Goal: Task Accomplishment & Management: Use online tool/utility

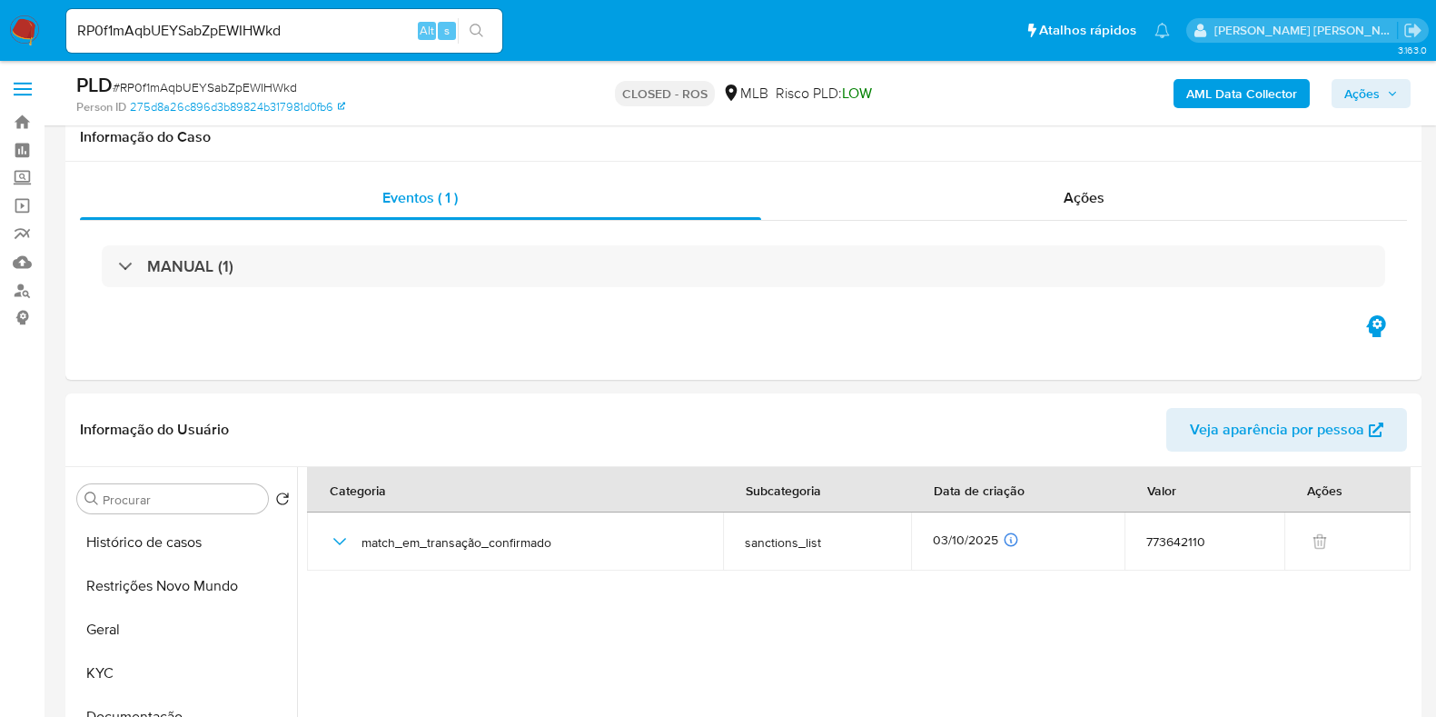
select select "10"
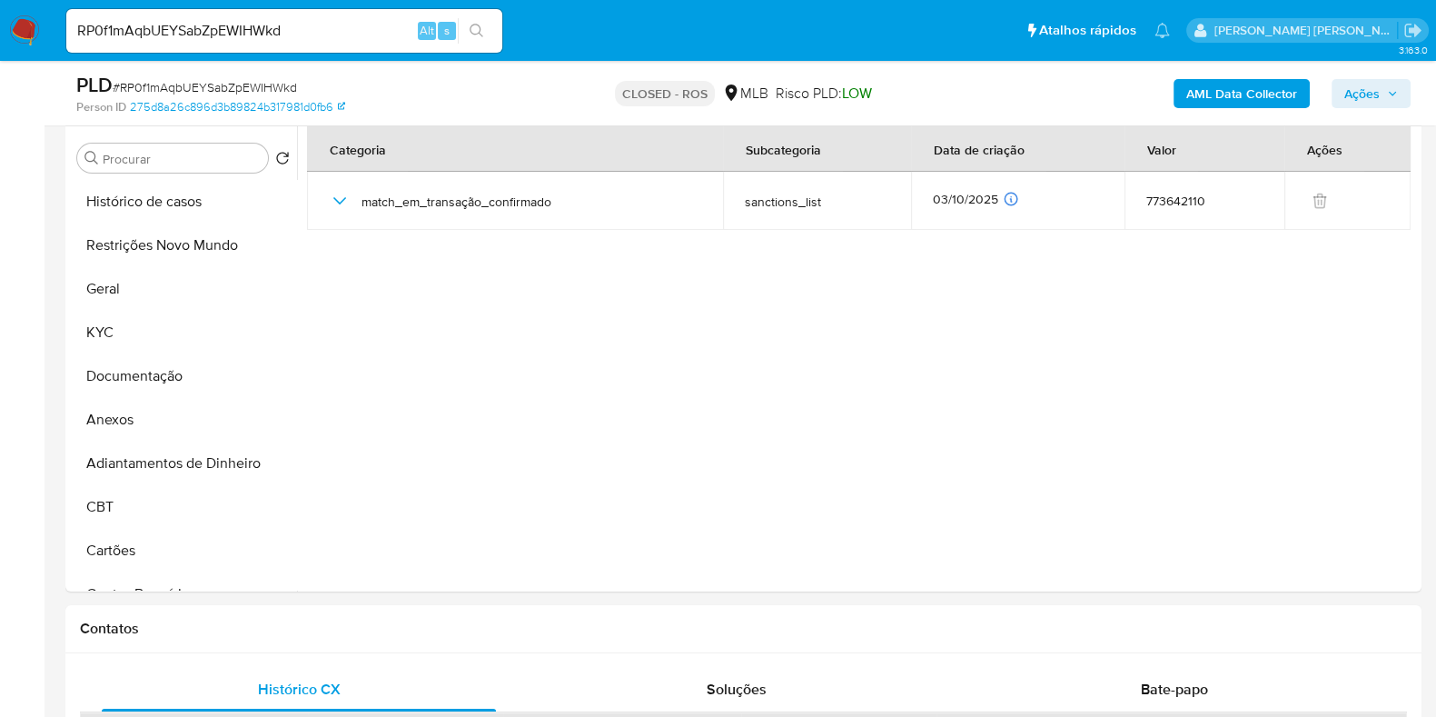
scroll to position [986, 0]
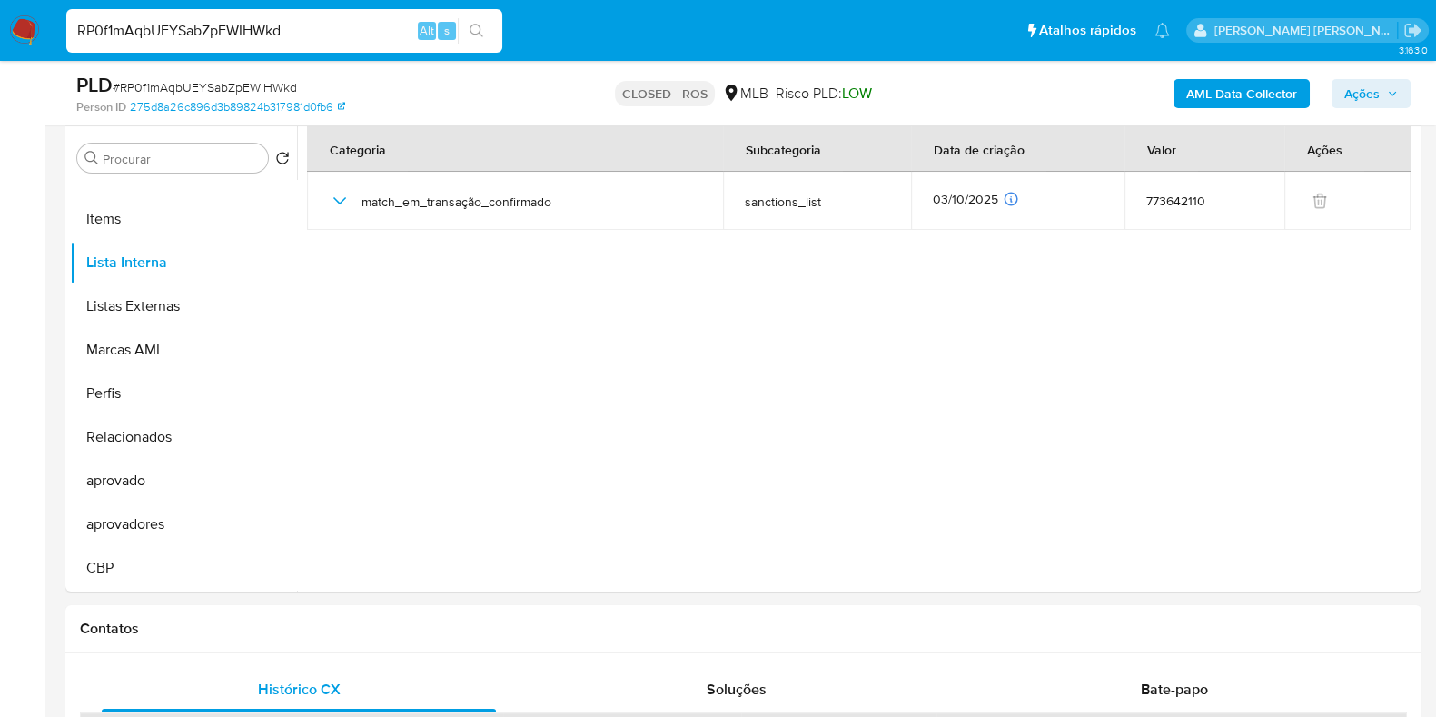
click at [169, 26] on input "RP0f1mAqbUEYSabZpEWIHWkd" at bounding box center [284, 31] width 436 height 24
paste input "wSnnUfCzQ5cilVBSy4xUe0h6"
type input "wSnnUfCzQ5cilVBSy4xUe0h6"
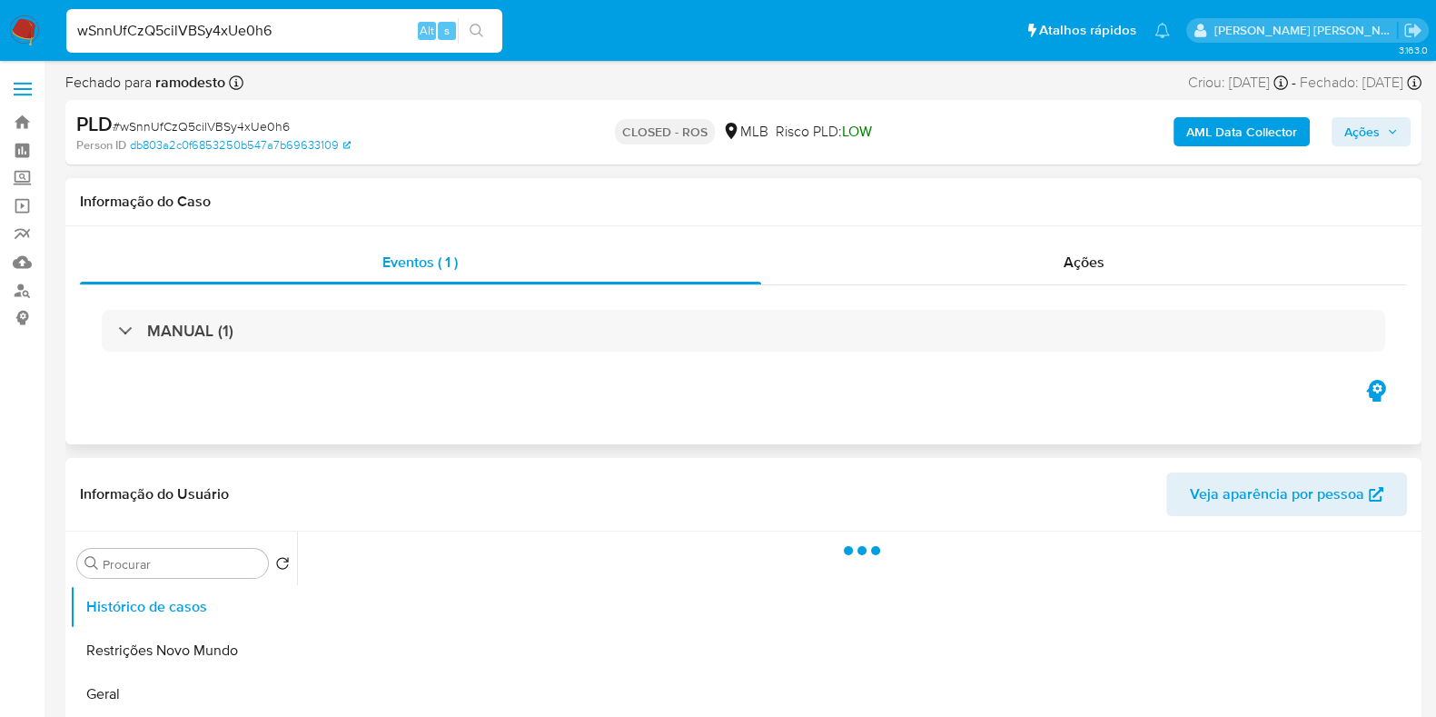
select select "10"
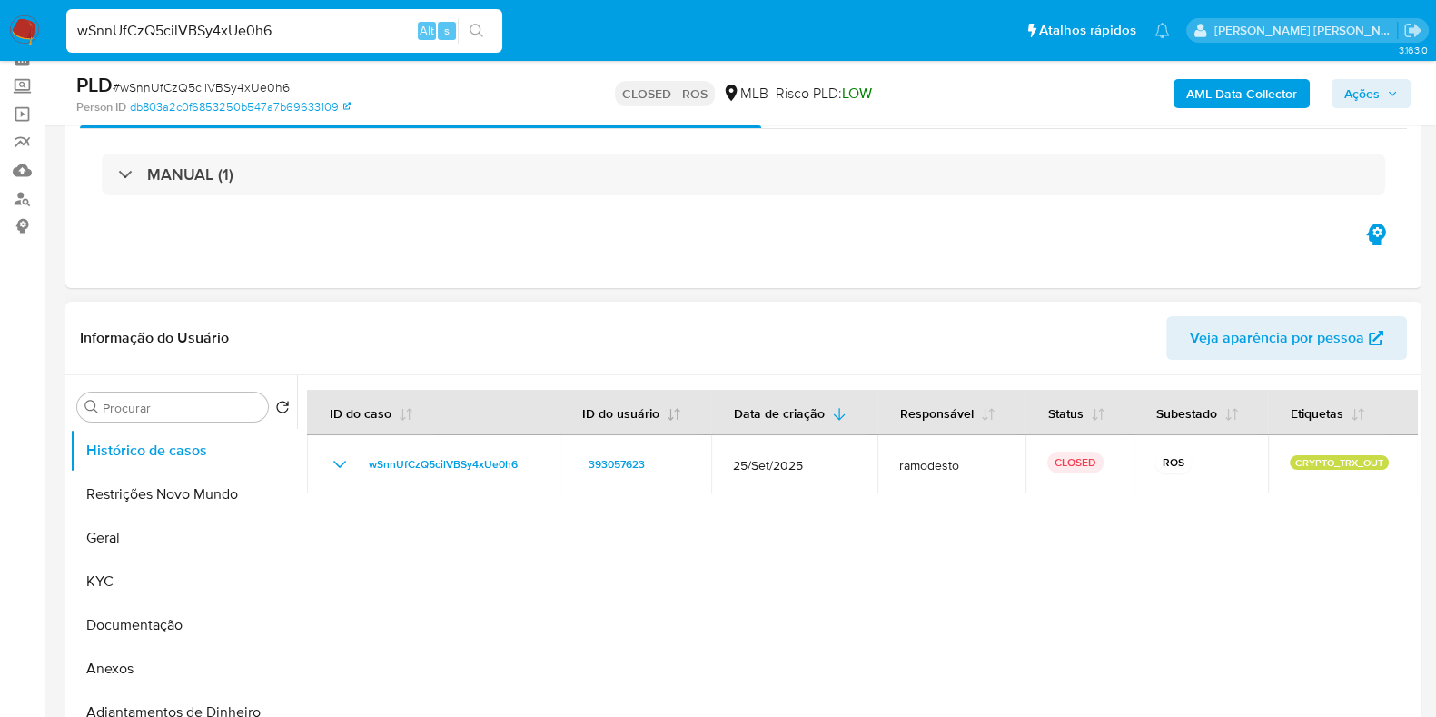
scroll to position [113, 0]
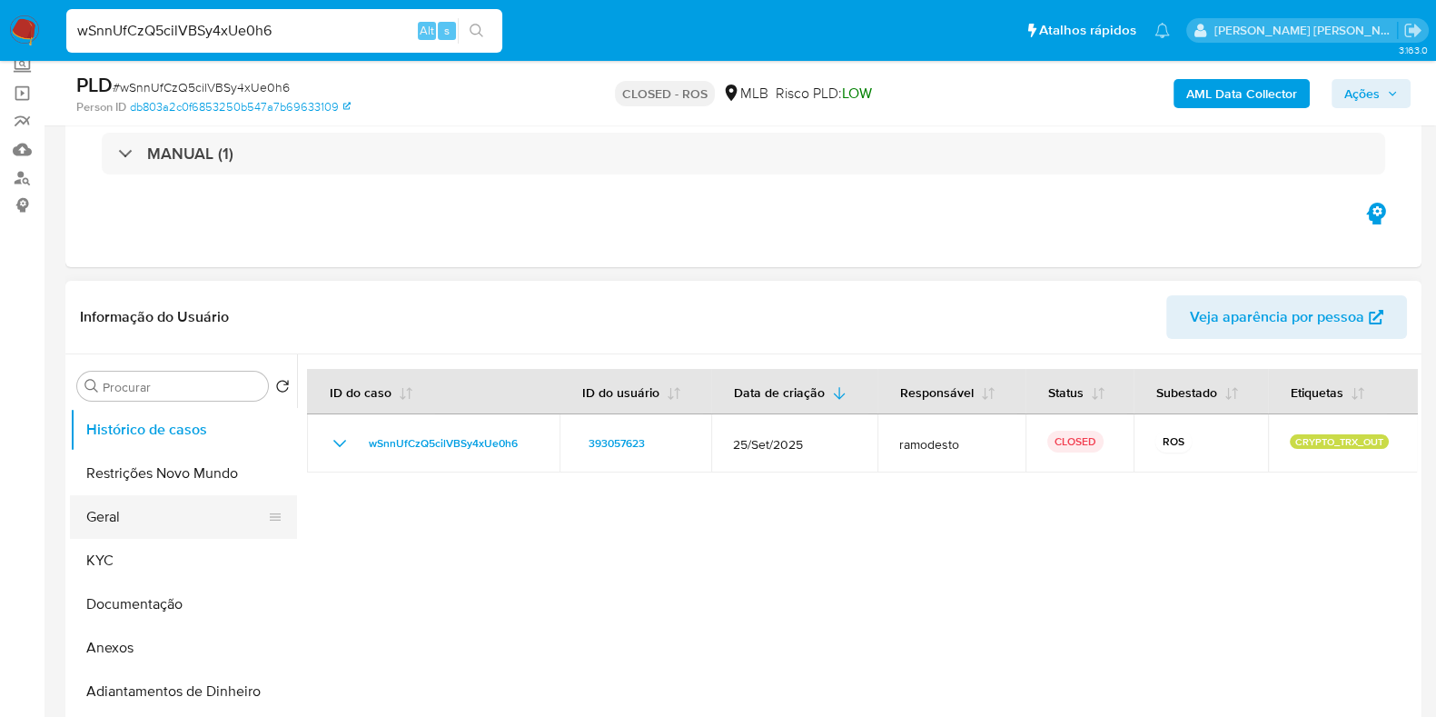
click at [175, 514] on button "Geral" at bounding box center [176, 517] width 213 height 44
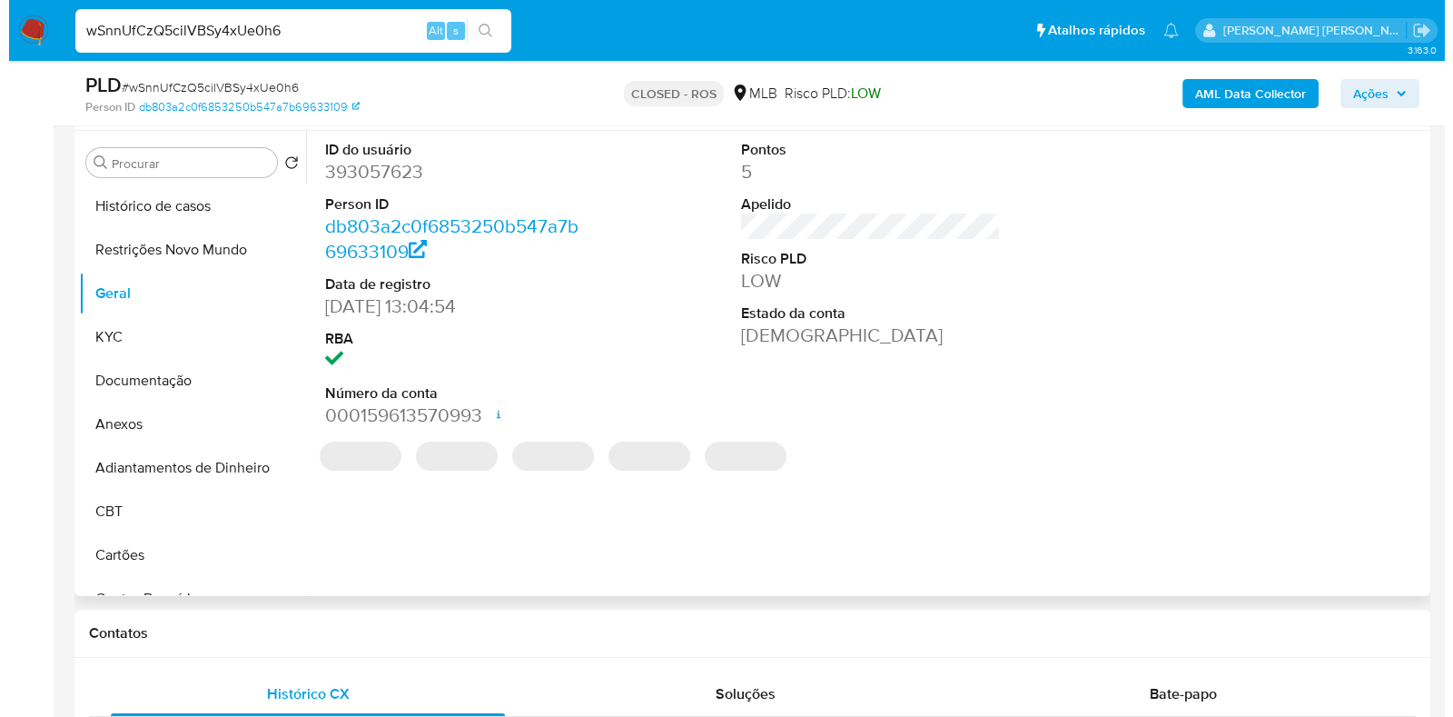
scroll to position [341, 0]
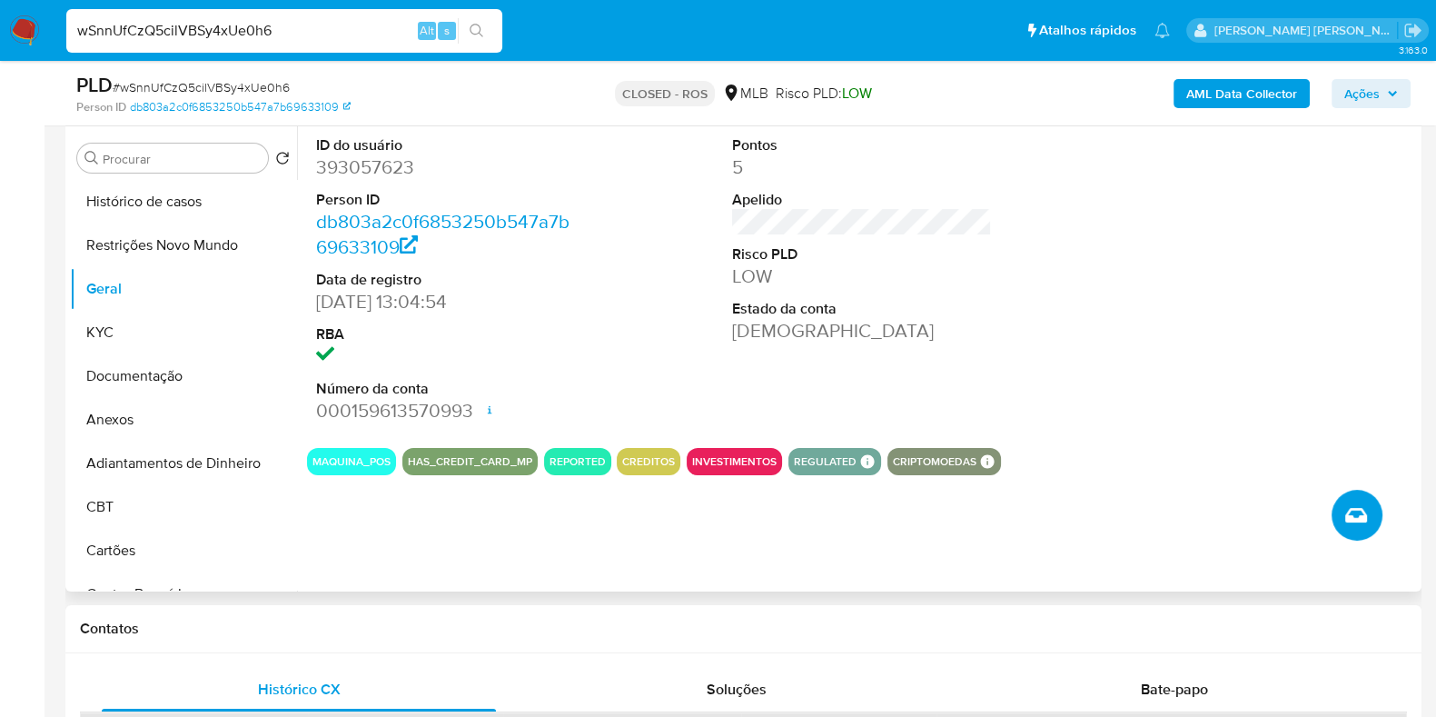
click at [1363, 517] on icon "Criar caso manual" at bounding box center [1356, 515] width 22 height 15
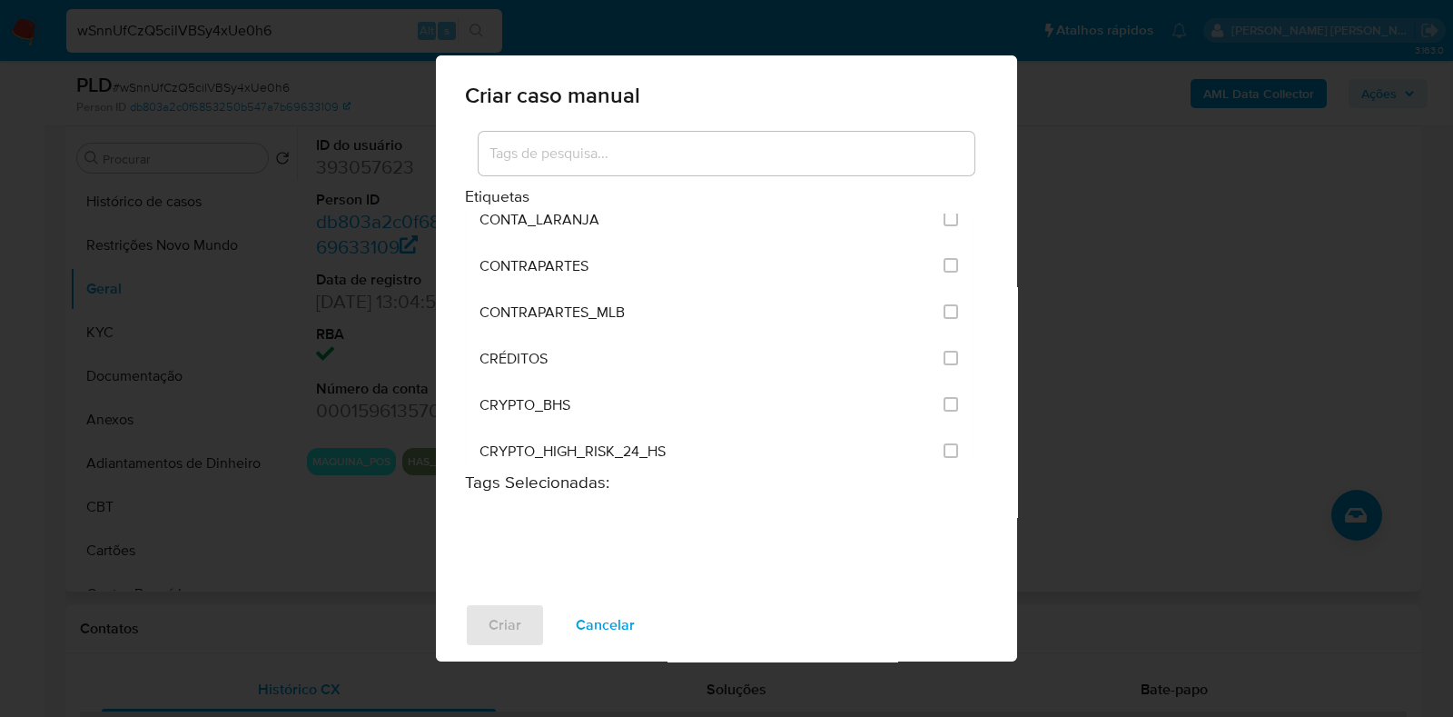
click at [1115, 175] on div "Criar caso manual Etiquetas ACCOUNT_MONEY ACCOUNT_MONEY_MLB AML_CATEGORIAS_RIES…" at bounding box center [726, 358] width 1453 height 717
drag, startPoint x: 613, startPoint y: 615, endPoint x: 540, endPoint y: 520, distance: 119.2
click at [612, 615] on span "Cancelar" at bounding box center [605, 625] width 59 height 40
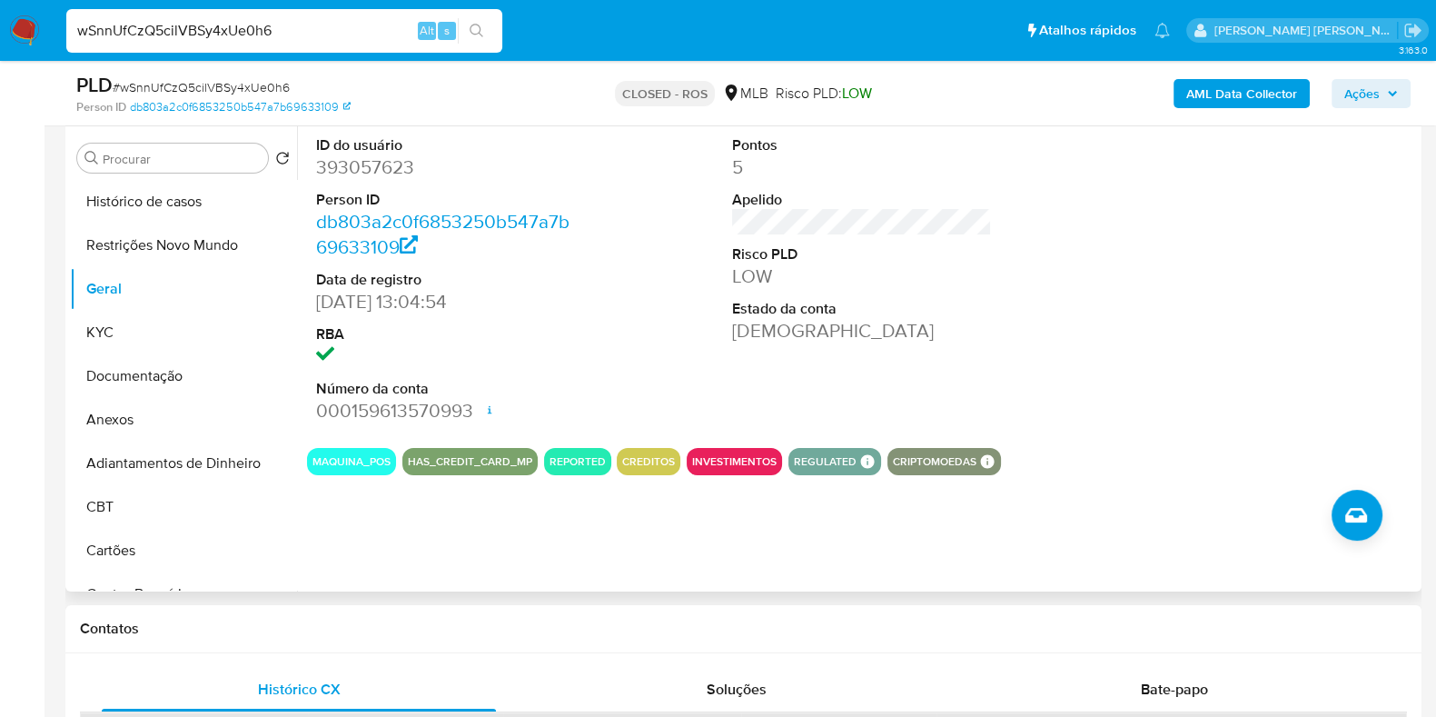
click at [162, 176] on div "Procurar Retornar ao pedido padrão Histórico de casos Restrições Novo Mundo Ger…" at bounding box center [183, 360] width 227 height 462
click at [141, 194] on button "Histórico de casos" at bounding box center [176, 202] width 213 height 44
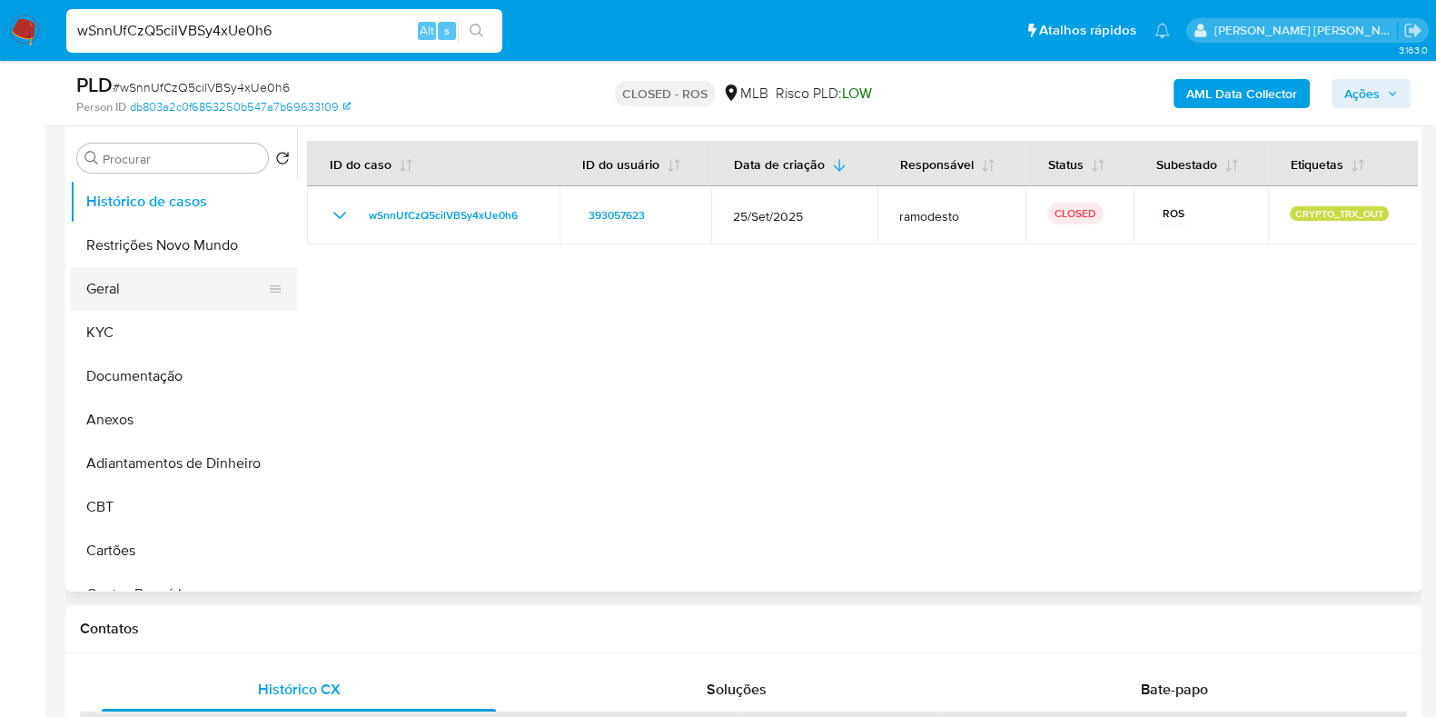
click at [117, 288] on button "Geral" at bounding box center [176, 289] width 213 height 44
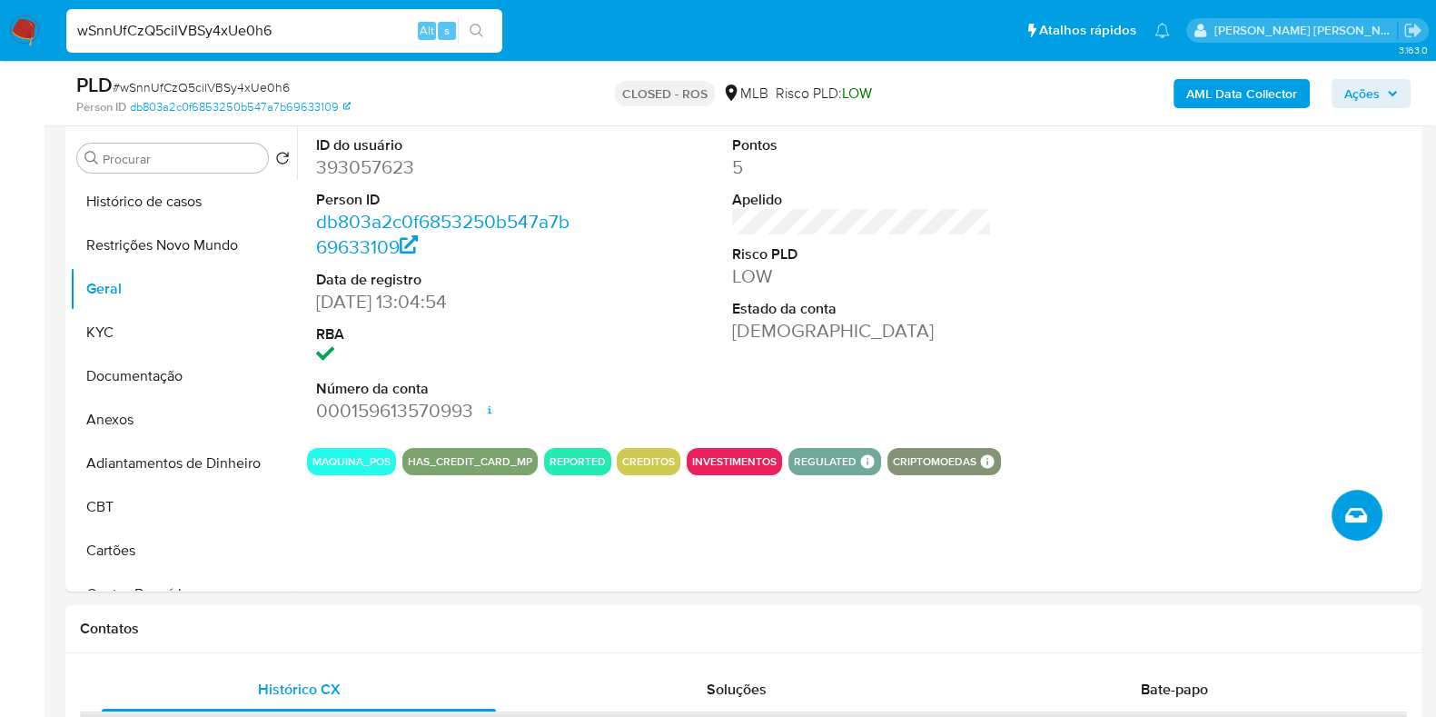
click at [1357, 515] on icon "Criar caso manual" at bounding box center [1356, 515] width 22 height 22
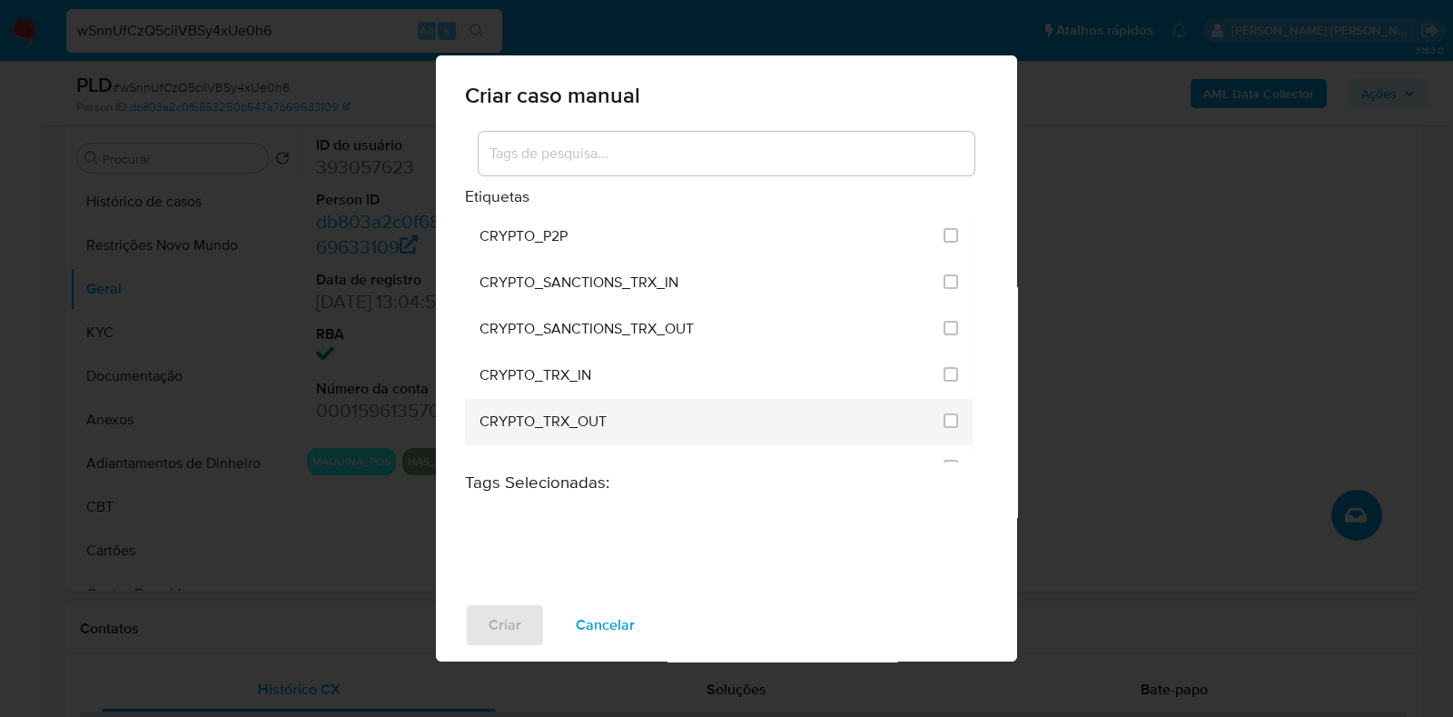
scroll to position [568, 0]
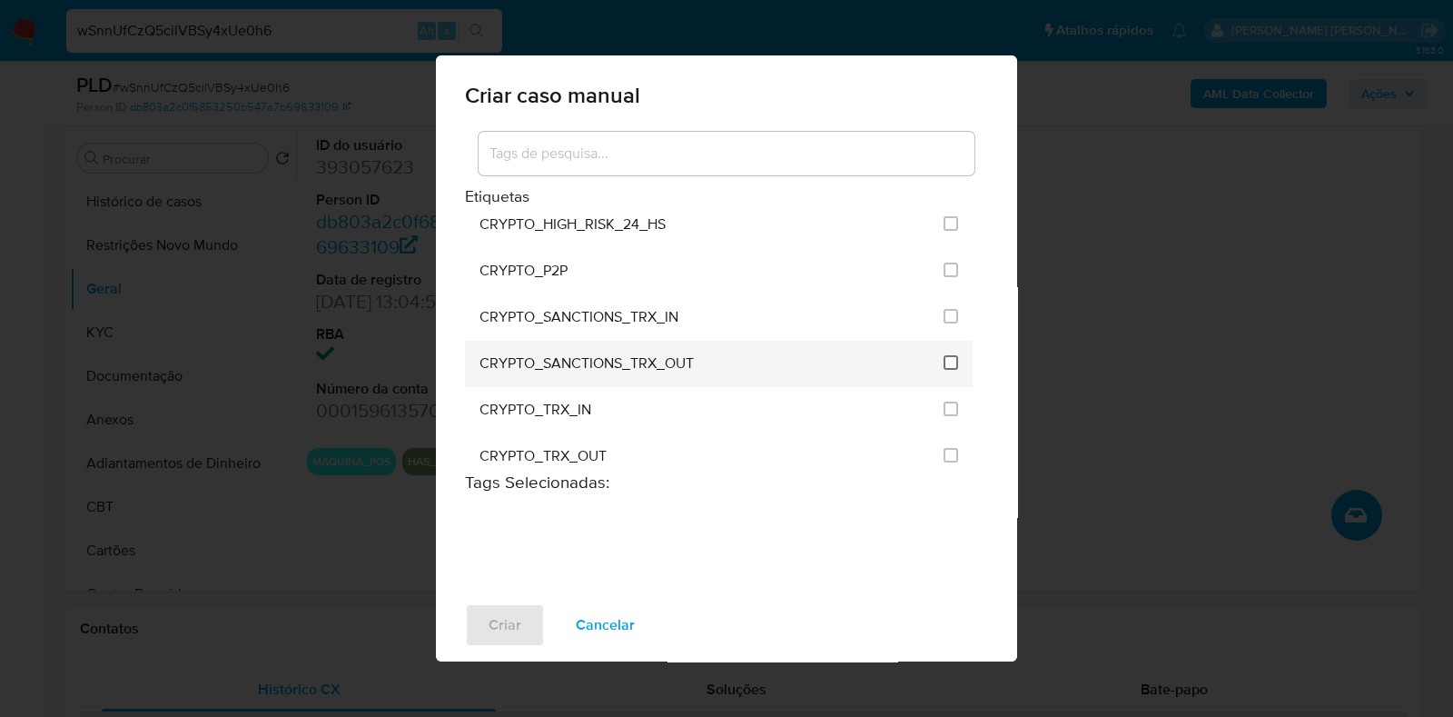
click at [944, 355] on input "1955" at bounding box center [951, 362] width 15 height 15
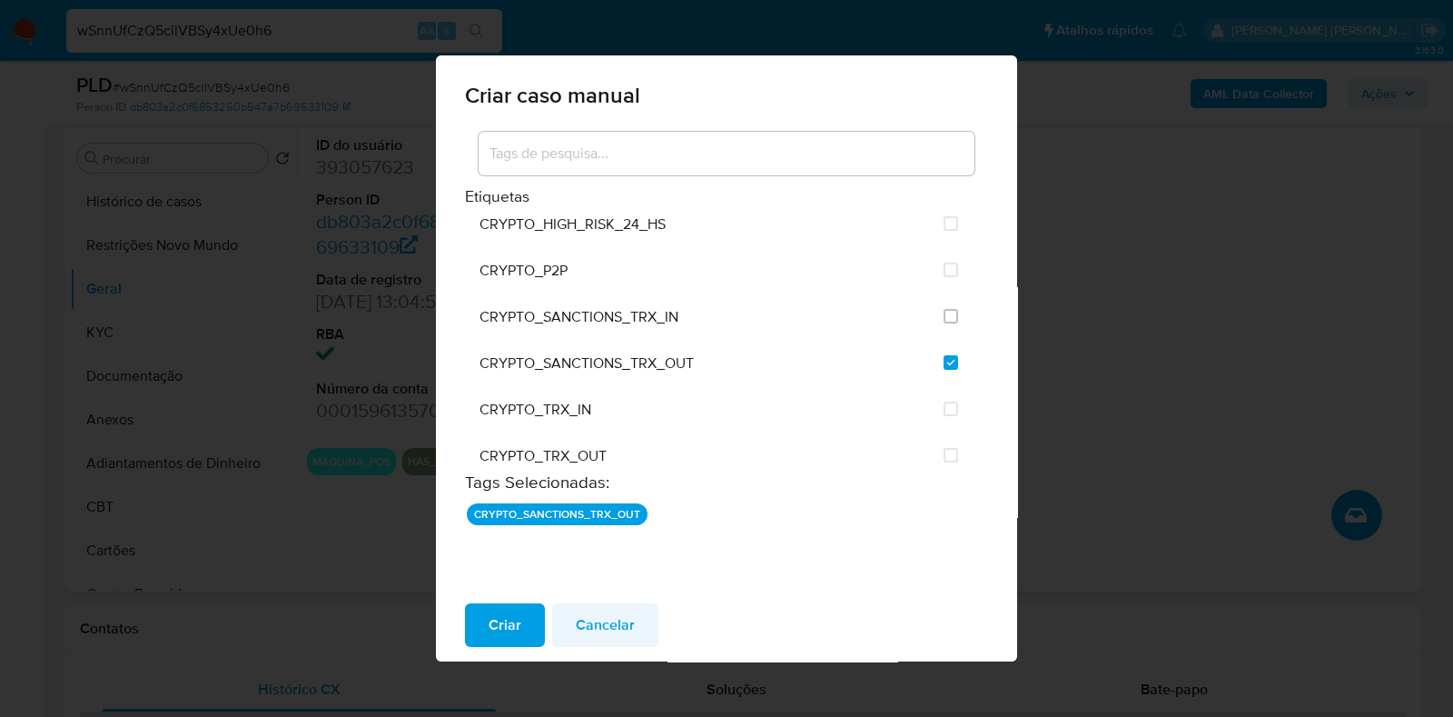
click at [644, 624] on button "Cancelar" at bounding box center [605, 625] width 106 height 44
checkbox input "false"
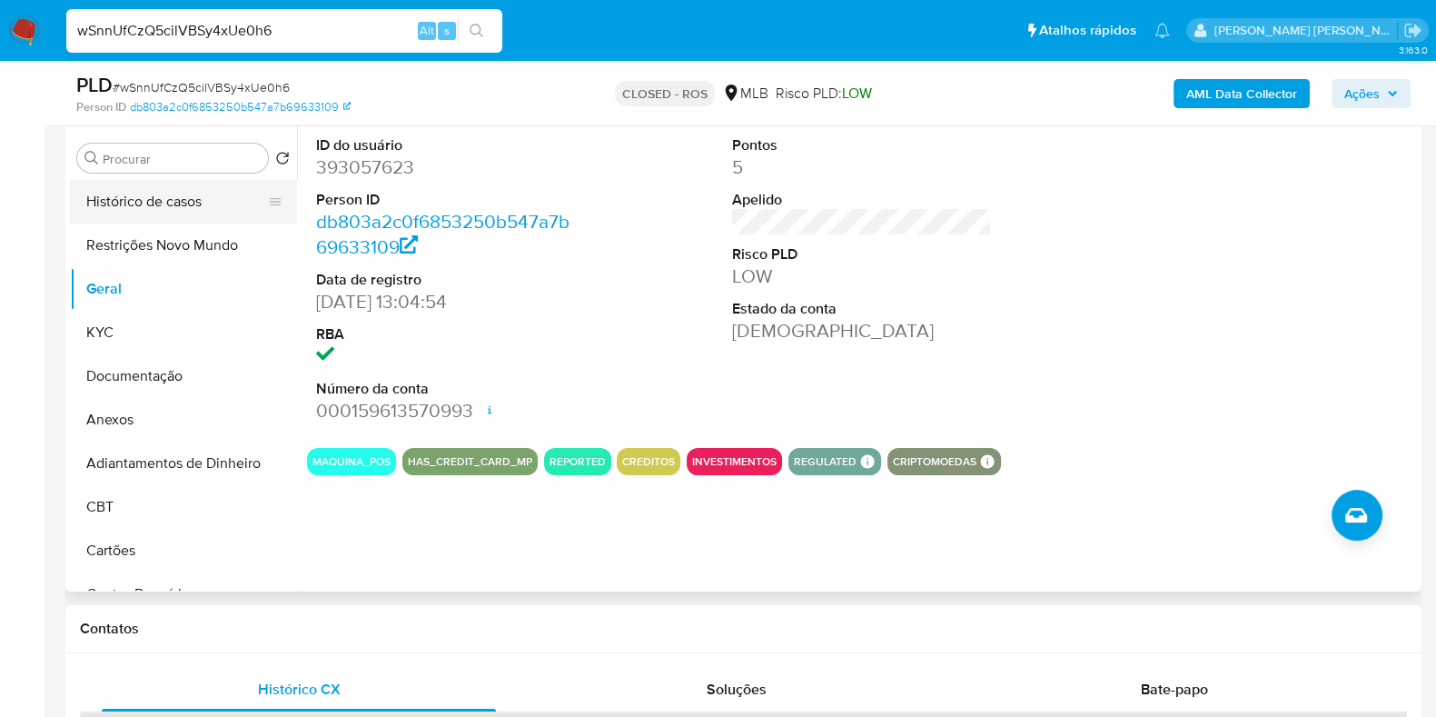
click at [164, 211] on button "Histórico de casos" at bounding box center [176, 202] width 213 height 44
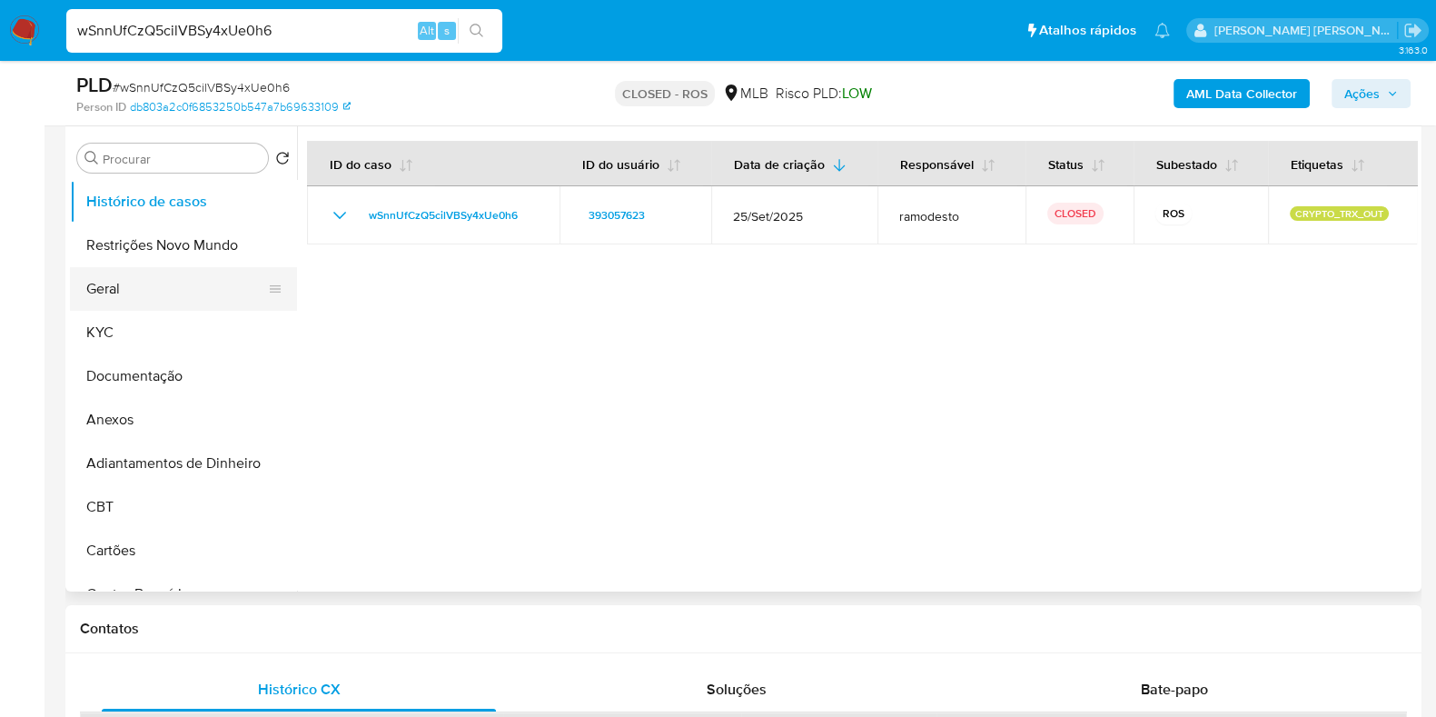
click at [162, 283] on button "Geral" at bounding box center [176, 289] width 213 height 44
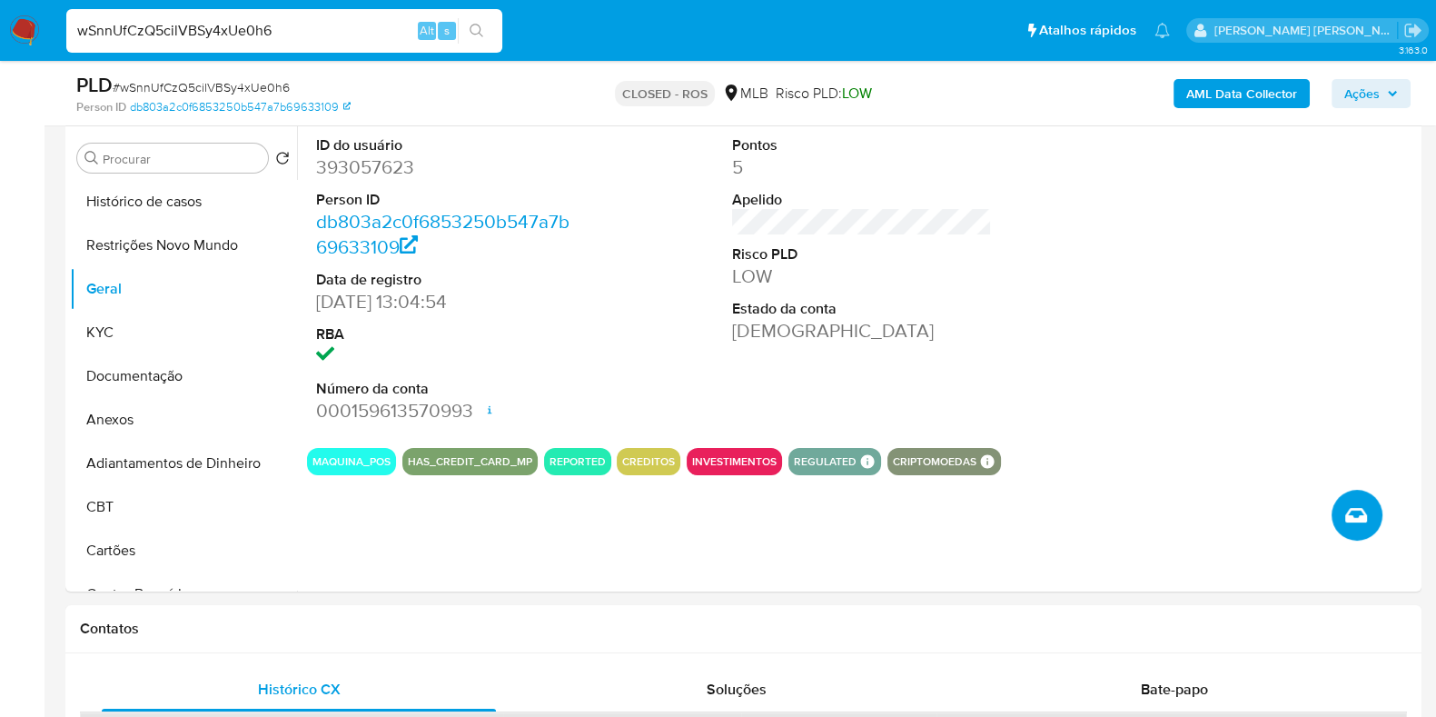
click at [1350, 513] on icon "Criar caso manual" at bounding box center [1356, 515] width 22 height 15
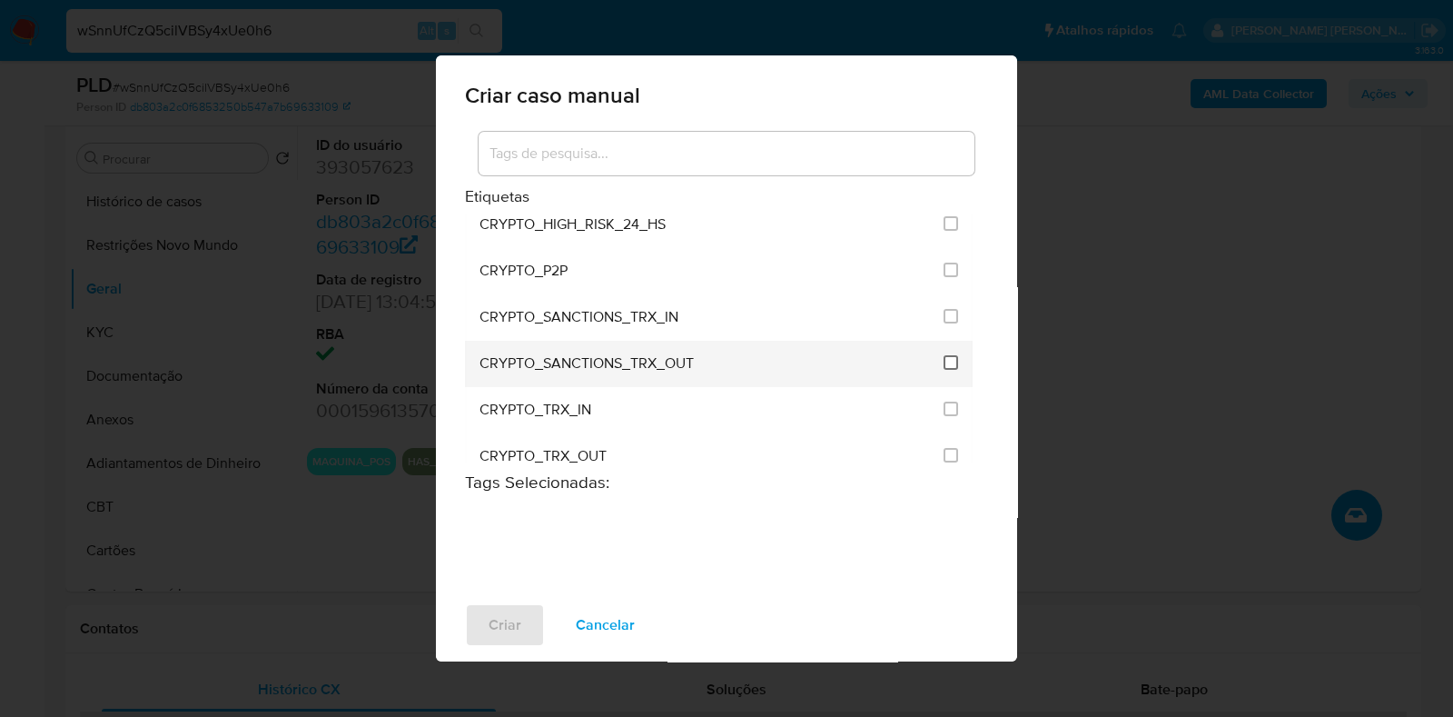
click at [944, 355] on input "1955" at bounding box center [951, 362] width 15 height 15
checkbox input "true"
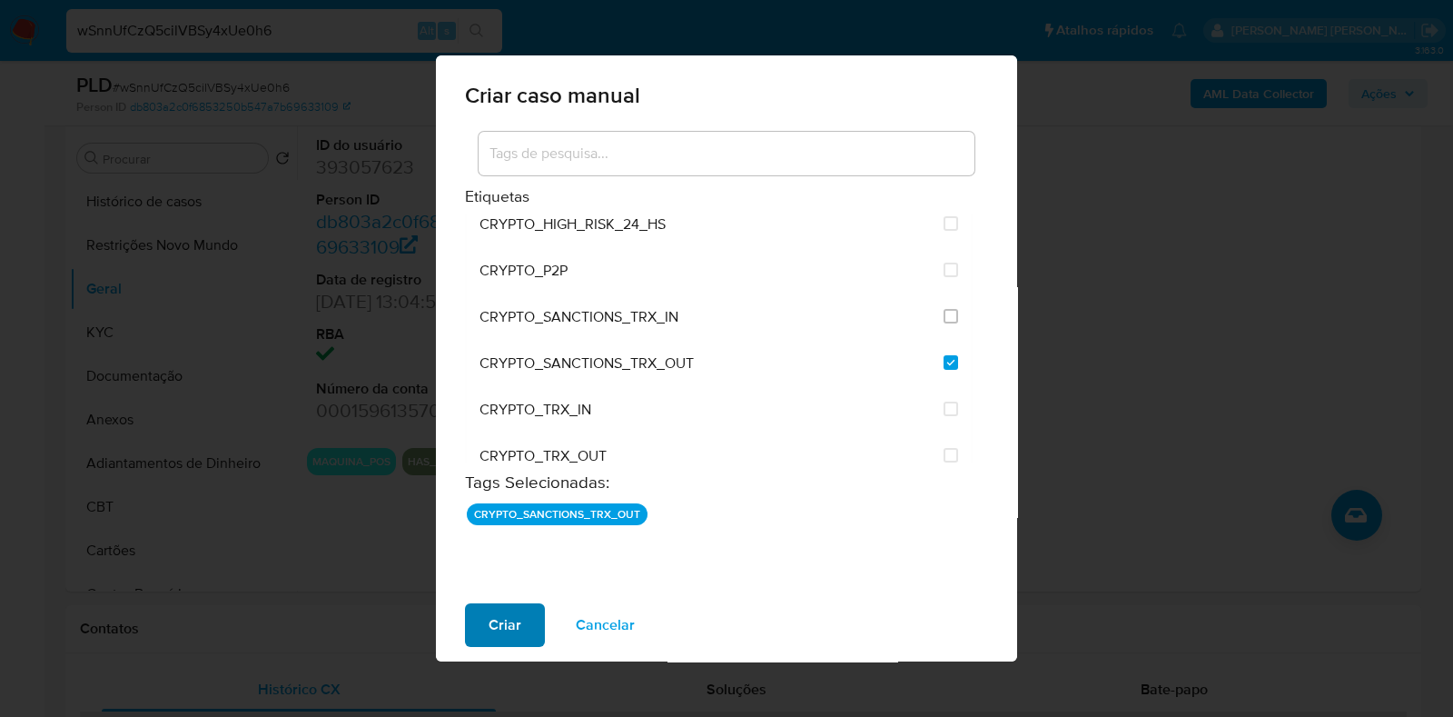
click at [514, 634] on span "Criar" at bounding box center [505, 625] width 33 height 40
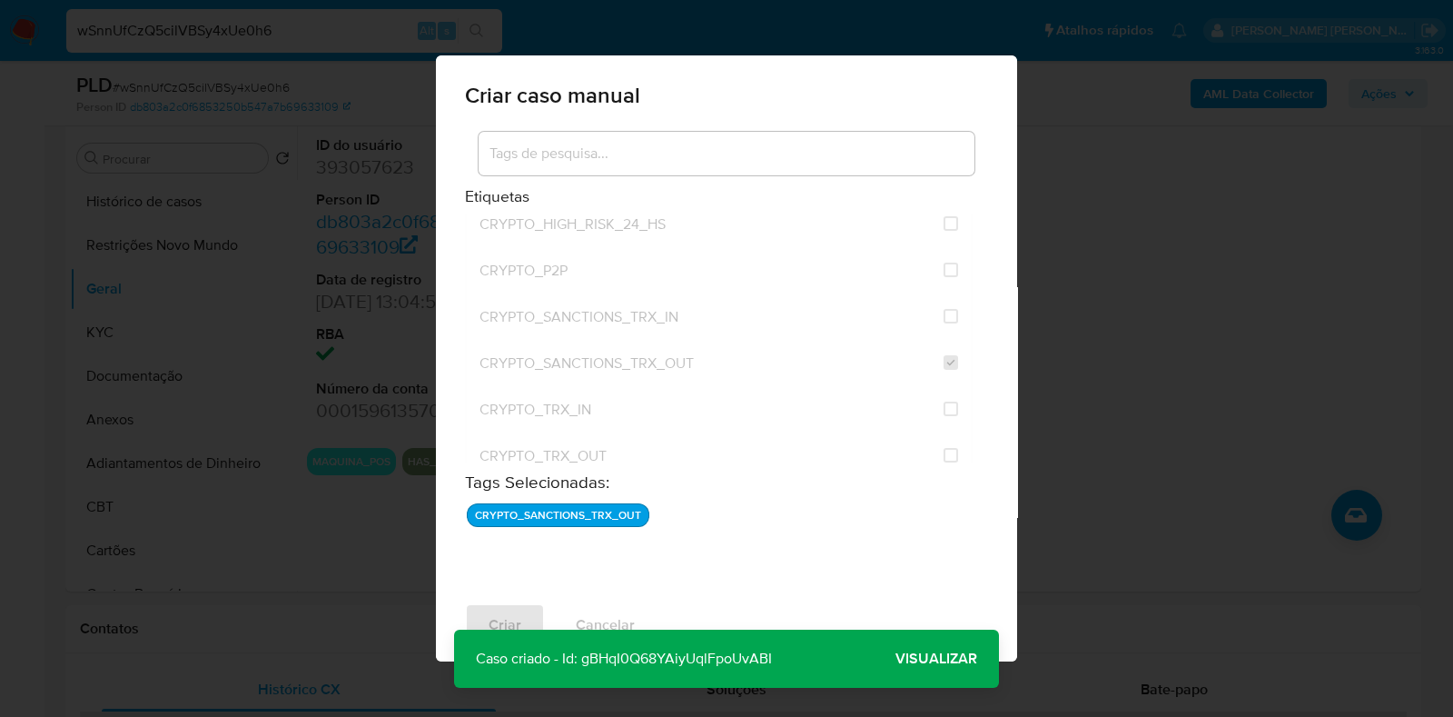
click at [922, 659] on span "Visualizar" at bounding box center [937, 659] width 82 height 0
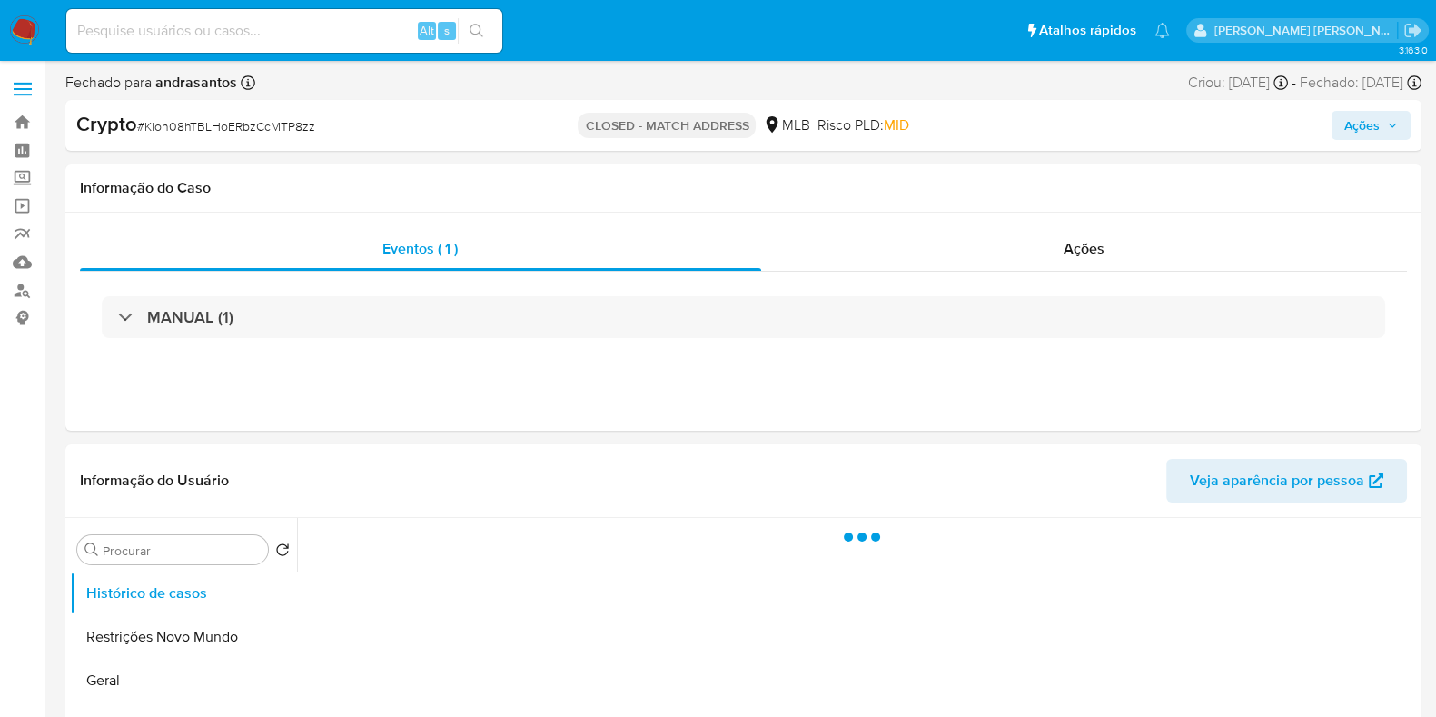
select select "10"
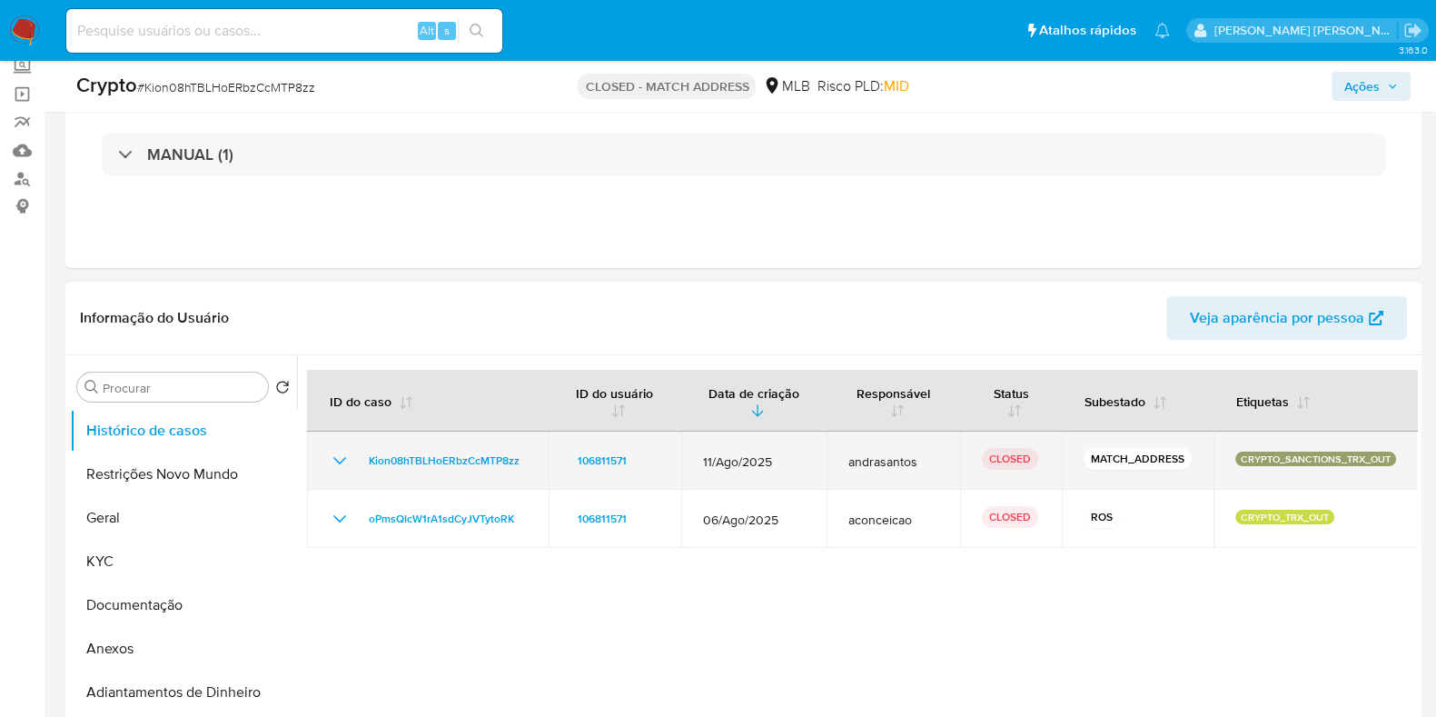
scroll to position [226, 0]
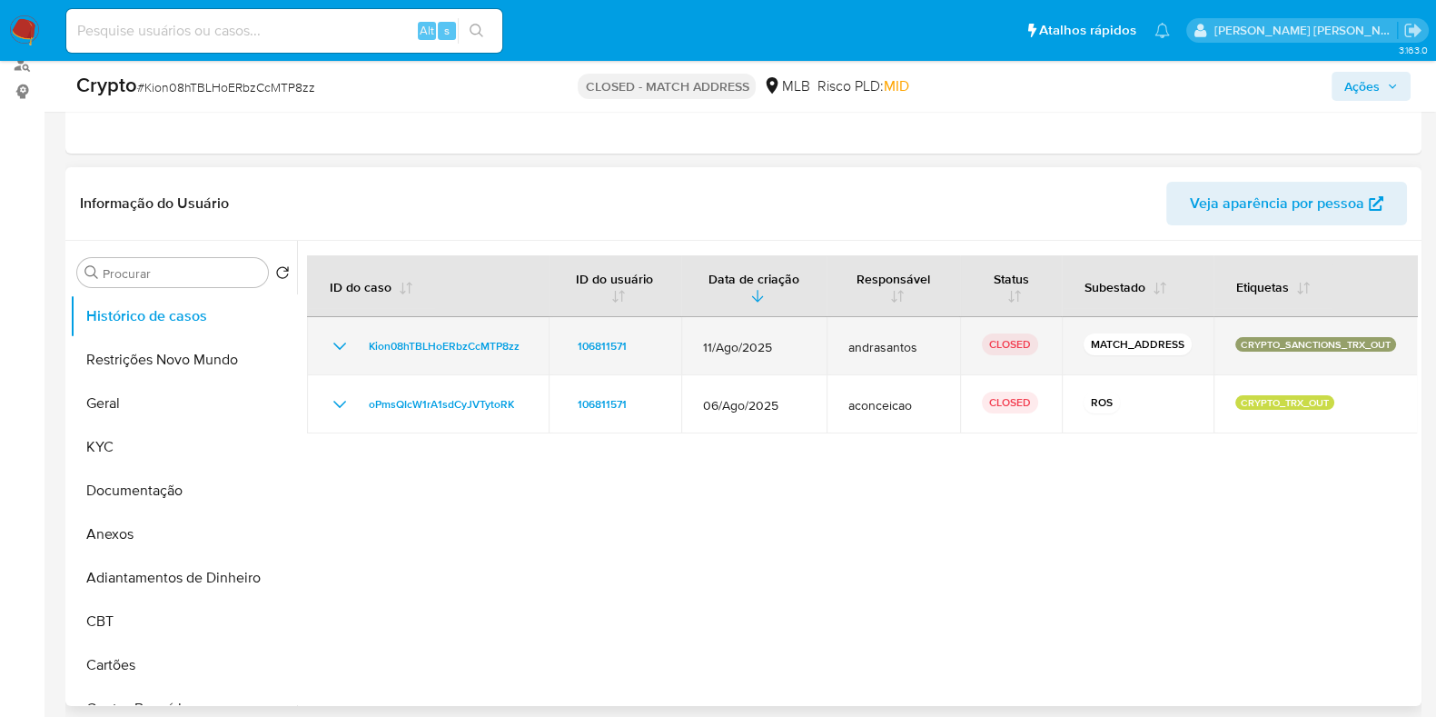
drag, startPoint x: 1386, startPoint y: 344, endPoint x: 1232, endPoint y: 347, distance: 154.4
click at [1235, 347] on p "CRYPTO_SANCTIONS_TRX_OUT" at bounding box center [1315, 344] width 161 height 15
click at [1224, 347] on td "CRYPTO_SANCTIONS_TRX_OUT" at bounding box center [1316, 346] width 204 height 58
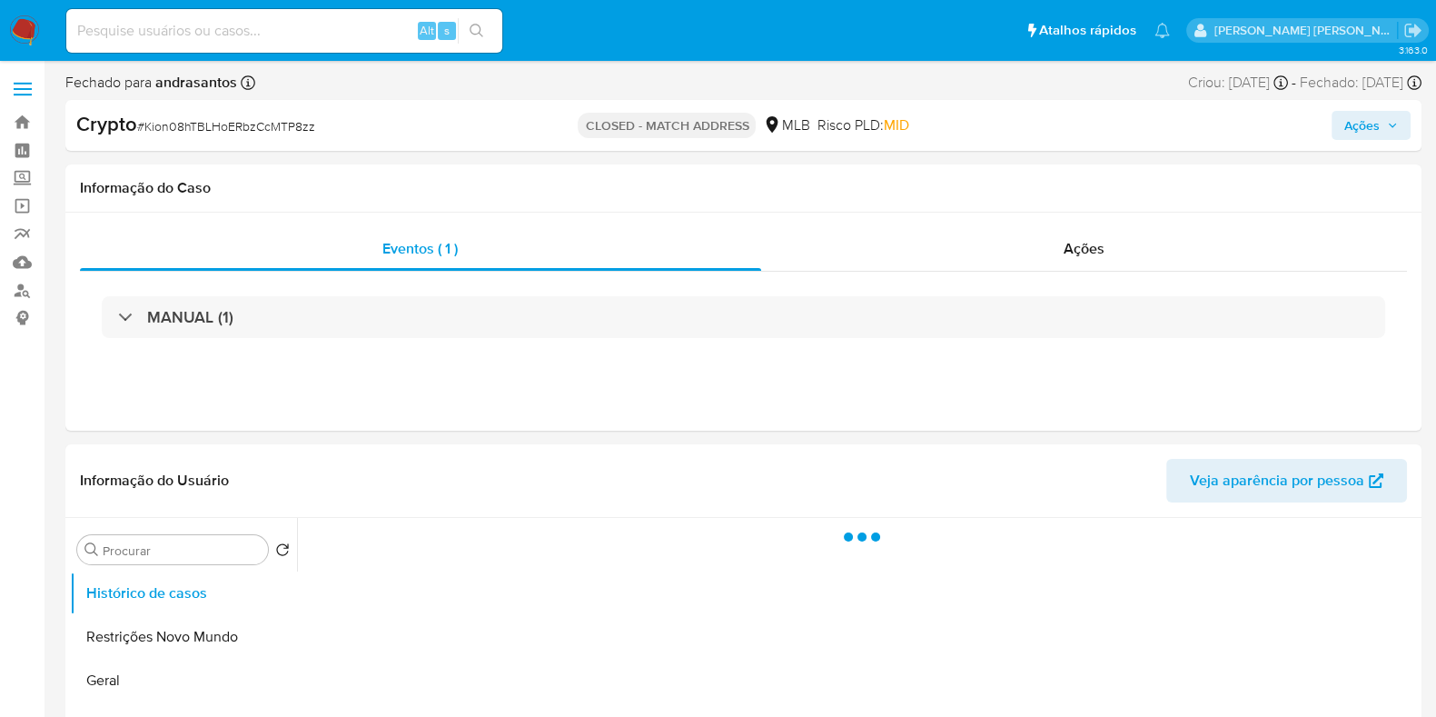
select select "10"
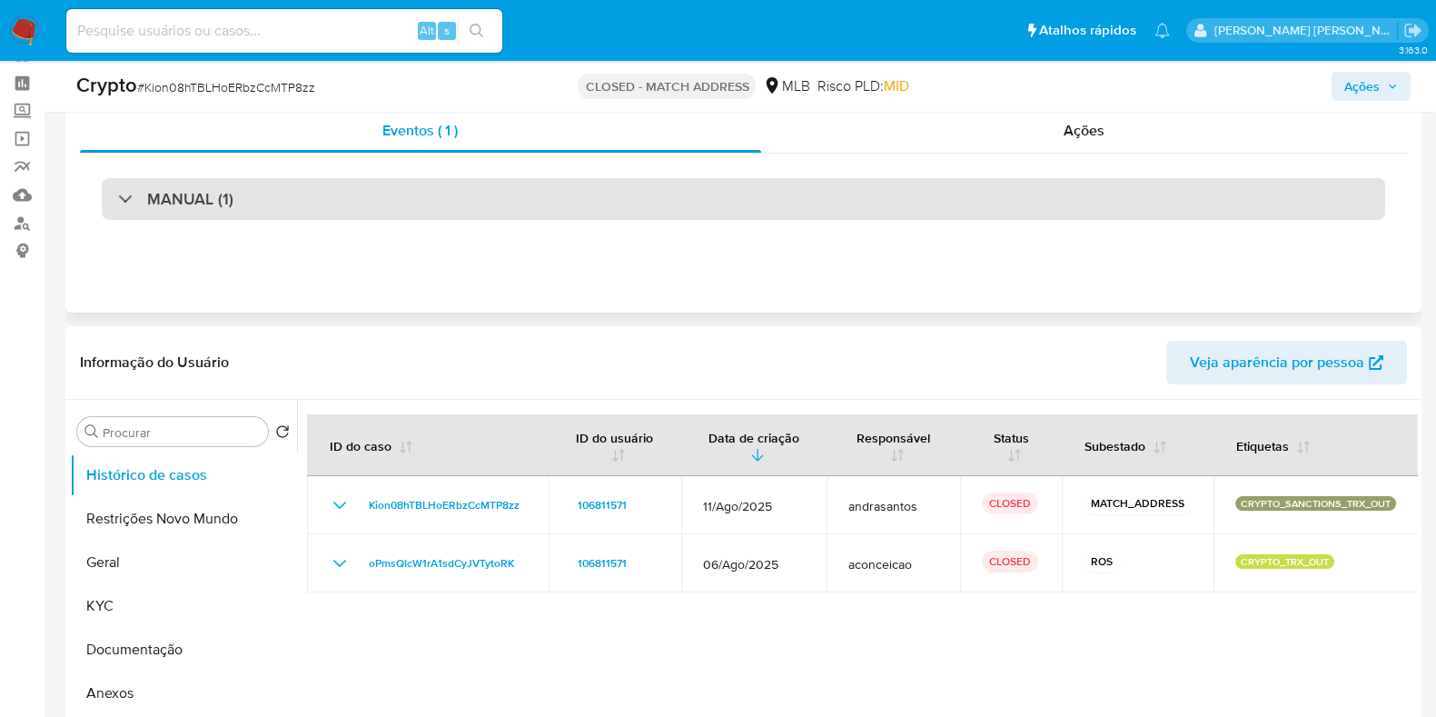
scroll to position [113, 0]
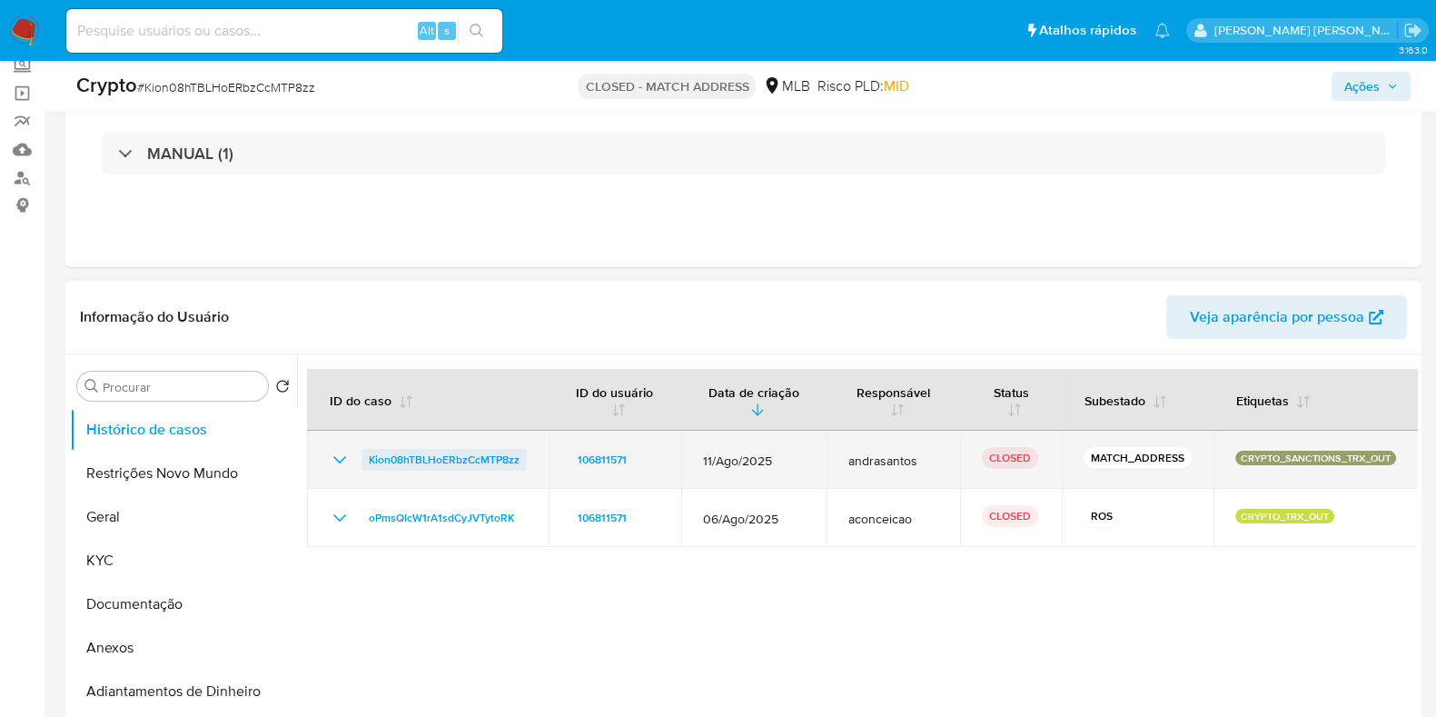
click at [401, 456] on span "Kion08hTBLHoERbzCcMTP8zz" at bounding box center [444, 460] width 151 height 22
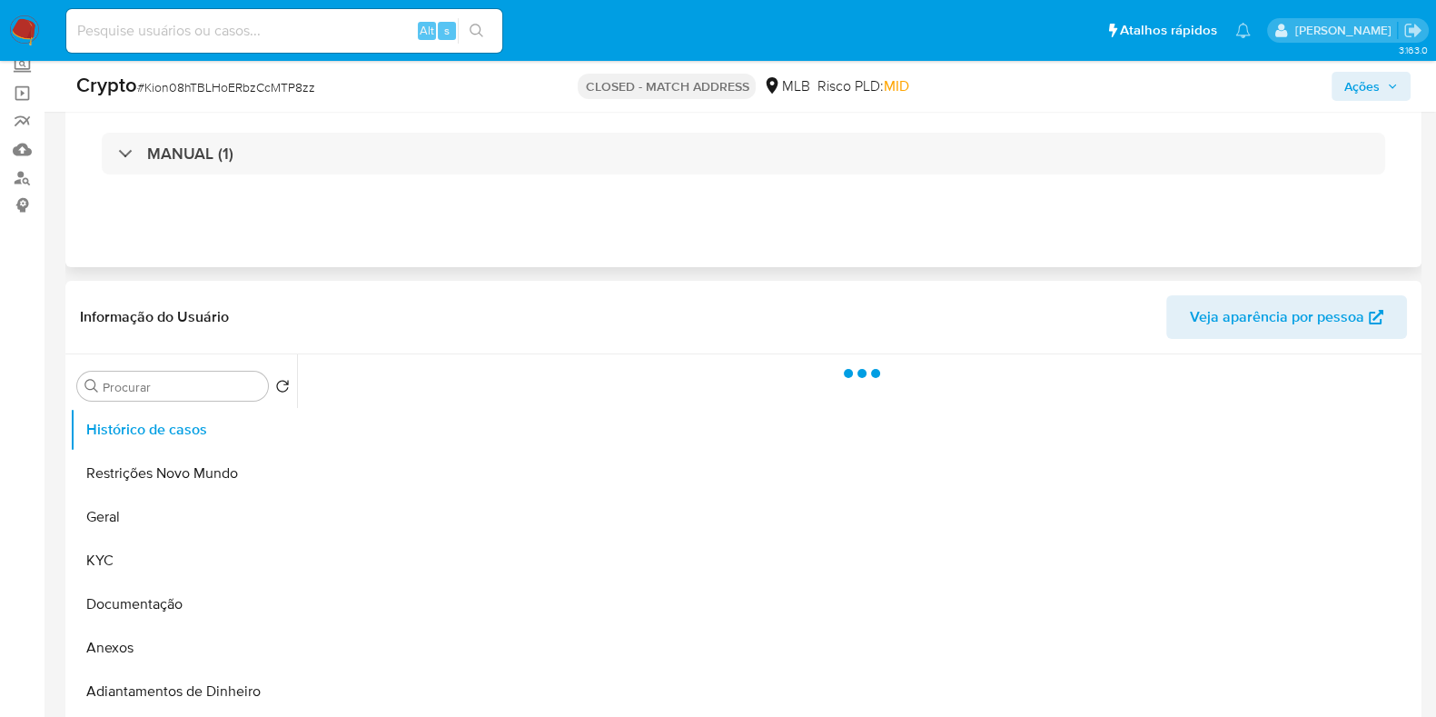
select select "10"
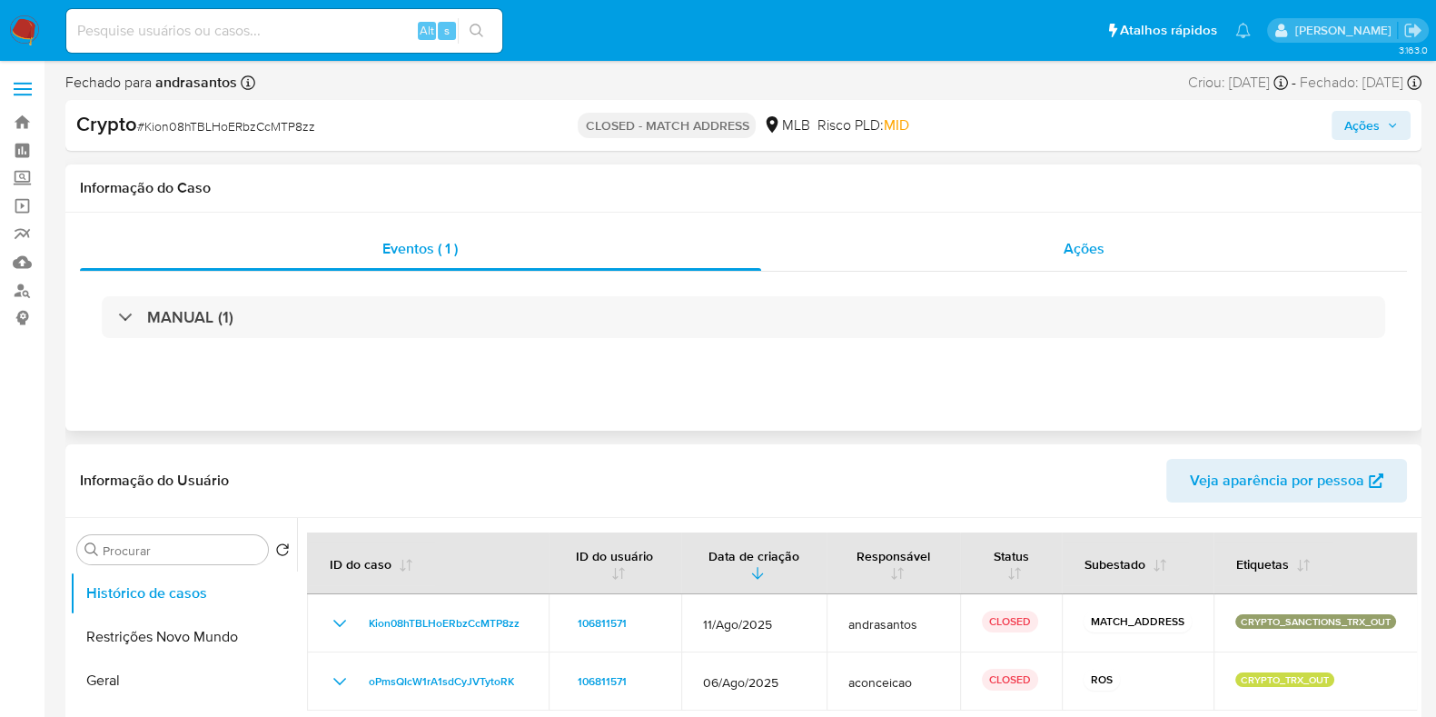
click at [1061, 254] on div "Ações" at bounding box center [1084, 249] width 647 height 44
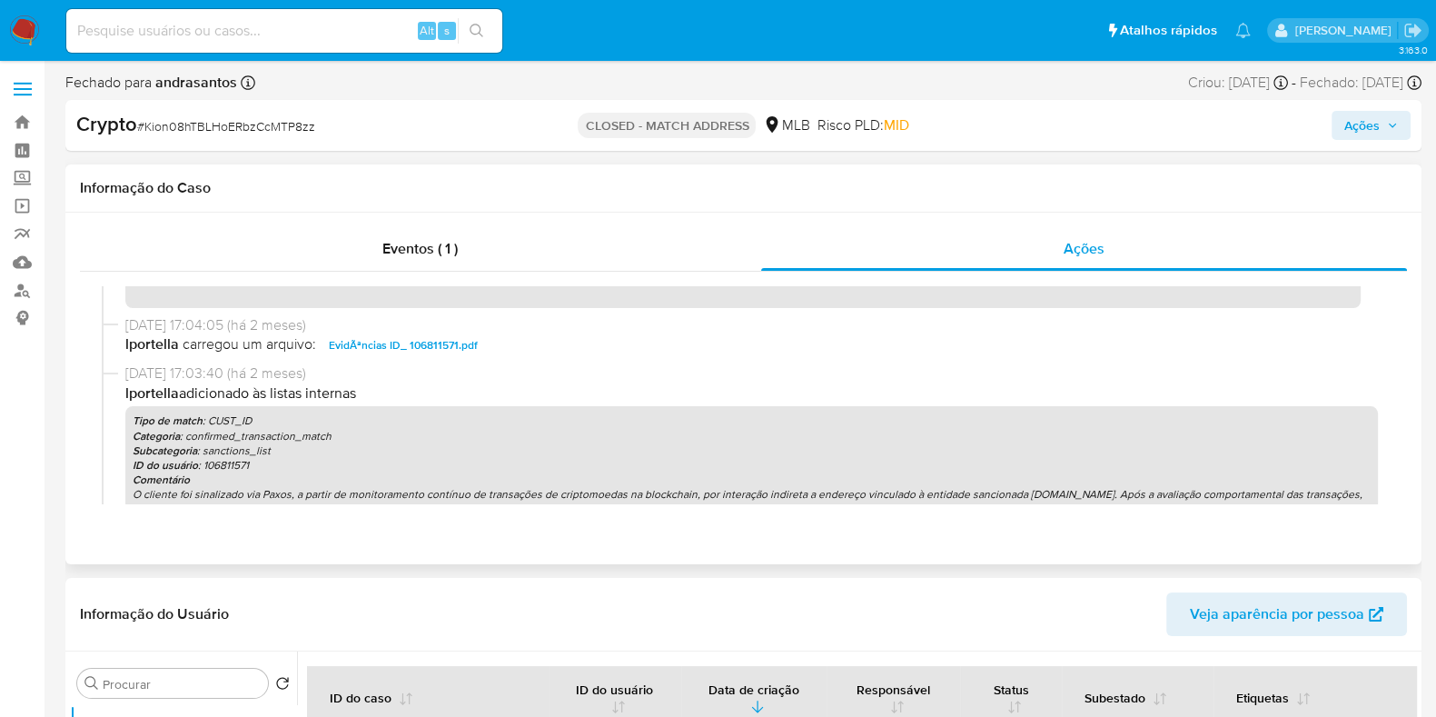
scroll to position [709, 0]
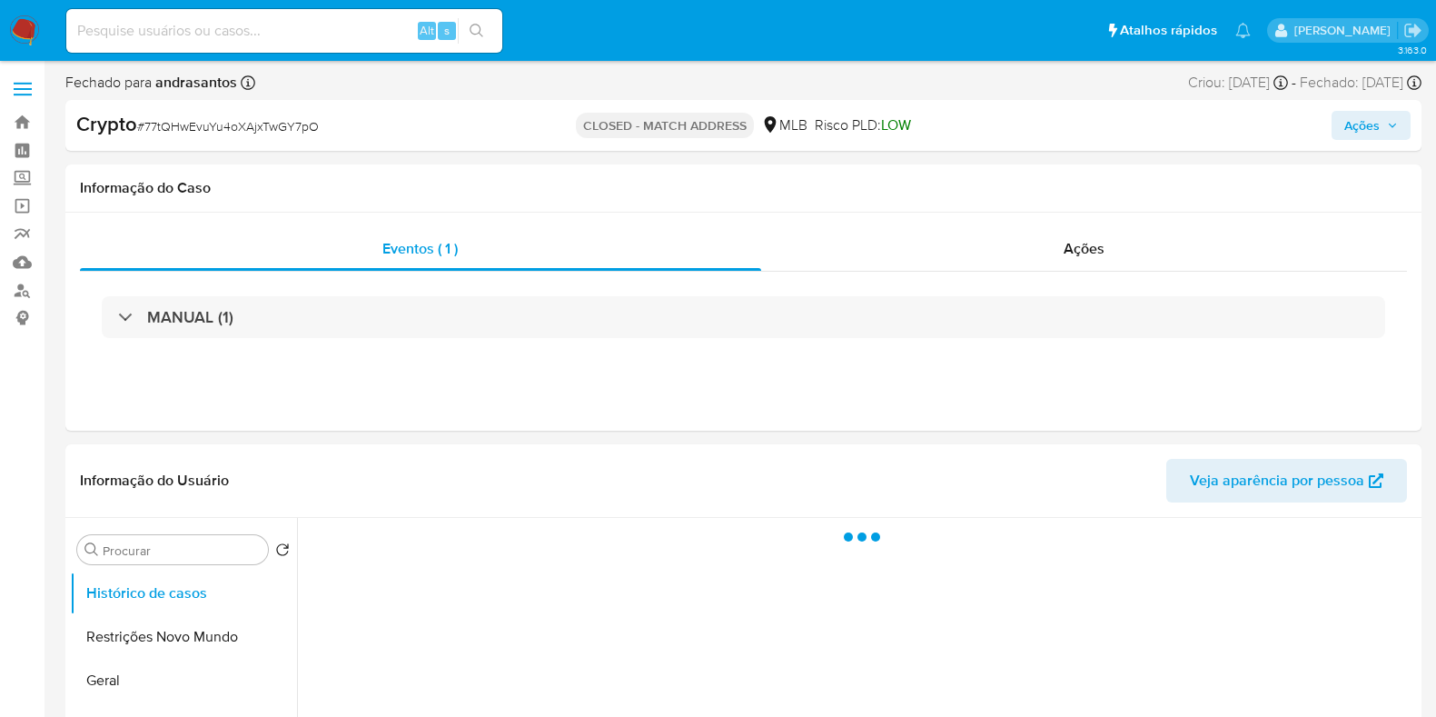
select select "10"
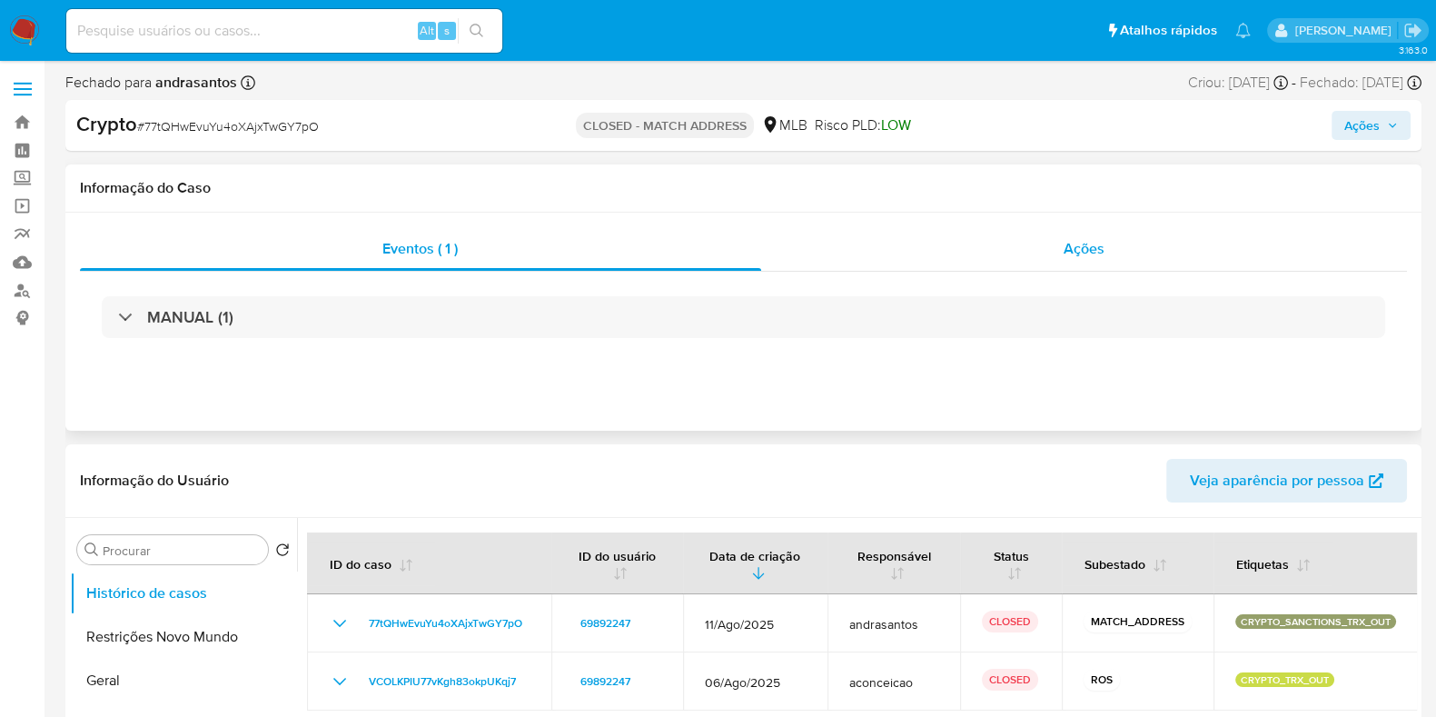
click at [1008, 243] on div "Ações" at bounding box center [1084, 249] width 647 height 44
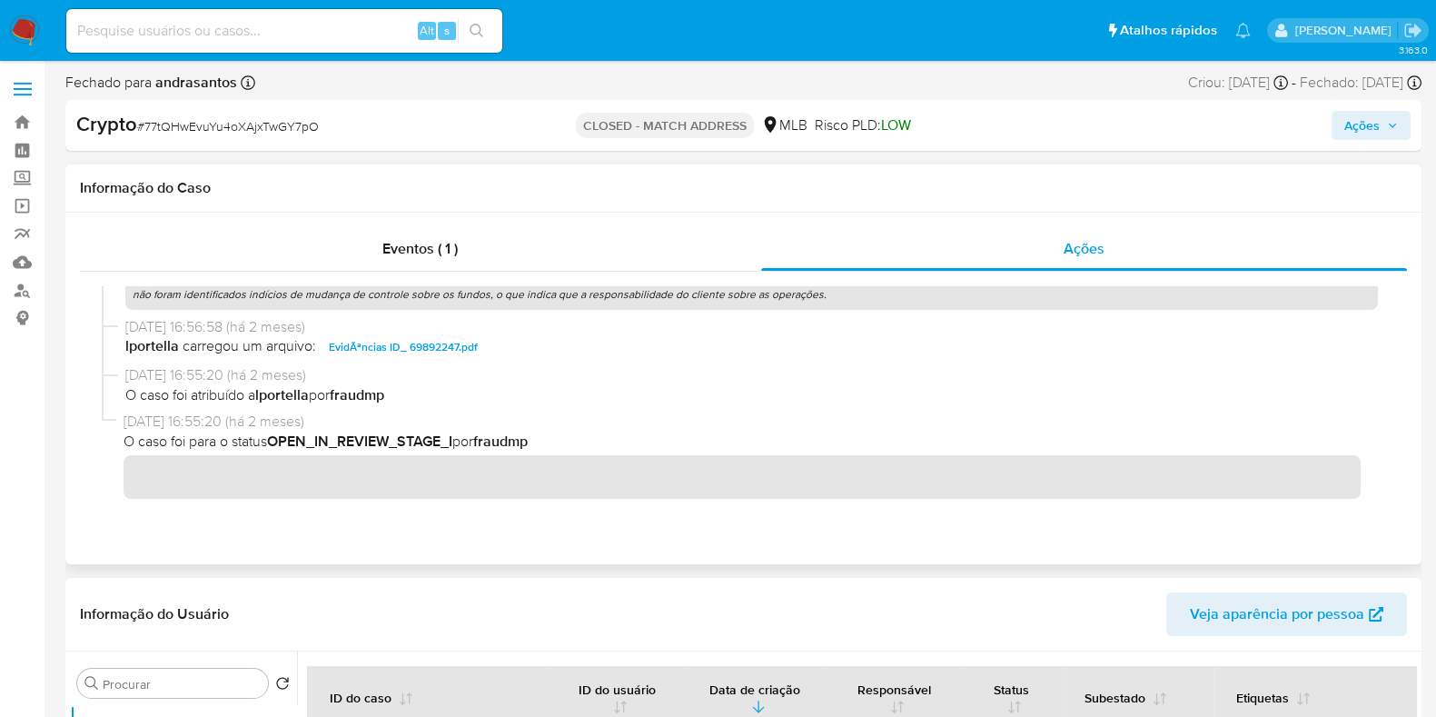
scroll to position [738, 0]
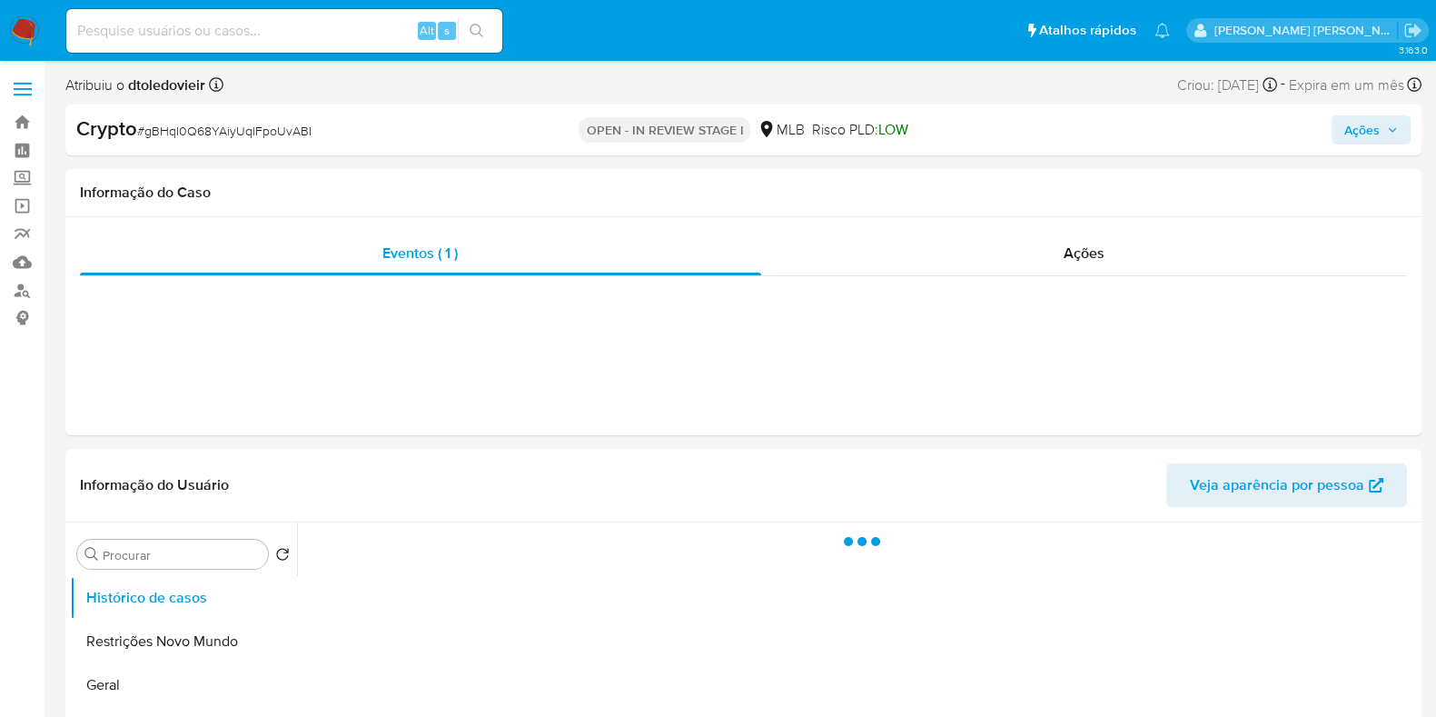
select select "10"
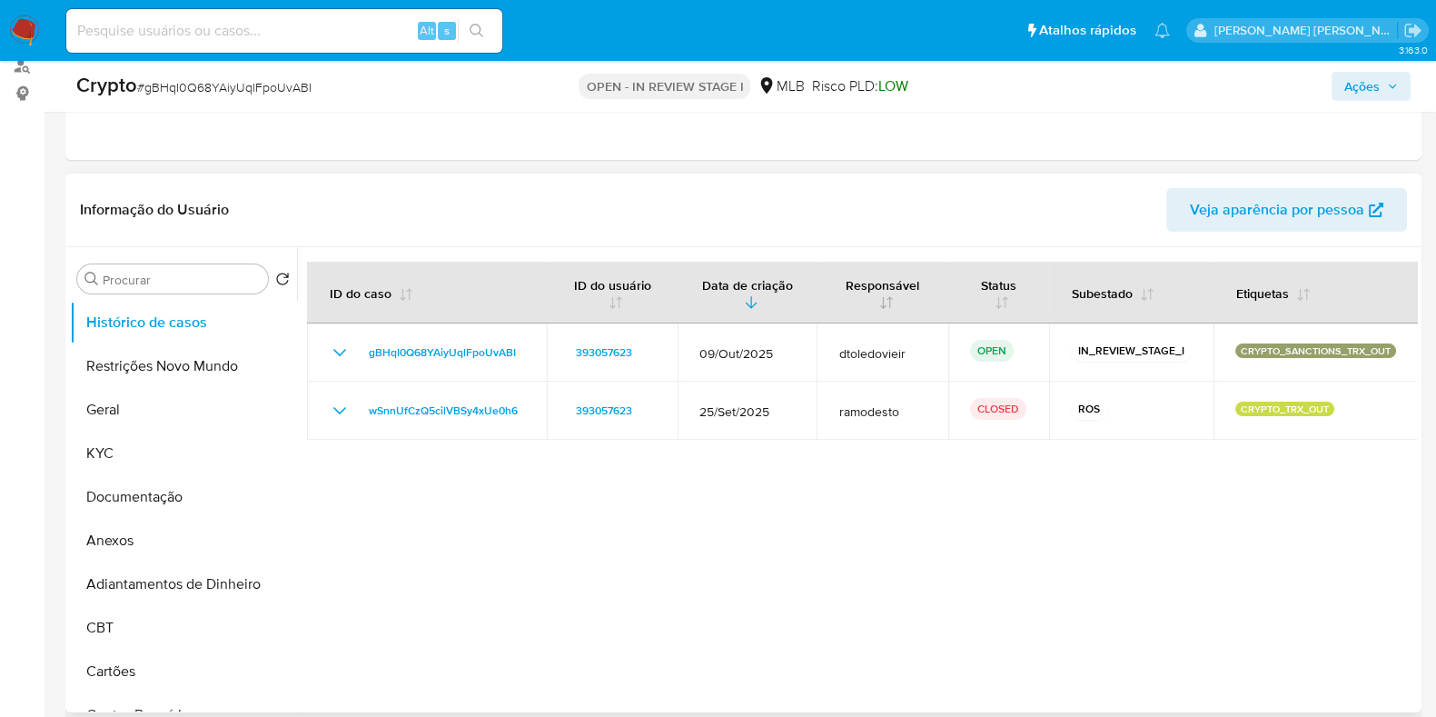
scroll to position [226, 0]
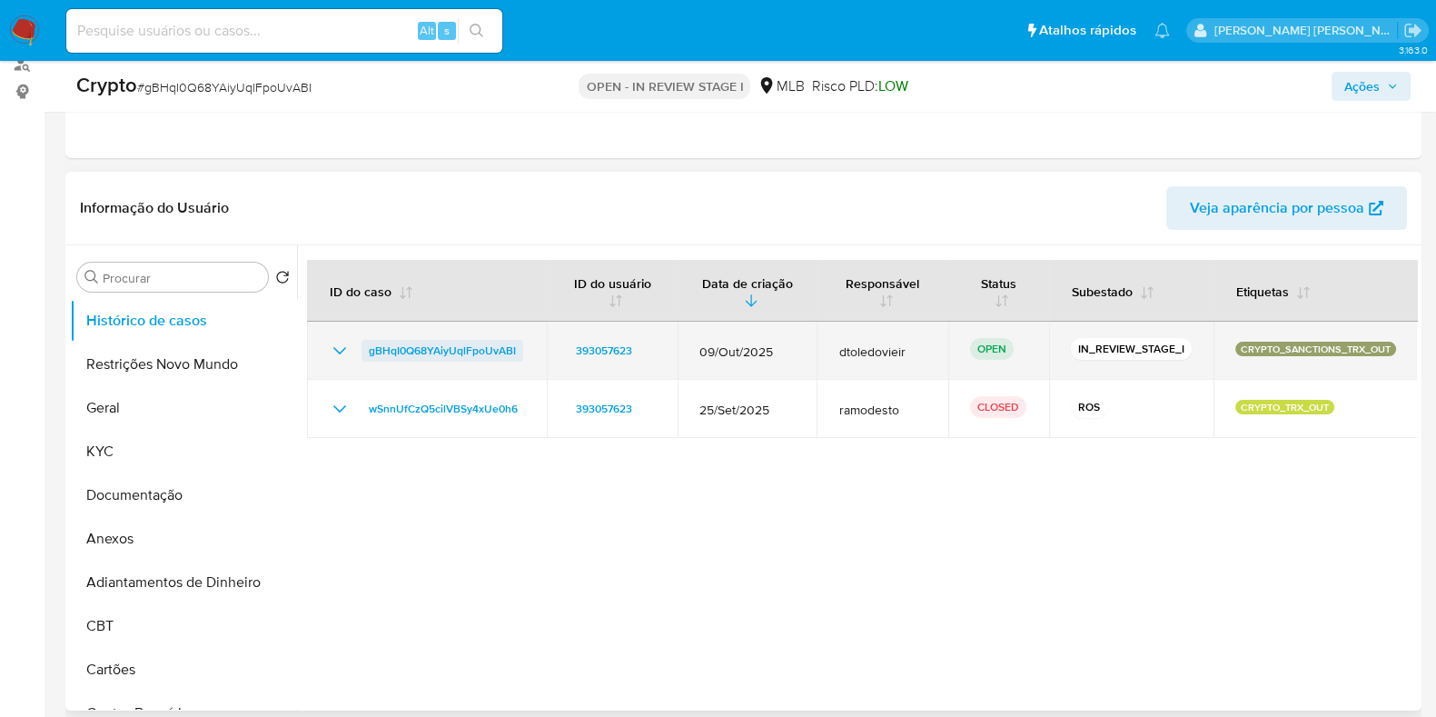
click at [471, 357] on span "gBHqI0Q68YAiyUqlFpoUvABI" at bounding box center [442, 351] width 147 height 22
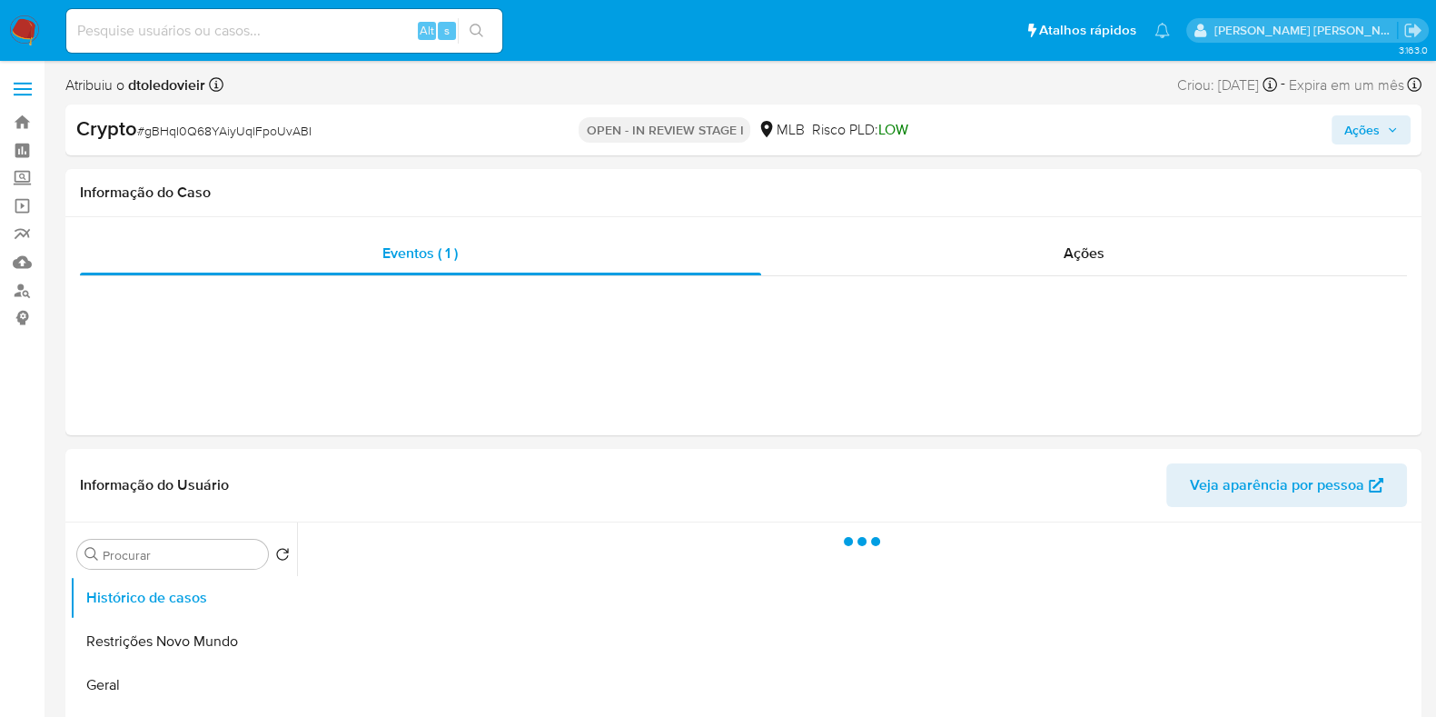
select select "10"
click at [957, 126] on div "OPEN - IN REVIEW STAGE I MLB Risco PLD: LOW" at bounding box center [743, 129] width 440 height 29
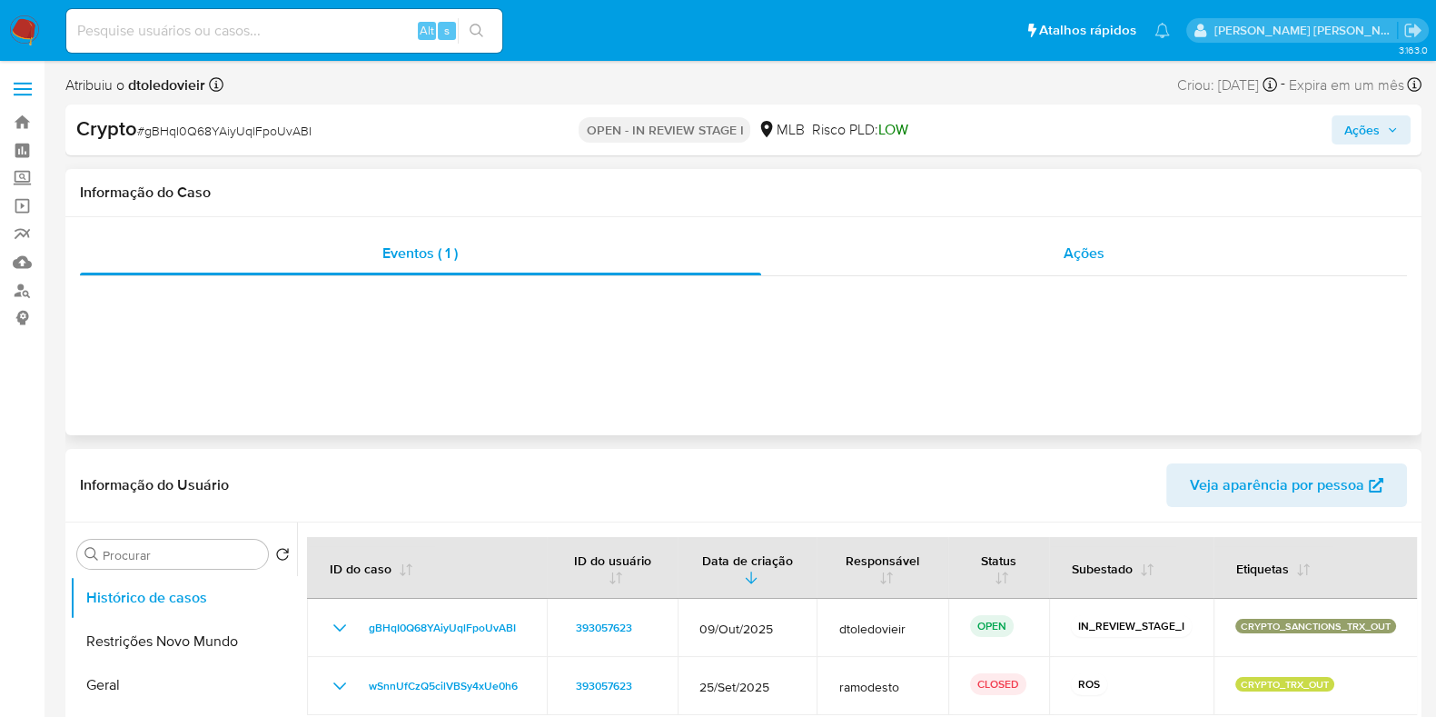
click at [1042, 241] on div "Ações" at bounding box center [1084, 254] width 647 height 44
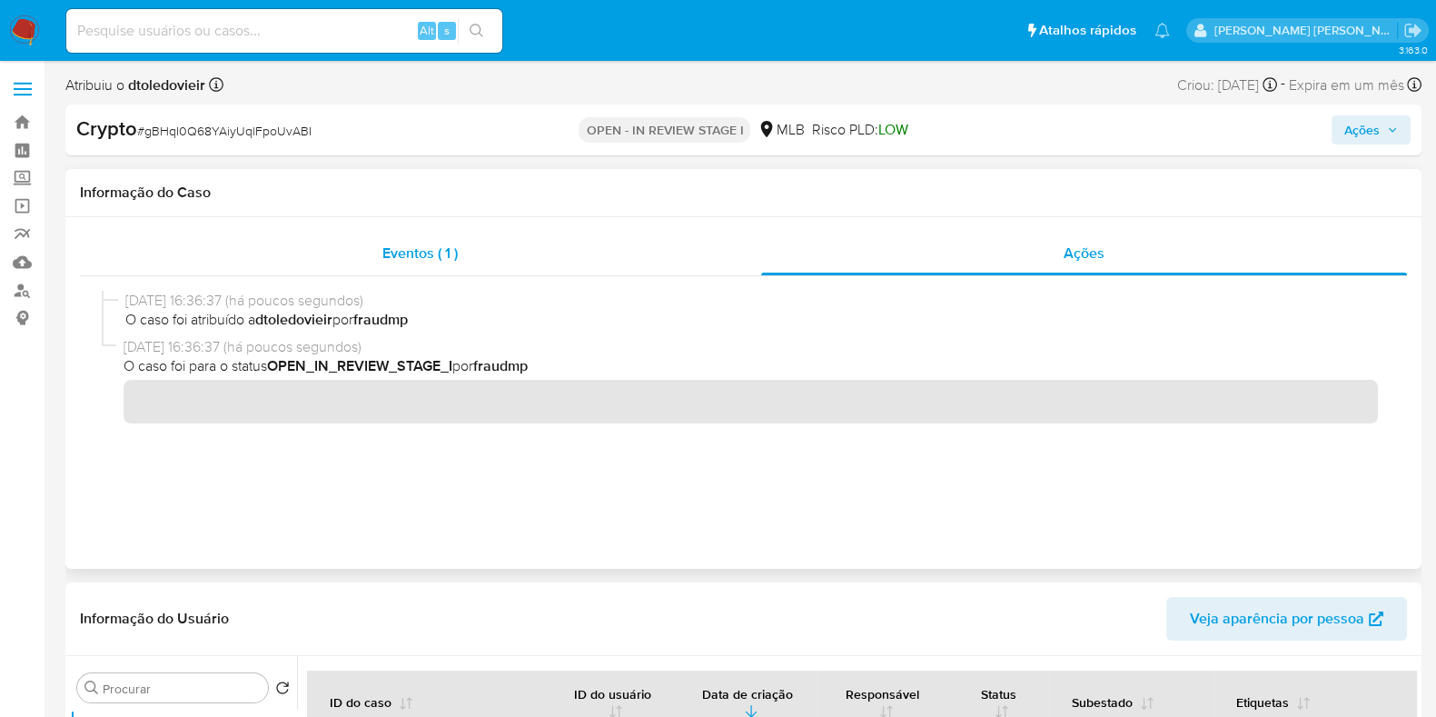
click at [434, 240] on div "Eventos ( 1 )" at bounding box center [420, 254] width 681 height 44
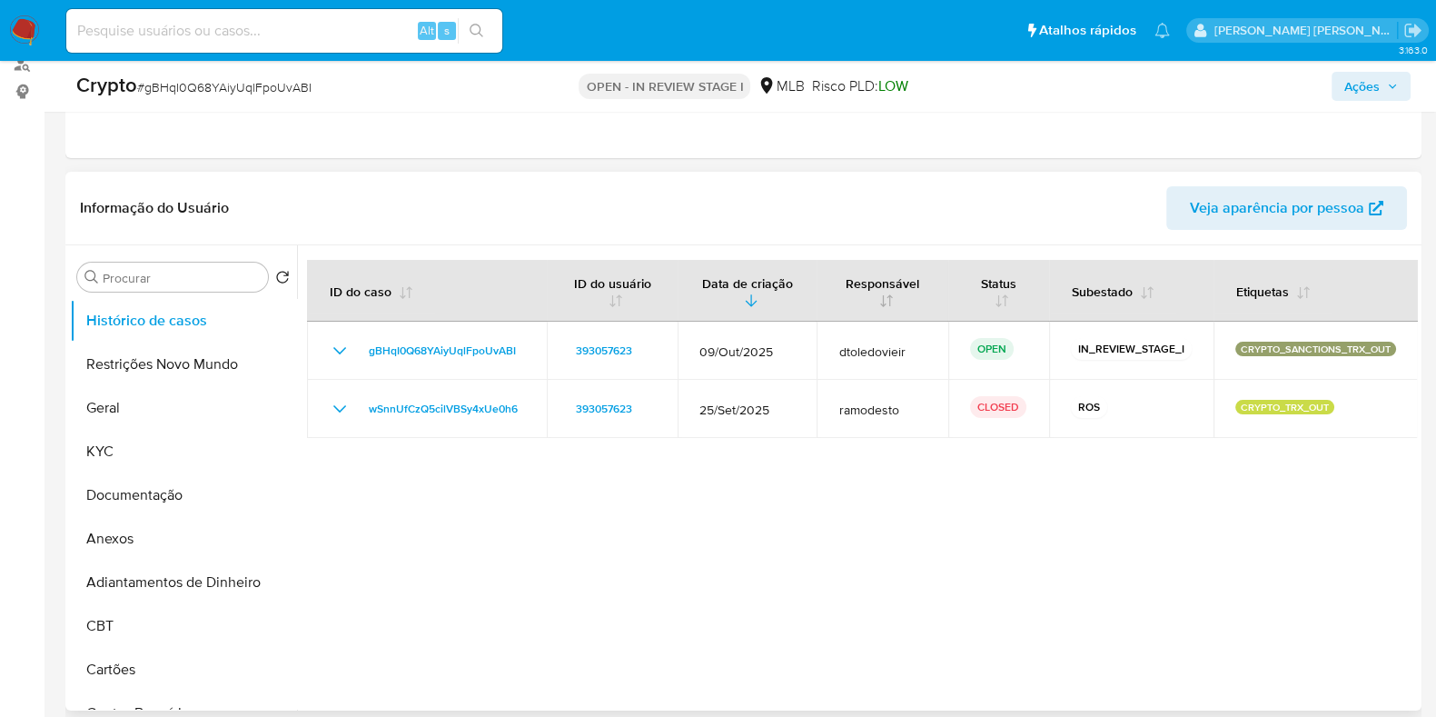
scroll to position [226, 0]
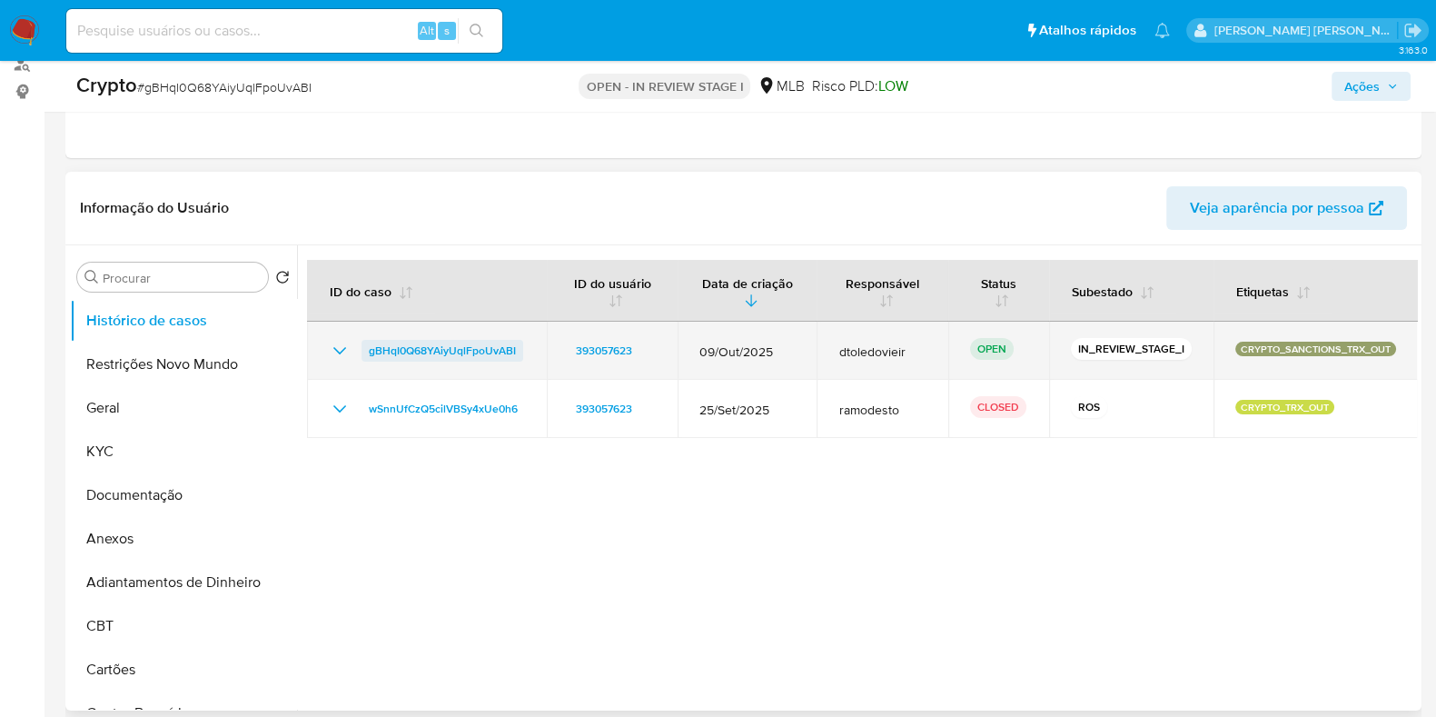
click at [442, 352] on span "gBHqI0Q68YAiyUqlFpoUvABI" at bounding box center [442, 351] width 147 height 22
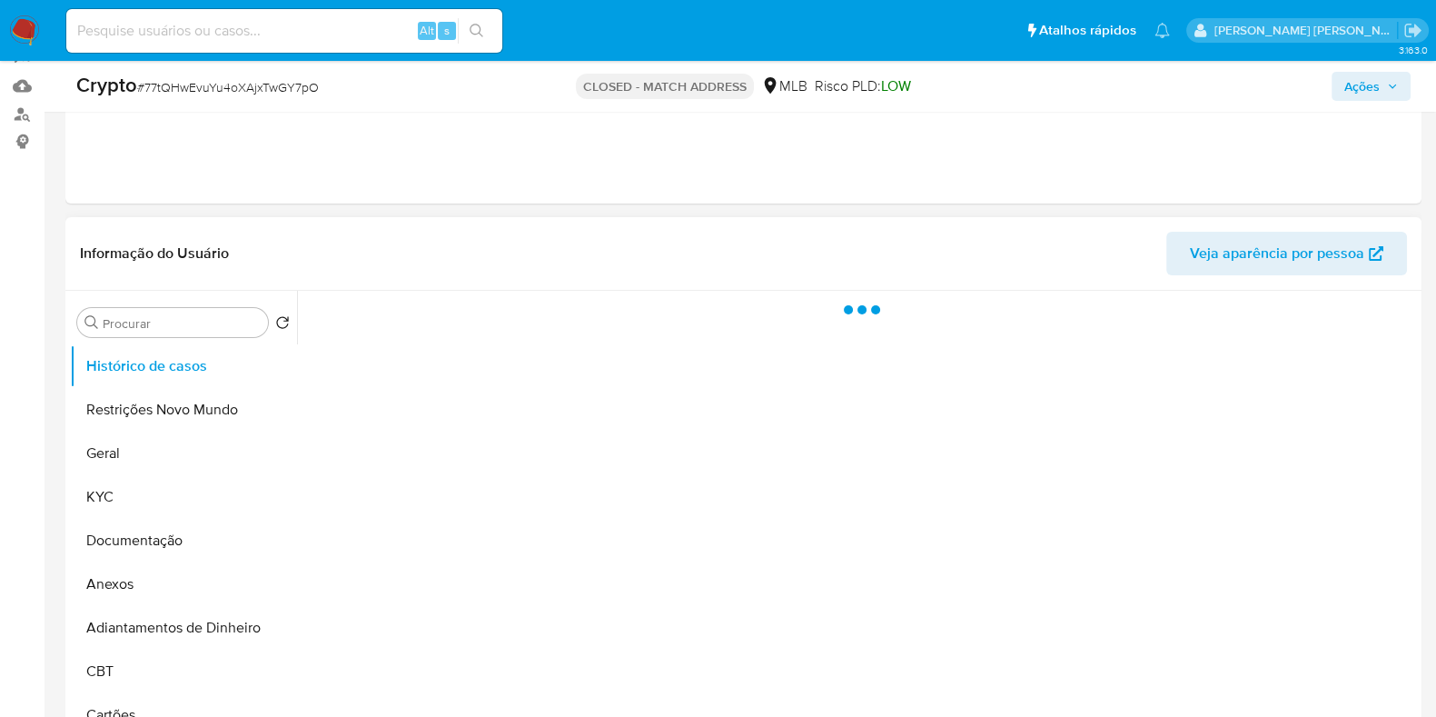
scroll to position [226, 0]
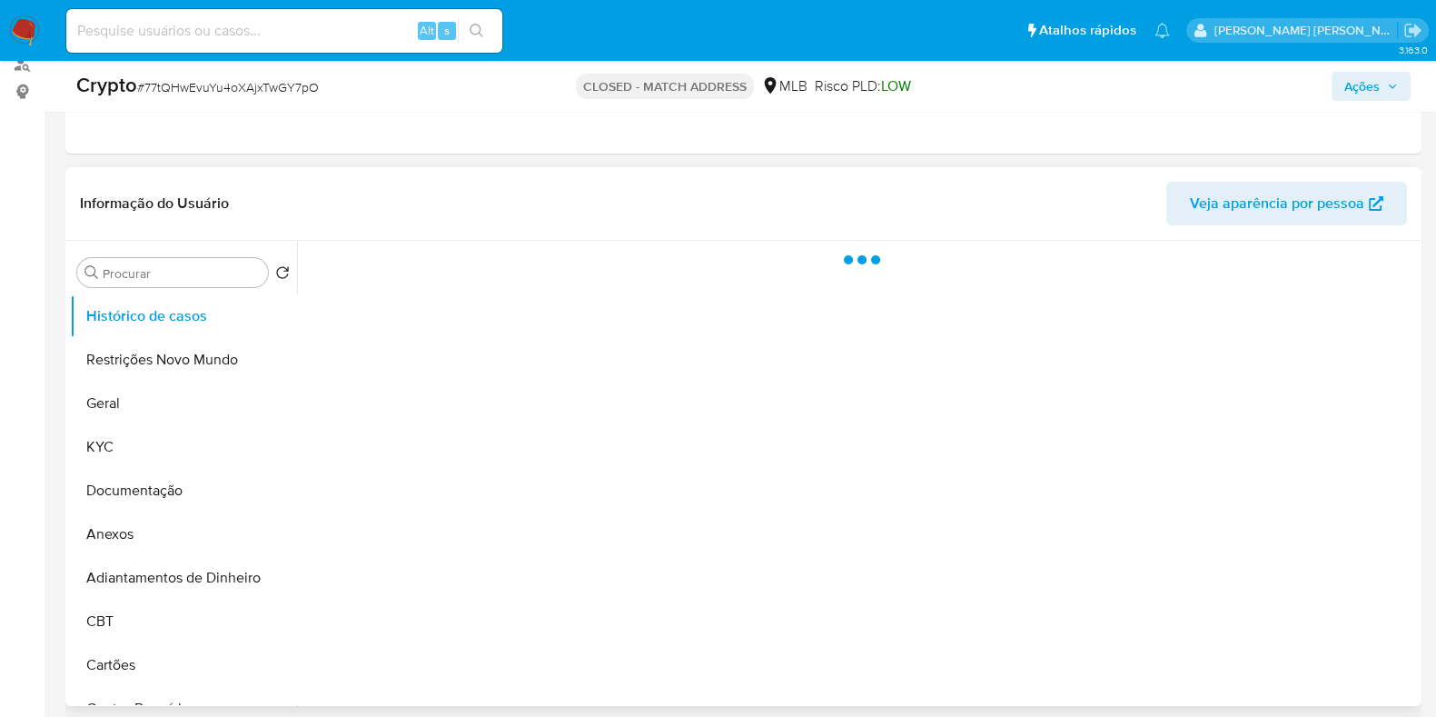
select select "10"
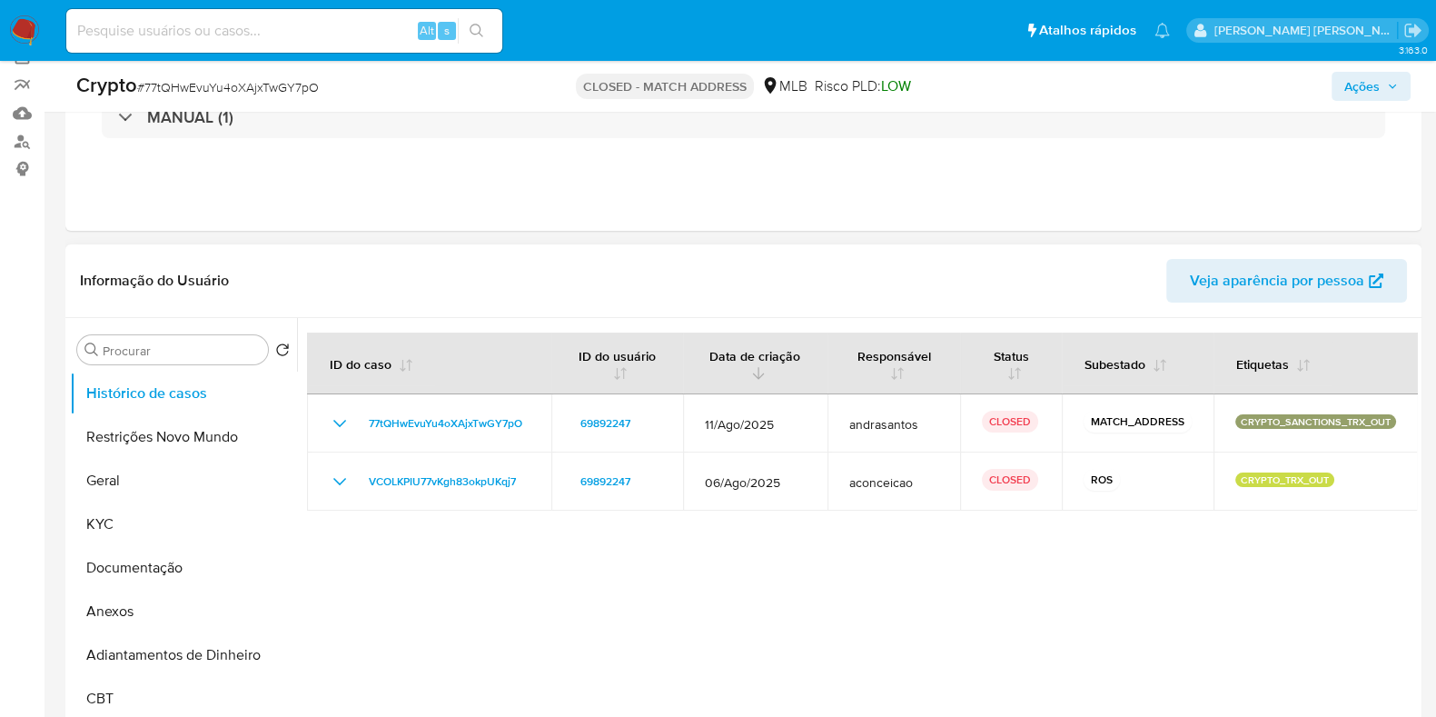
scroll to position [113, 0]
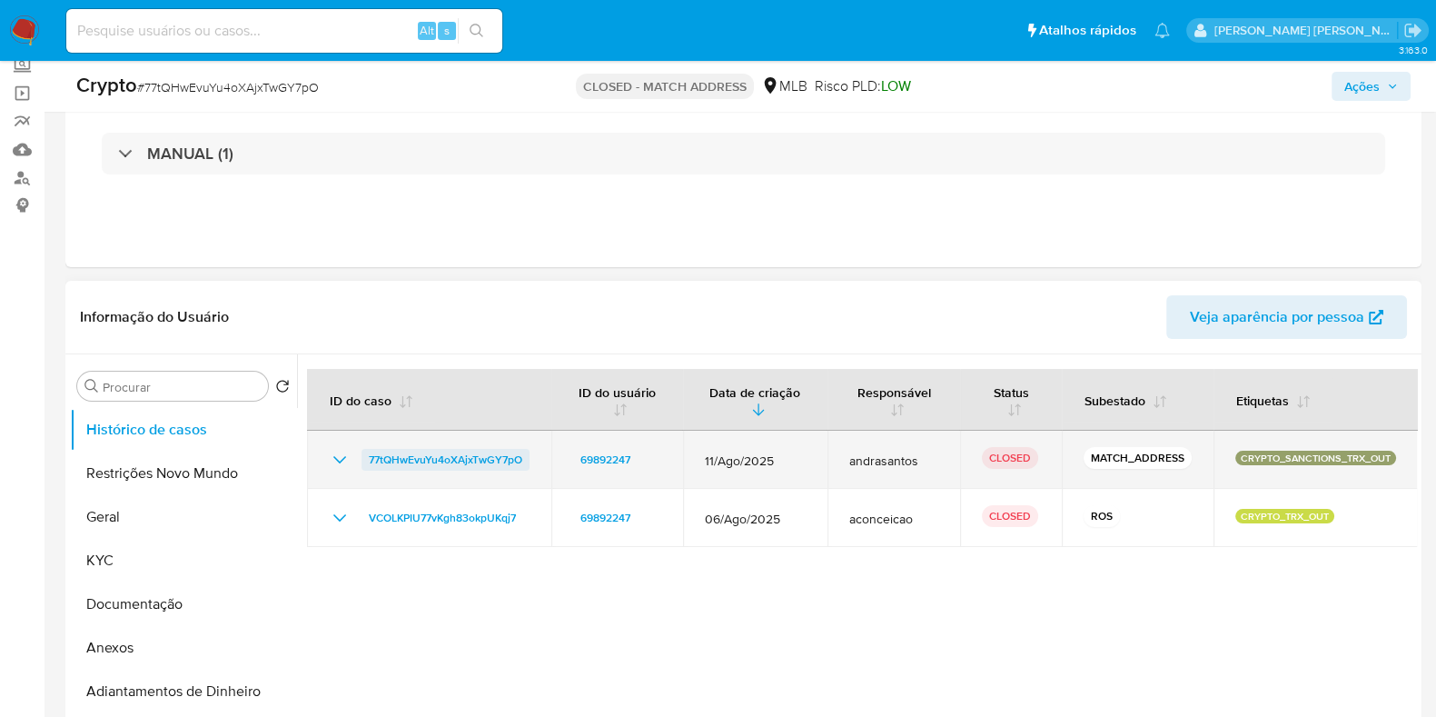
click at [475, 449] on span "77tQHwEvuYu4oXAjxTwGY7pO" at bounding box center [446, 460] width 154 height 22
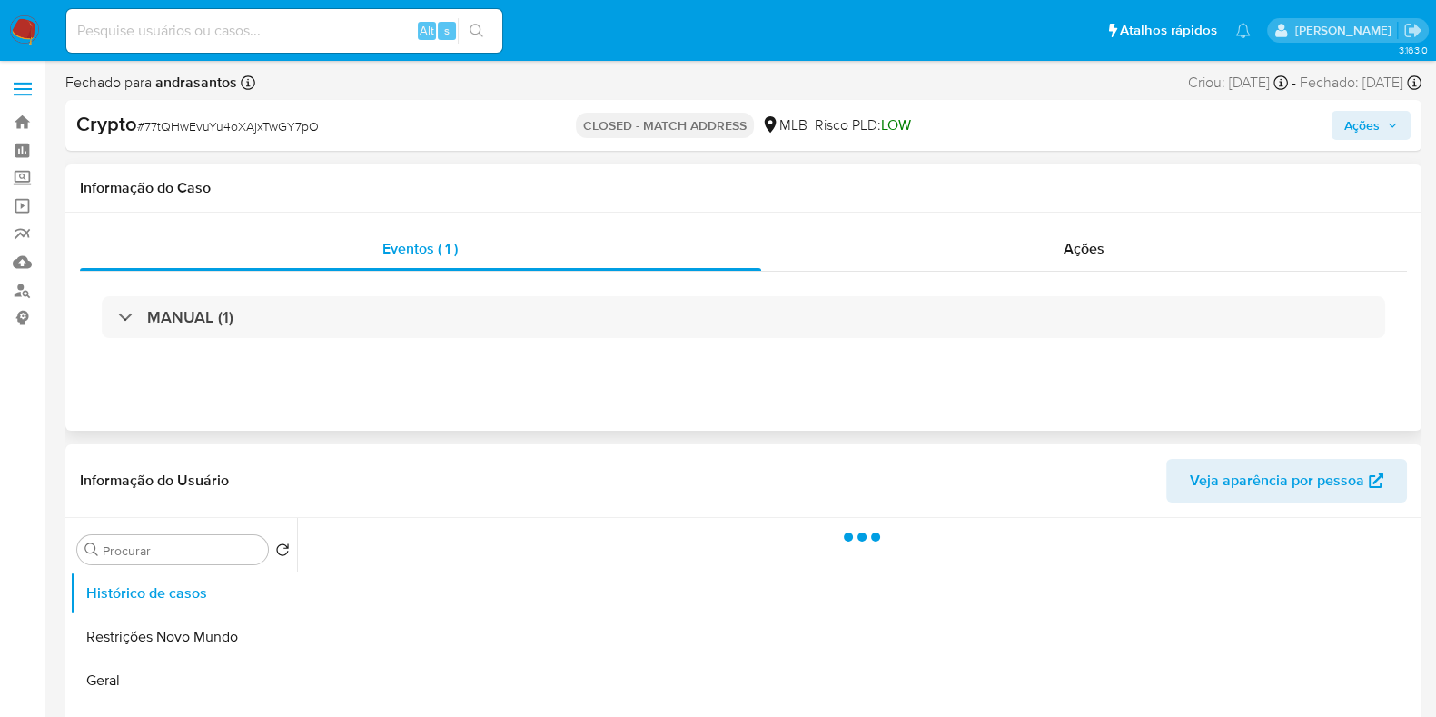
select select "10"
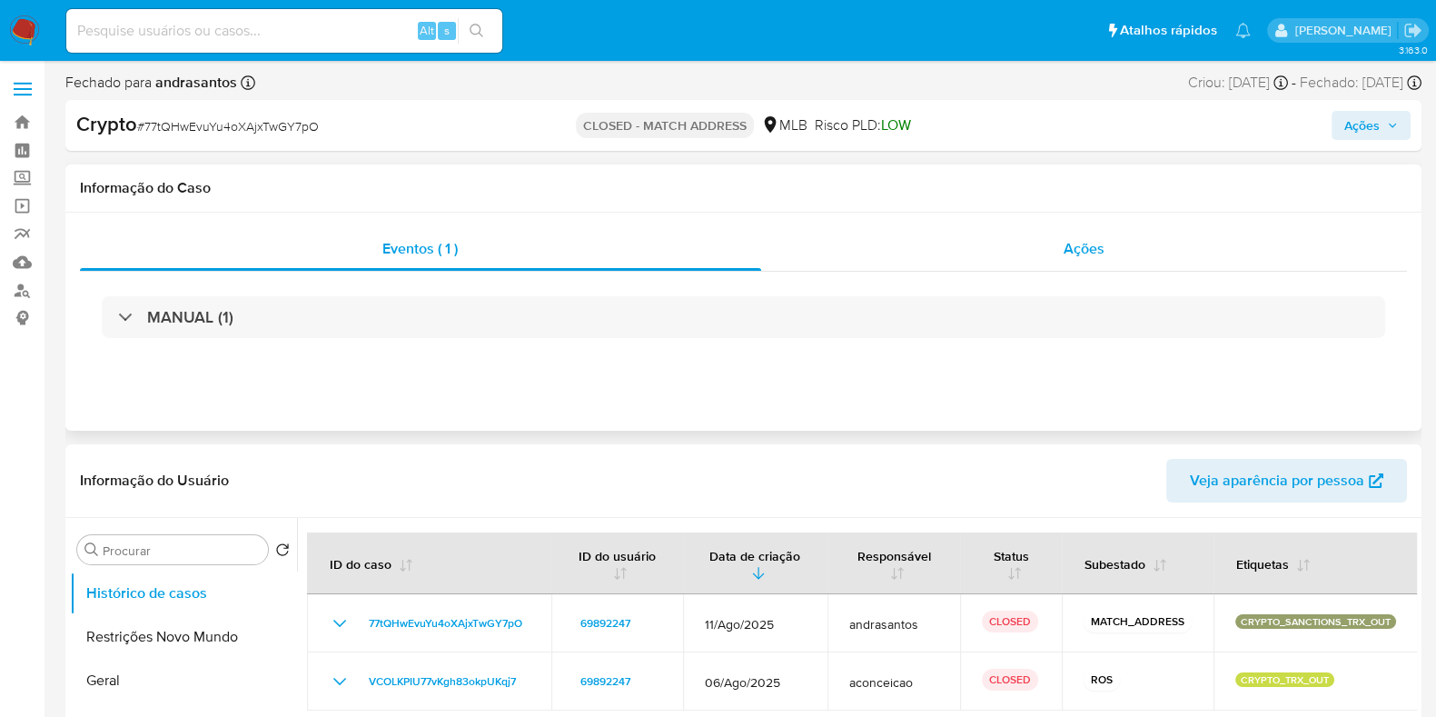
click at [1135, 252] on div "Ações" at bounding box center [1084, 249] width 647 height 44
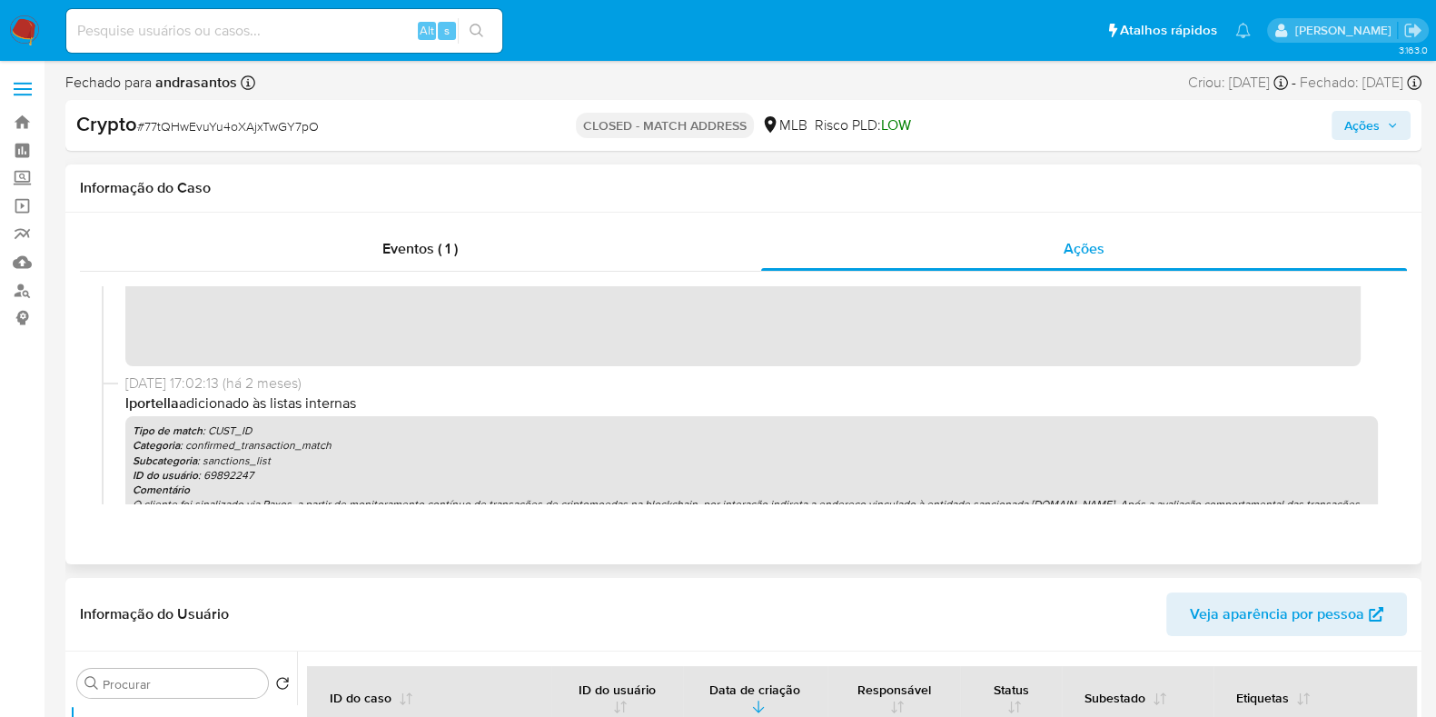
scroll to position [625, 0]
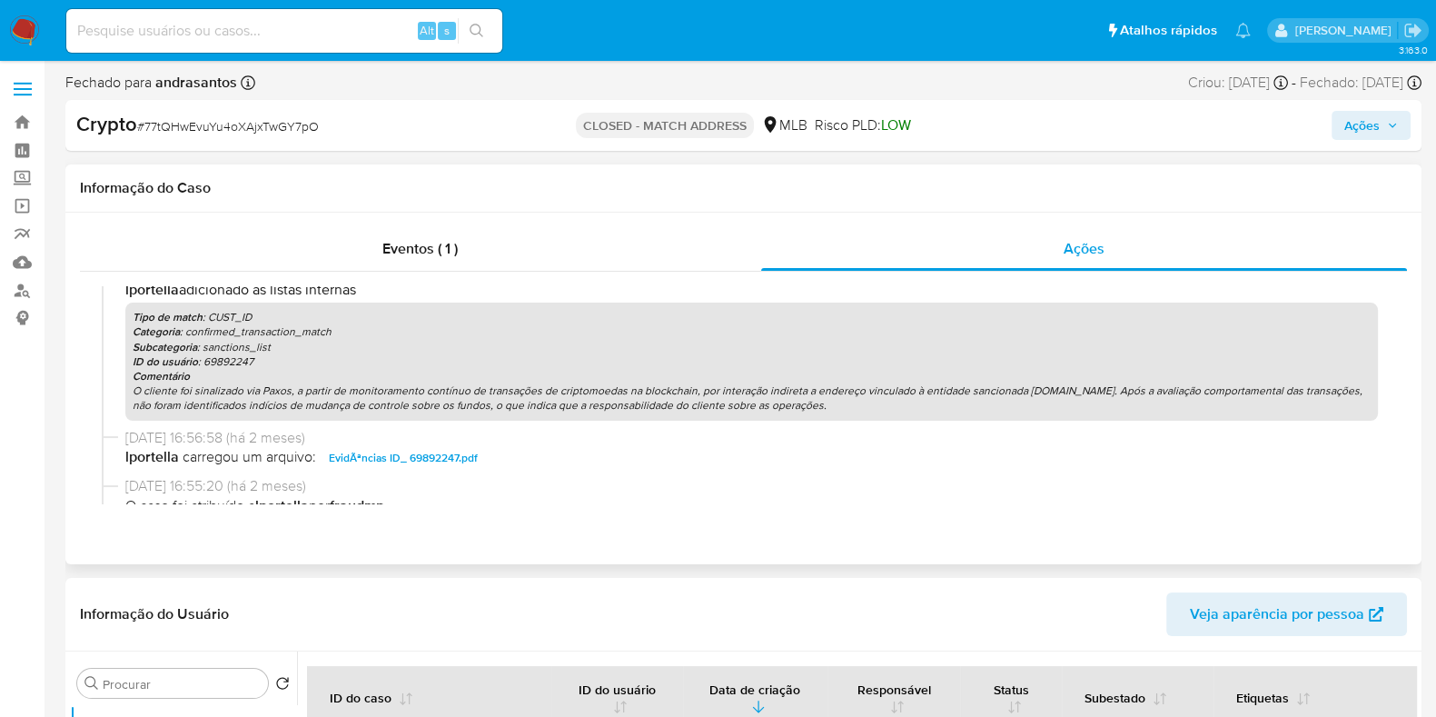
drag, startPoint x: 200, startPoint y: 384, endPoint x: 849, endPoint y: 413, distance: 650.1
click at [849, 413] on div "Tipo de match : CUST_ID Categoria : confirmed_transaction_match Subcategoria : …" at bounding box center [751, 360] width 1253 height 117
drag, startPoint x: 854, startPoint y: 408, endPoint x: 126, endPoint y: 393, distance: 727.7
click at [126, 393] on div "Tipo de match : CUST_ID Categoria : confirmed_transaction_match Subcategoria : …" at bounding box center [751, 360] width 1253 height 117
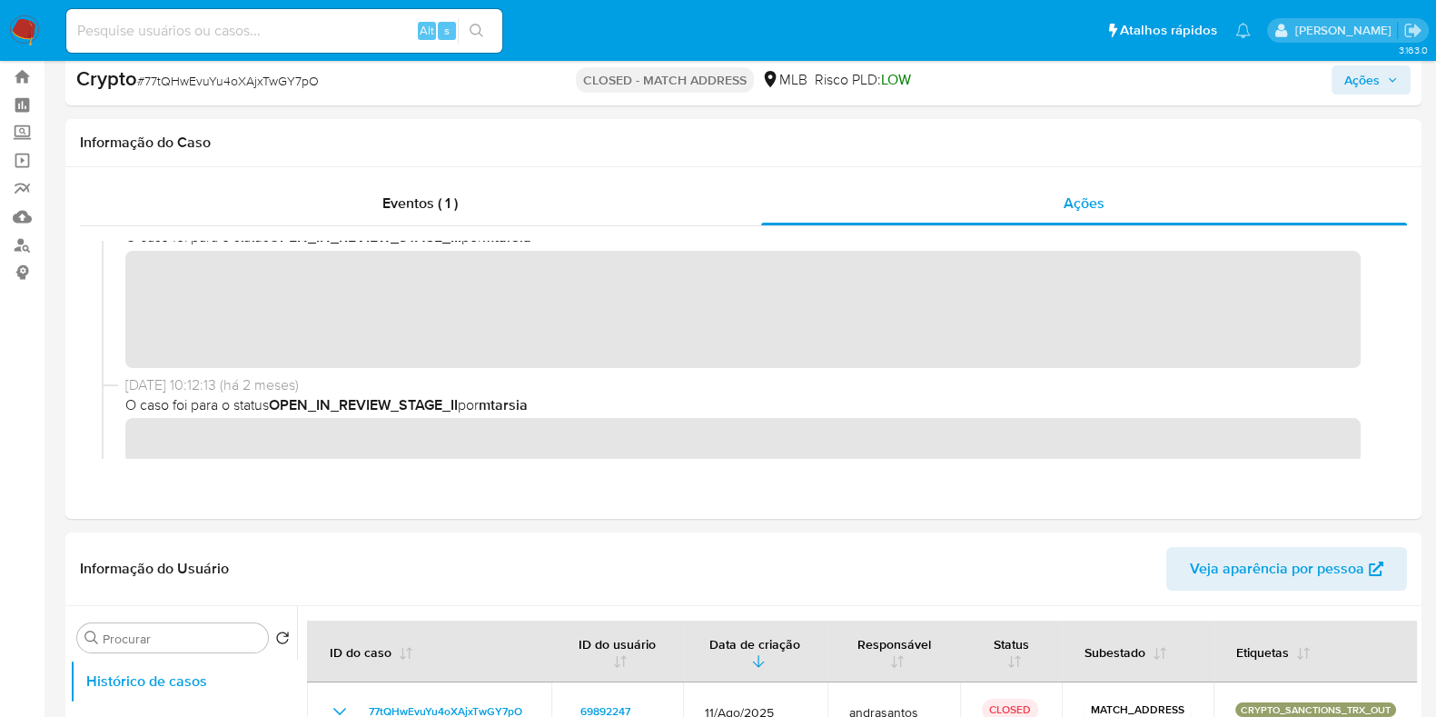
scroll to position [0, 0]
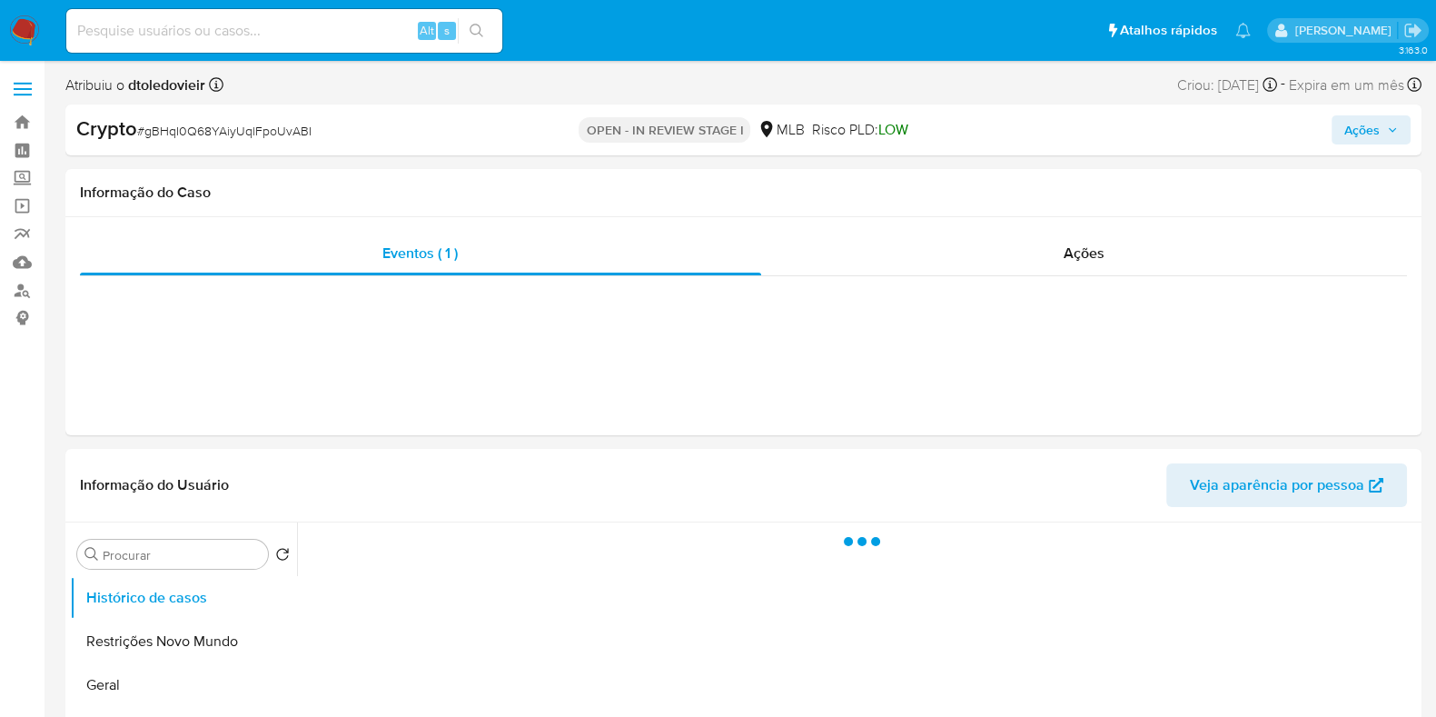
select select "10"
click at [1384, 125] on span "Ações" at bounding box center [1371, 129] width 54 height 25
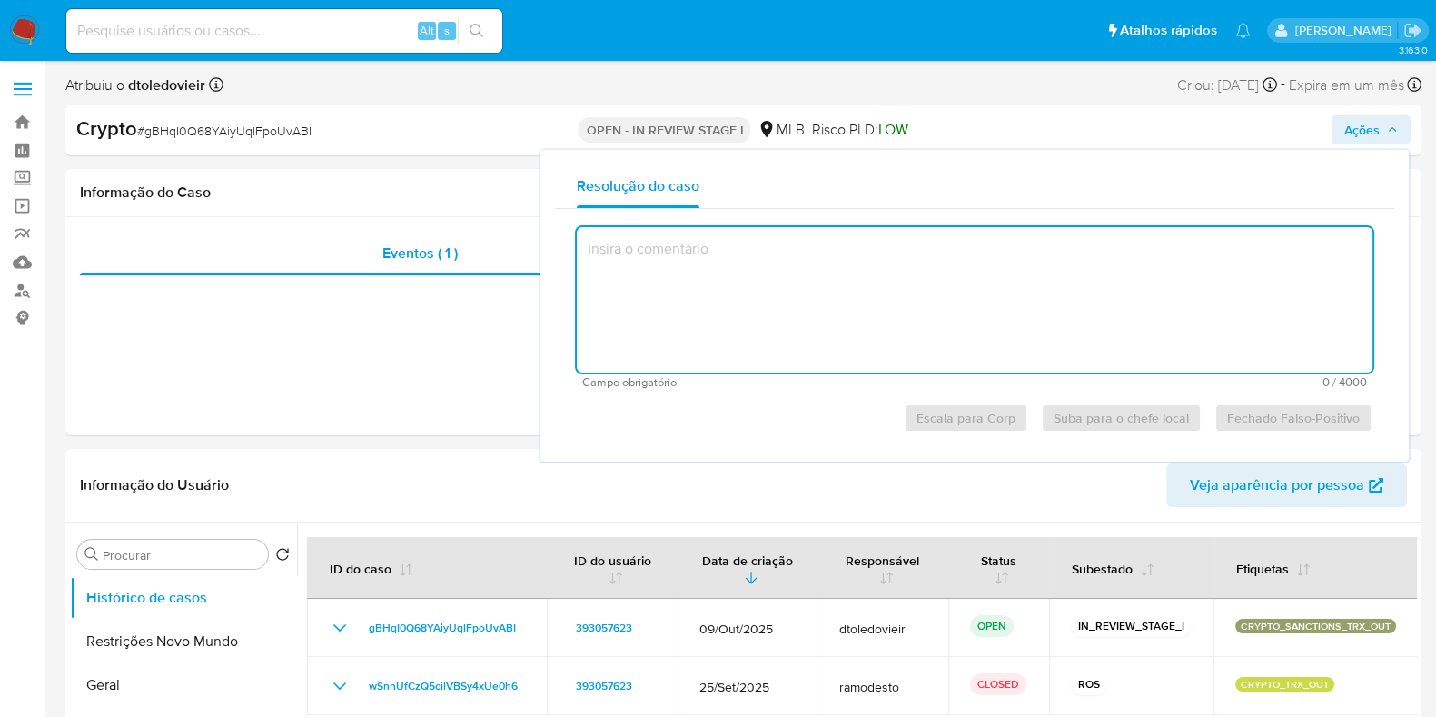
click at [891, 301] on textarea at bounding box center [975, 299] width 796 height 145
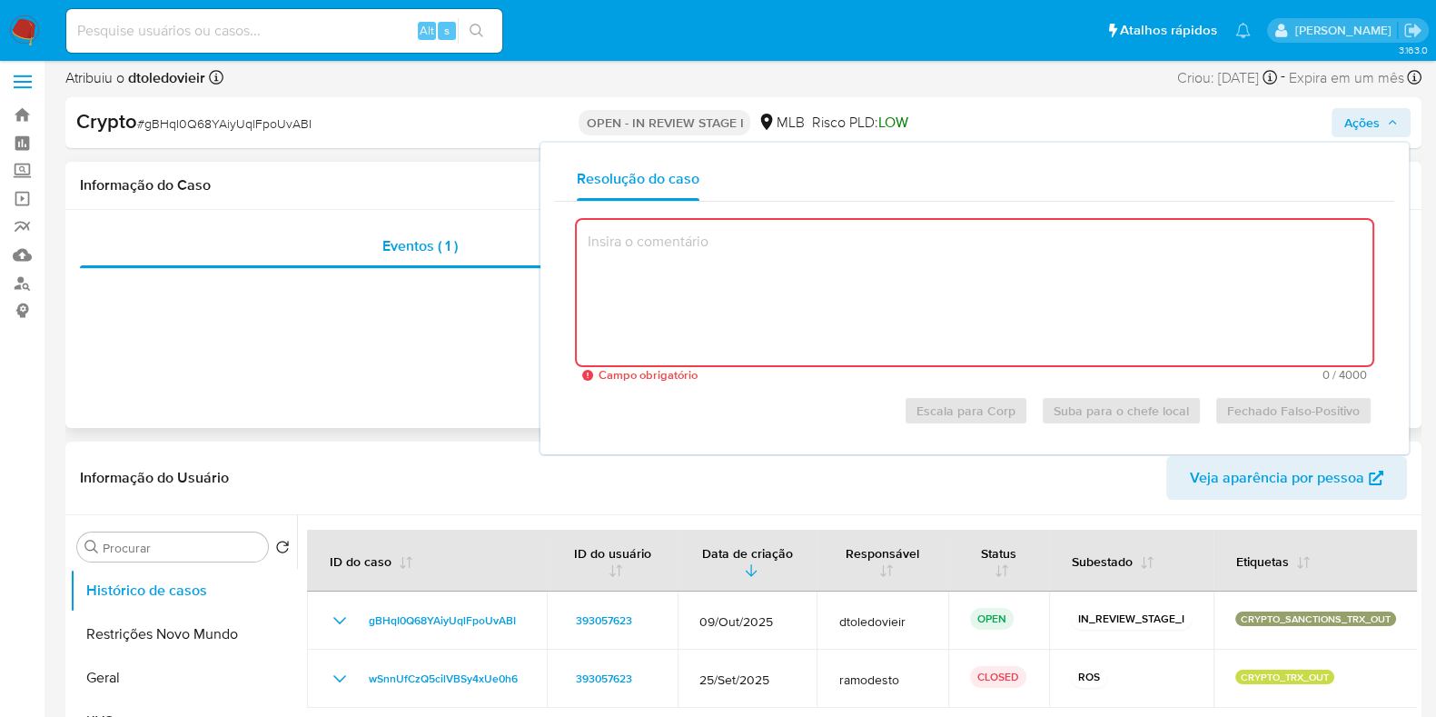
scroll to position [113, 0]
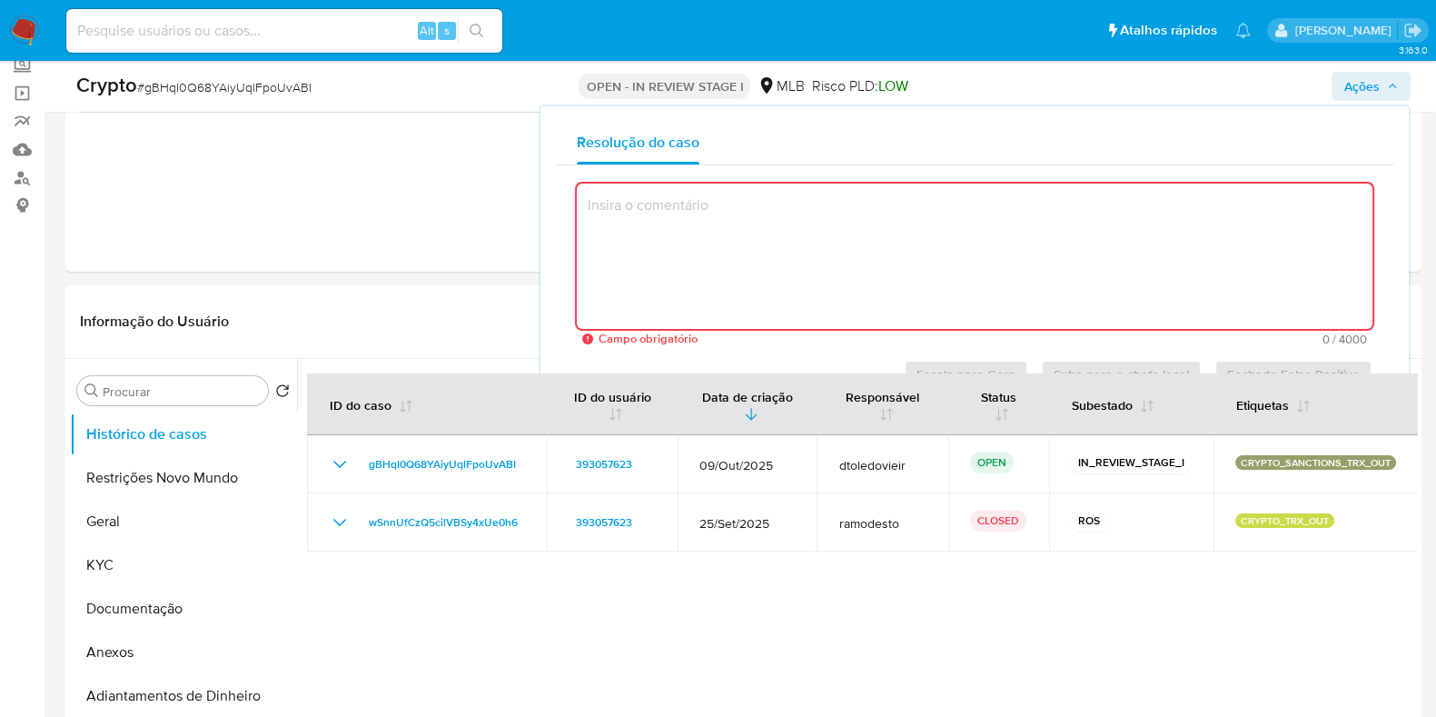
click at [772, 244] on textarea at bounding box center [975, 255] width 796 height 145
paste textarea "Através da análise, foi analisada operação de envio através da hash 1de0c421cfd…"
type textarea "Através da análise, foi analisada operação de envio através da hash 1de0c421cfd…"
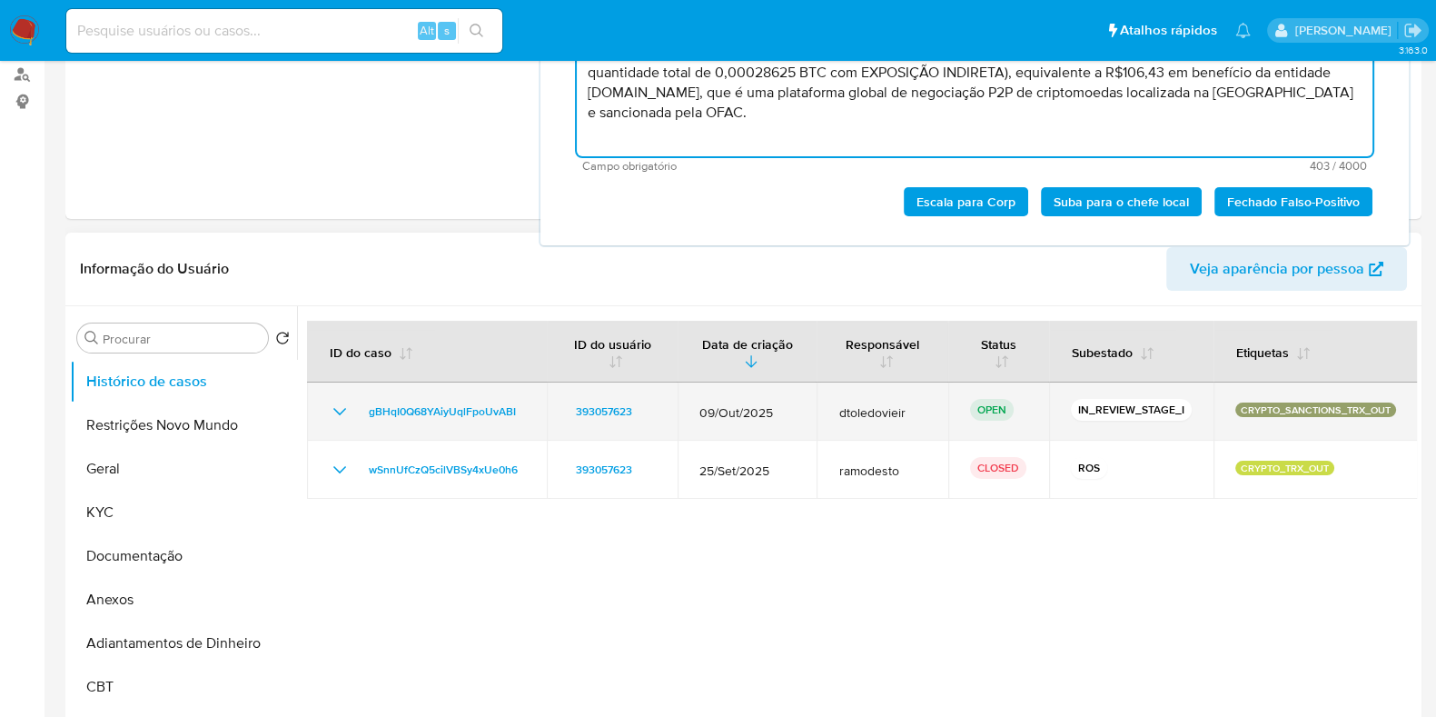
scroll to position [0, 0]
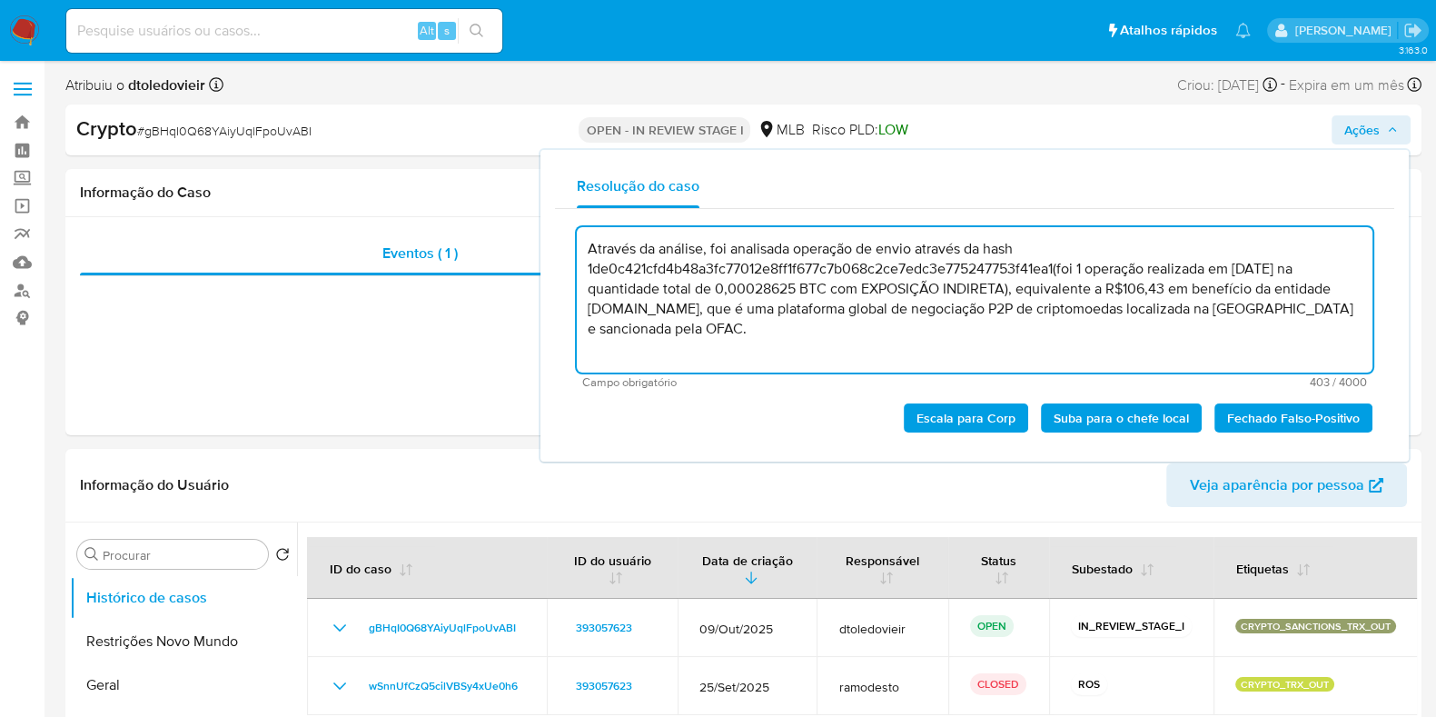
click at [710, 247] on textarea "Através da análise, foi analisada operação de envio através da hash 1de0c421cfd…" at bounding box center [975, 299] width 796 height 145
drag, startPoint x: 714, startPoint y: 247, endPoint x: 519, endPoint y: 238, distance: 195.5
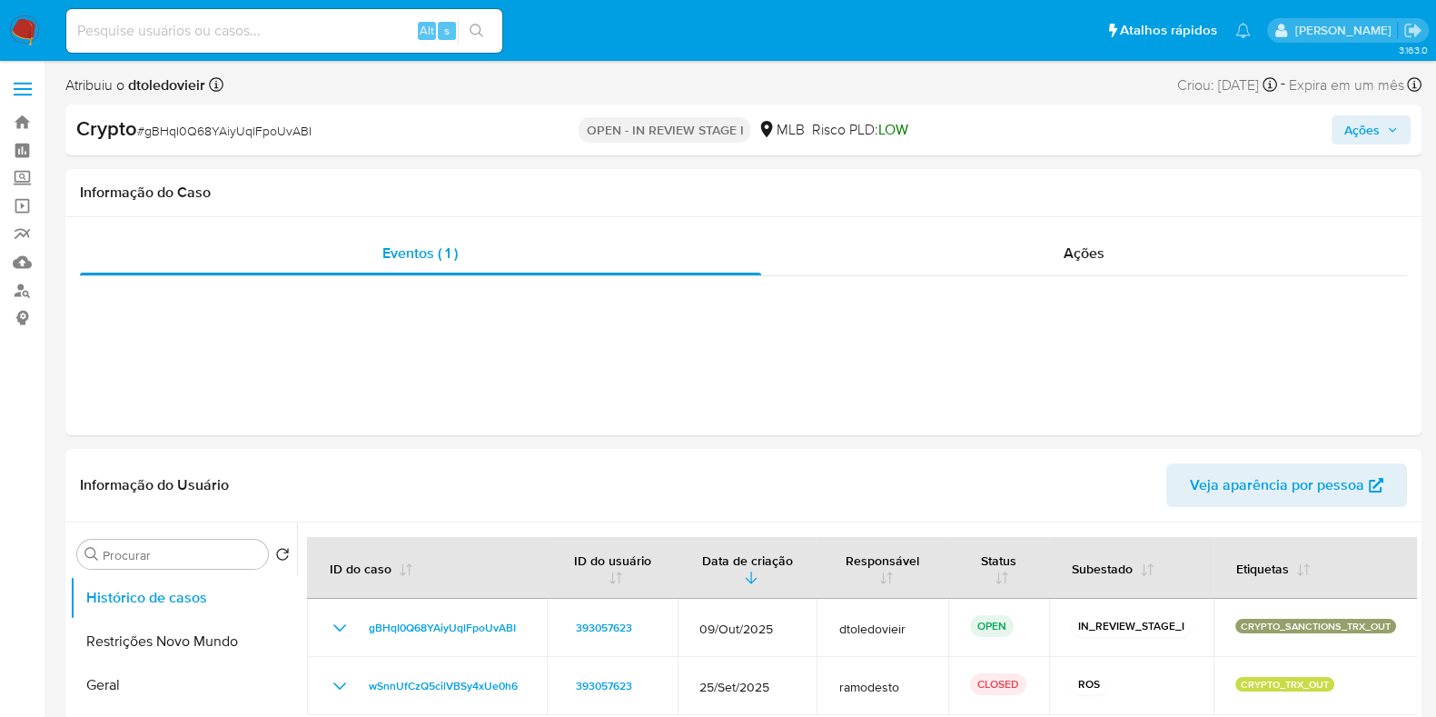
click at [1364, 120] on span "Ações" at bounding box center [1361, 129] width 35 height 29
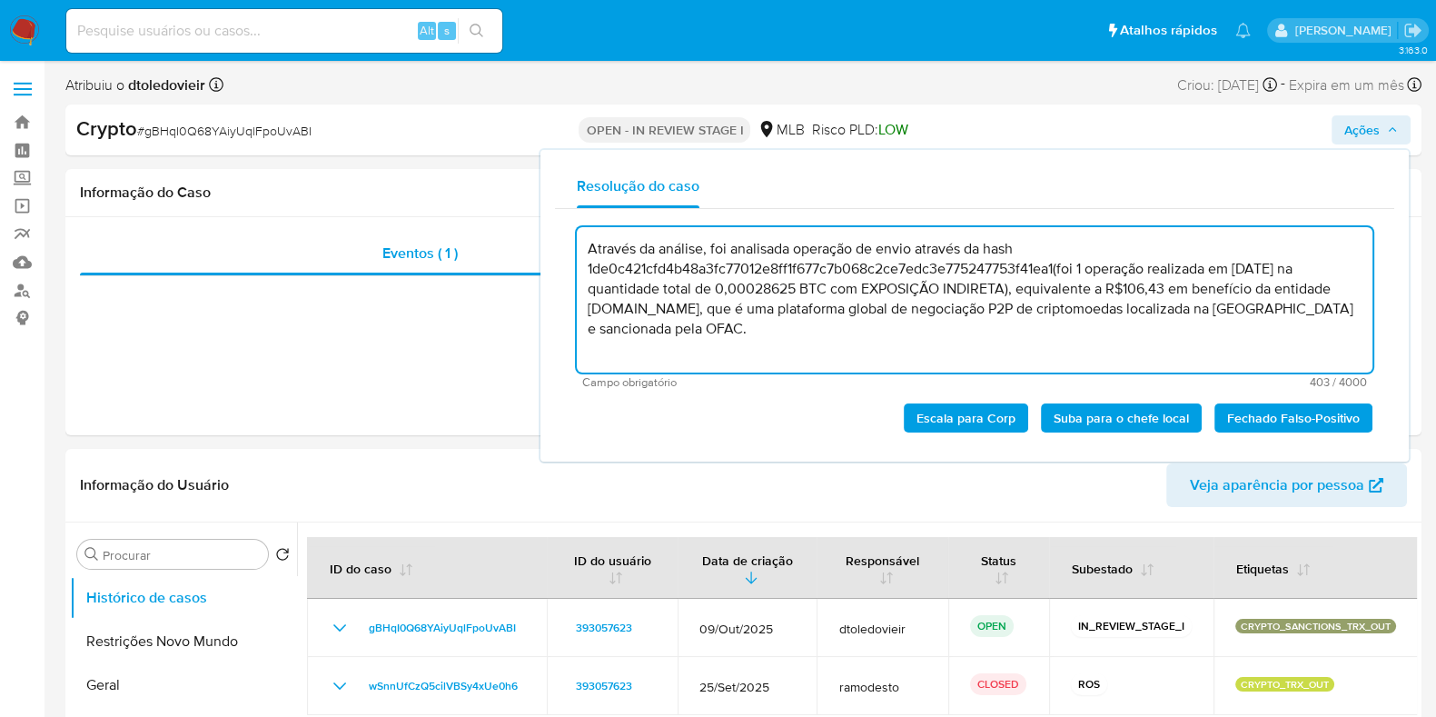
drag, startPoint x: 719, startPoint y: 254, endPoint x: 659, endPoint y: 254, distance: 60.0
click at [659, 254] on textarea "Através da análise, foi analisada operação de envio através da hash 1de0c421cfd…" at bounding box center [975, 299] width 796 height 145
click at [727, 253] on textarea "Através da análise, foi analisada operação de envio através da hash 1de0c421cfd…" at bounding box center [975, 299] width 796 height 145
drag, startPoint x: 717, startPoint y: 252, endPoint x: 581, endPoint y: 252, distance: 135.3
click at [581, 252] on textarea "Através da análise, foi analisada operação de envio através da hash 1de0c421cfd…" at bounding box center [975, 299] width 796 height 145
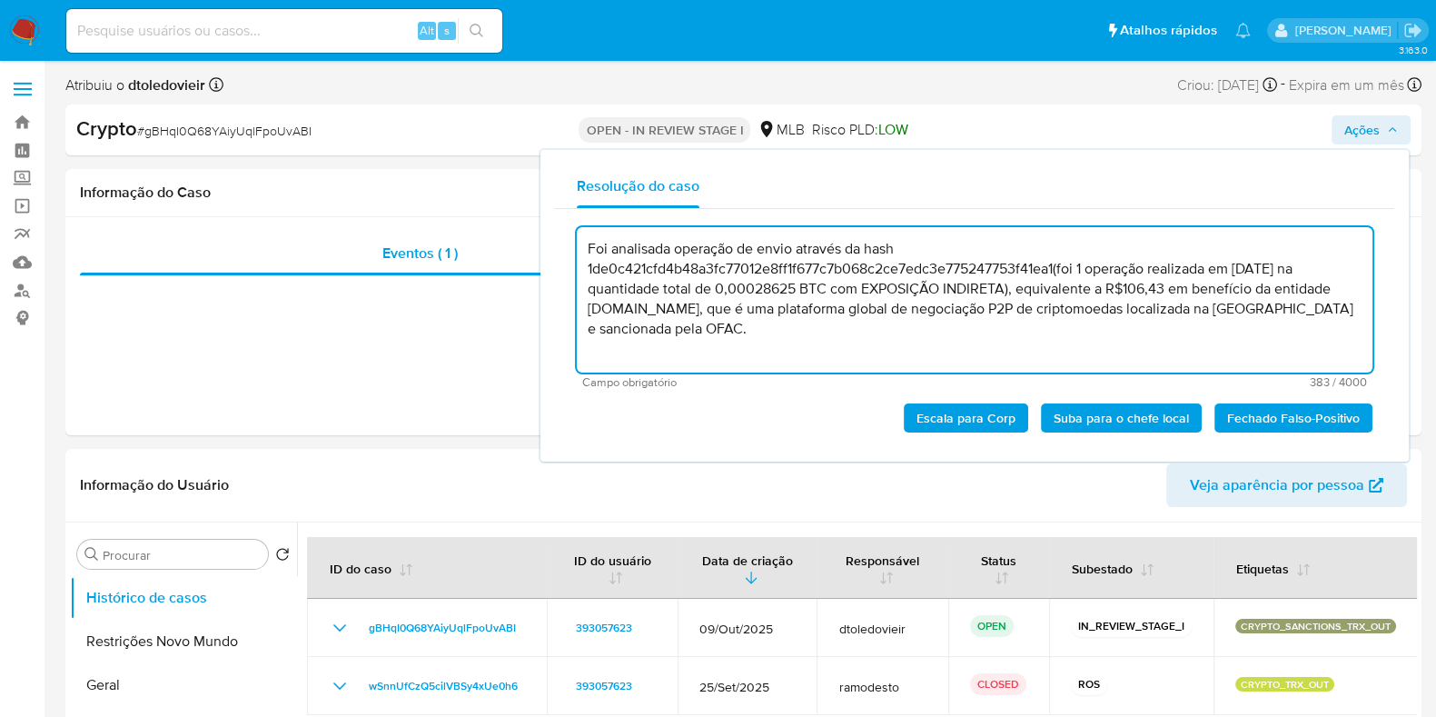
click at [758, 328] on textarea "Foi analisada operação de envio através da hash 1de0c421cfd4b48a3fc77012e8ff1f6…" at bounding box center [975, 299] width 796 height 145
click at [1058, 268] on textarea "Foi analisada operação de envio através da hash 1de0c421cfd4b48a3fc77012e8ff1f6…" at bounding box center [975, 299] width 796 height 145
drag, startPoint x: 688, startPoint y: 336, endPoint x: 572, endPoint y: 243, distance: 148.5
click at [577, 243] on textarea "Foi analisada operação de envio através da hash 1de0c421cfd4b48a3fc77012e8ff1f6…" at bounding box center [975, 299] width 796 height 145
click at [690, 346] on textarea "Foi analisada operação de envio através da hash 1de0c421cfd4b48a3fc77012e8ff1f6…" at bounding box center [975, 299] width 796 height 145
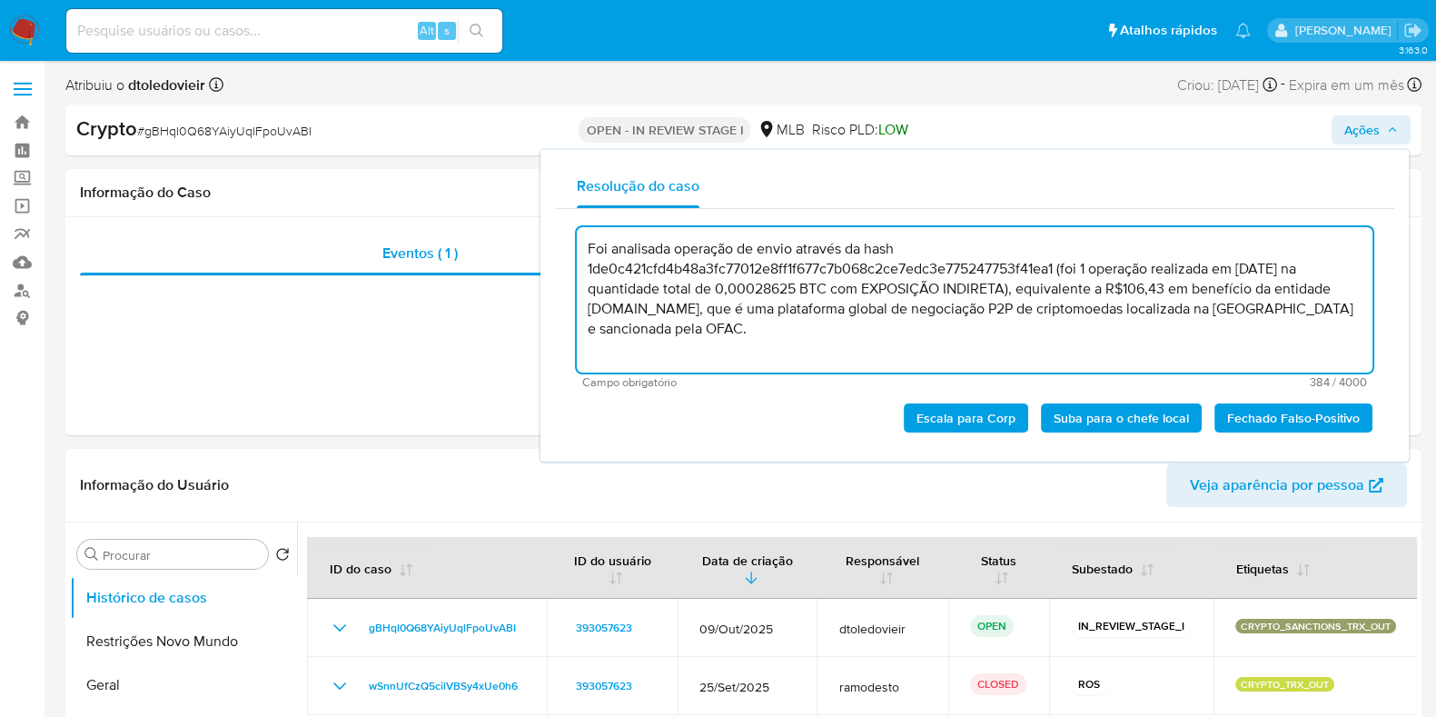
click at [877, 306] on textarea "Foi analisada operação de envio através da hash 1de0c421cfd4b48a3fc77012e8ff1f6…" at bounding box center [975, 299] width 796 height 145
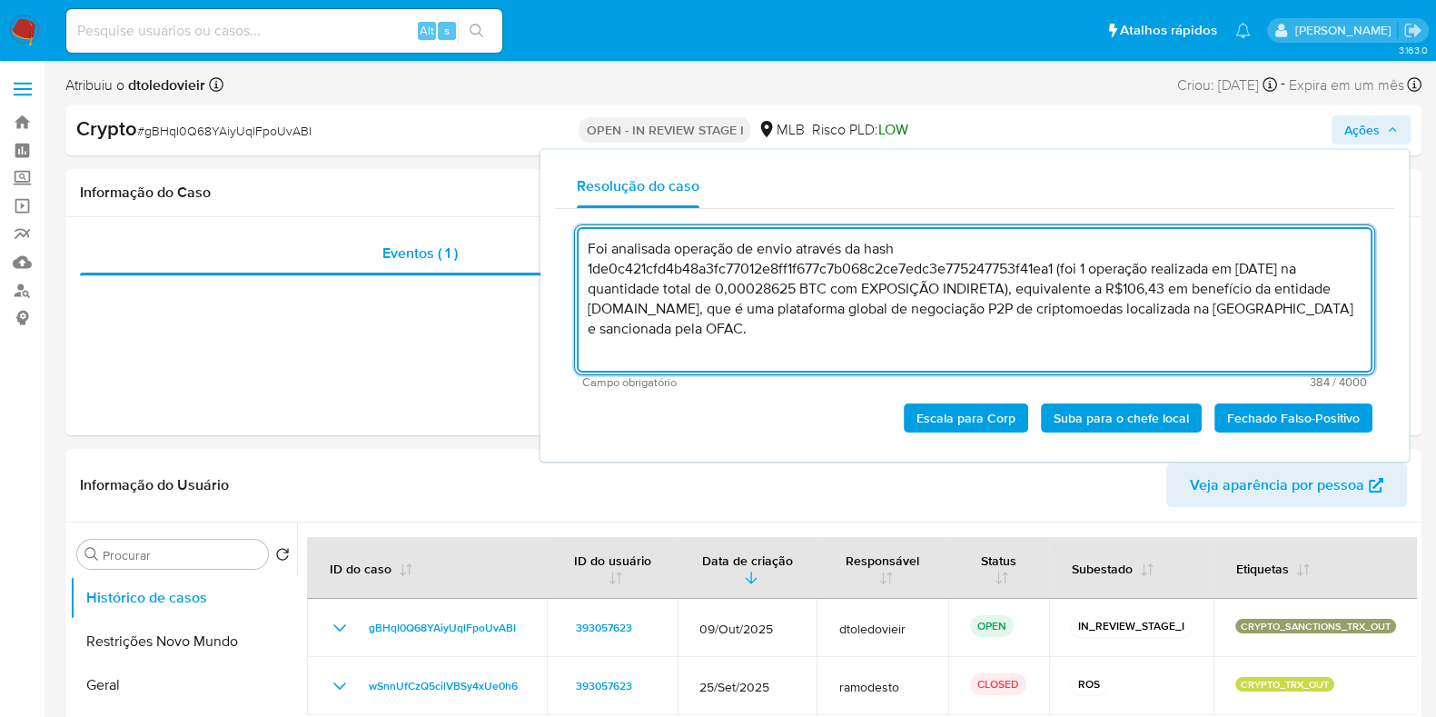
click at [724, 342] on textarea "Foi analisada operação de envio através da hash 1de0c421cfd4b48a3fc77012e8ff1f6…" at bounding box center [975, 299] width 796 height 145
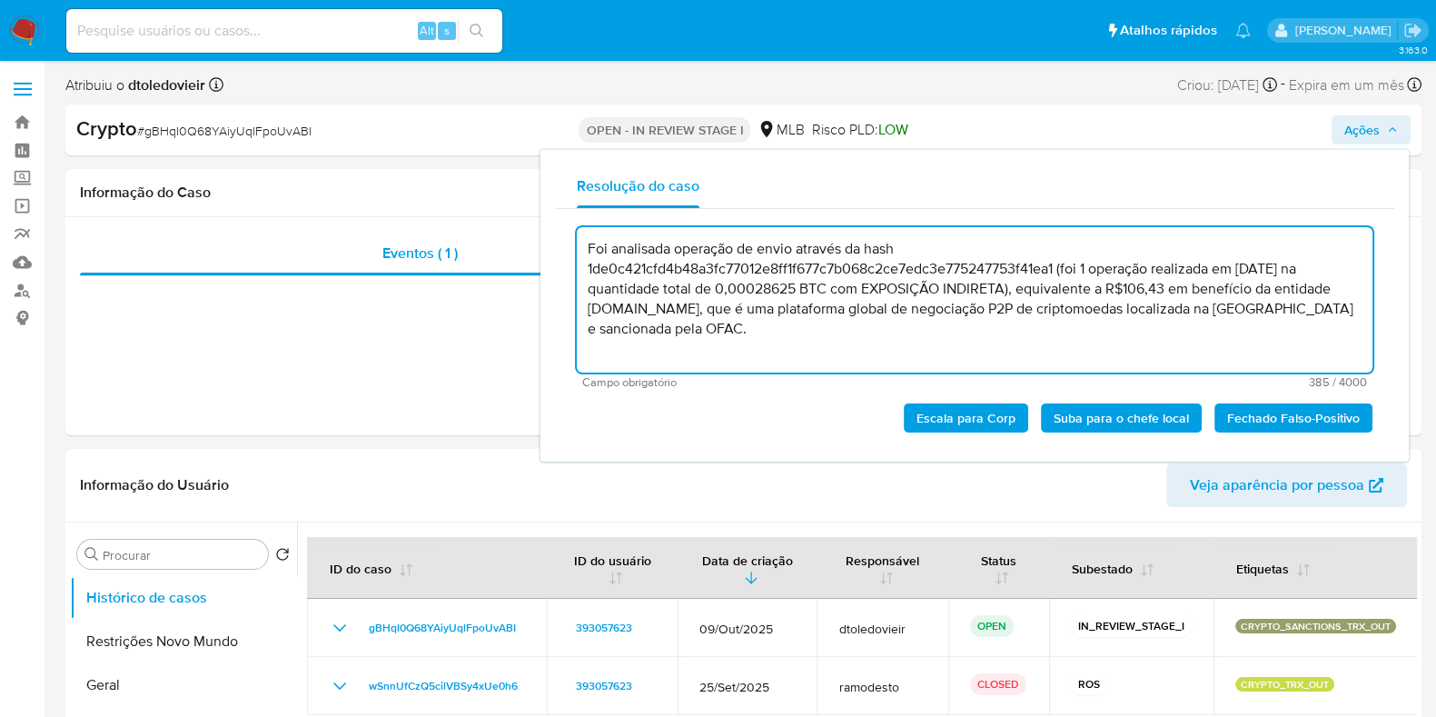
paste textarea "A análise das transações indica endereço intermediário entre o cliente e a enti…"
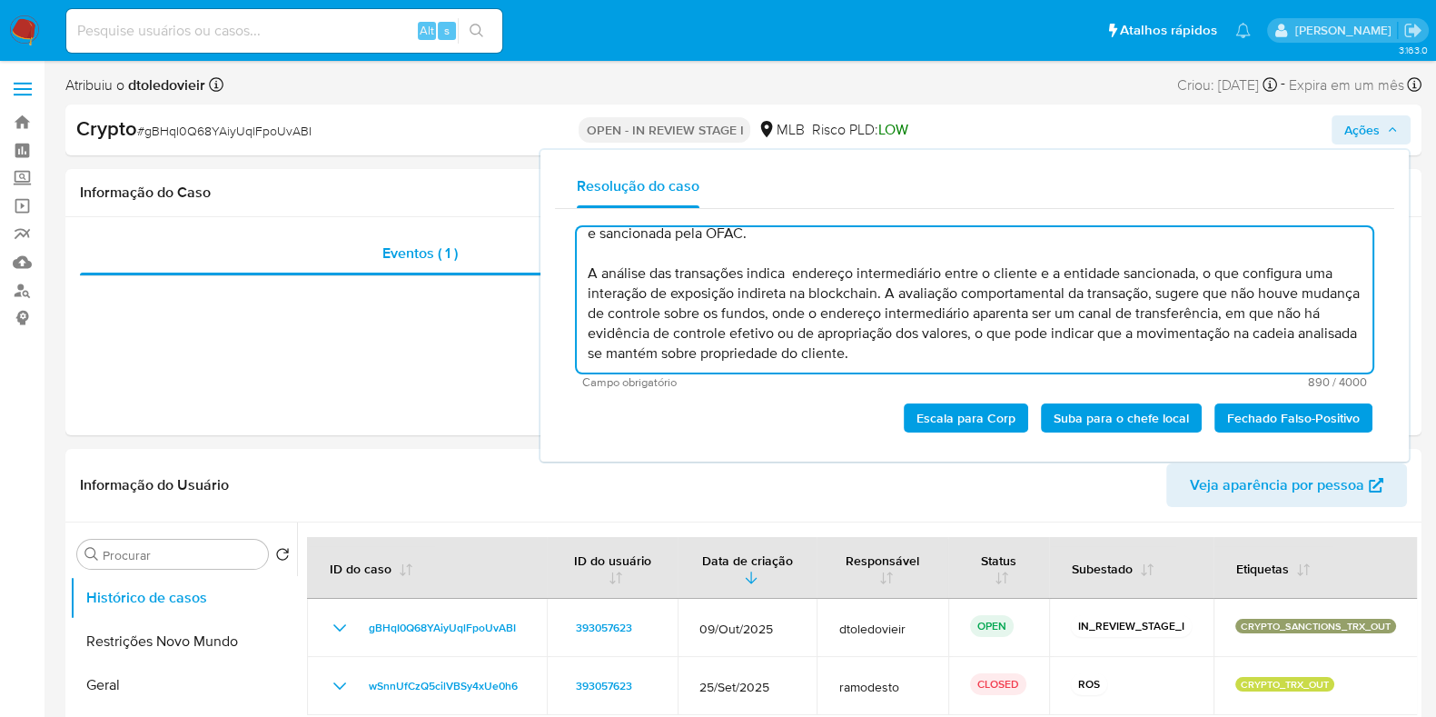
scroll to position [98, 0]
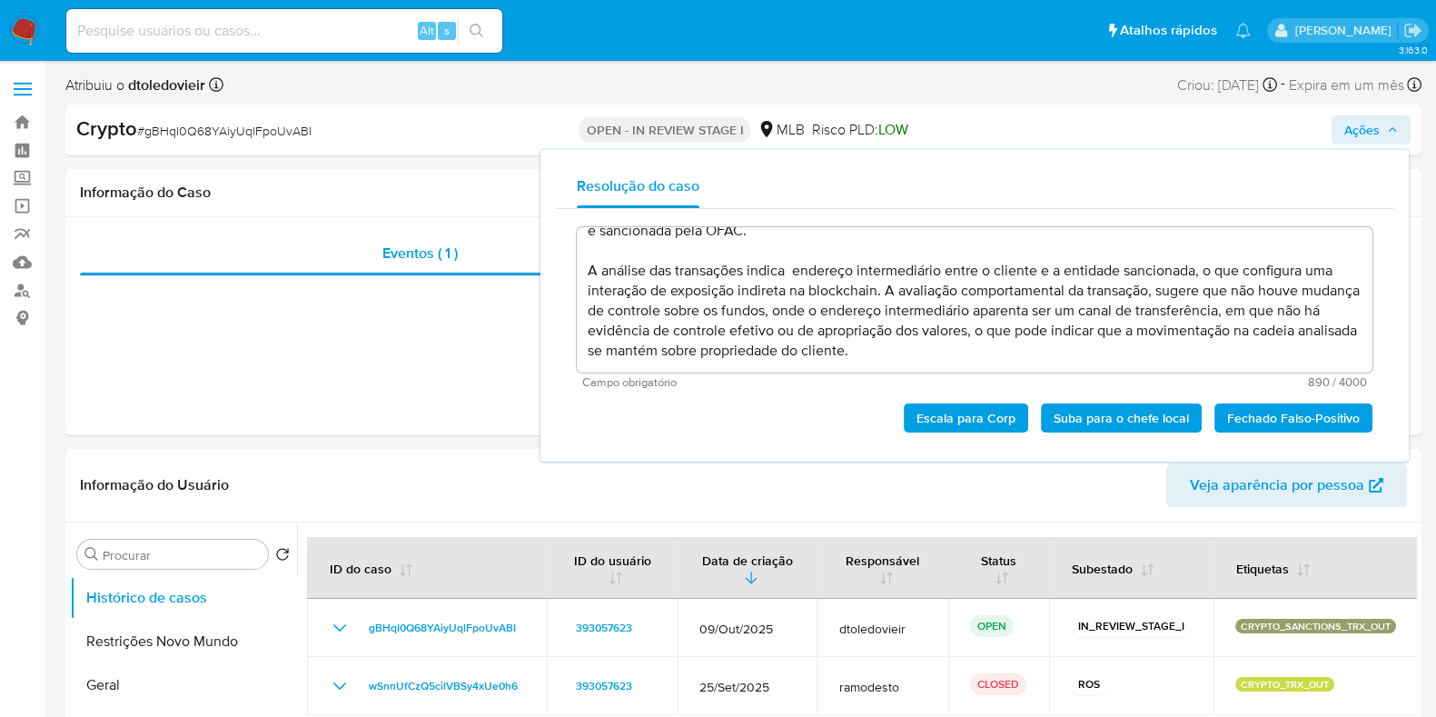
click at [967, 417] on span "Escala para Corp" at bounding box center [966, 417] width 99 height 25
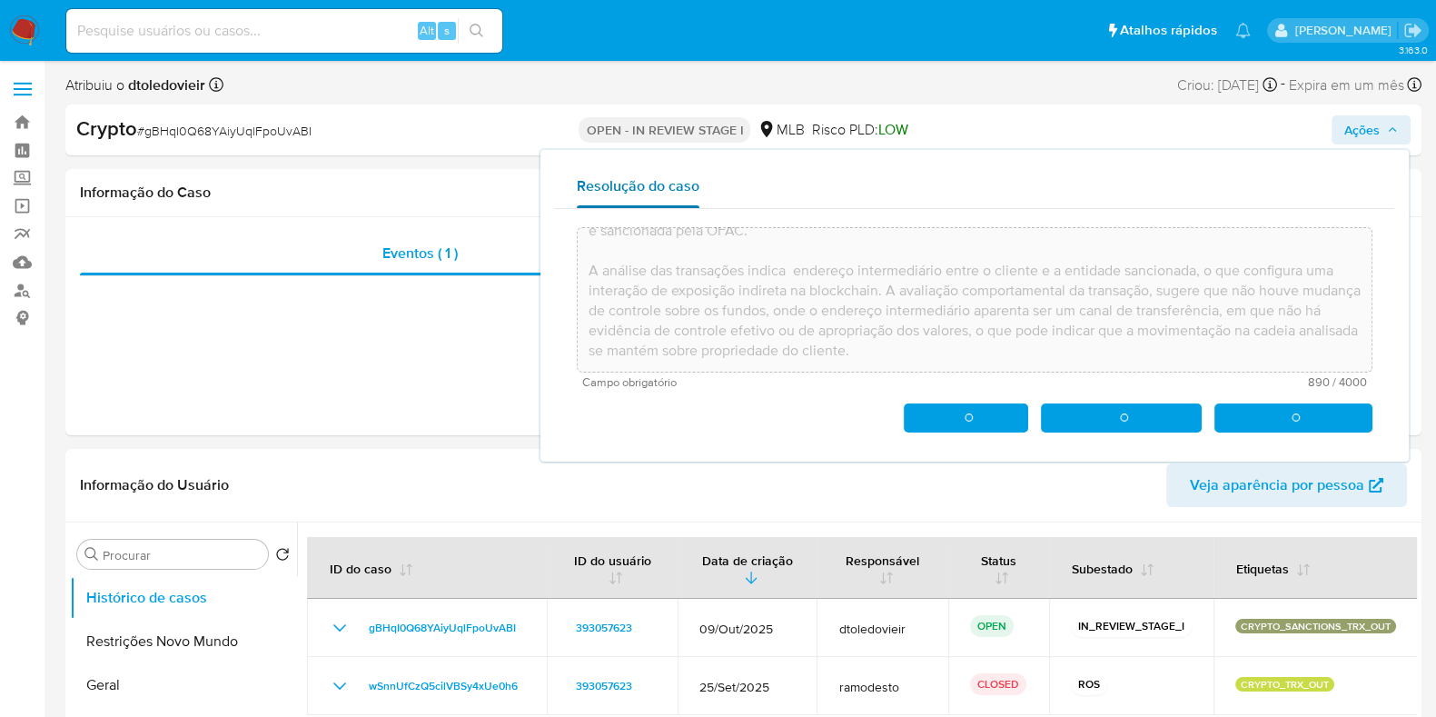
type textarea "Foi analisada operação de envio através da hash 1de0c421cfd4b48a3fc77012e8ff1f6…"
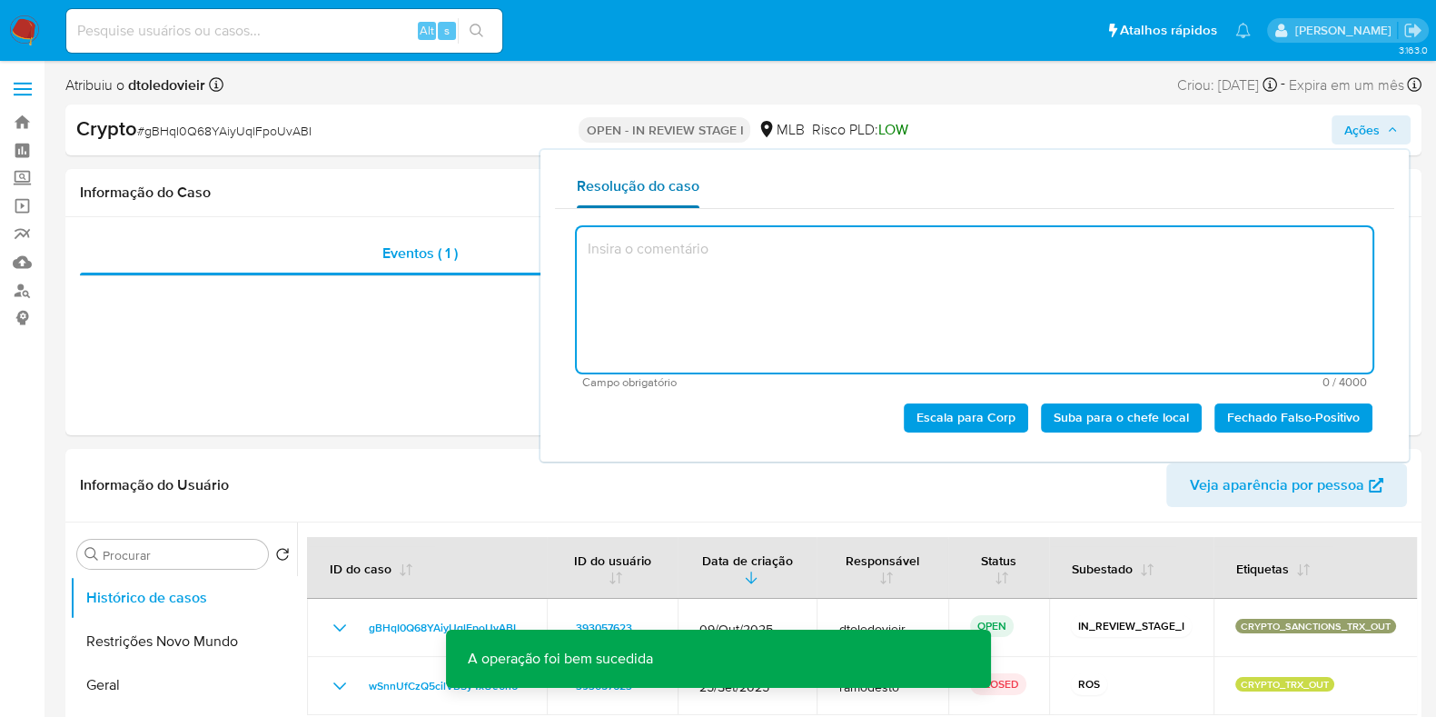
scroll to position [0, 0]
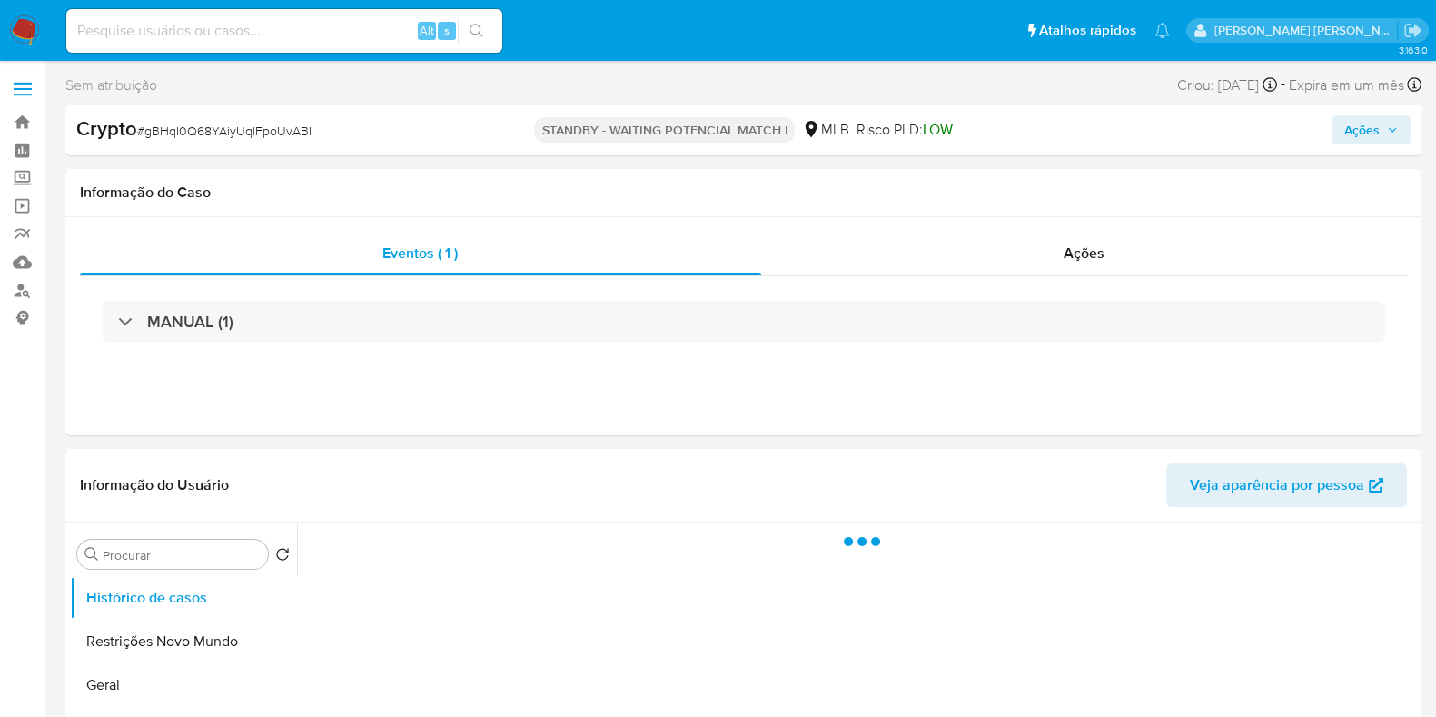
select select "10"
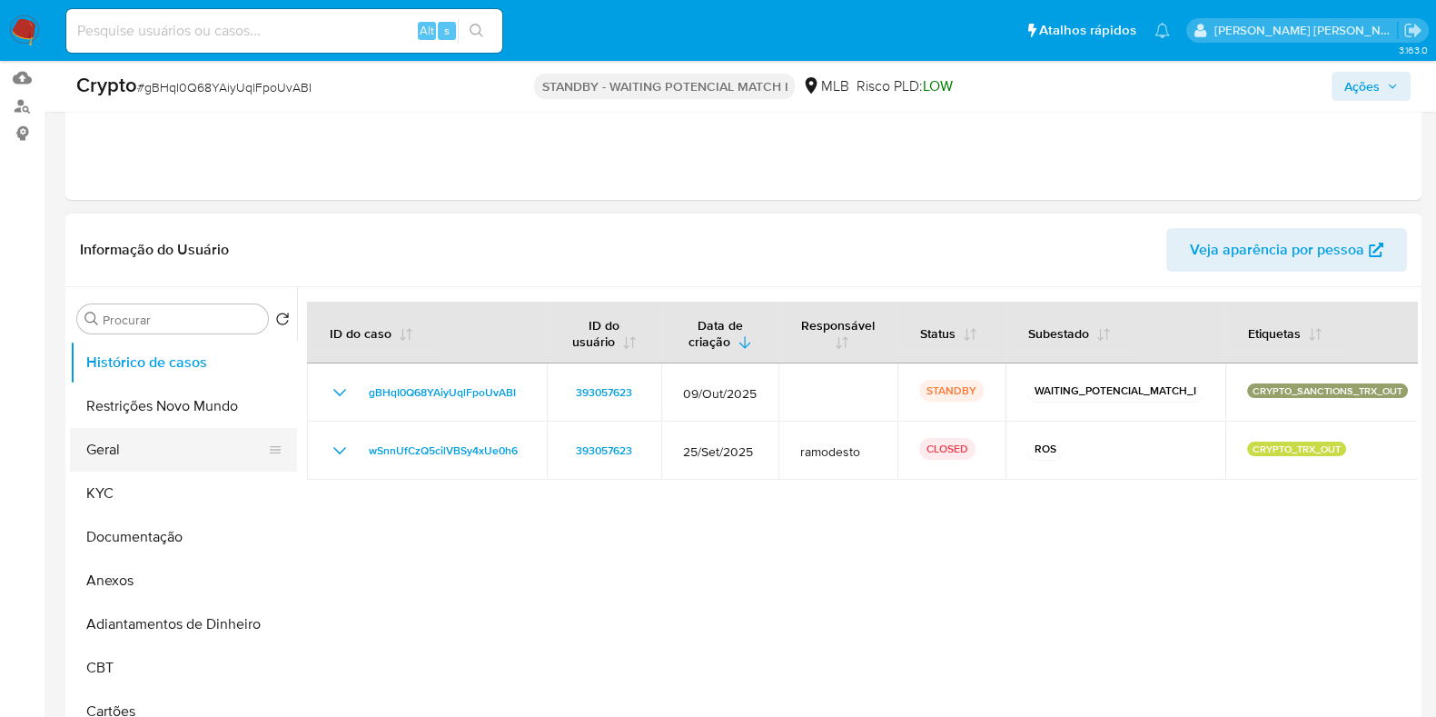
scroll to position [226, 0]
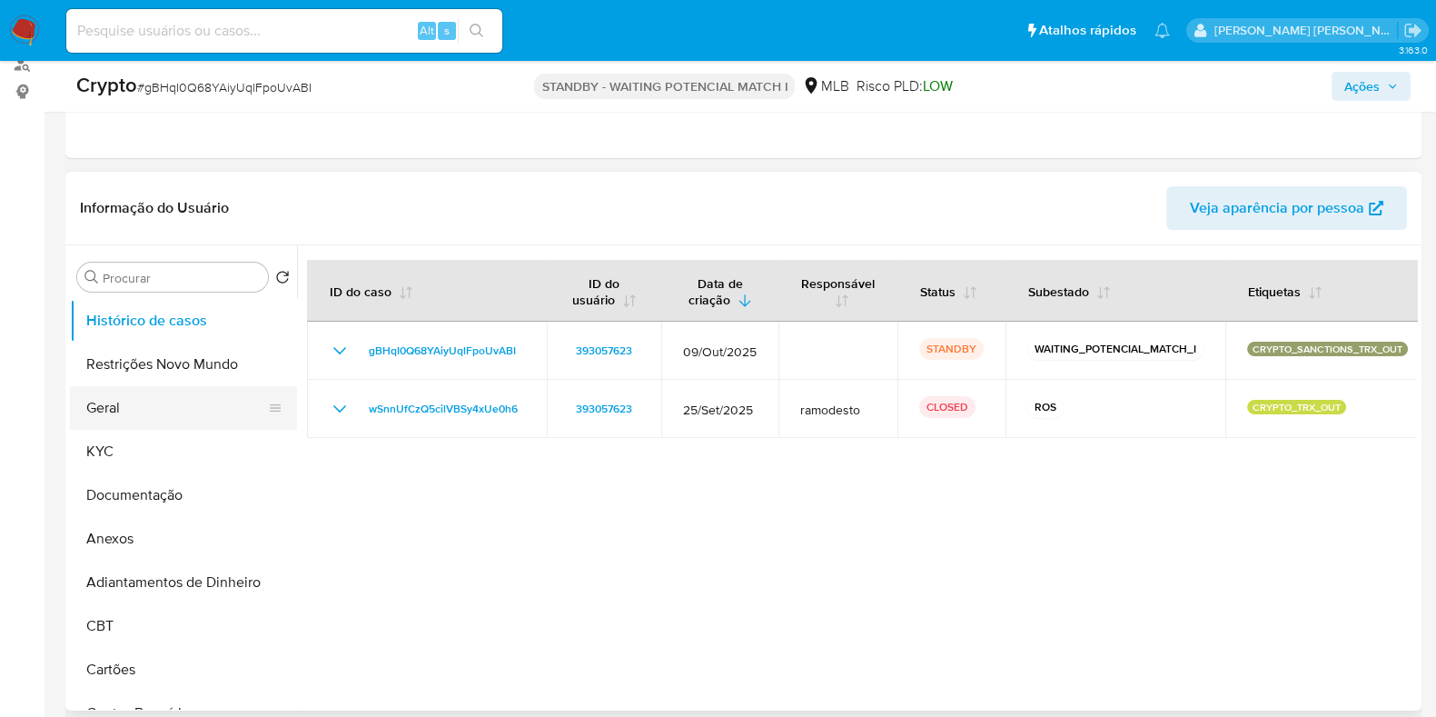
click at [158, 390] on button "Geral" at bounding box center [176, 408] width 213 height 44
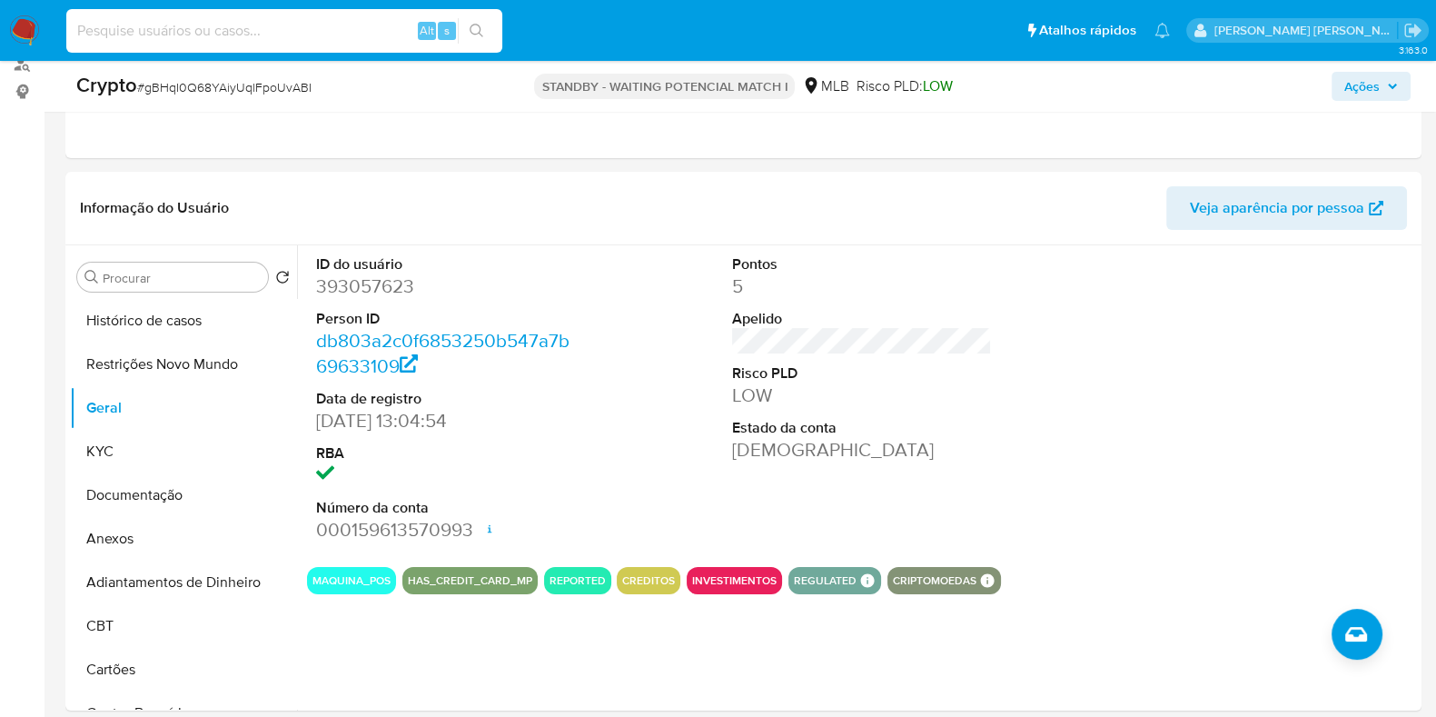
click at [271, 34] on input at bounding box center [284, 31] width 436 height 24
paste input "271411860"
type input "271411860"
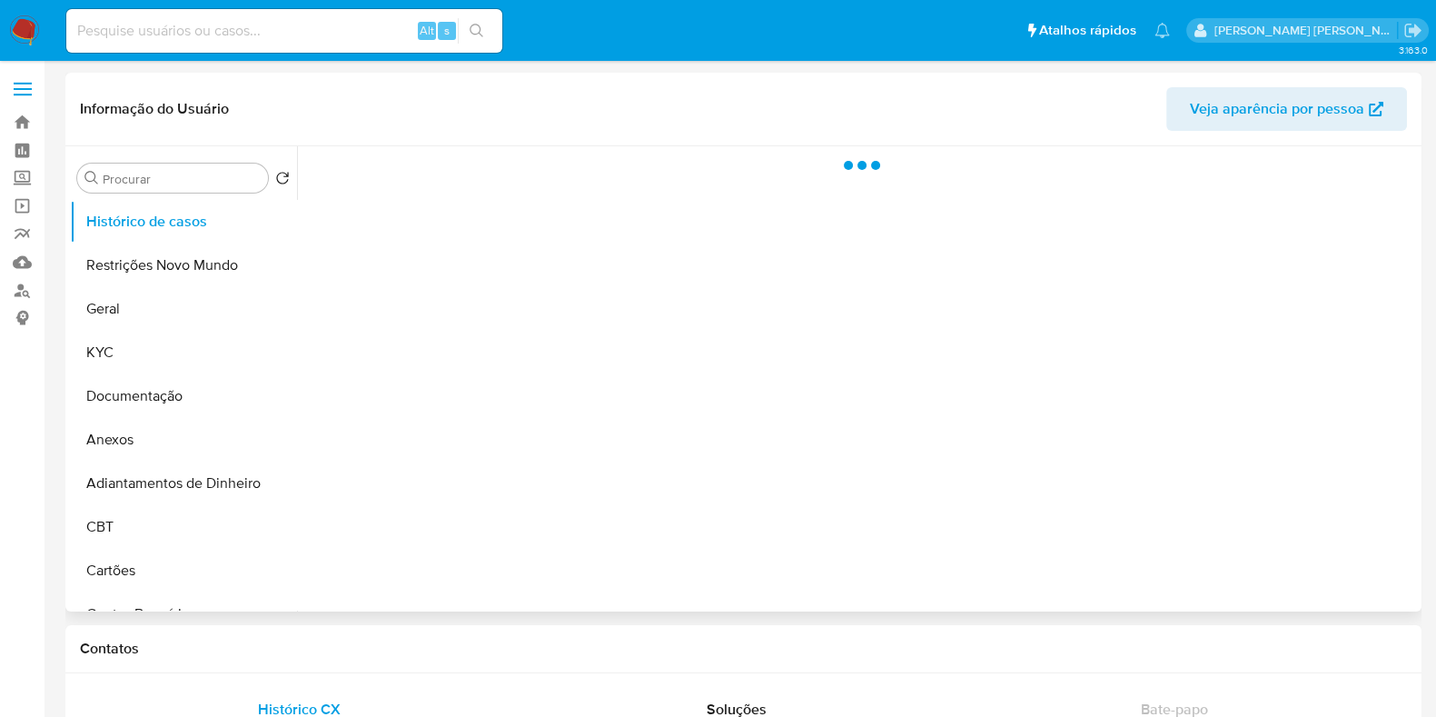
select select "10"
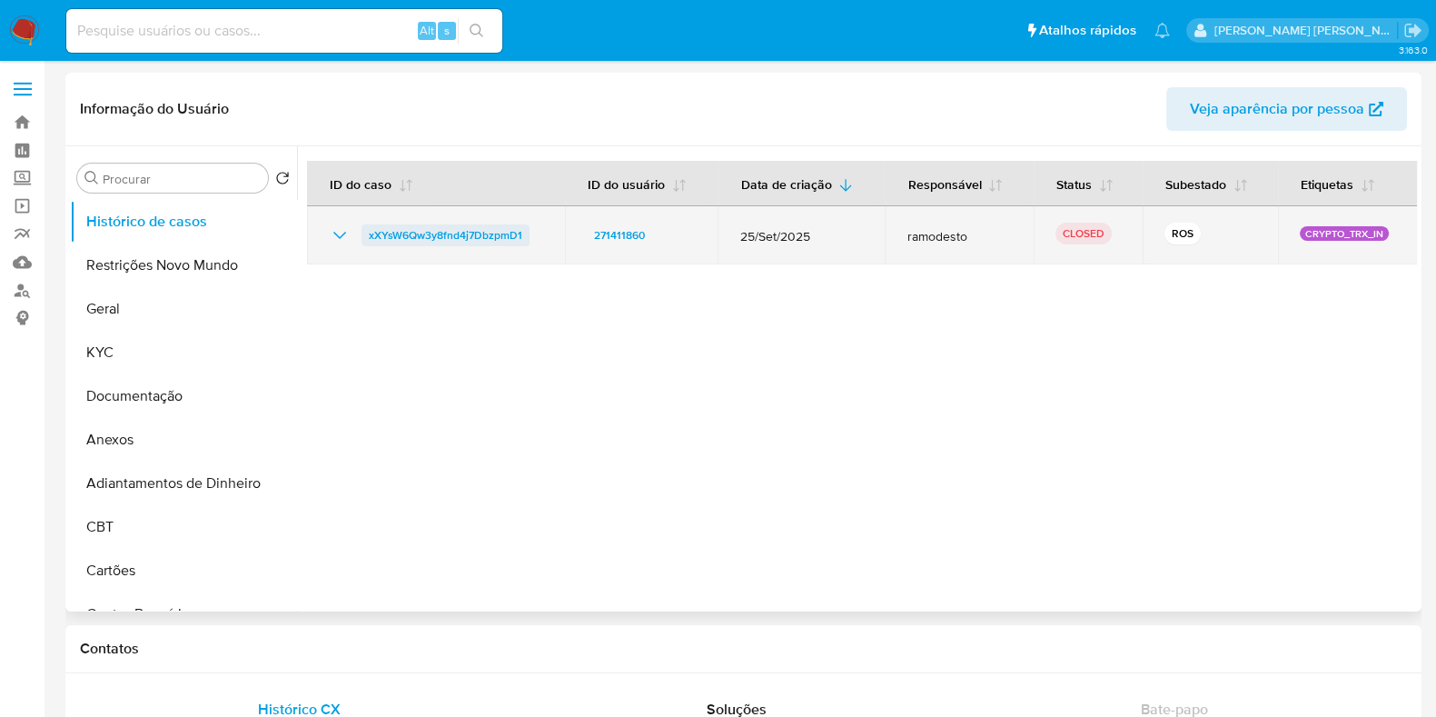
click at [395, 233] on span "xXYsW6Qw3y8fnd4j7DbzpmD1" at bounding box center [446, 235] width 154 height 22
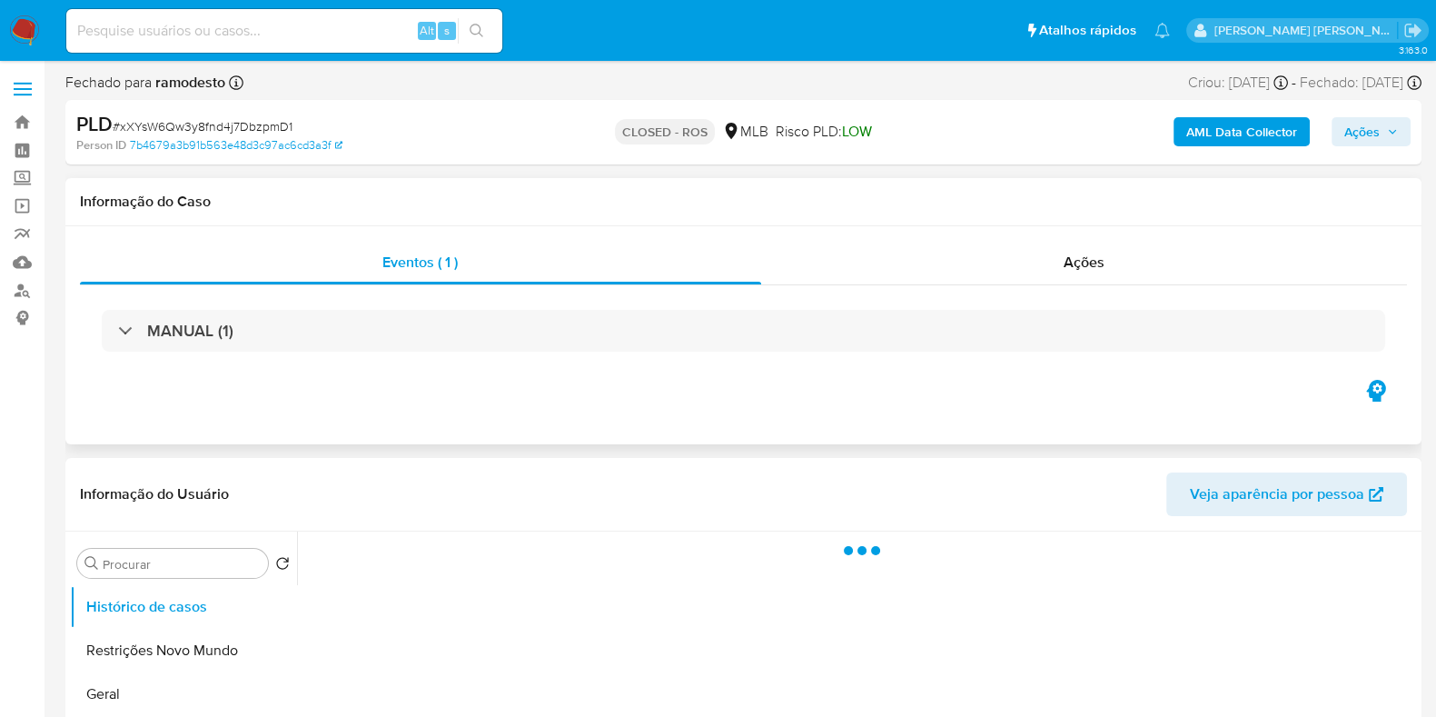
select select "10"
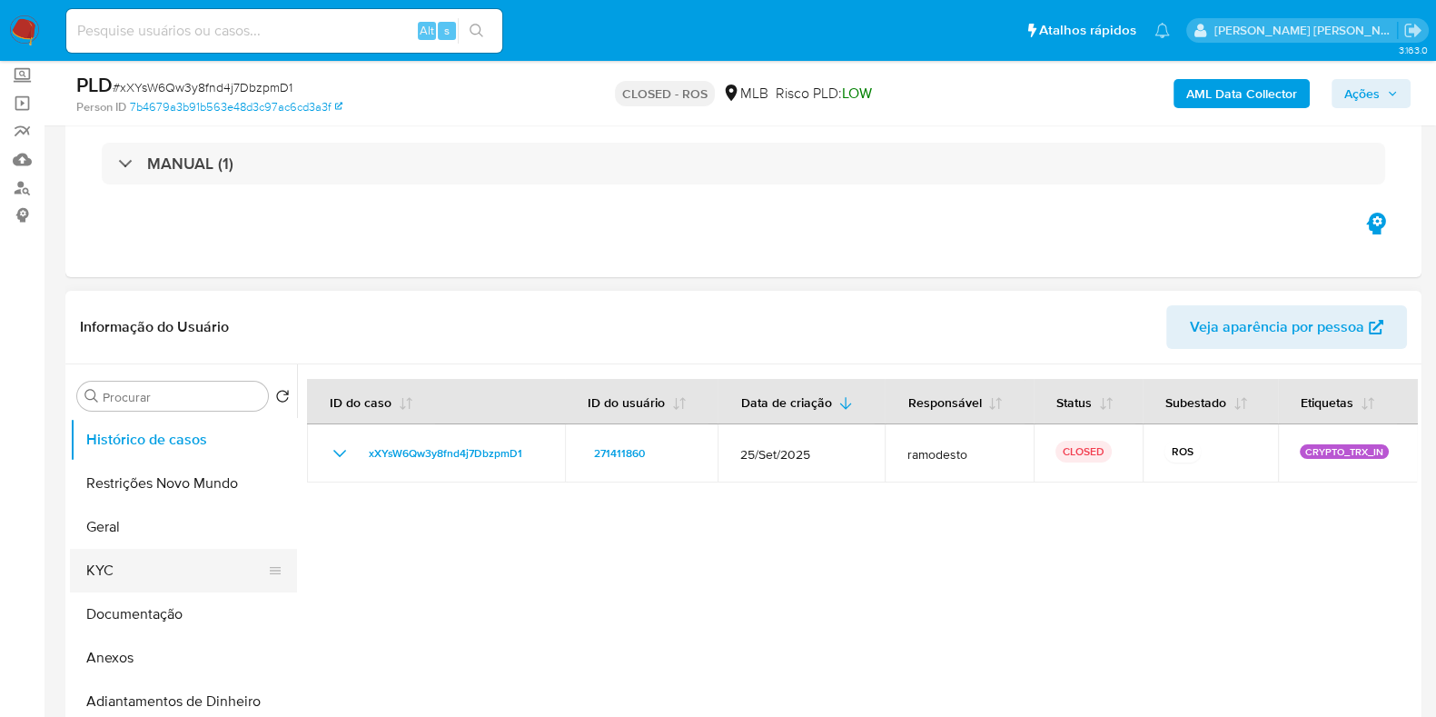
scroll to position [226, 0]
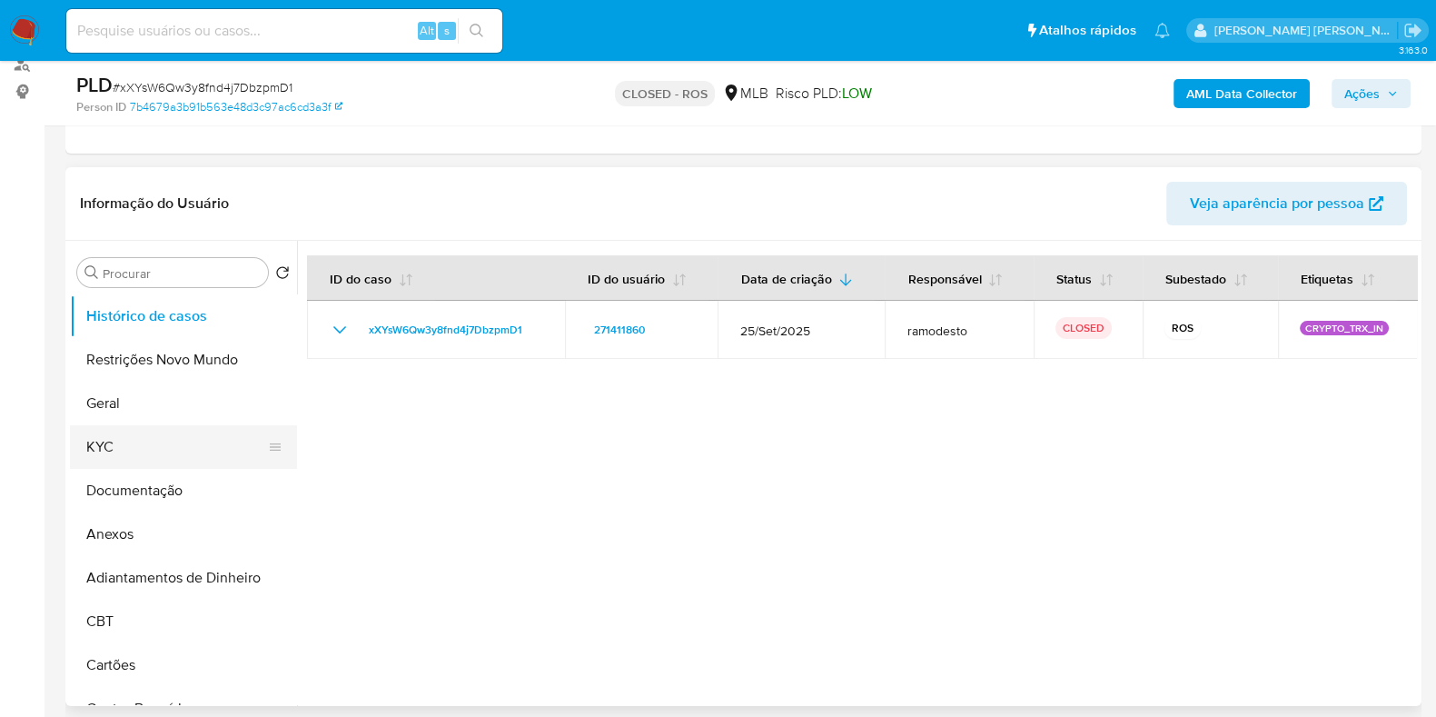
drag, startPoint x: 137, startPoint y: 447, endPoint x: 164, endPoint y: 397, distance: 56.9
click at [137, 447] on button "KYC" at bounding box center [183, 447] width 227 height 44
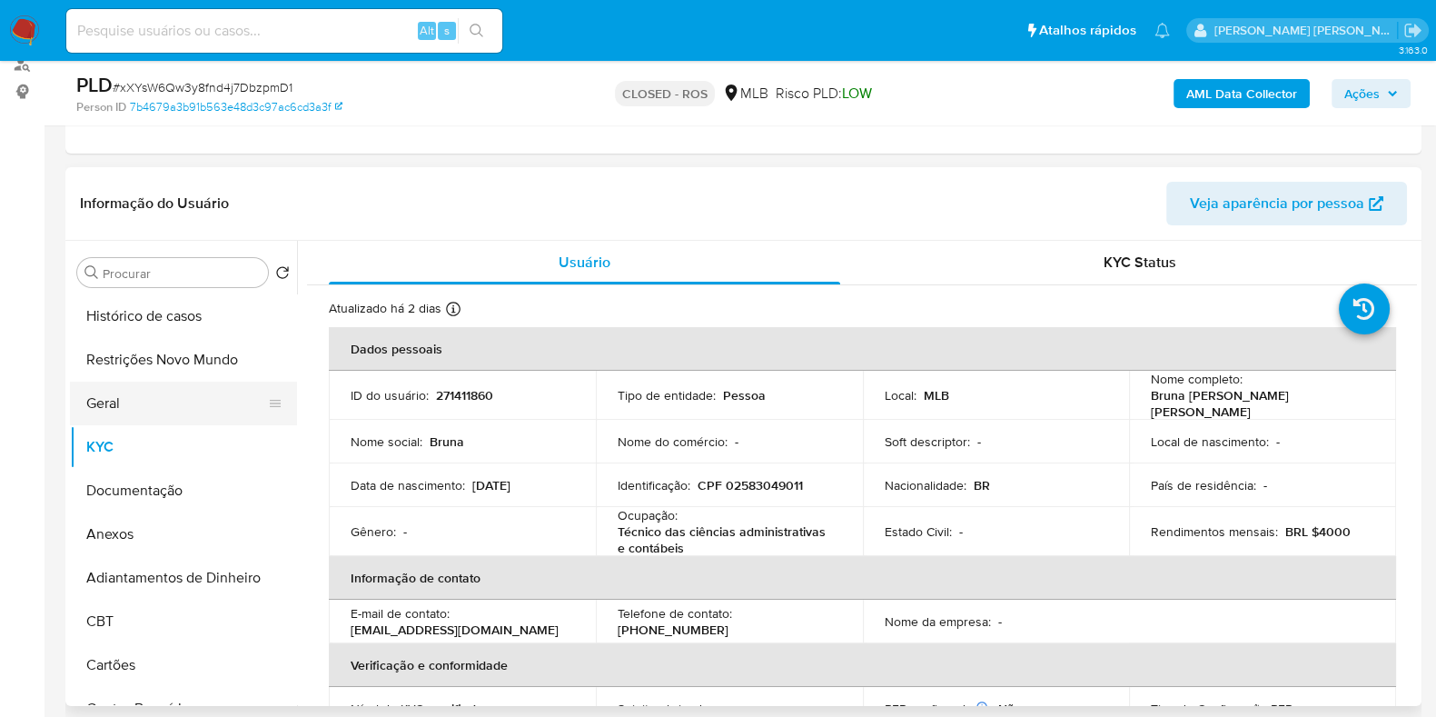
click at [153, 420] on button "Geral" at bounding box center [176, 404] width 213 height 44
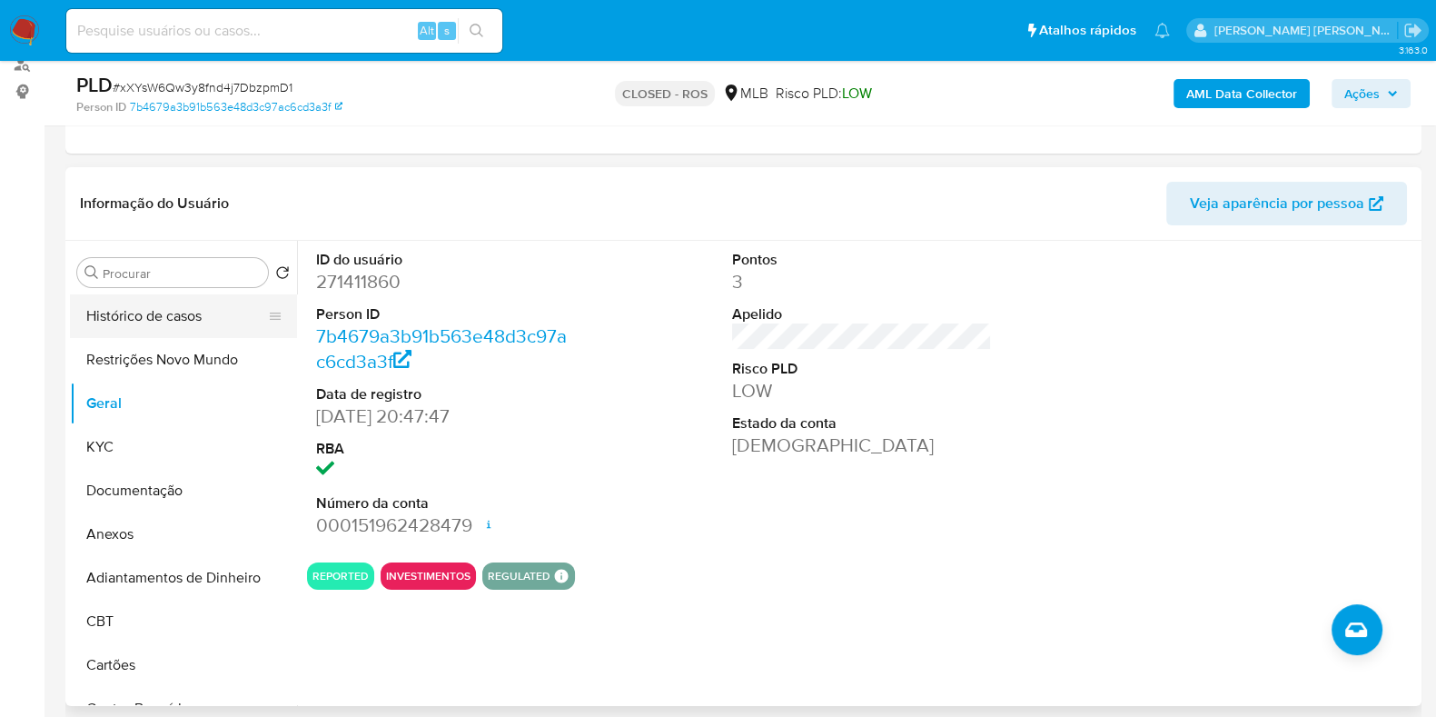
click at [202, 322] on button "Histórico de casos" at bounding box center [176, 316] width 213 height 44
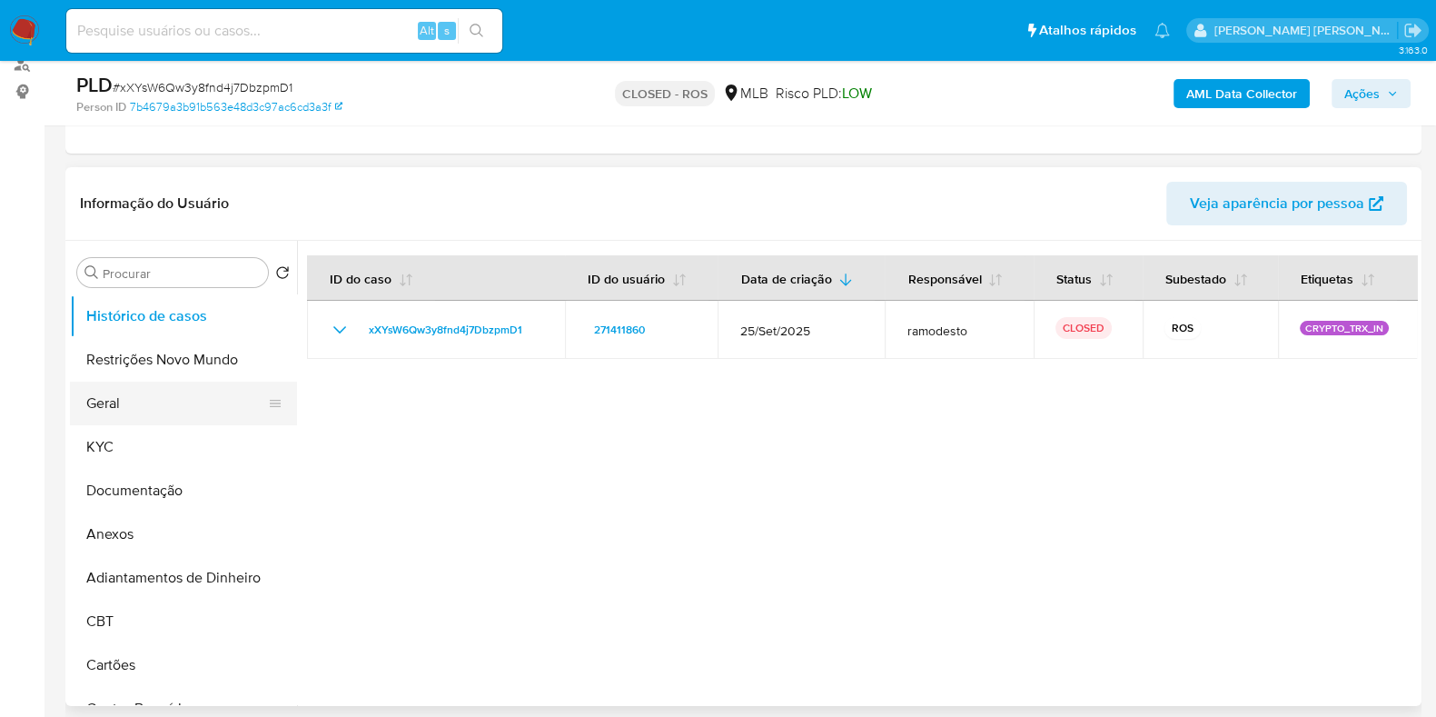
click at [139, 399] on button "Geral" at bounding box center [176, 404] width 213 height 44
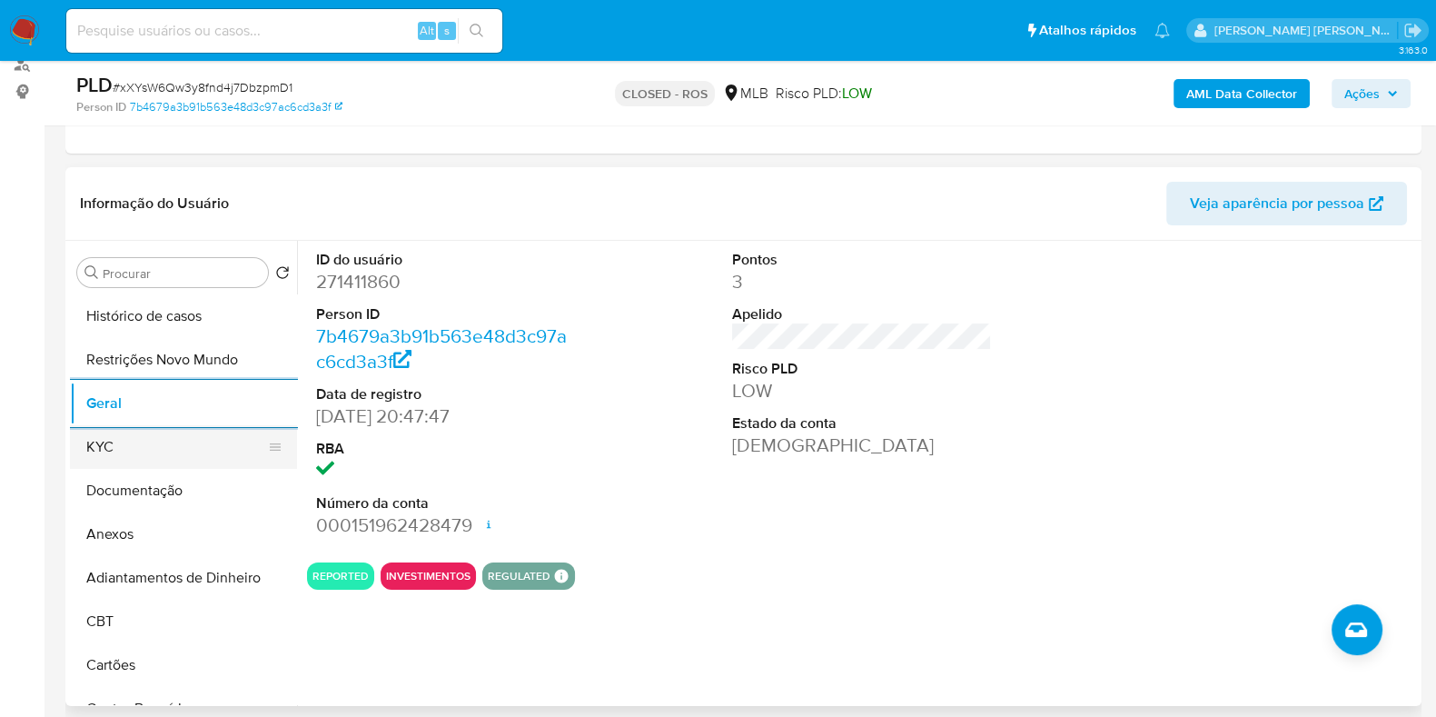
click at [168, 430] on button "KYC" at bounding box center [176, 447] width 213 height 44
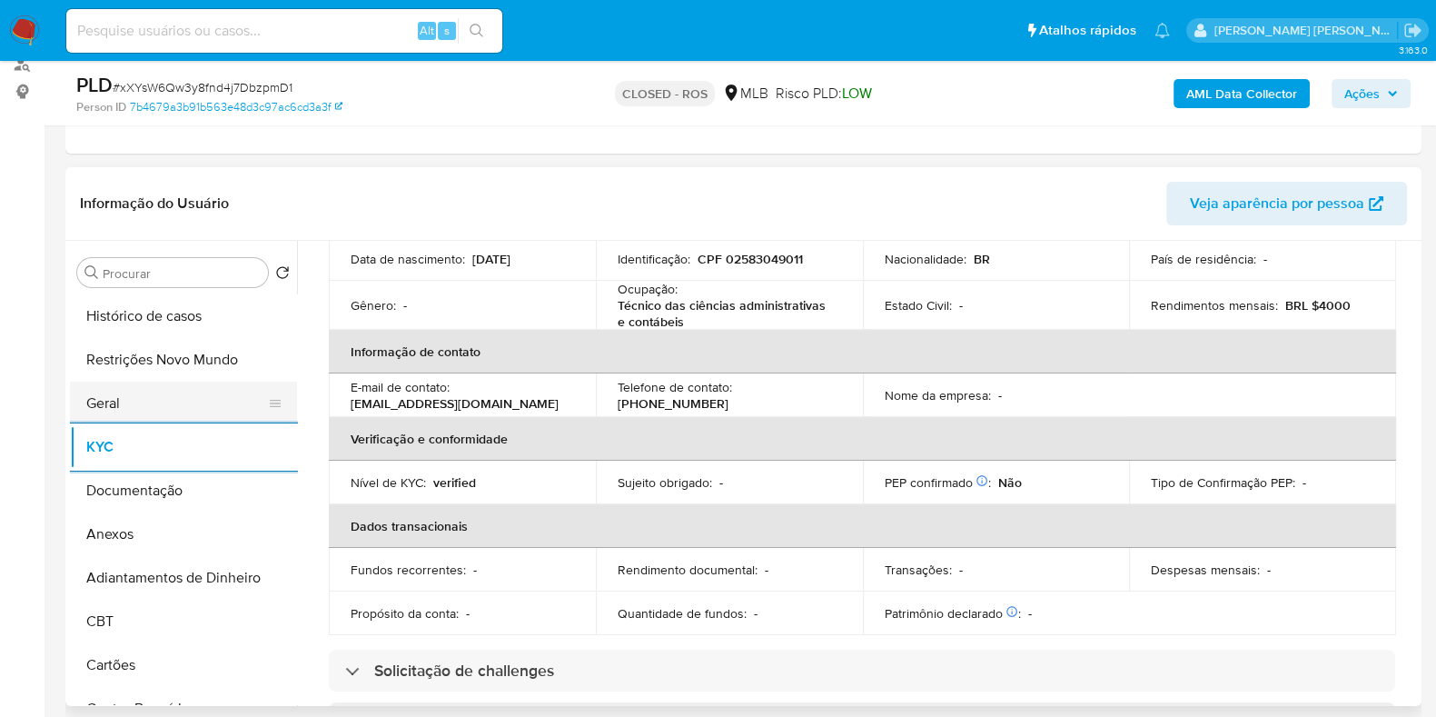
click at [151, 397] on button "Geral" at bounding box center [176, 404] width 213 height 44
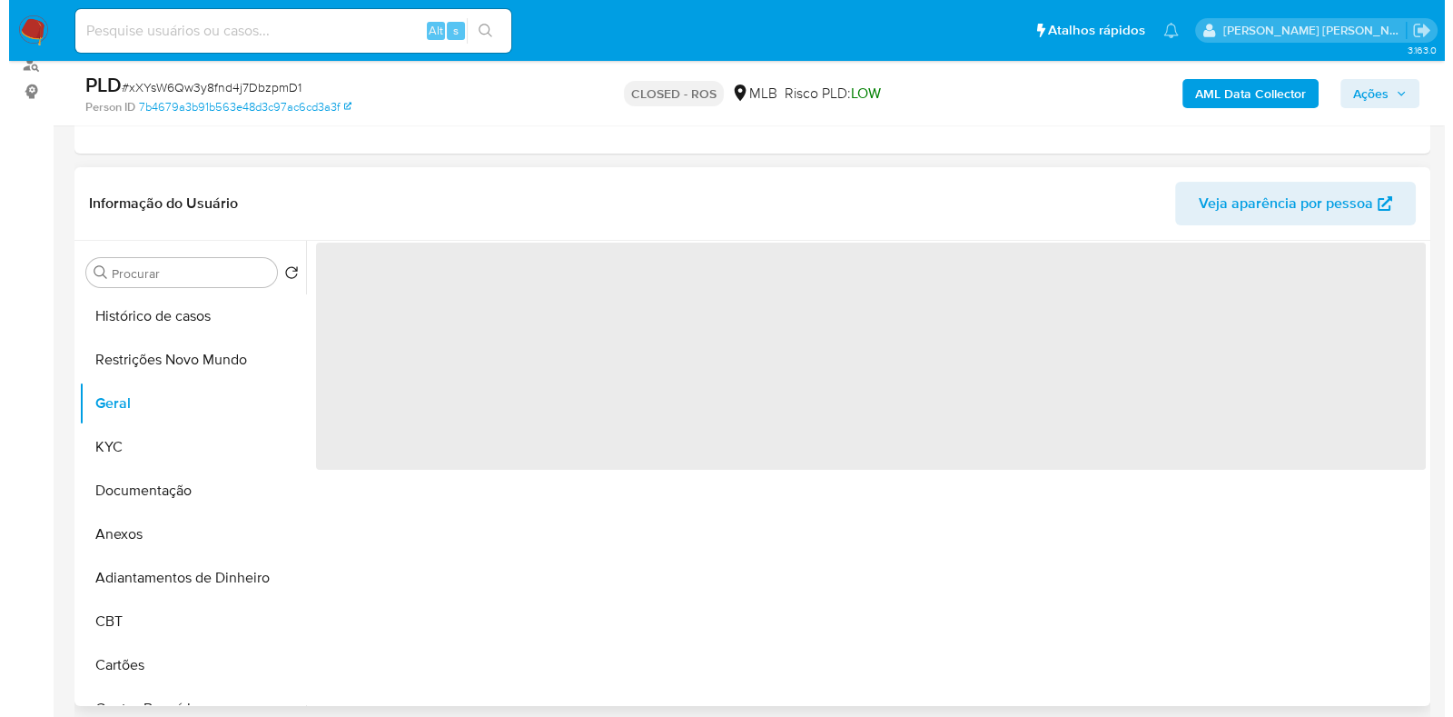
scroll to position [0, 0]
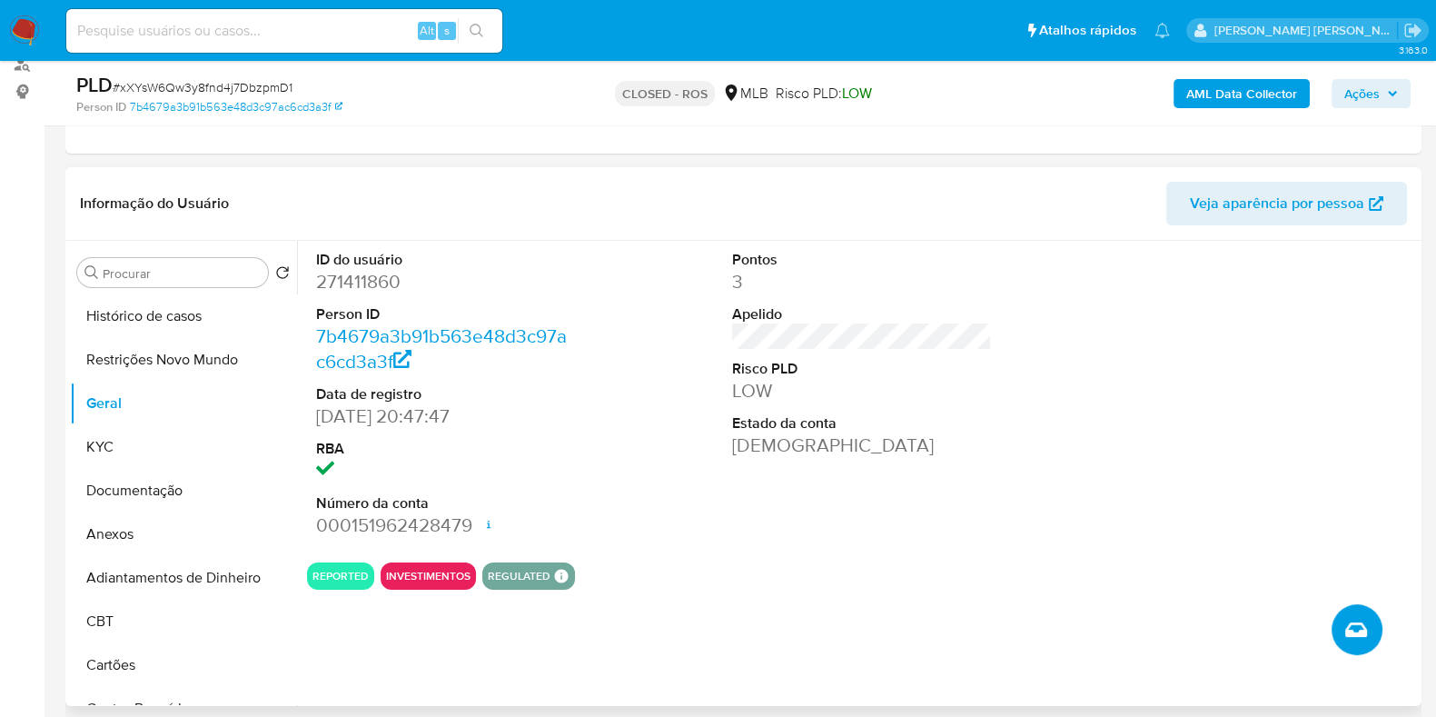
click at [1352, 626] on icon "Criar caso manual" at bounding box center [1356, 629] width 22 height 15
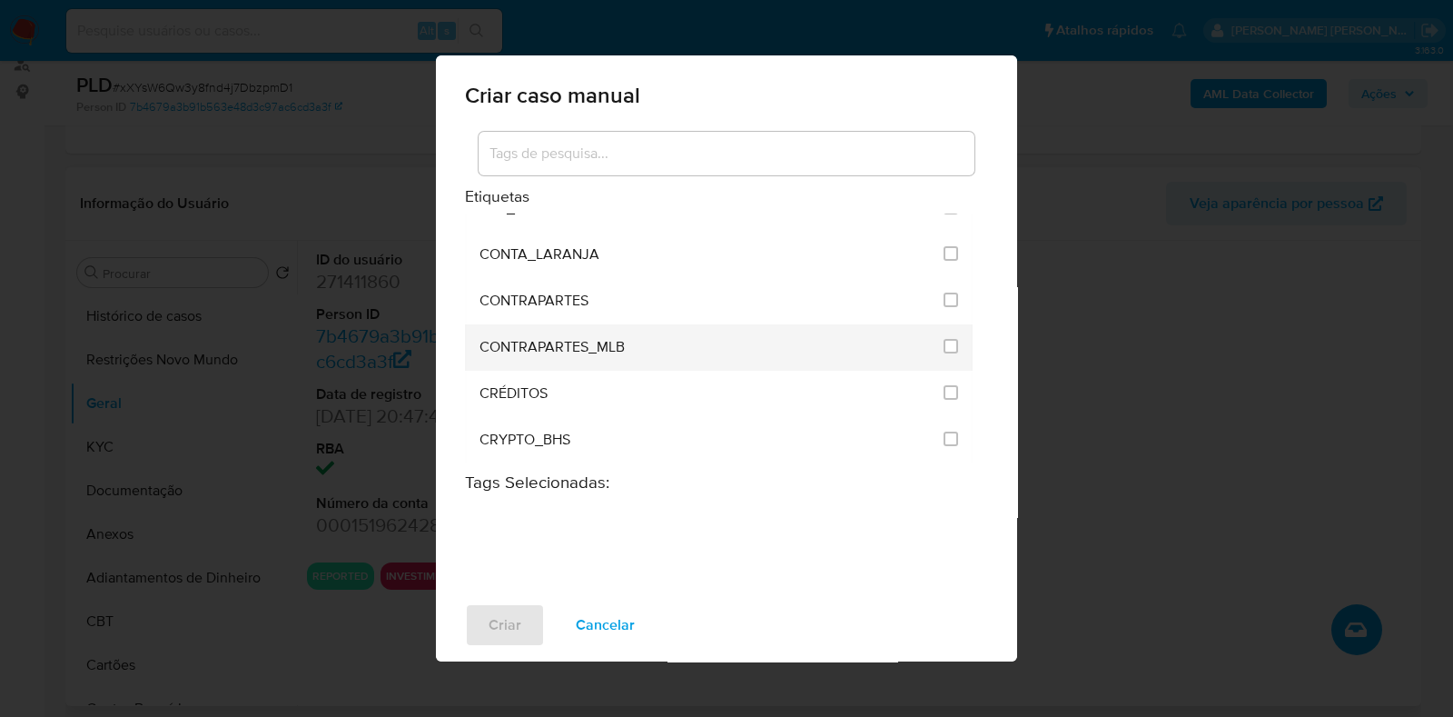
scroll to position [341, 0]
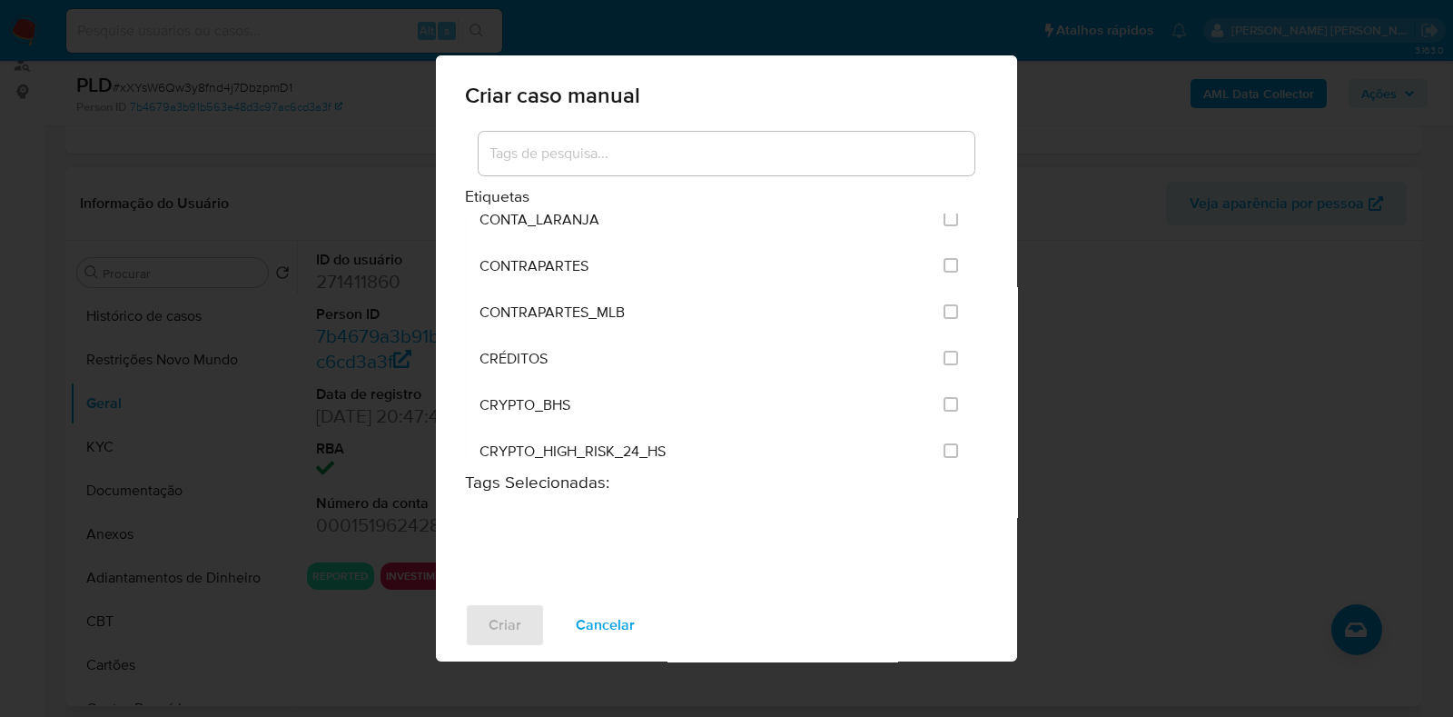
click at [1115, 352] on div "Criar caso manual Etiquetas ACCOUNT_MONEY ACCOUNT_MONEY_MLB AML_CATEGORIAS_RIES…" at bounding box center [726, 358] width 1453 height 717
click at [619, 631] on span "Cancelar" at bounding box center [605, 625] width 59 height 40
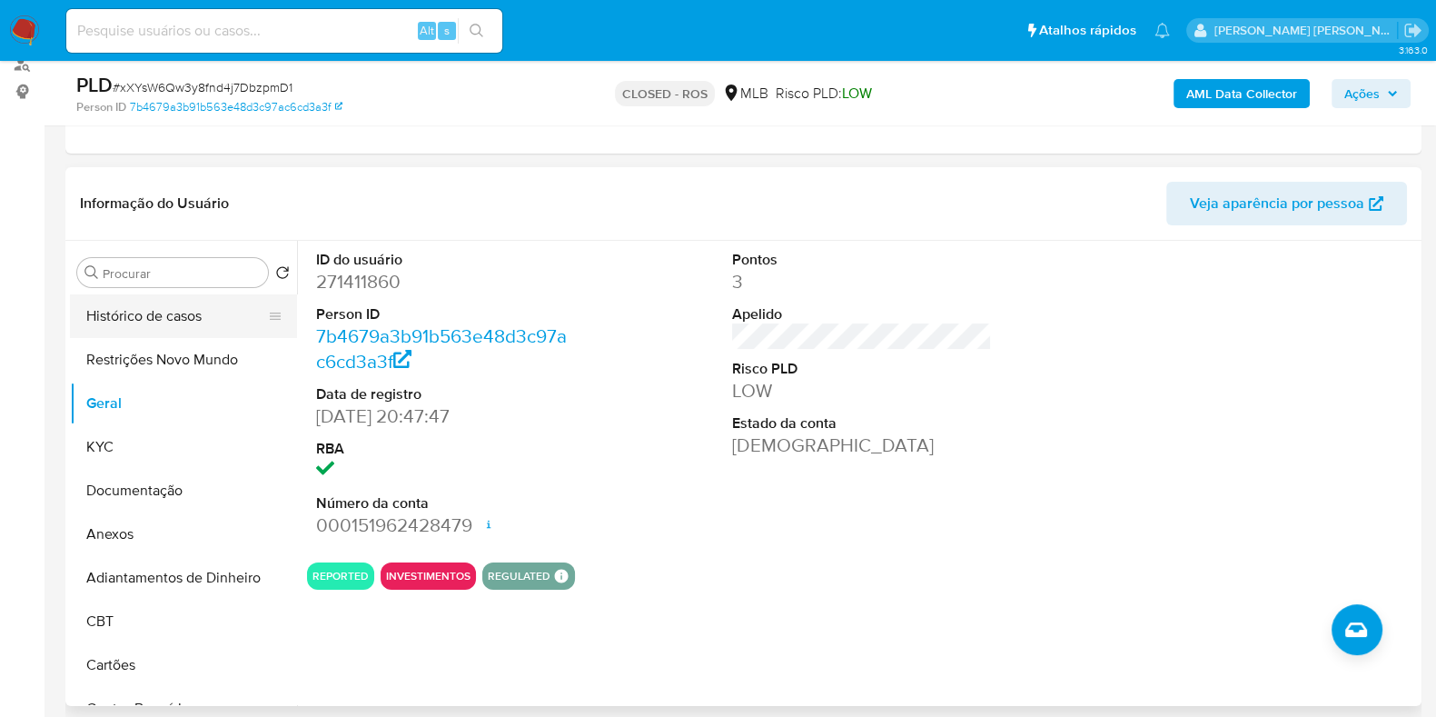
click at [169, 297] on button "Histórico de casos" at bounding box center [176, 316] width 213 height 44
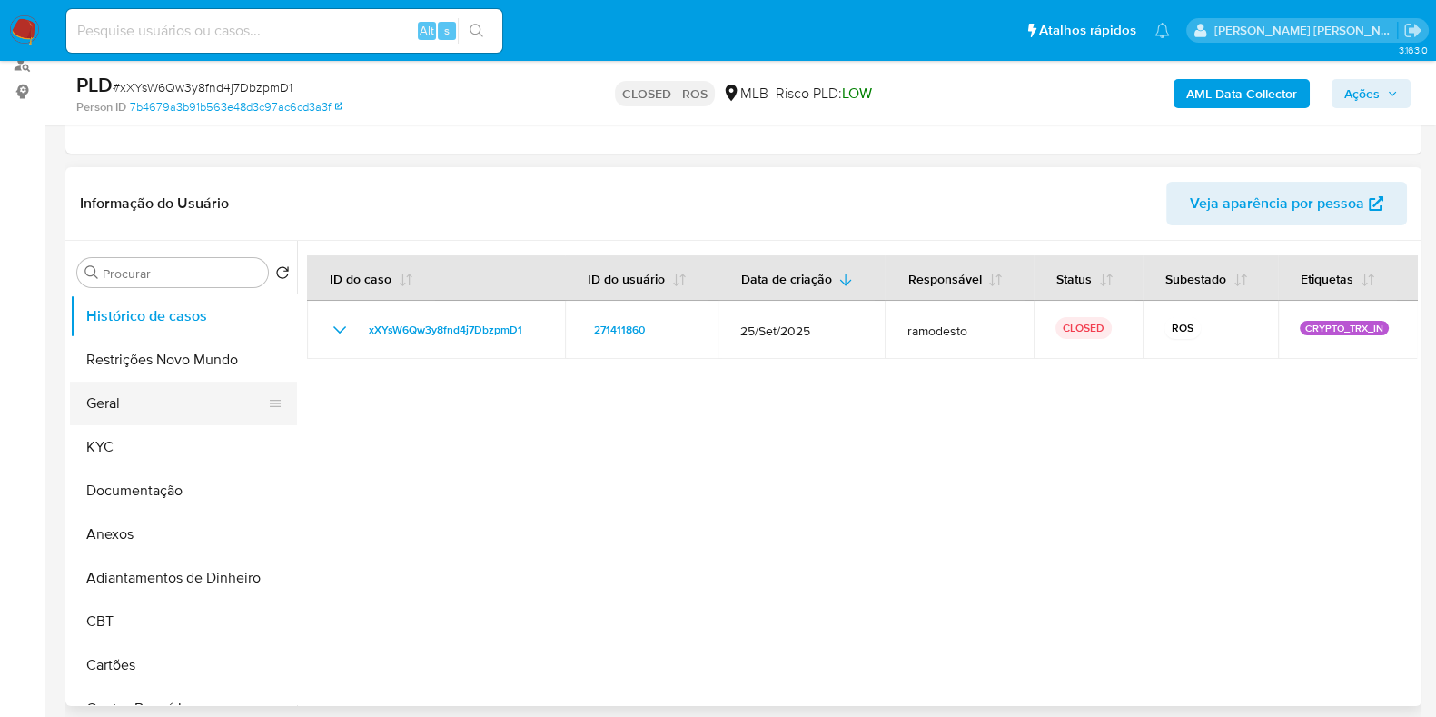
click at [134, 400] on button "Geral" at bounding box center [176, 404] width 213 height 44
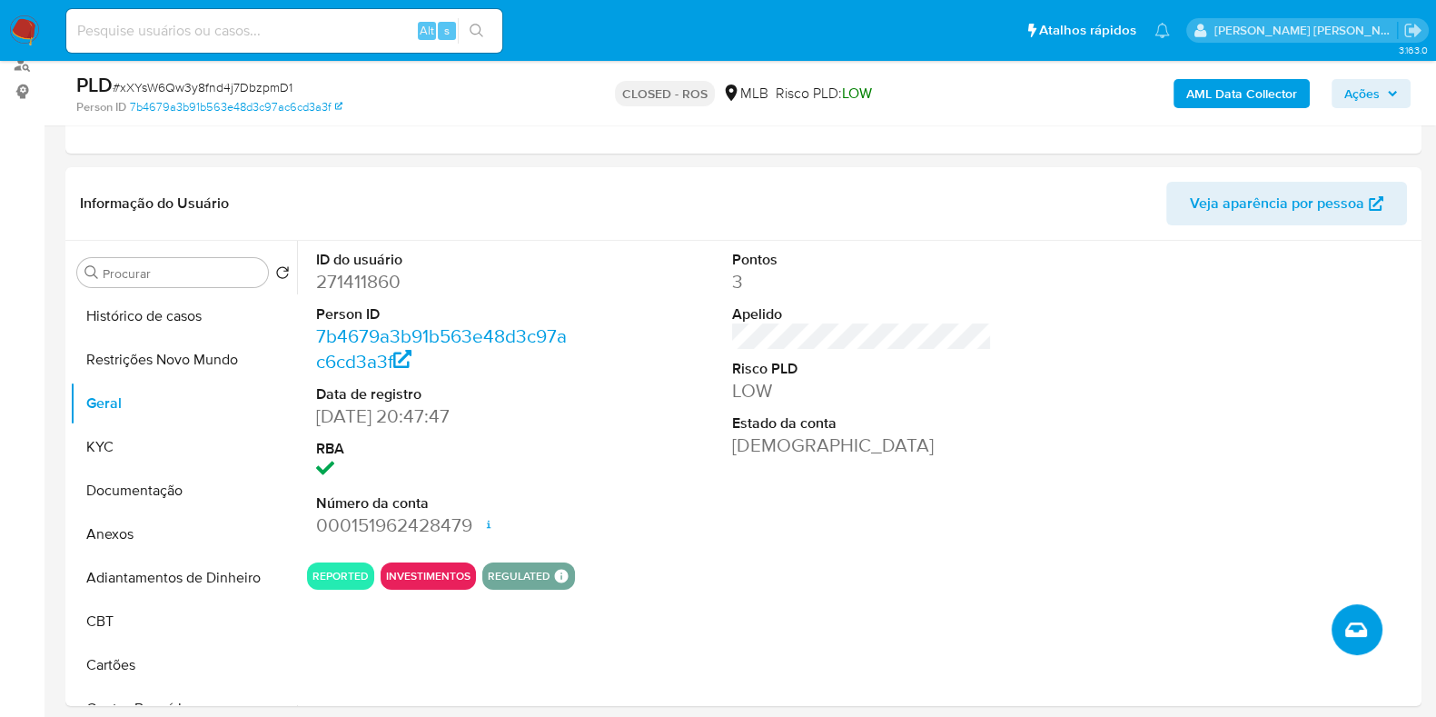
click at [1352, 637] on icon "Criar caso manual" at bounding box center [1356, 630] width 22 height 22
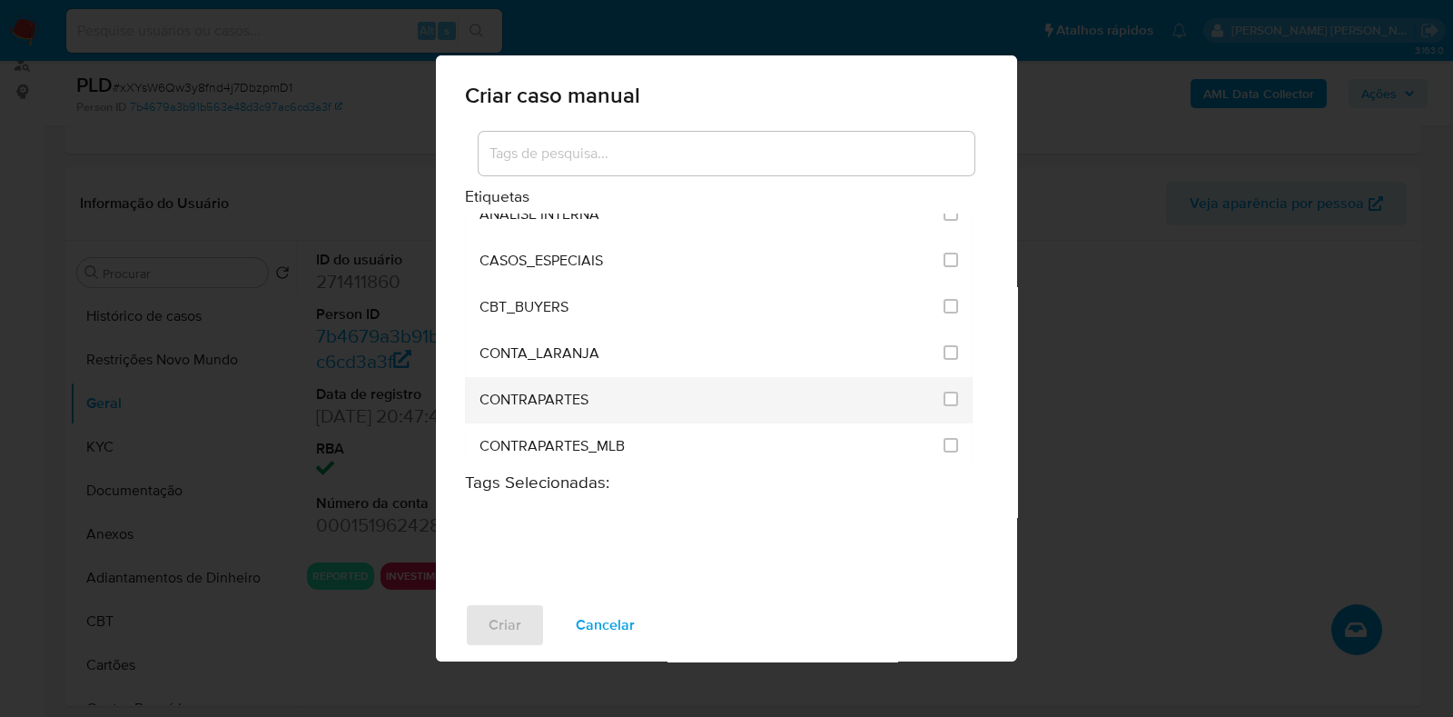
scroll to position [226, 0]
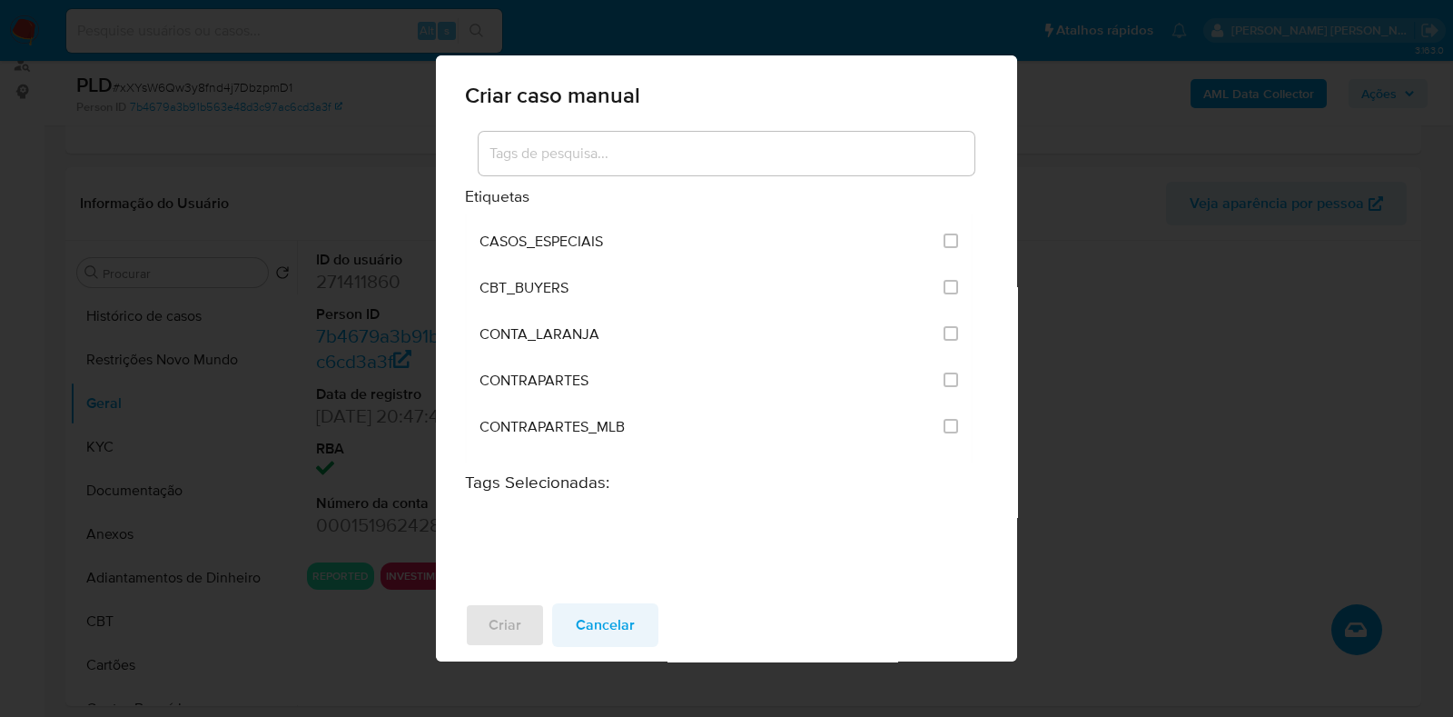
drag, startPoint x: 613, startPoint y: 601, endPoint x: 607, endPoint y: 609, distance: 9.7
click at [612, 602] on div "Criar Cancelar" at bounding box center [726, 625] width 581 height 73
click at [600, 620] on span "Cancelar" at bounding box center [605, 625] width 59 height 40
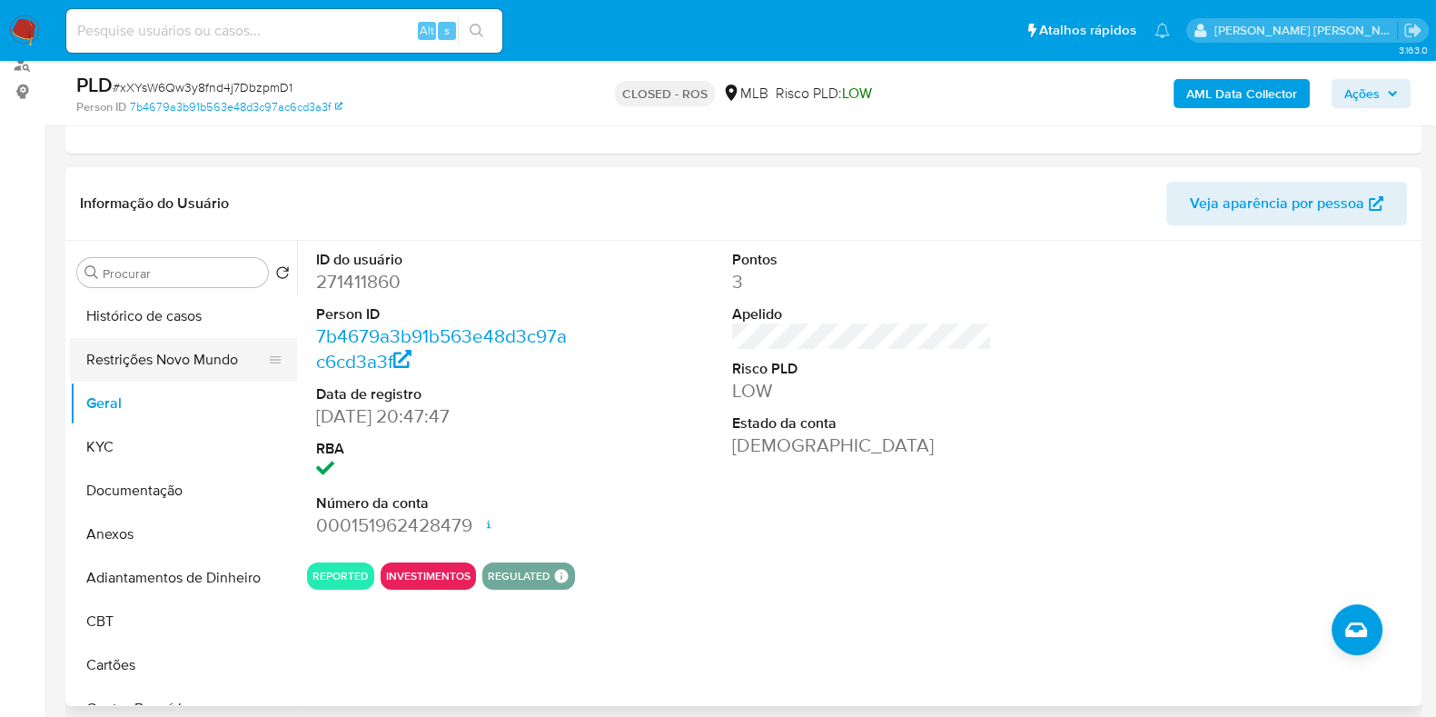
click at [137, 364] on button "Restrições Novo Mundo" at bounding box center [176, 360] width 213 height 44
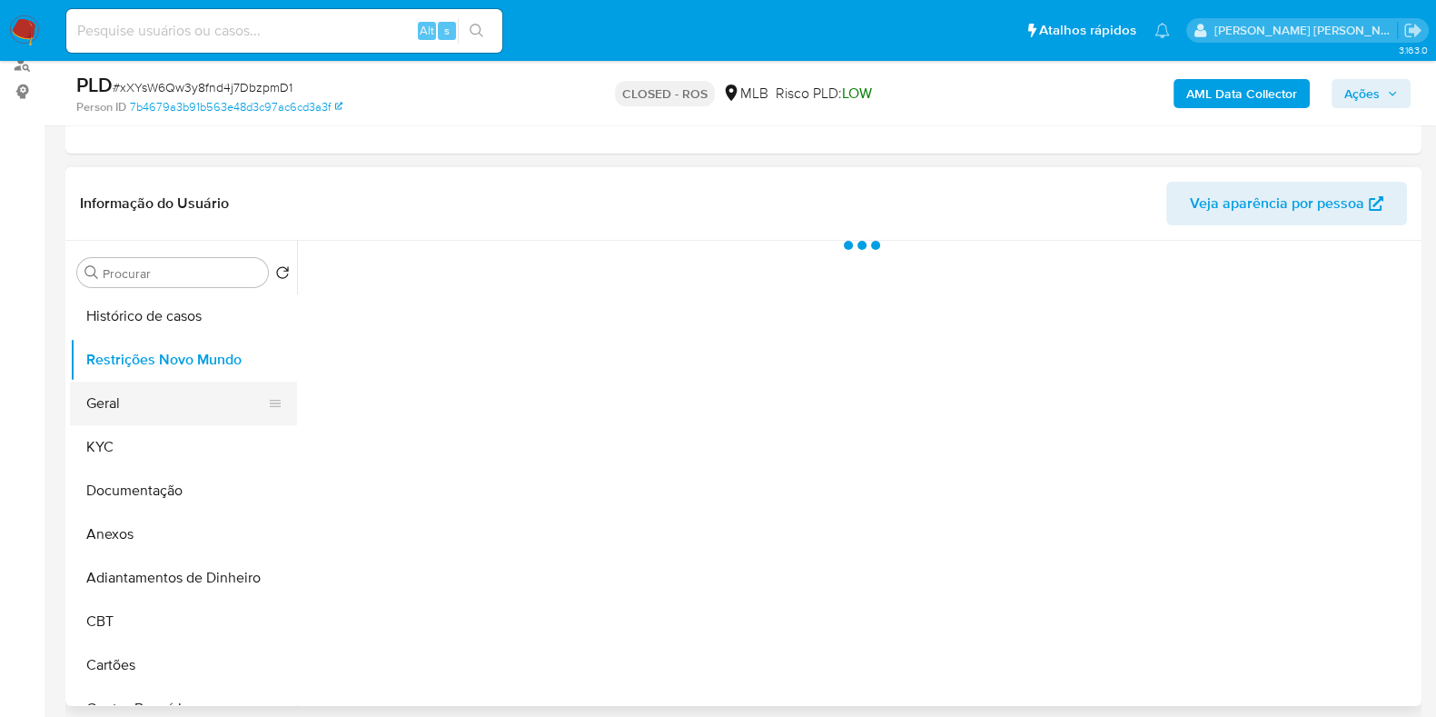
click at [129, 404] on button "Geral" at bounding box center [176, 404] width 213 height 44
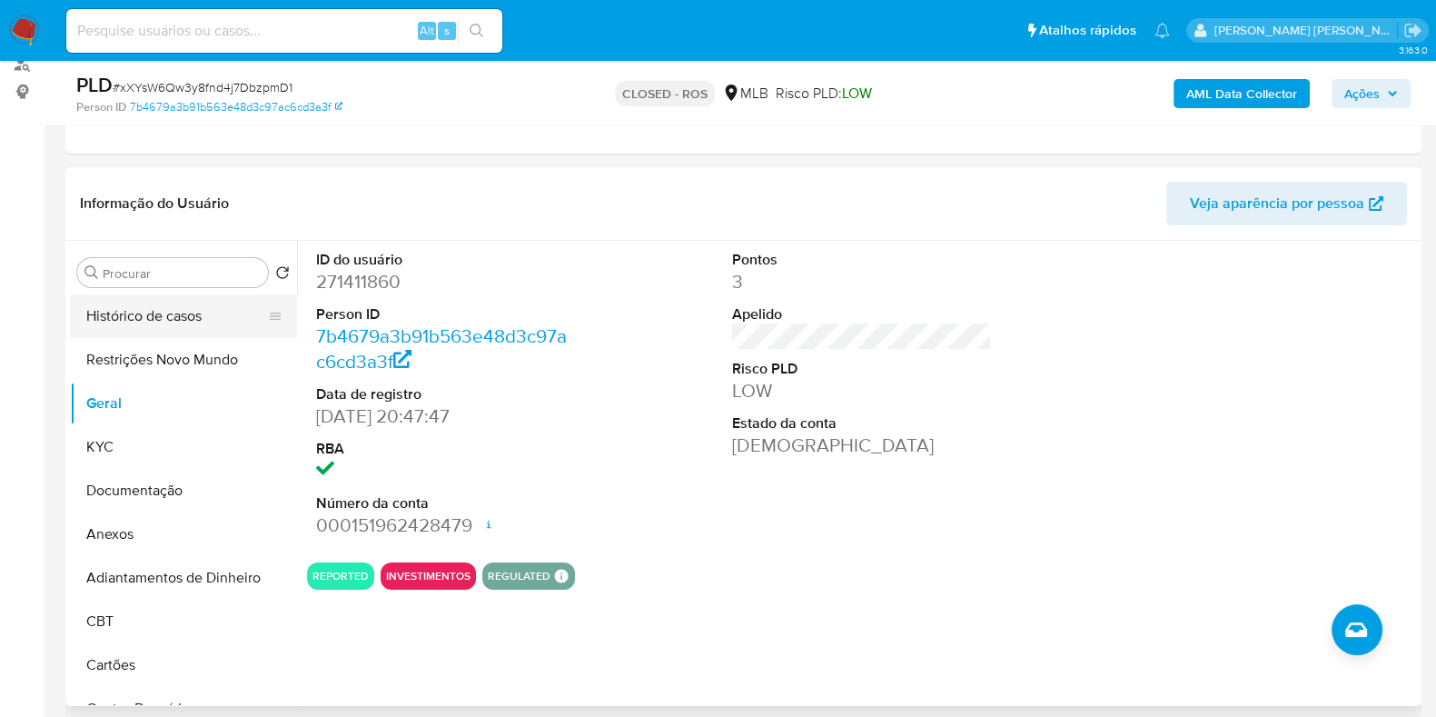
click at [147, 311] on button "Histórico de casos" at bounding box center [176, 316] width 213 height 44
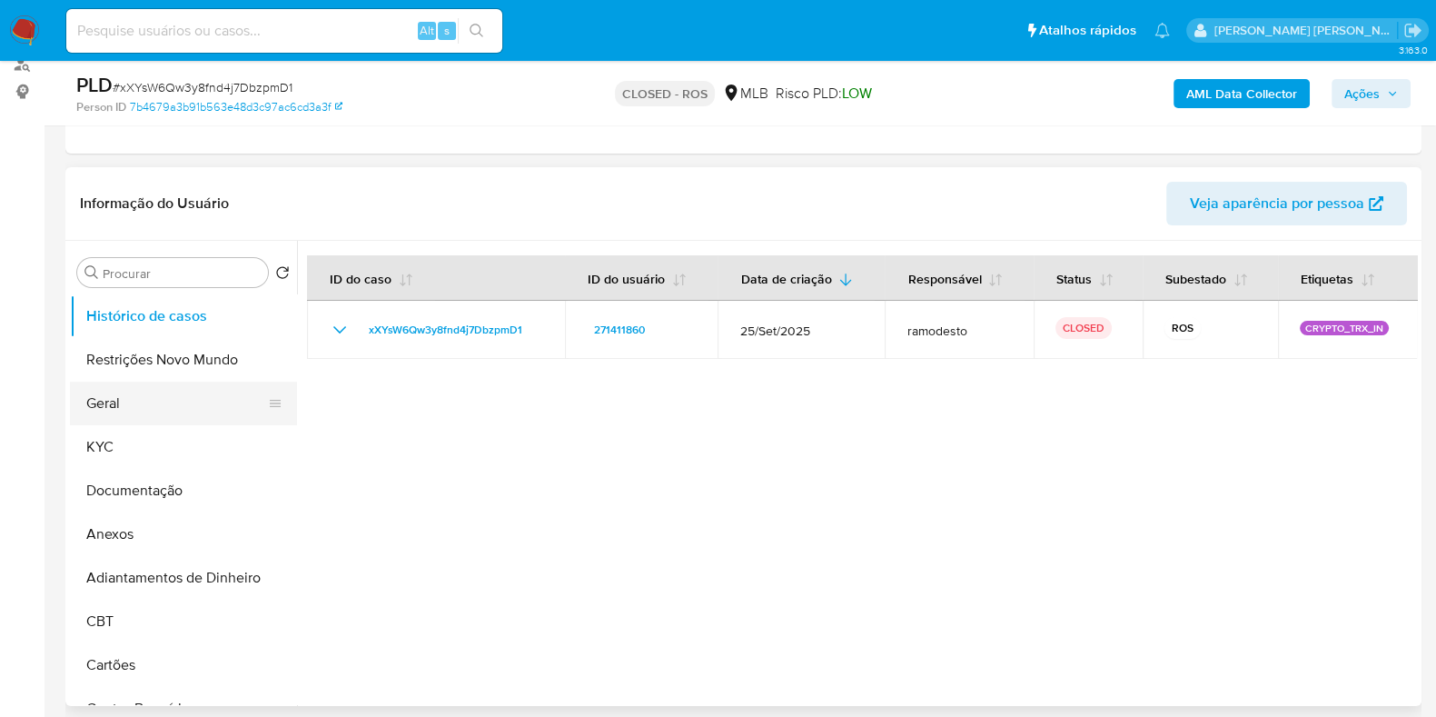
click at [150, 400] on button "Geral" at bounding box center [176, 404] width 213 height 44
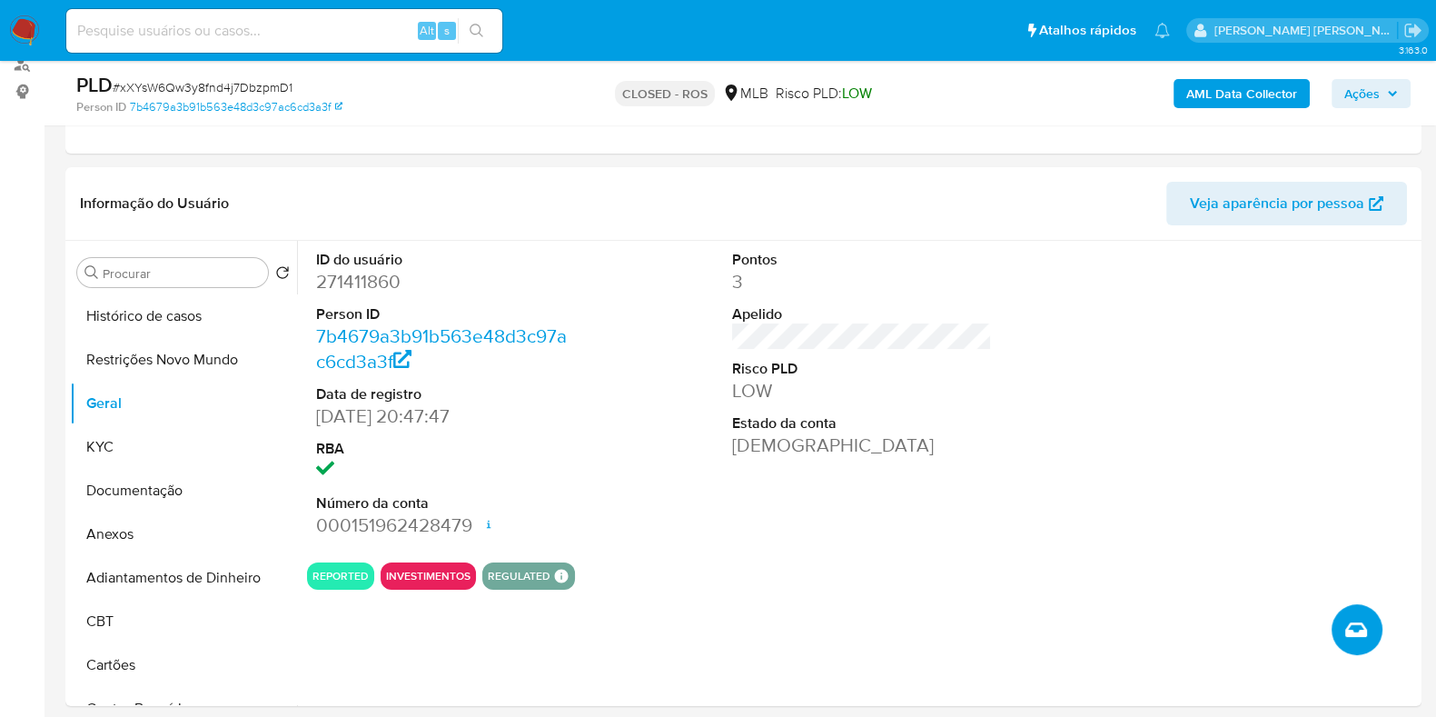
click at [1348, 626] on icon "Criar caso manual" at bounding box center [1356, 630] width 22 height 22
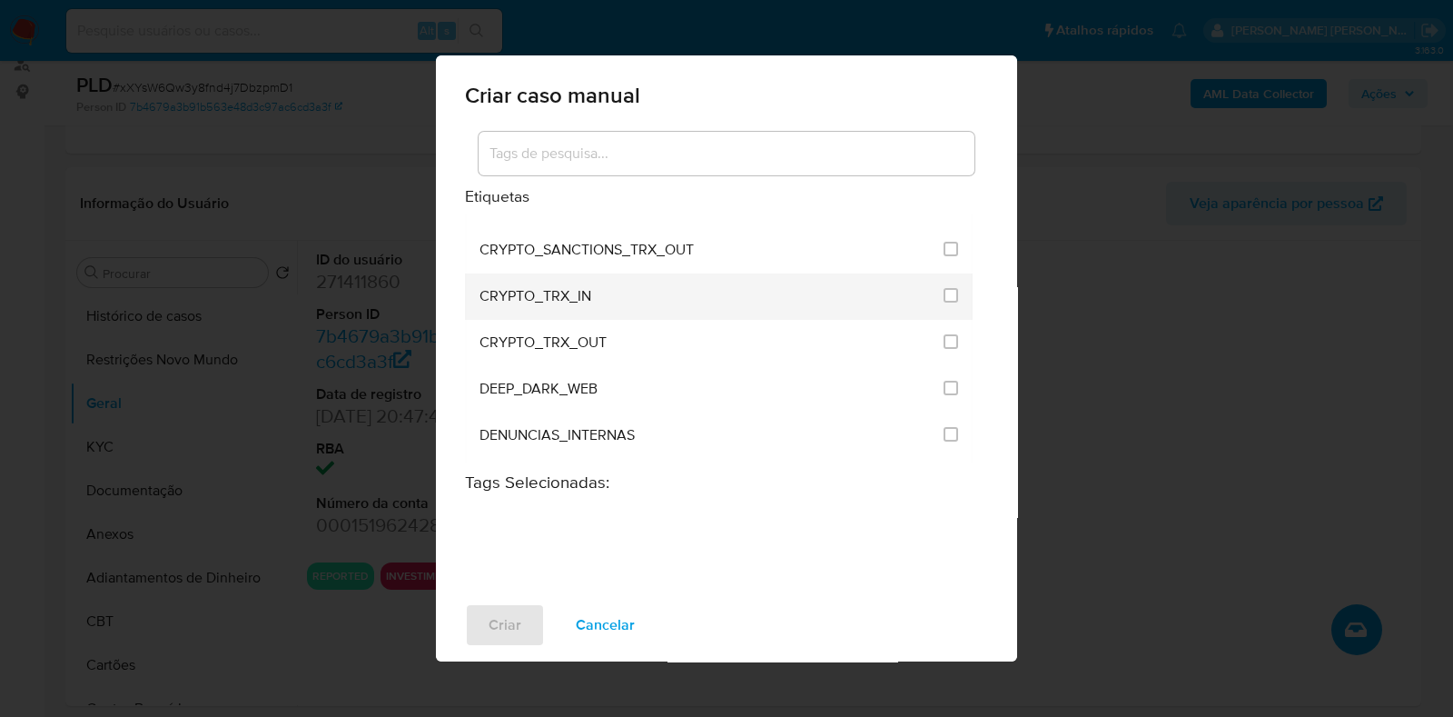
scroll to position [568, 0]
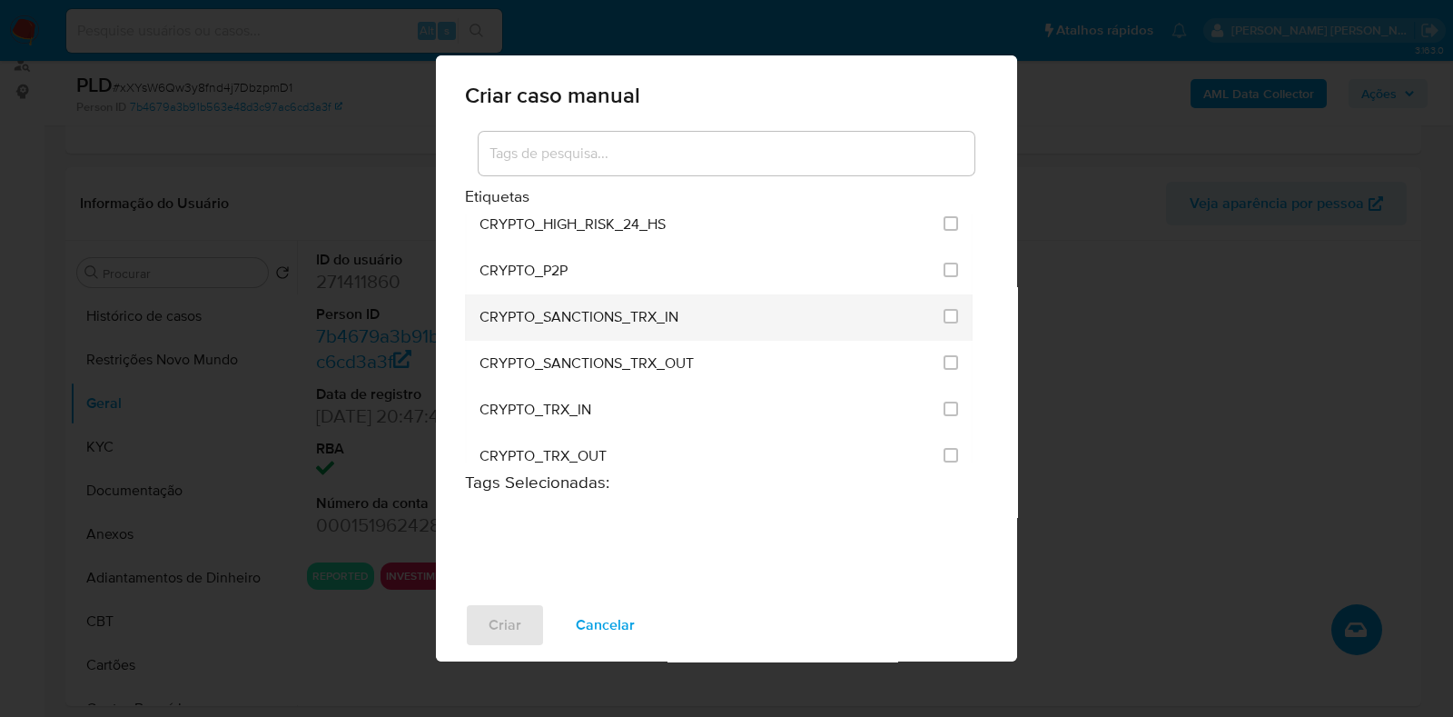
click at [790, 306] on div "CRYPTO_SANCTIONS_TRX_IN" at bounding box center [706, 317] width 453 height 46
click at [944, 310] on input "1951" at bounding box center [951, 316] width 15 height 15
checkbox input "true"
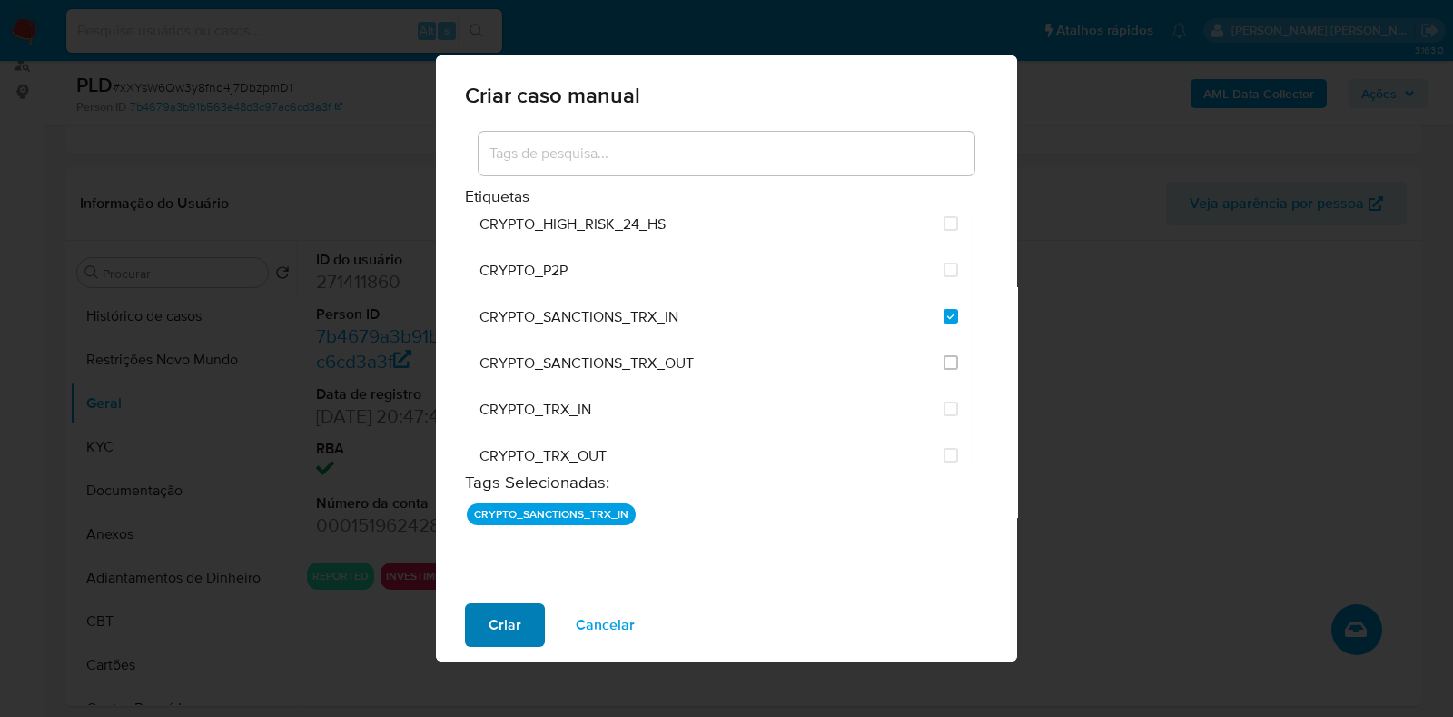
click at [498, 614] on span "Criar" at bounding box center [505, 625] width 33 height 40
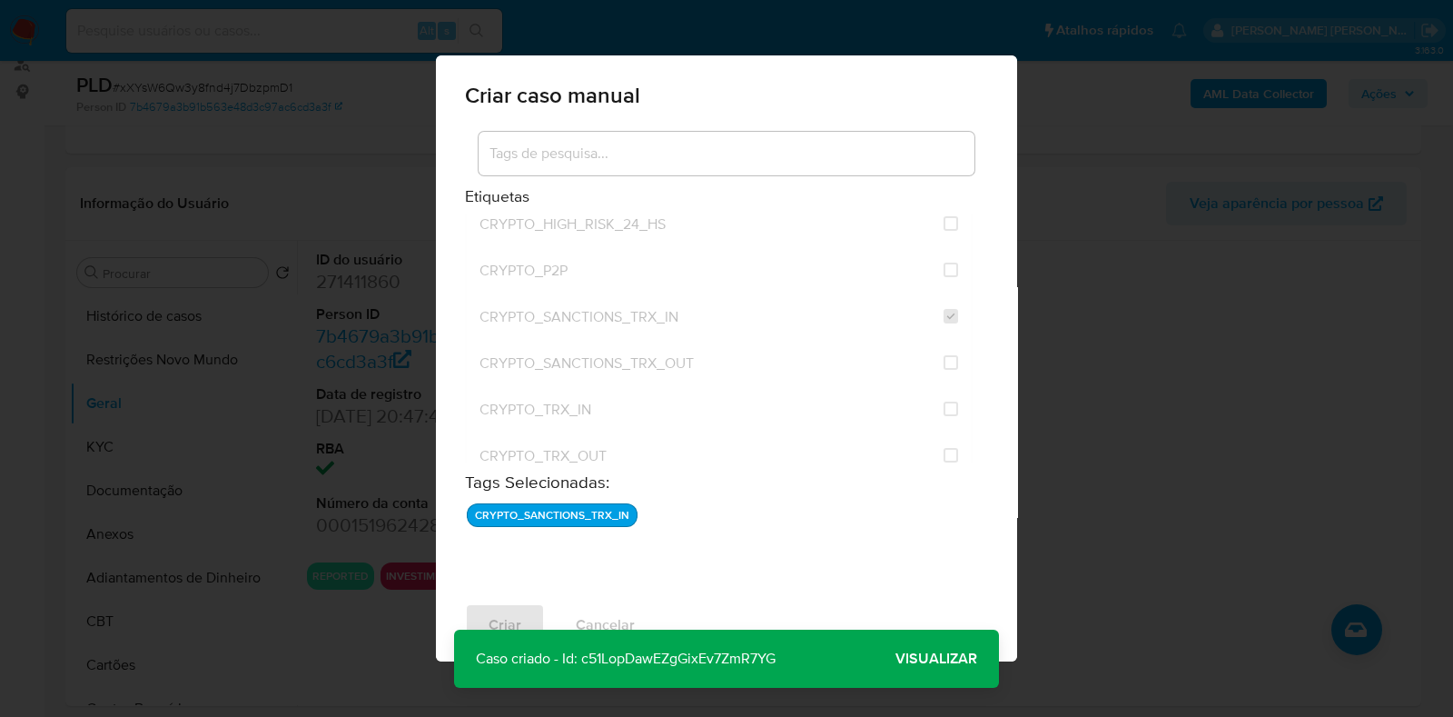
click at [942, 659] on span "Visualizar" at bounding box center [937, 659] width 82 height 0
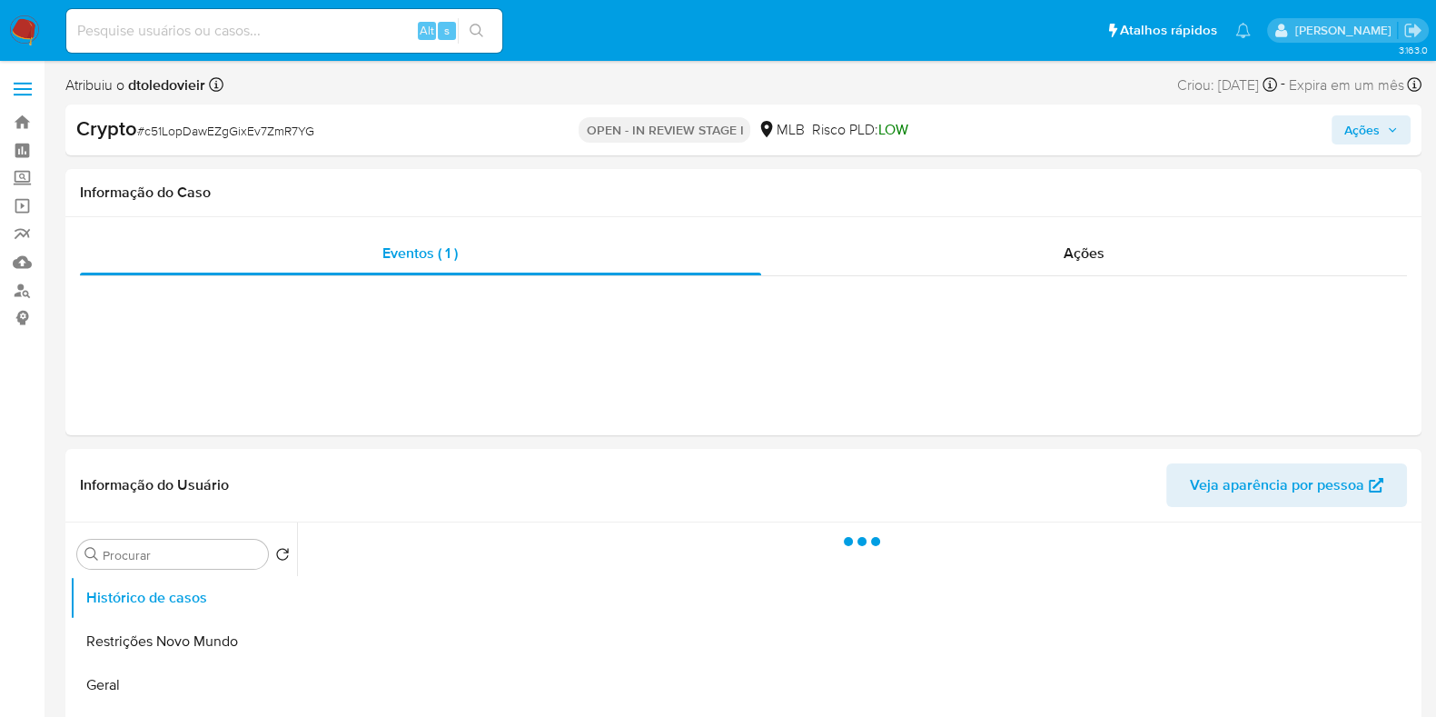
select select "10"
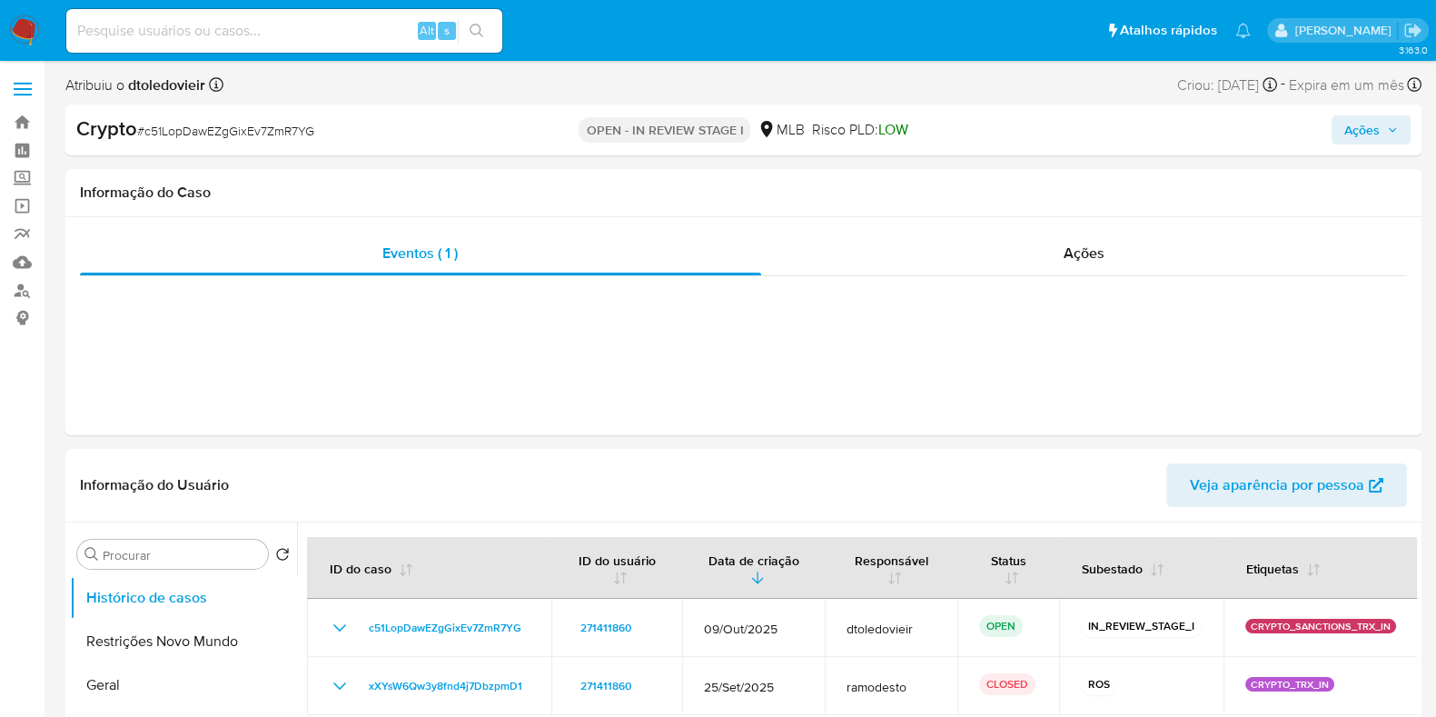
click at [1376, 124] on span "Ações" at bounding box center [1361, 129] width 35 height 29
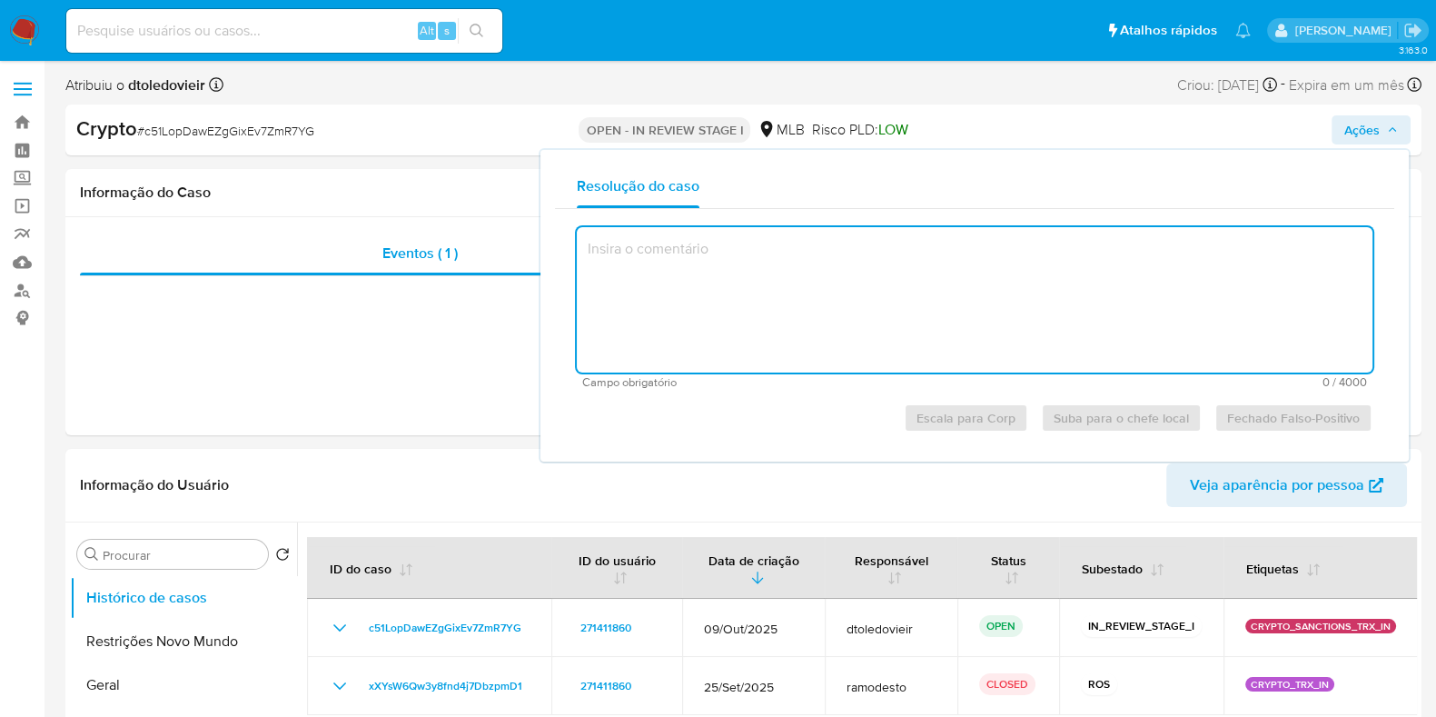
click at [698, 297] on textarea at bounding box center [975, 299] width 796 height 145
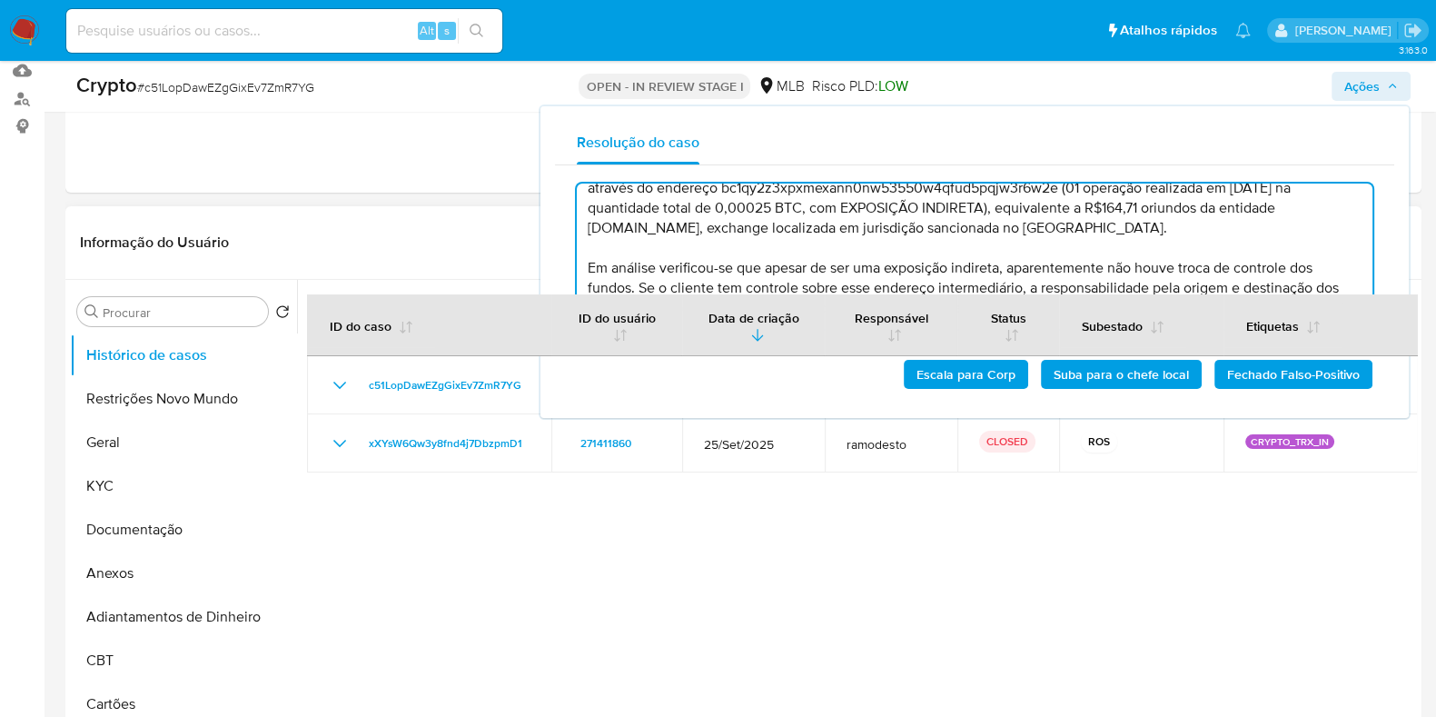
scroll to position [226, 0]
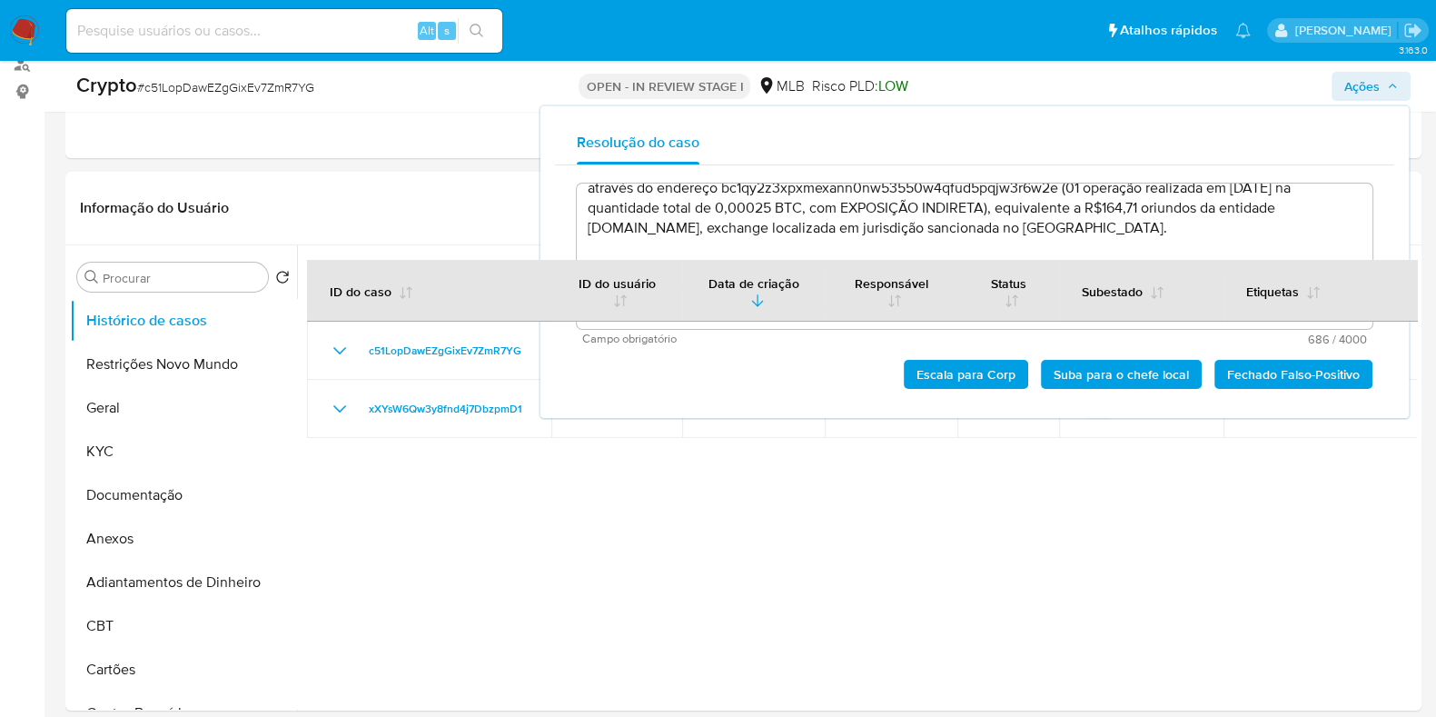
click at [975, 383] on span "Escala para Corp" at bounding box center [966, 374] width 99 height 25
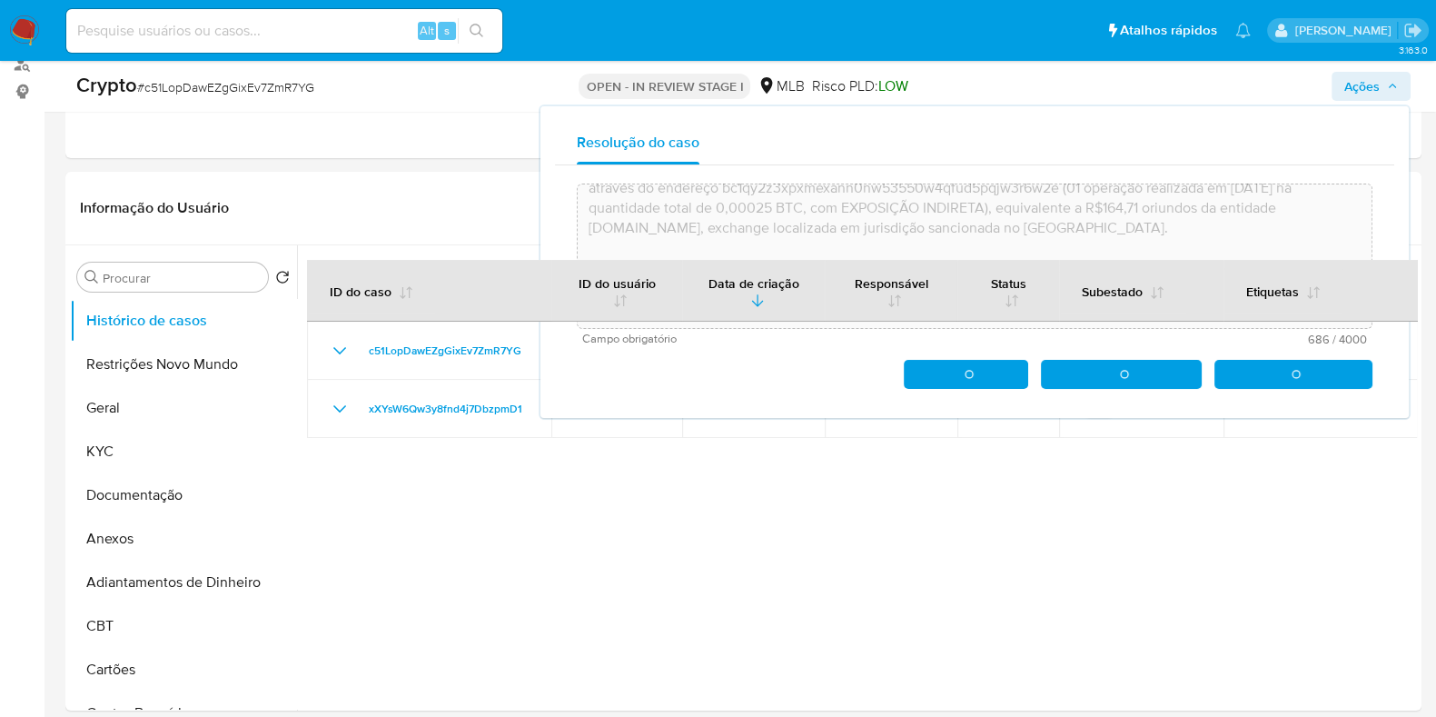
type textarea "A operação foi sinalizada em 26/09/2025, em função de monitoramento contínuo. C…"
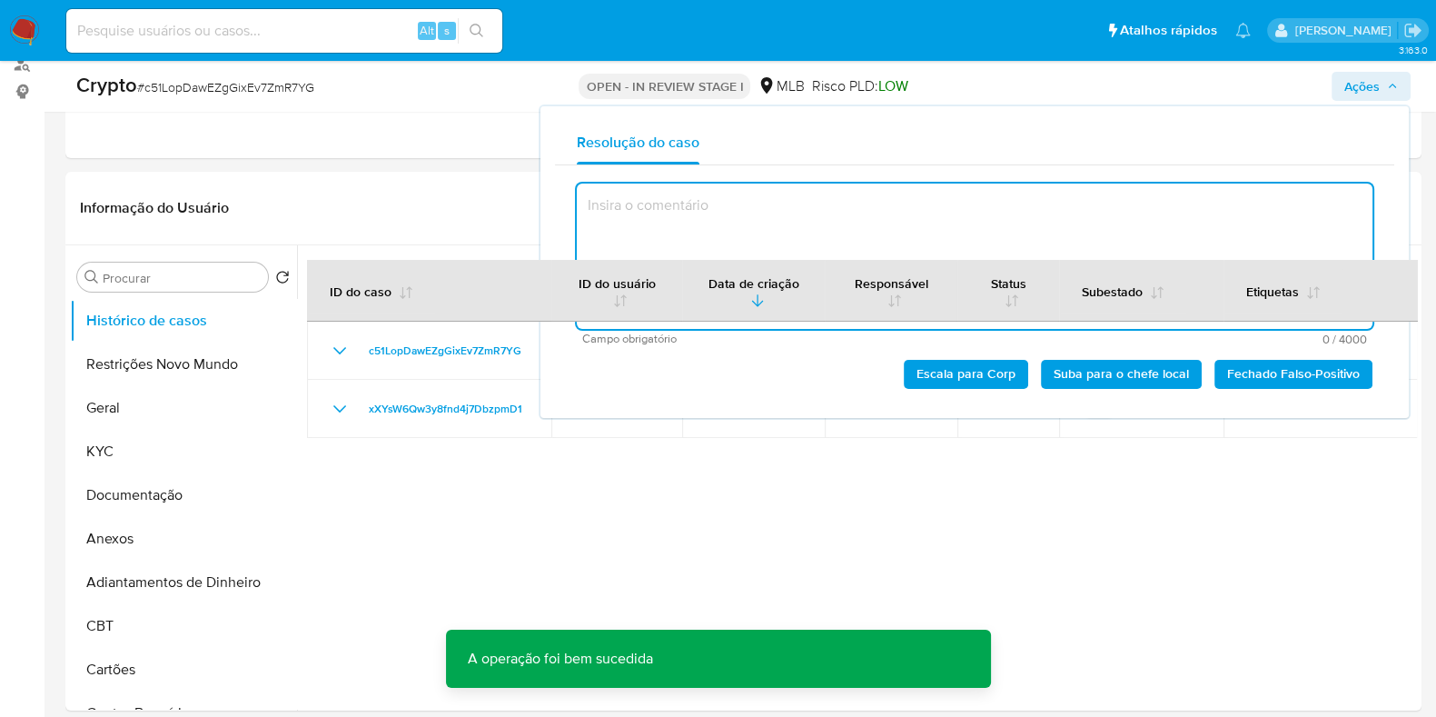
scroll to position [0, 0]
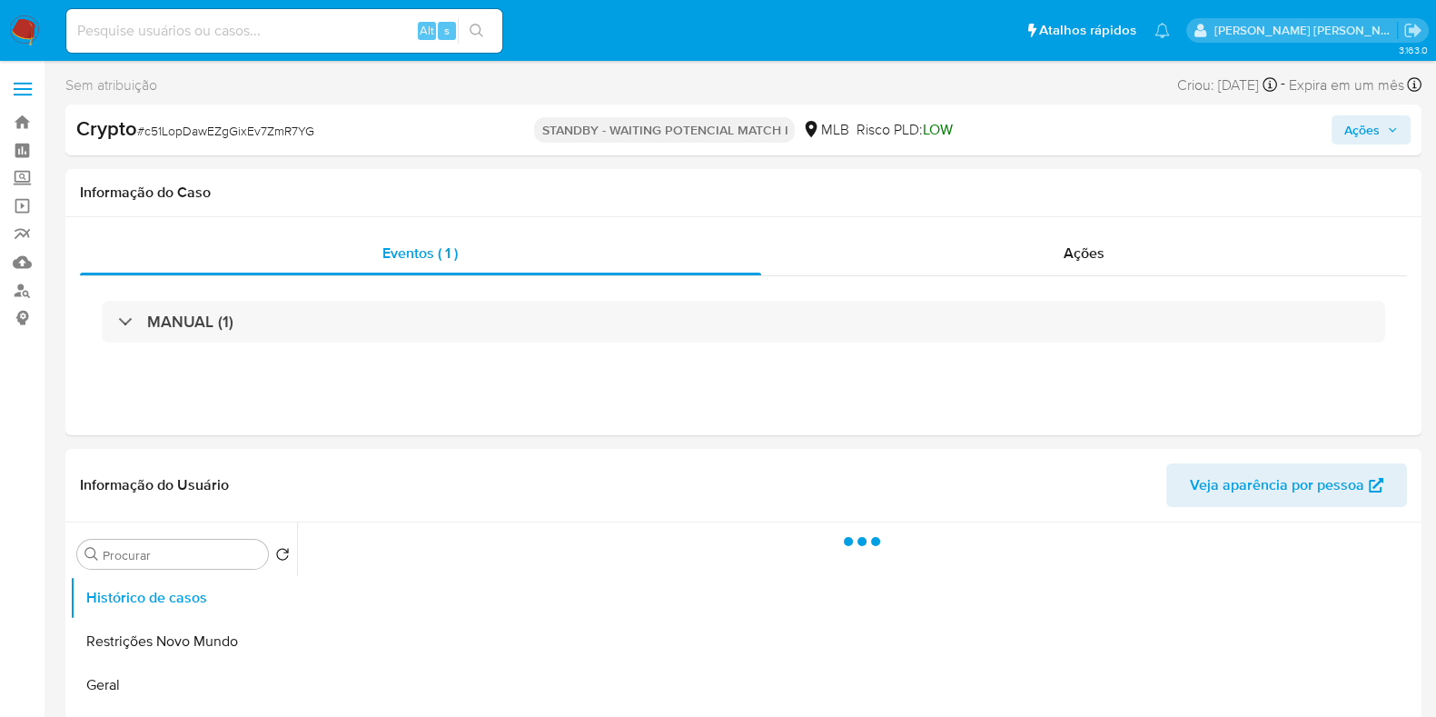
select select "10"
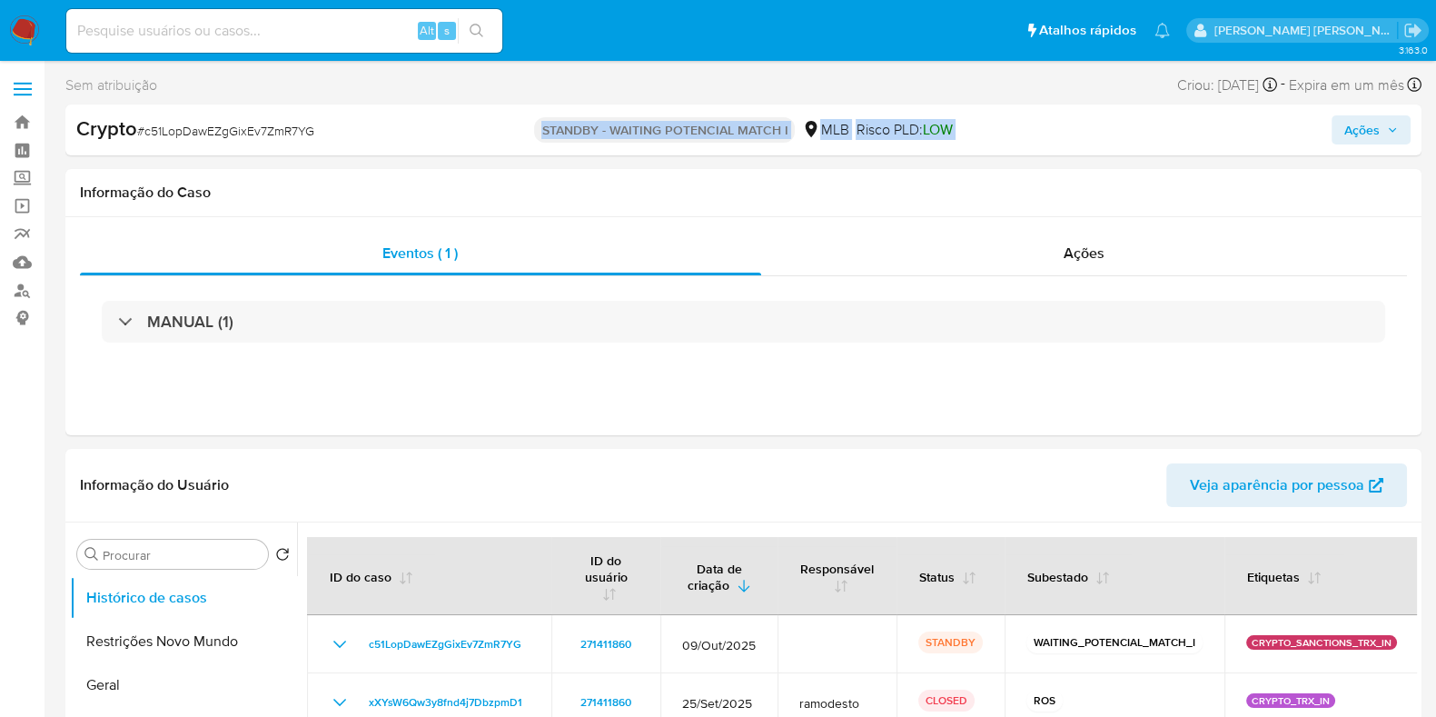
drag, startPoint x: 970, startPoint y: 132, endPoint x: 510, endPoint y: 134, distance: 460.5
click at [527, 134] on div "Crypto # c51LopDawEZgGixEv7ZmR7YG STANDBY - WAITING POTENCIAL MATCH I MLB Risco…" at bounding box center [743, 129] width 1356 height 51
click at [510, 134] on div "Crypto # c51LopDawEZgGixEv7ZmR7YG" at bounding box center [295, 128] width 438 height 27
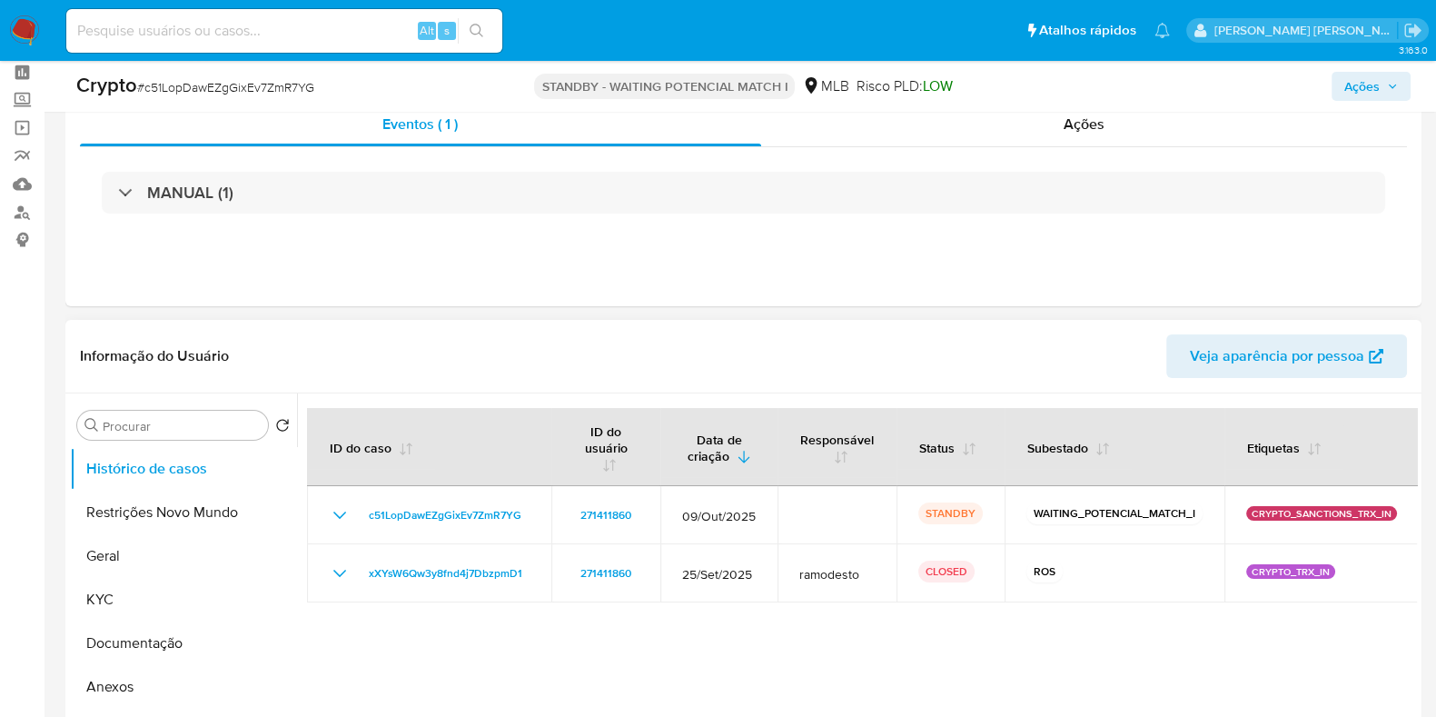
scroll to position [113, 0]
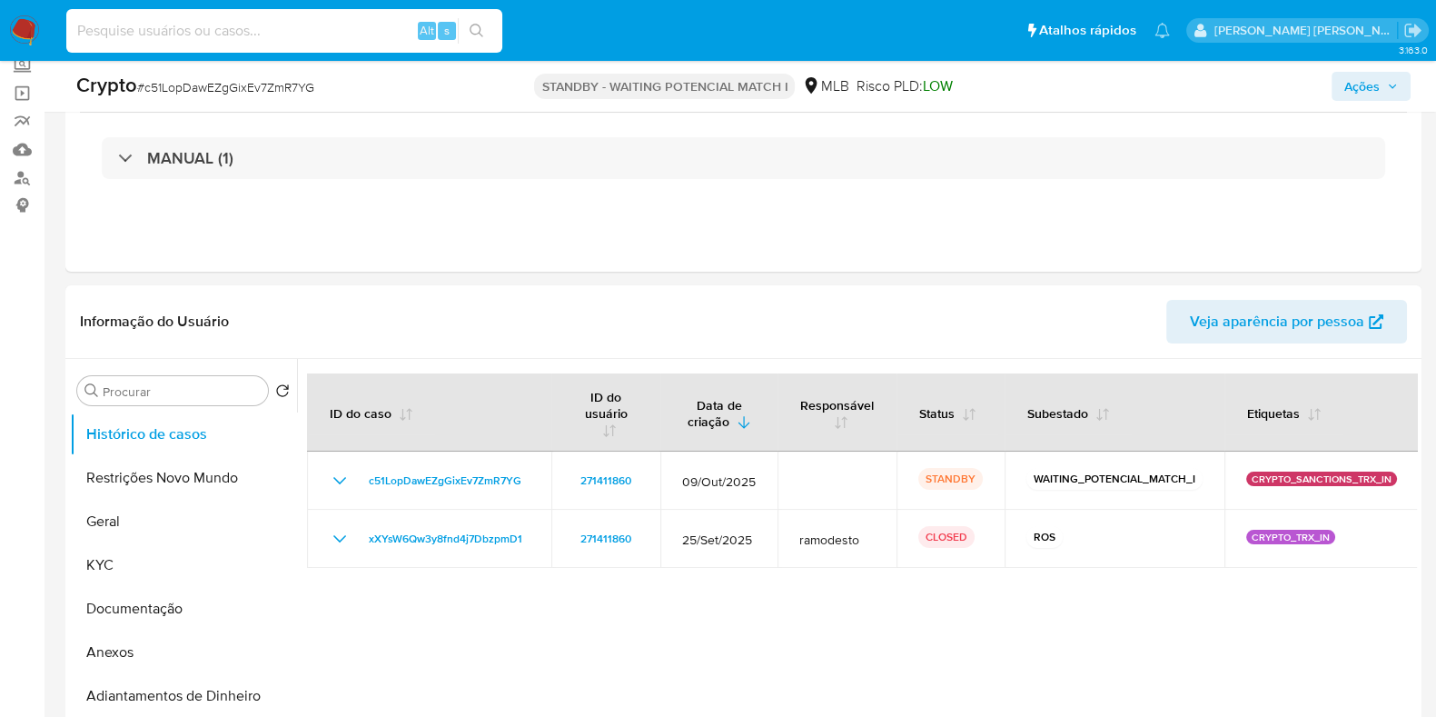
click at [158, 34] on input at bounding box center [284, 31] width 436 height 24
paste input "RP0f1mAqbUEYSabZpEWIHWkd"
type input "RP0f1mAqbUEYSabZpEWIHWkd"
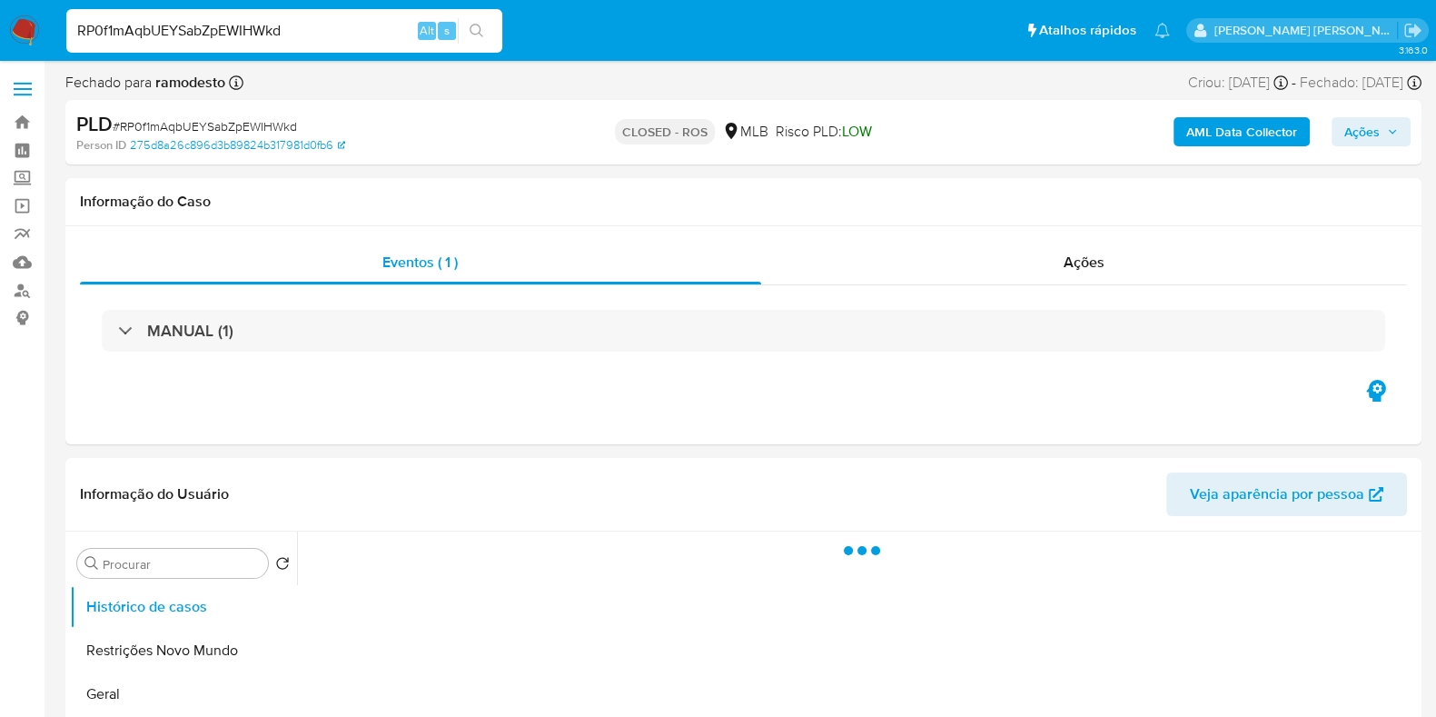
select select "10"
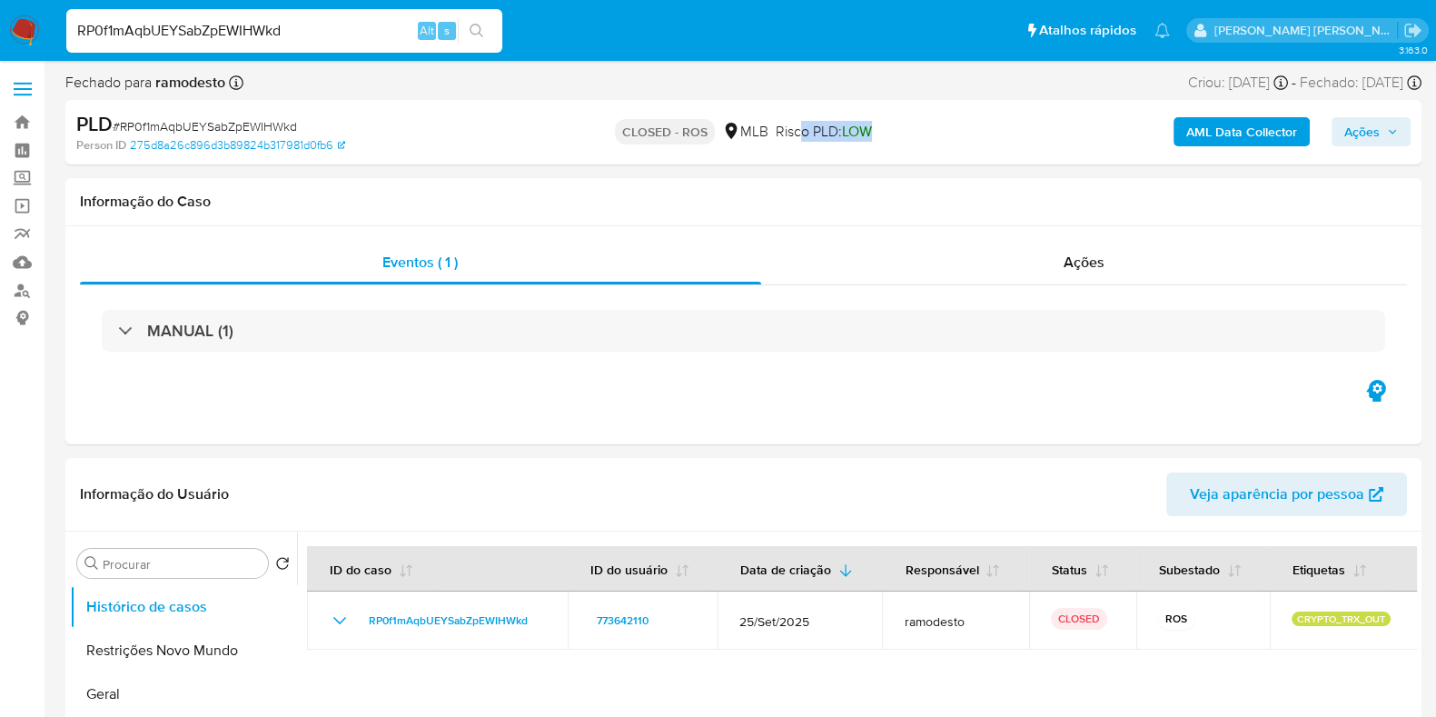
drag, startPoint x: 799, startPoint y: 125, endPoint x: 904, endPoint y: 131, distance: 104.6
click at [899, 131] on div "CLOSED - ROS MLB Risco PLD: LOW" at bounding box center [743, 132] width 440 height 43
click at [914, 131] on div "CLOSED - ROS MLB Risco PLD: LOW" at bounding box center [743, 132] width 440 height 43
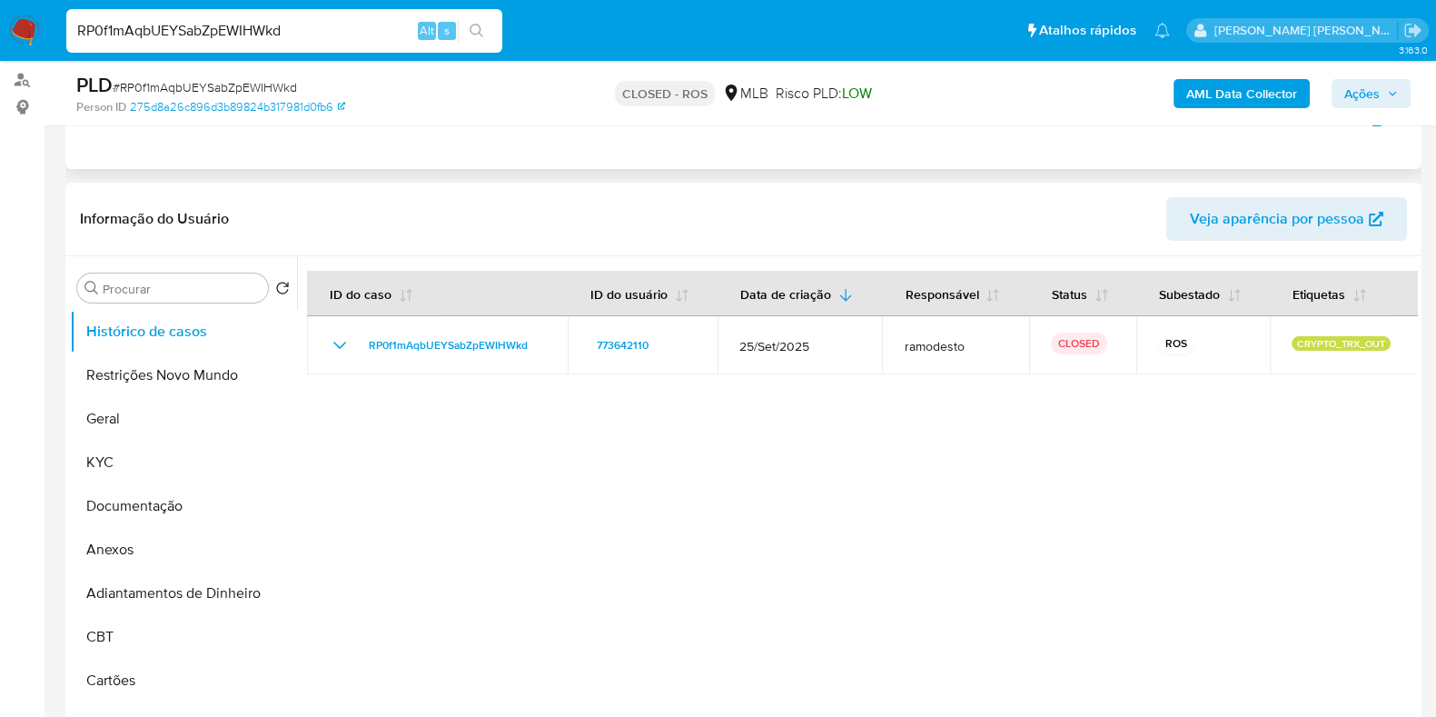
scroll to position [226, 0]
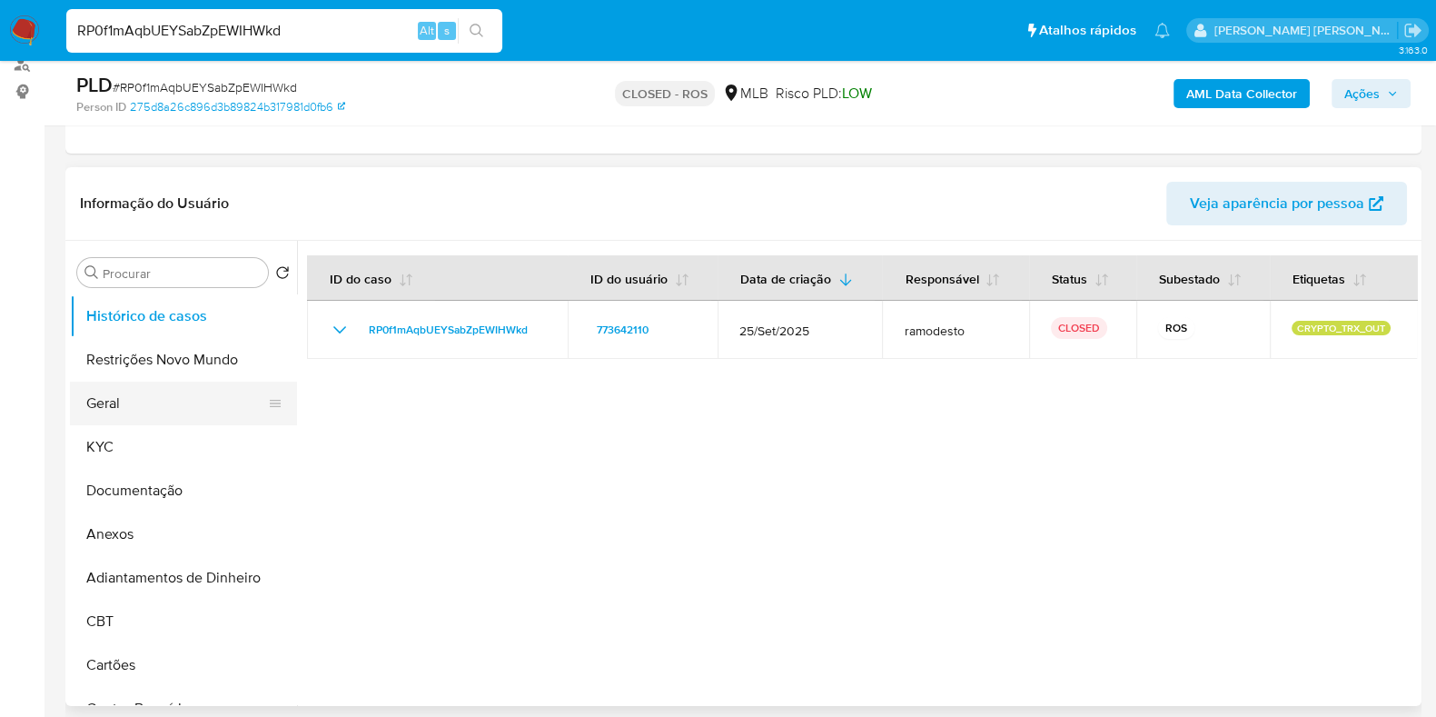
click at [166, 401] on button "Geral" at bounding box center [176, 404] width 213 height 44
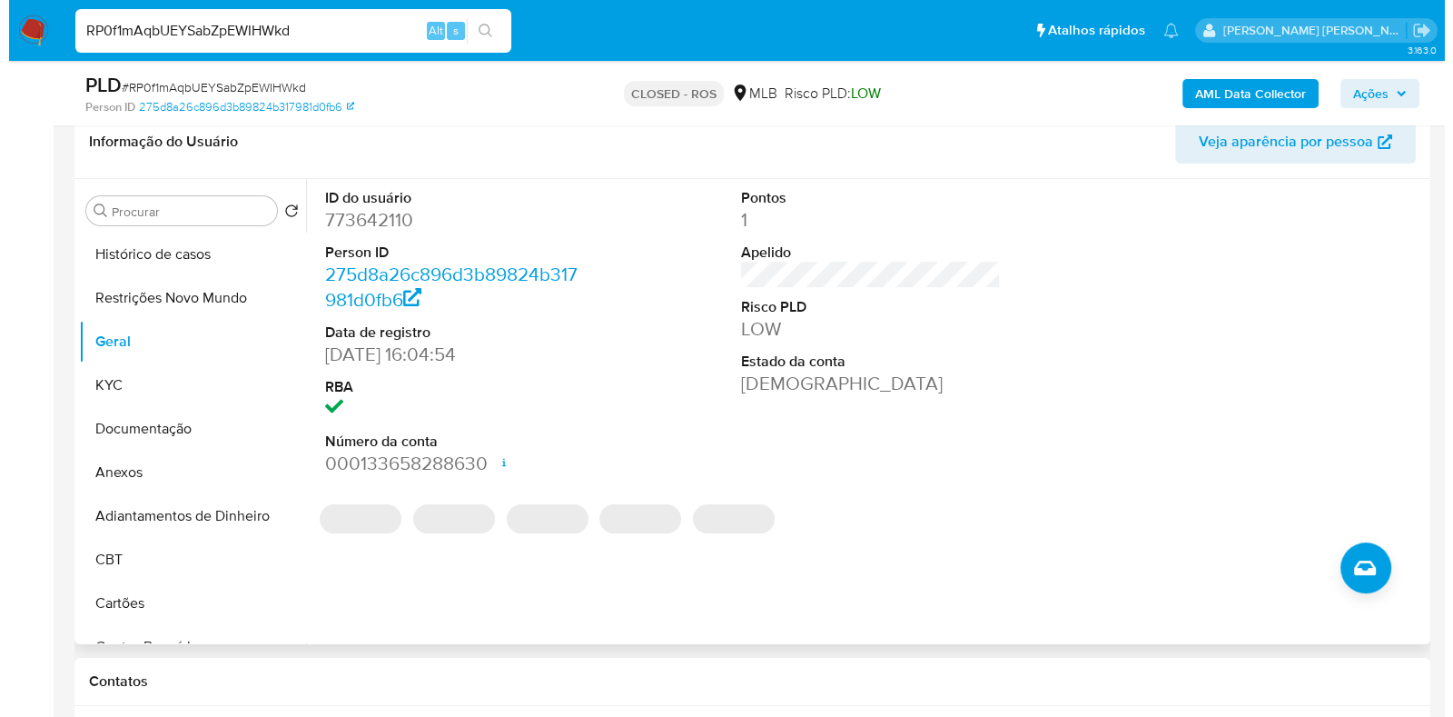
scroll to position [341, 0]
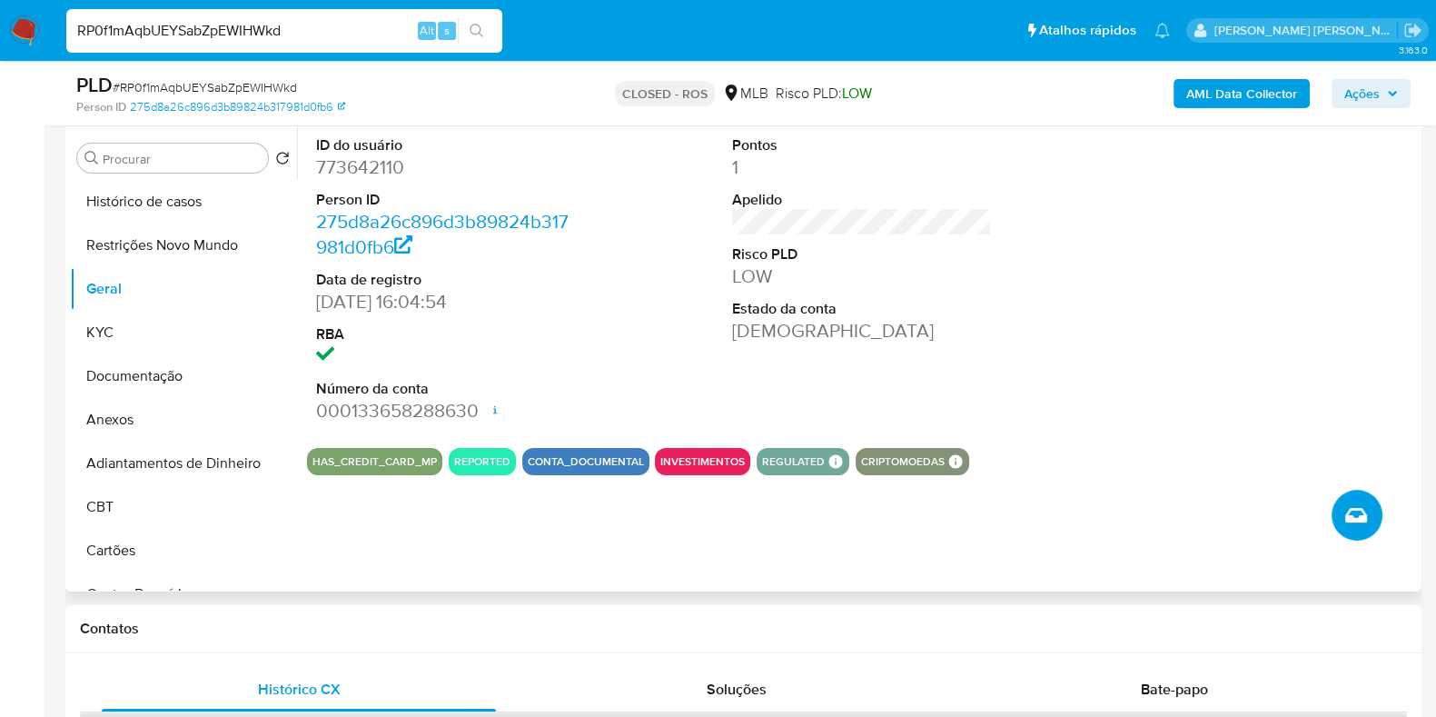
click at [1363, 511] on icon "Criar caso manual" at bounding box center [1356, 515] width 22 height 22
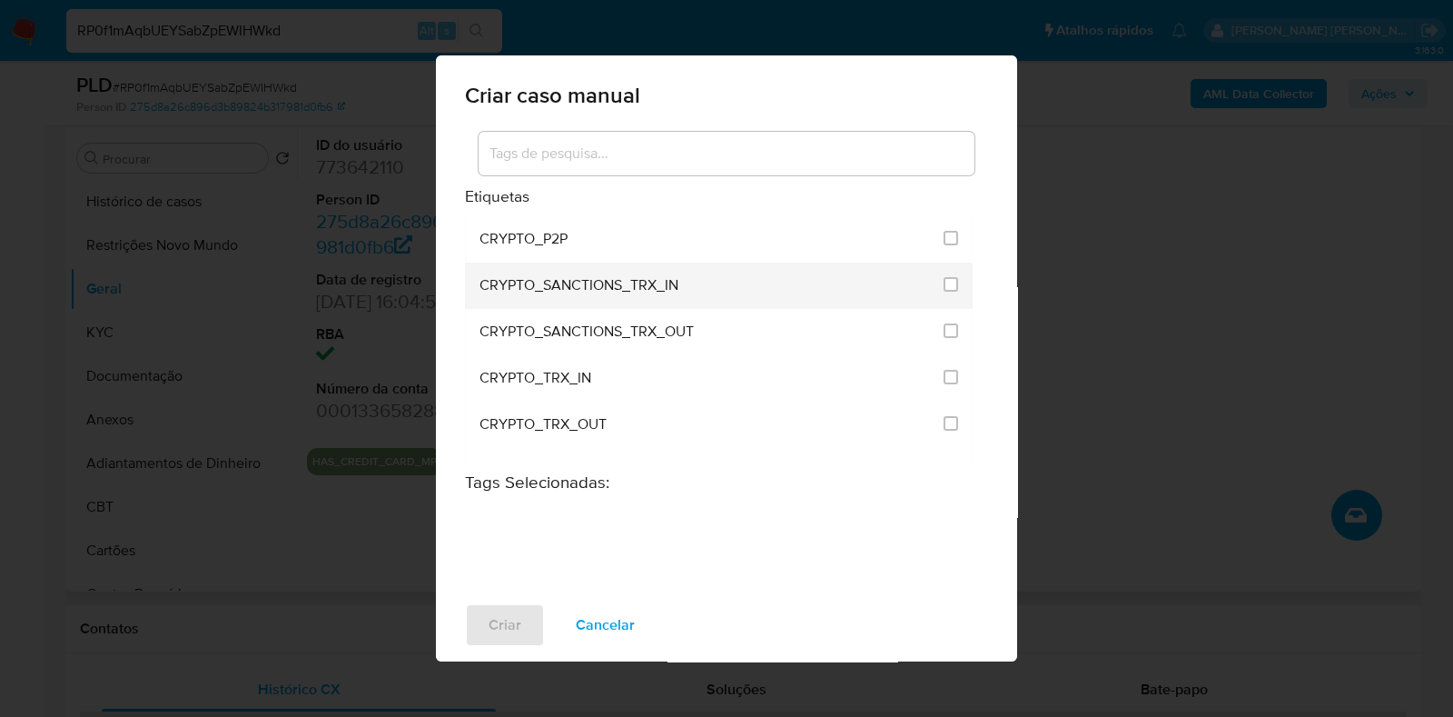
scroll to position [568, 0]
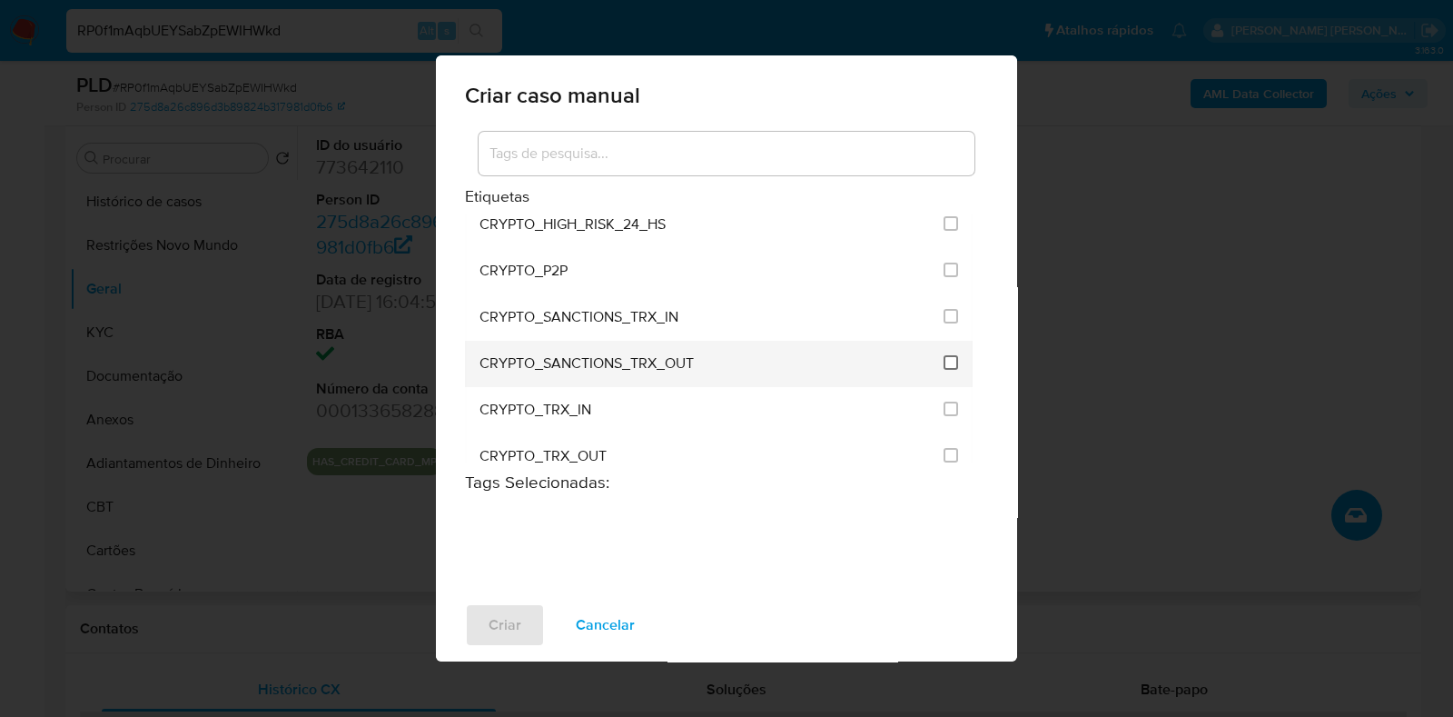
click at [945, 355] on input "1955" at bounding box center [951, 362] width 15 height 15
checkbox input "true"
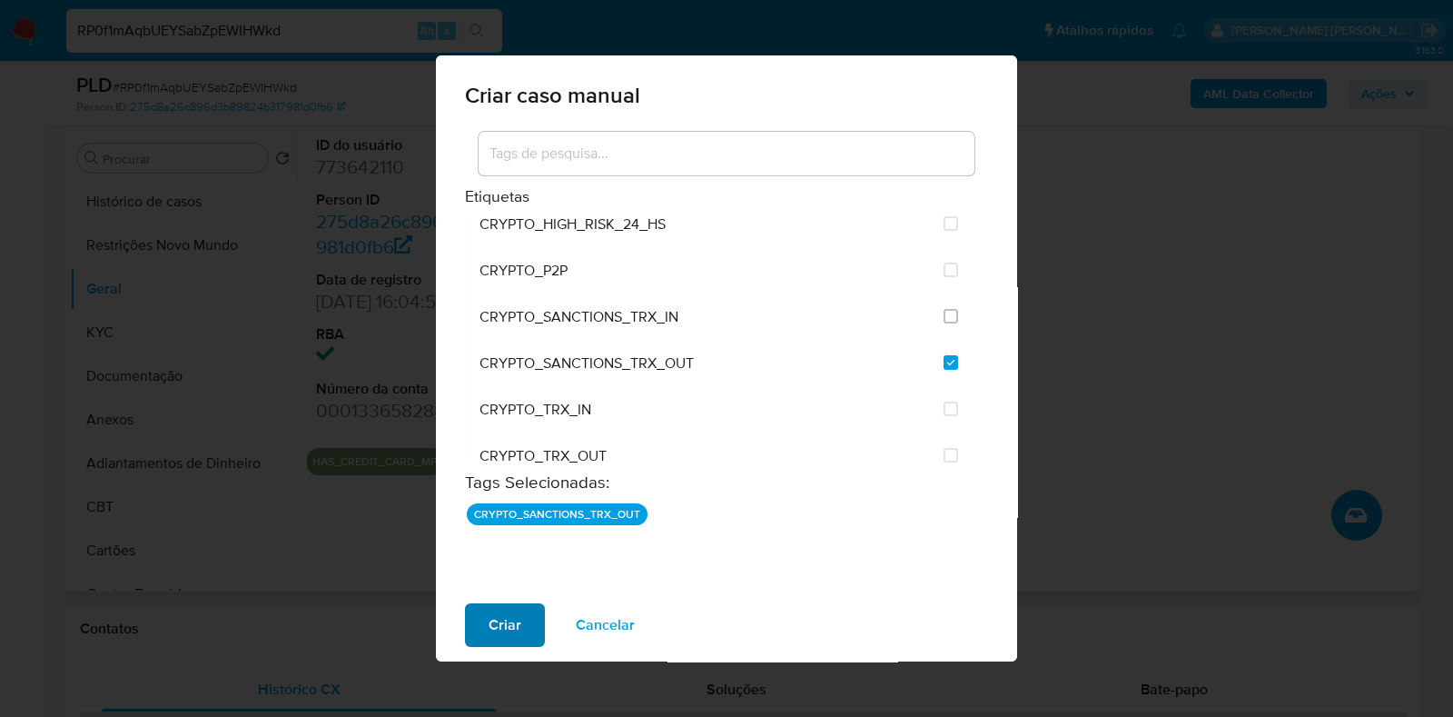
click at [476, 622] on button "Criar" at bounding box center [505, 625] width 80 height 44
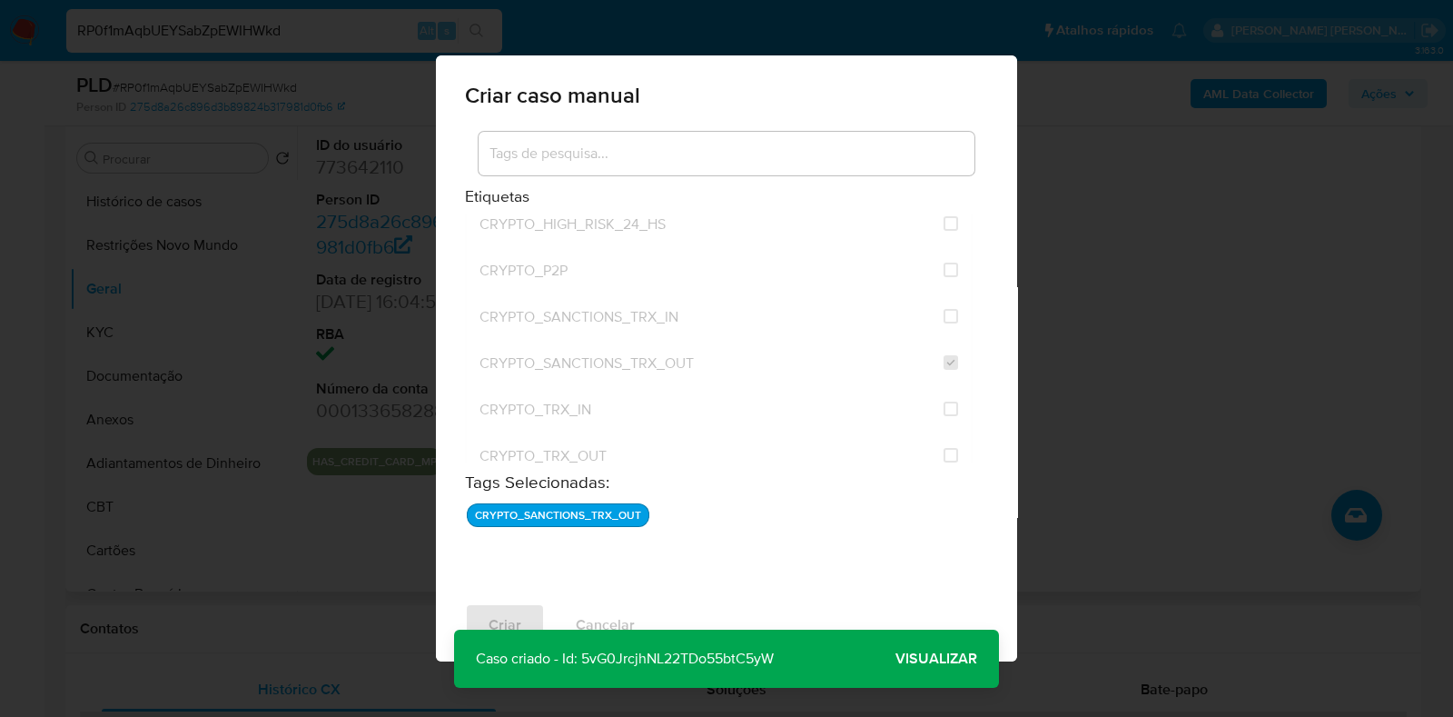
click at [951, 659] on span "Visualizar" at bounding box center [937, 659] width 82 height 0
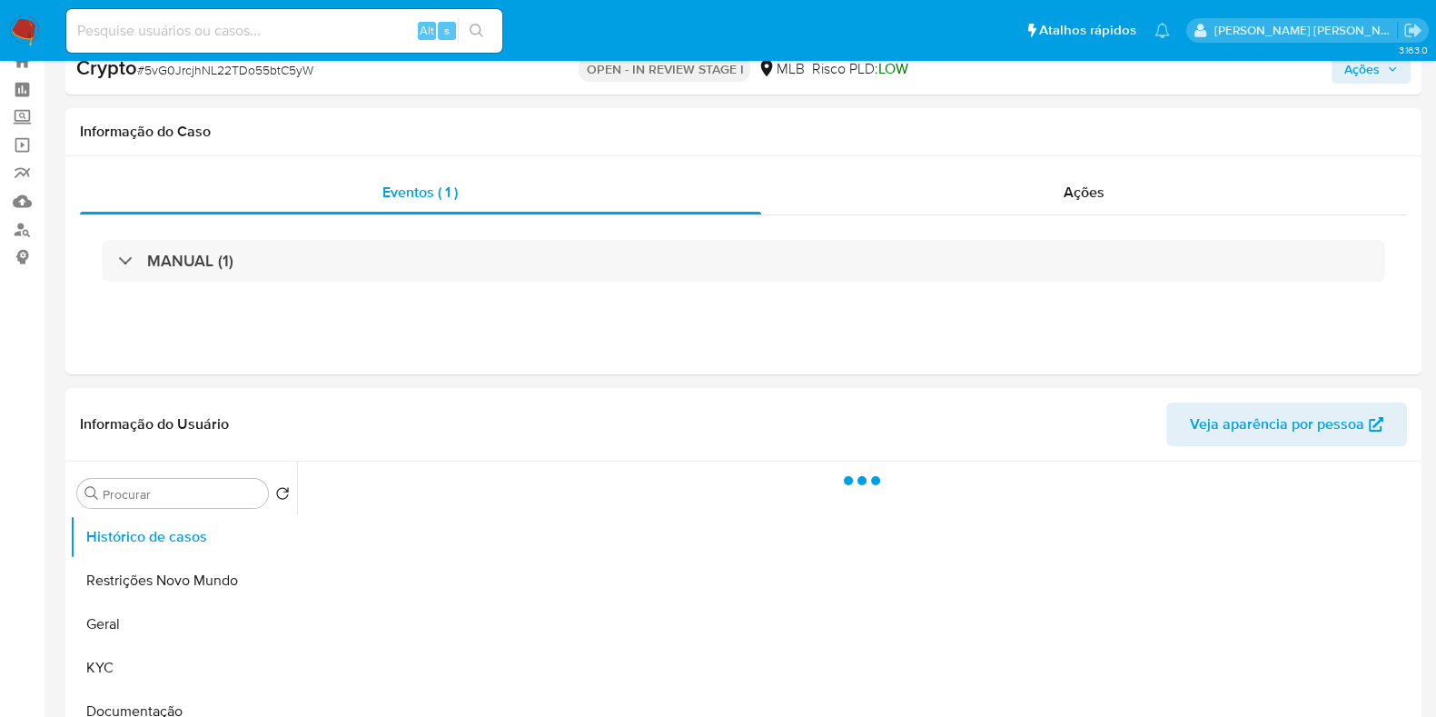
select select "10"
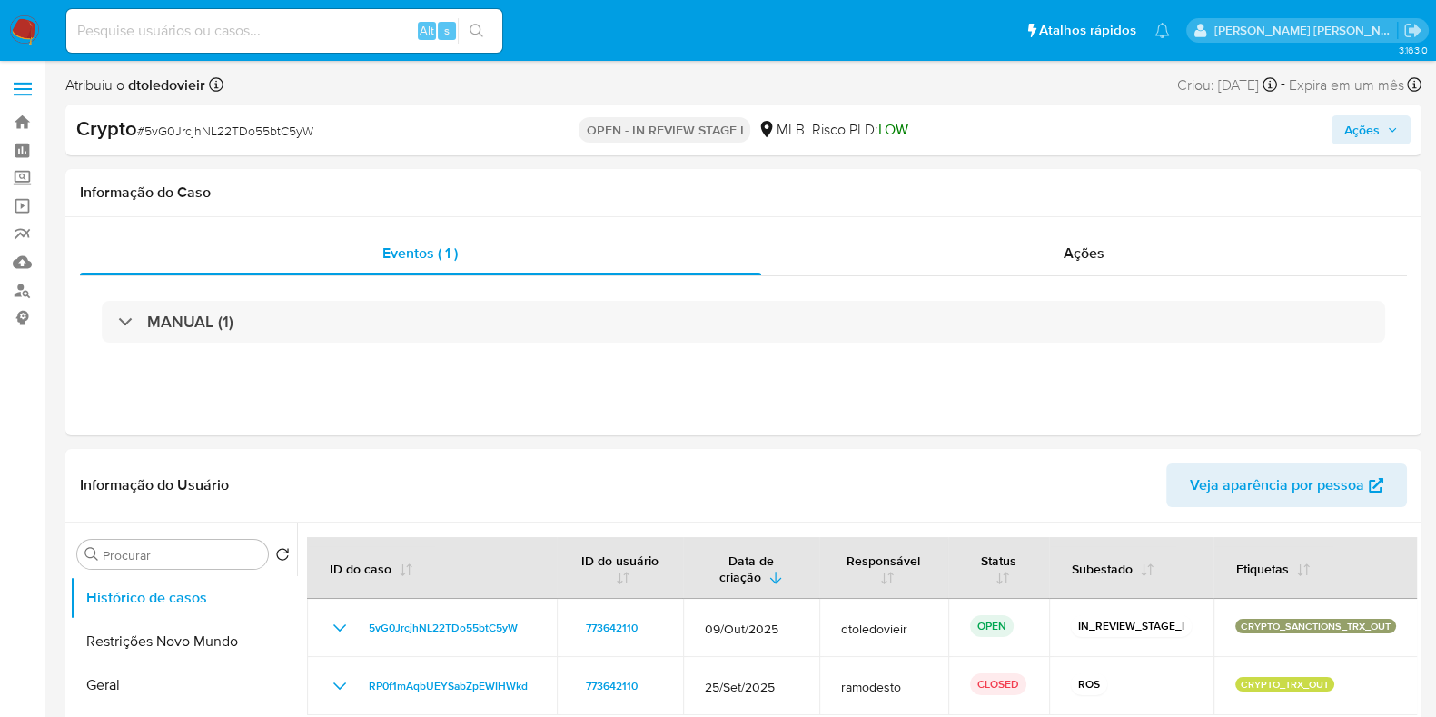
click at [1351, 125] on span "Ações" at bounding box center [1361, 129] width 35 height 29
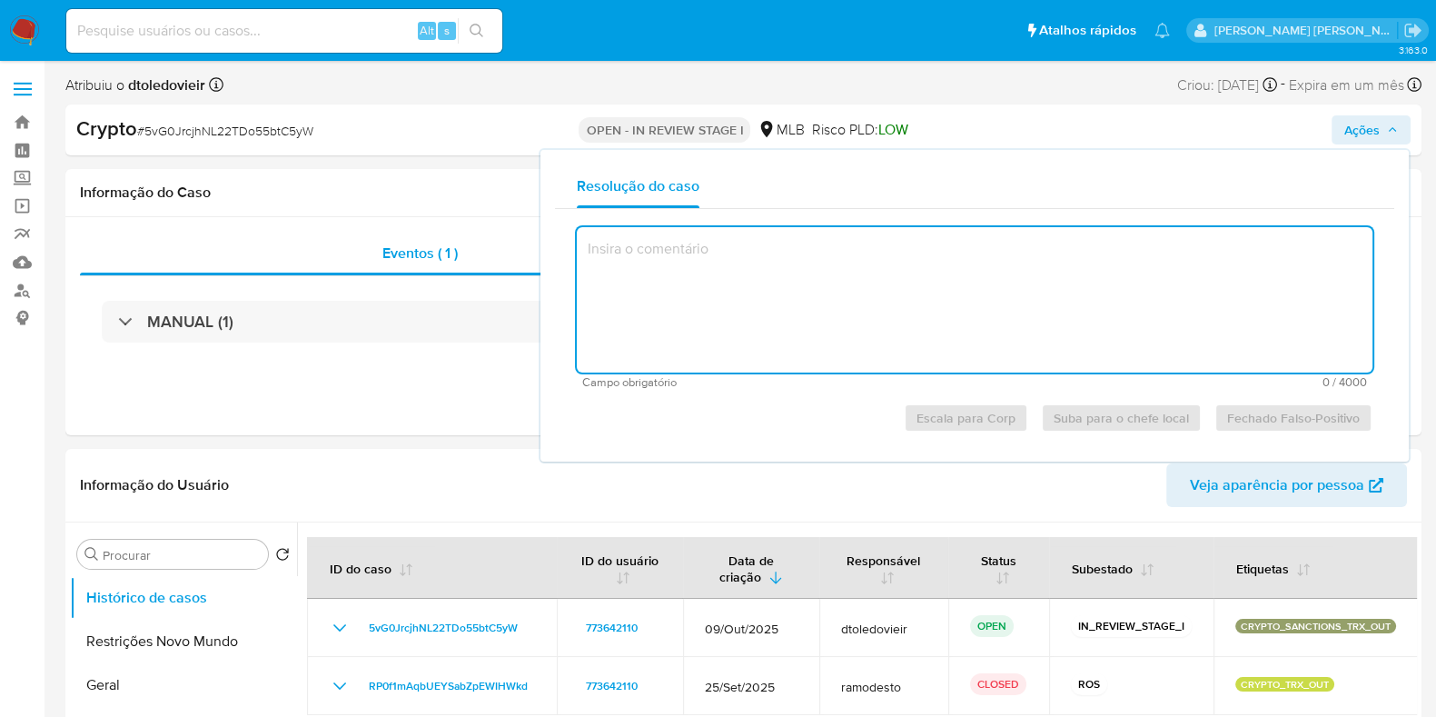
click at [873, 292] on textarea at bounding box center [975, 299] width 796 height 145
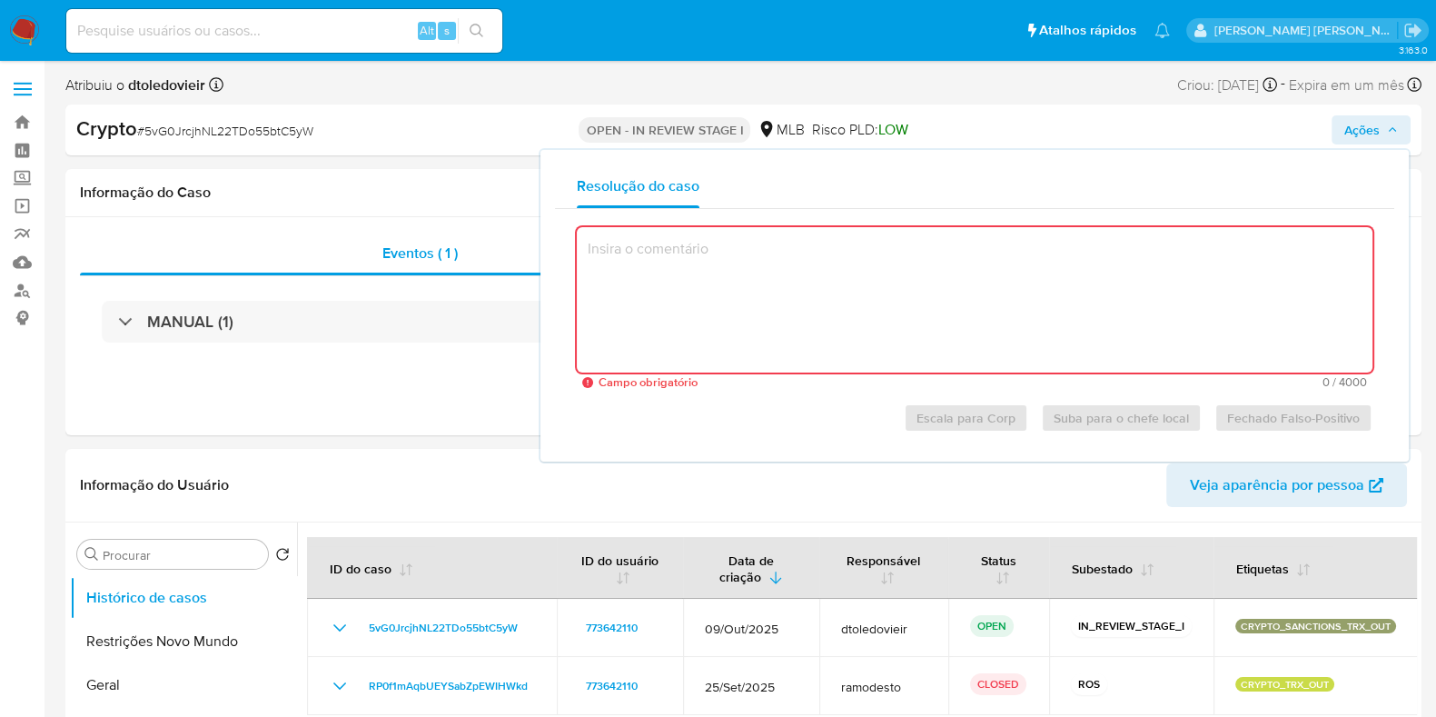
click at [813, 289] on textarea at bounding box center [975, 299] width 796 height 145
paste textarea "A operação foi sinalizada em 25/09/2025, em função de monitoramento contínuo. A…"
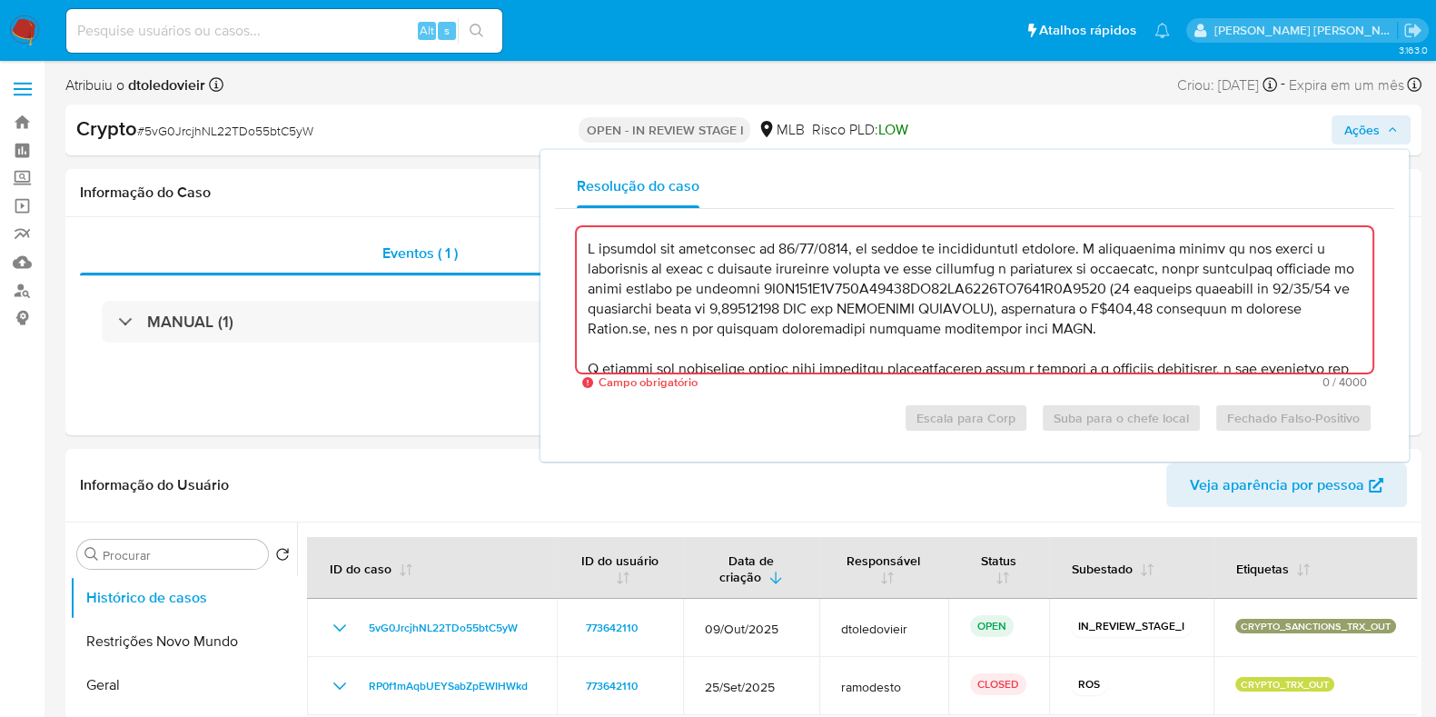
scroll to position [107, 0]
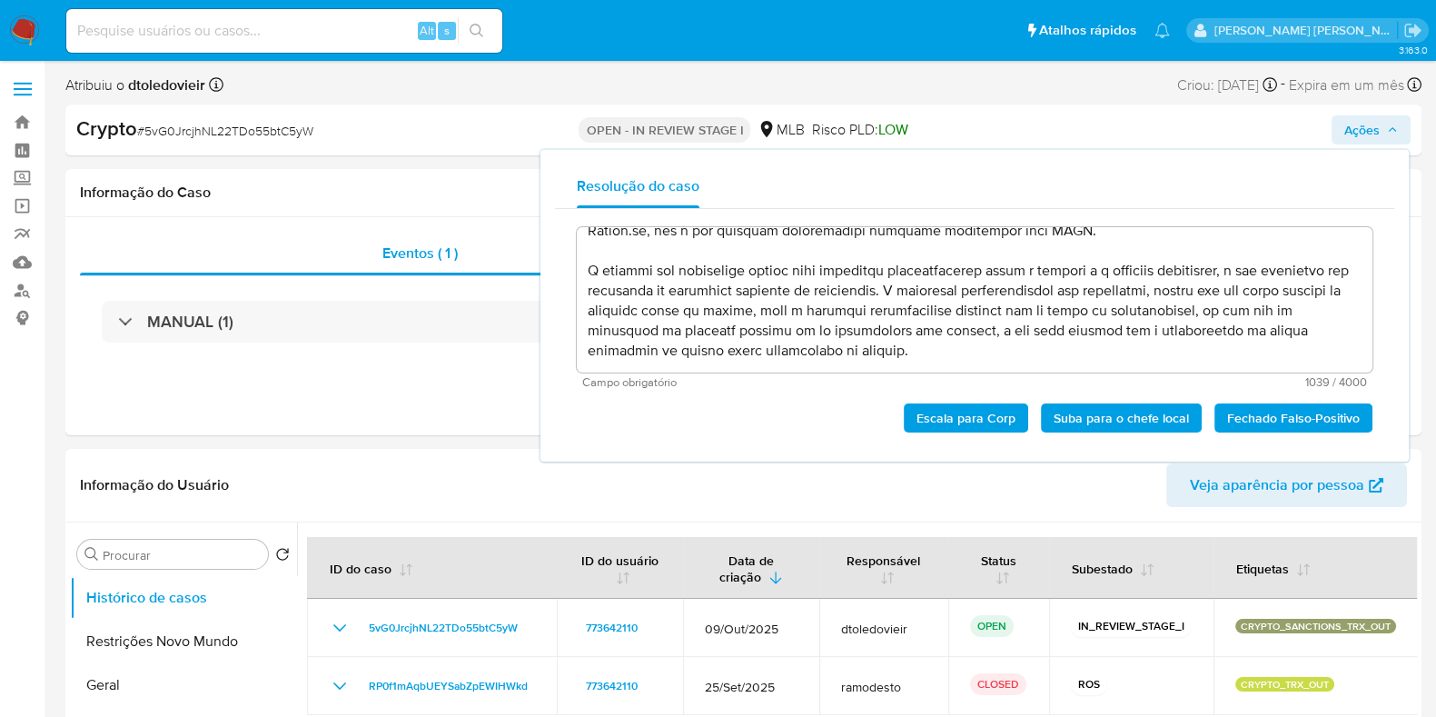
click at [945, 418] on span "Escala para Corp" at bounding box center [966, 417] width 99 height 25
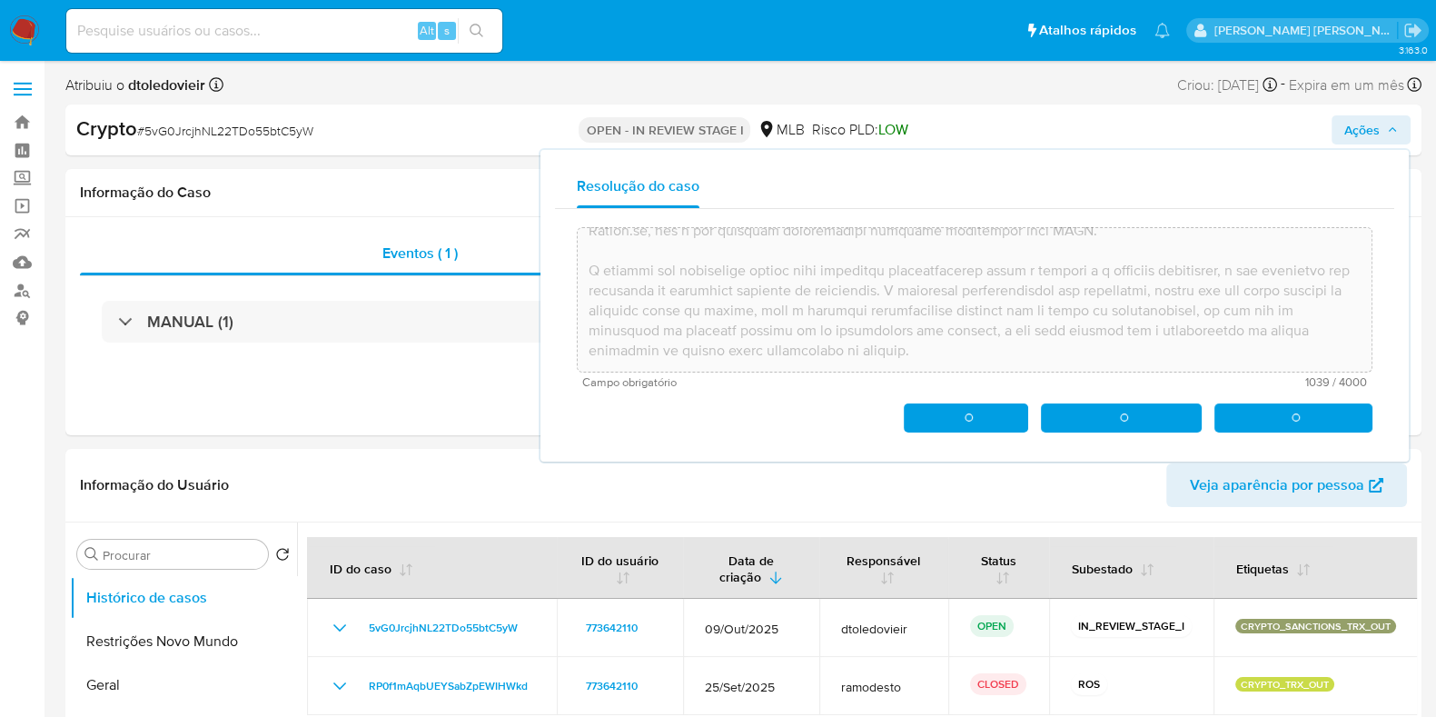
type textarea "A operação foi sinalizada em 25/09/2025, em função de monitoramento contínuo. A…"
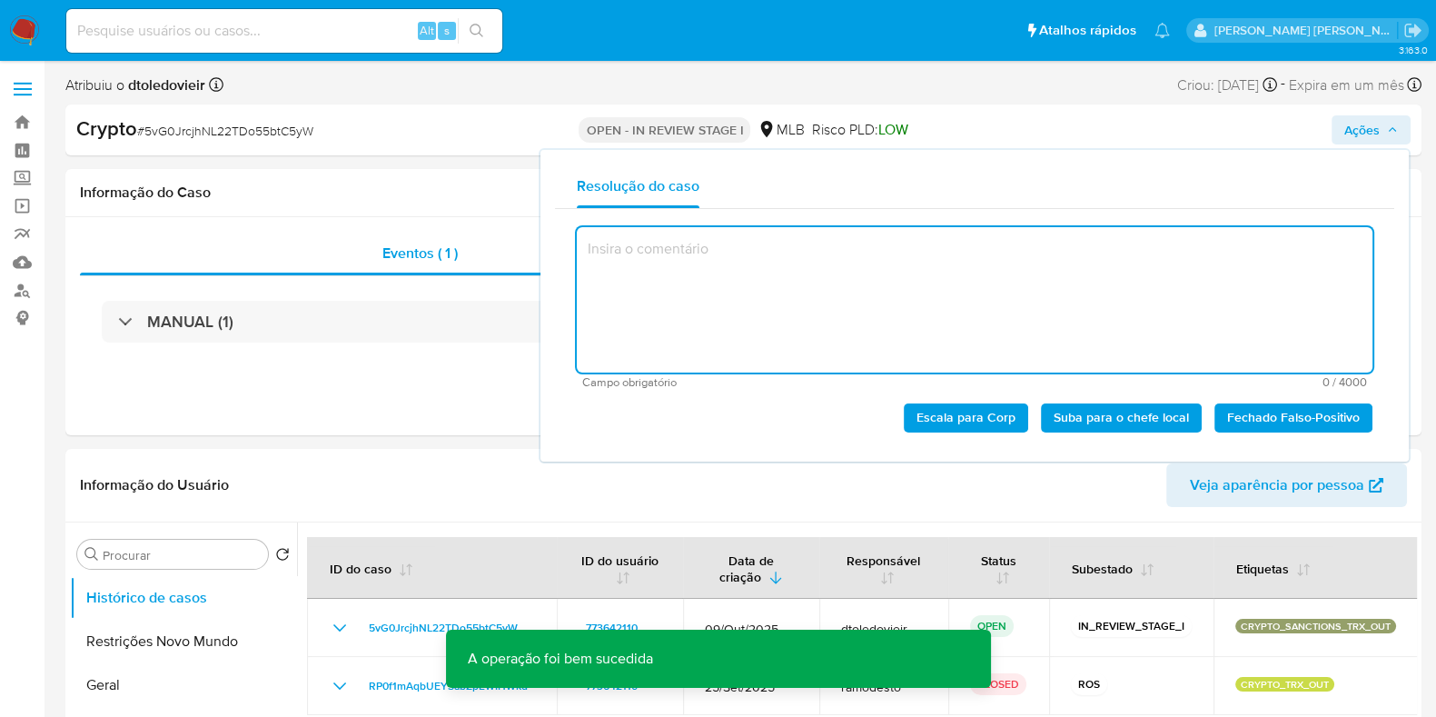
scroll to position [0, 0]
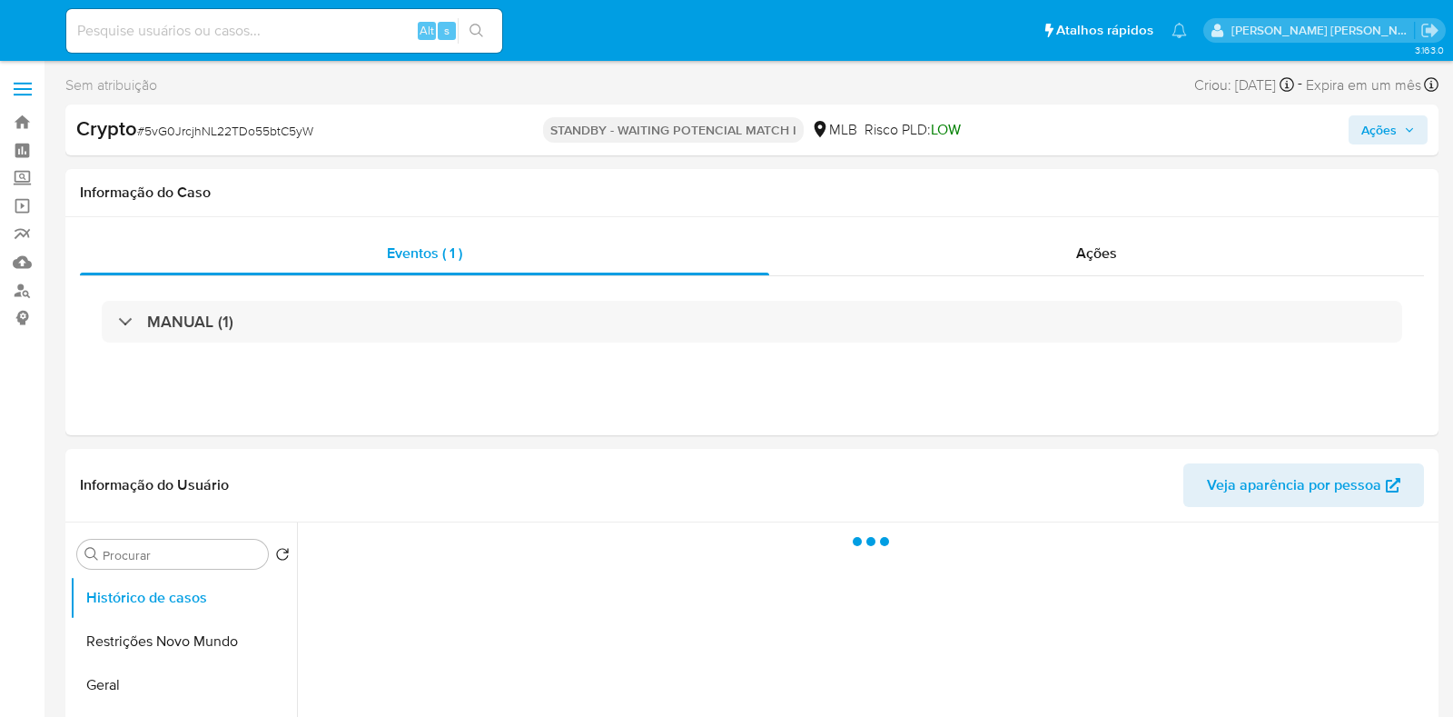
select select "10"
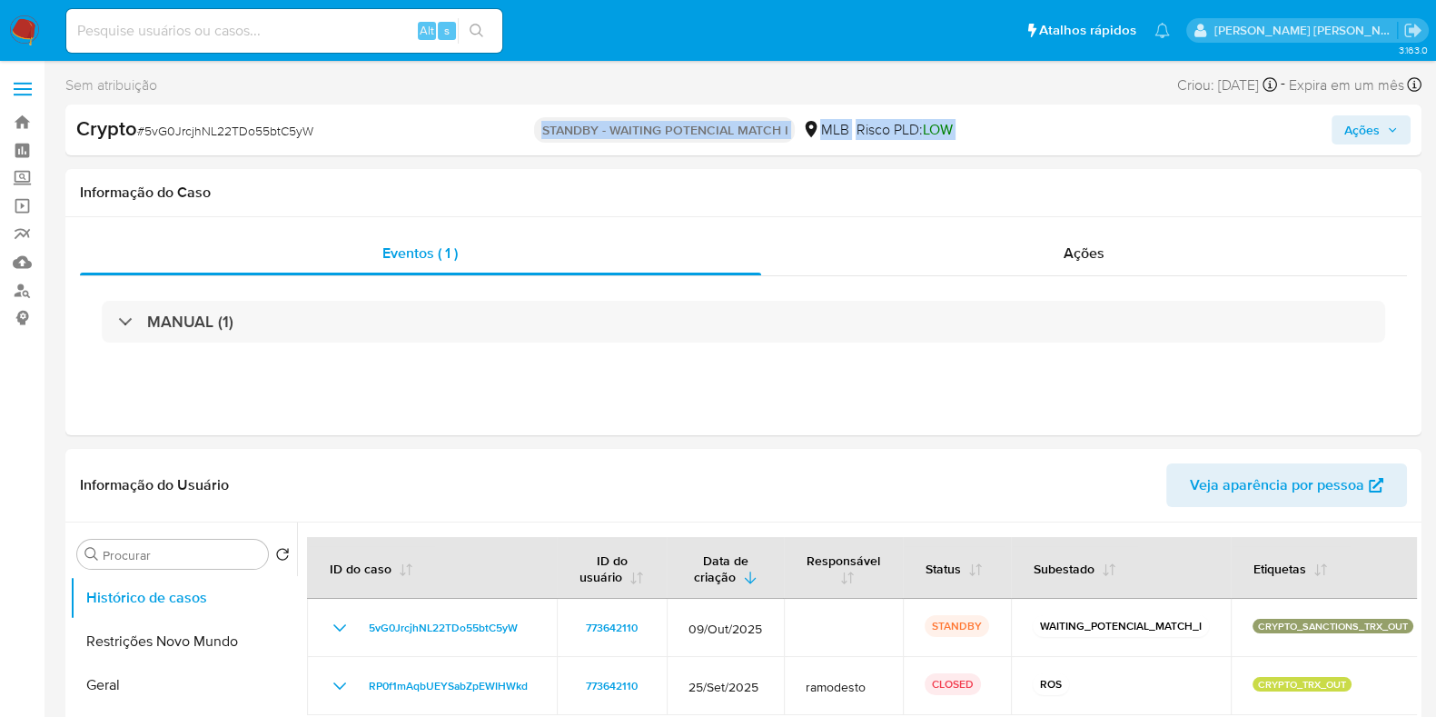
drag, startPoint x: 1004, startPoint y: 120, endPoint x: 486, endPoint y: 120, distance: 517.8
click at [490, 120] on div "Crypto # 5vG0JrcjhNL22TDo55btC5yW STANDBY - WAITING POTENCIAL MATCH I MLB Risco…" at bounding box center [743, 129] width 1356 height 51
click at [486, 120] on div "Crypto # 5vG0JrcjhNL22TDo55btC5yW" at bounding box center [295, 128] width 438 height 27
click at [16, 29] on img at bounding box center [24, 30] width 31 height 31
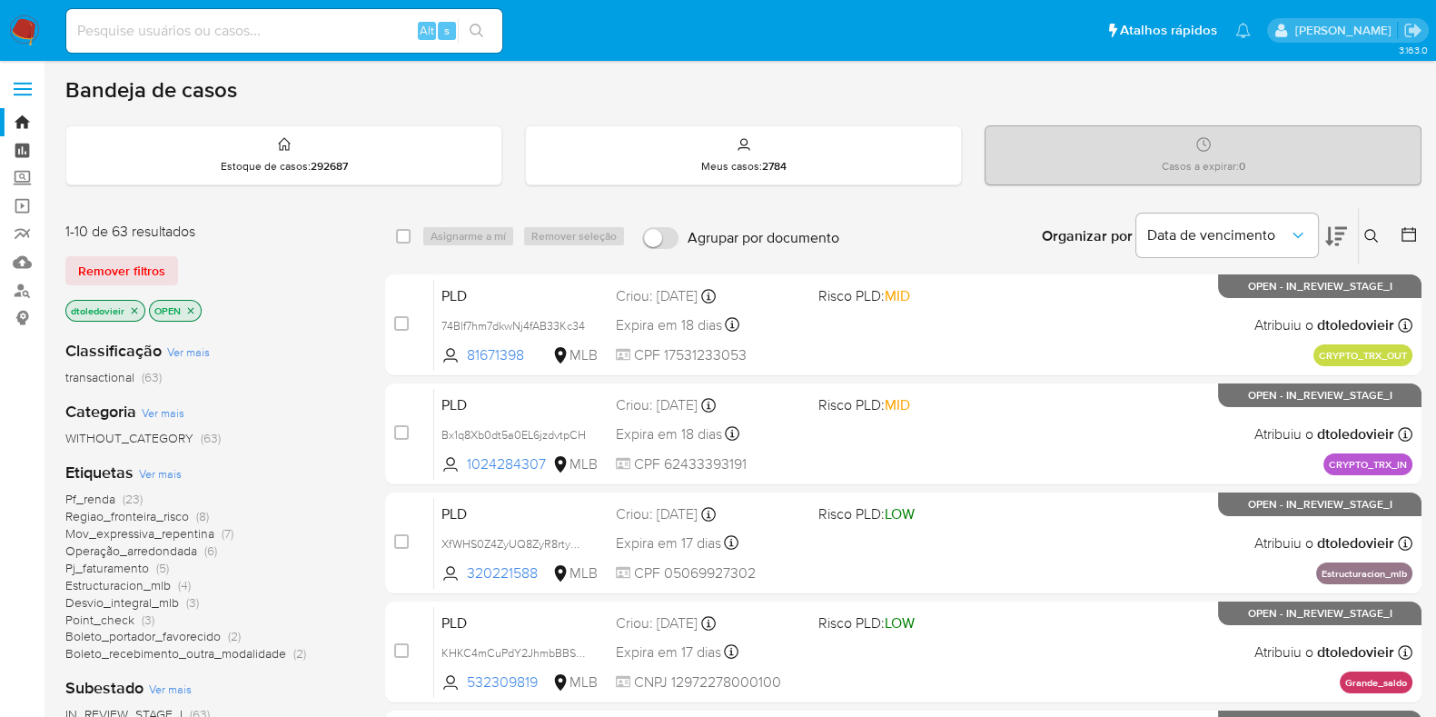
click at [25, 151] on link "Painel" at bounding box center [108, 150] width 216 height 28
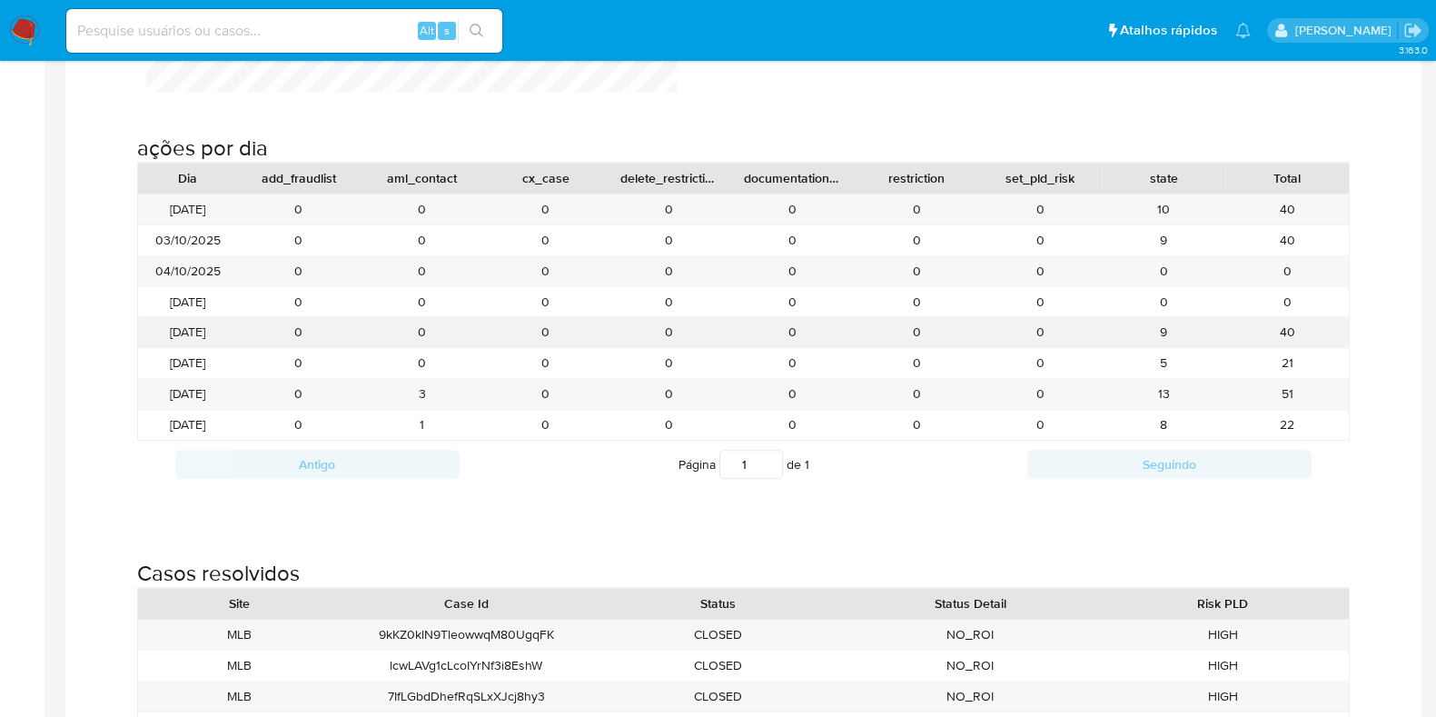
scroll to position [2044, 0]
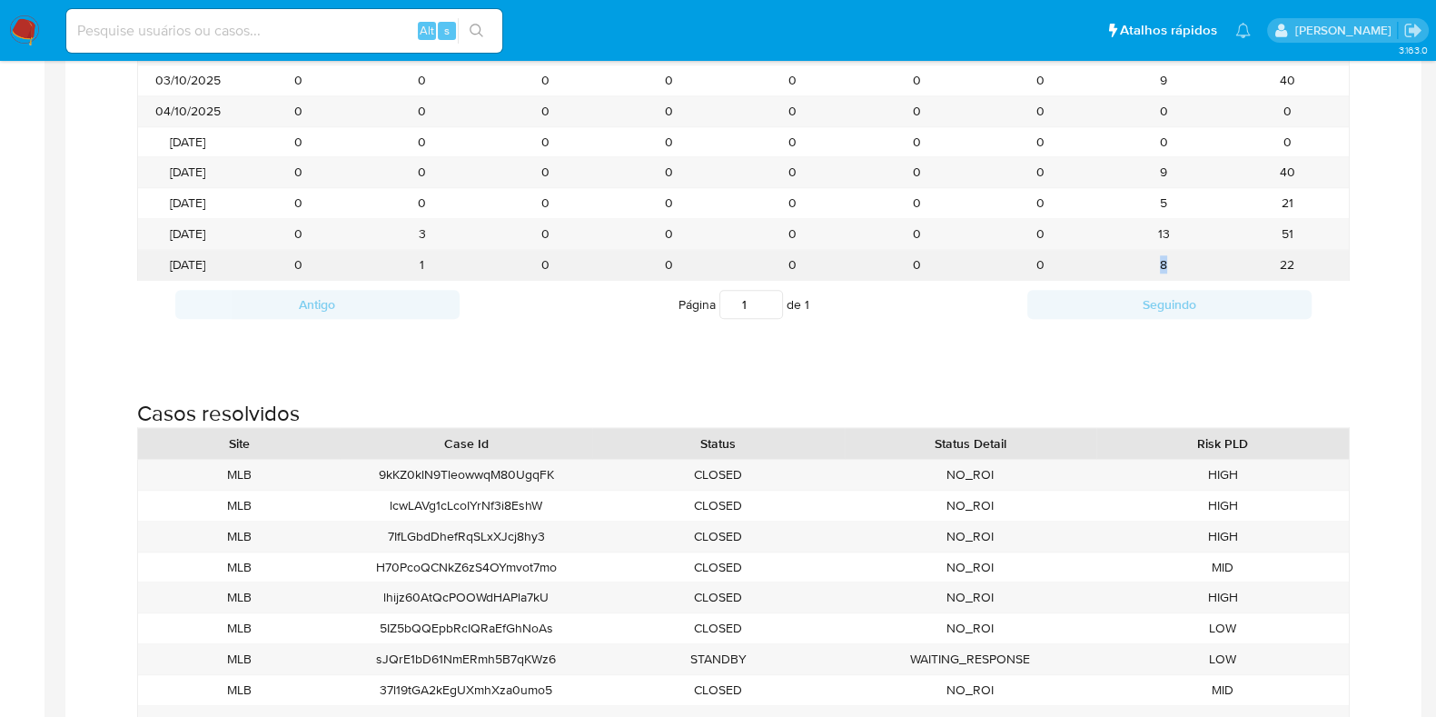
drag, startPoint x: 1172, startPoint y: 263, endPoint x: 1155, endPoint y: 265, distance: 16.6
click at [1155, 265] on div "8" at bounding box center [1164, 265] width 124 height 30
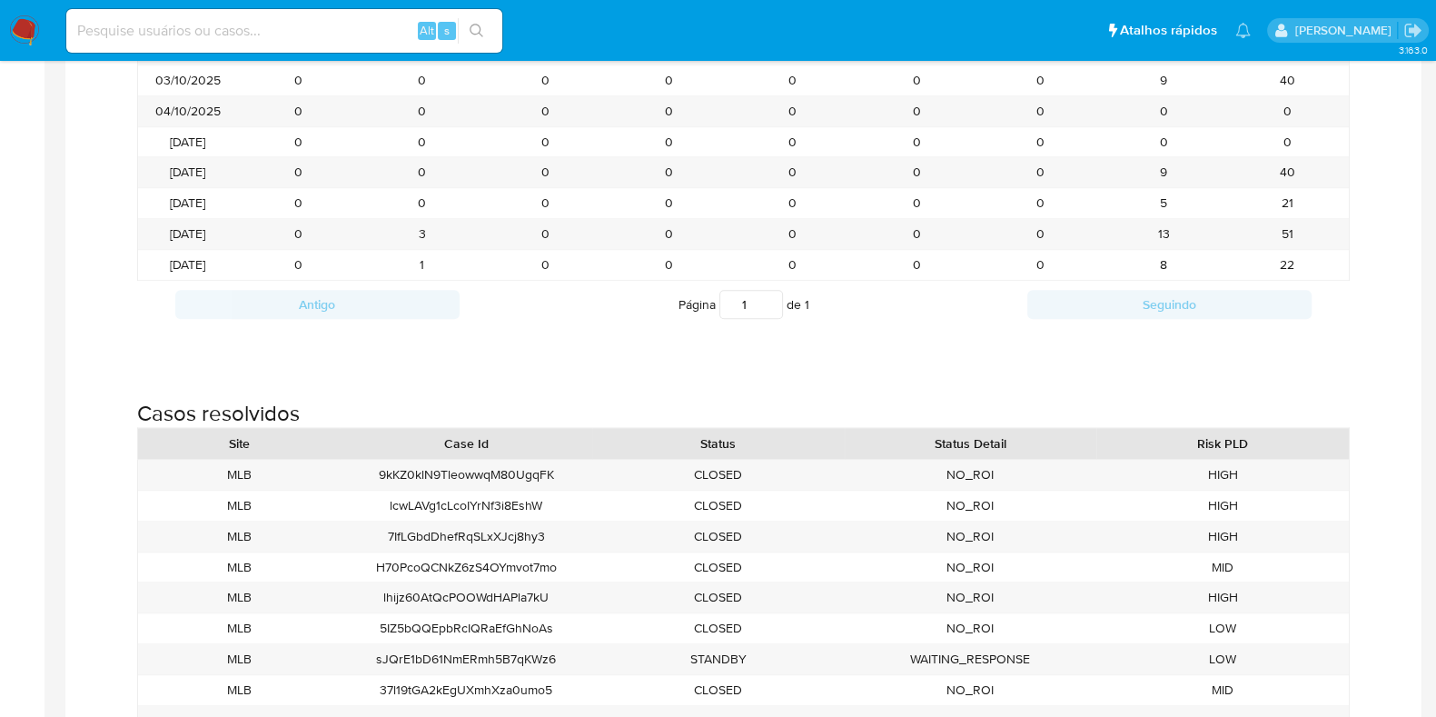
click at [1385, 261] on div "ações por dia Dia add_fraudlist aml_contact cx_case delete_restriction document…" at bounding box center [743, 144] width 1327 height 425
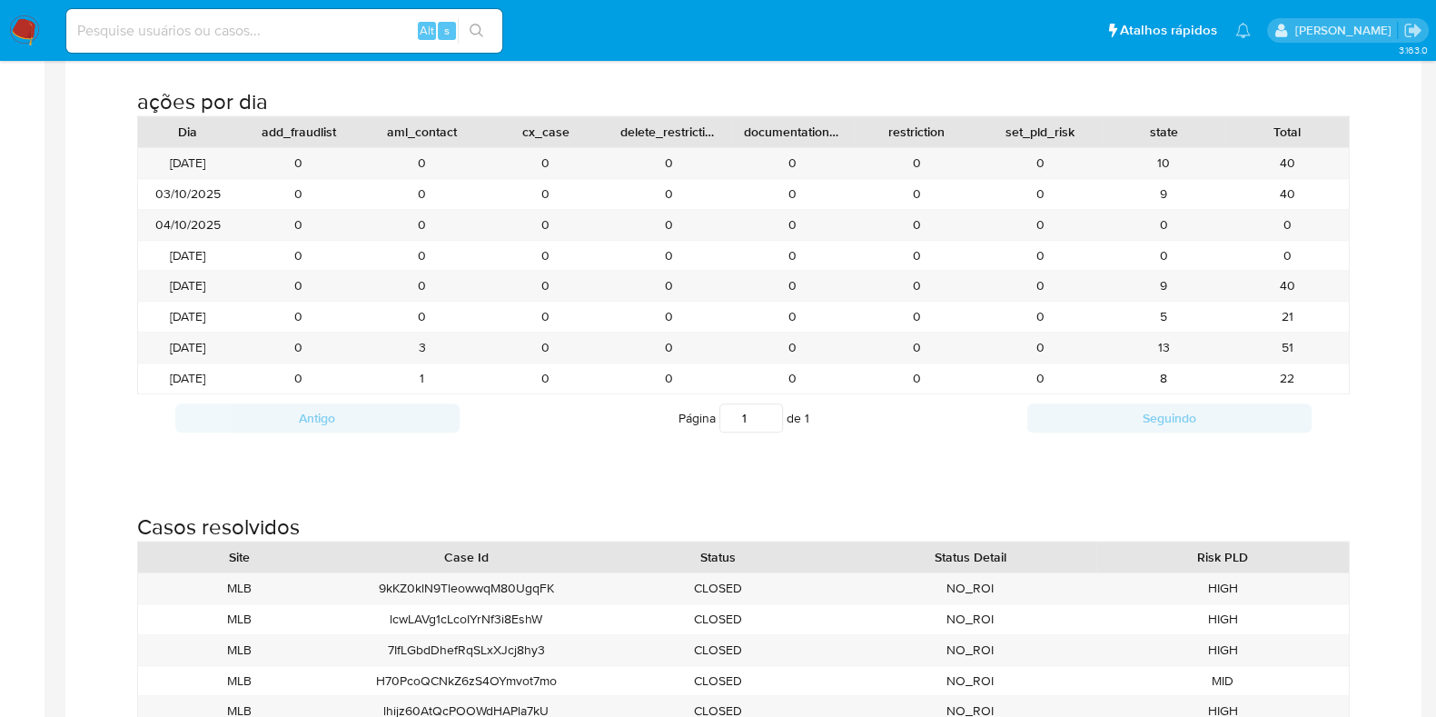
scroll to position [1816, 0]
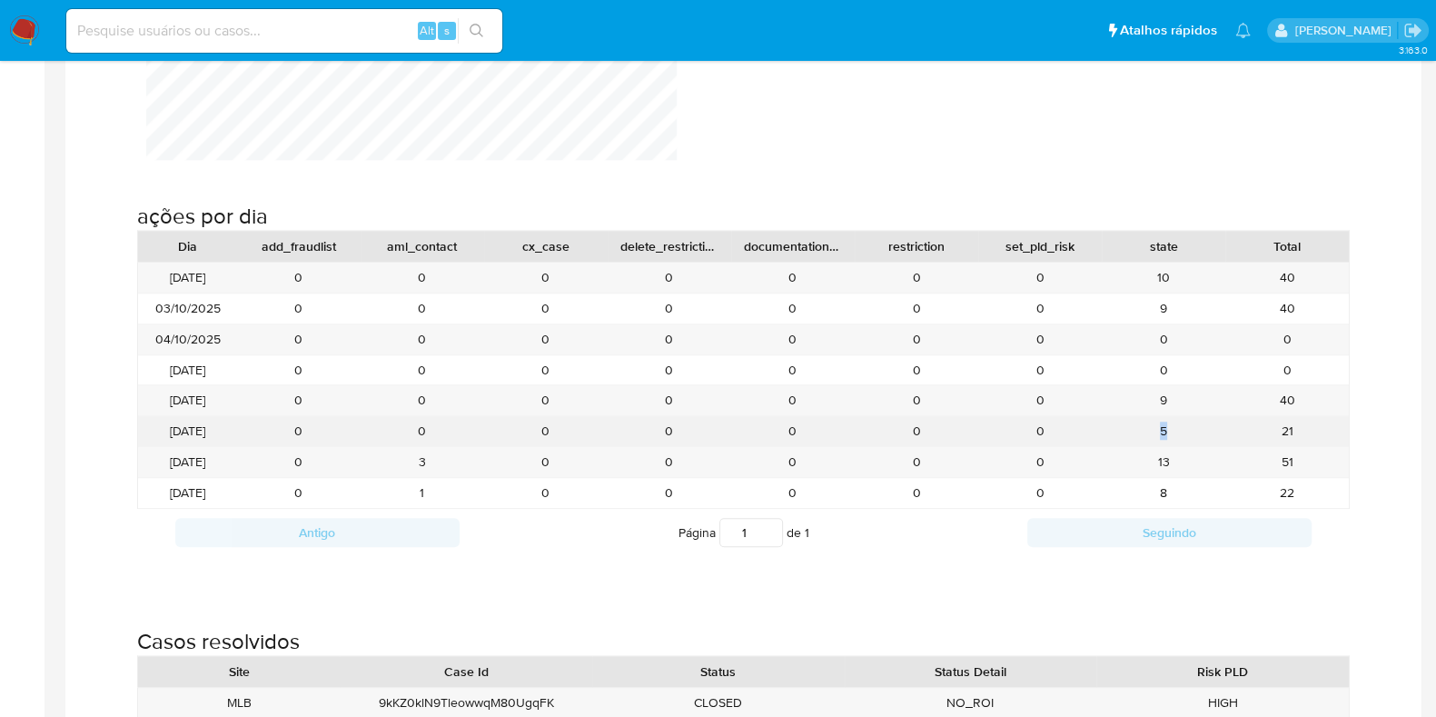
drag, startPoint x: 1159, startPoint y: 438, endPoint x: 1140, endPoint y: 438, distance: 19.1
click at [1140, 438] on div "5" at bounding box center [1164, 431] width 124 height 30
click at [1131, 438] on div "5" at bounding box center [1164, 431] width 124 height 30
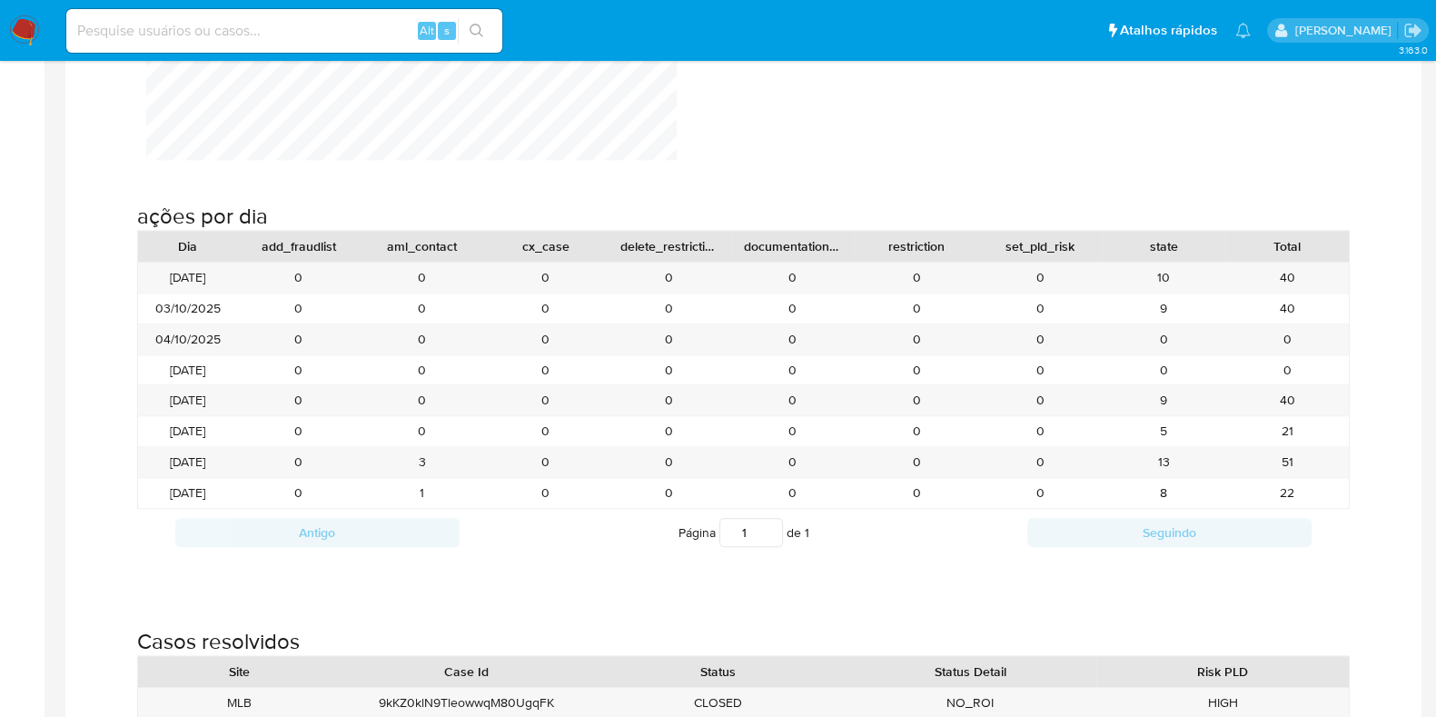
click at [1390, 501] on div "ações por dia Dia add_fraudlist aml_contact cx_case delete_restriction document…" at bounding box center [743, 372] width 1327 height 425
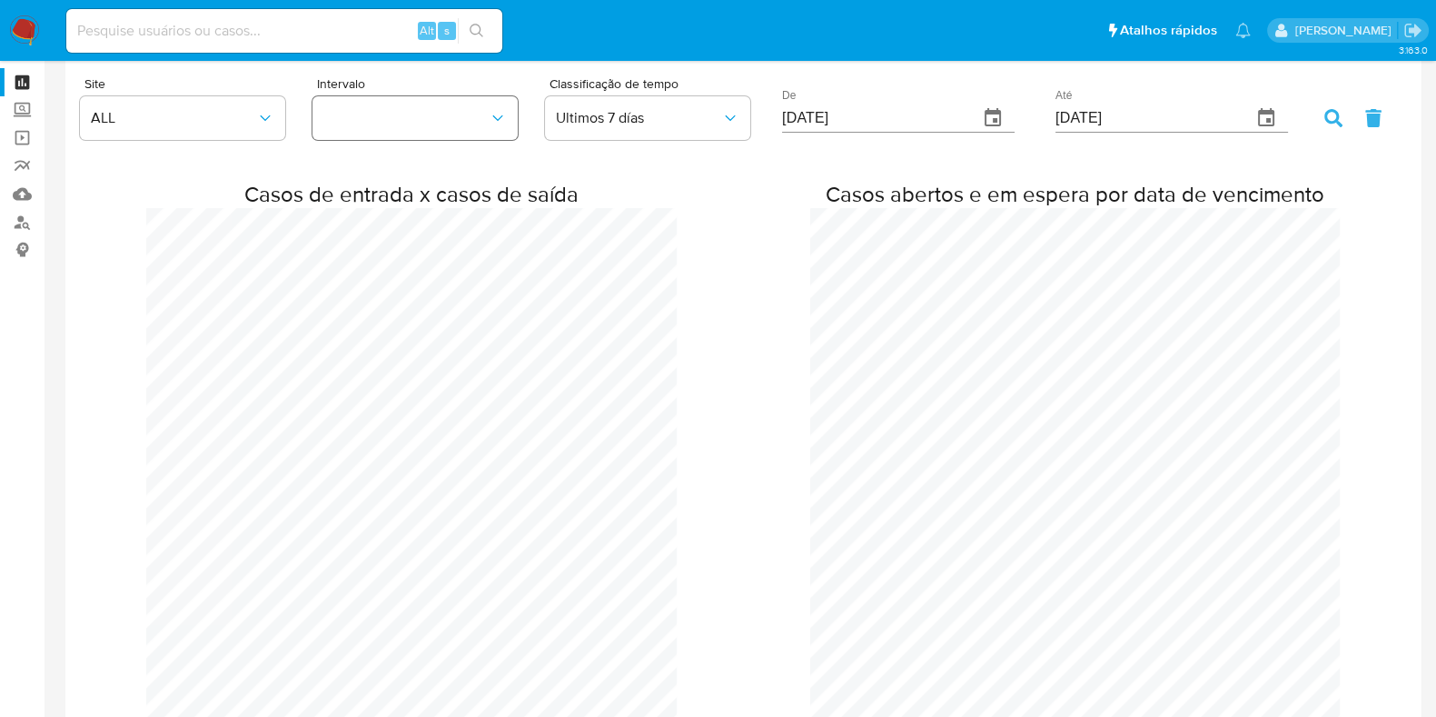
scroll to position [0, 0]
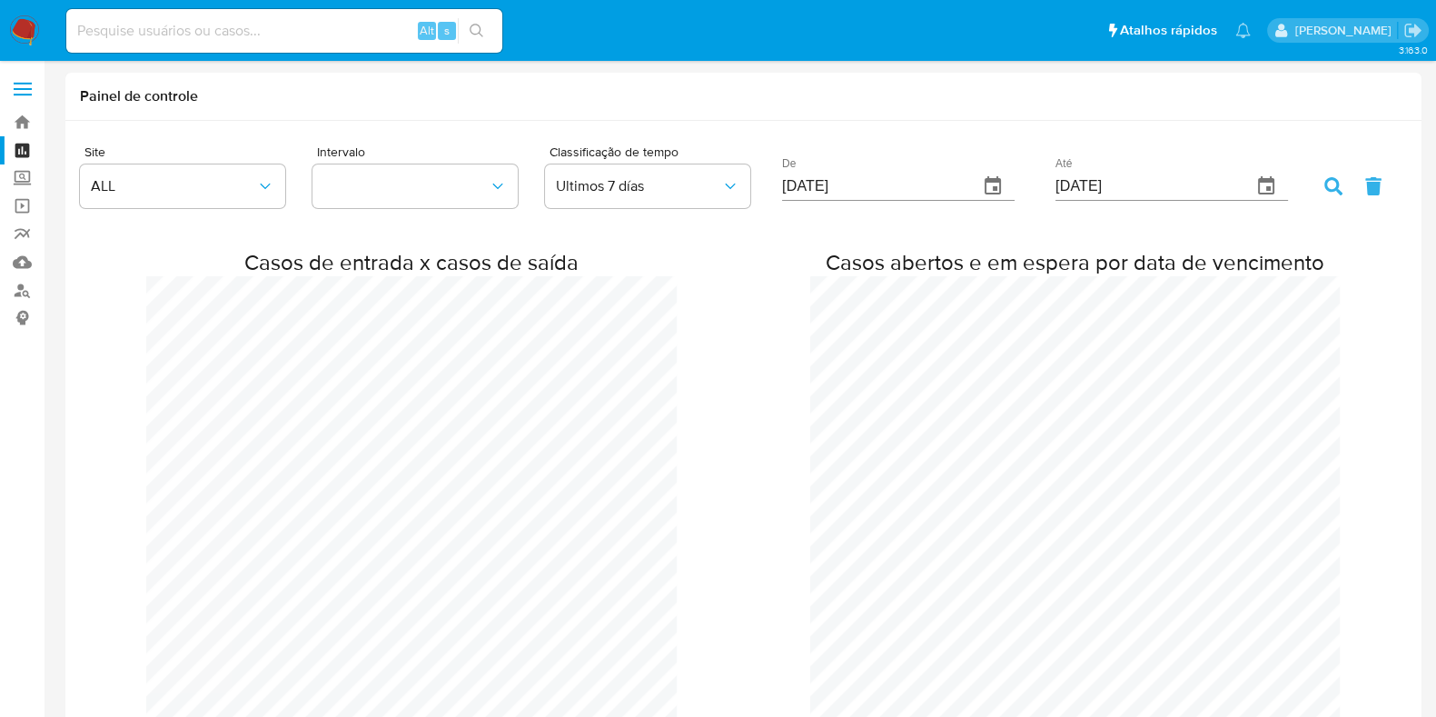
click at [8, 21] on nav "Pausado Ver notificaciones Alt s Atalhos rápidos Presiona las siguientes teclas…" at bounding box center [718, 30] width 1436 height 61
click at [8, 20] on nav "Pausado Ver notificaciones Alt s Atalhos rápidos Presiona las siguientes teclas…" at bounding box center [718, 30] width 1436 height 61
click at [19, 20] on img at bounding box center [24, 30] width 31 height 31
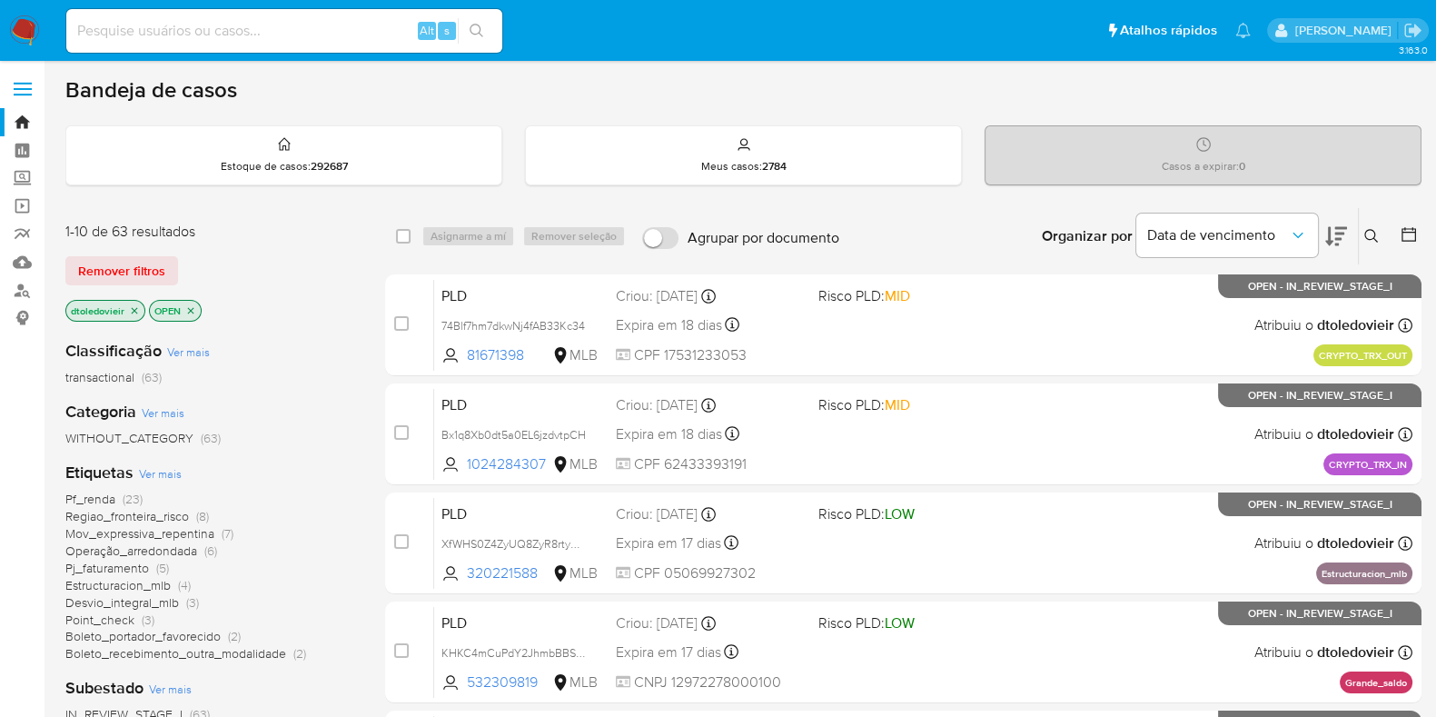
click at [24, 49] on nav "Pausado Ver notificaciones Alt s Atalhos rápidos Presiona las siguientes teclas…" at bounding box center [718, 30] width 1436 height 61
click at [28, 40] on img at bounding box center [24, 30] width 31 height 31
click at [302, 27] on input at bounding box center [284, 31] width 436 height 24
paste input "2117360907"
type input "2117360907"
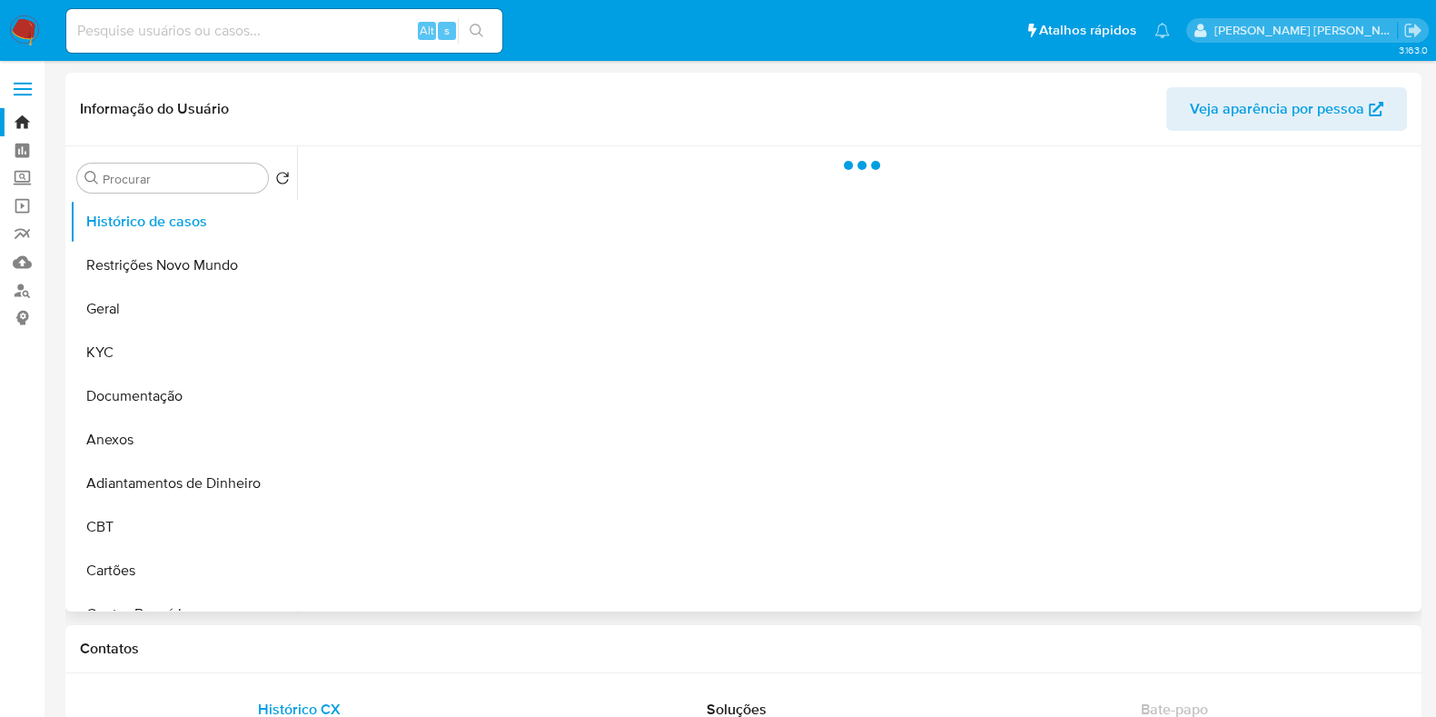
select select "10"
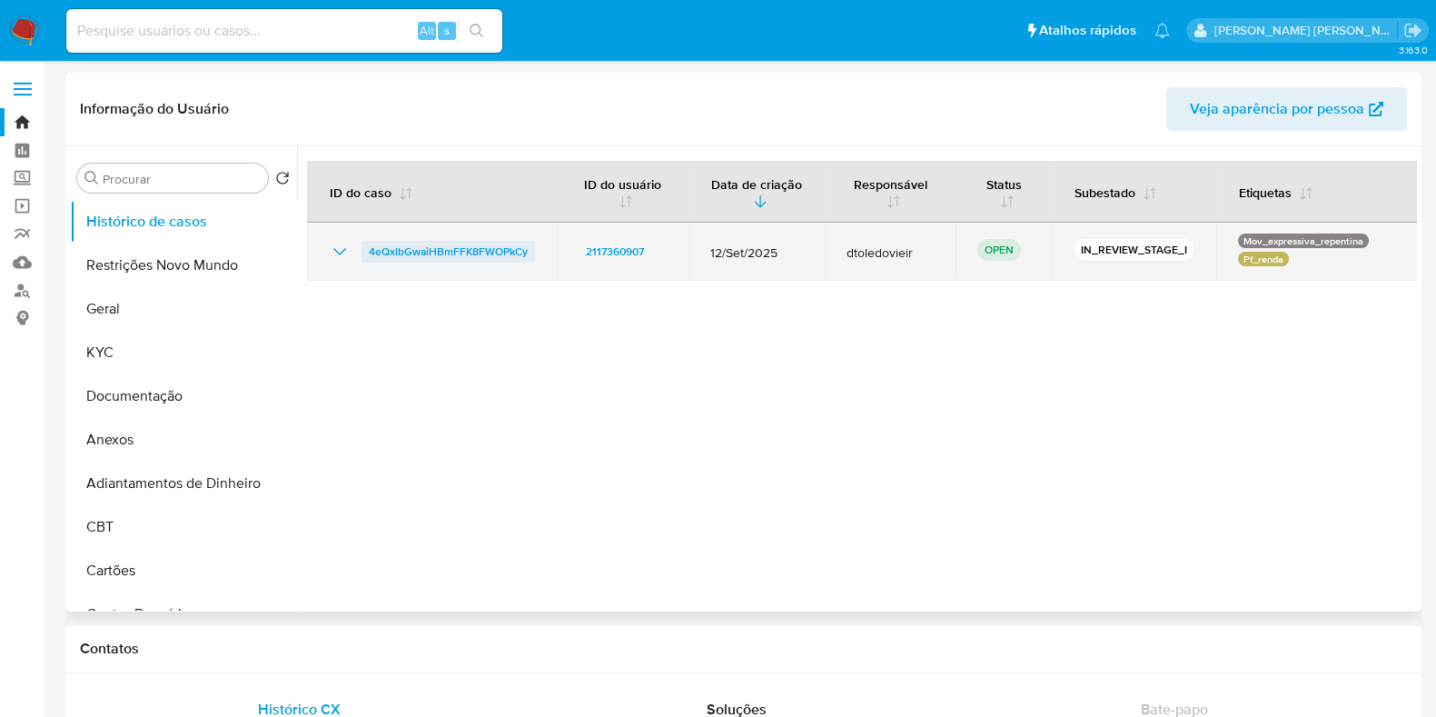
click at [451, 252] on span "4eQxIbGwaiHBmFFK8FWOPkCy" at bounding box center [448, 252] width 159 height 22
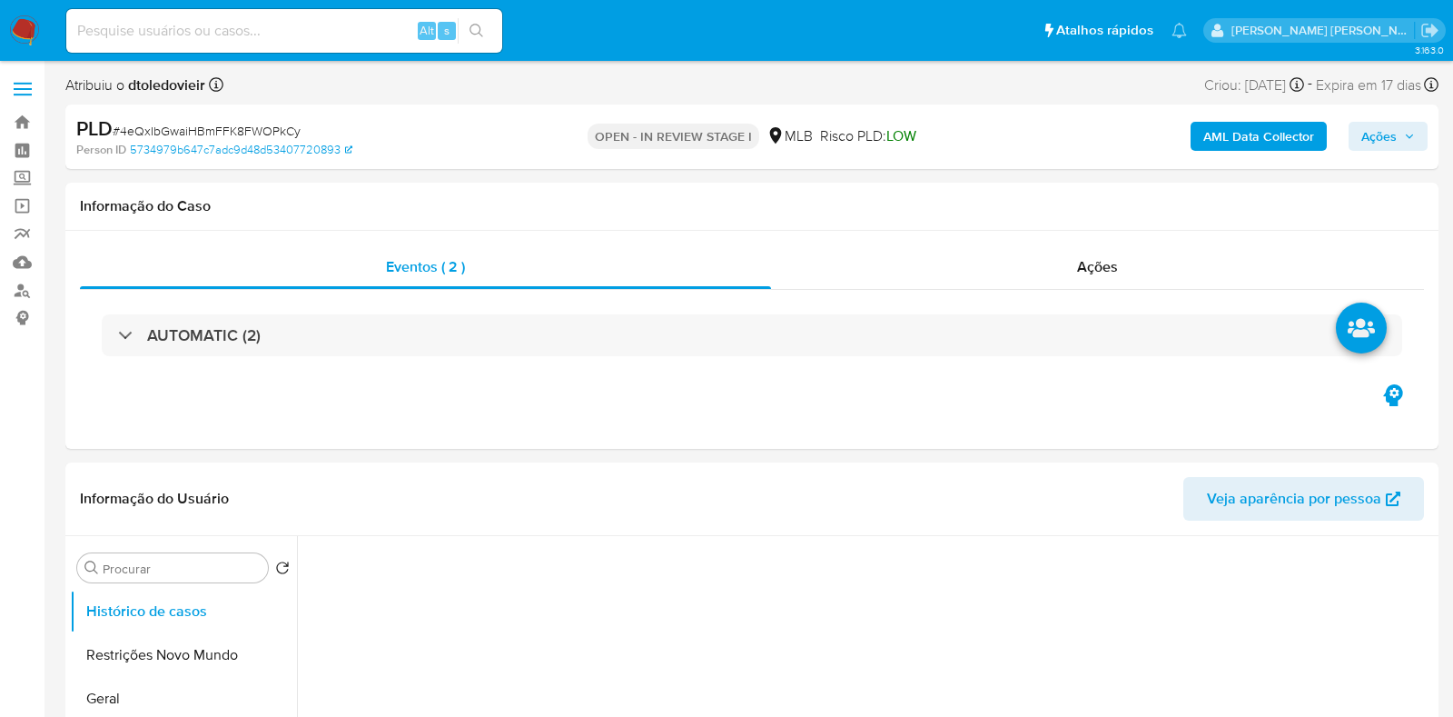
select select "10"
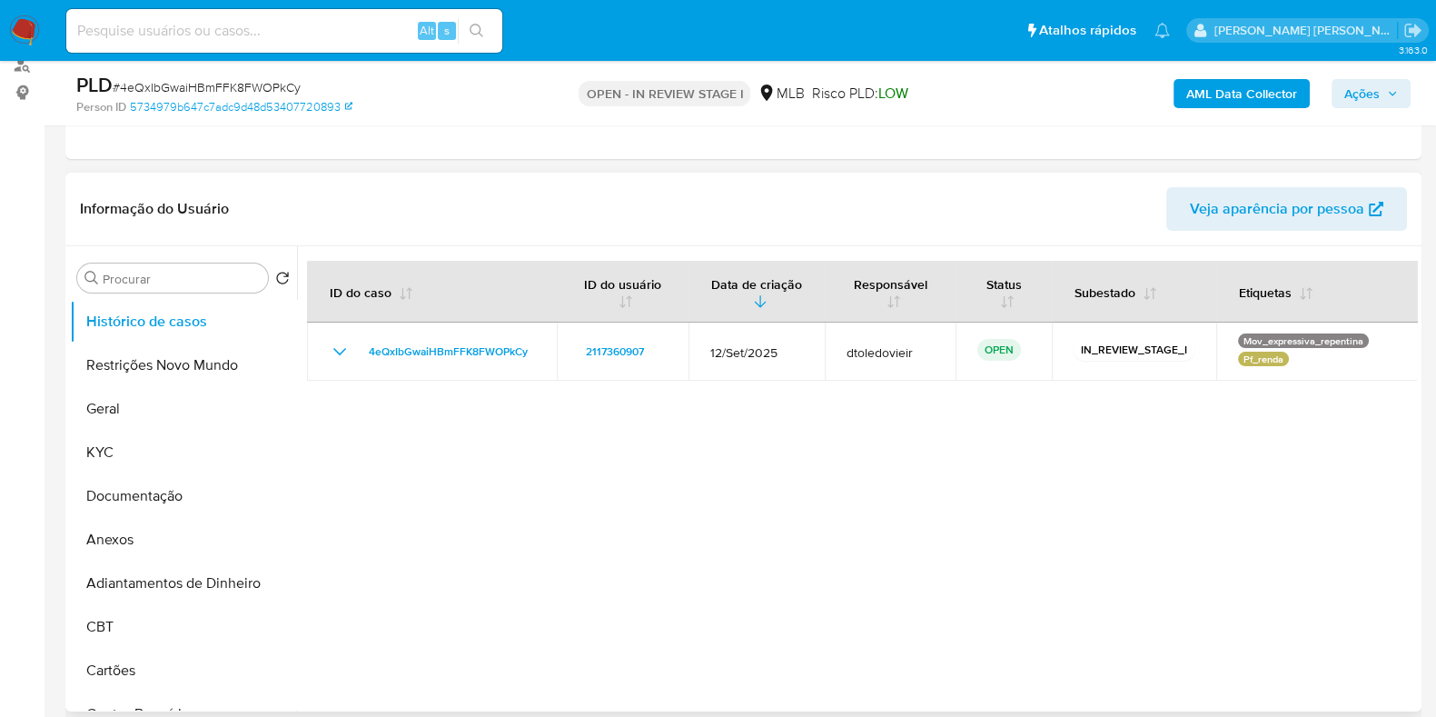
scroll to position [226, 0]
click at [362, 43] on div "Alt s" at bounding box center [284, 31] width 436 height 44
click at [365, 38] on input at bounding box center [284, 31] width 436 height 24
paste input "86534208"
type input "86534208"
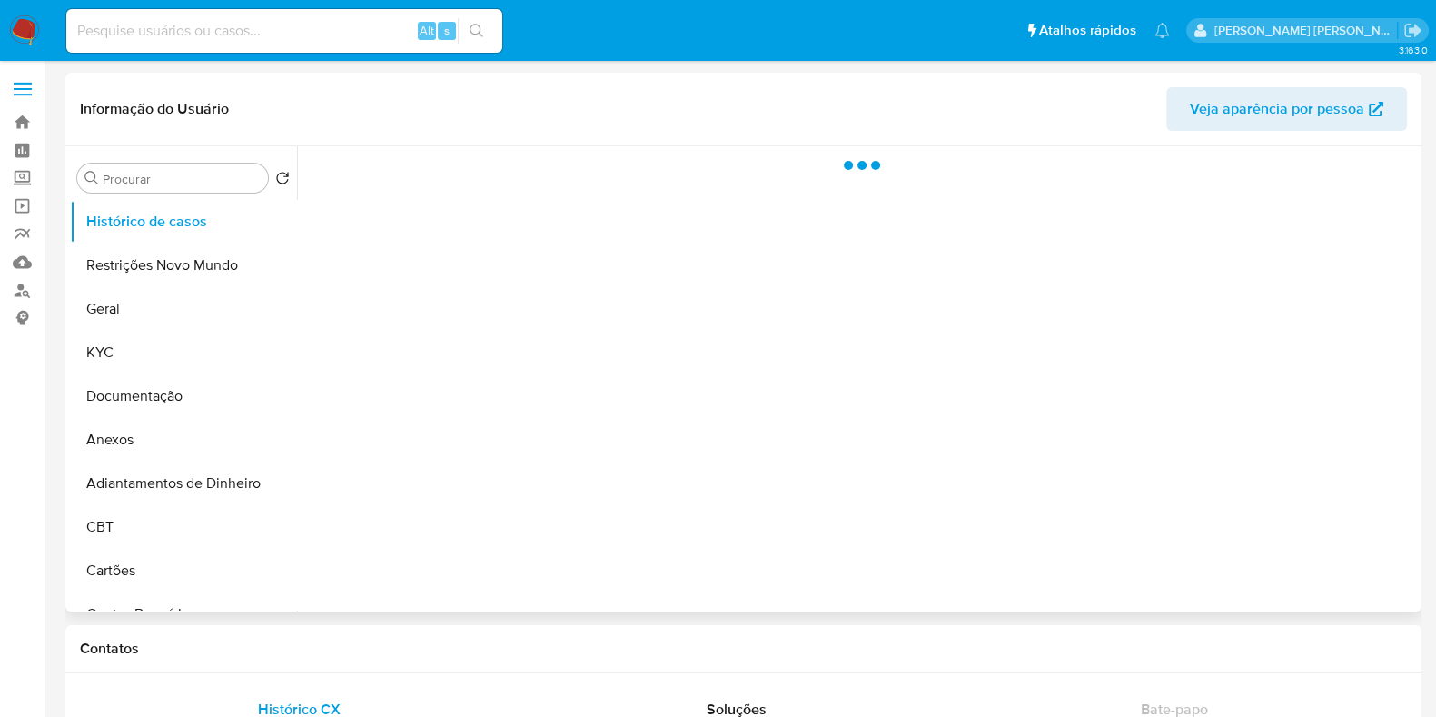
select select "10"
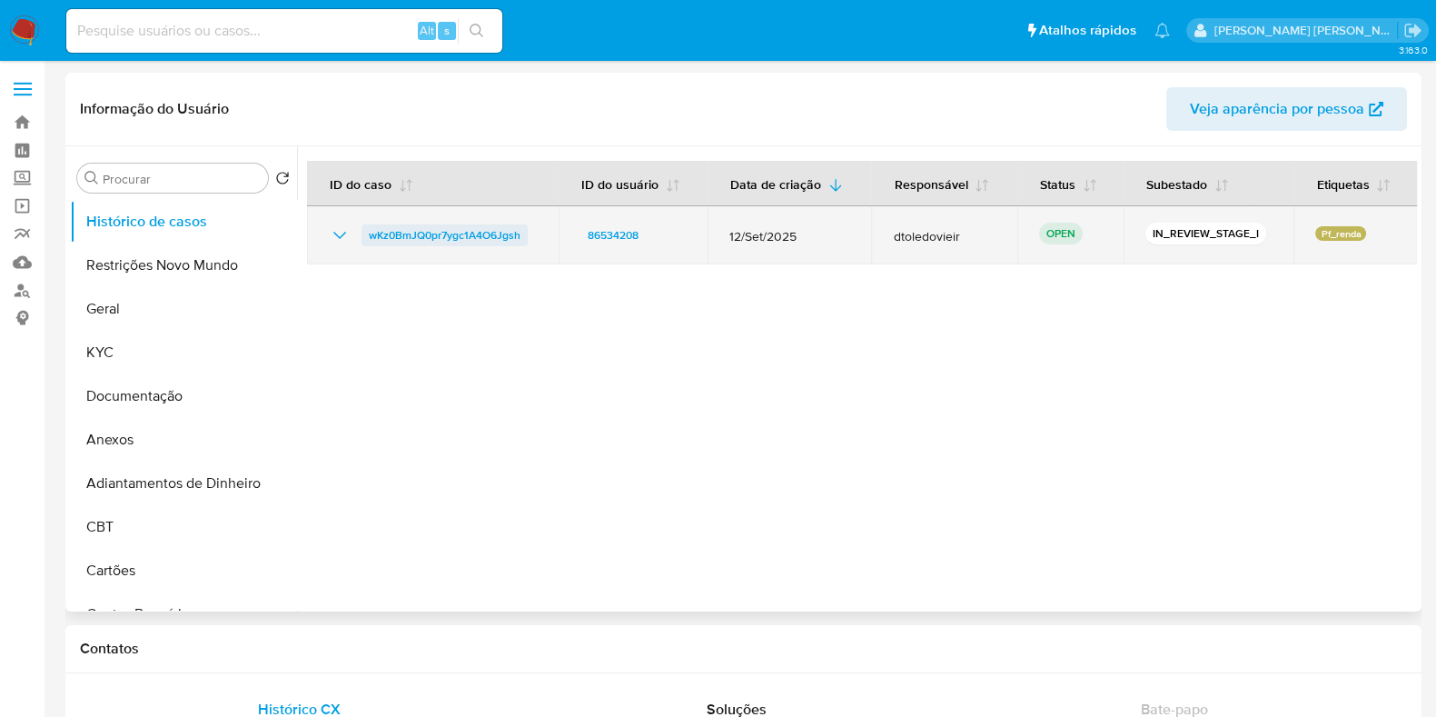
click at [443, 241] on span "wKz0BmJQ0pr7ygc1A4O6Jgsh" at bounding box center [445, 235] width 152 height 22
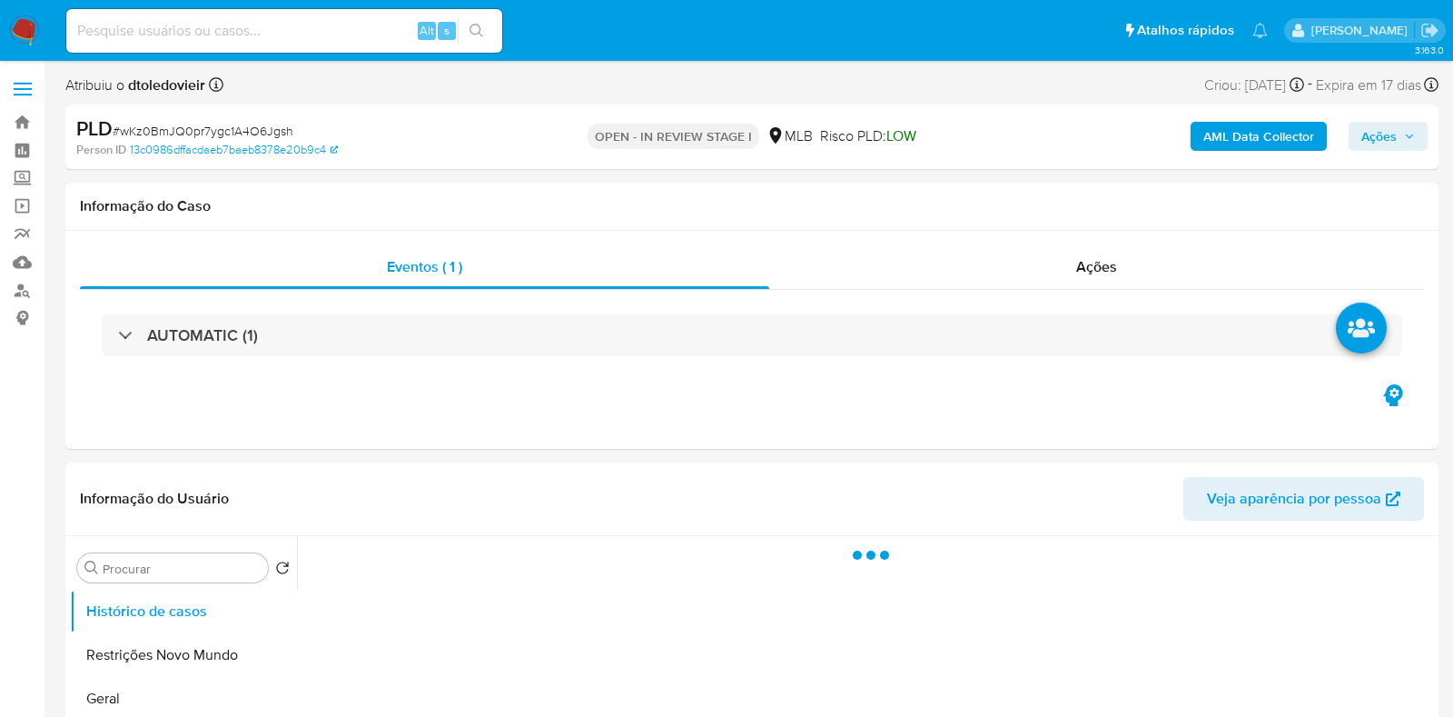
select select "10"
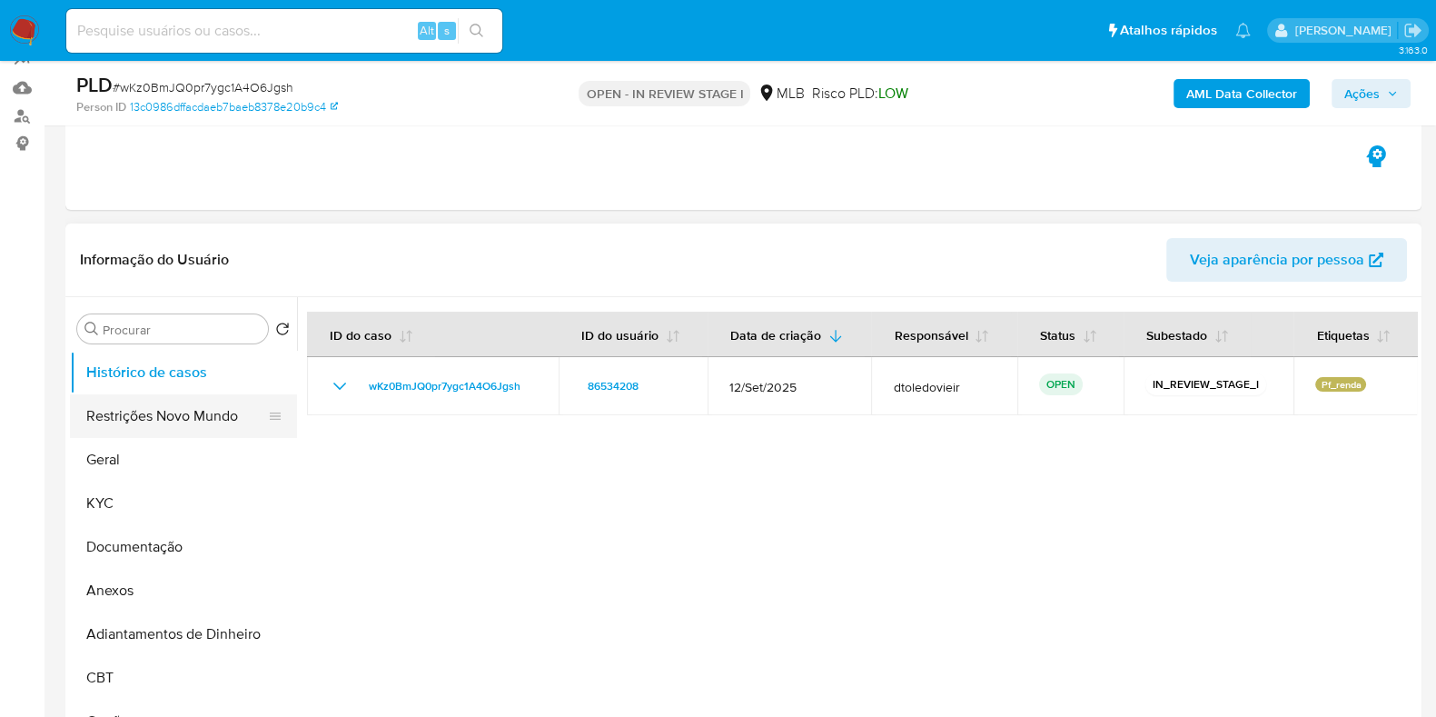
scroll to position [226, 0]
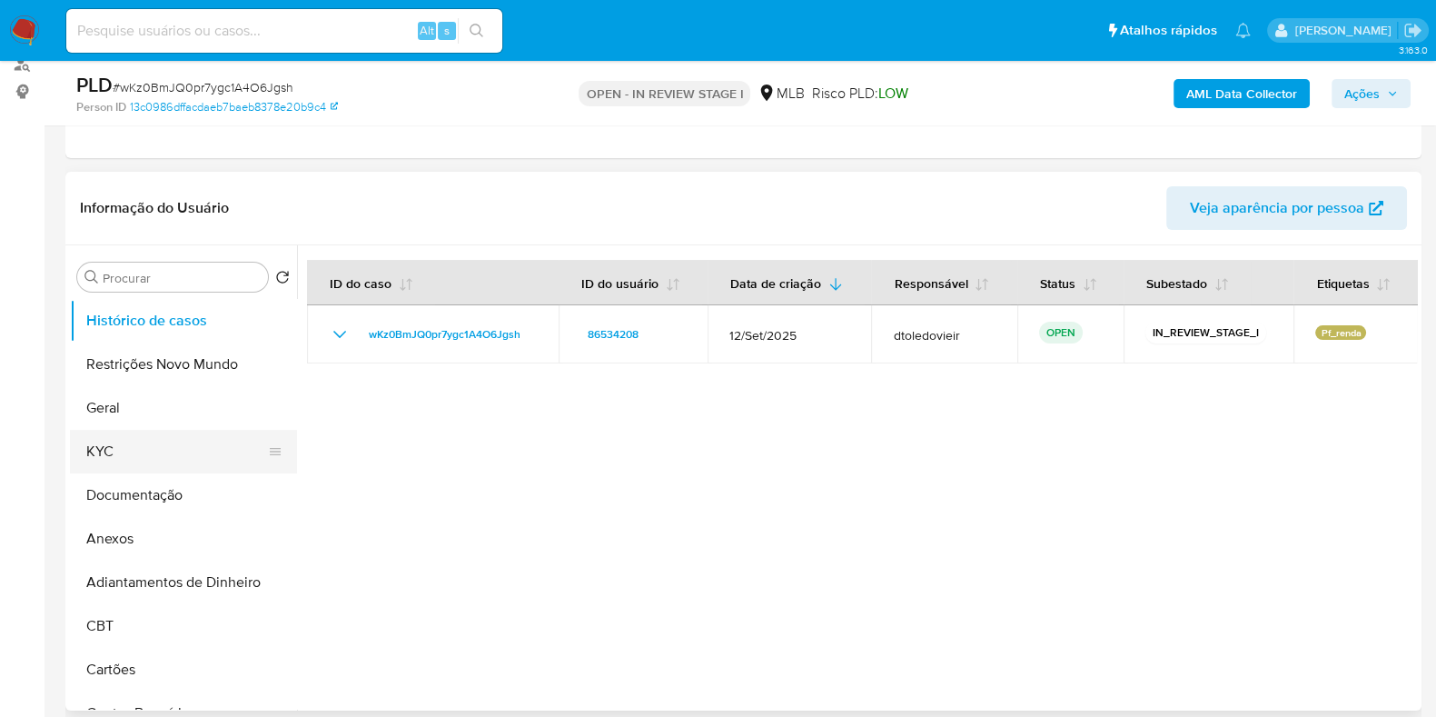
click at [138, 443] on button "KYC" at bounding box center [176, 452] width 213 height 44
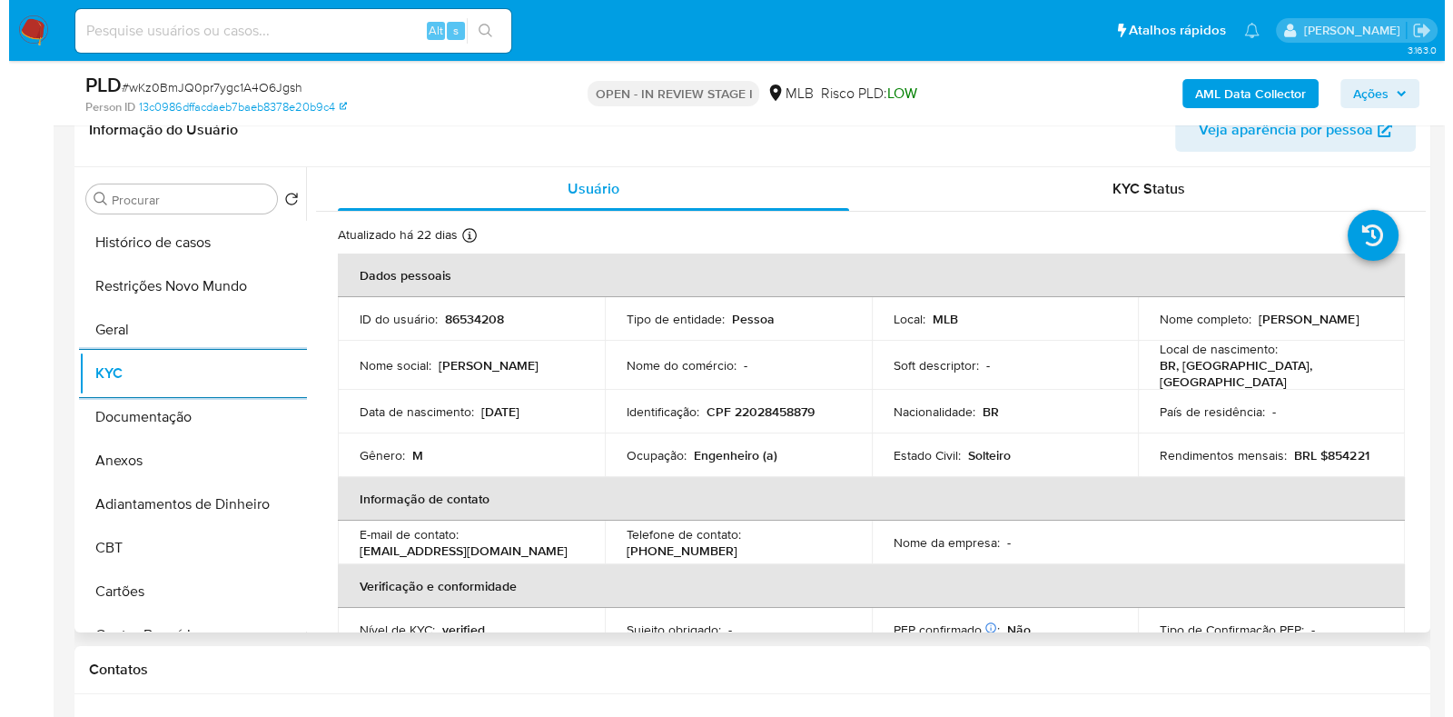
scroll to position [341, 0]
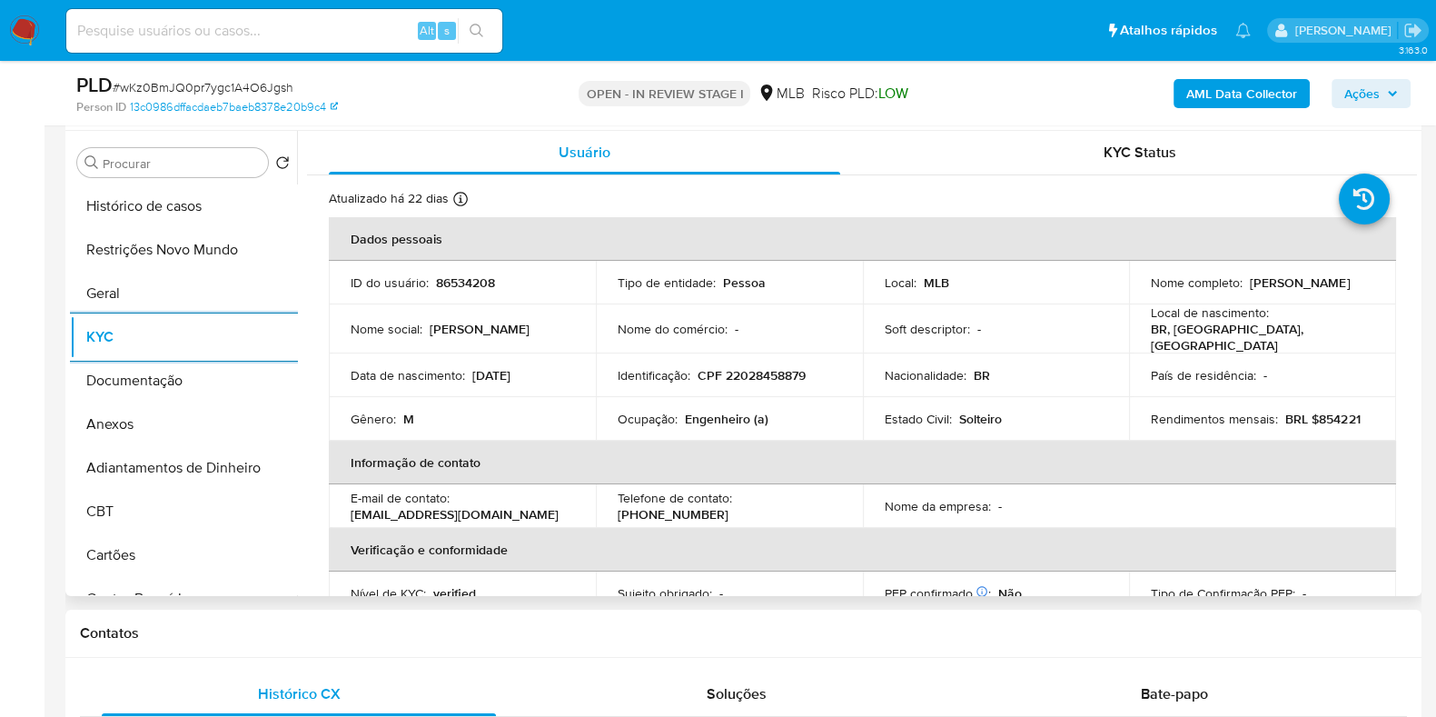
click at [731, 411] on p "Engenheiro (a)" at bounding box center [727, 419] width 84 height 16
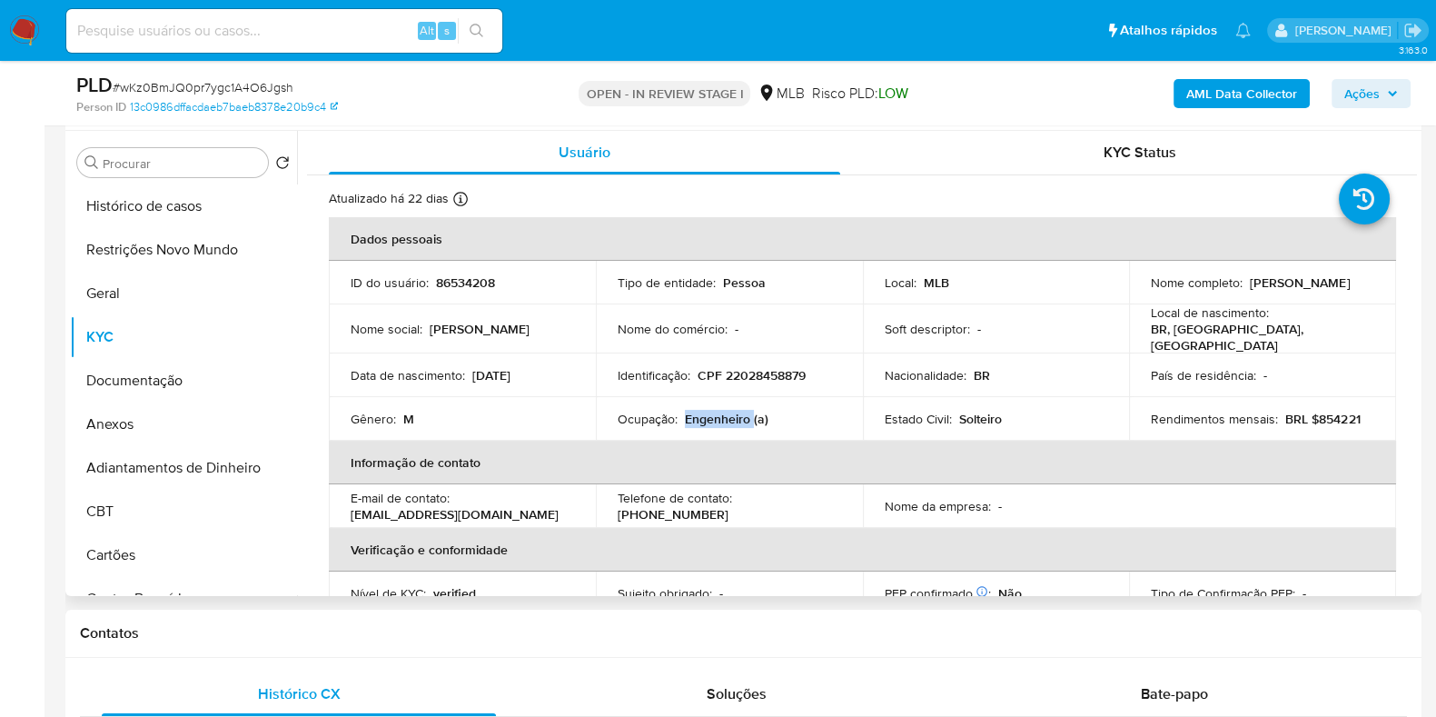
click at [731, 411] on p "Engenheiro (a)" at bounding box center [727, 419] width 84 height 16
copy p "Engenheiro"
click at [181, 370] on button "Documentação" at bounding box center [176, 381] width 213 height 44
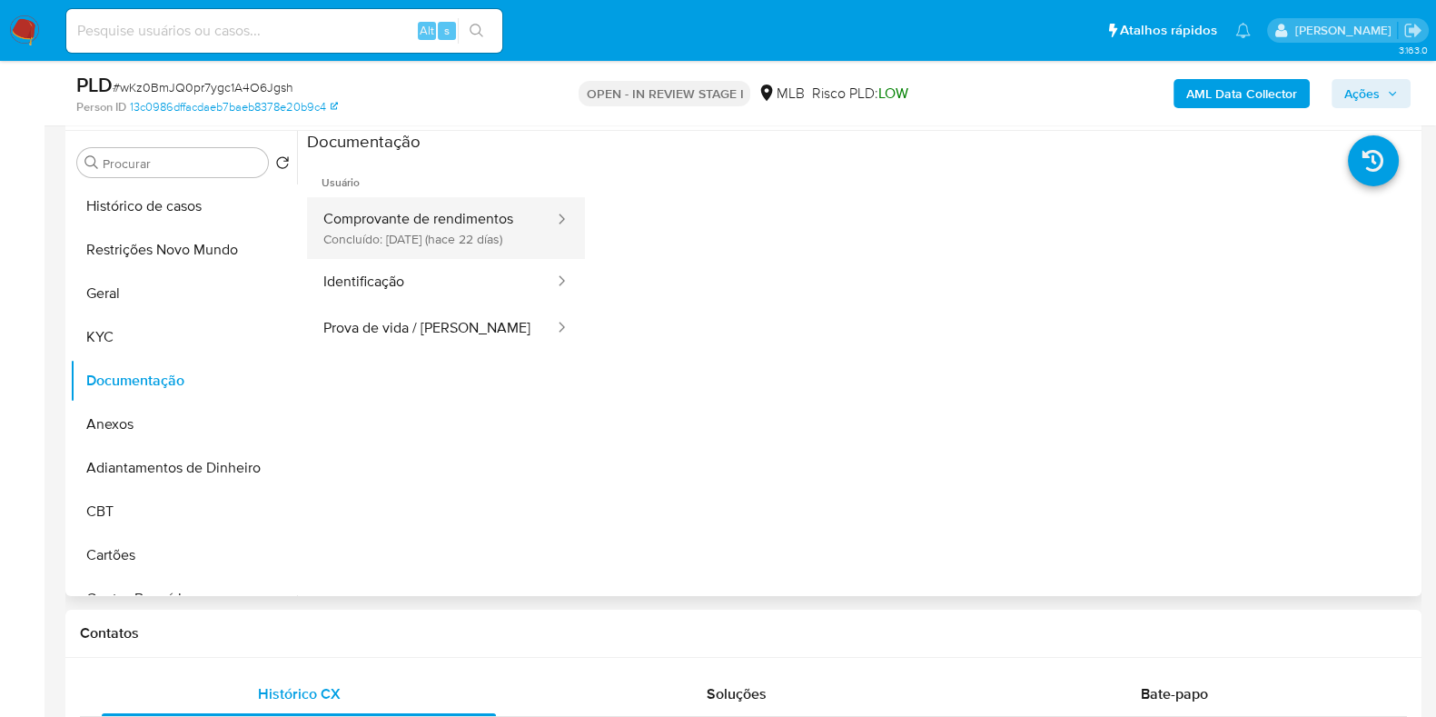
click at [404, 238] on button "Comprovante de rendimentos Concluído: [DATE] (hace 22 días)" at bounding box center [431, 228] width 249 height 62
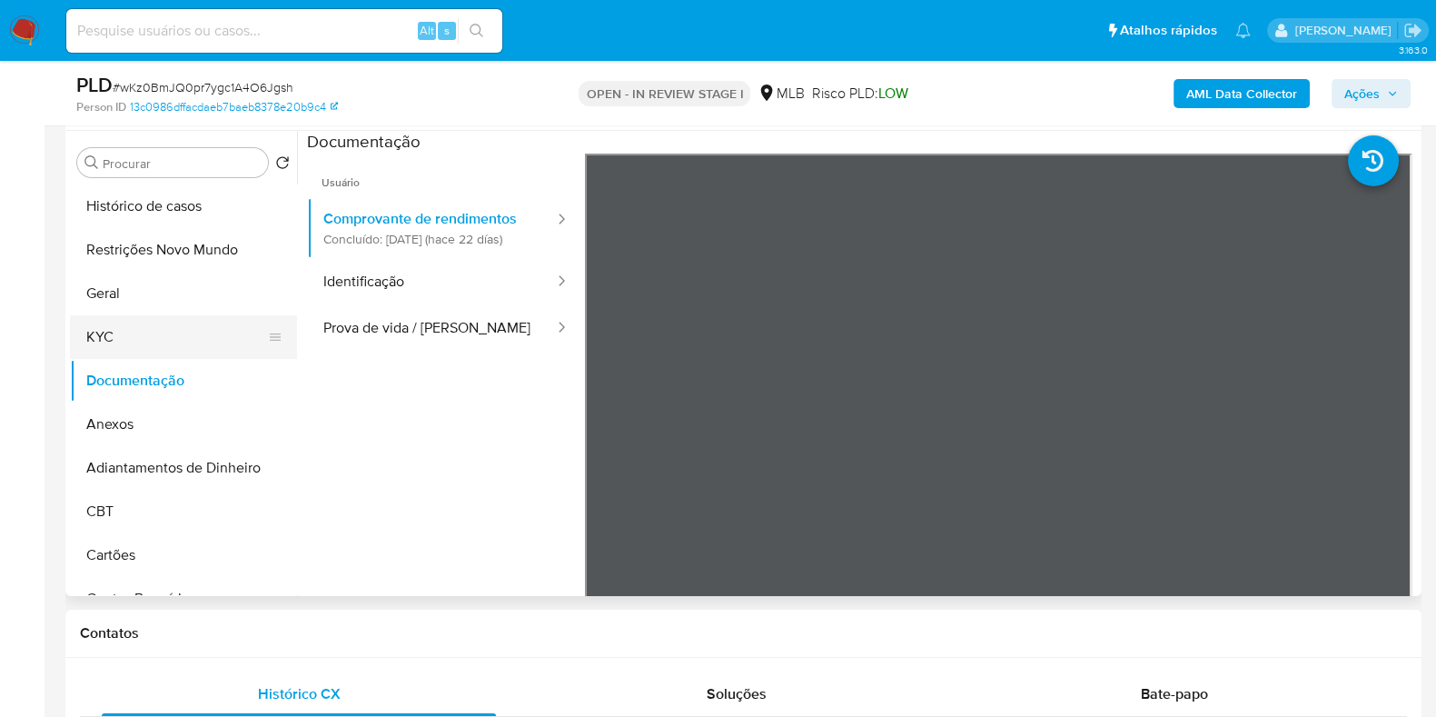
click at [170, 320] on button "KYC" at bounding box center [176, 337] width 213 height 44
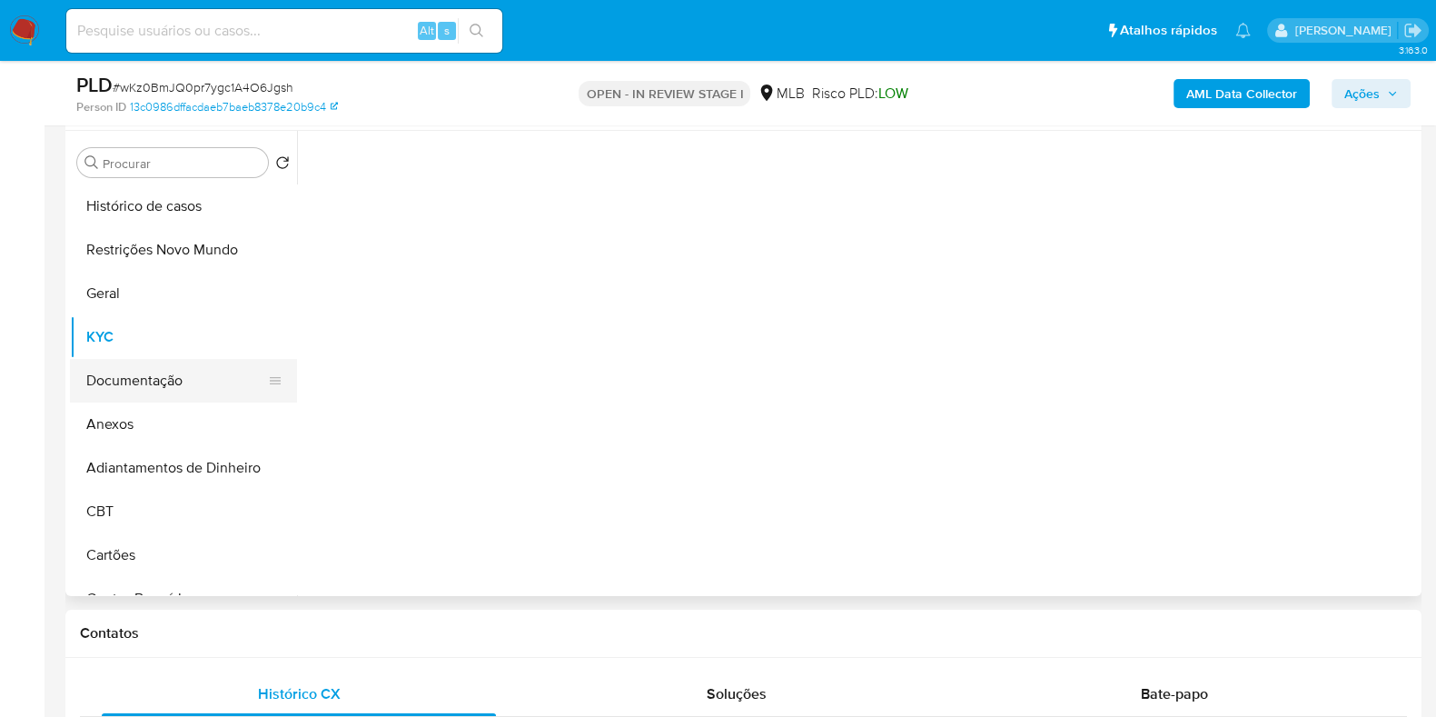
click at [144, 377] on button "Documentação" at bounding box center [176, 381] width 213 height 44
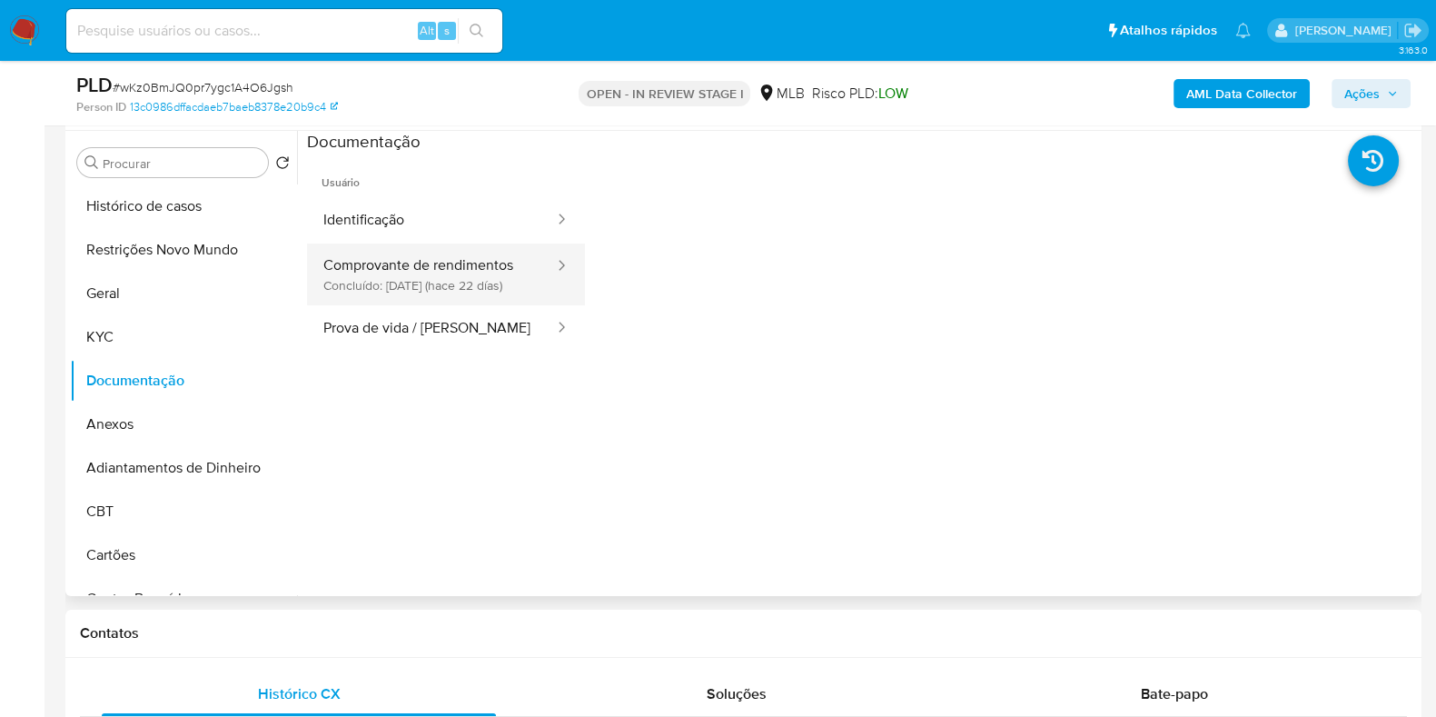
drag, startPoint x: 527, startPoint y: 295, endPoint x: 511, endPoint y: 293, distance: 16.5
click at [518, 295] on li "Comprovante de rendimentos Concluído: [DATE] (hace 22 días)" at bounding box center [446, 274] width 278 height 62
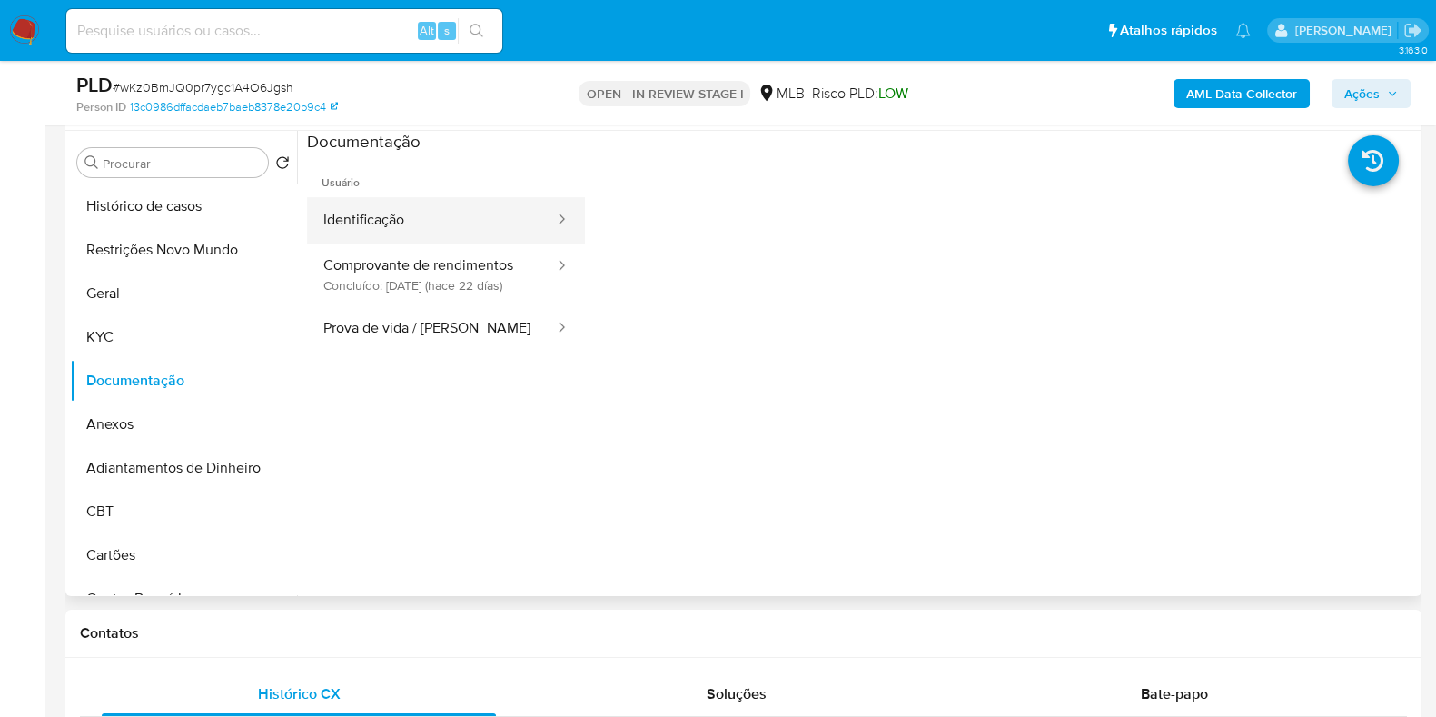
click at [322, 238] on button "Identificação" at bounding box center [431, 220] width 249 height 46
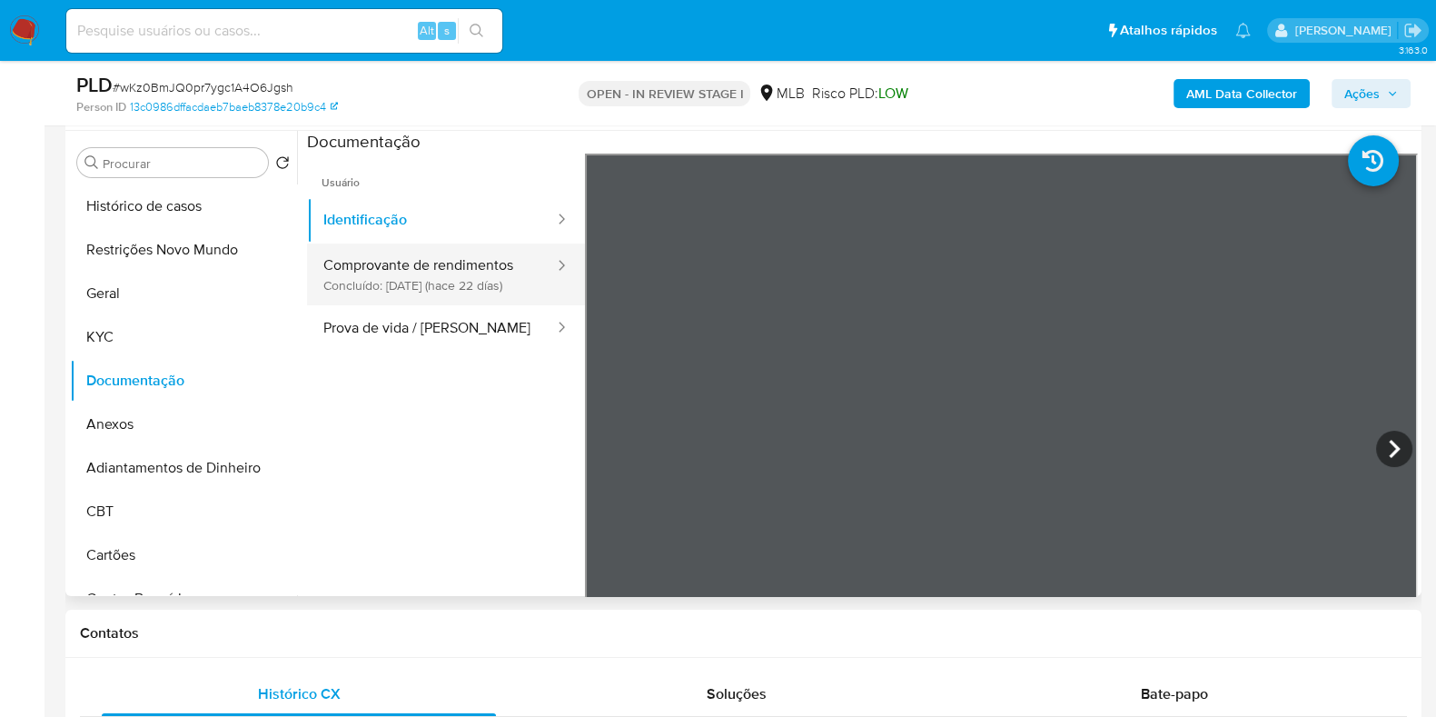
click at [368, 305] on button "Comprovante de rendimentos Concluído: [DATE] (hace 22 días)" at bounding box center [431, 274] width 249 height 62
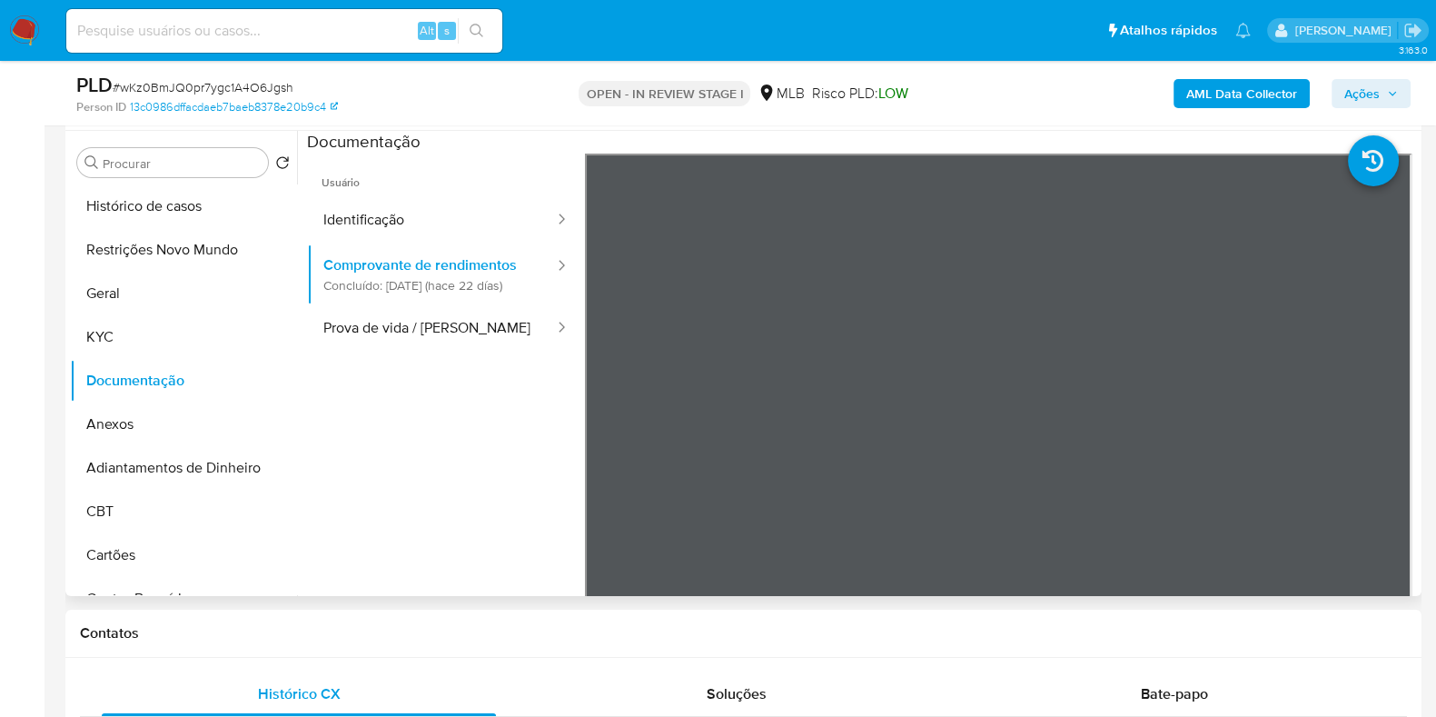
click at [509, 452] on ul "Usuário Identificação Comprovante de rendimentos Concluído: [DATE] (hace 22 día…" at bounding box center [446, 415] width 278 height 523
click at [1288, 79] on b "AML Data Collector" at bounding box center [1241, 93] width 111 height 29
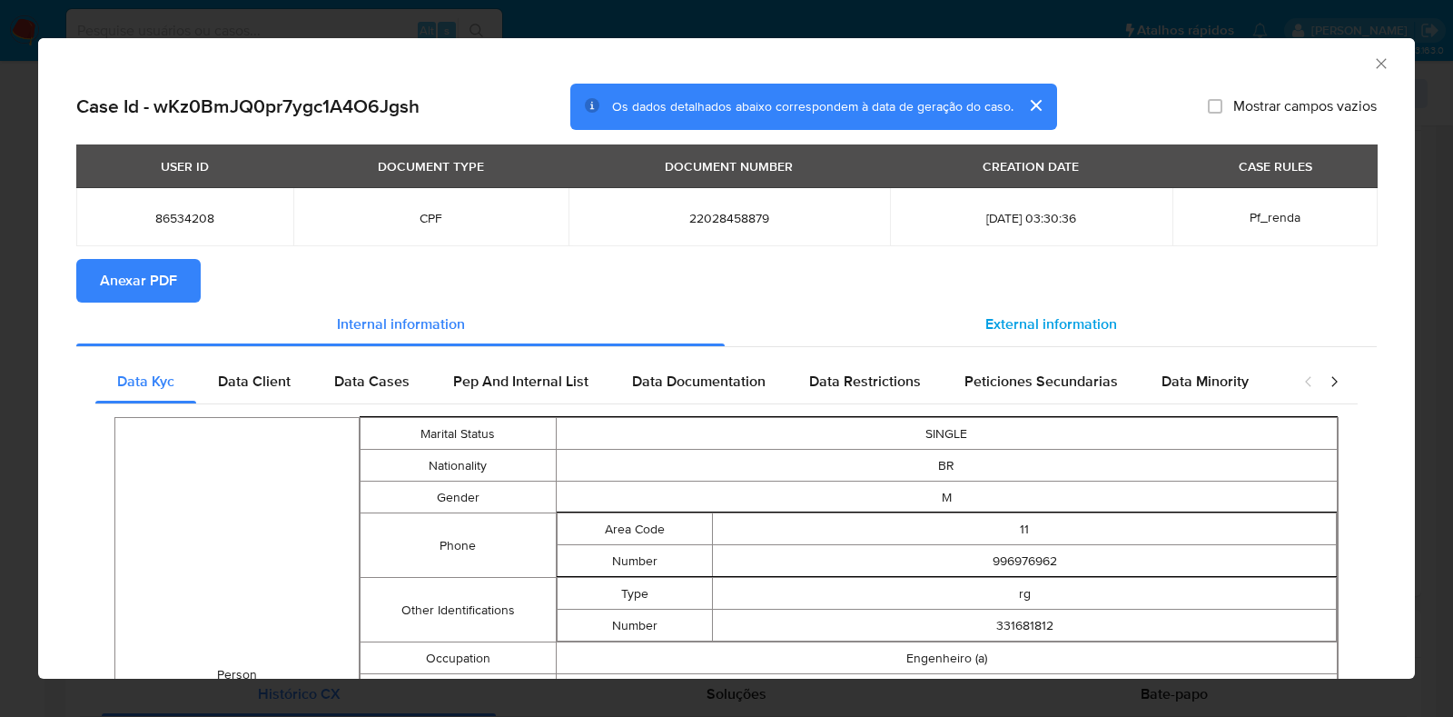
click at [1003, 302] on div "External information" at bounding box center [1051, 324] width 652 height 44
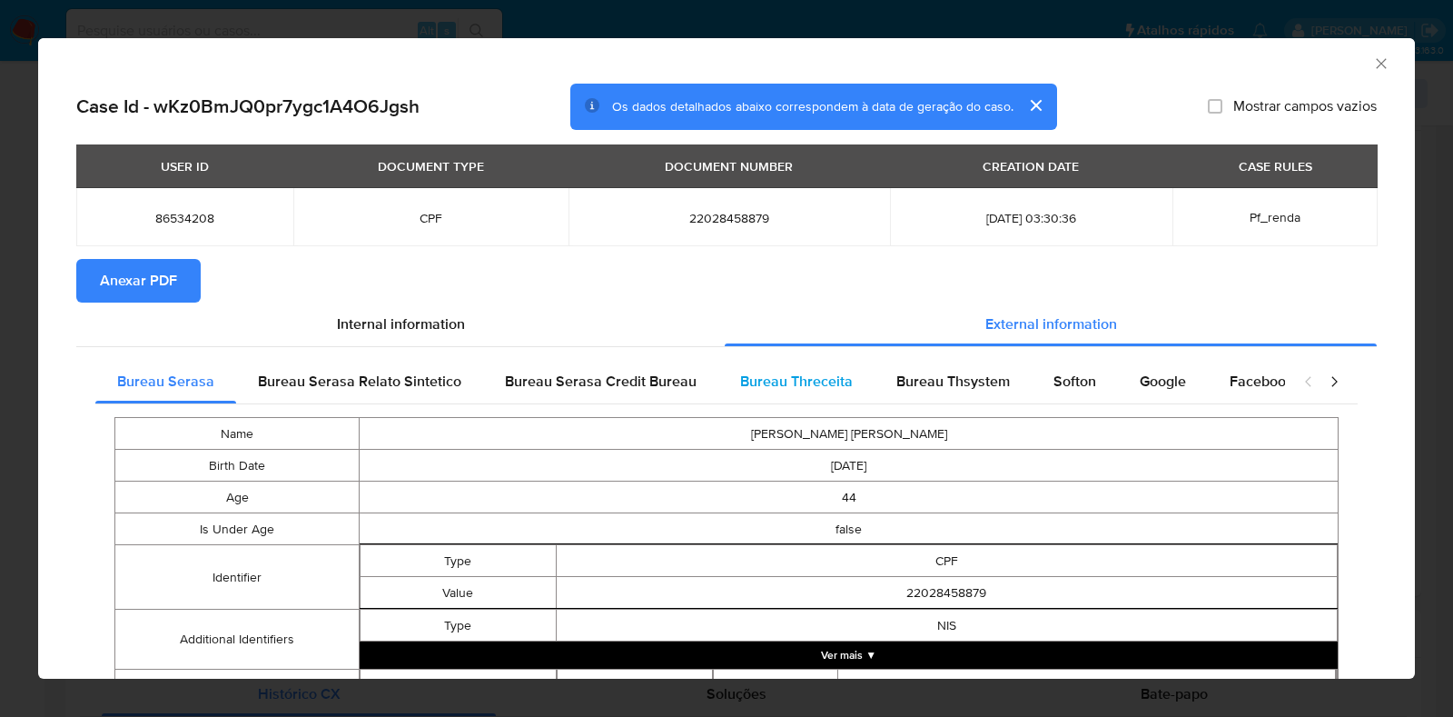
click at [774, 374] on span "Bureau Threceita" at bounding box center [796, 381] width 113 height 21
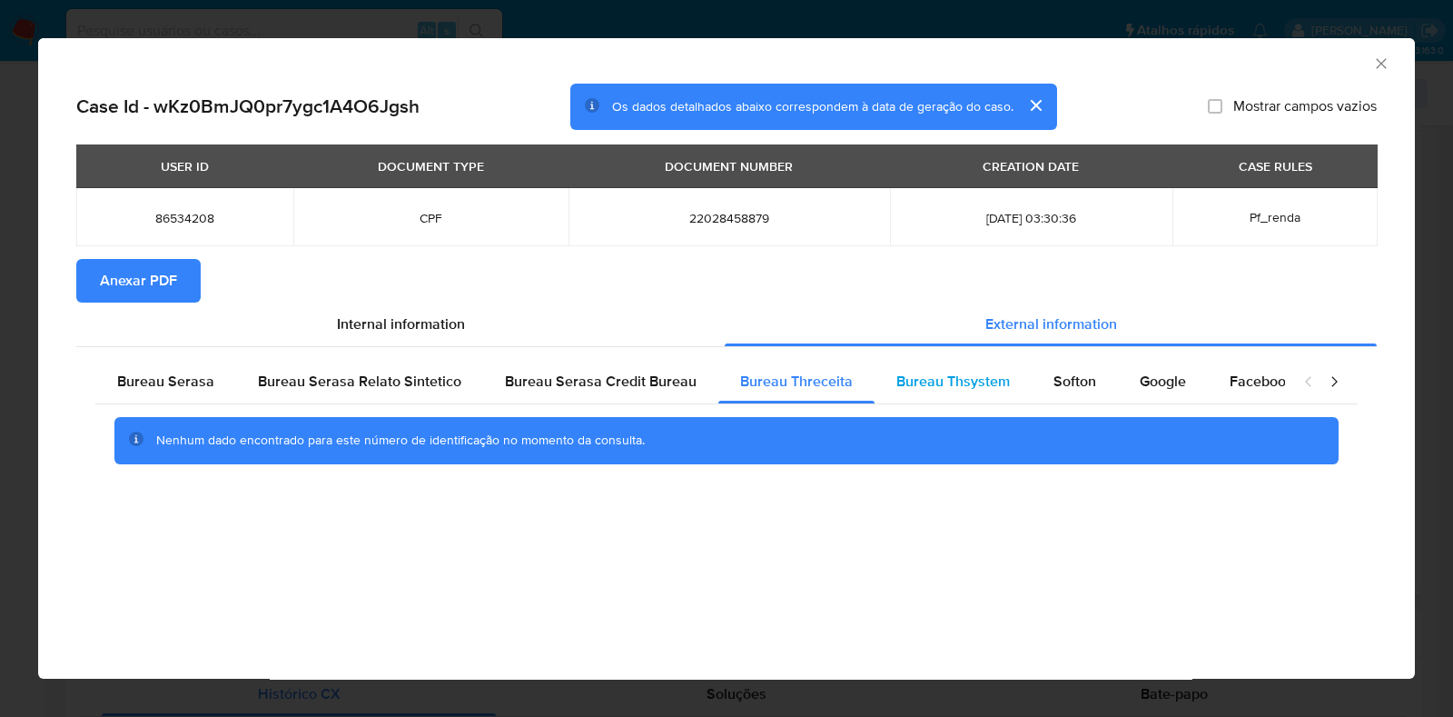
click at [1010, 388] on div "Bureau Thsystem" at bounding box center [953, 382] width 157 height 44
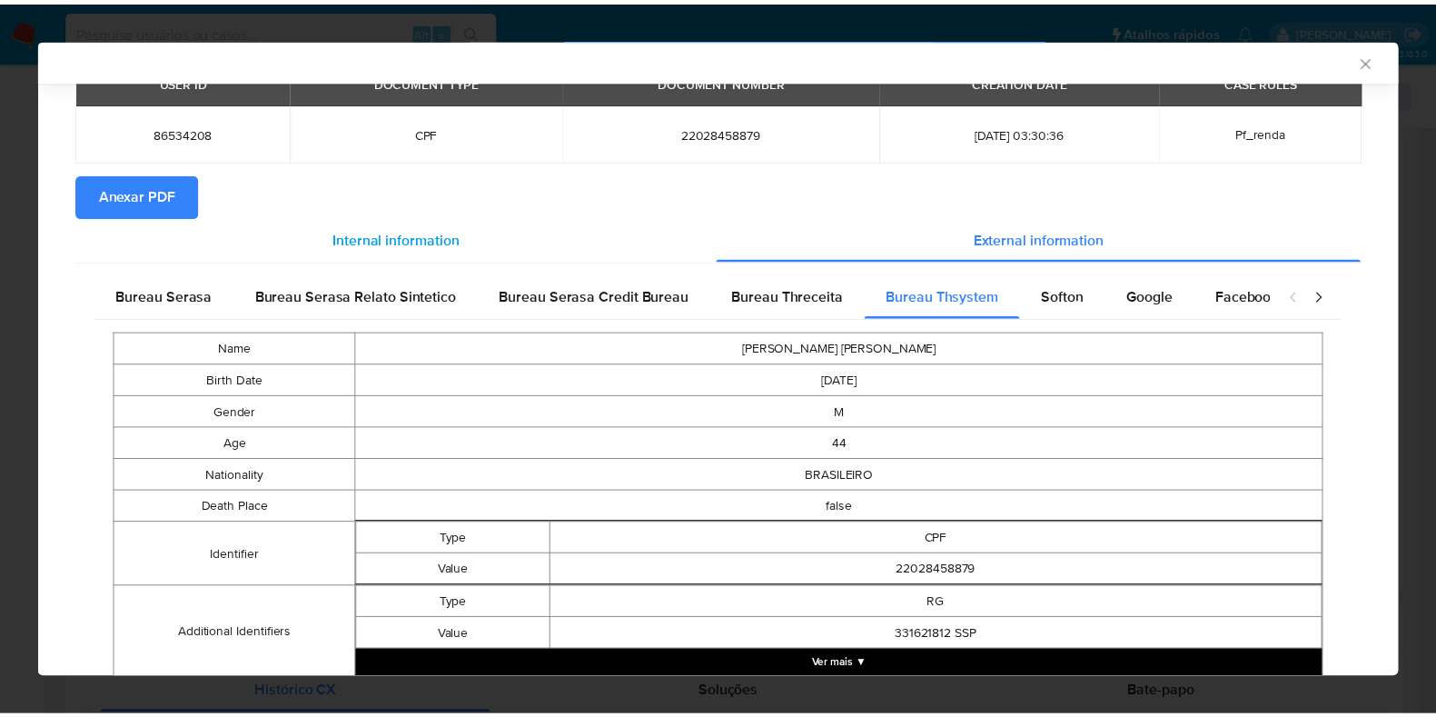
scroll to position [0, 0]
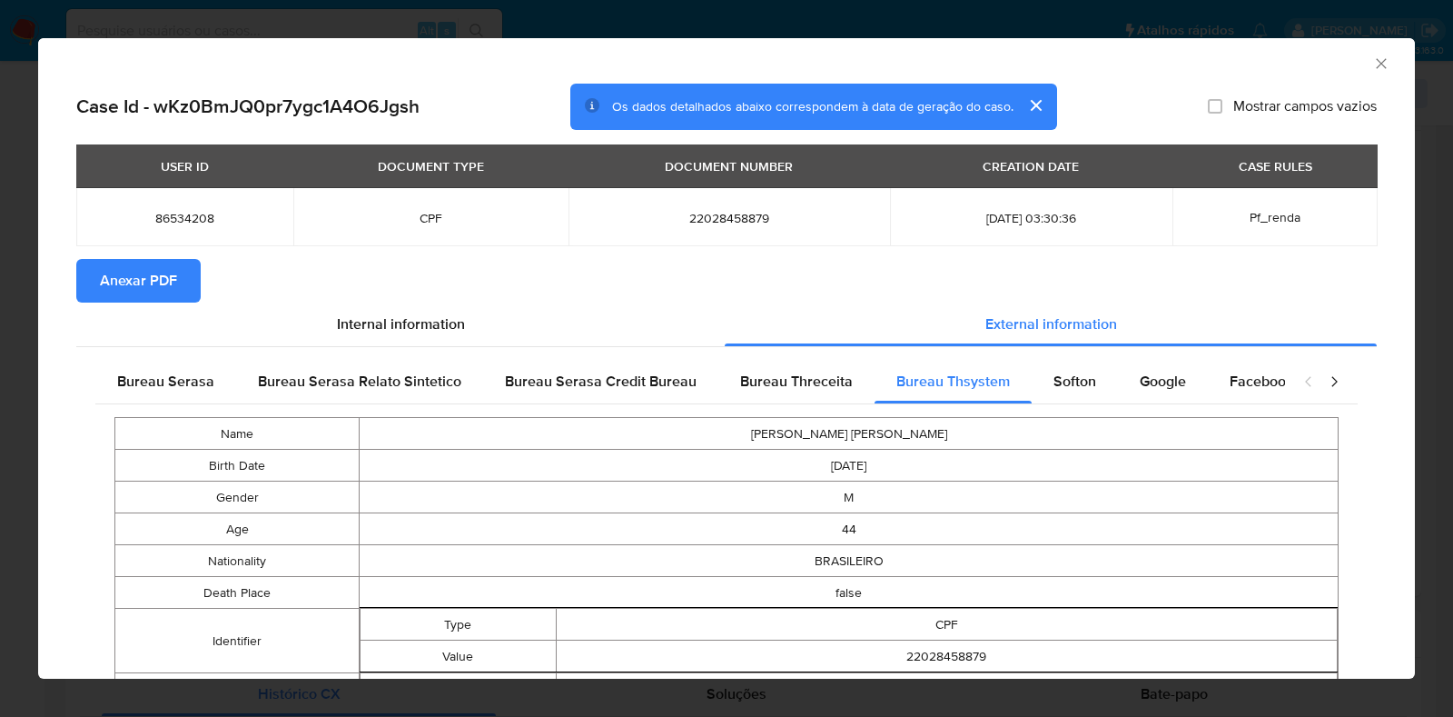
click at [679, 220] on span "22028458879" at bounding box center [729, 218] width 278 height 16
copy span "22028458879"
click at [0, 330] on div "AML Data Collector Case Id - wKz0BmJQ0pr7ygc1A4O6Jgsh Os dados detalhados abaix…" at bounding box center [726, 358] width 1453 height 717
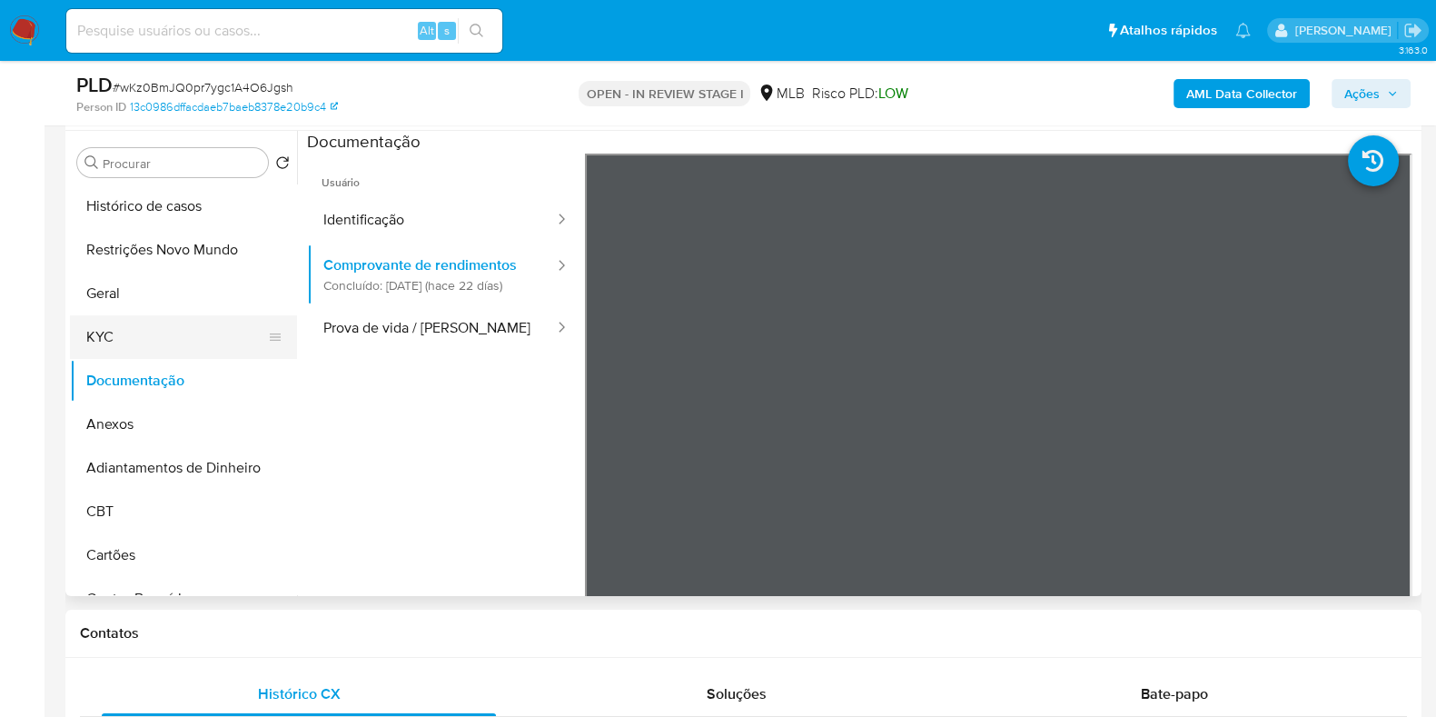
click at [94, 346] on button "KYC" at bounding box center [176, 337] width 213 height 44
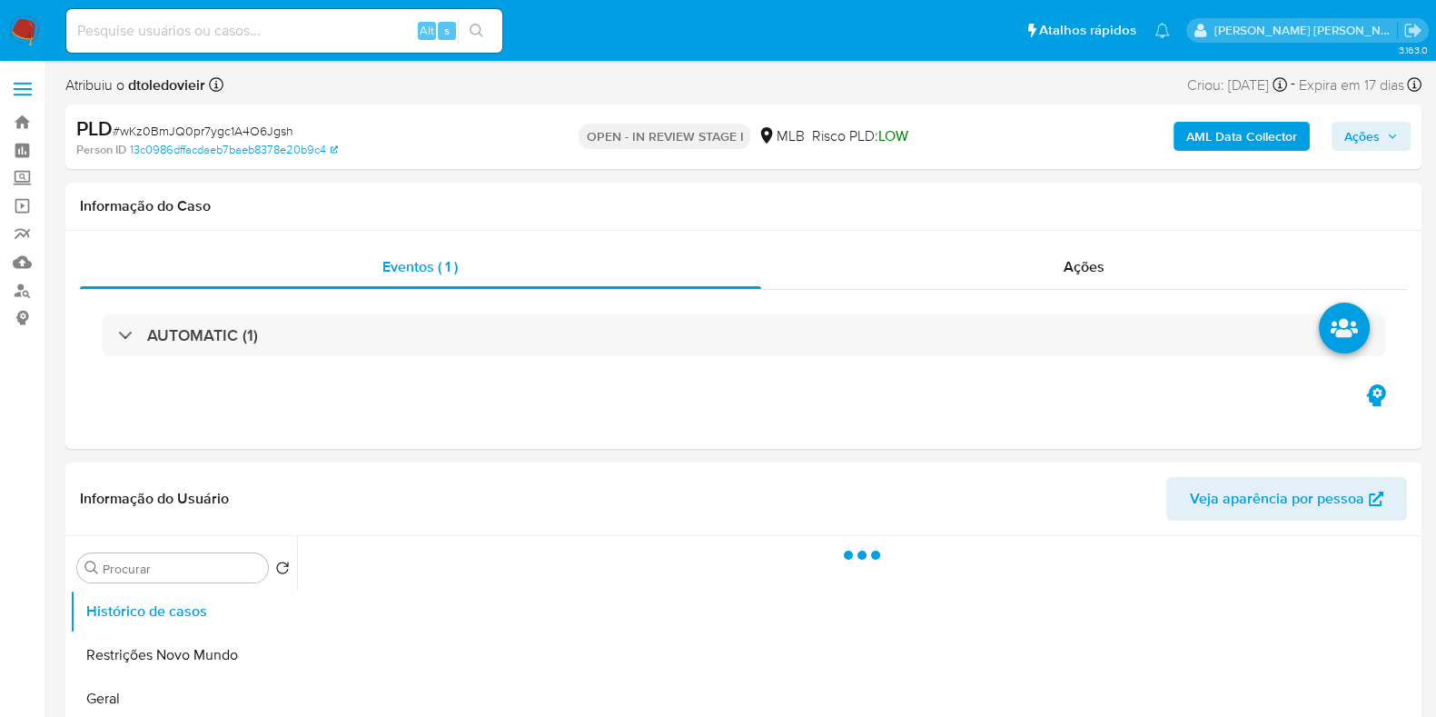
select select "10"
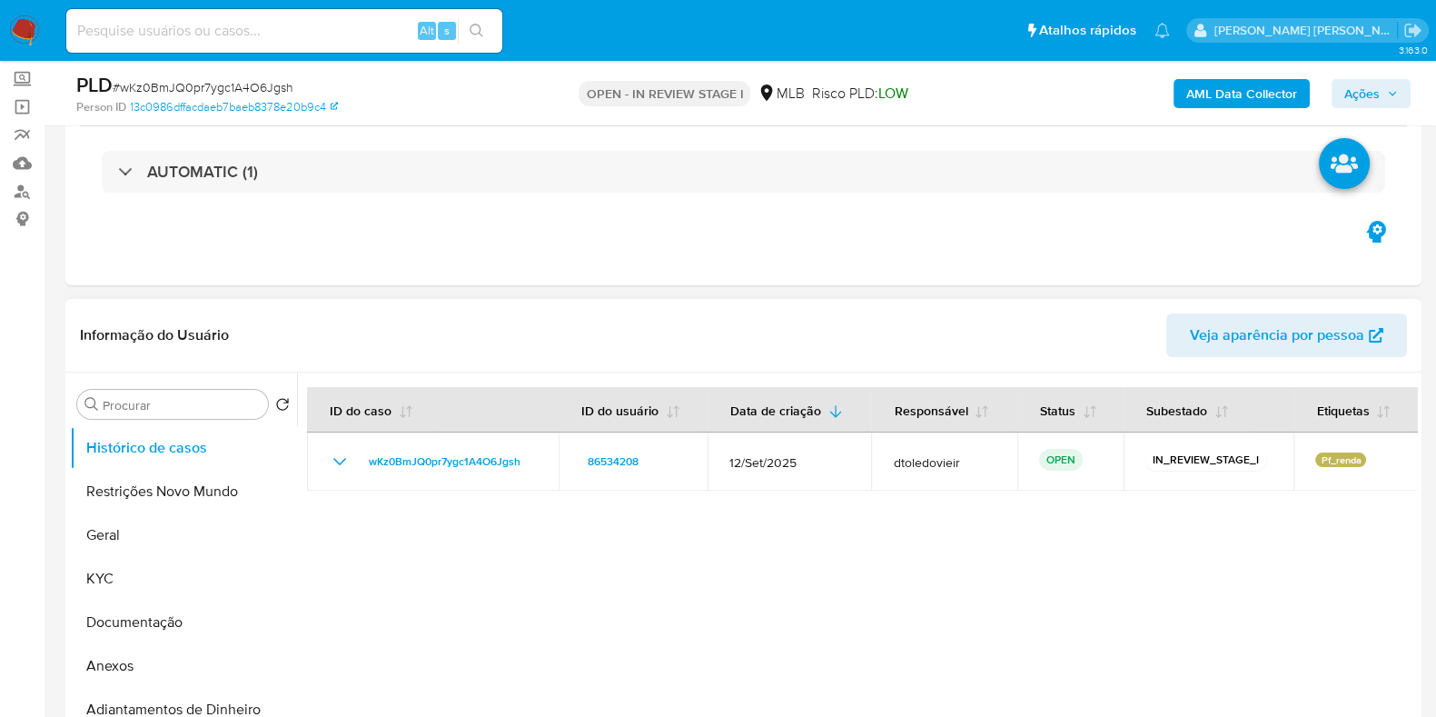
scroll to position [226, 0]
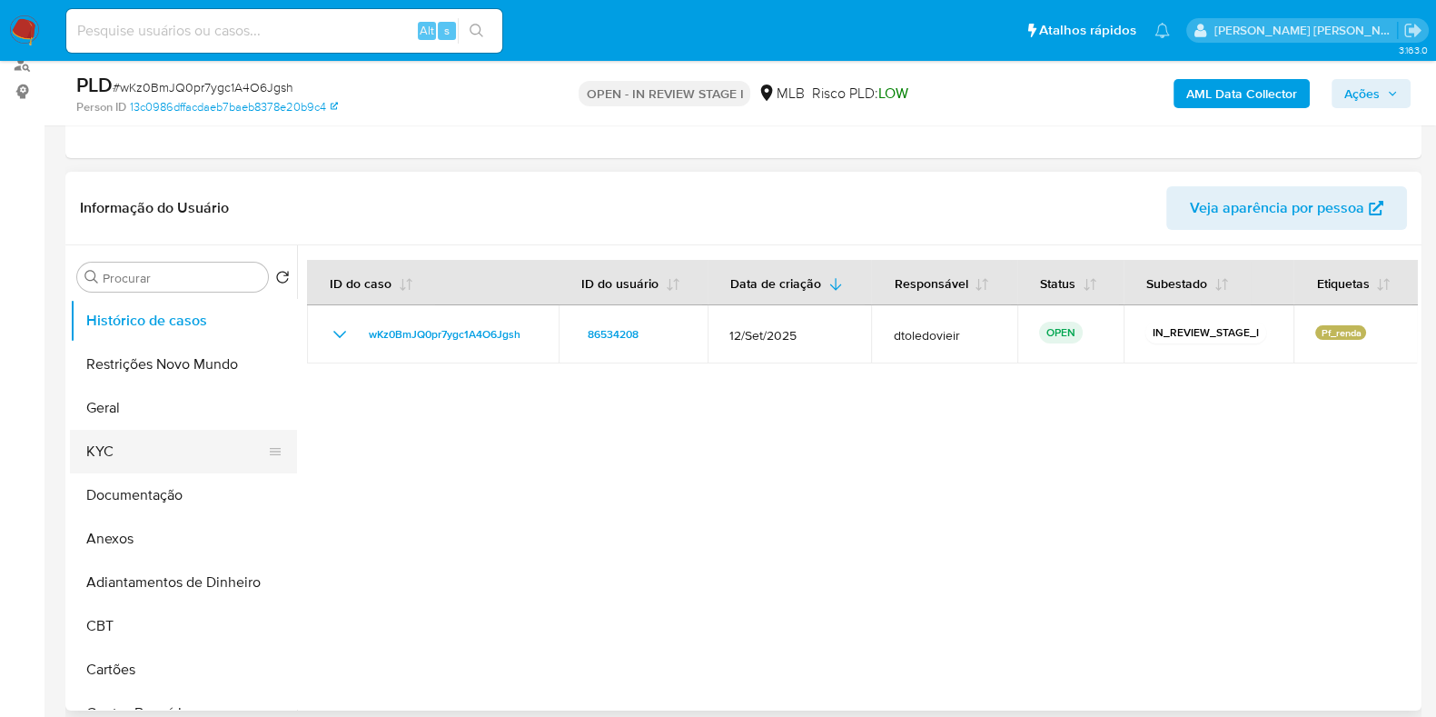
click at [162, 461] on button "KYC" at bounding box center [176, 452] width 213 height 44
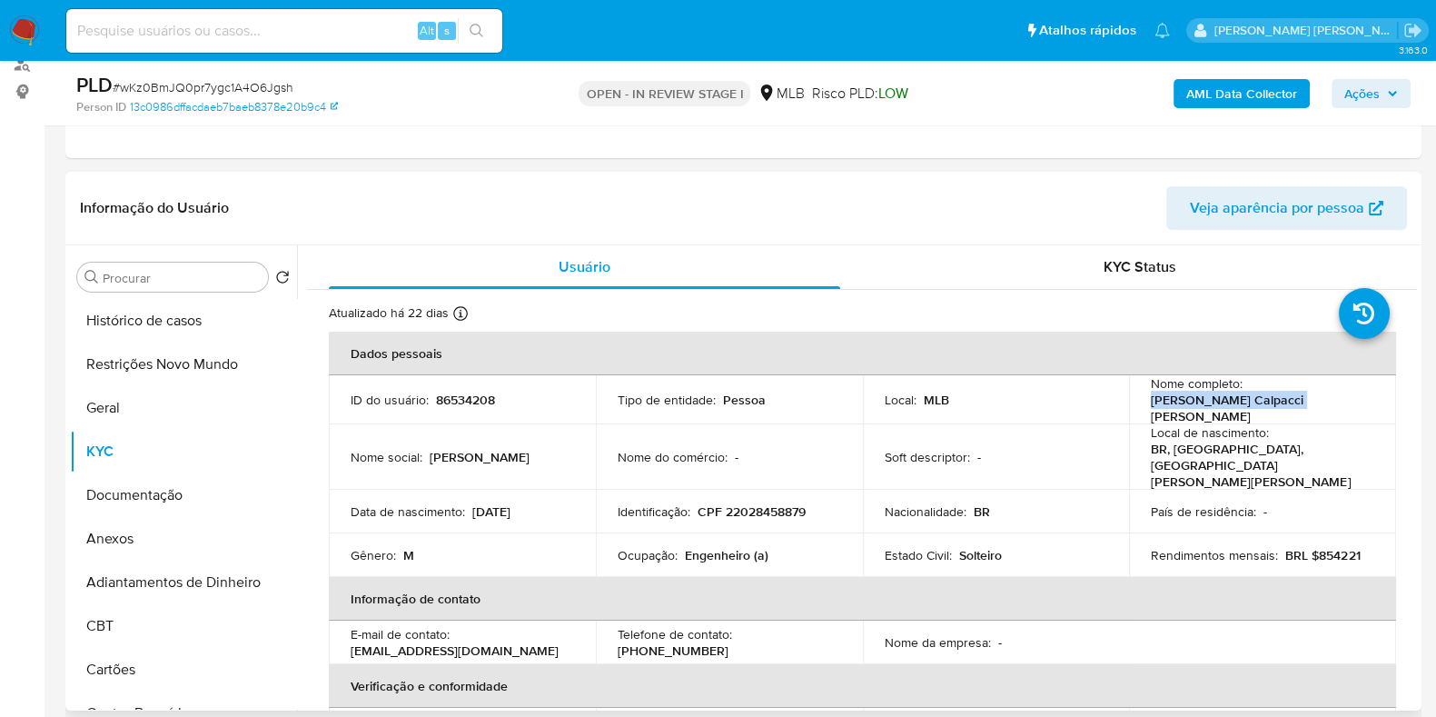
drag, startPoint x: 1303, startPoint y: 411, endPoint x: 1145, endPoint y: 411, distance: 158.1
click at [1151, 411] on div "Nome completo : [PERSON_NAME] Calpacci [PERSON_NAME]" at bounding box center [1262, 399] width 223 height 49
copy p "[PERSON_NAME] Calpacci [PERSON_NAME]"
click at [1348, 100] on span "Ações" at bounding box center [1361, 93] width 35 height 29
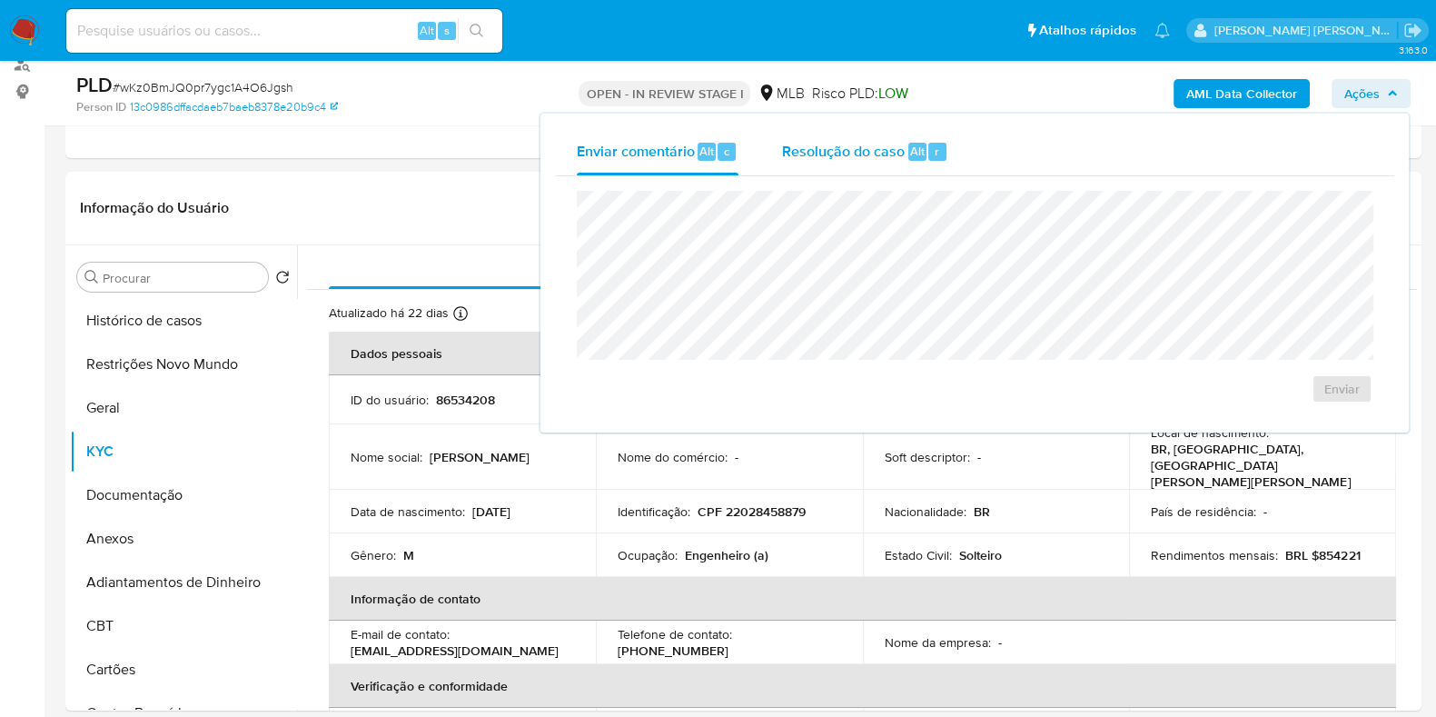
click at [828, 158] on span "Resolução do caso" at bounding box center [843, 150] width 123 height 21
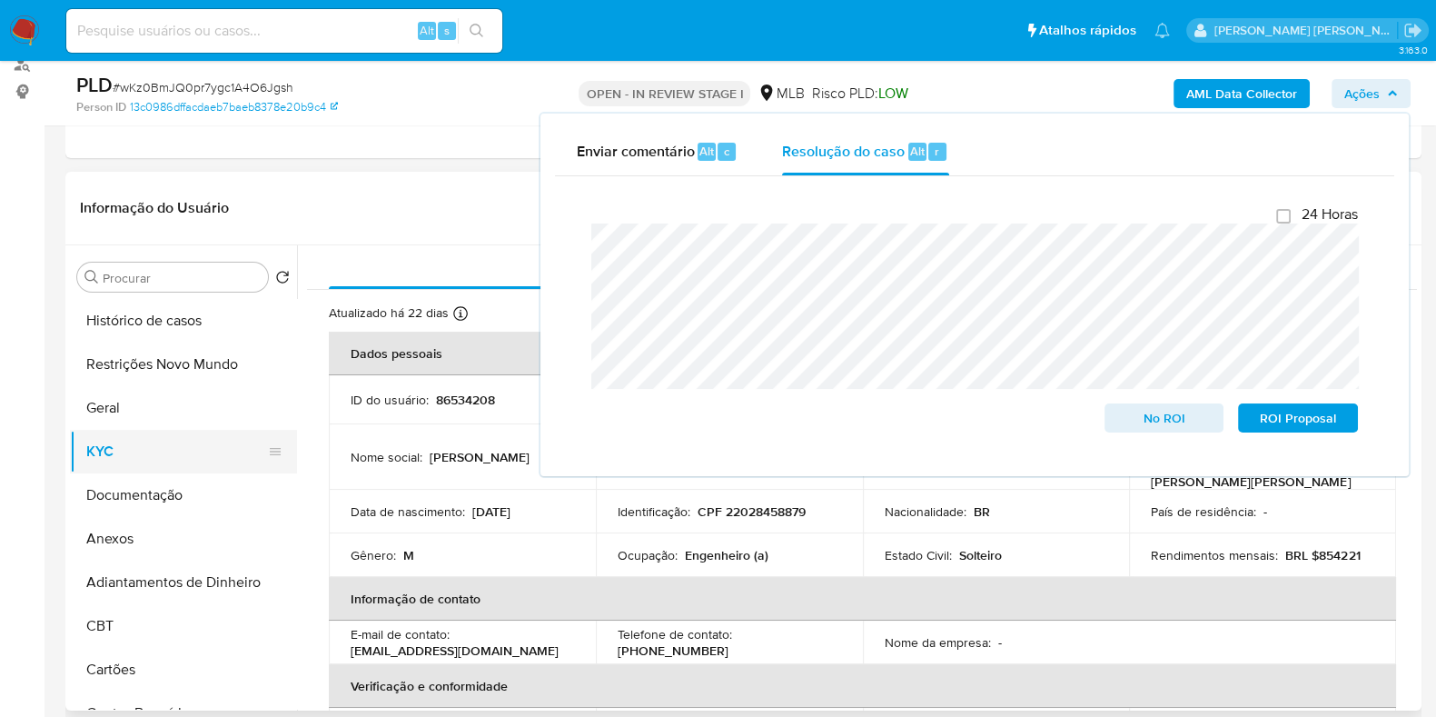
click at [168, 451] on button "KYC" at bounding box center [176, 452] width 213 height 44
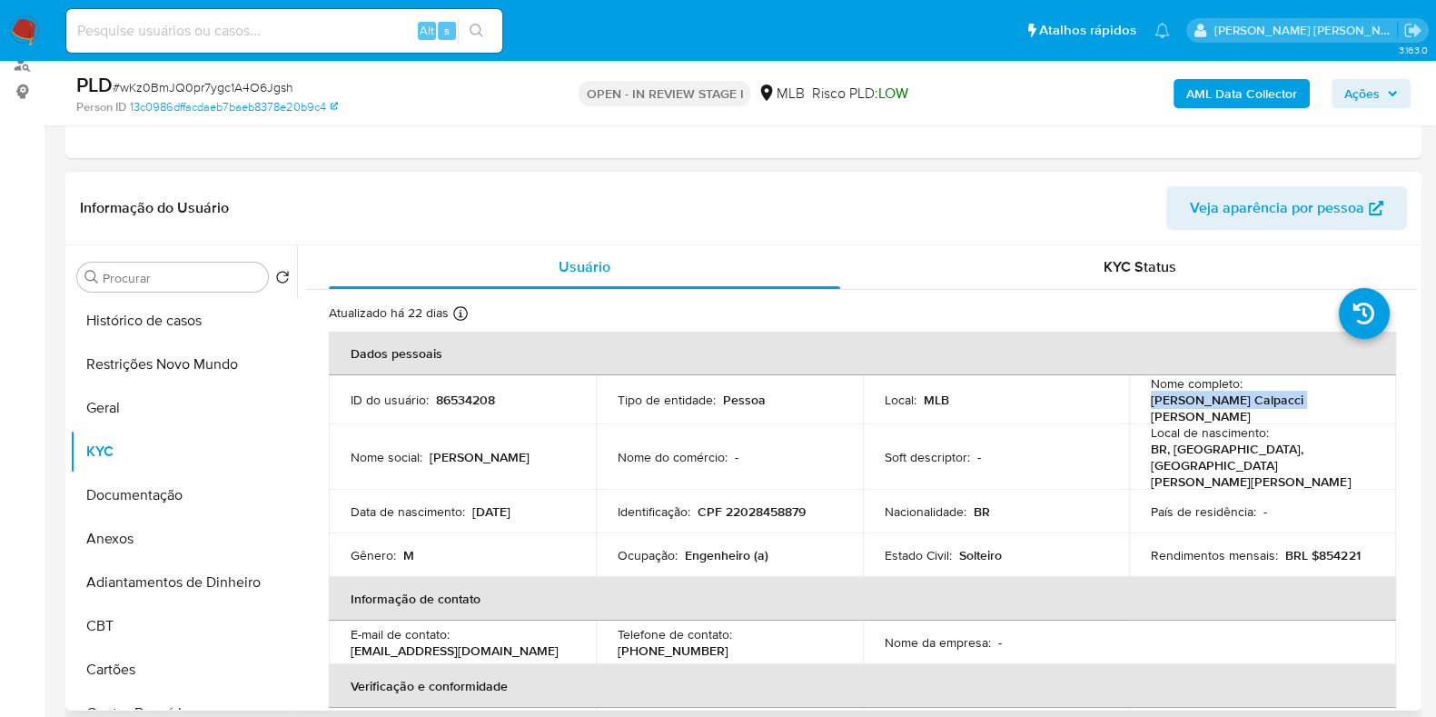
drag, startPoint x: 1304, startPoint y: 404, endPoint x: 1133, endPoint y: 406, distance: 170.8
click at [1133, 406] on td "Nome completo : Gustavo Calpacci Renaud" at bounding box center [1262, 399] width 267 height 49
copy p "[PERSON_NAME] Calpacci [PERSON_NAME]"
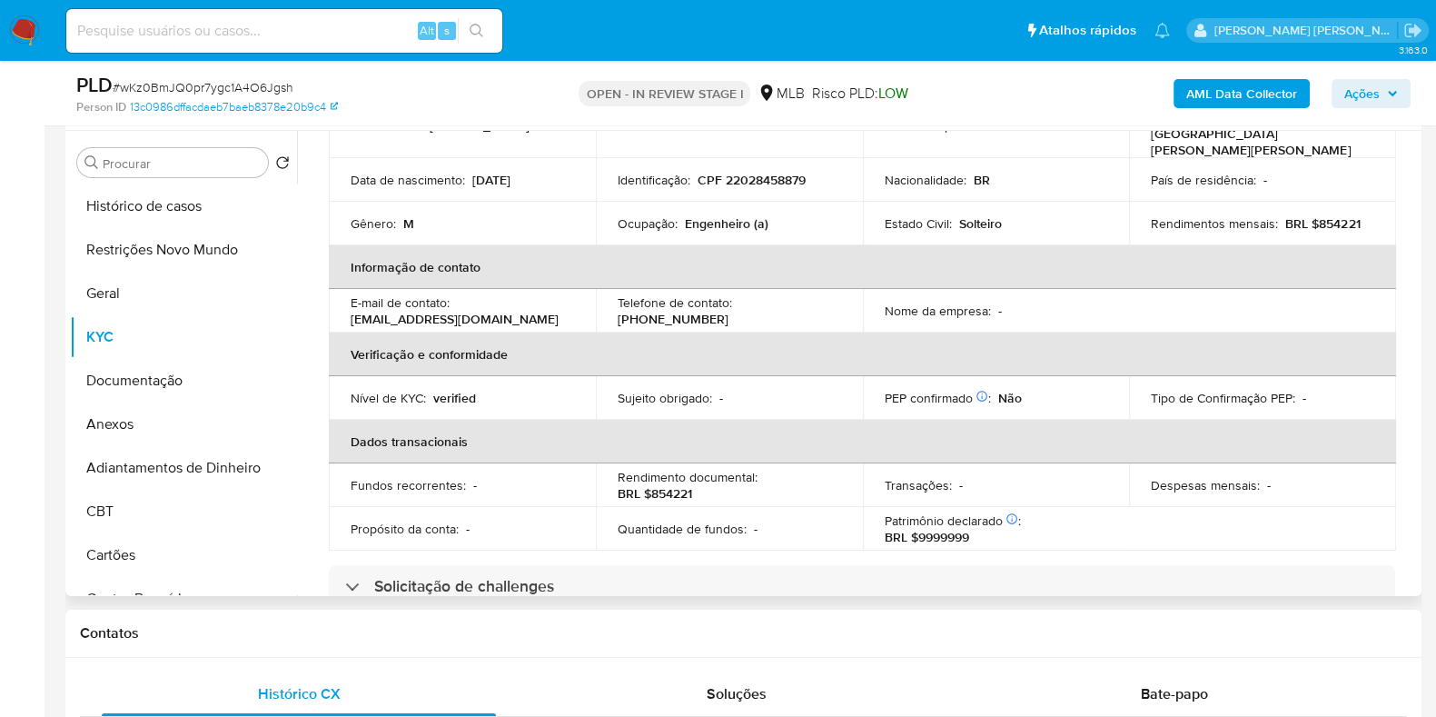
scroll to position [0, 0]
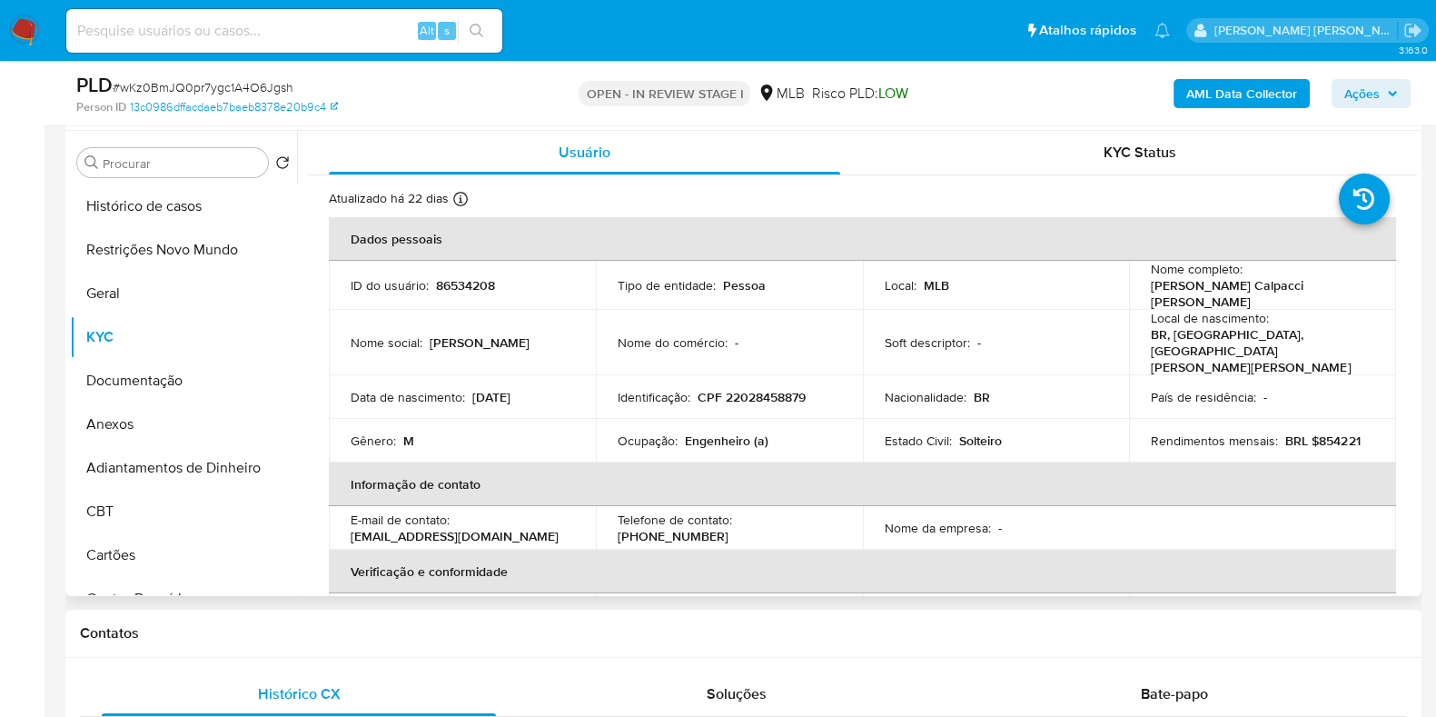
click at [767, 389] on p "CPF 22028458879" at bounding box center [752, 397] width 108 height 16
copy p "22028458879"
click at [182, 256] on button "Restrições Novo Mundo" at bounding box center [176, 250] width 213 height 44
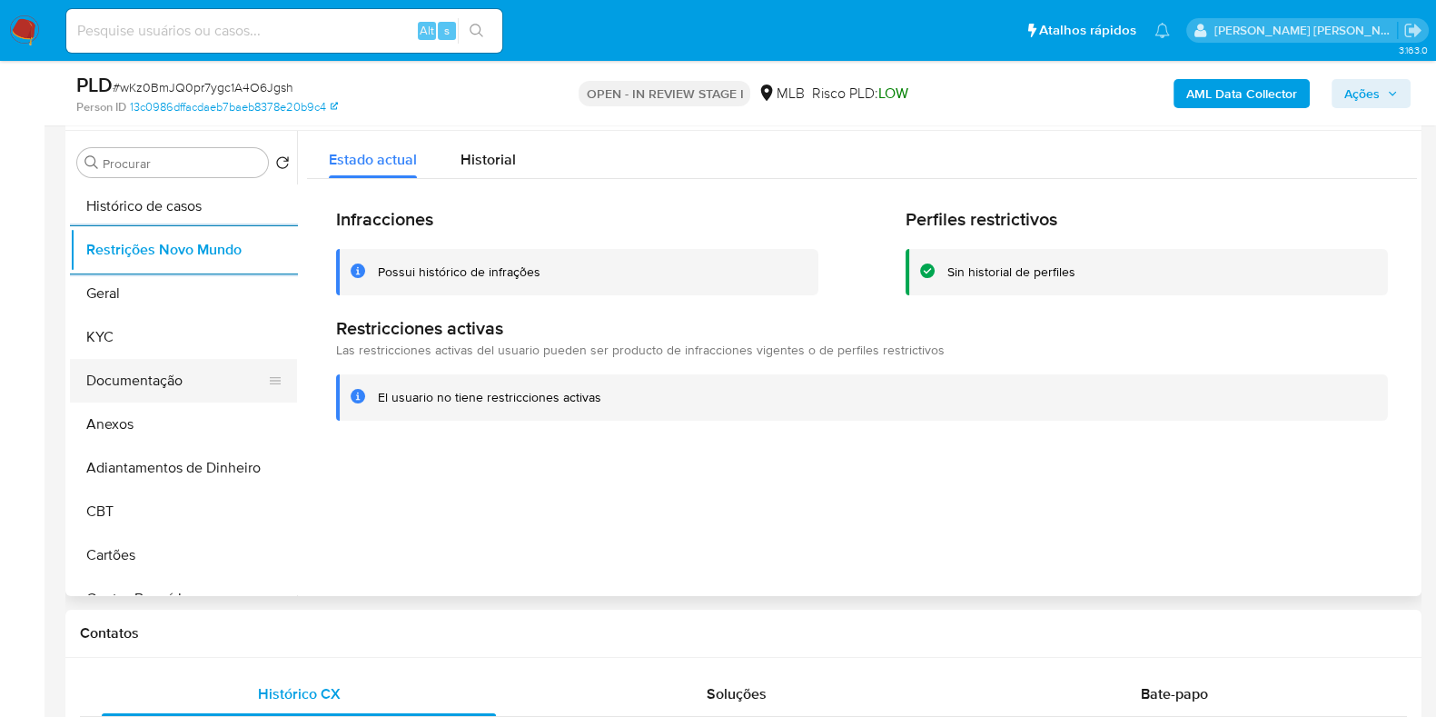
click at [144, 378] on button "Documentação" at bounding box center [176, 381] width 213 height 44
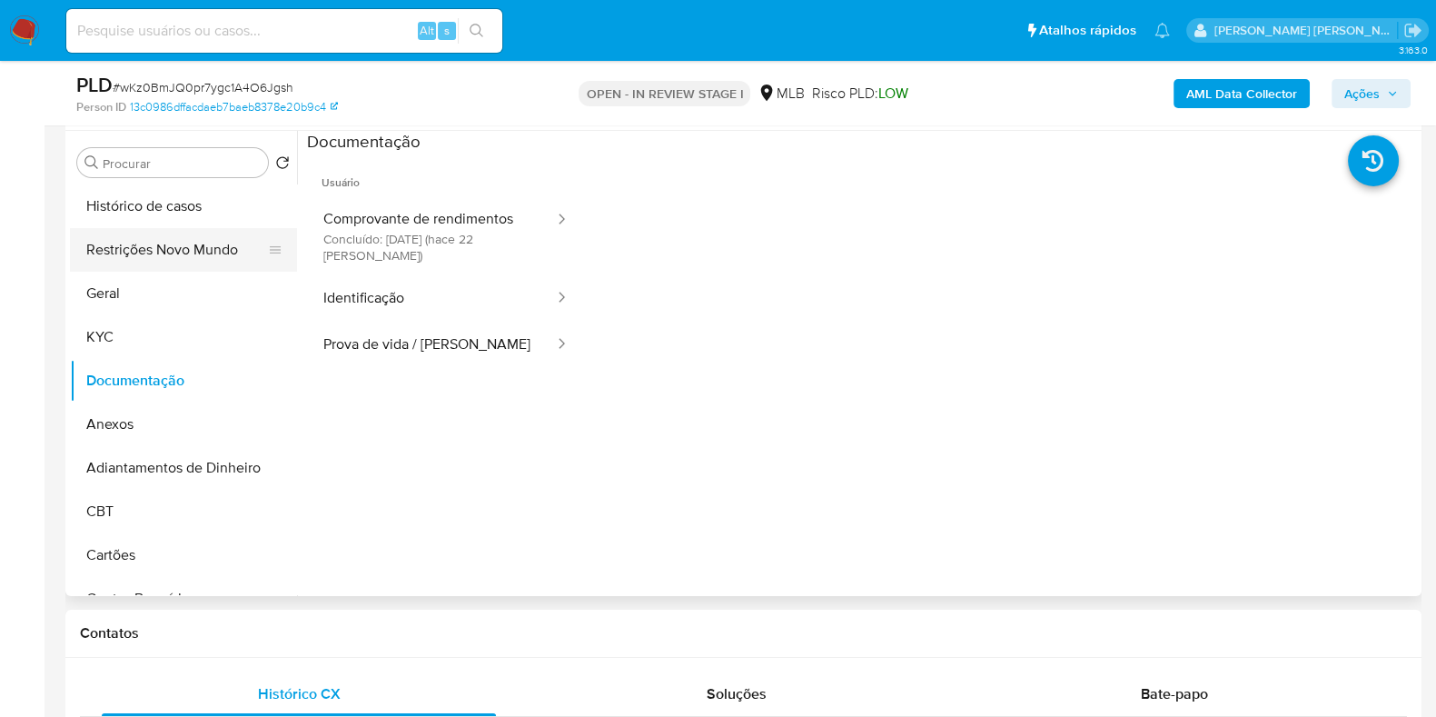
click at [158, 235] on button "Restrições Novo Mundo" at bounding box center [176, 250] width 213 height 44
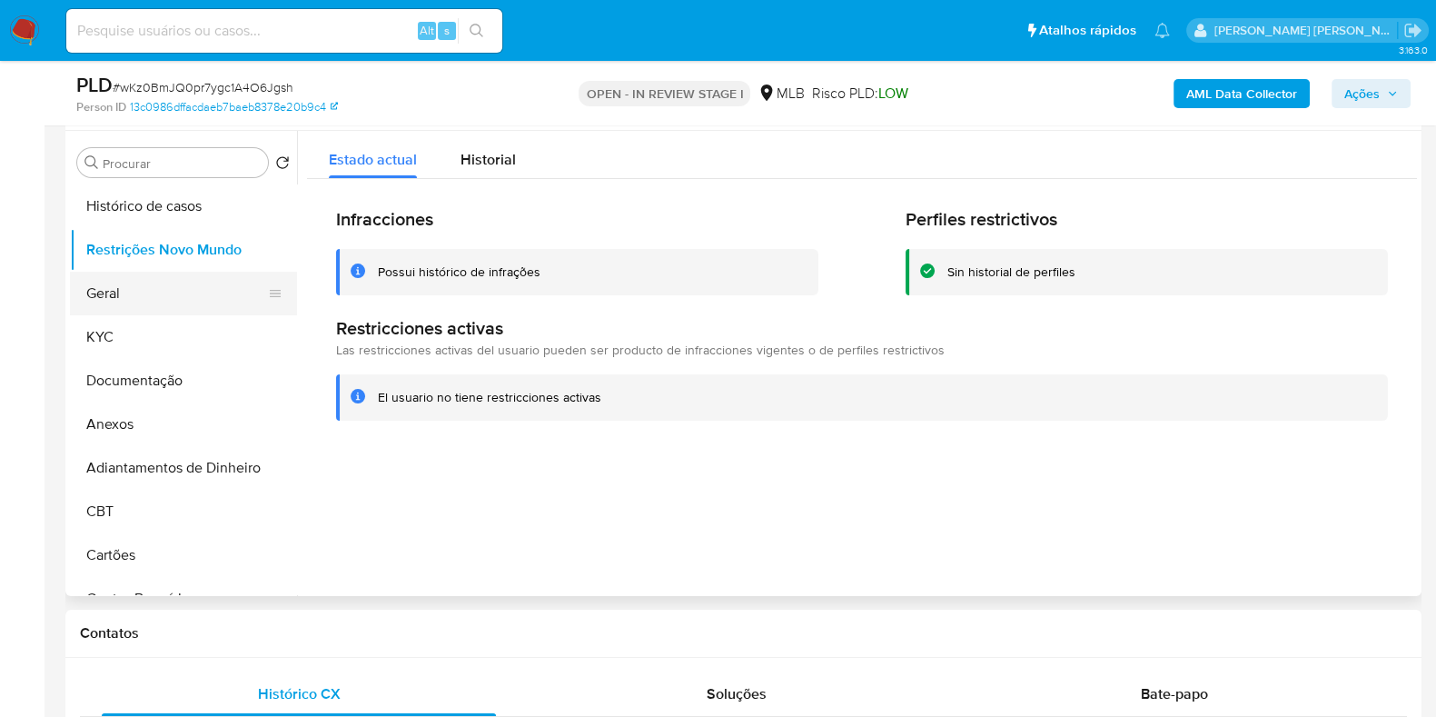
click at [173, 283] on button "Geral" at bounding box center [176, 294] width 213 height 44
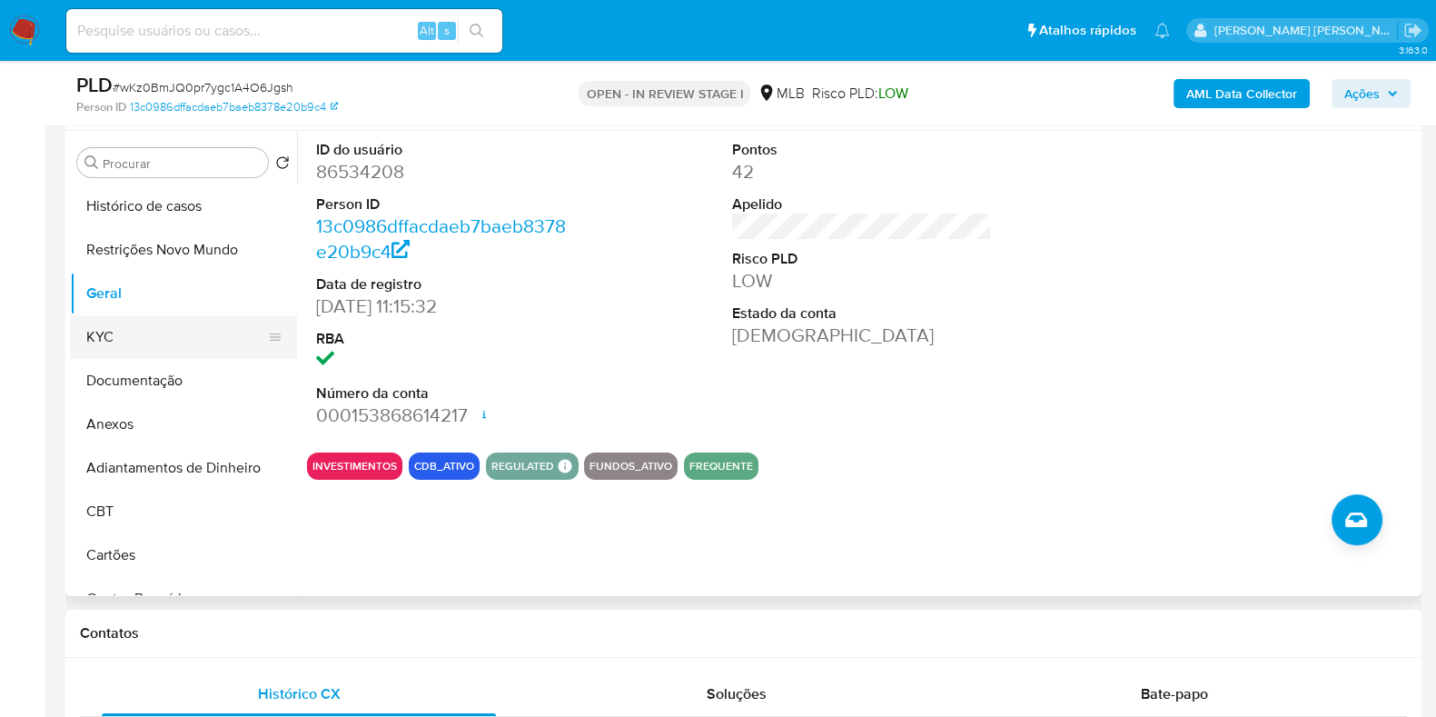
click at [112, 342] on button "KYC" at bounding box center [176, 337] width 213 height 44
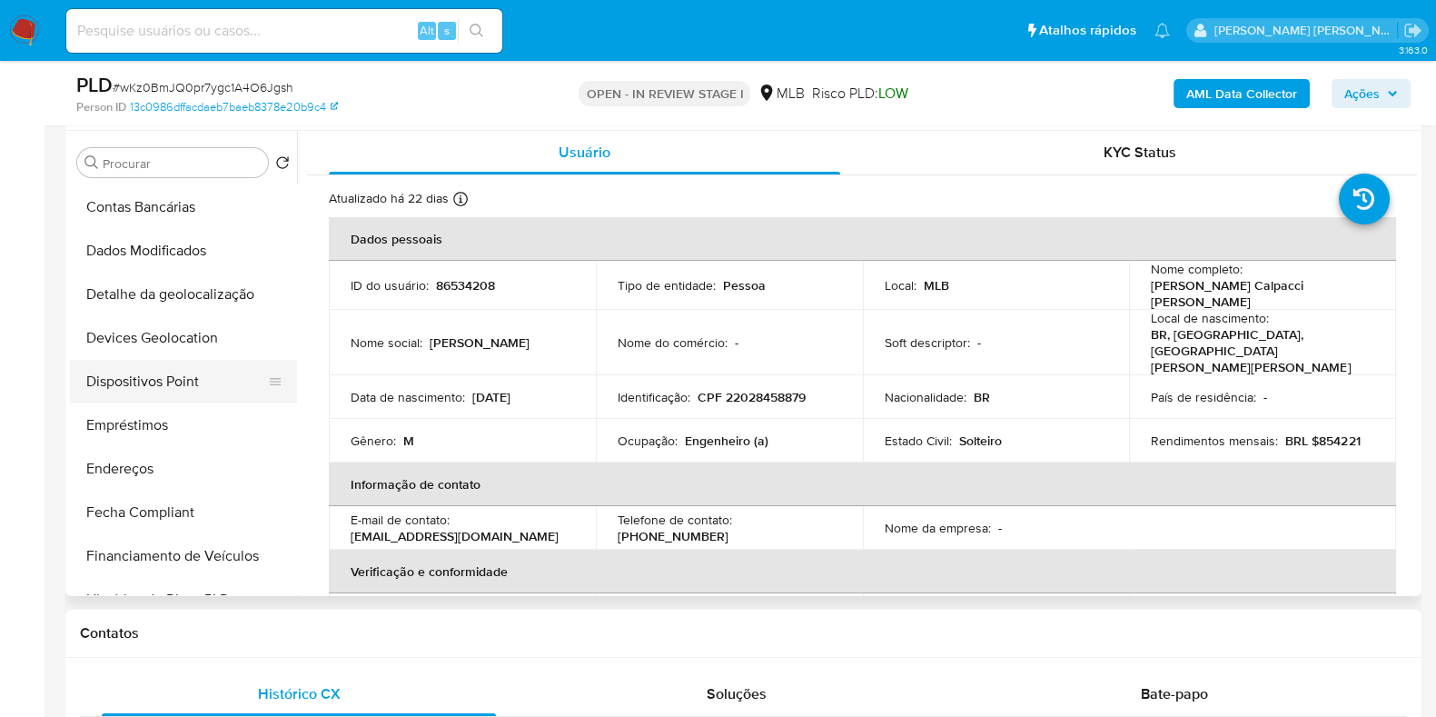
scroll to position [453, 0]
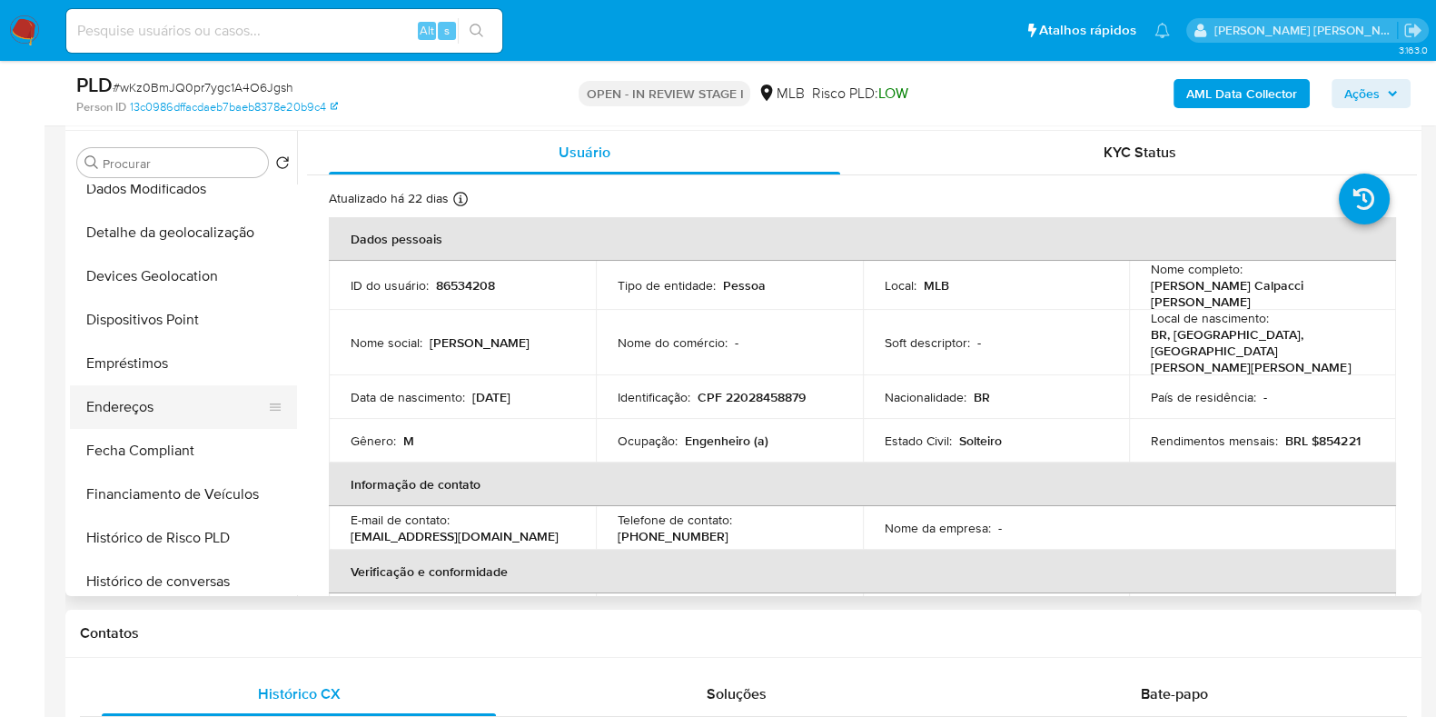
click at [136, 409] on button "Endereços" at bounding box center [176, 407] width 213 height 44
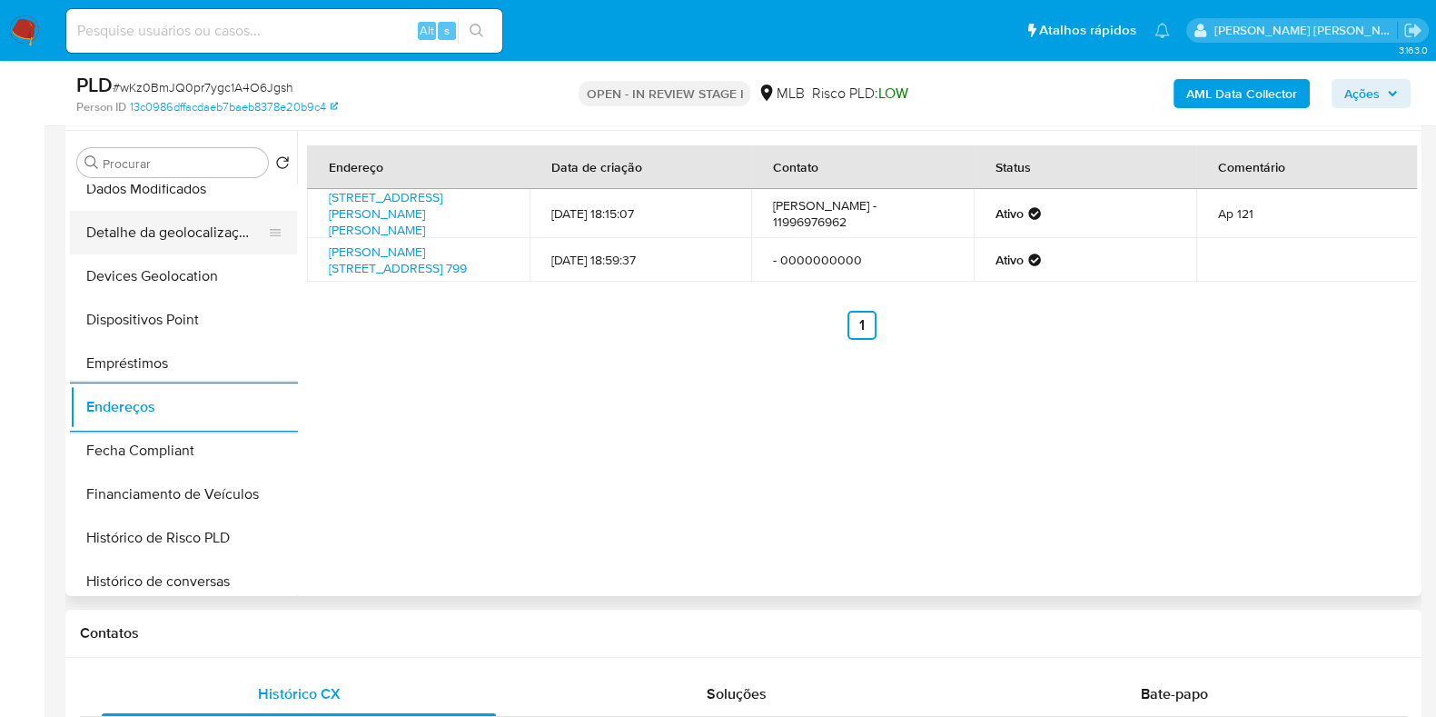
click at [194, 239] on button "Detalhe da geolocalização" at bounding box center [176, 233] width 213 height 44
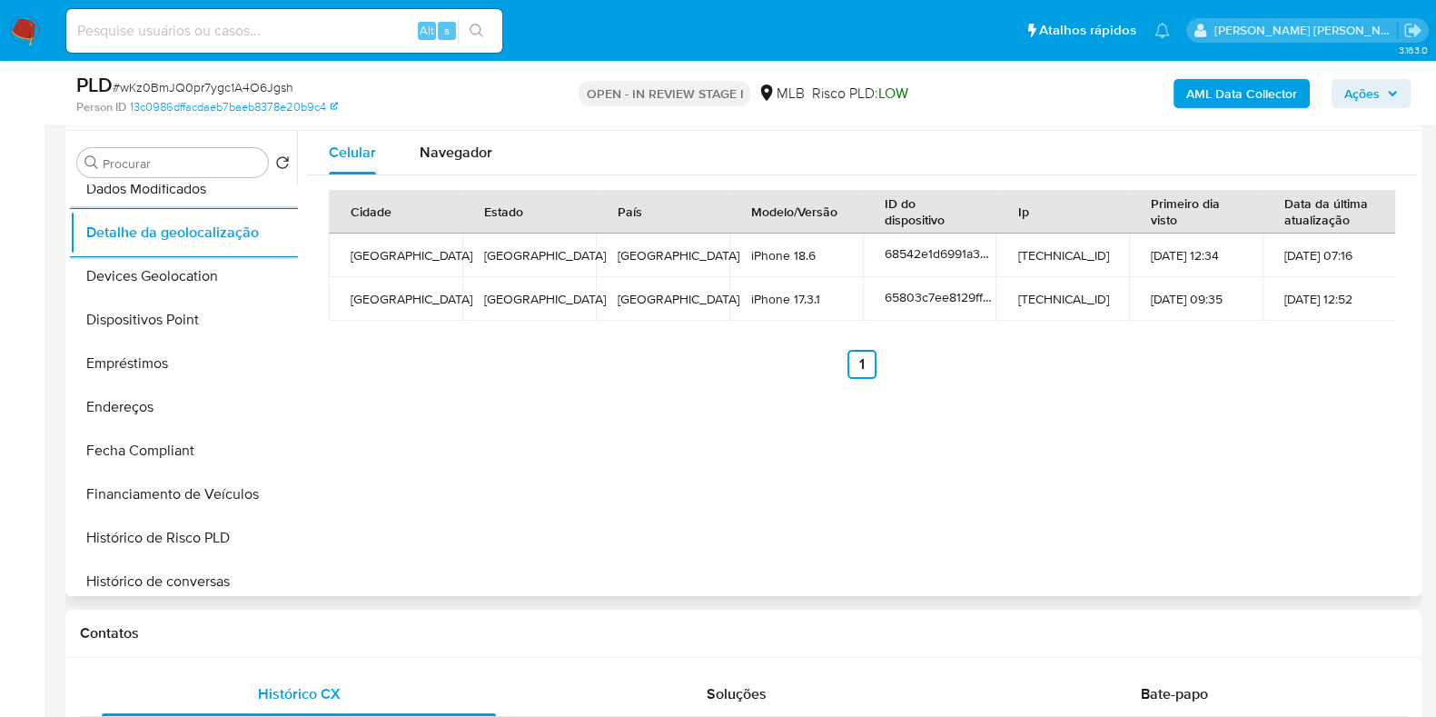
scroll to position [0, 0]
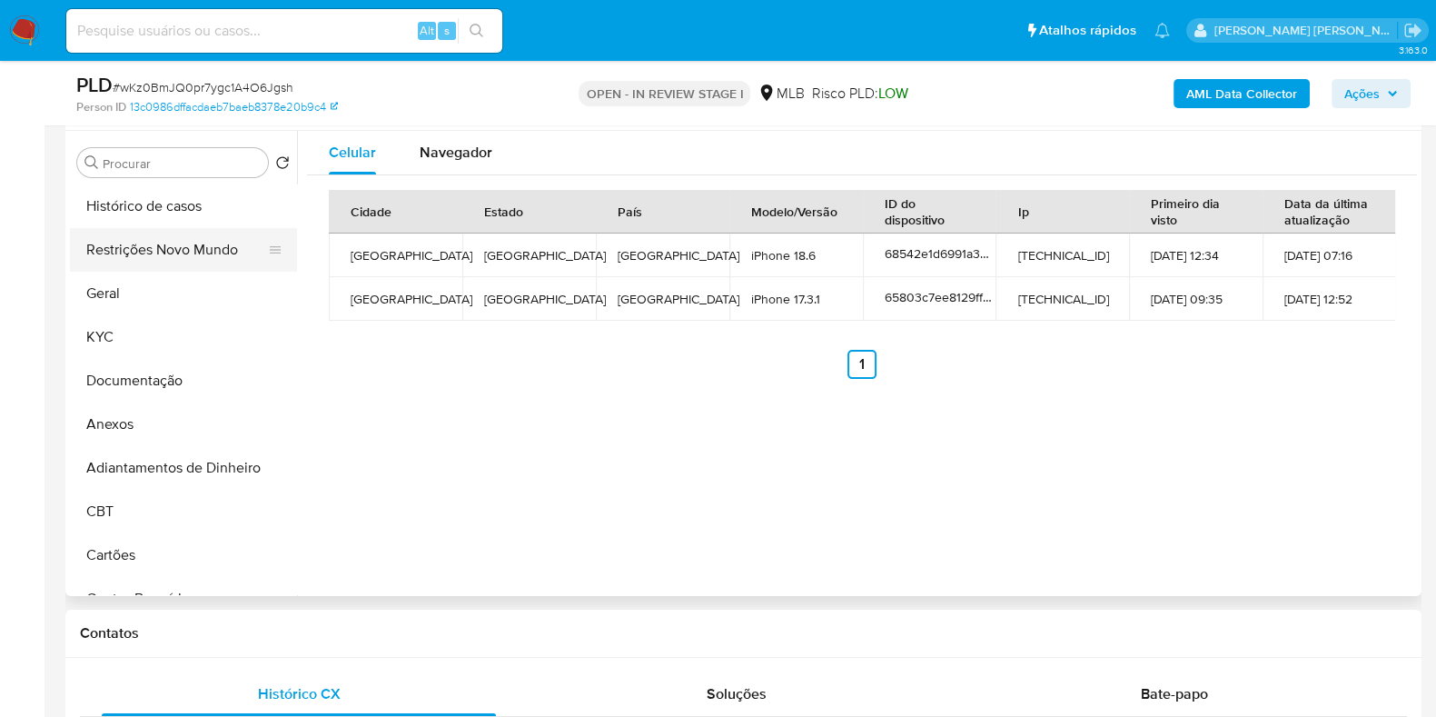
click at [190, 242] on button "Restrições Novo Mundo" at bounding box center [176, 250] width 213 height 44
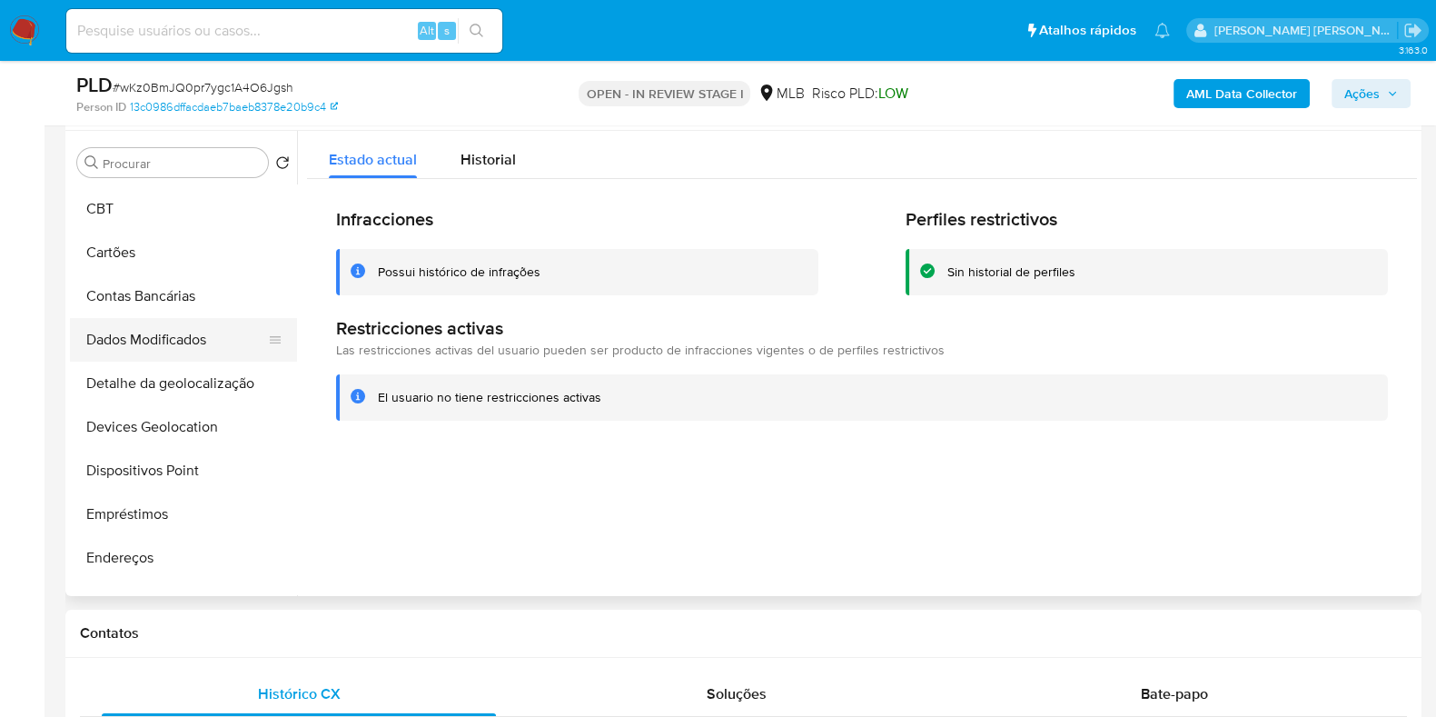
scroll to position [340, 0]
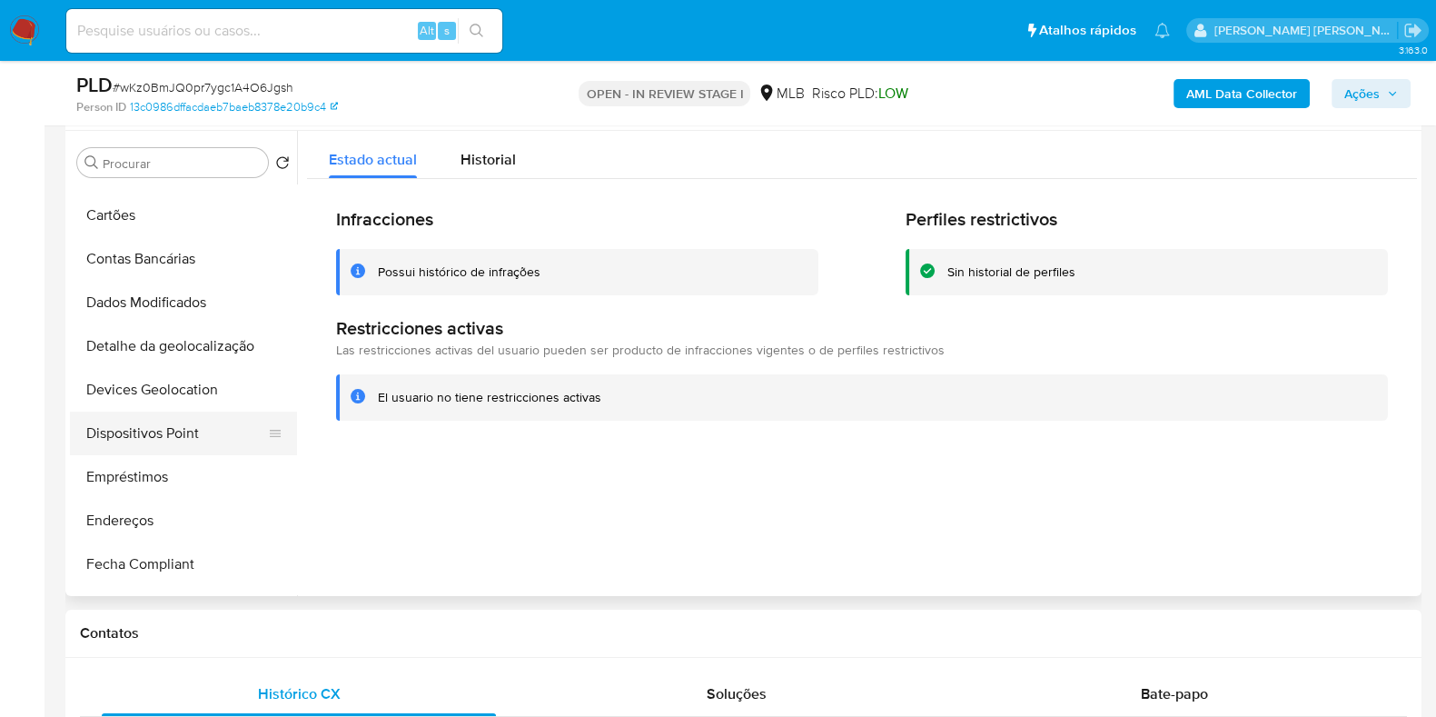
click at [173, 420] on button "Dispositivos Point" at bounding box center [176, 433] width 213 height 44
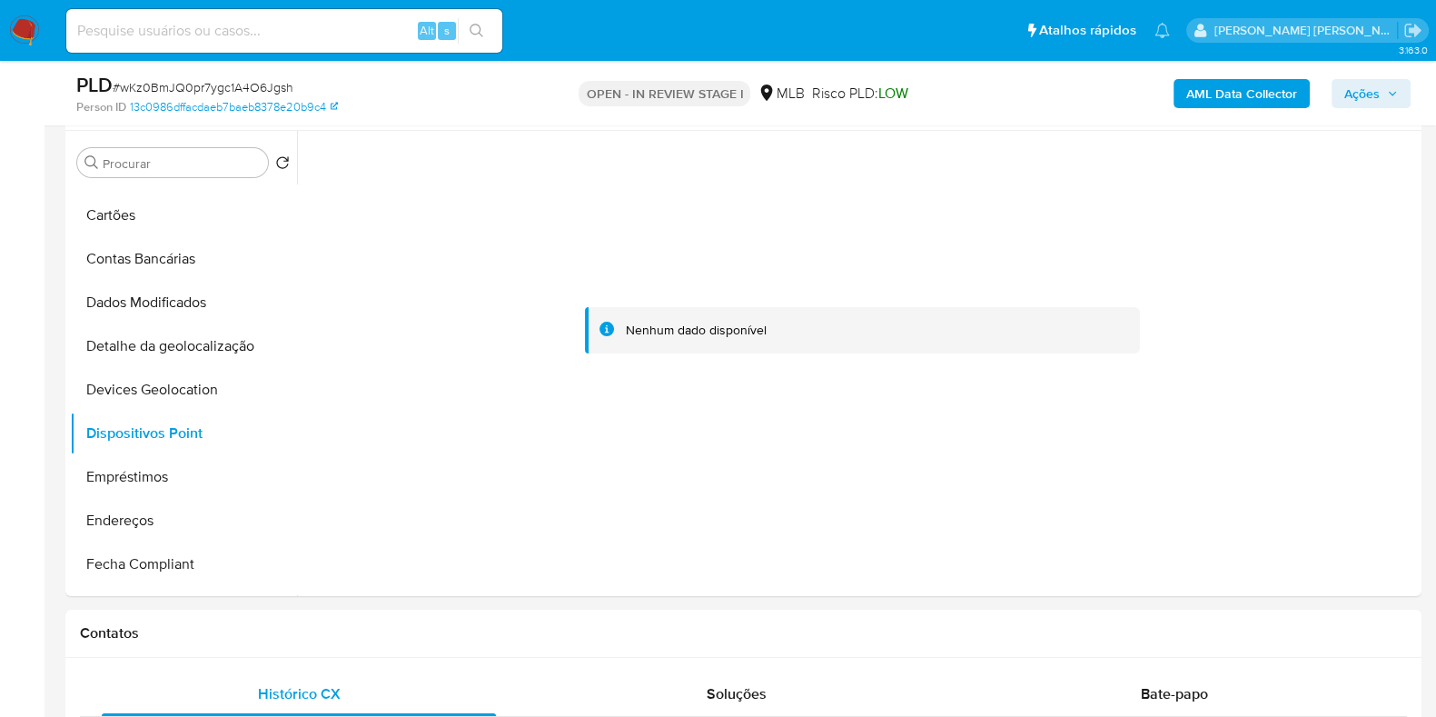
click at [1185, 101] on button "AML Data Collector" at bounding box center [1242, 93] width 136 height 29
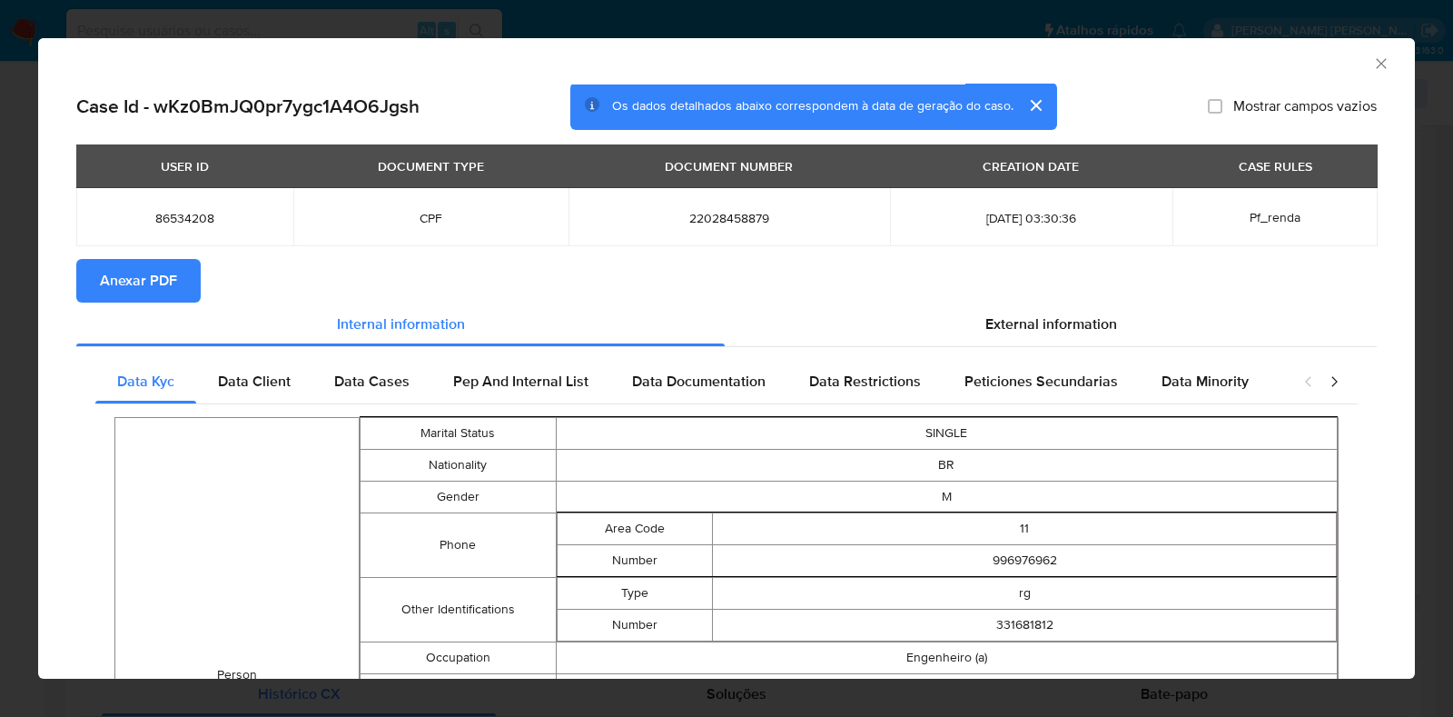
click at [126, 282] on span "Anexar PDF" at bounding box center [138, 281] width 77 height 40
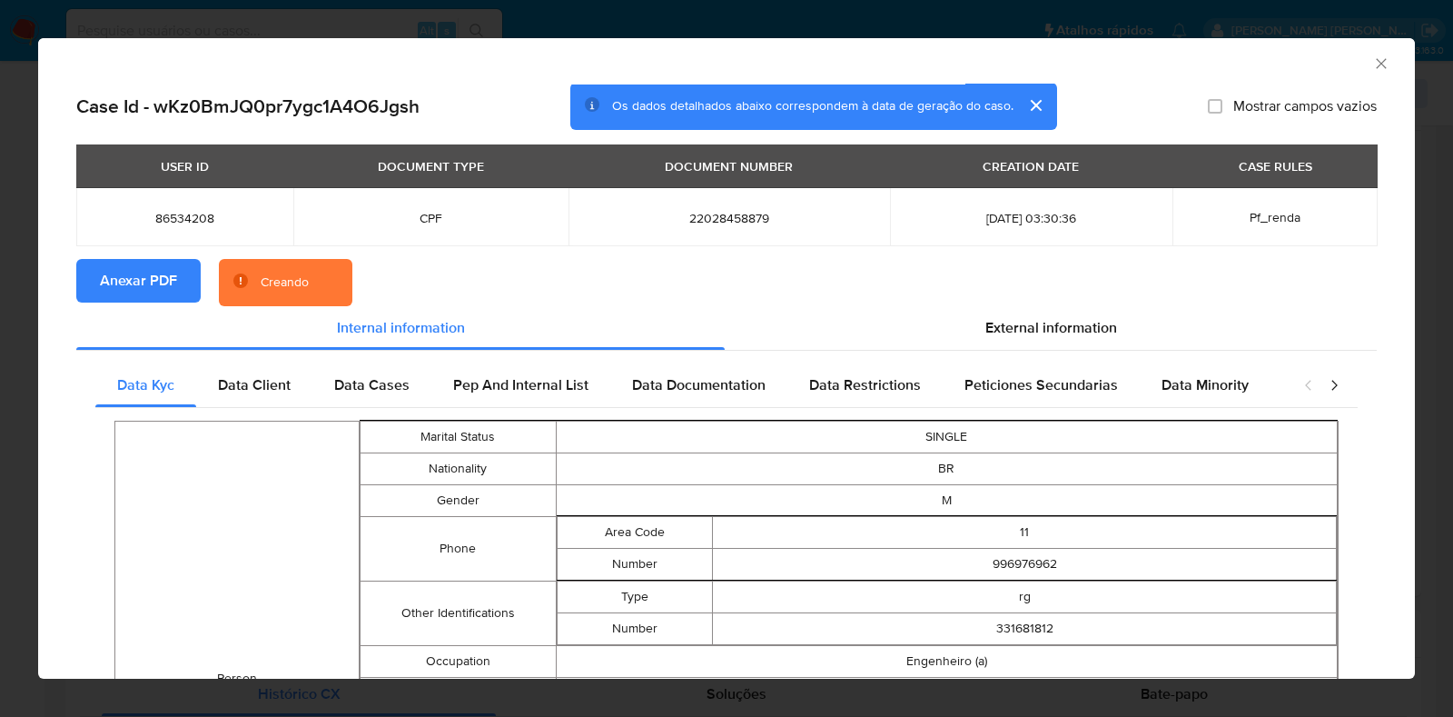
click at [0, 288] on div "AML Data Collector Case Id - wKz0BmJQ0pr7ygc1A4O6Jgsh Os dados detalhados abaix…" at bounding box center [726, 358] width 1453 height 717
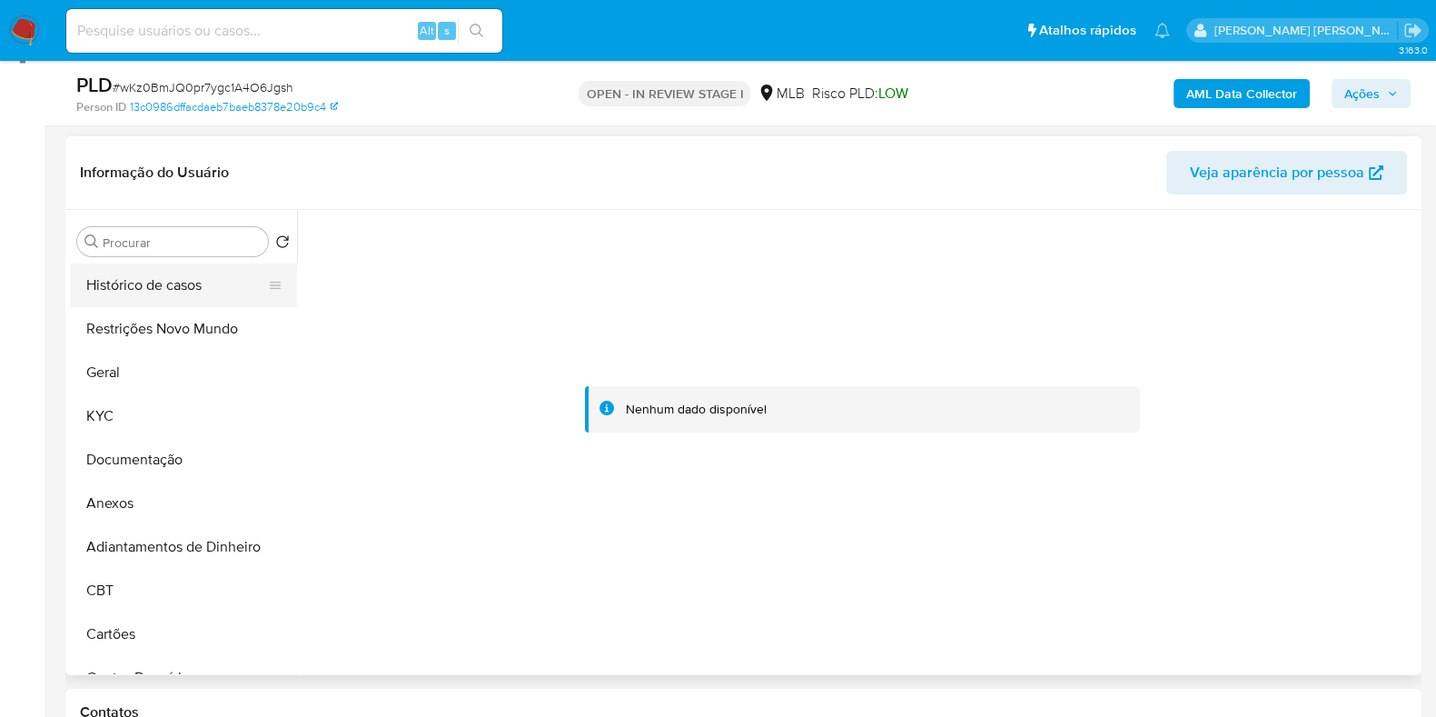
scroll to position [226, 0]
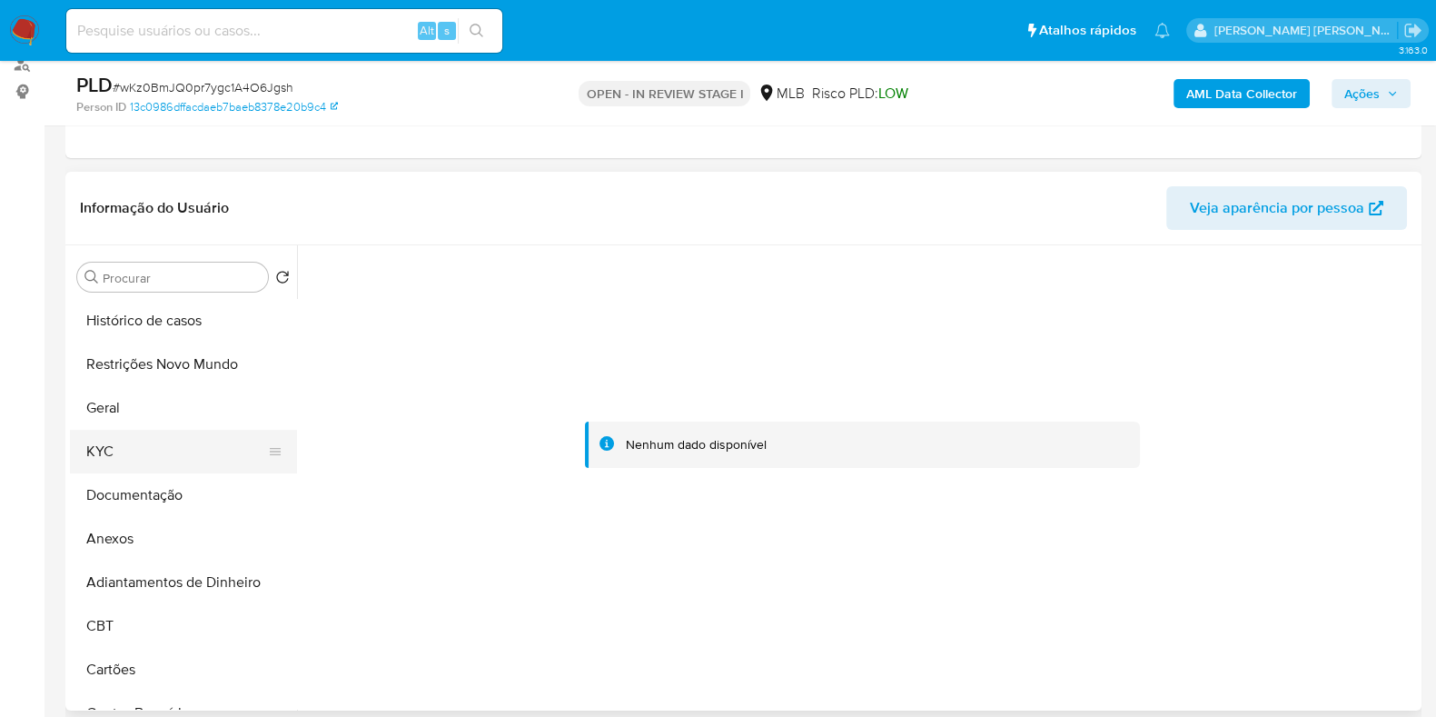
drag, startPoint x: 114, startPoint y: 425, endPoint x: 118, endPoint y: 450, distance: 24.8
click at [115, 444] on ul "Histórico de casos Restrições Novo Mundo Geral KYC Documentação Anexos Adiantam…" at bounding box center [183, 504] width 227 height 410
click at [119, 451] on button "KYC" at bounding box center [176, 452] width 213 height 44
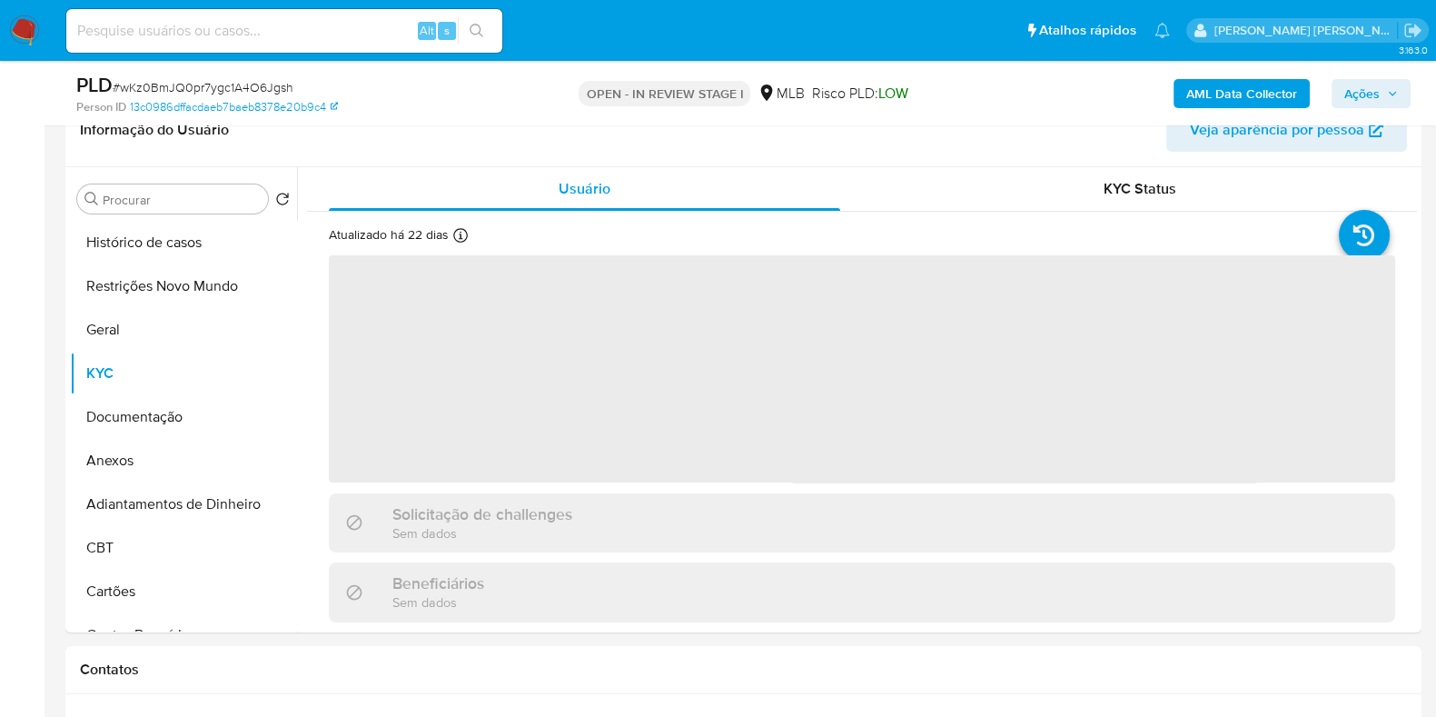
scroll to position [341, 0]
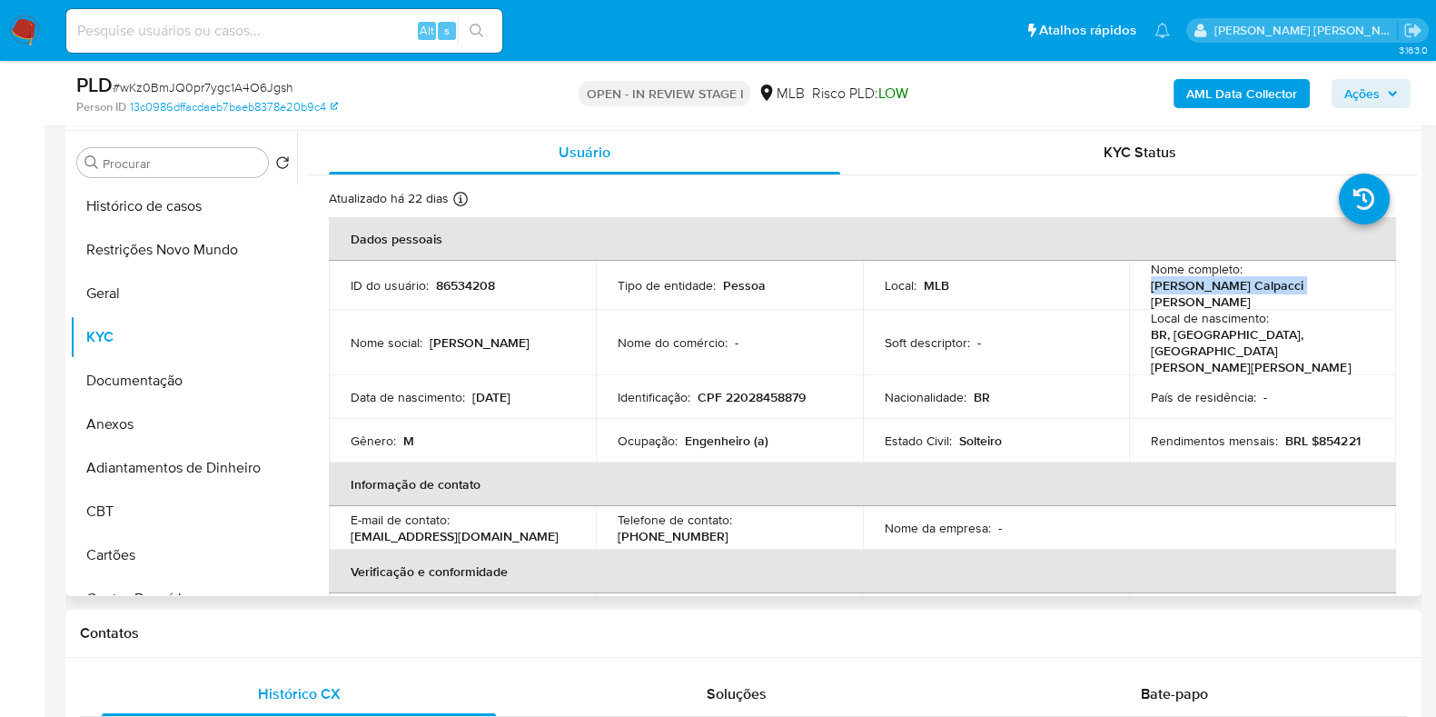
drag, startPoint x: 1256, startPoint y: 294, endPoint x: 1137, endPoint y: 292, distance: 119.0
click at [1137, 292] on td "Nome completo : Gustavo Calpacci Renaud" at bounding box center [1262, 285] width 267 height 49
copy p "Gustavo Calpacci Renaud"
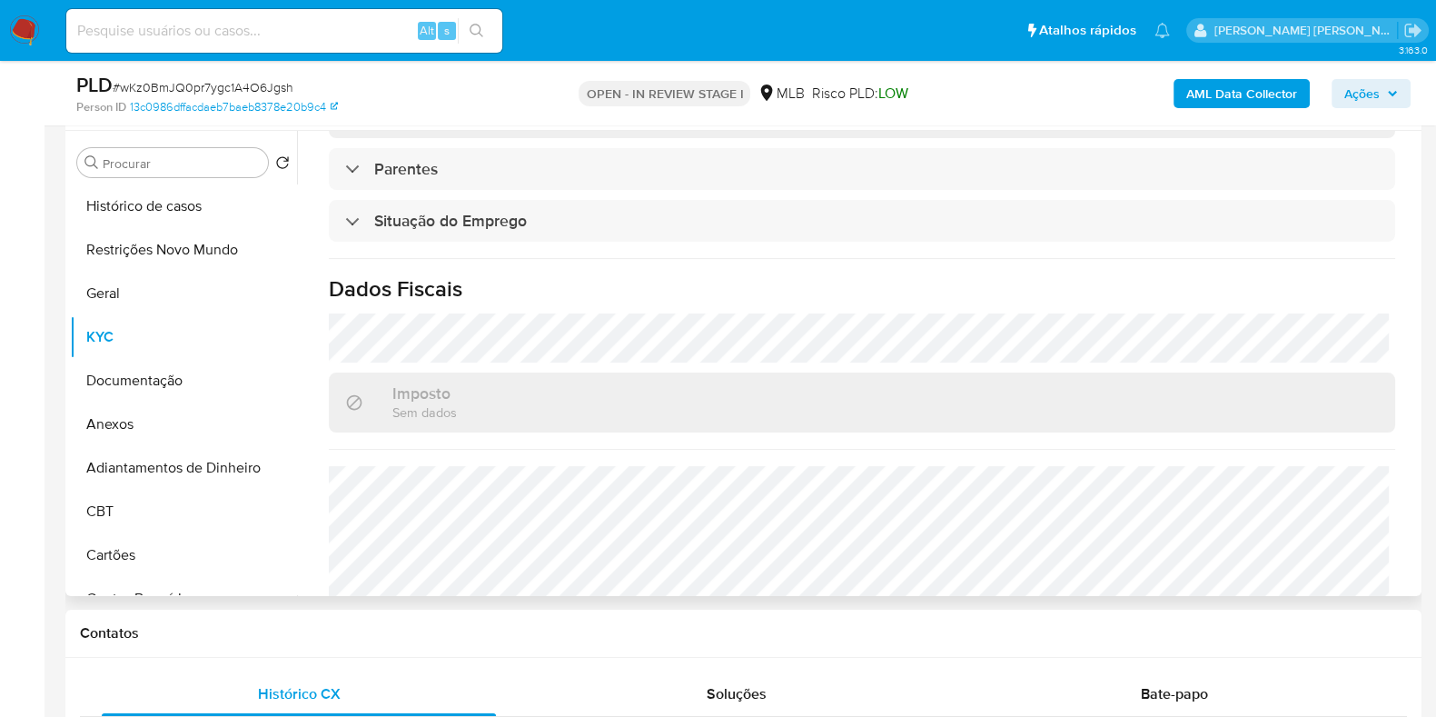
scroll to position [789, 0]
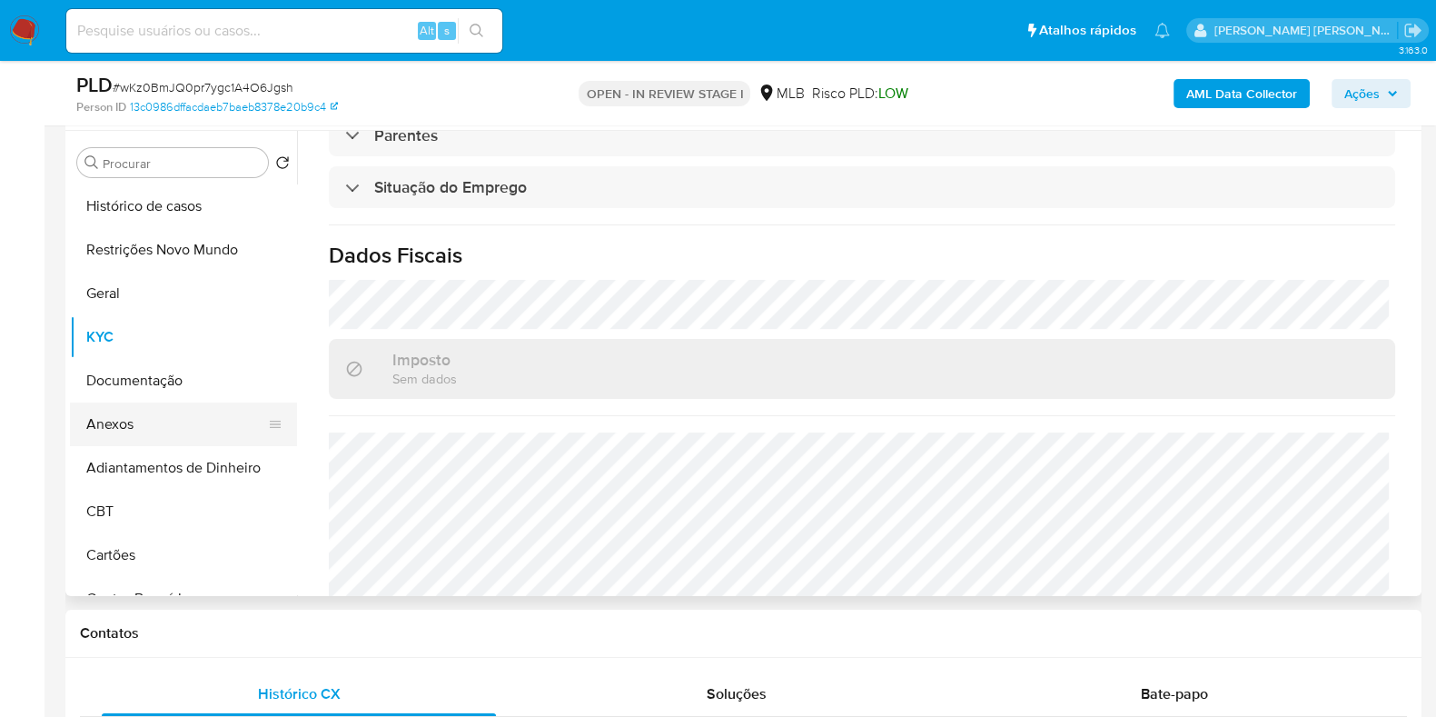
click at [180, 429] on button "Anexos" at bounding box center [176, 424] width 213 height 44
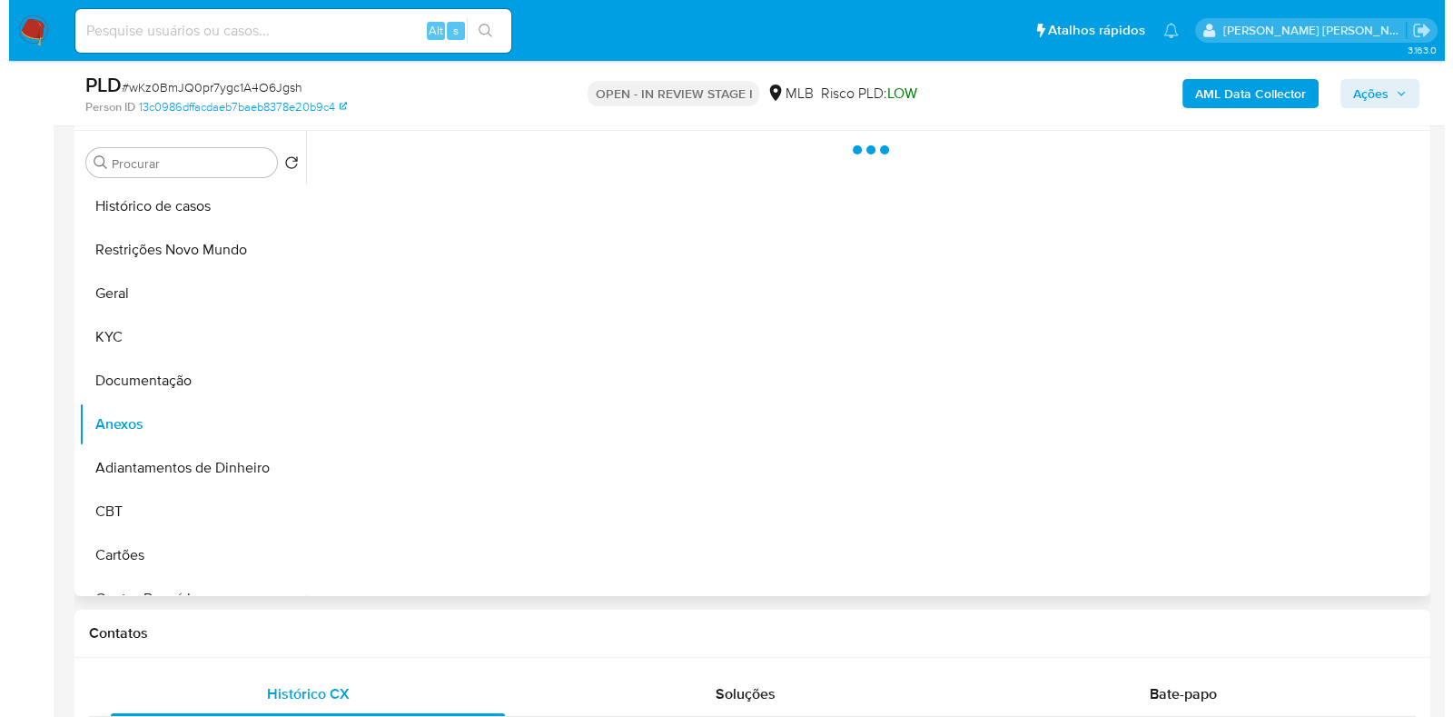
scroll to position [0, 0]
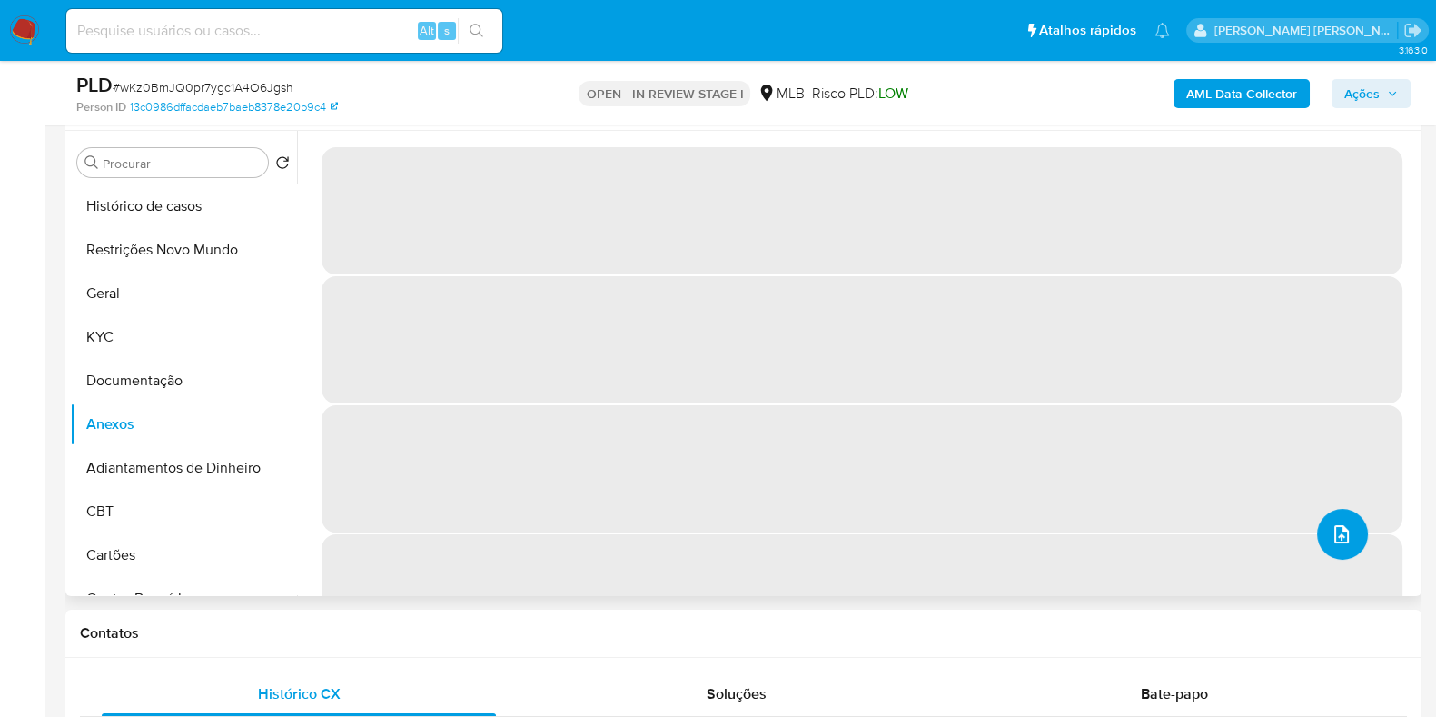
click at [1331, 542] on icon "upload-file" at bounding box center [1342, 534] width 22 height 22
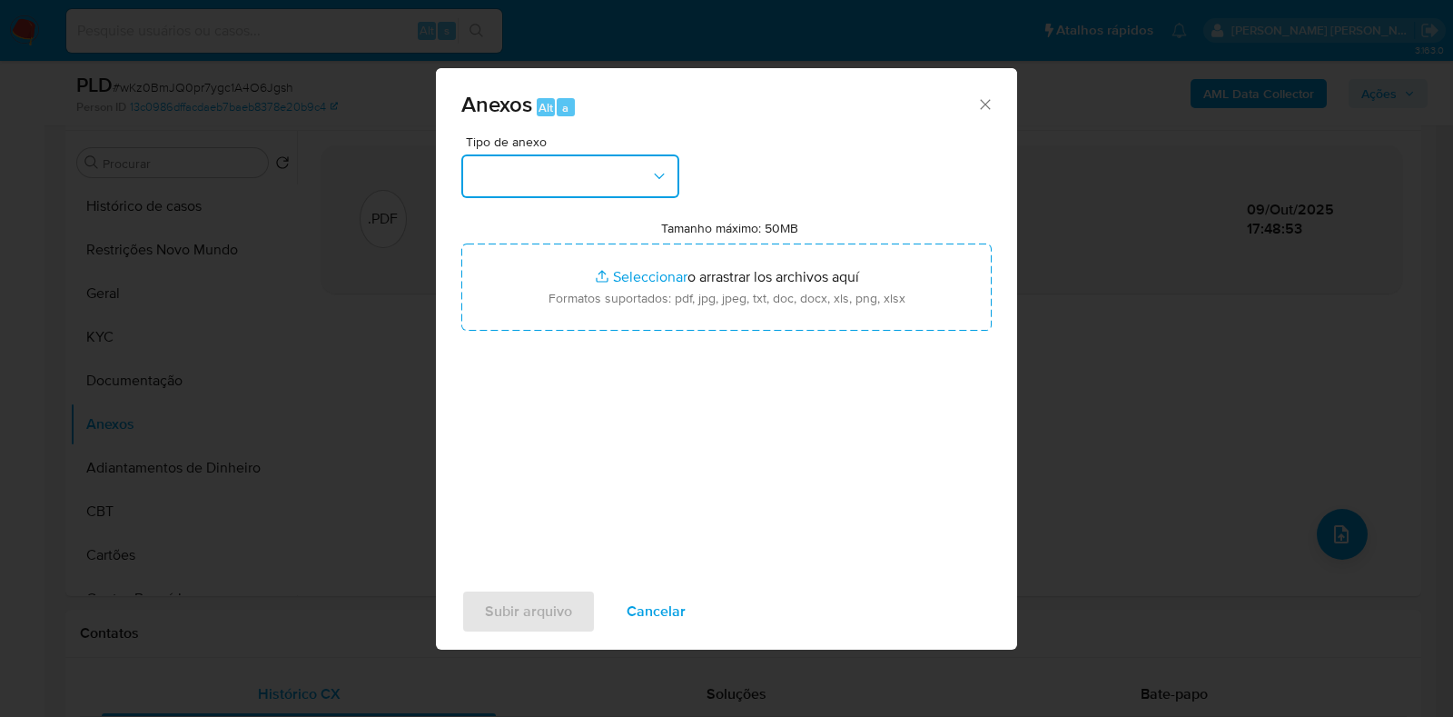
click at [600, 154] on button "button" at bounding box center [570, 176] width 218 height 44
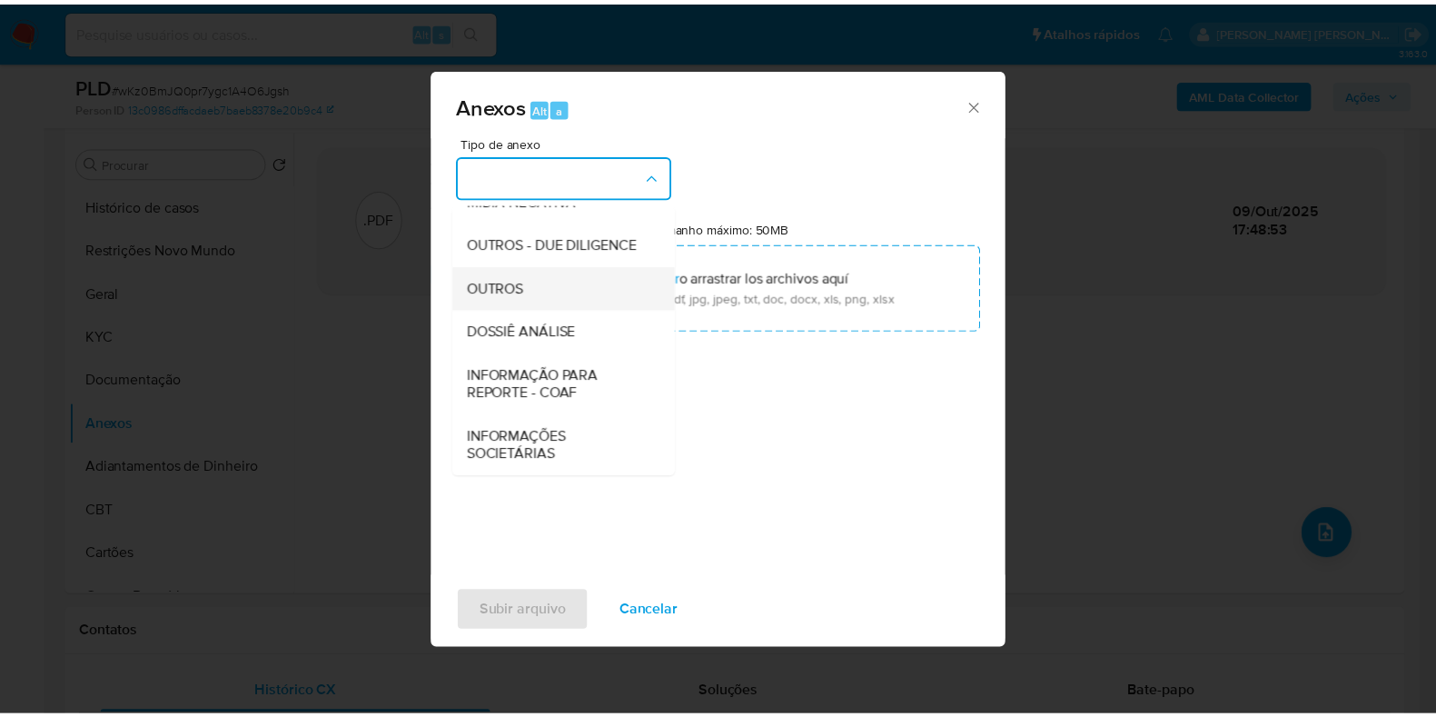
scroll to position [280, 0]
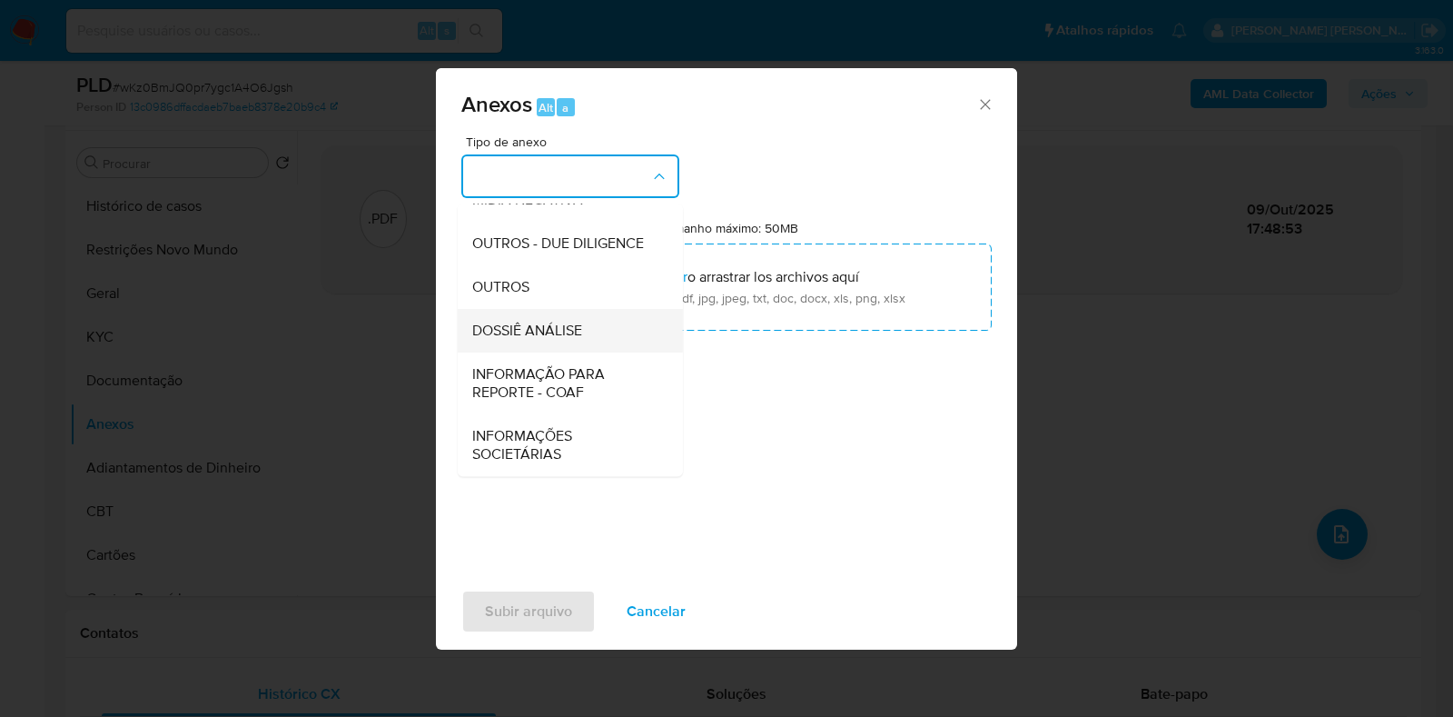
click at [532, 324] on span "DOSSIÊ ANÁLISE" at bounding box center [527, 331] width 110 height 18
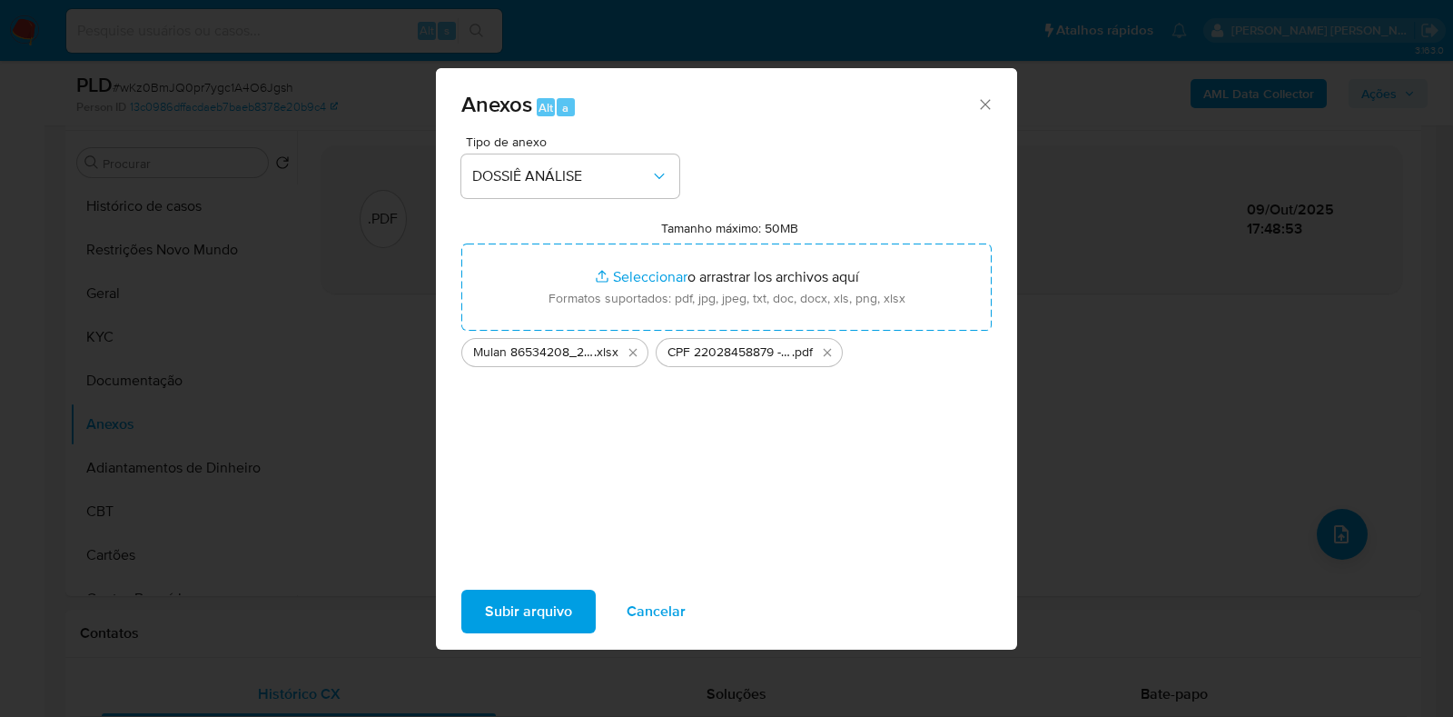
click at [526, 607] on span "Subir arquivo" at bounding box center [528, 611] width 87 height 40
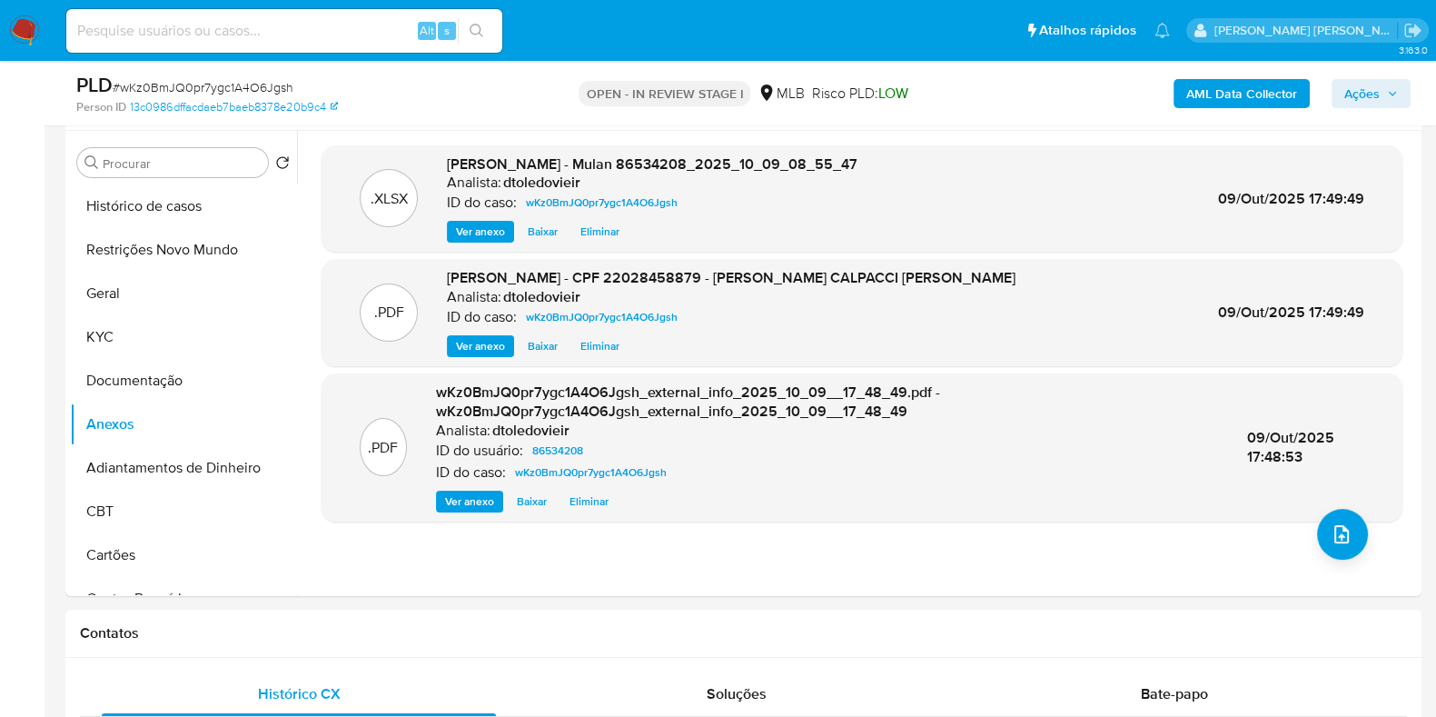
click at [1367, 111] on div "AML Data Collector Ações" at bounding box center [1191, 93] width 440 height 43
click at [1379, 95] on span "Ações" at bounding box center [1361, 93] width 35 height 29
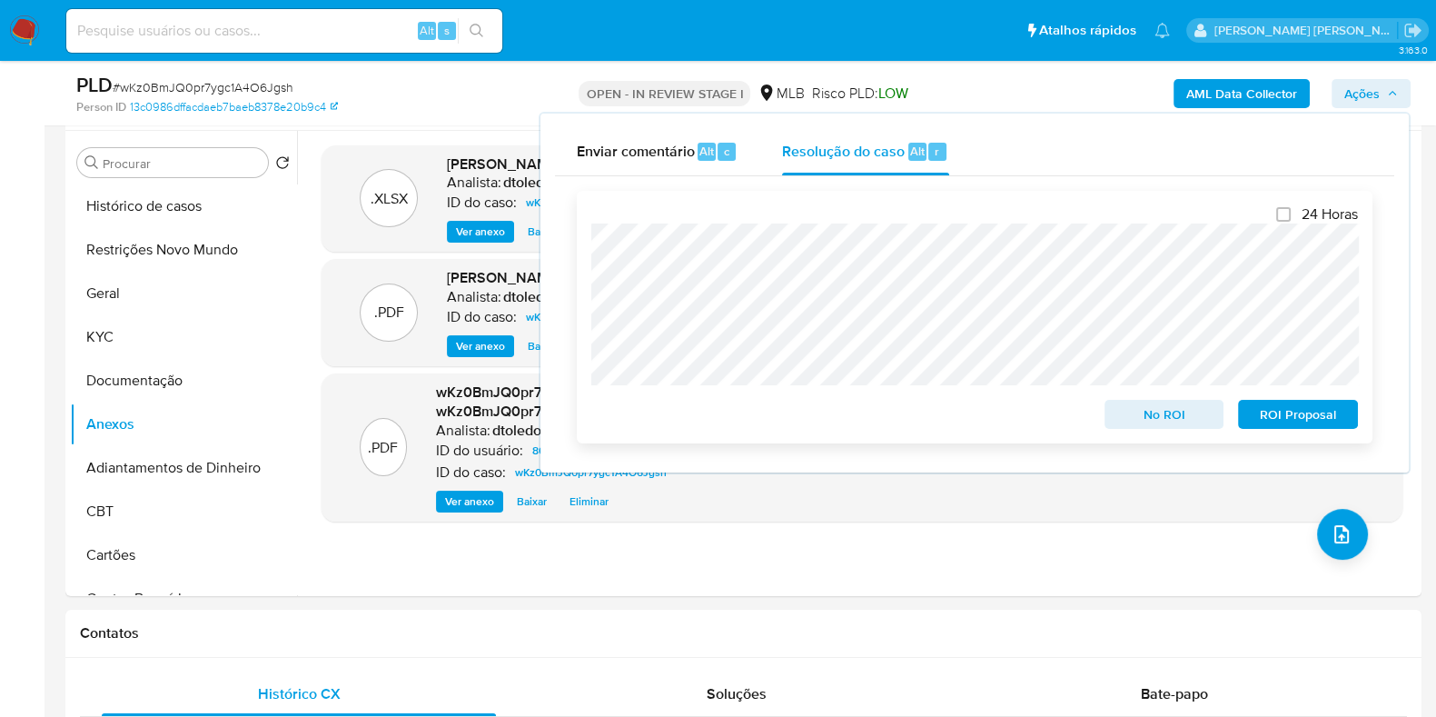
click at [1128, 411] on span "No ROI" at bounding box center [1164, 413] width 94 height 25
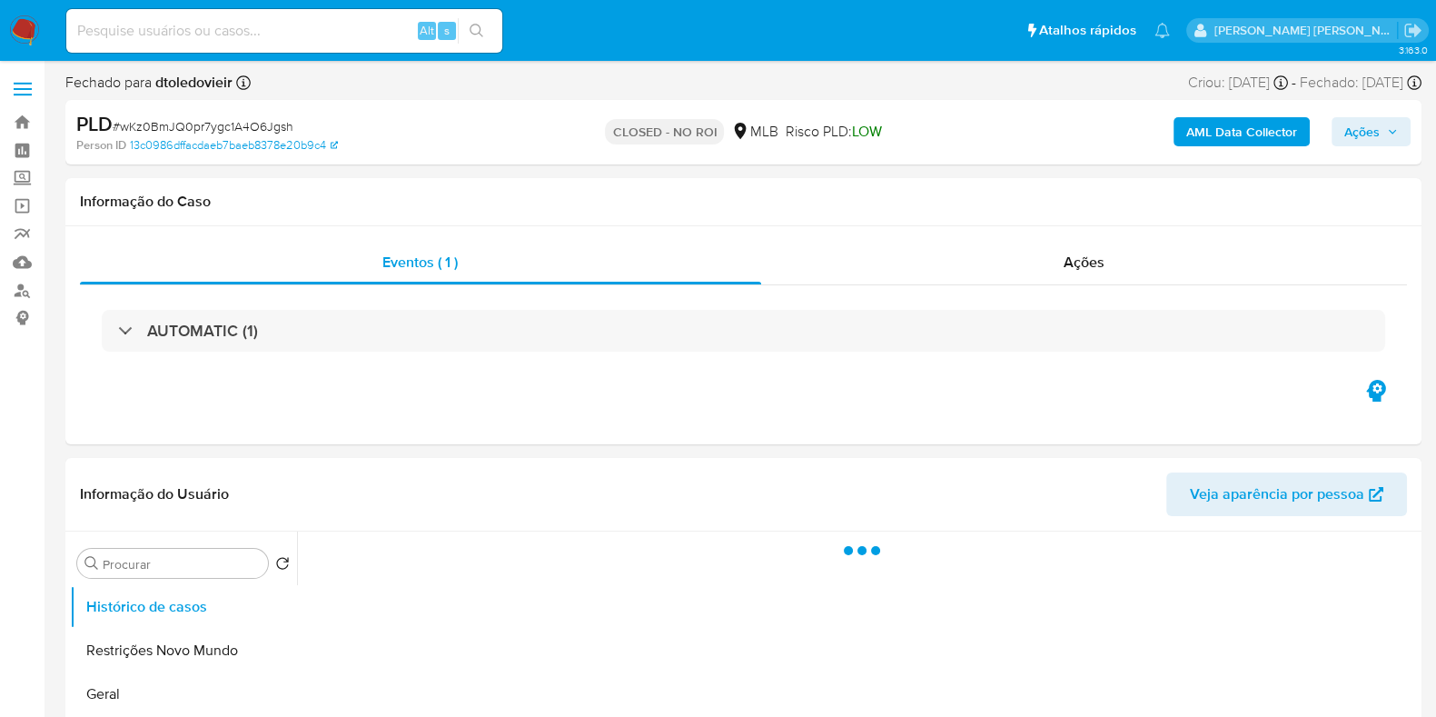
select select "10"
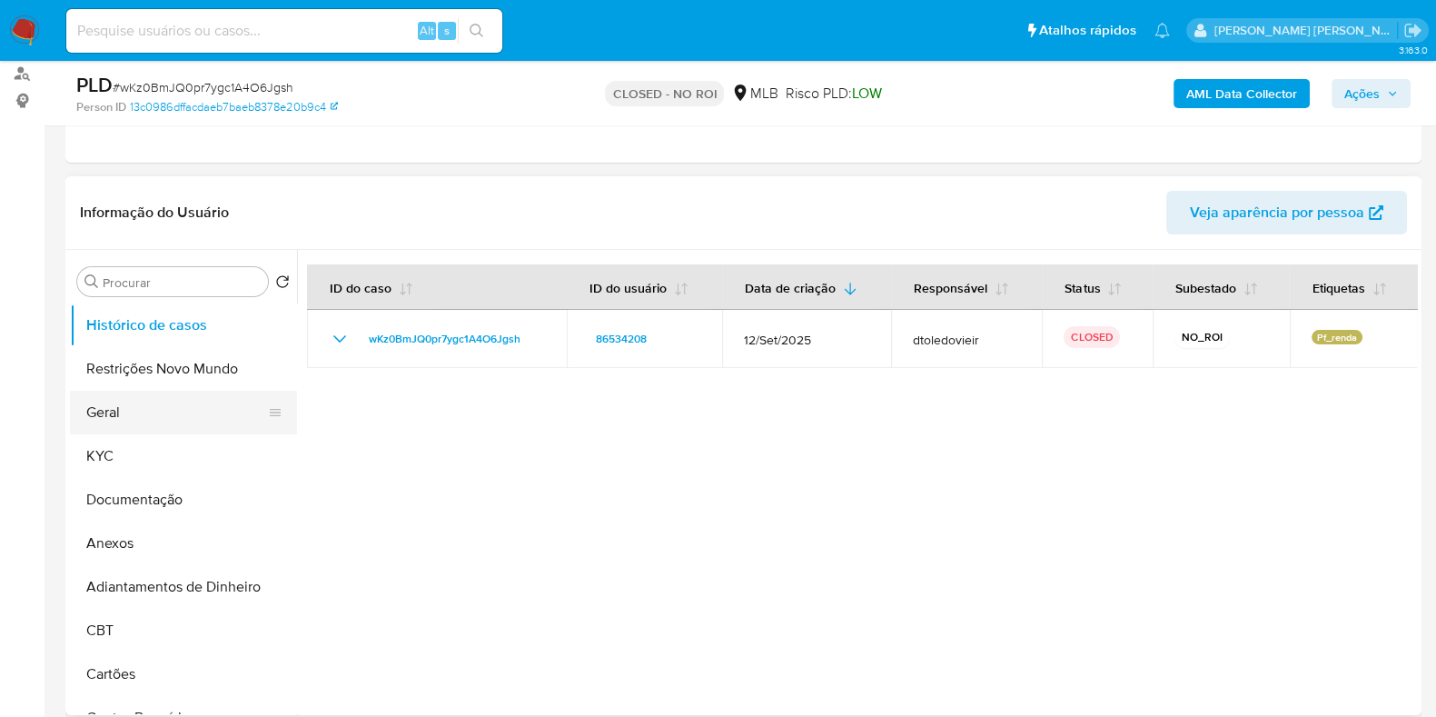
scroll to position [226, 0]
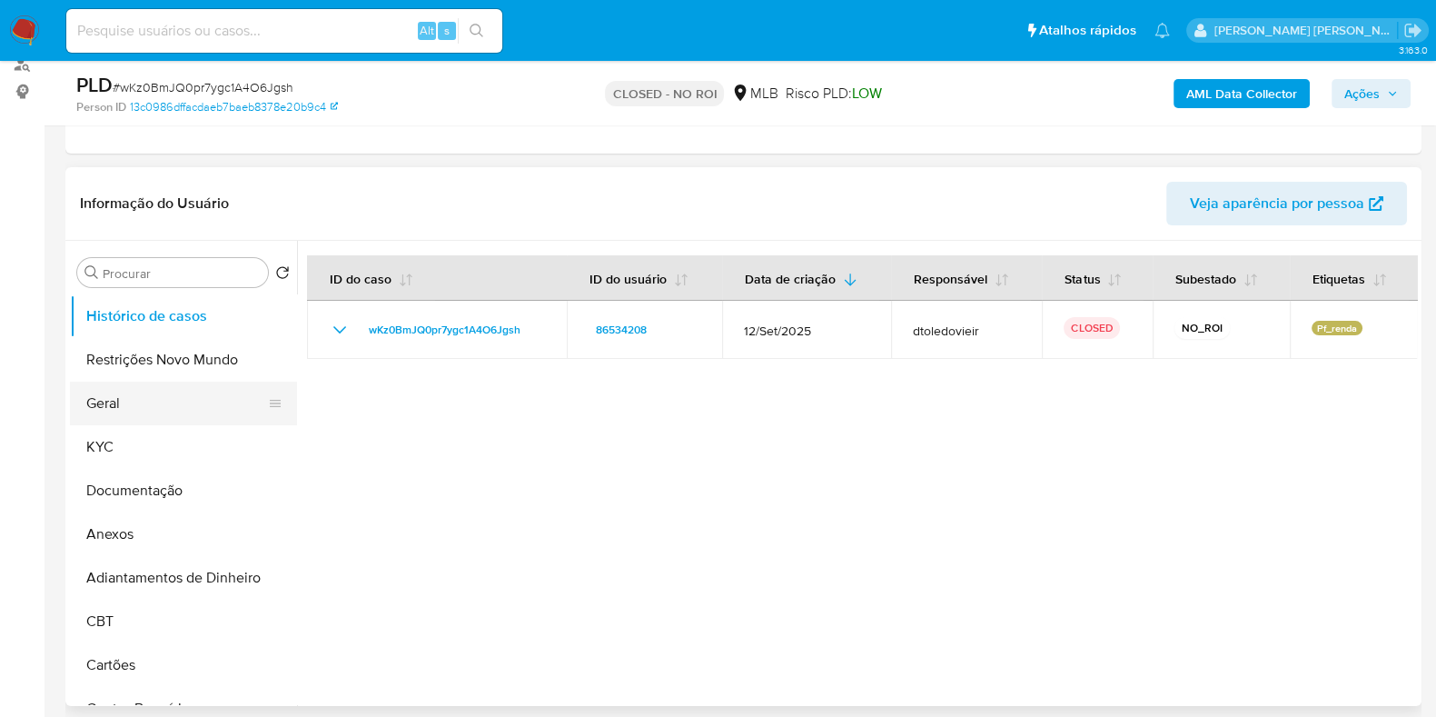
click at [144, 411] on button "Geral" at bounding box center [176, 404] width 213 height 44
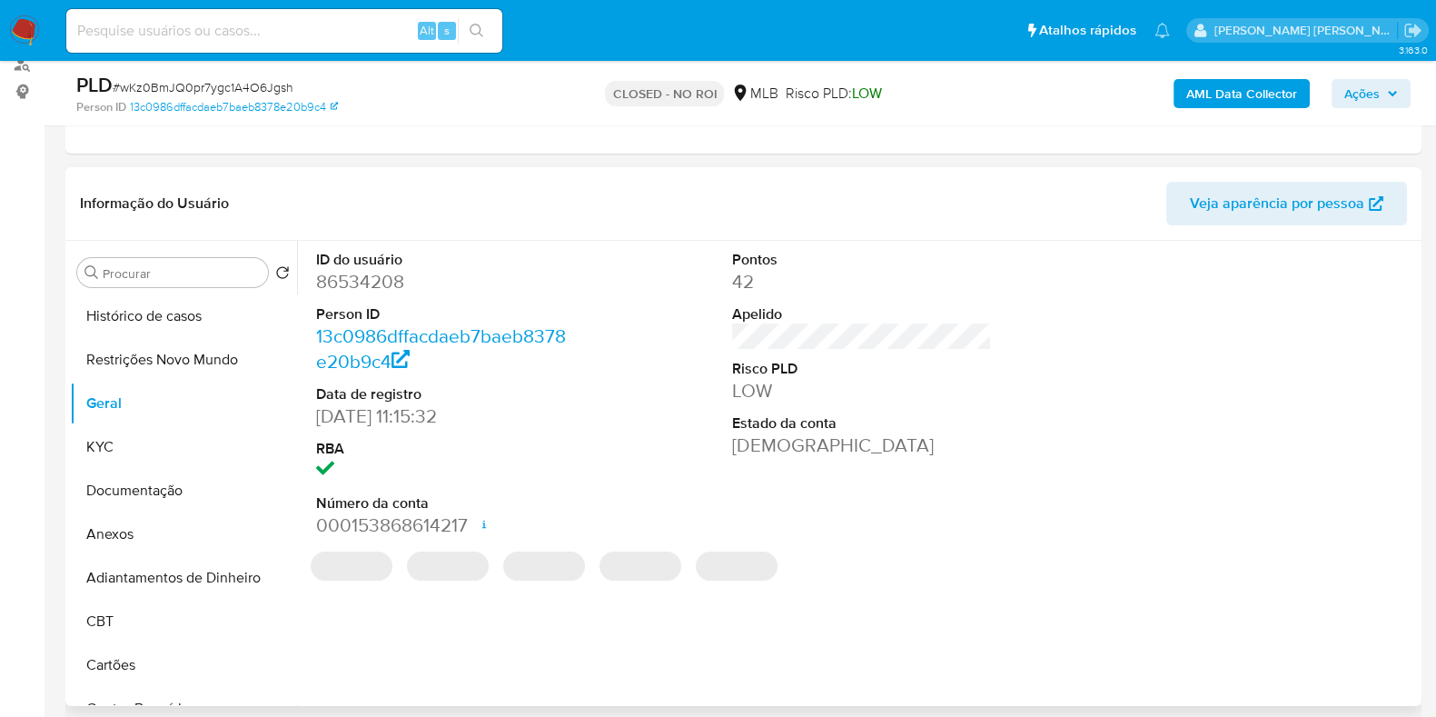
click at [375, 274] on dd "86534208" at bounding box center [446, 281] width 260 height 25
copy dd "86534208"
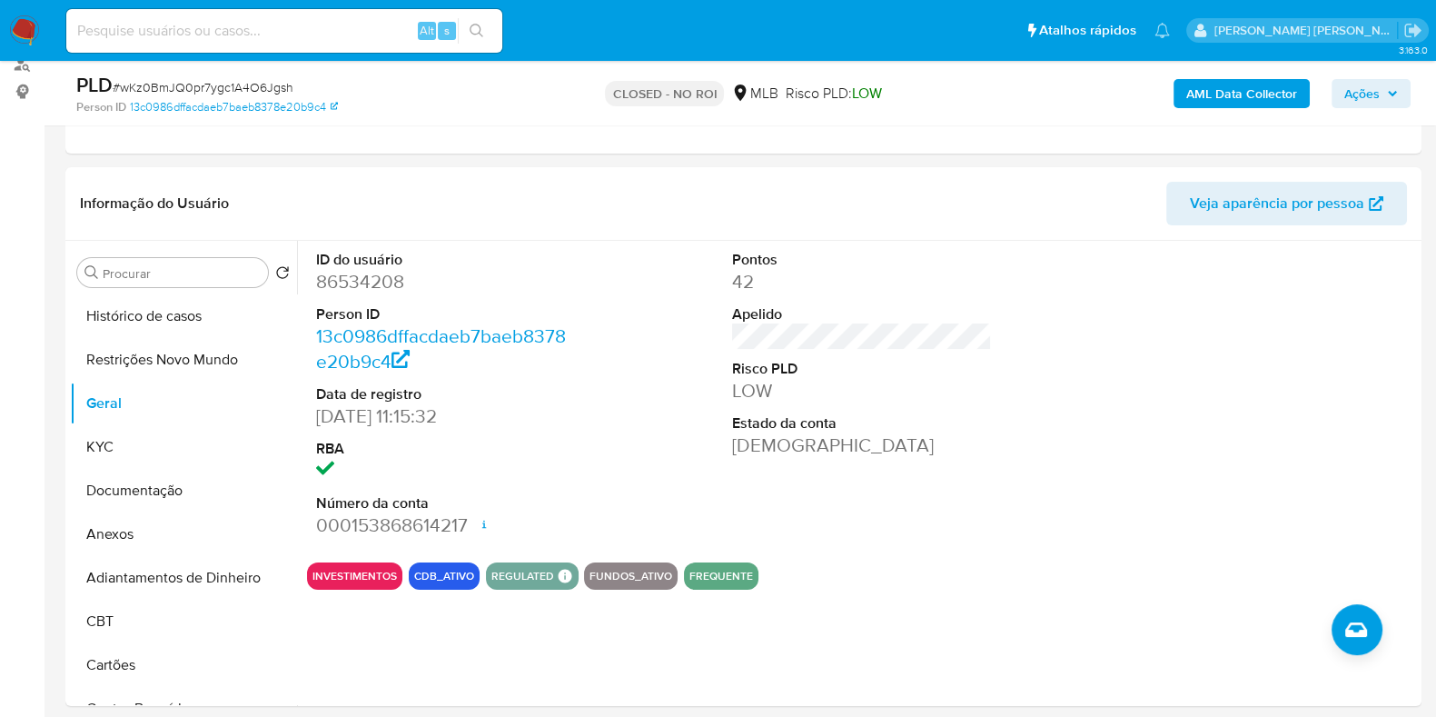
click at [273, 29] on input at bounding box center [284, 31] width 436 height 24
paste input "1772472303"
type input "1772472303"
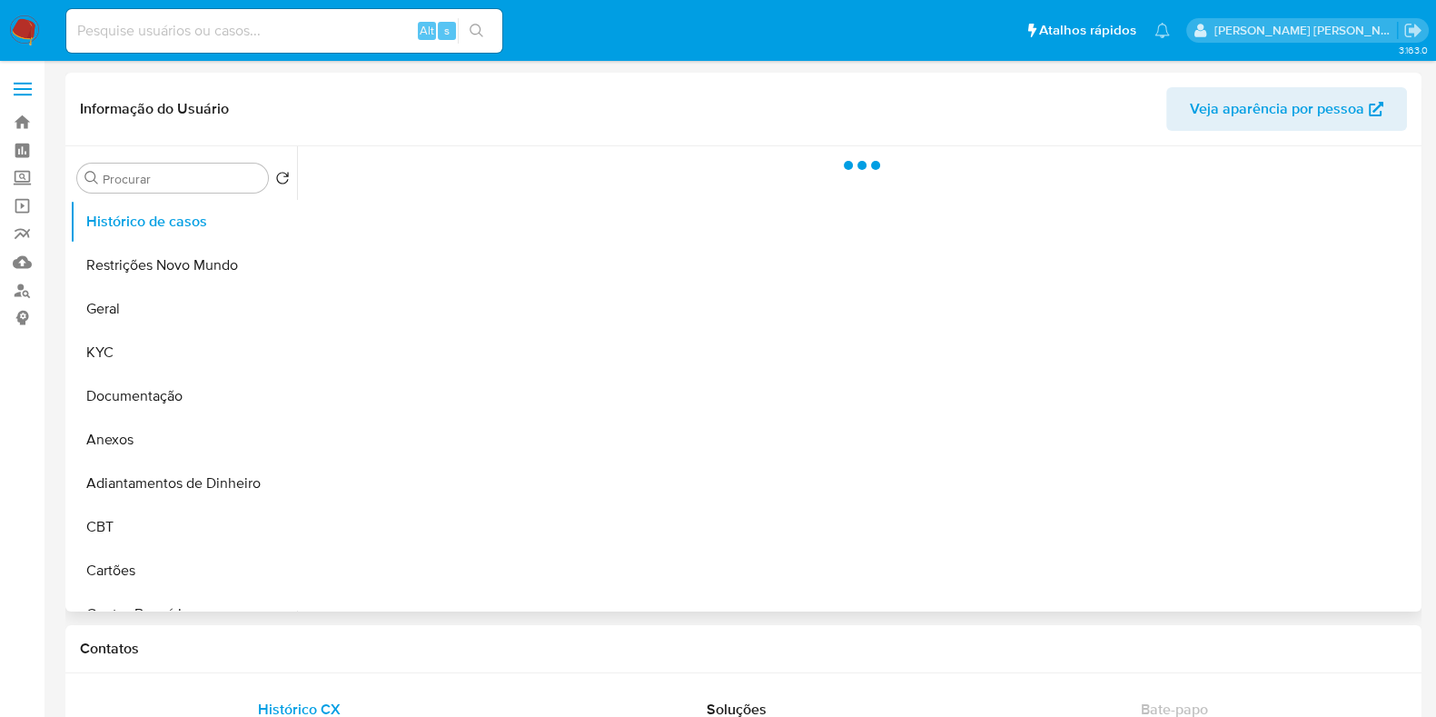
select select "10"
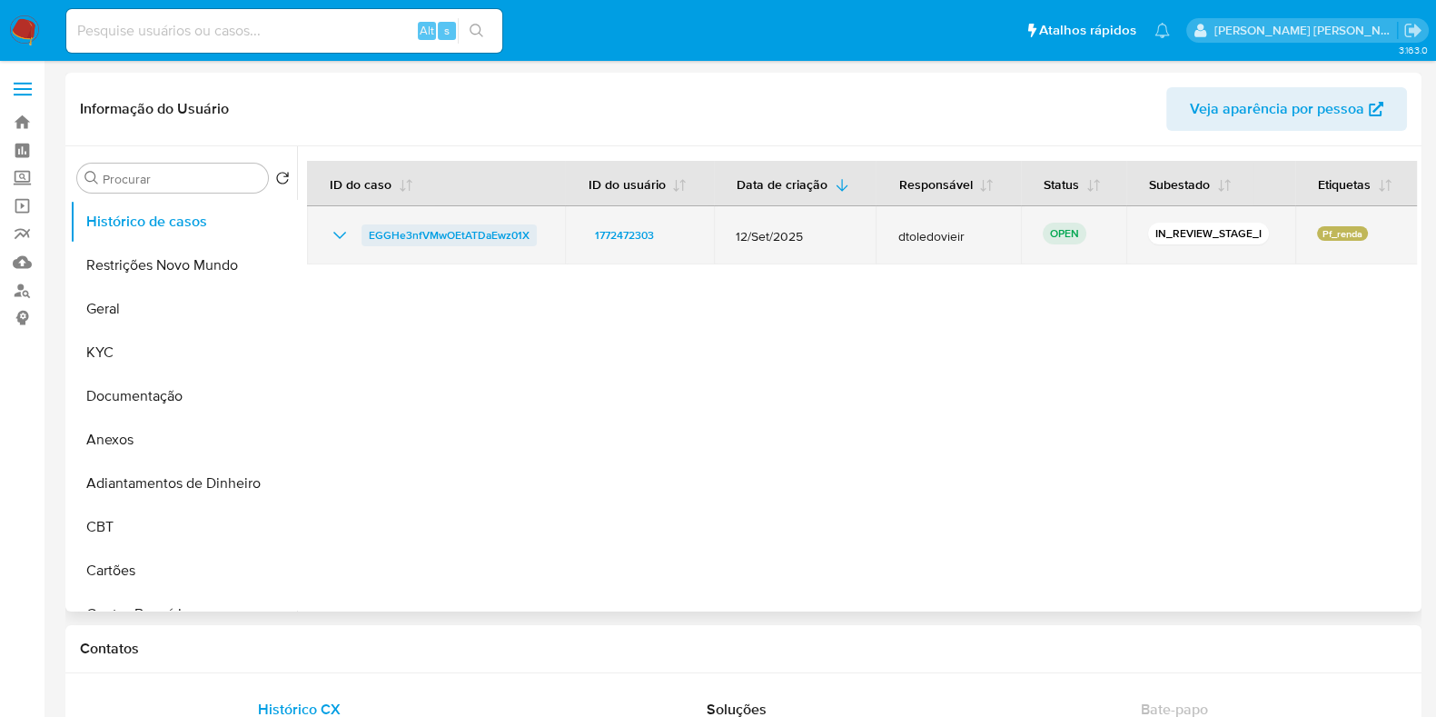
click at [411, 231] on span "EGGHe3nfVMwOEtATDaEwz01X" at bounding box center [449, 235] width 161 height 22
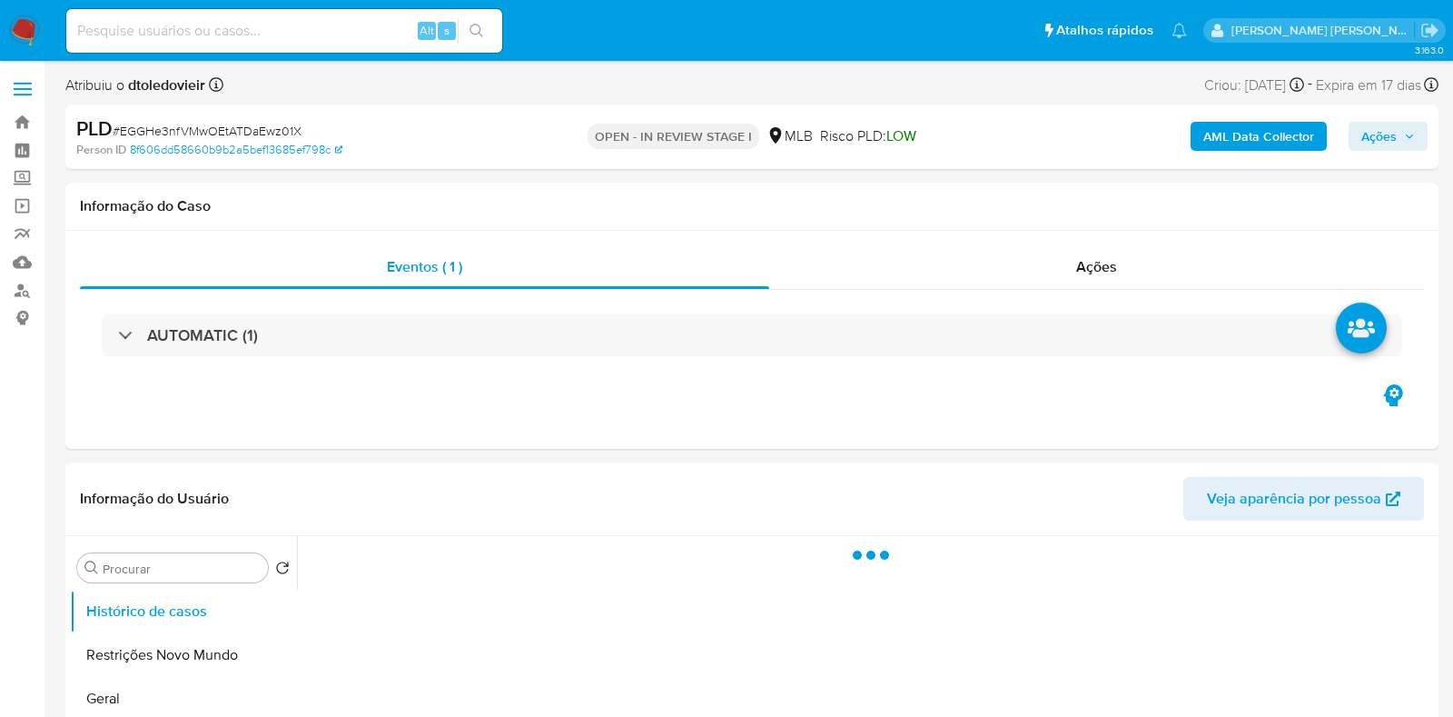
select select "10"
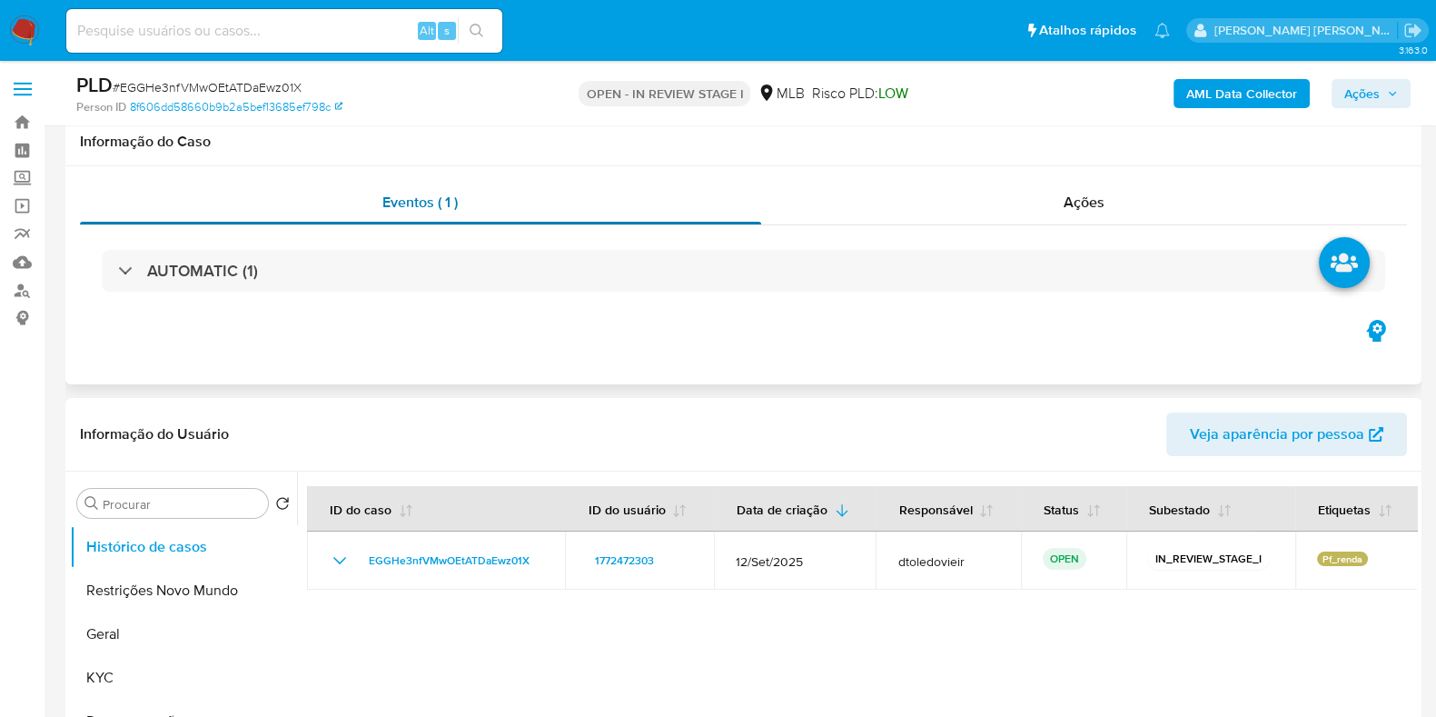
scroll to position [341, 0]
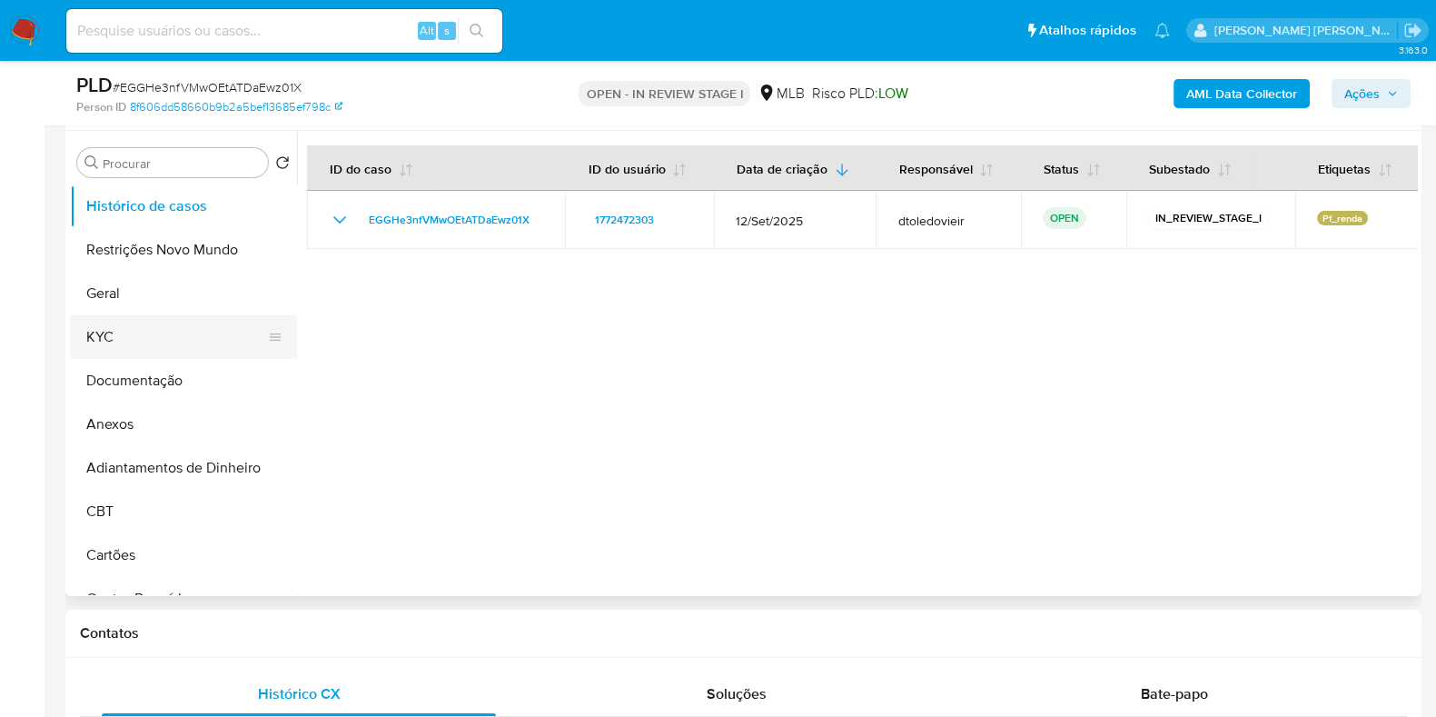
click at [144, 332] on button "KYC" at bounding box center [176, 337] width 213 height 44
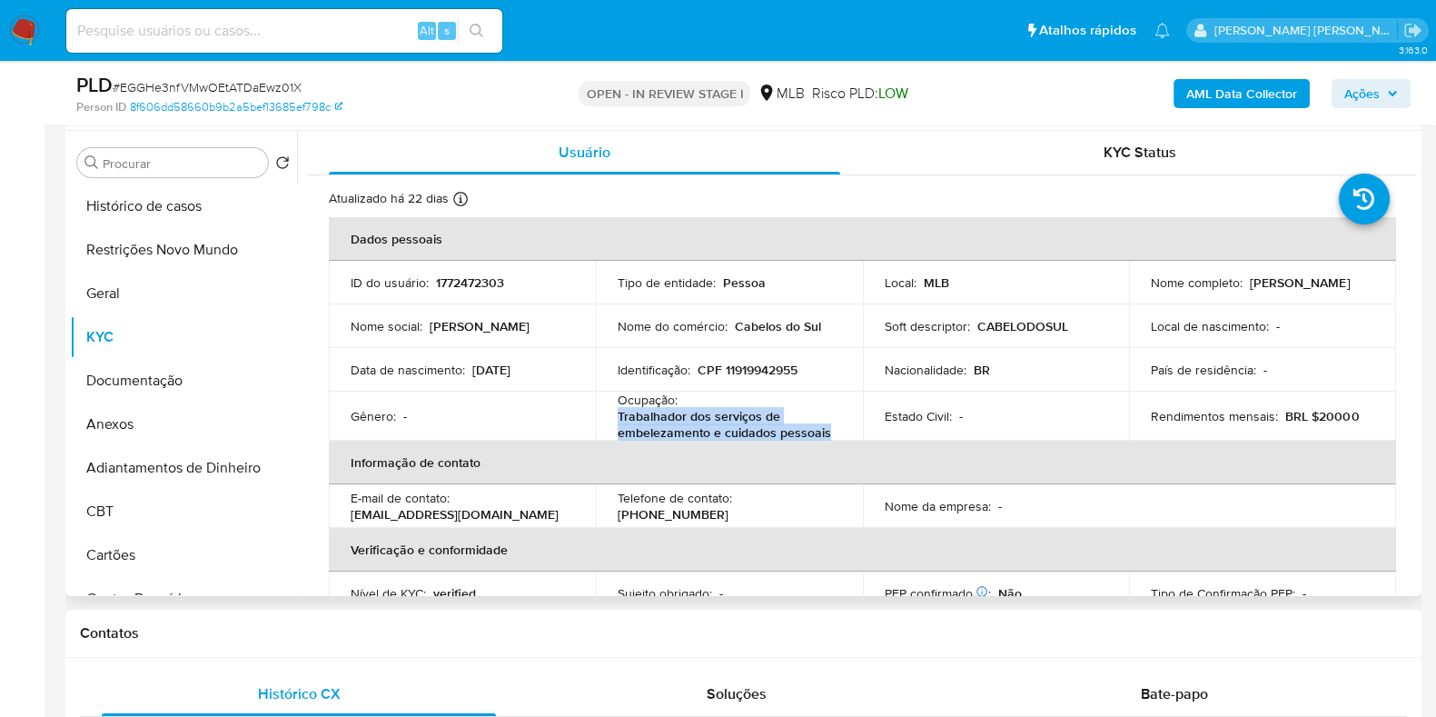
drag, startPoint x: 828, startPoint y: 427, endPoint x: 610, endPoint y: 427, distance: 218.0
click at [610, 427] on td "Ocupação : Trabalhador dos serviços de embelezamento e cuidados pessoais" at bounding box center [729, 416] width 267 height 49
copy p "Trabalhador dos serviços de embelezamento e cuidados pessoais"
click at [161, 366] on button "Documentação" at bounding box center [176, 381] width 213 height 44
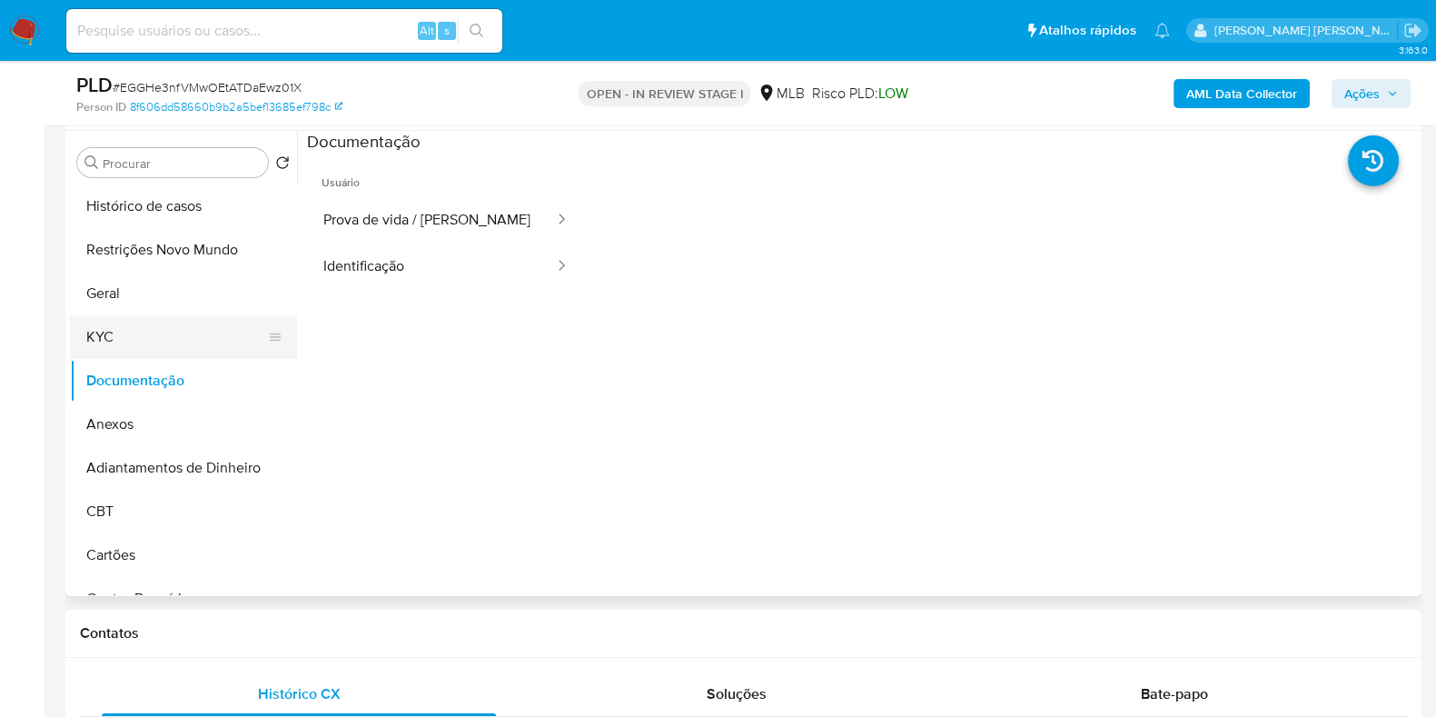
click at [155, 340] on button "KYC" at bounding box center [176, 337] width 213 height 44
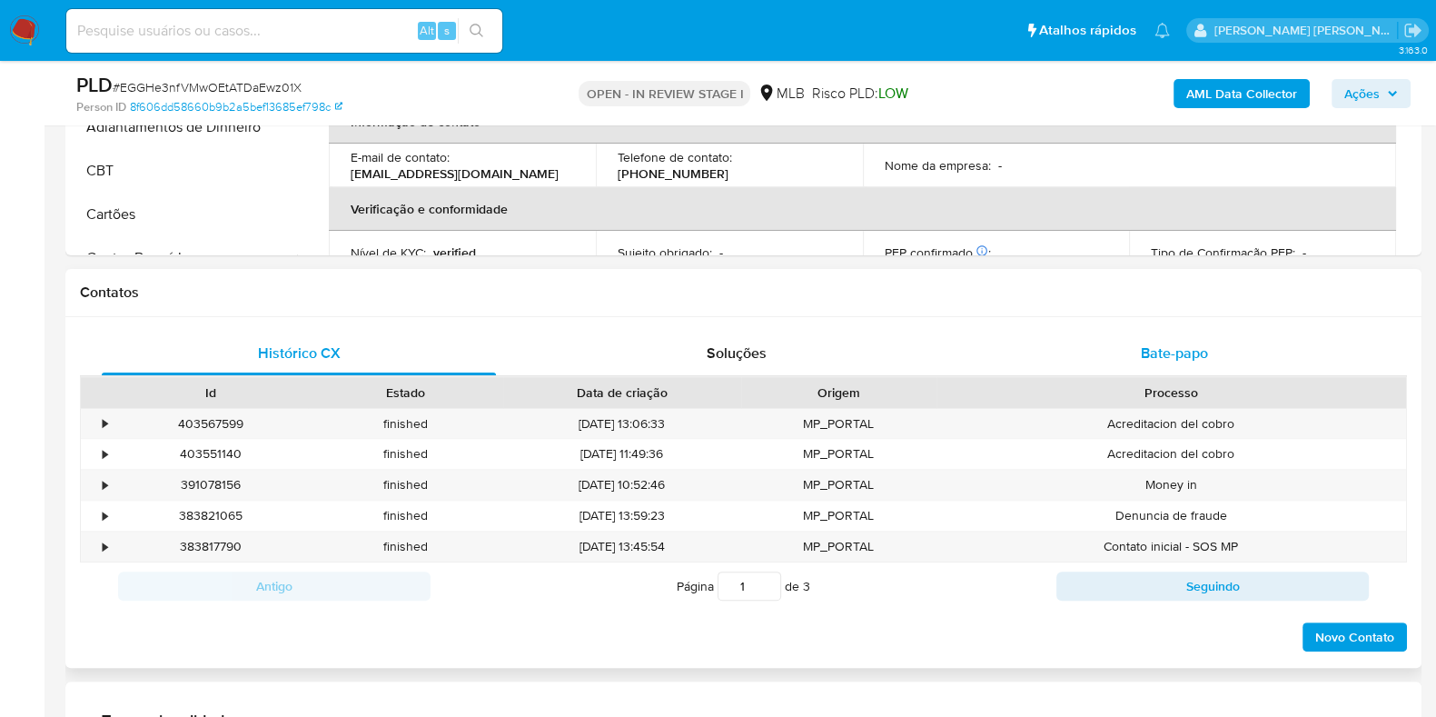
click at [1132, 336] on div "Bate-papo" at bounding box center [1174, 354] width 394 height 44
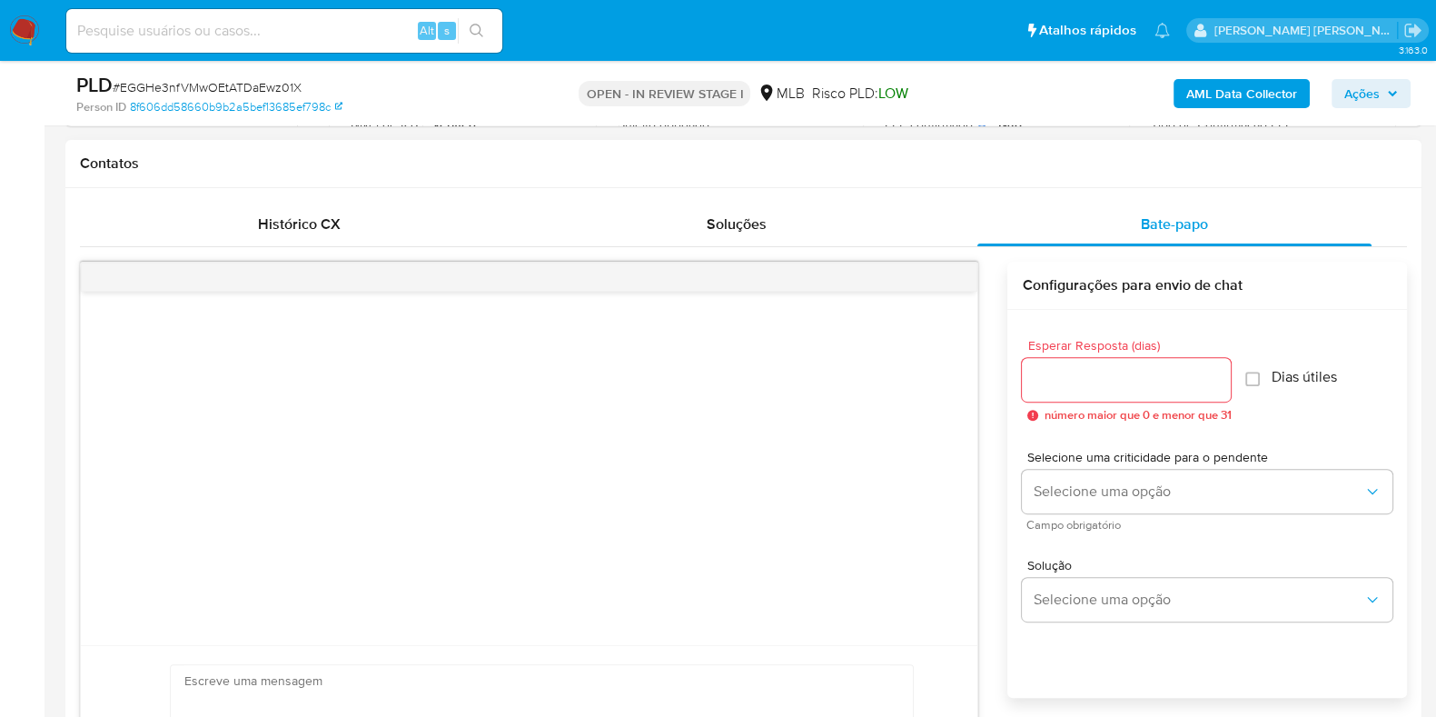
scroll to position [794, 0]
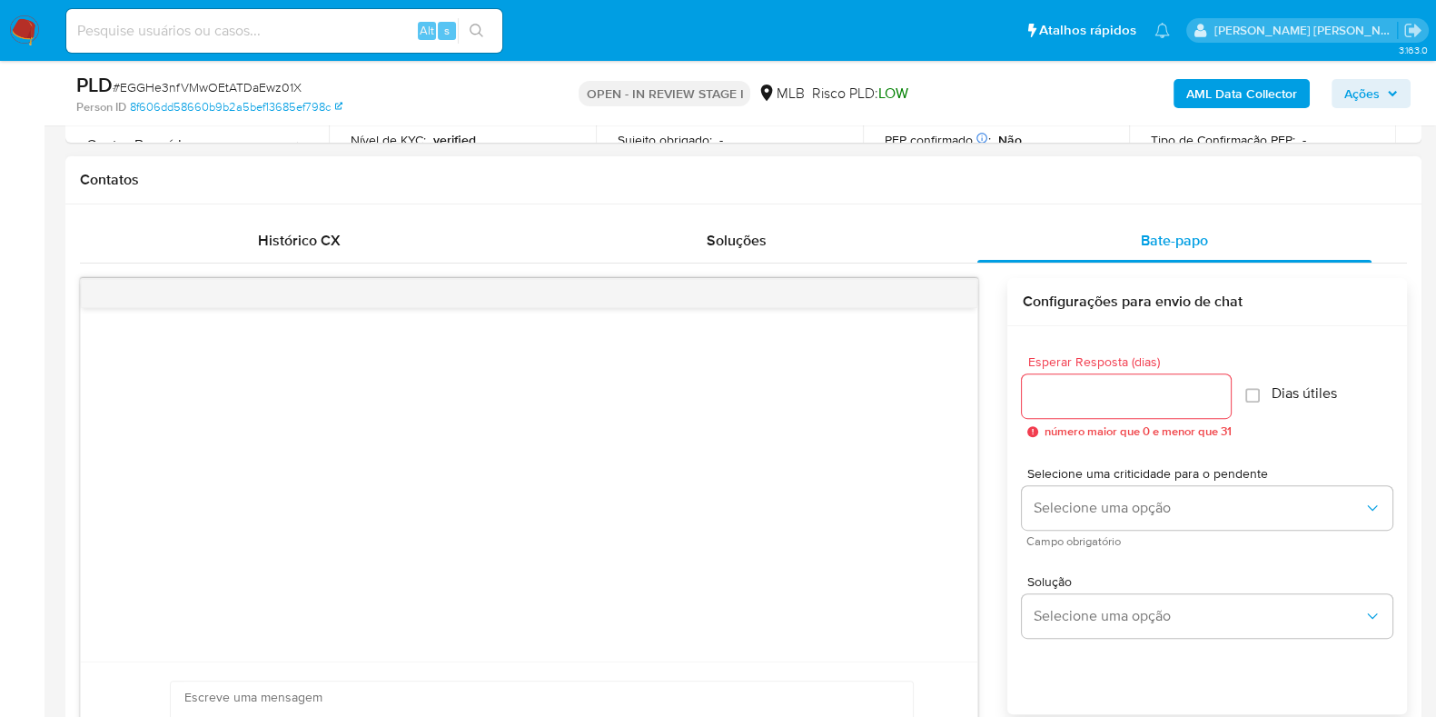
click at [797, 429] on div at bounding box center [529, 484] width 897 height 353
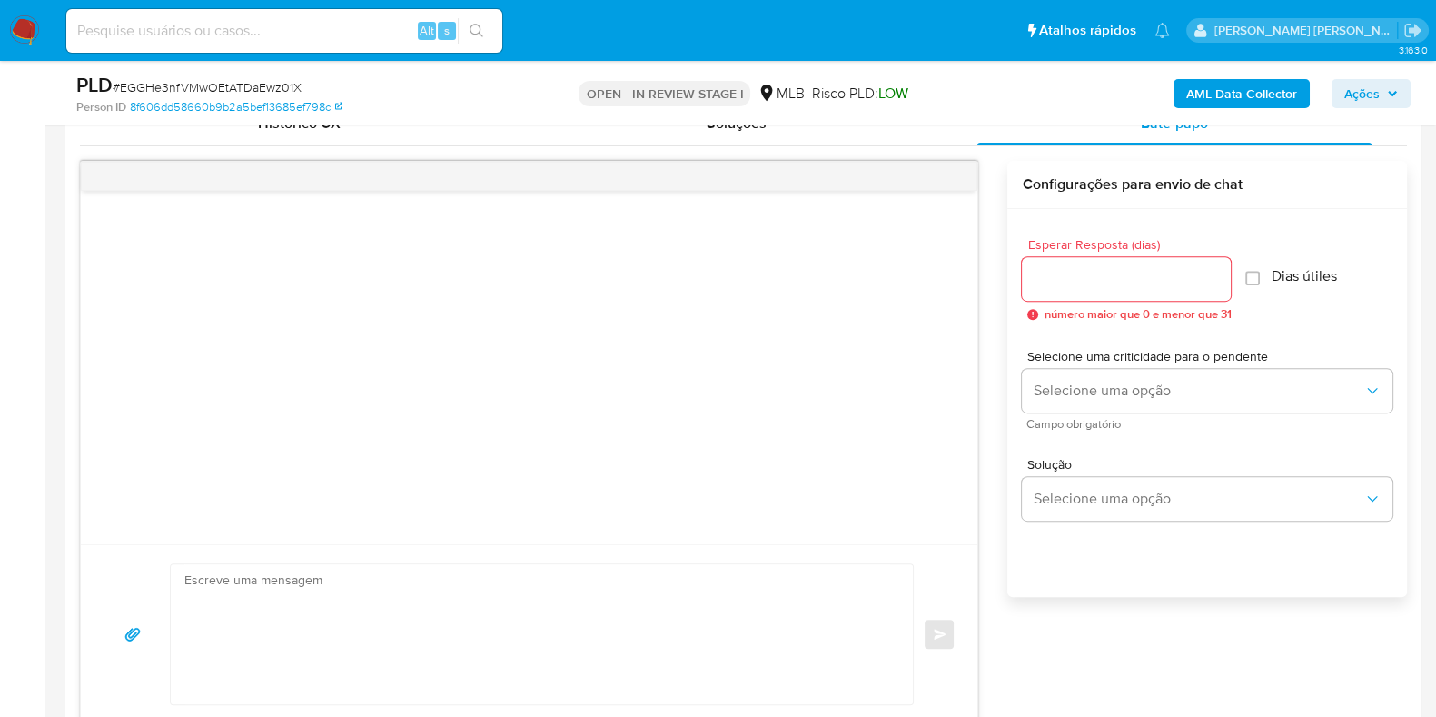
scroll to position [1022, 0]
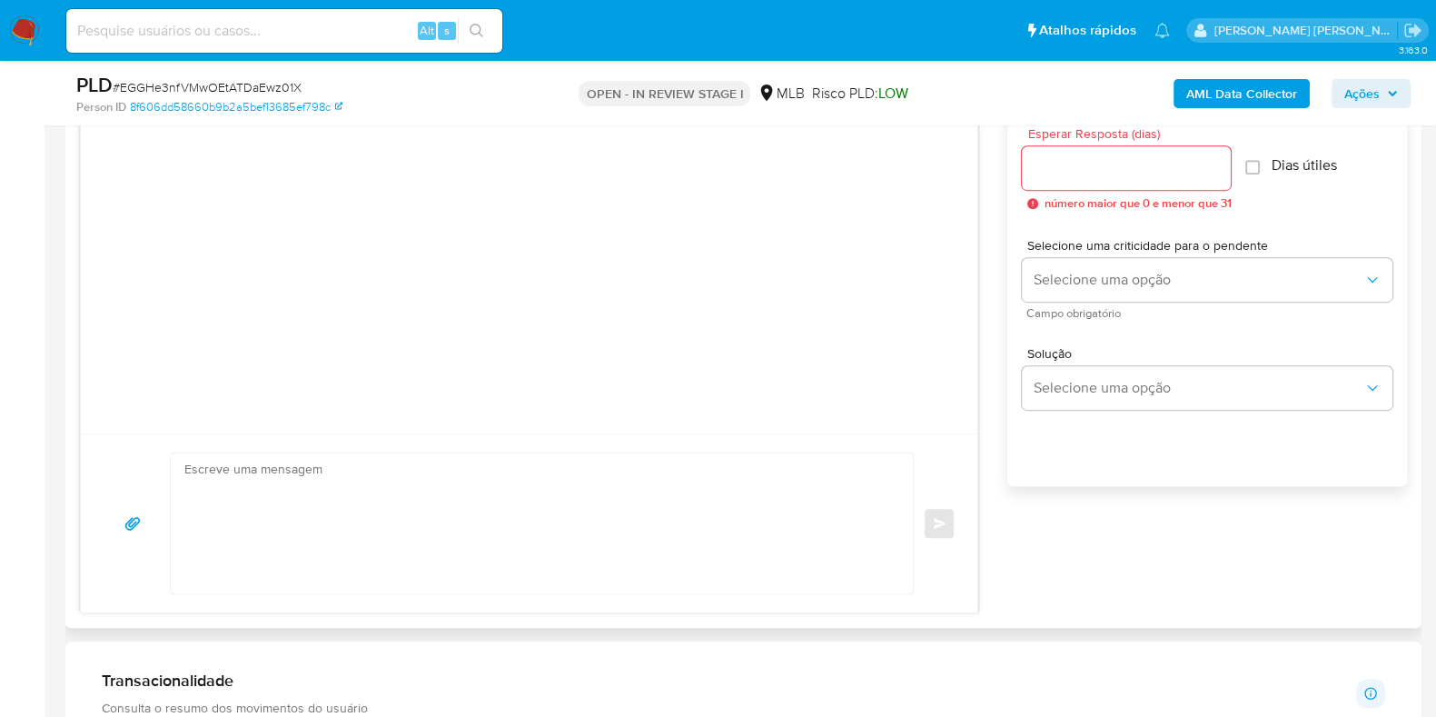
click at [571, 512] on textarea at bounding box center [537, 523] width 706 height 140
paste textarea "Olá, Estamos realizando uma verificação adicional de segurança em contas de usu…"
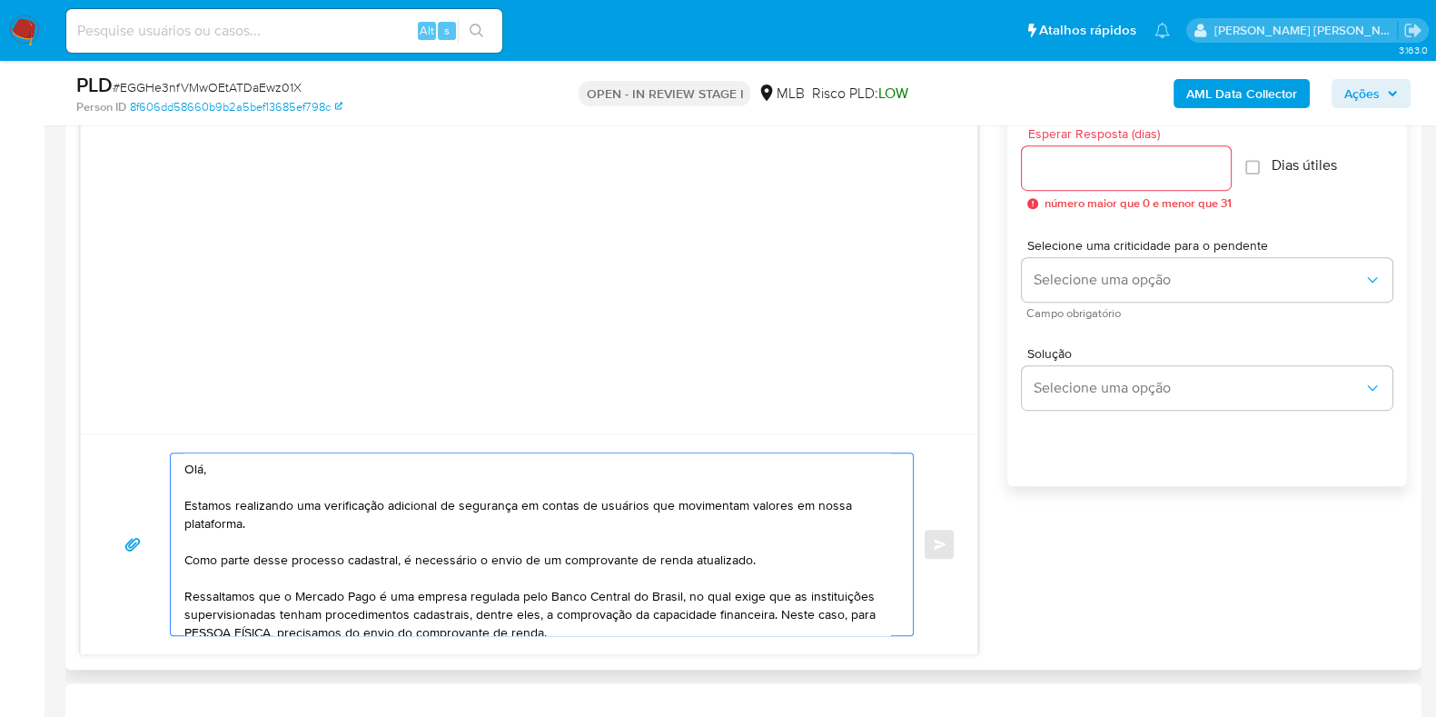
scroll to position [206, 0]
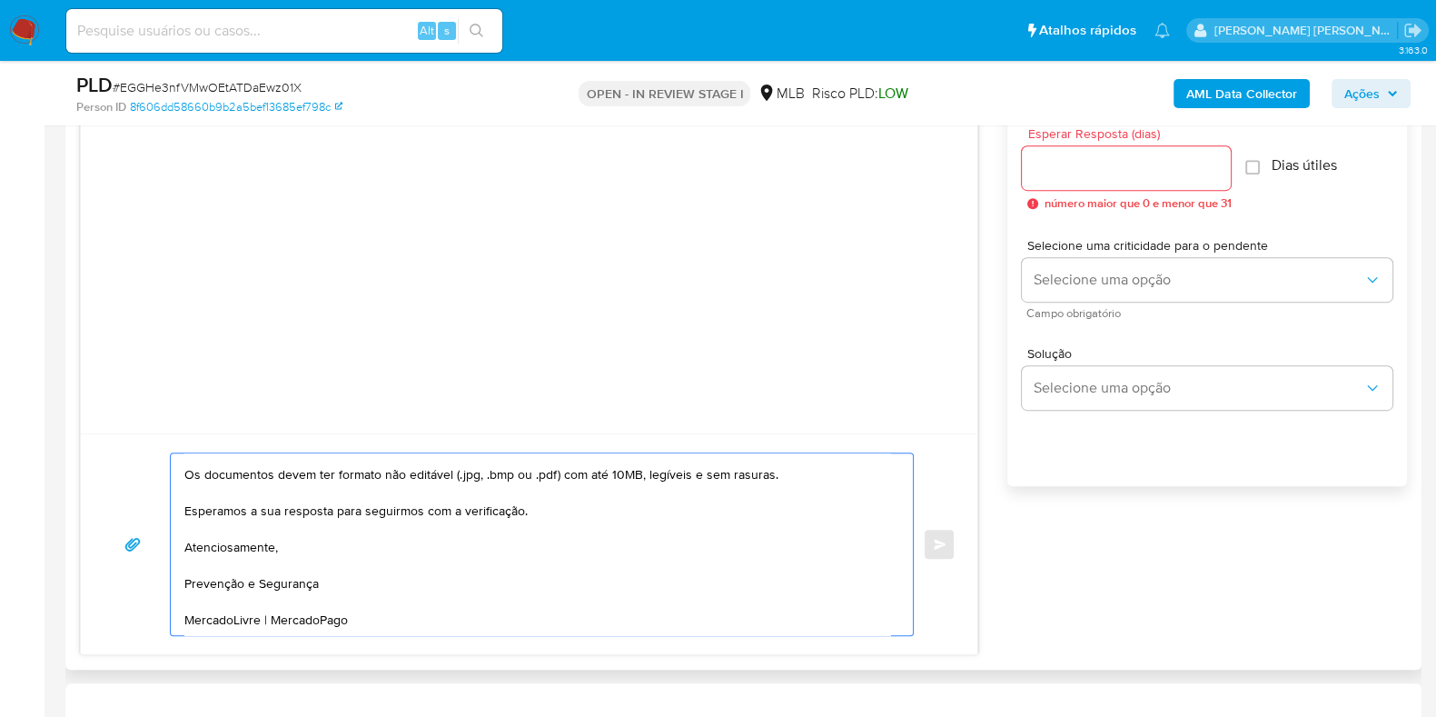
type textarea "Olá, Estamos realizando uma verificação adicional de segurança em contas de usu…"
click at [1138, 182] on div at bounding box center [1126, 168] width 209 height 44
click at [1161, 168] on input "Esperar Resposta (dias)" at bounding box center [1126, 168] width 209 height 24
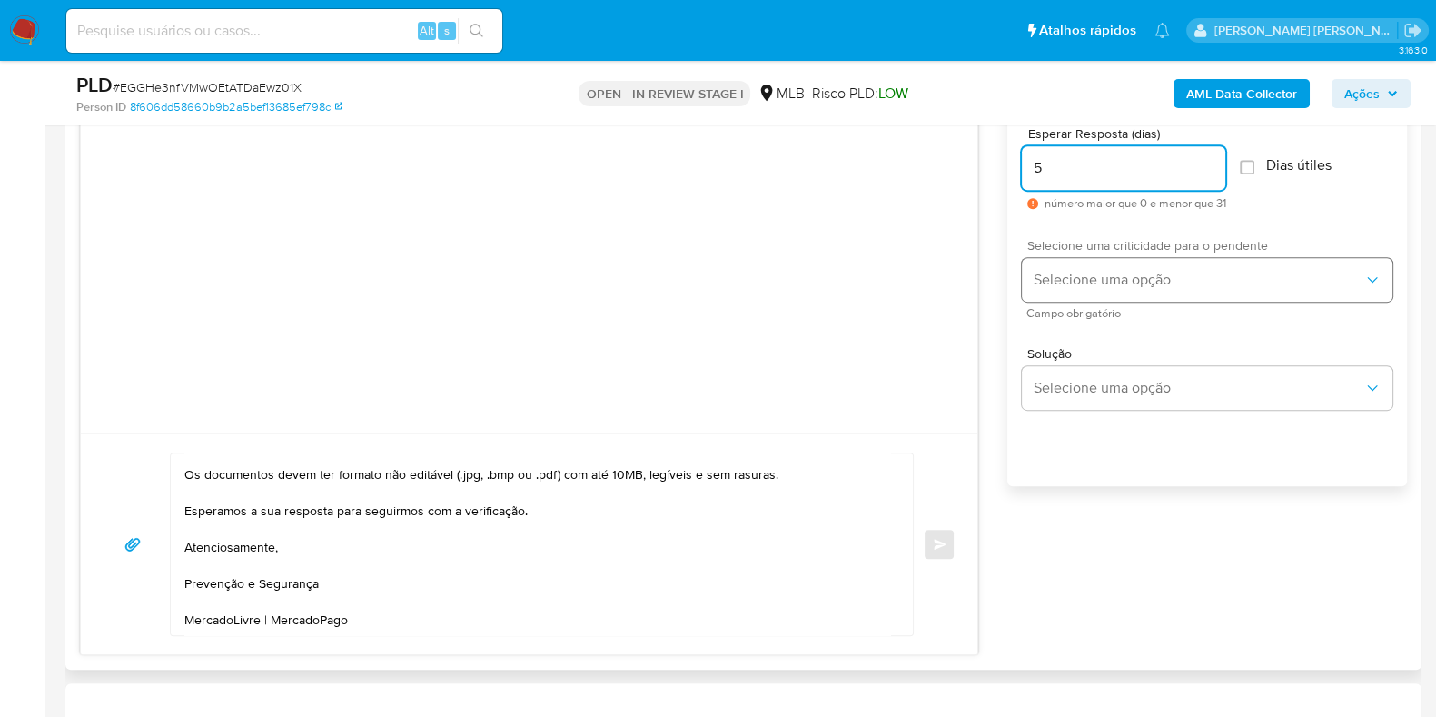
type input "5"
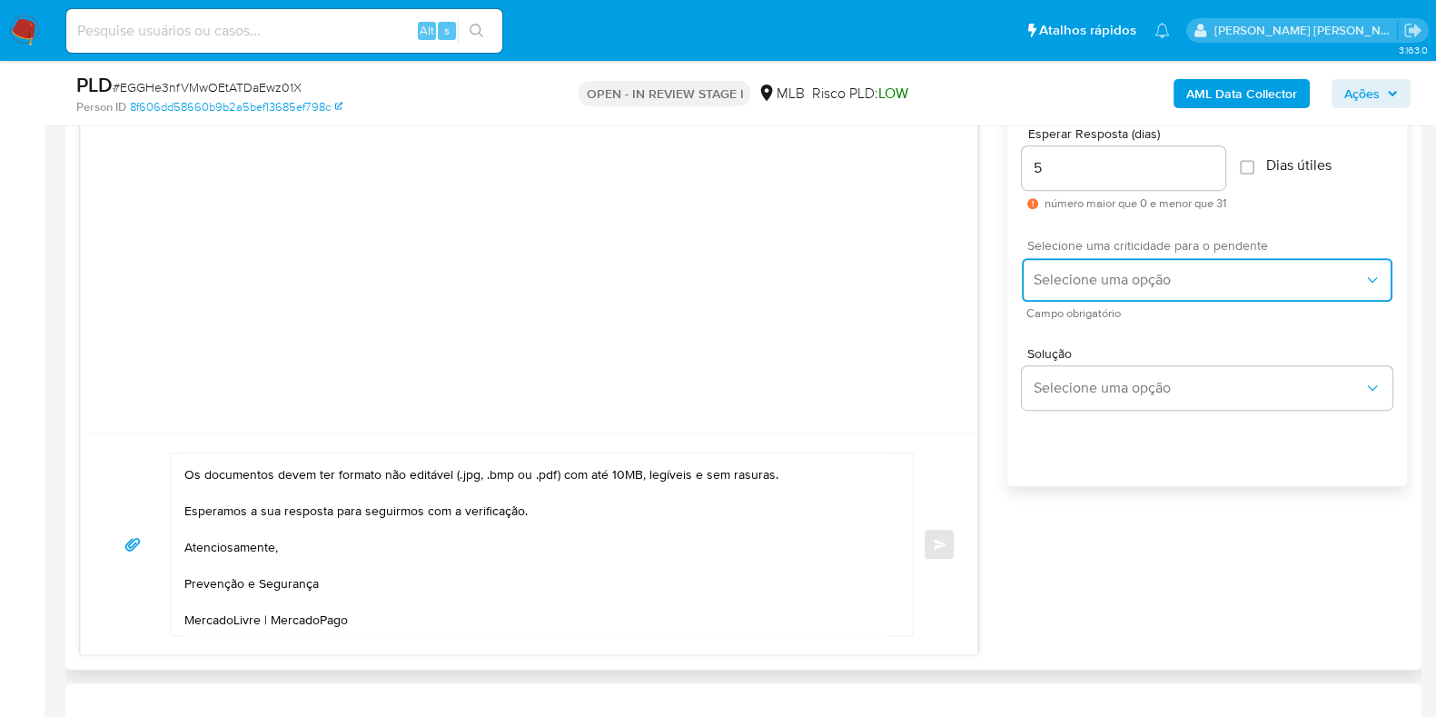
click at [1097, 273] on span "Selecione uma opção" at bounding box center [1198, 280] width 331 height 18
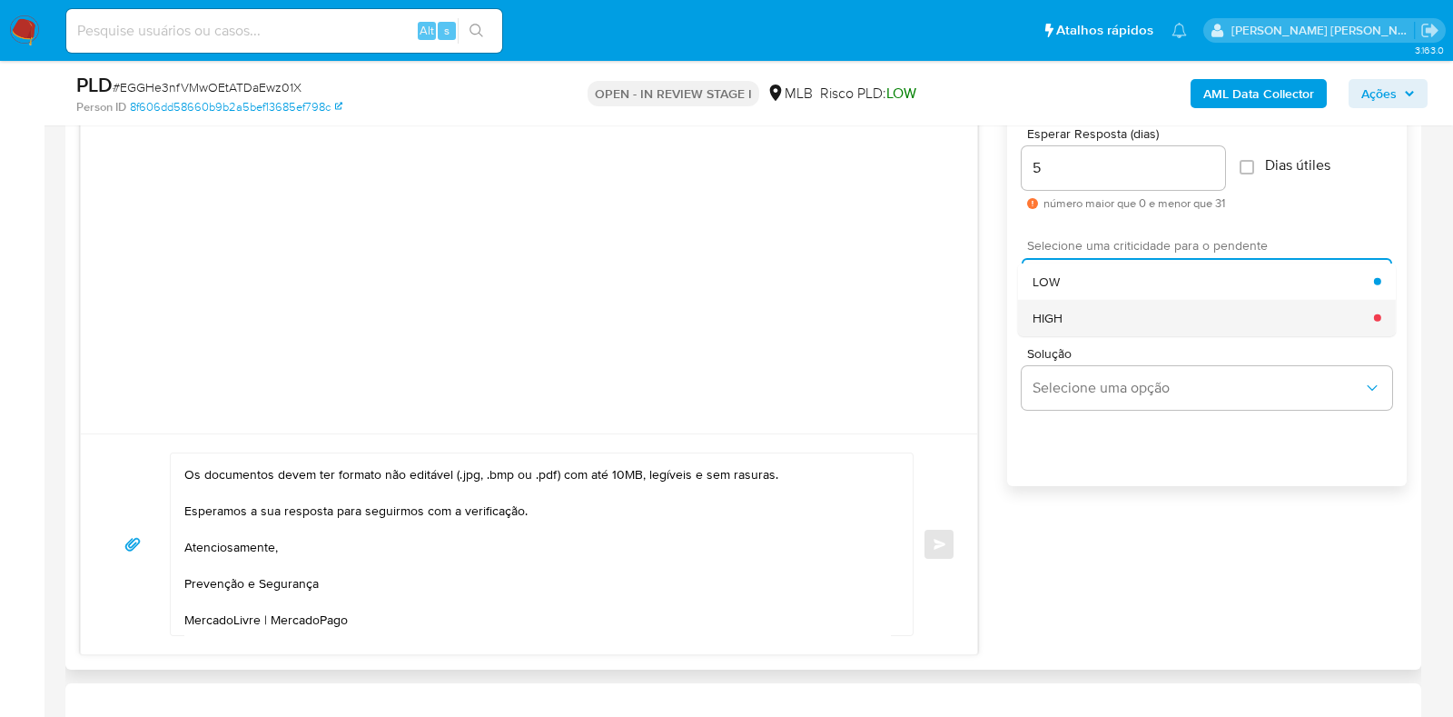
click at [1079, 325] on div "HIGH" at bounding box center [1204, 317] width 342 height 36
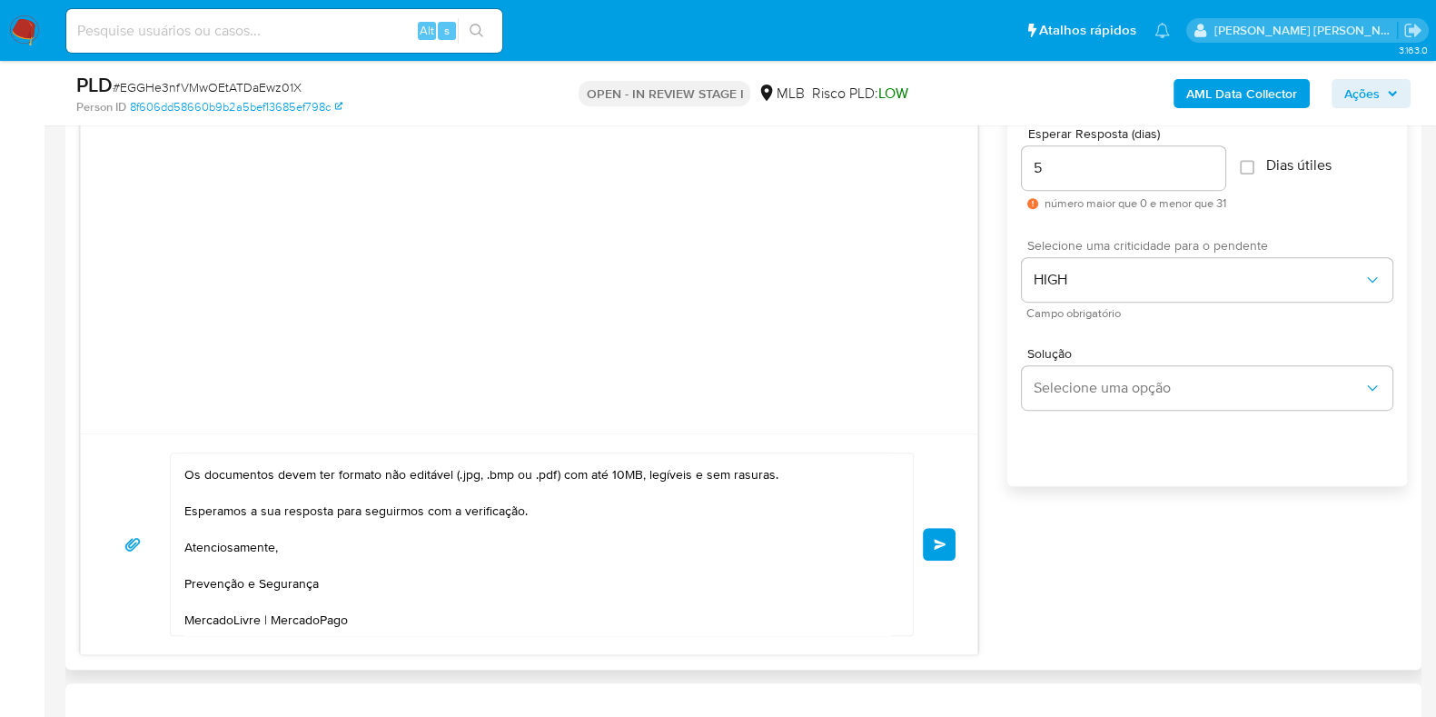
click at [940, 551] on button "common.send" at bounding box center [939, 544] width 33 height 33
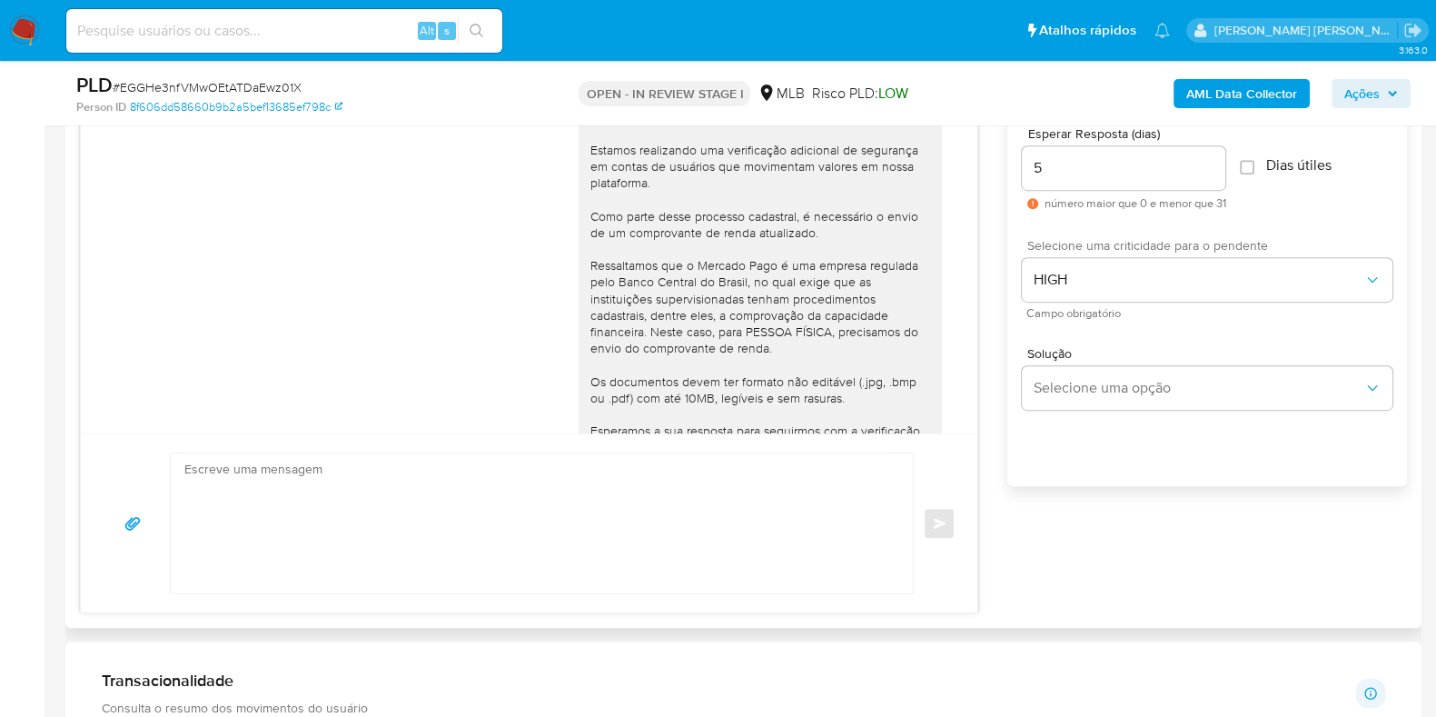
scroll to position [146, 0]
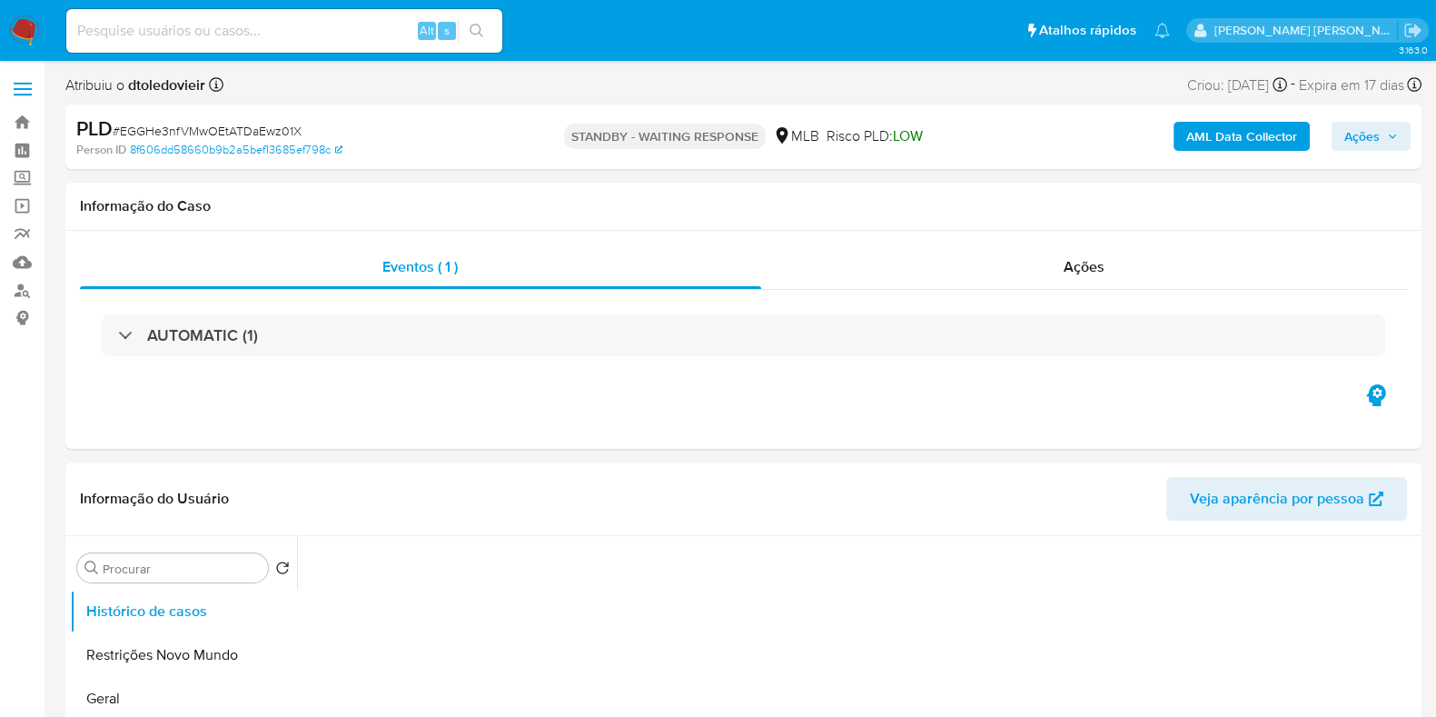
select select "10"
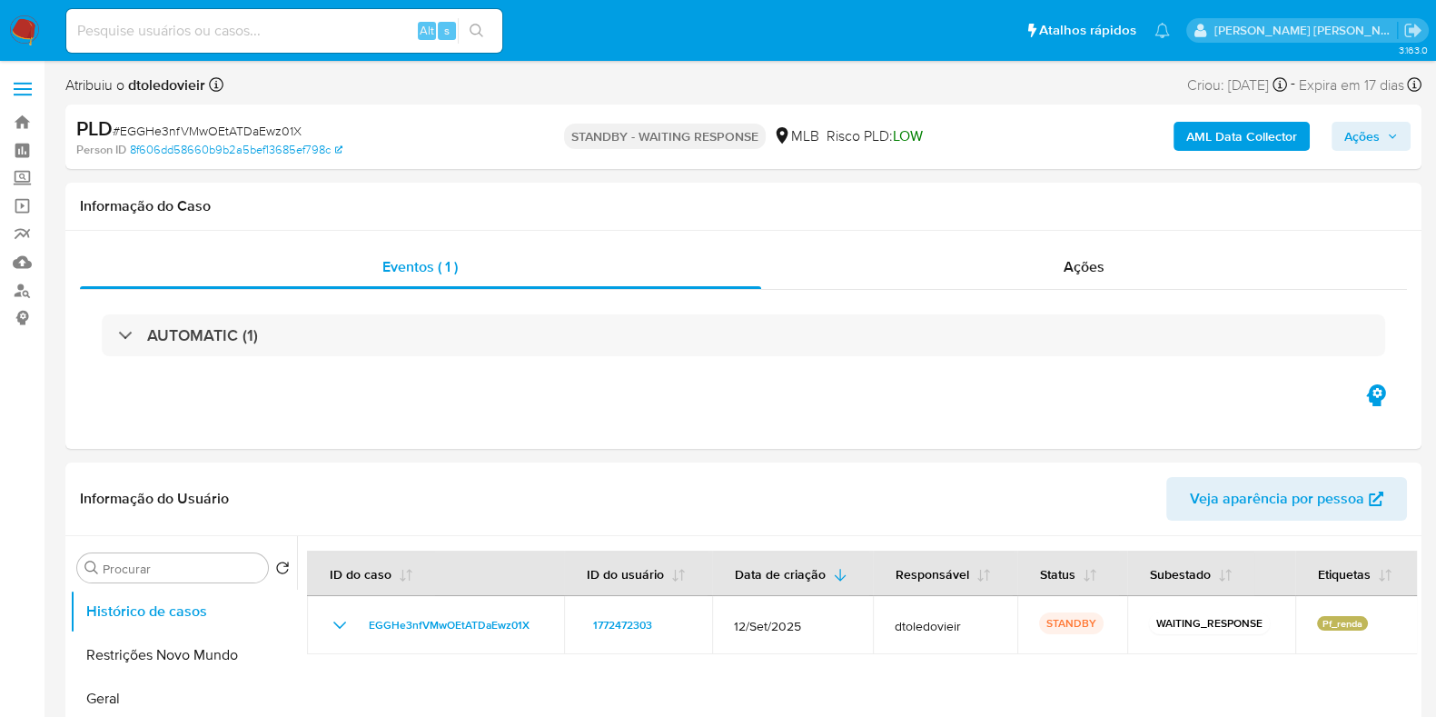
click at [336, 36] on input at bounding box center [284, 31] width 436 height 24
paste input "1772472303"
type input "1772472303"
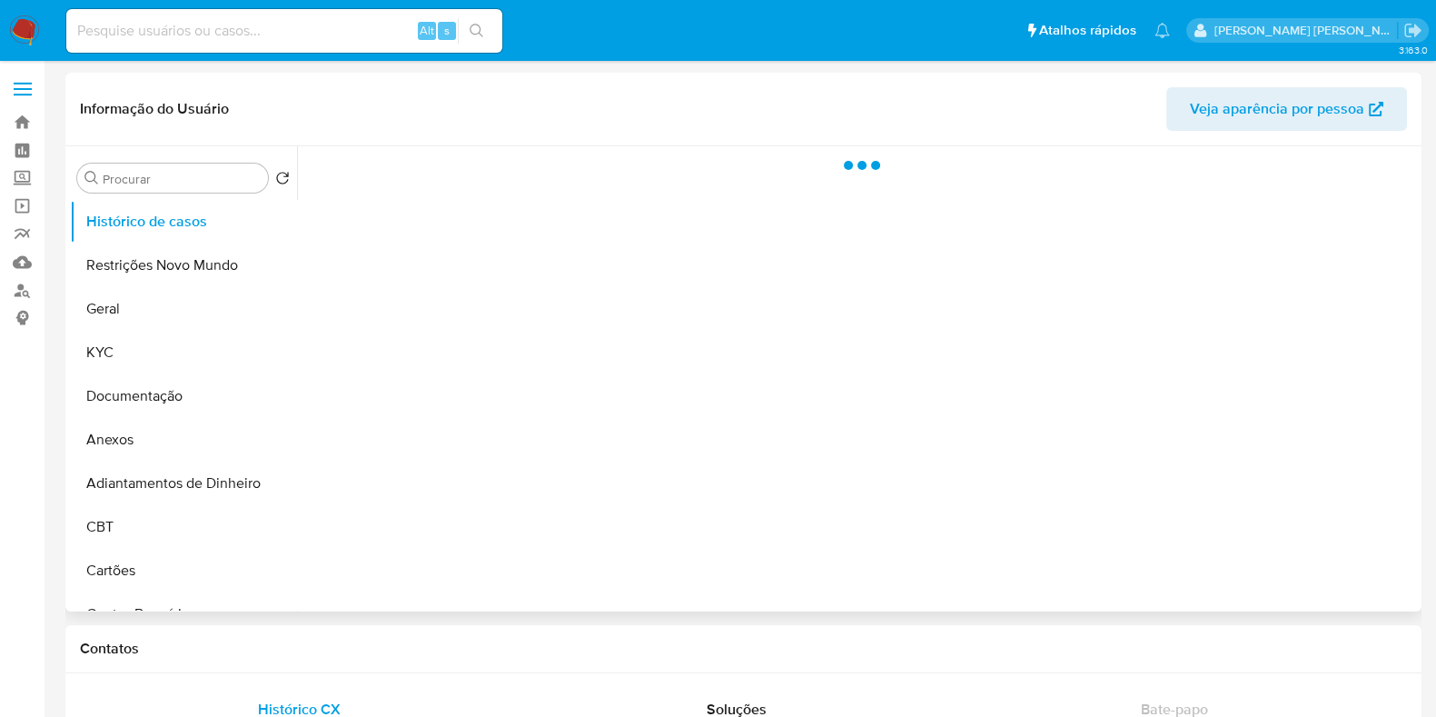
select select "10"
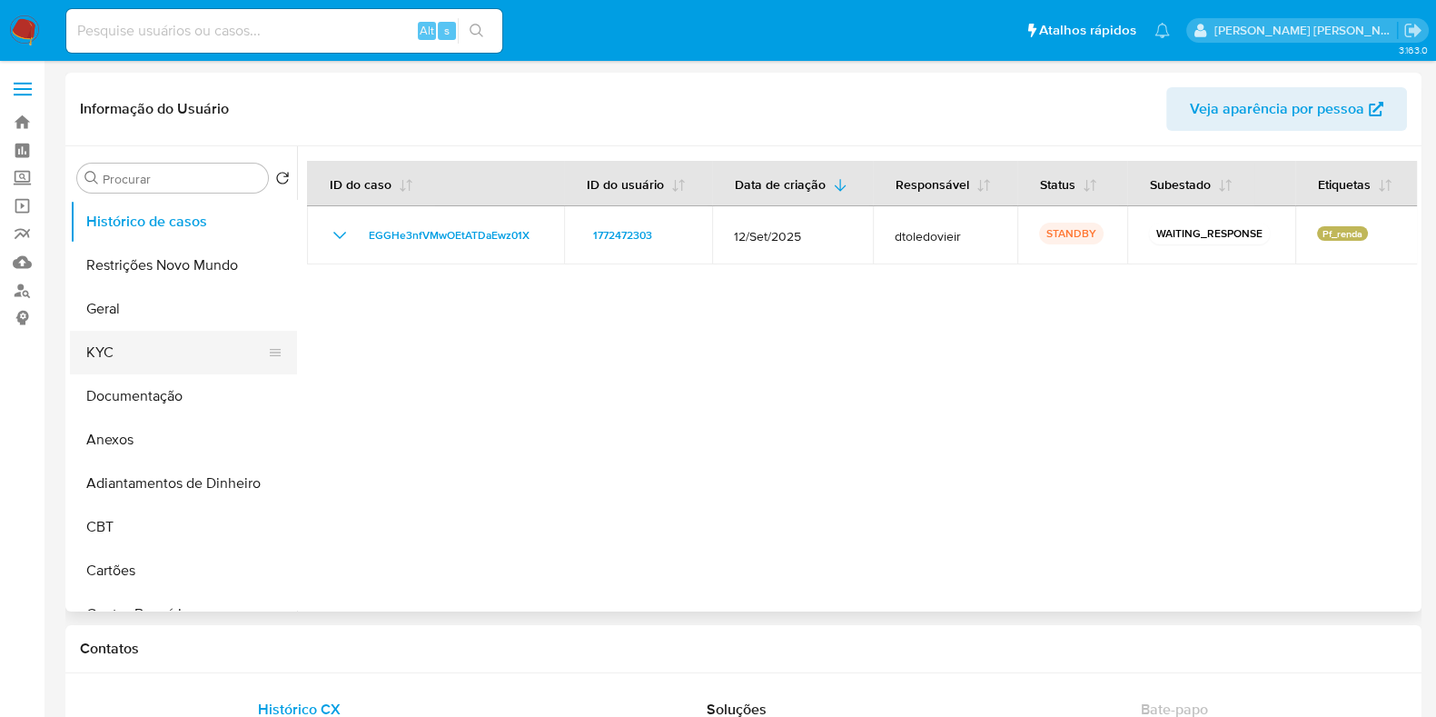
click at [110, 362] on button "KYC" at bounding box center [176, 353] width 213 height 44
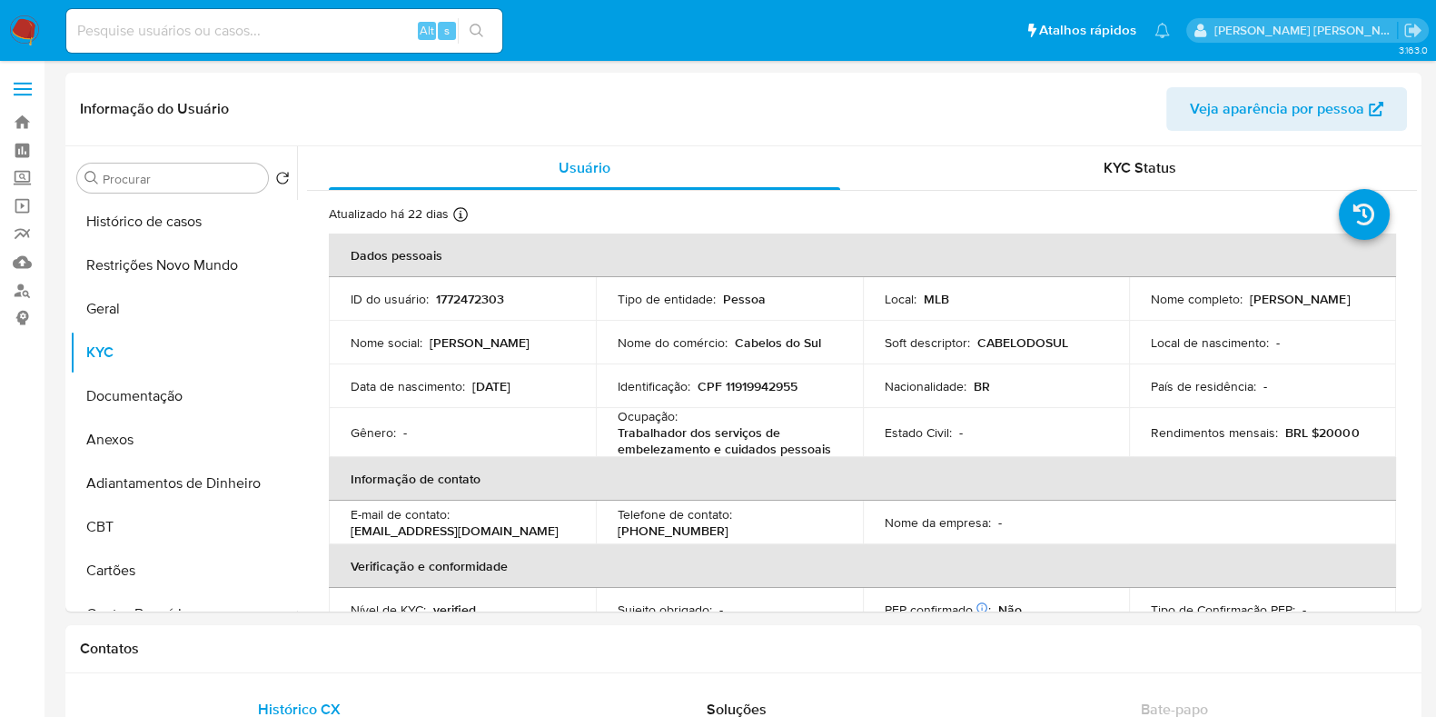
click at [263, 44] on div "Alt s" at bounding box center [284, 31] width 436 height 44
click at [276, 32] on input at bounding box center [284, 31] width 436 height 24
paste input "109295453"
type input "109295453"
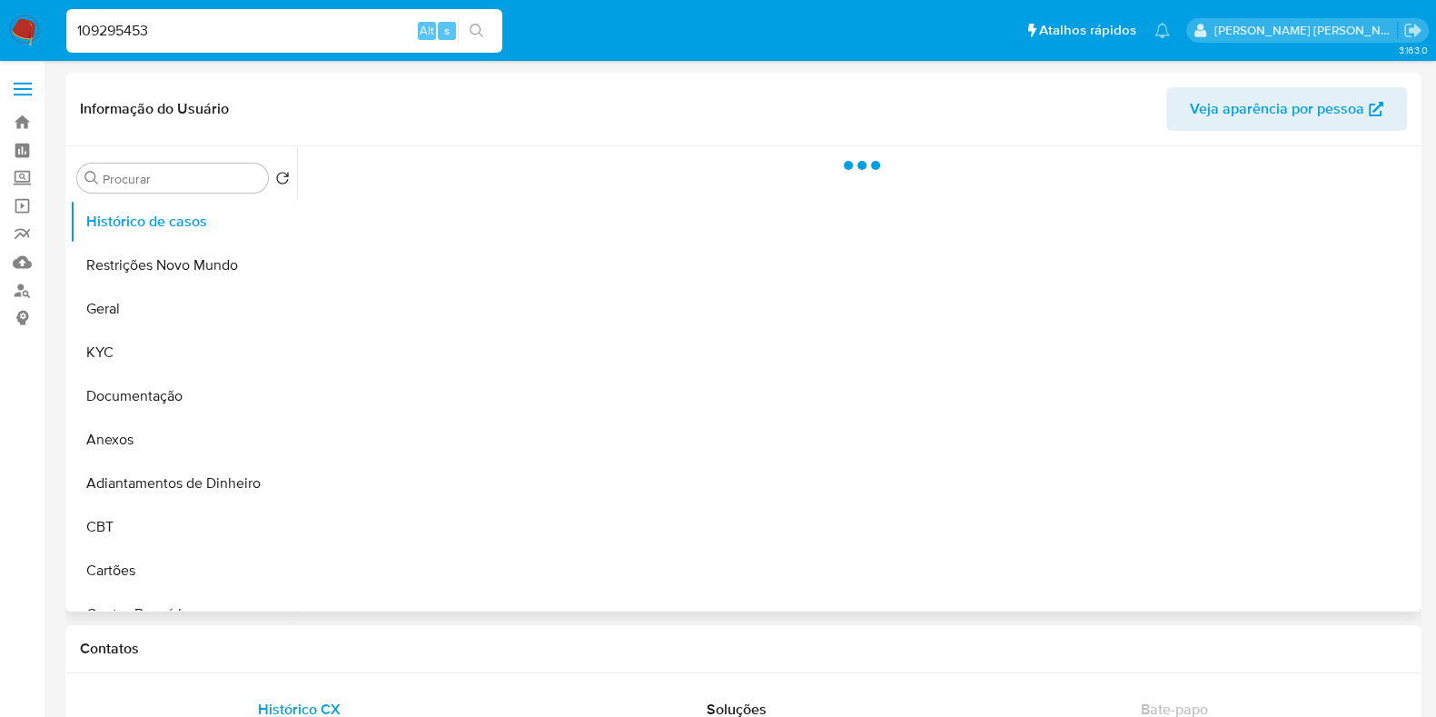
select select "10"
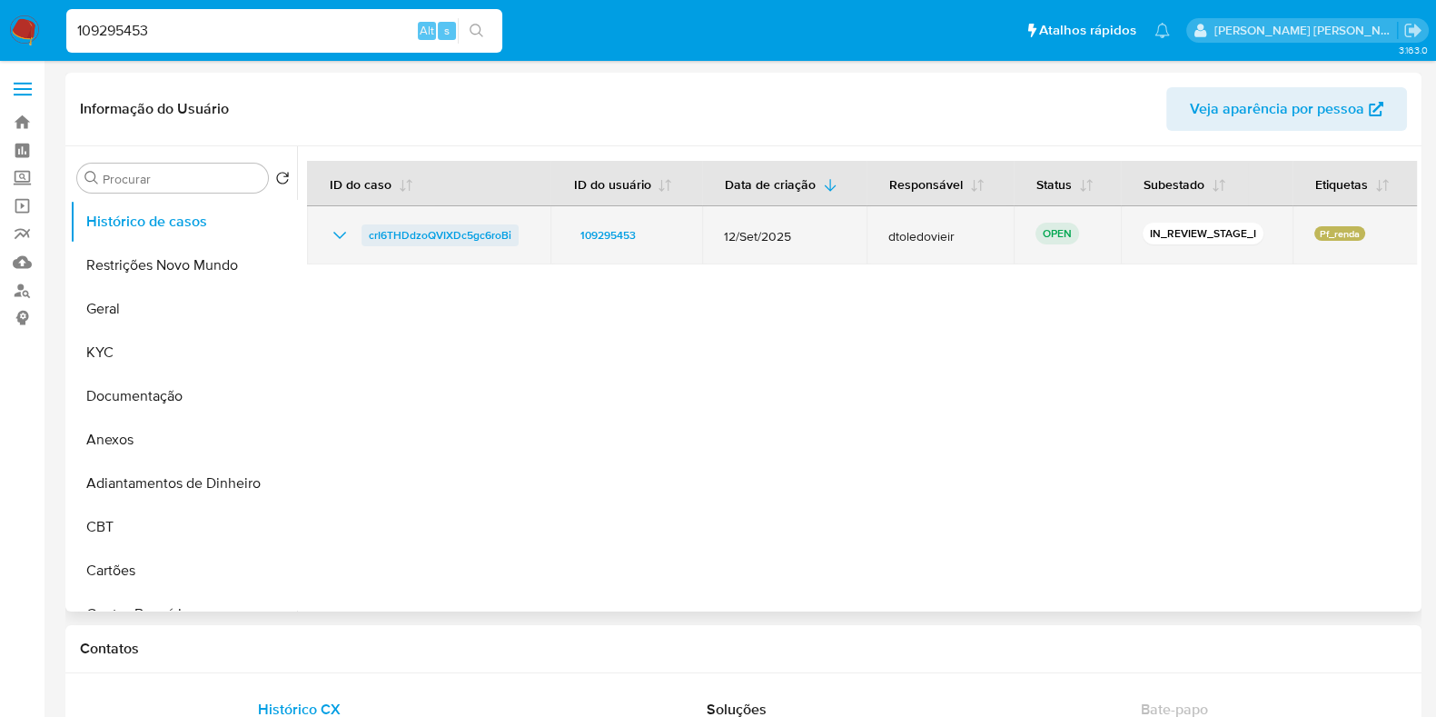
click at [458, 228] on span "crI6THDdzoQVIXDc5gc6roBi" at bounding box center [440, 235] width 143 height 22
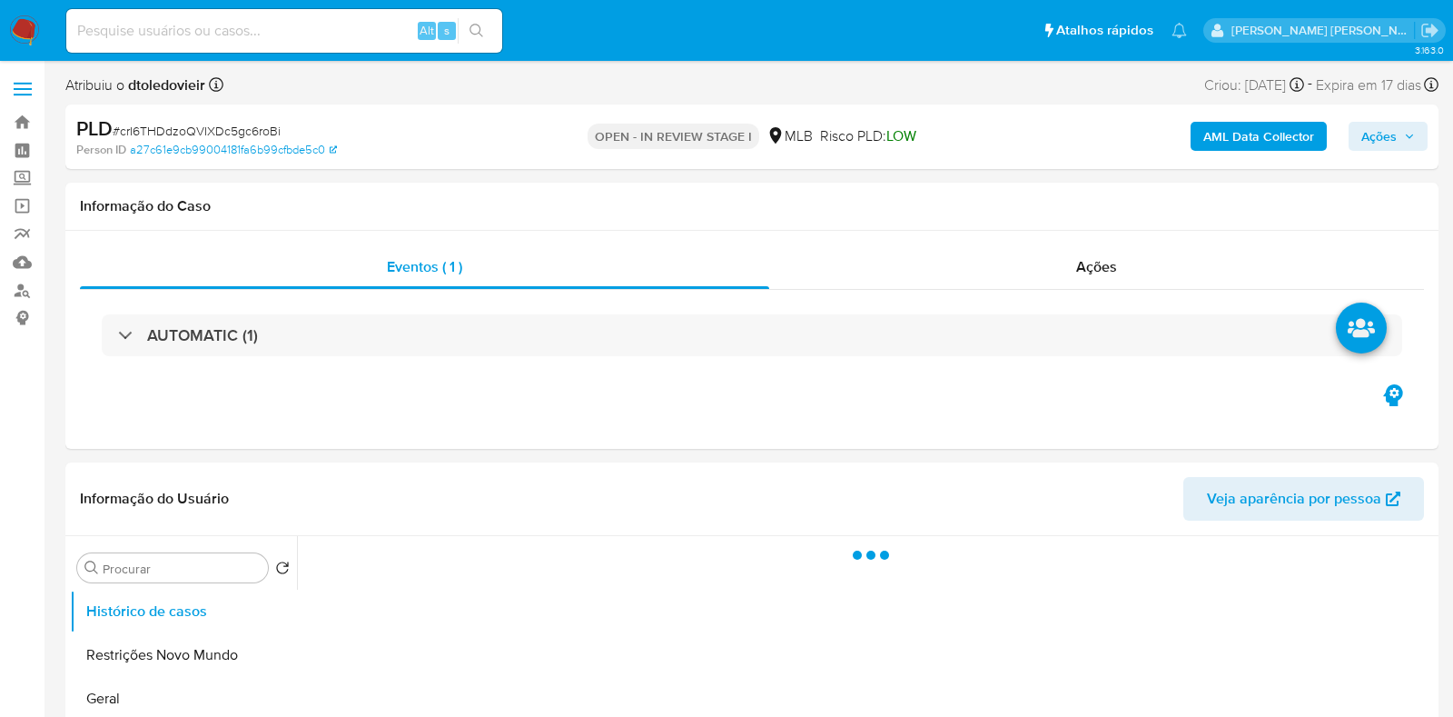
select select "10"
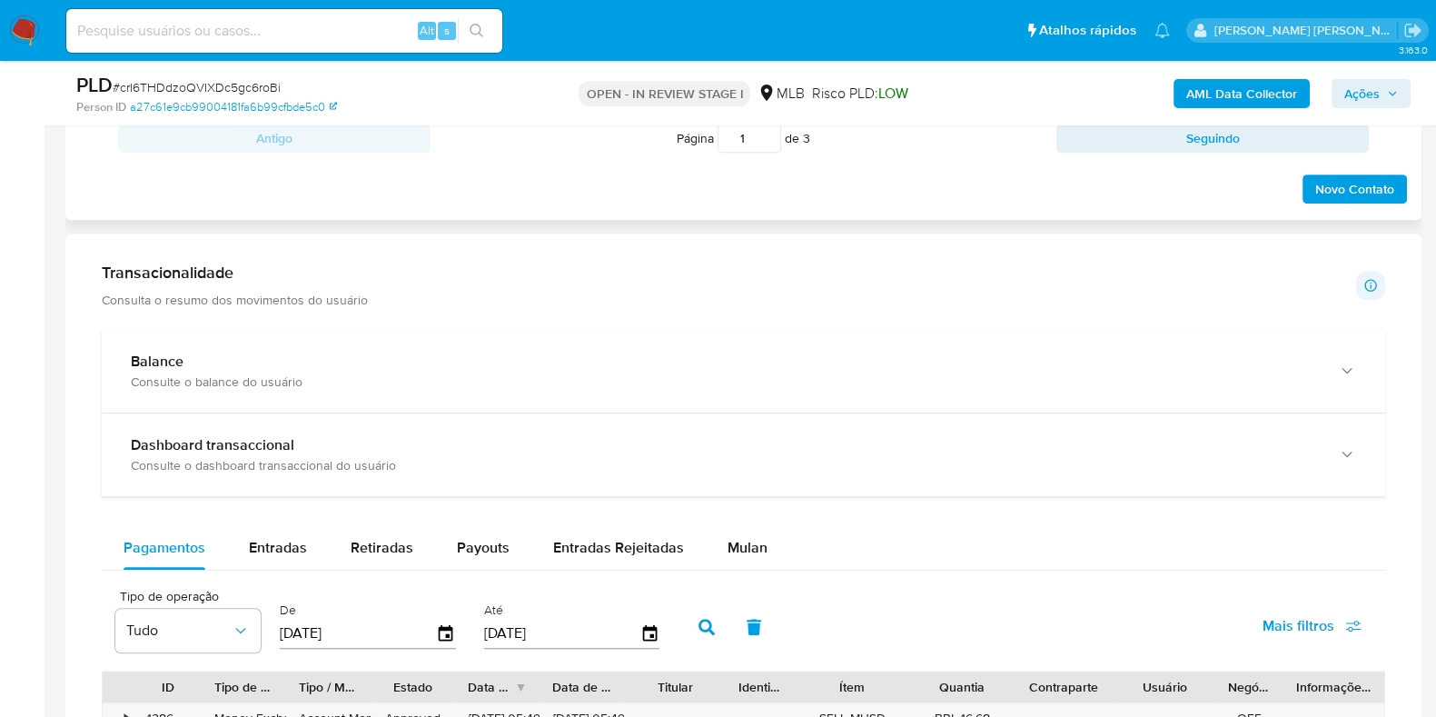
scroll to position [681, 0]
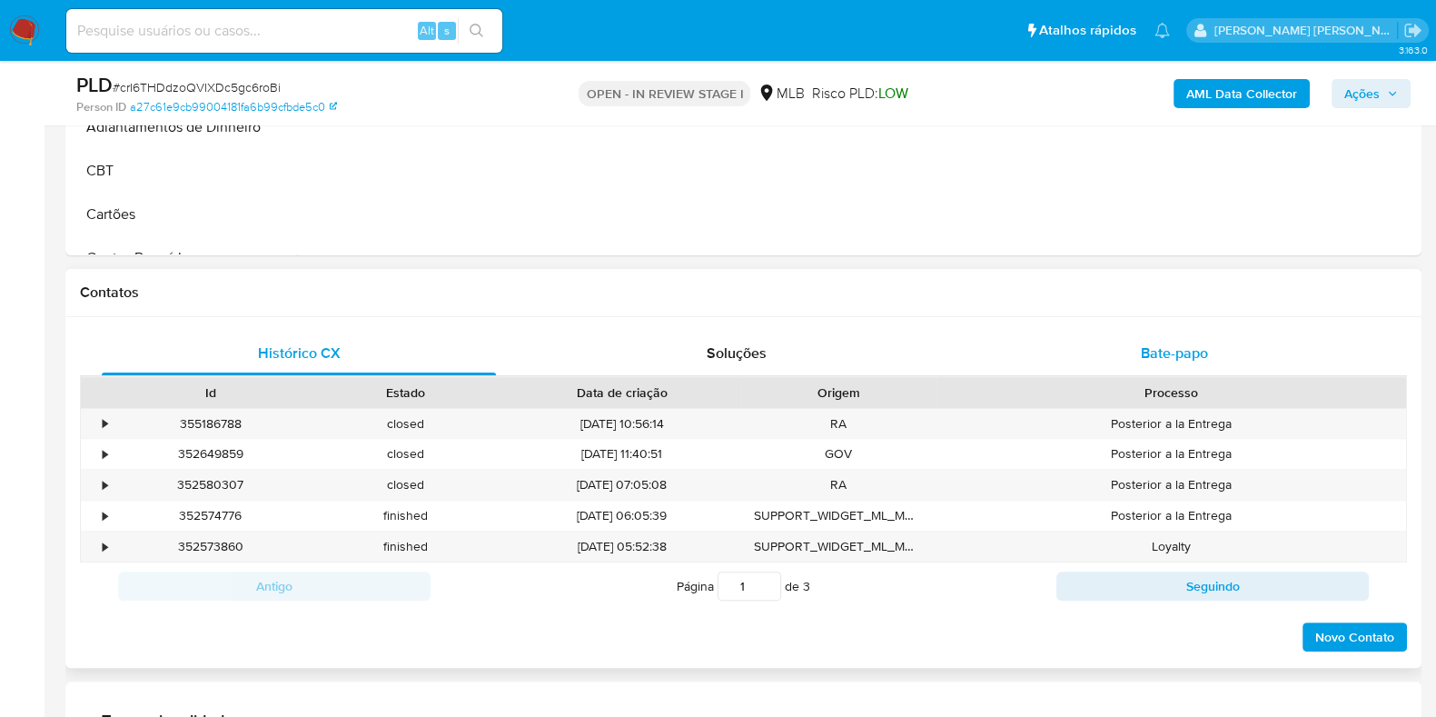
click at [1154, 349] on span "Bate-papo" at bounding box center [1174, 352] width 67 height 21
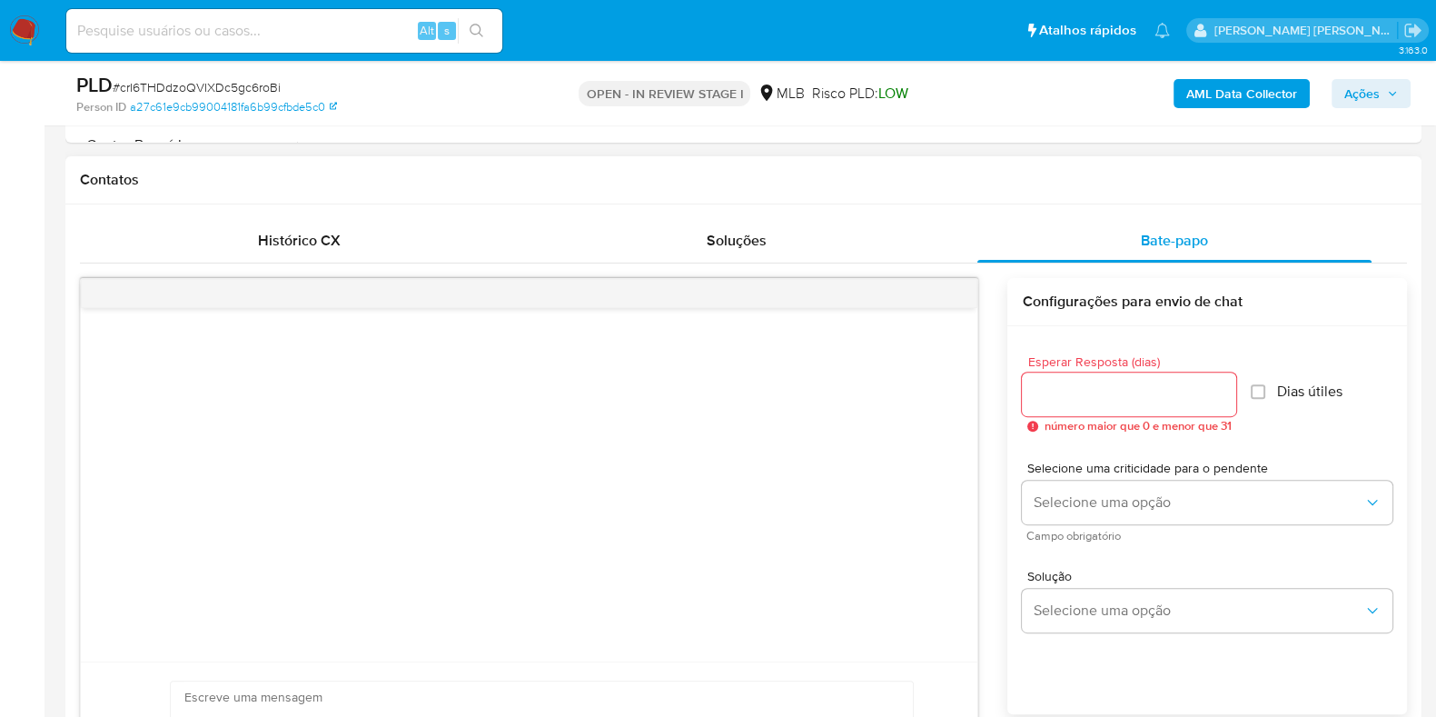
scroll to position [907, 0]
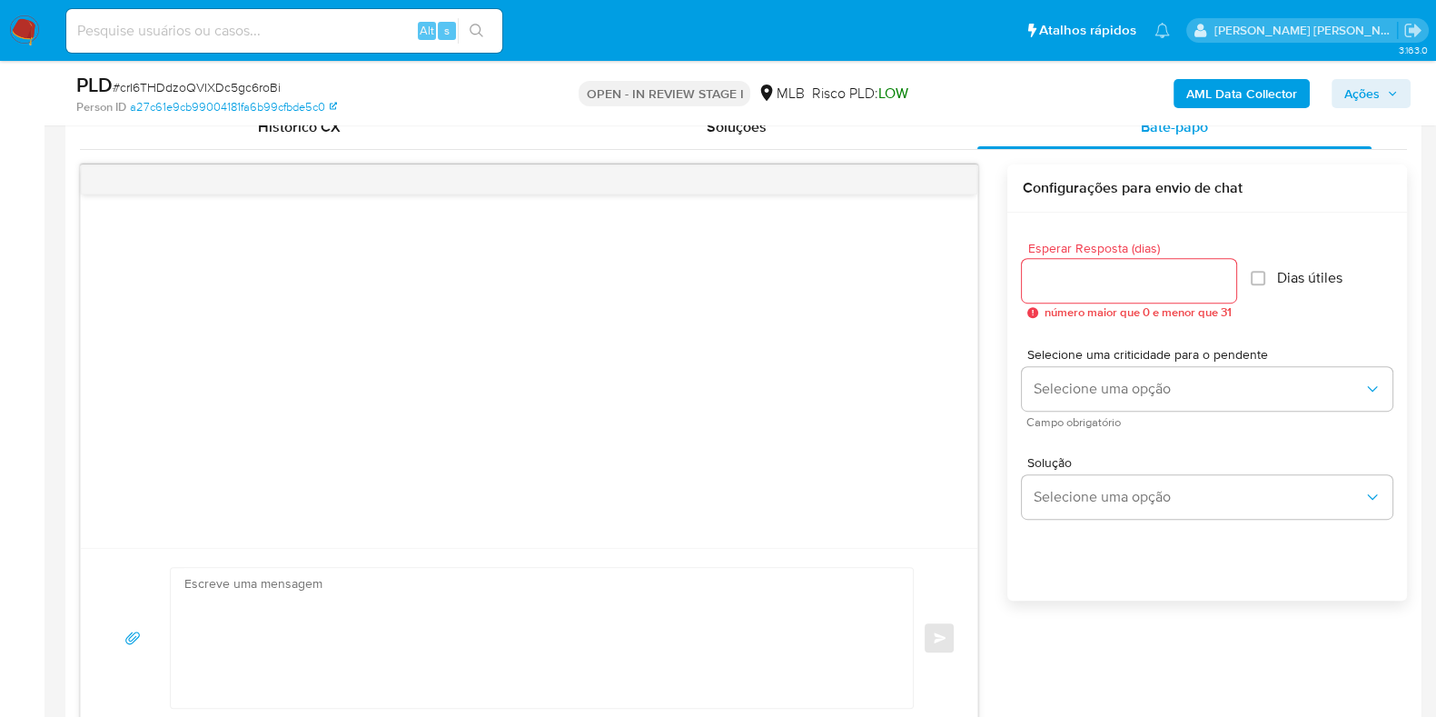
click at [1108, 261] on div at bounding box center [1129, 281] width 214 height 44
click at [1095, 283] on input "Esperar Resposta (dias)" at bounding box center [1129, 281] width 214 height 24
type input "5"
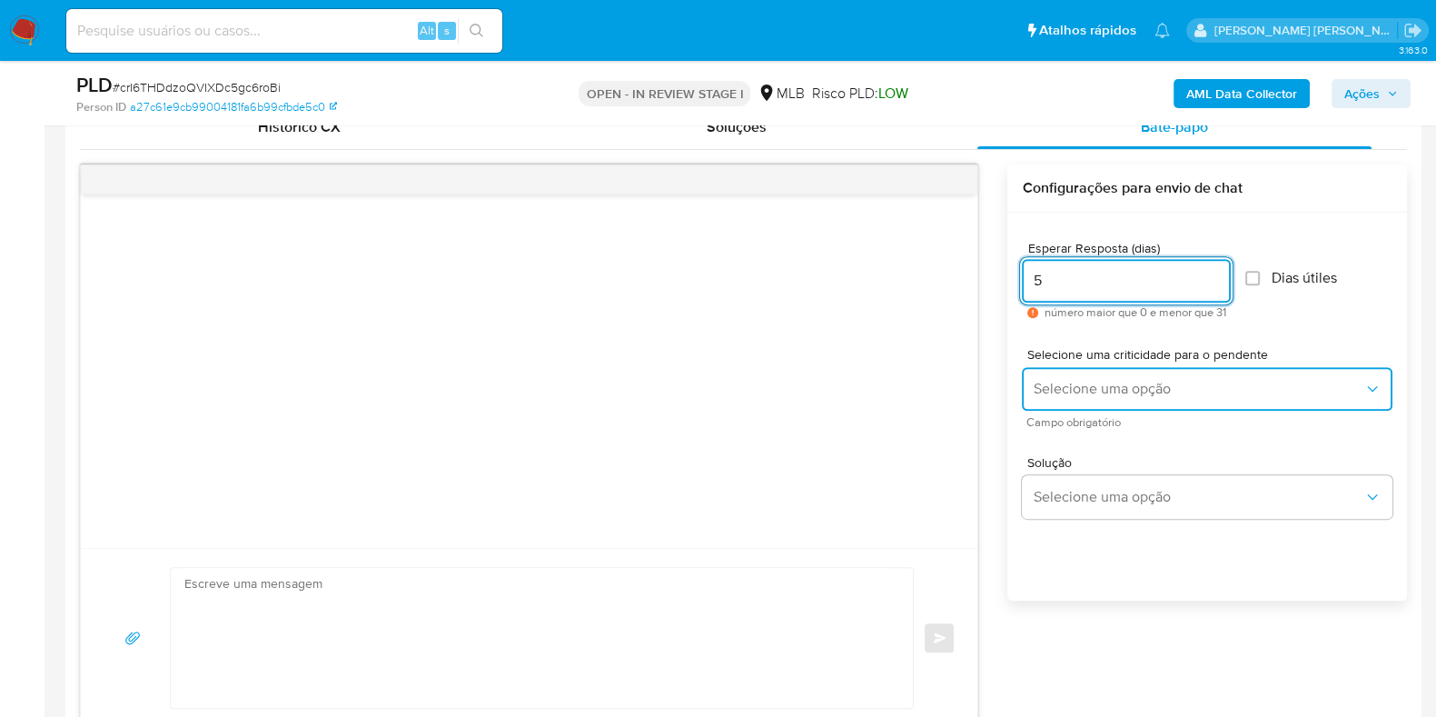
click at [1079, 383] on span "Selecione uma opção" at bounding box center [1198, 389] width 331 height 18
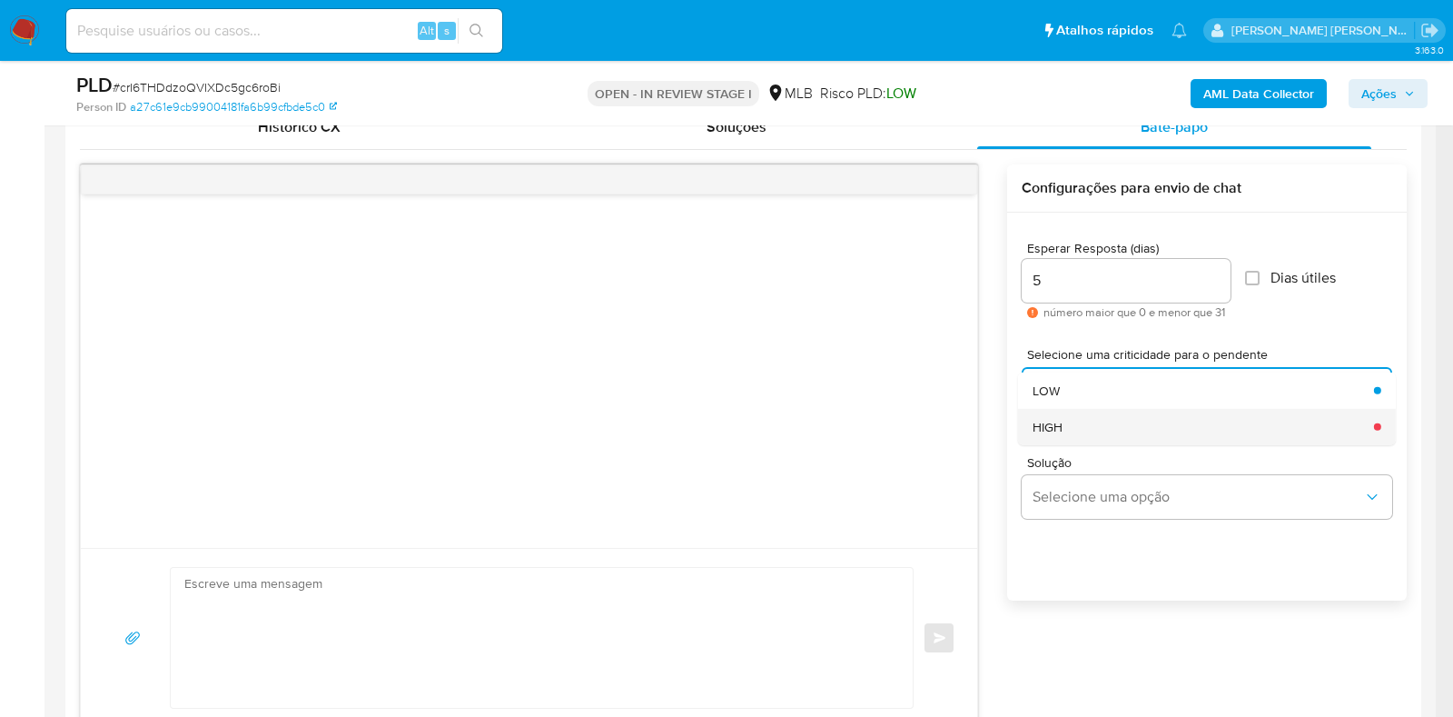
click at [1074, 412] on div "HIGH" at bounding box center [1198, 426] width 331 height 36
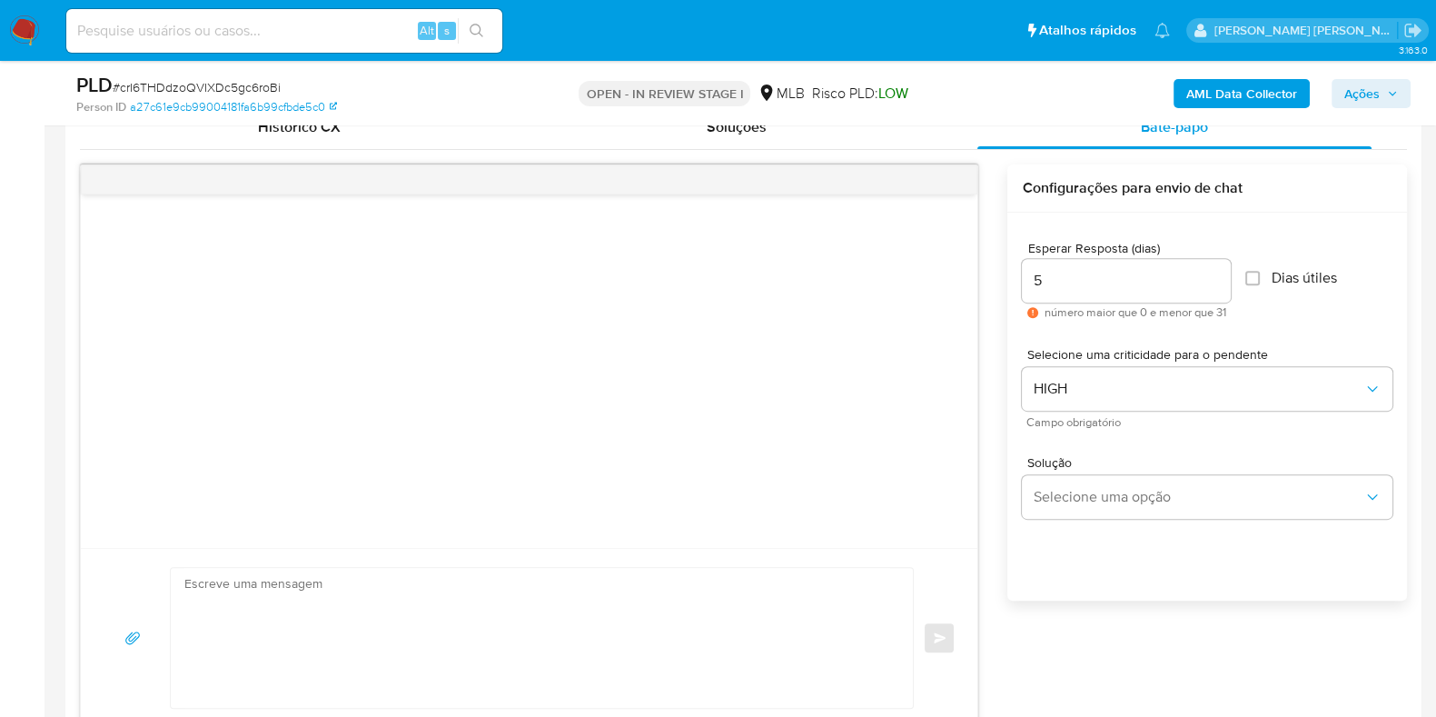
click at [500, 623] on textarea at bounding box center [537, 638] width 706 height 140
paste textarea "Olá, Estamos realizando uma verificação adicional de segurança em contas de usu…"
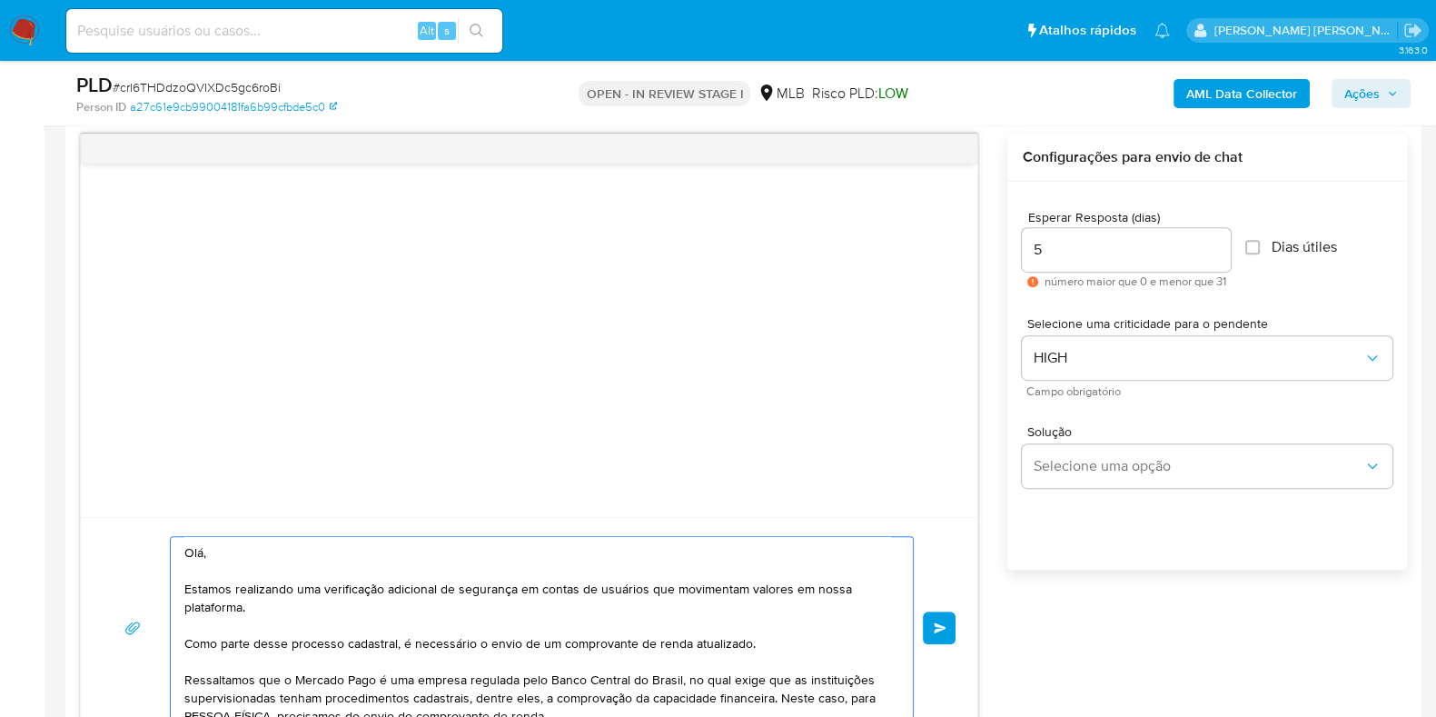
scroll to position [206, 0]
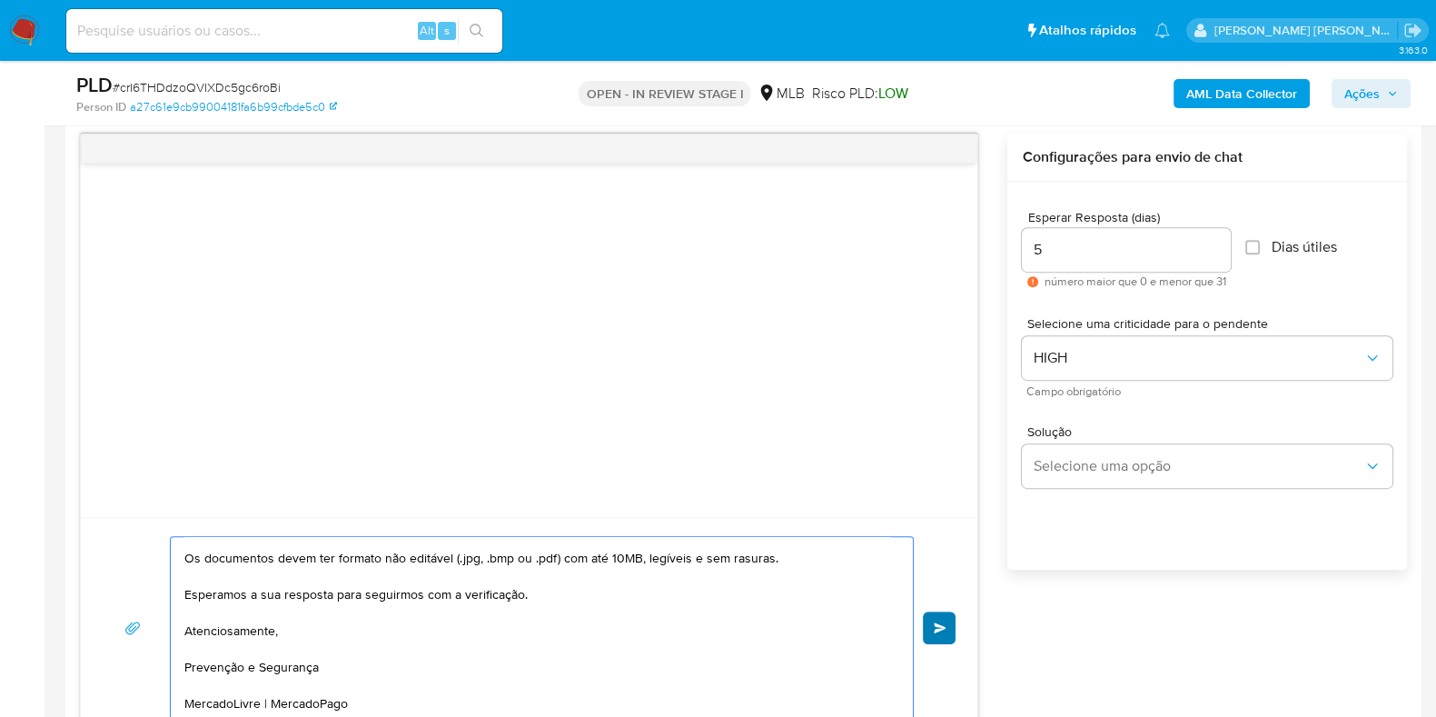
type textarea "Olá, Estamos realizando uma verificação adicional de segurança em contas de usu…"
click at [939, 634] on button "common.send" at bounding box center [939, 627] width 33 height 33
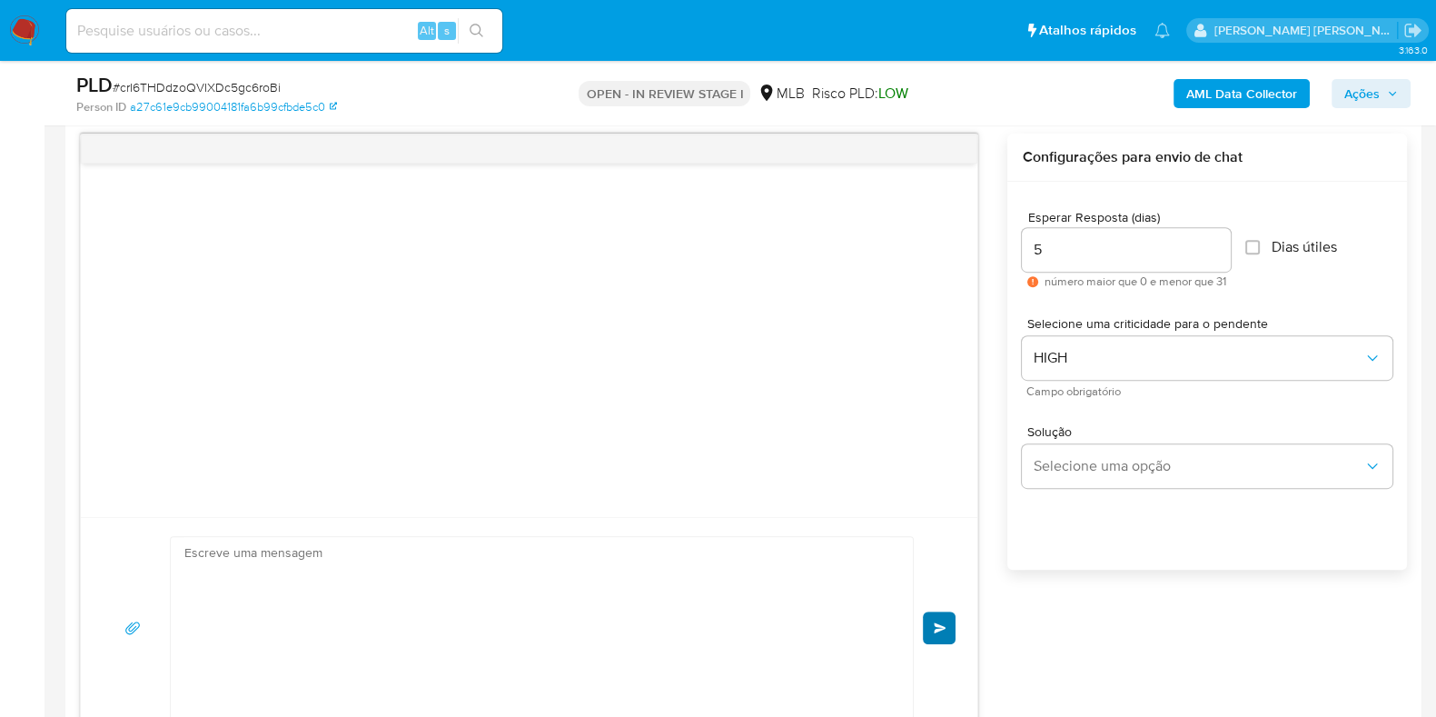
scroll to position [146, 0]
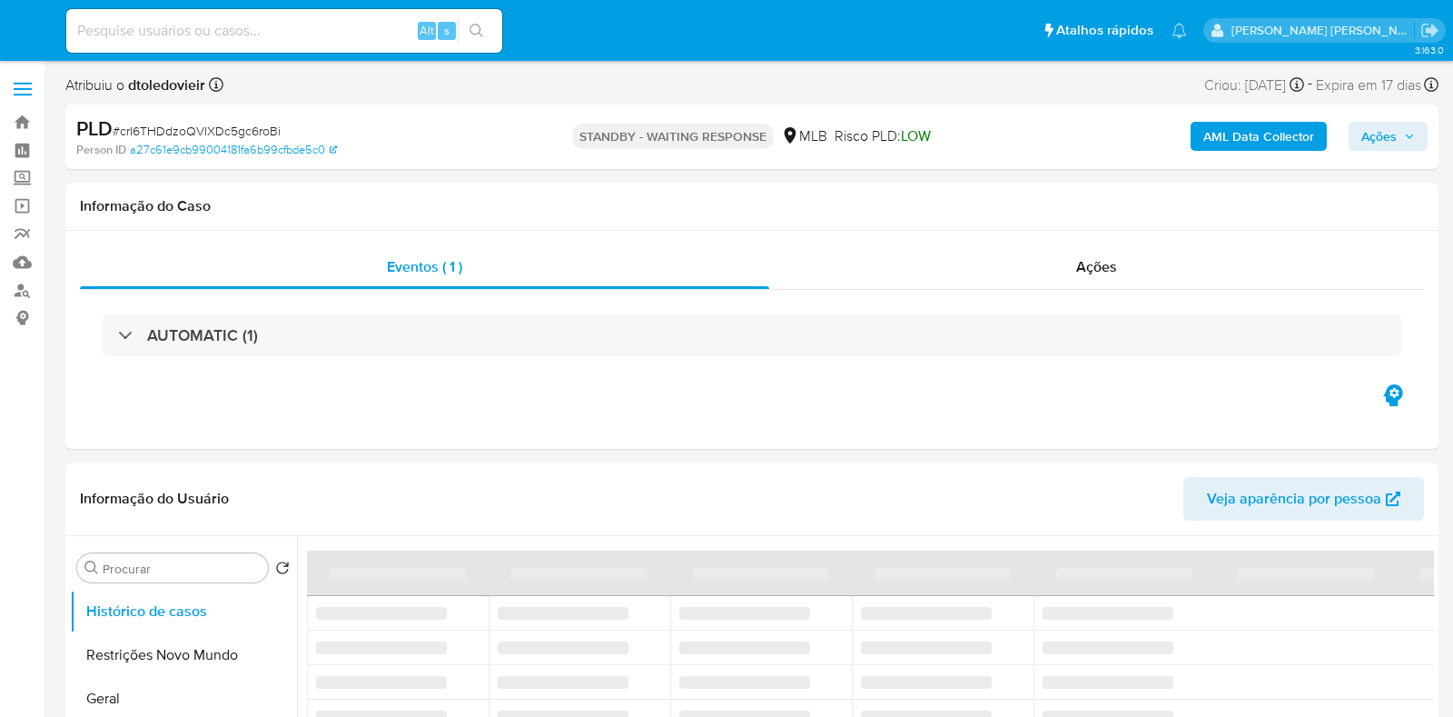
select select "10"
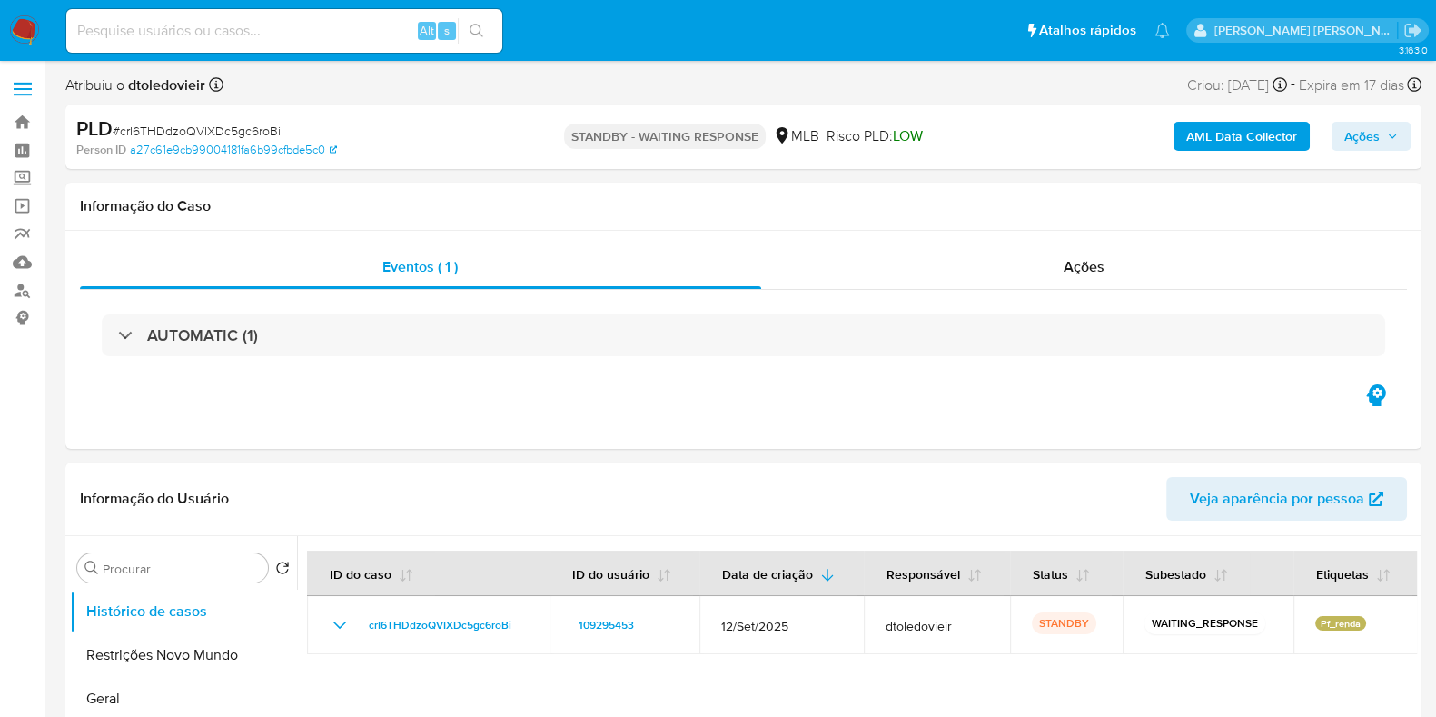
click at [301, 30] on input at bounding box center [284, 31] width 436 height 24
paste input "1845288417"
type input "1845288417"
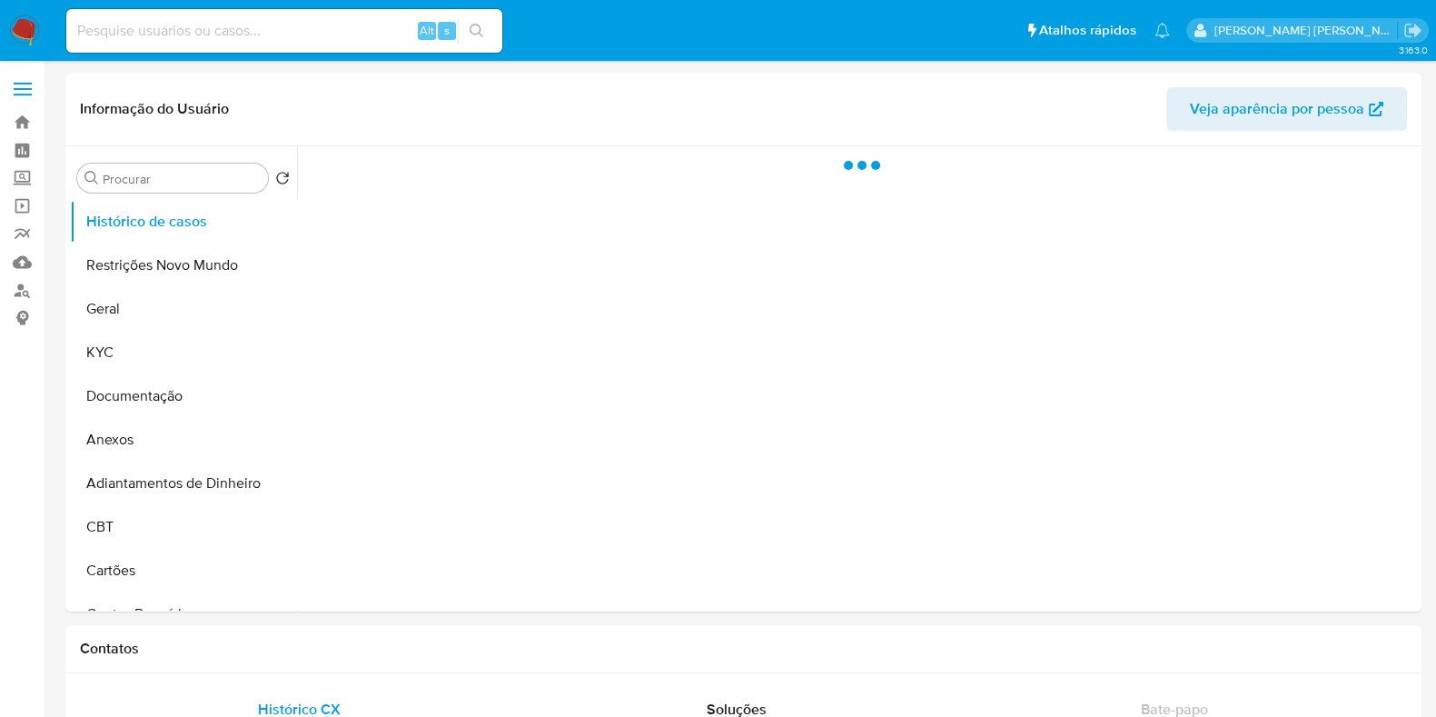
select select "10"
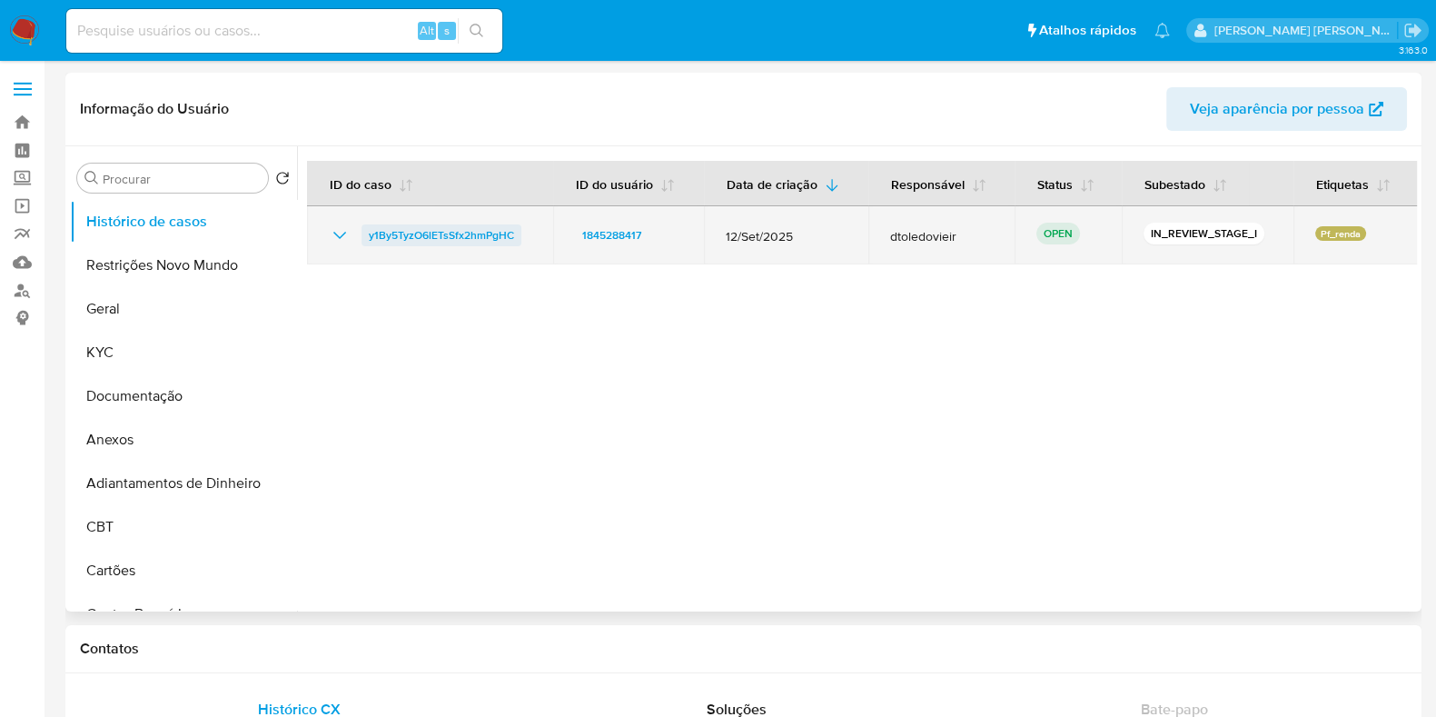
click at [473, 228] on span "y1By5TyzO6lETsSfx2hmPgHC" at bounding box center [441, 235] width 145 height 22
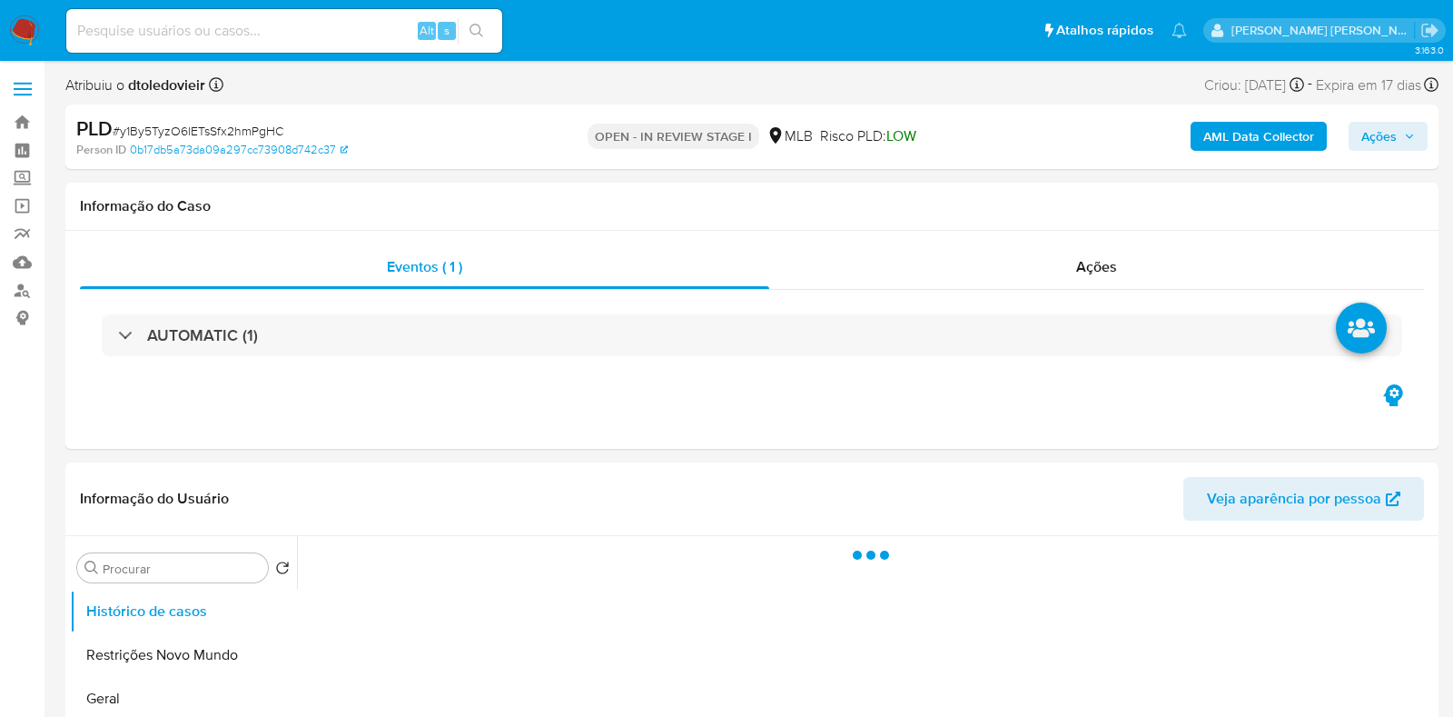
select select "10"
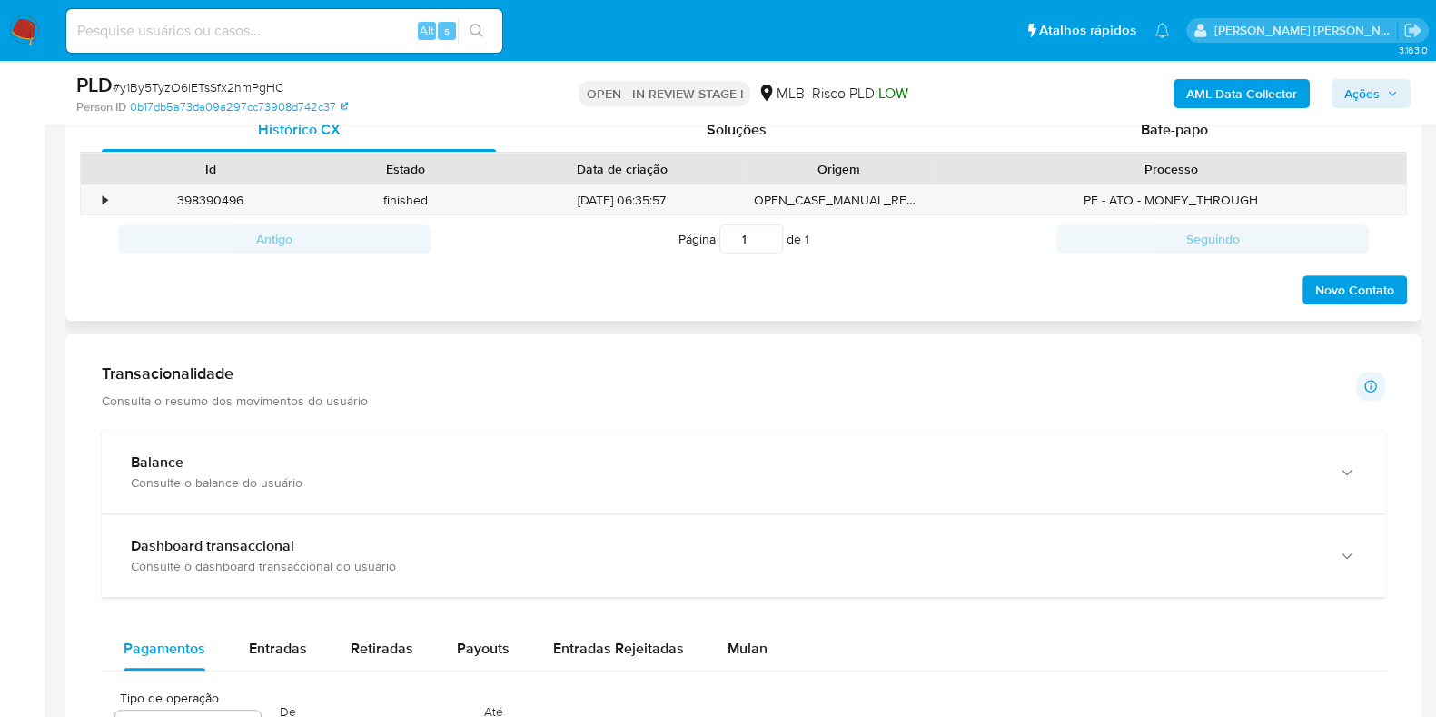
scroll to position [681, 0]
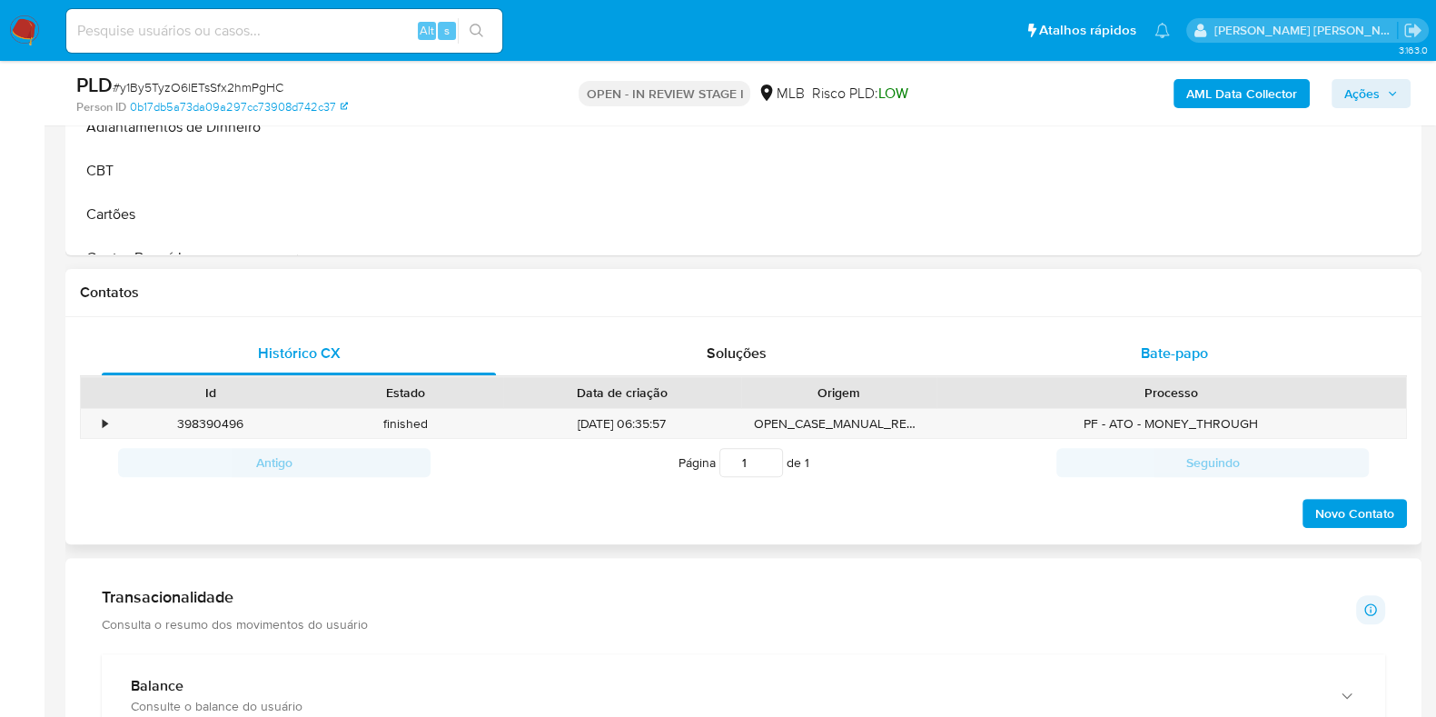
click at [1214, 347] on div "Bate-papo" at bounding box center [1174, 354] width 394 height 44
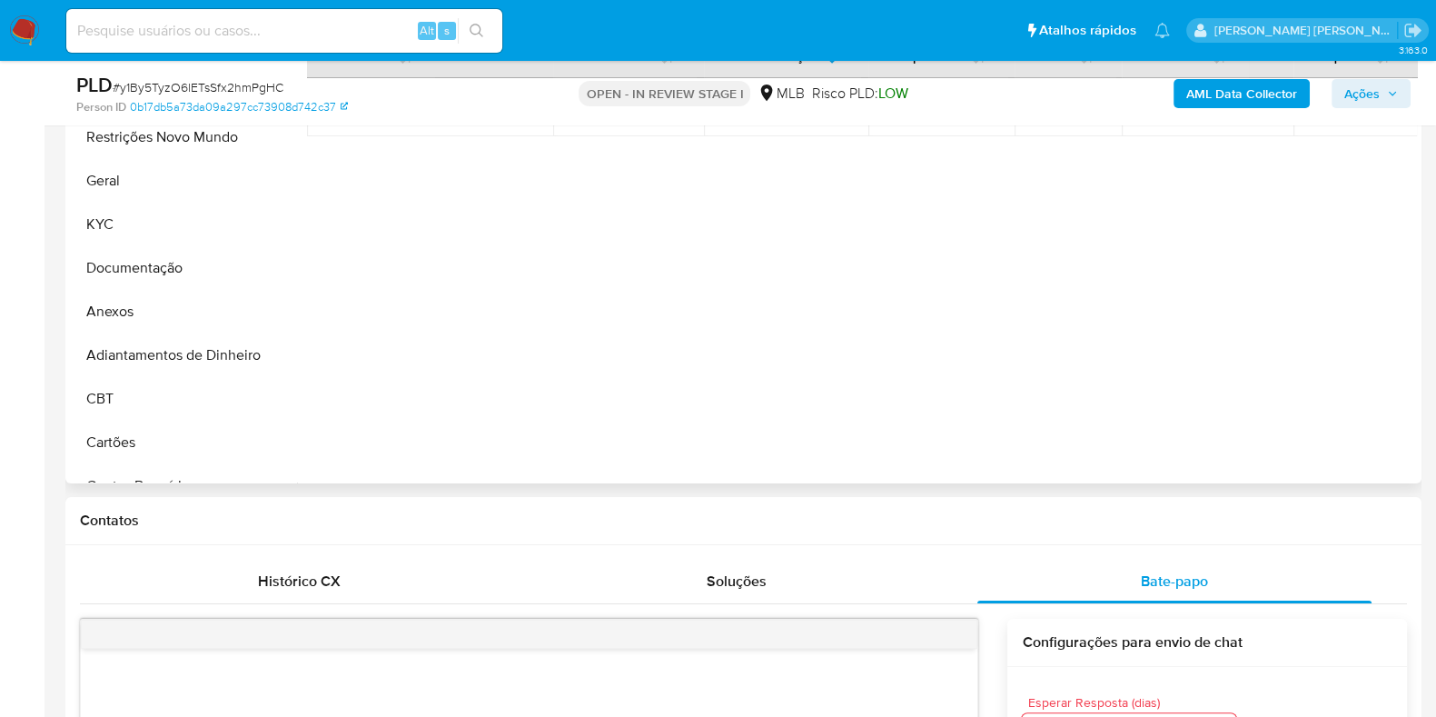
scroll to position [226, 0]
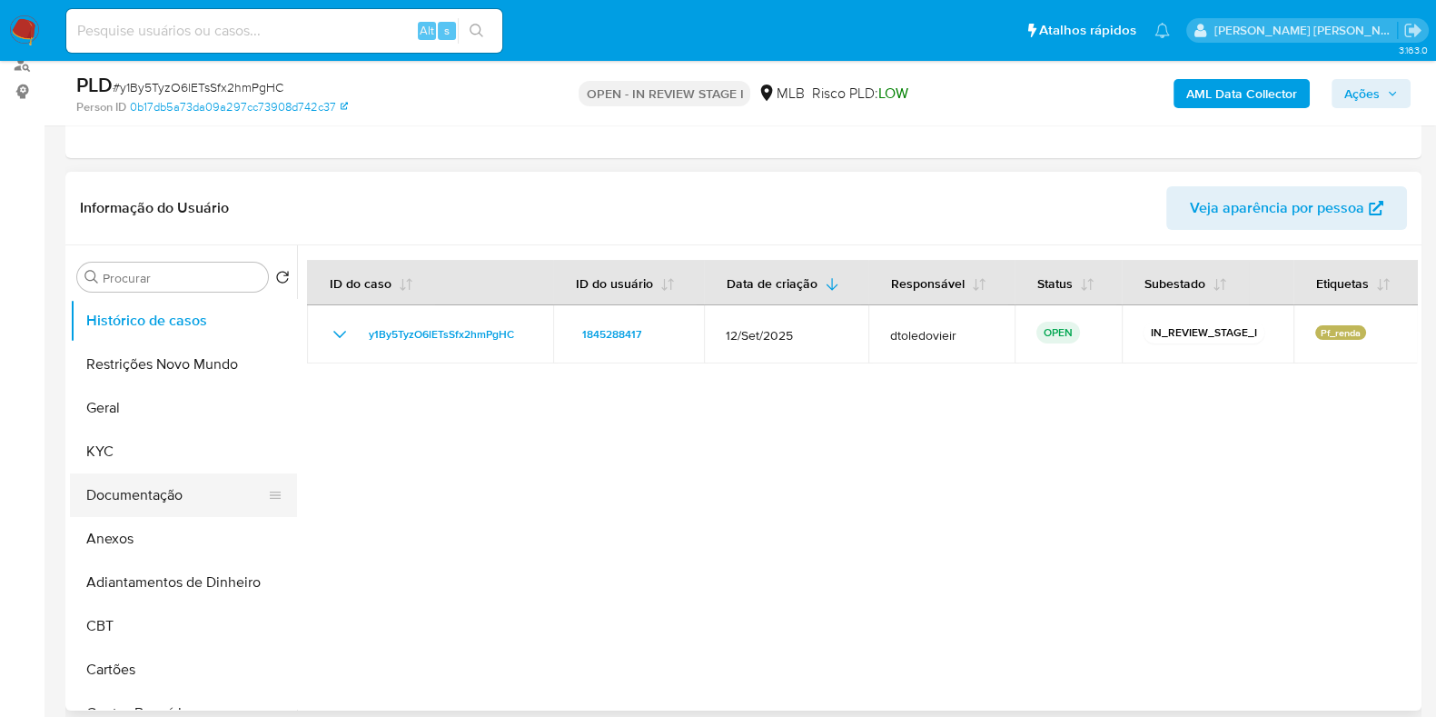
click at [149, 488] on button "Documentação" at bounding box center [176, 495] width 213 height 44
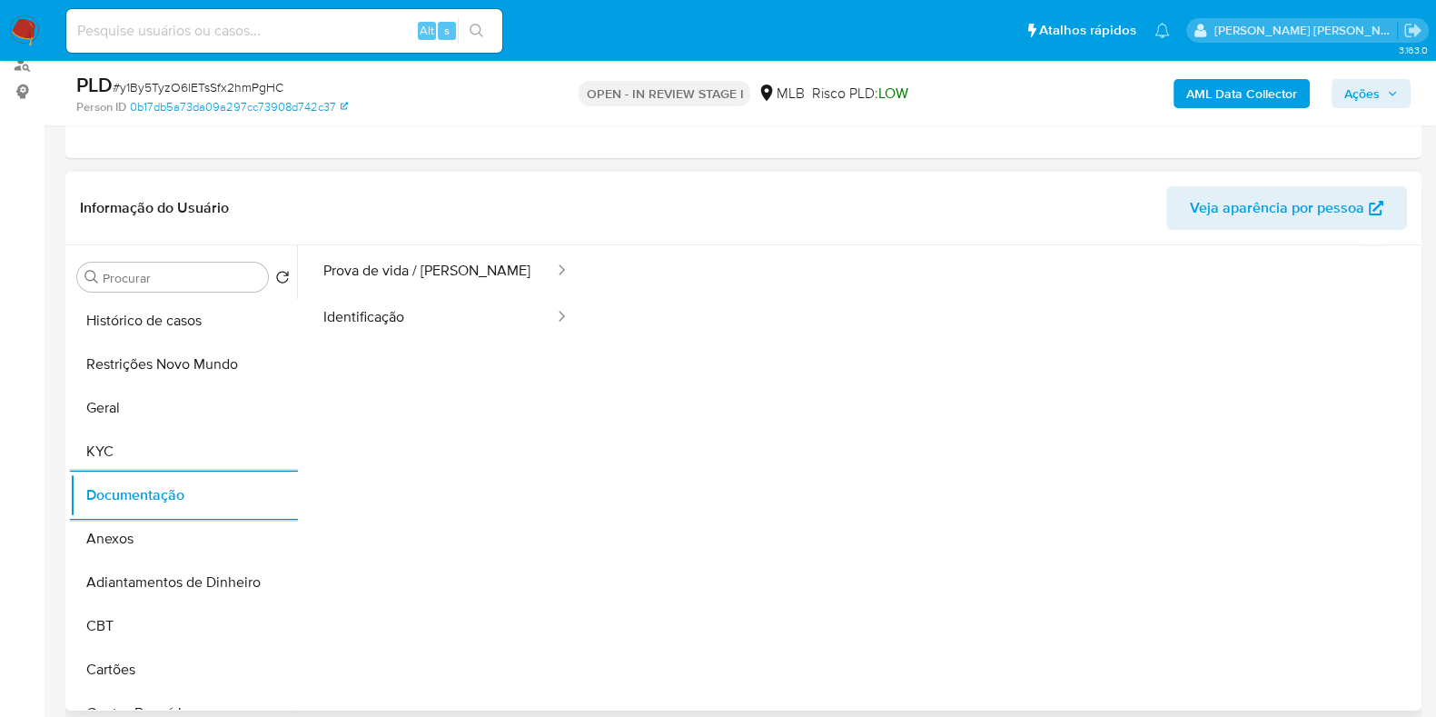
scroll to position [148, 0]
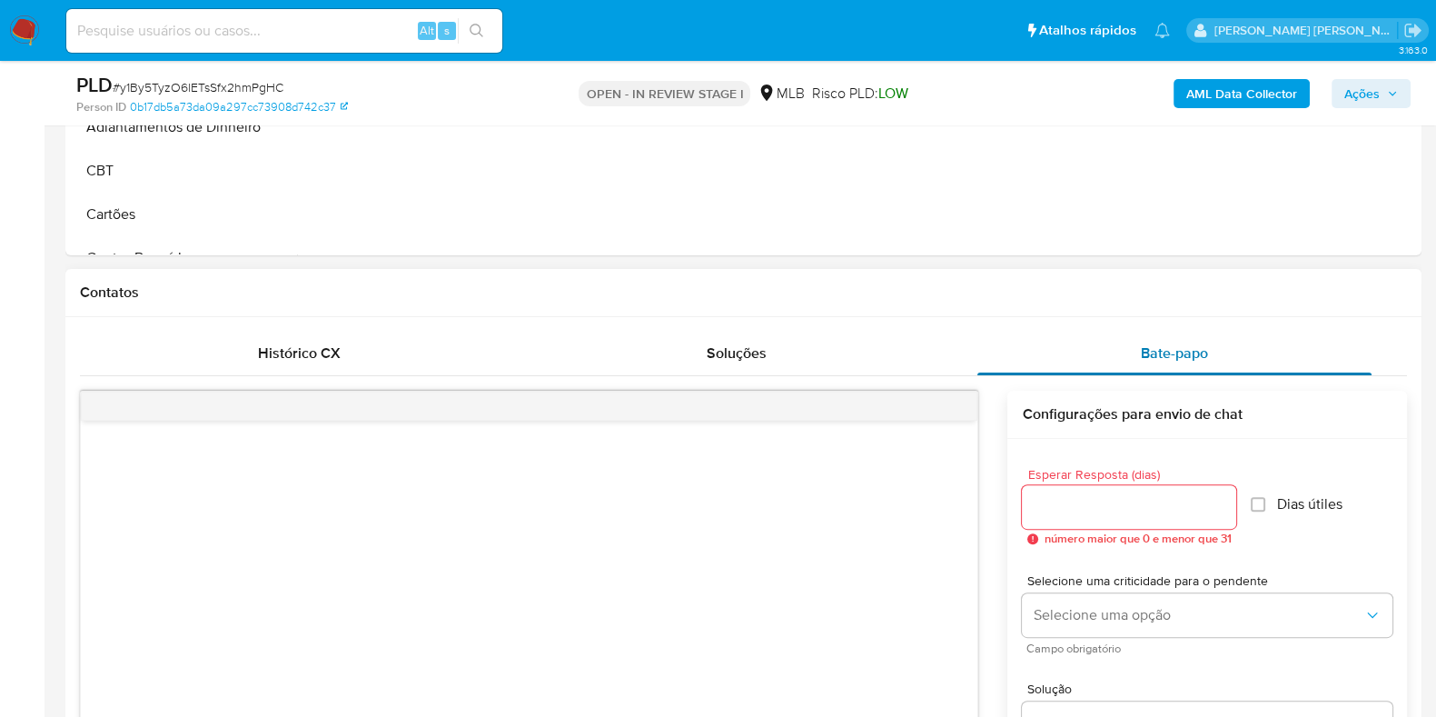
click at [1168, 354] on span "Bate-papo" at bounding box center [1174, 352] width 67 height 21
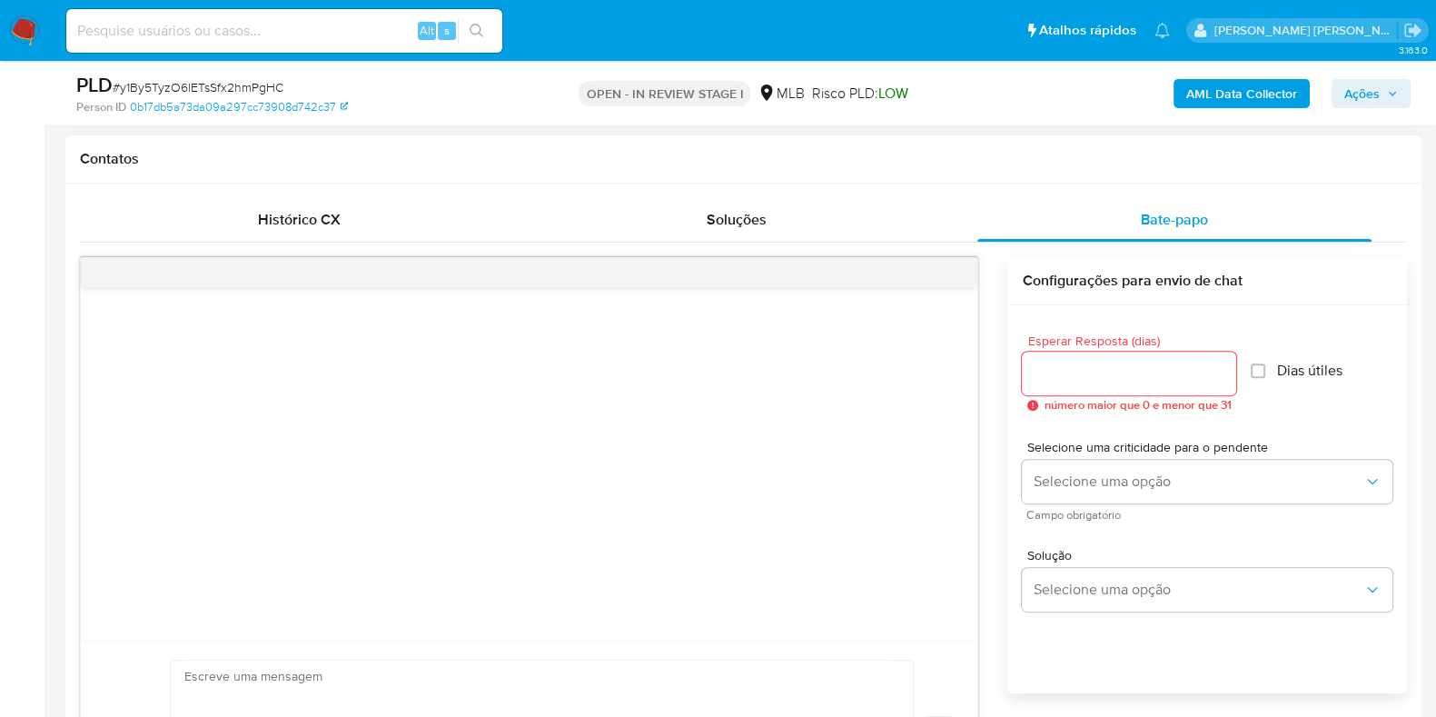
scroll to position [907, 0]
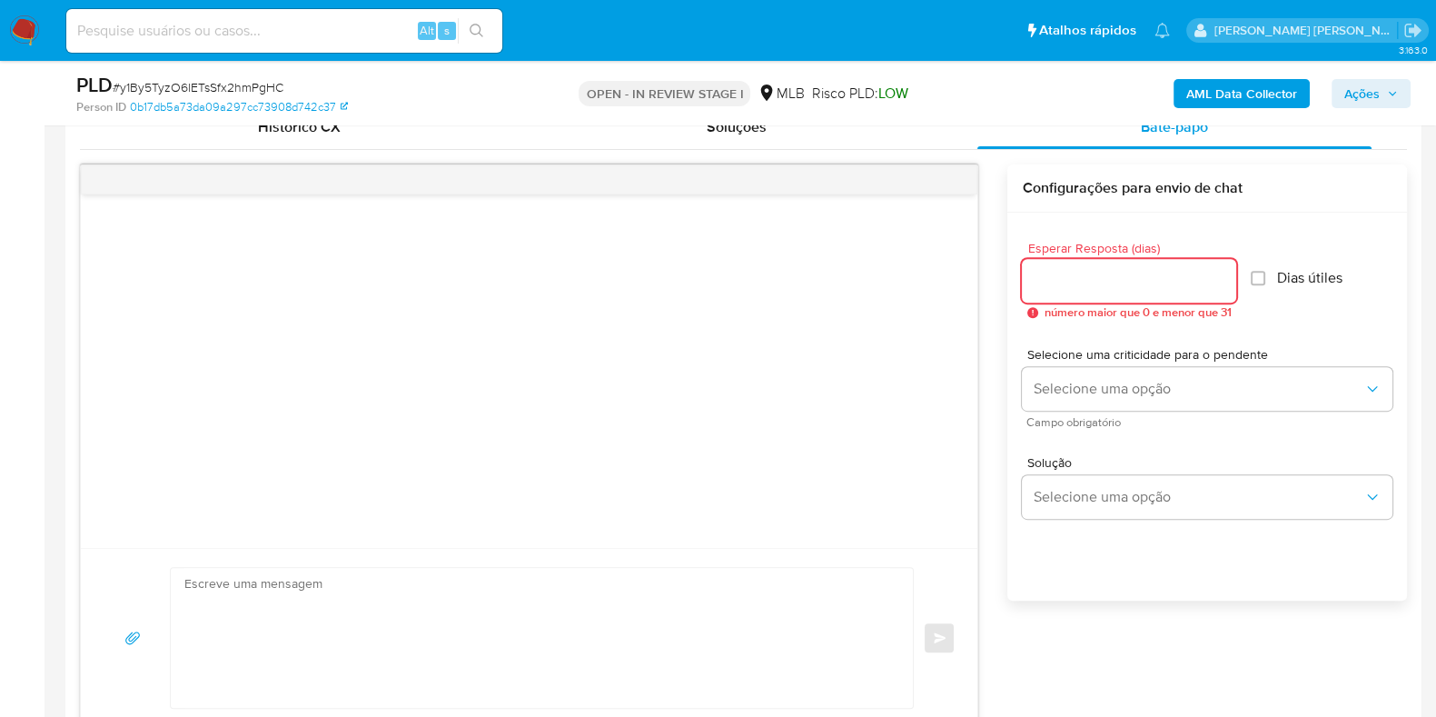
click at [1093, 274] on input "Esperar Resposta (dias)" at bounding box center [1129, 281] width 214 height 24
type input "5"
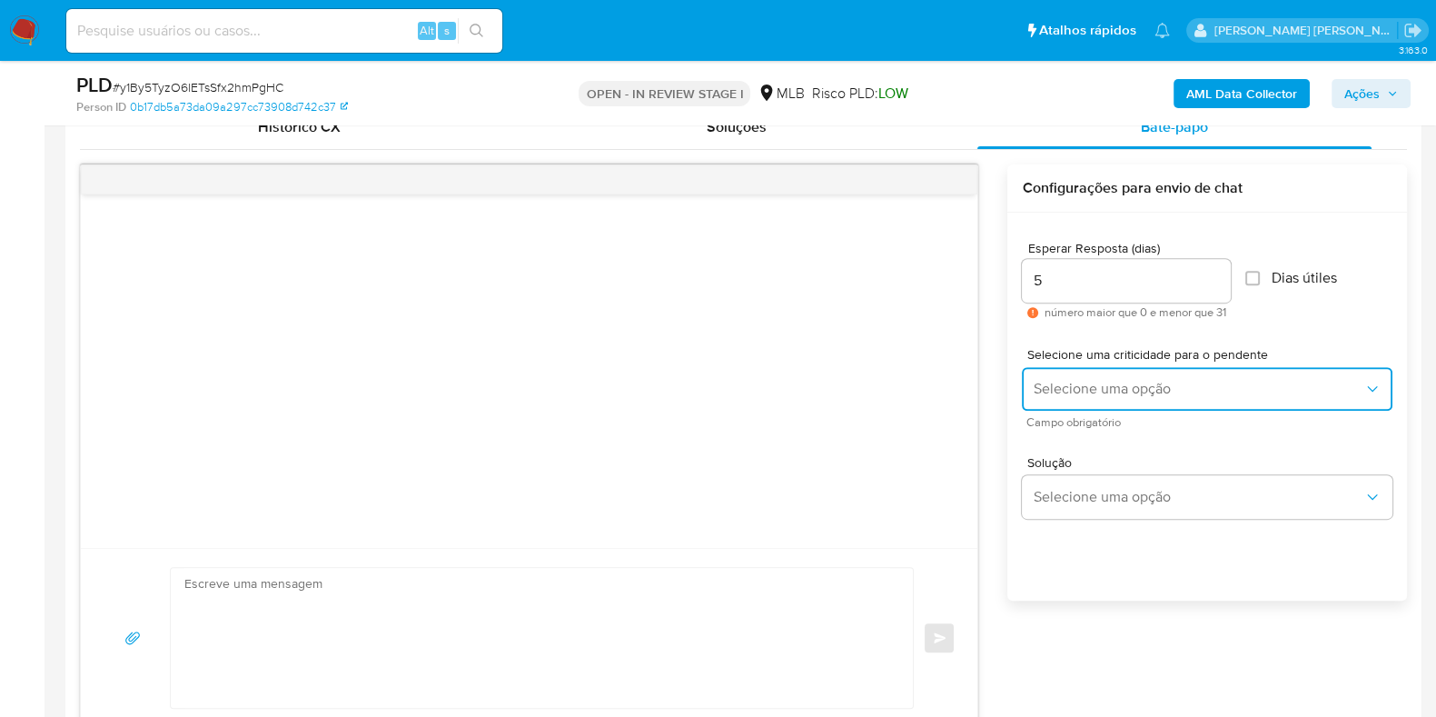
click at [1076, 388] on span "Selecione uma opção" at bounding box center [1198, 389] width 331 height 18
click at [1103, 383] on span "Selecione uma opção" at bounding box center [1198, 389] width 331 height 18
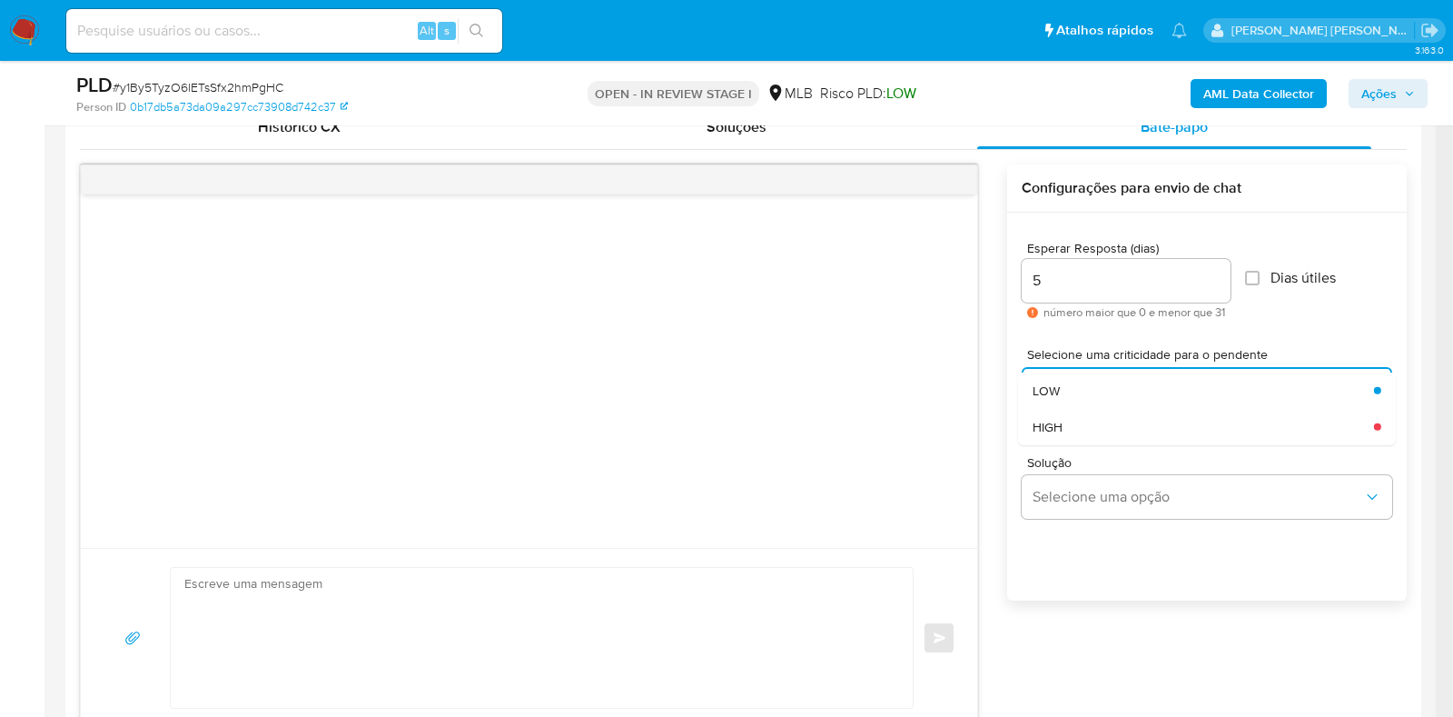
drag, startPoint x: 1090, startPoint y: 422, endPoint x: 967, endPoint y: 435, distance: 124.2
click at [1088, 421] on div "HIGH" at bounding box center [1198, 426] width 331 height 36
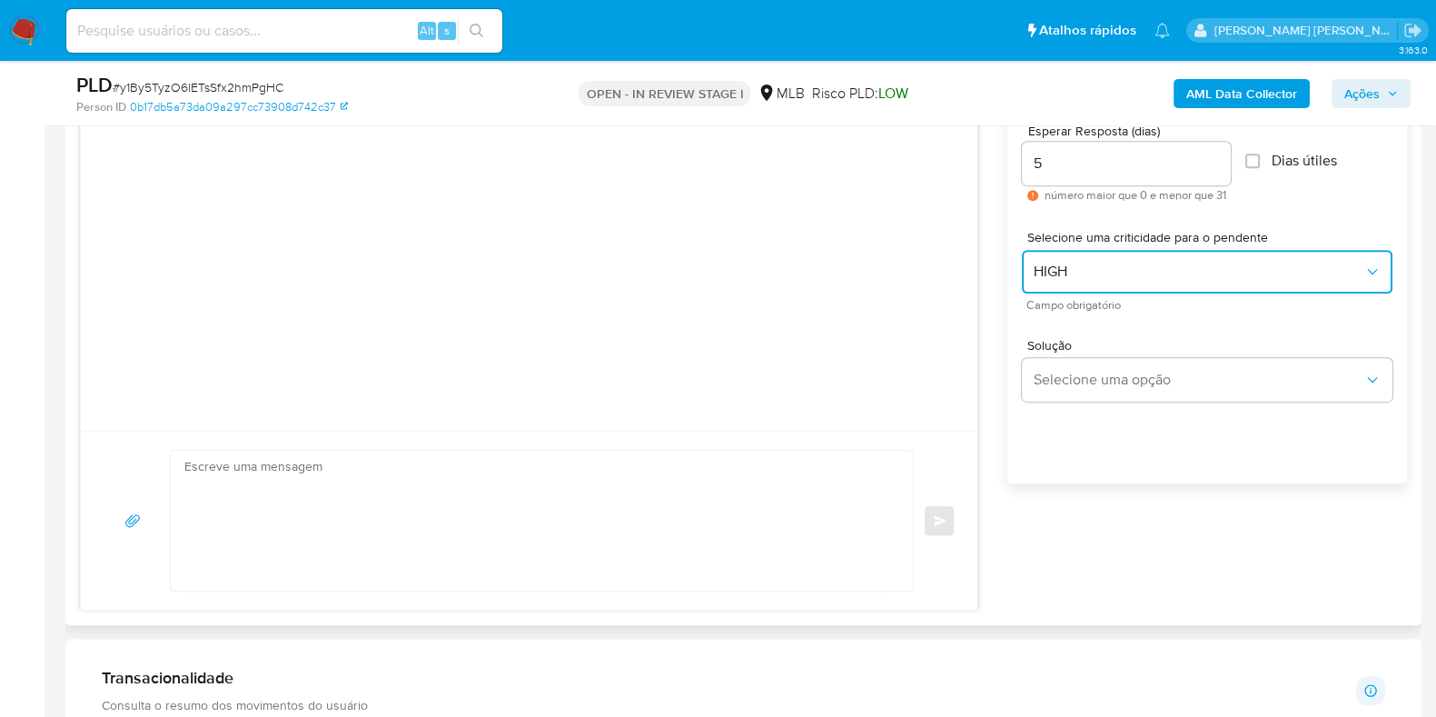
scroll to position [1135, 0]
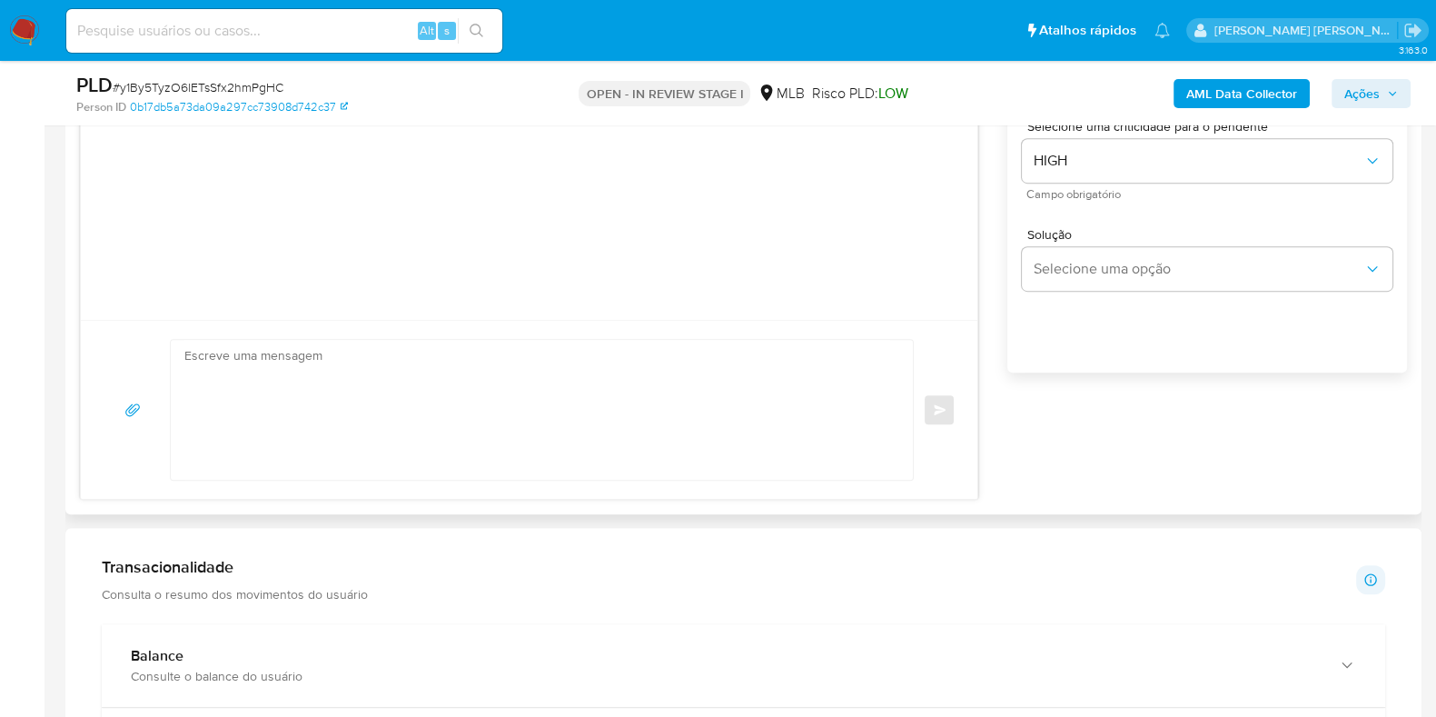
click at [400, 415] on textarea at bounding box center [537, 410] width 706 height 140
paste textarea "Olá, Estamos realizando uma verificação adicional de segurança em contas de usu…"
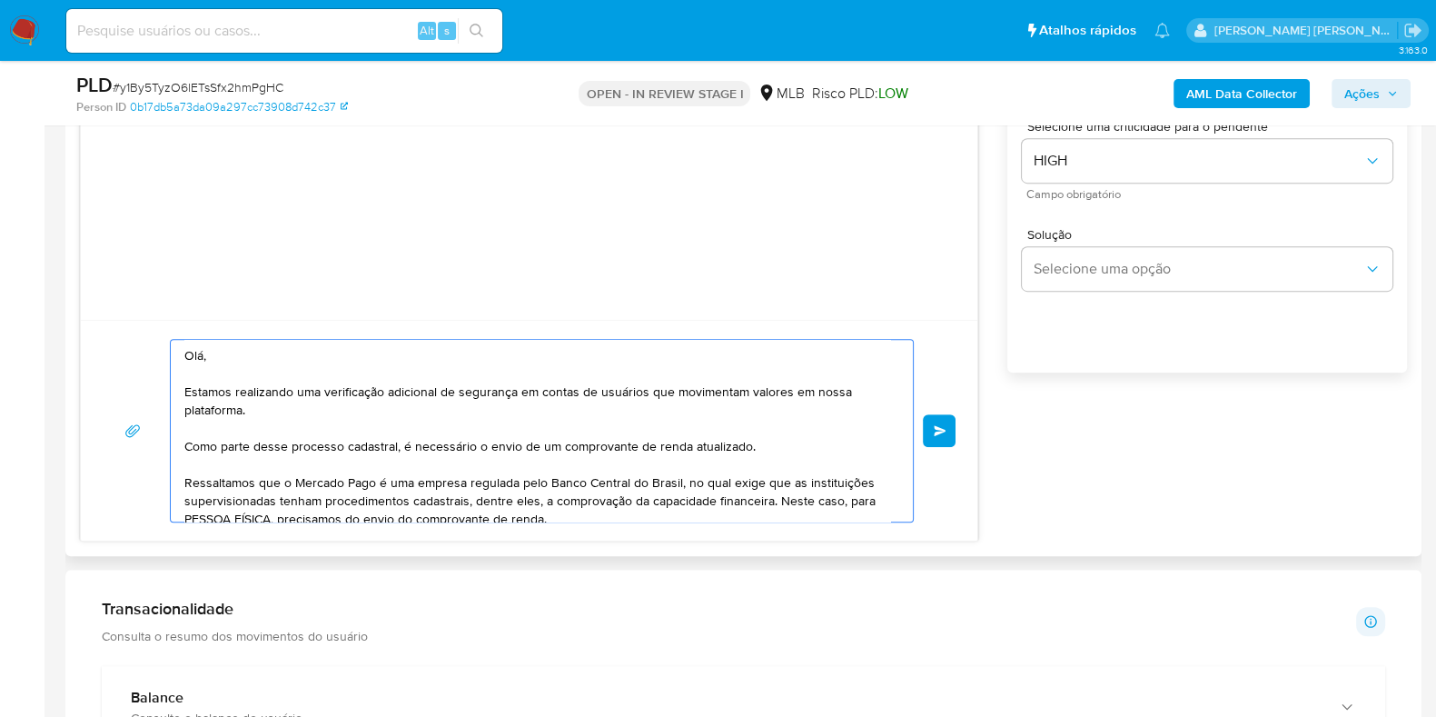
scroll to position [206, 0]
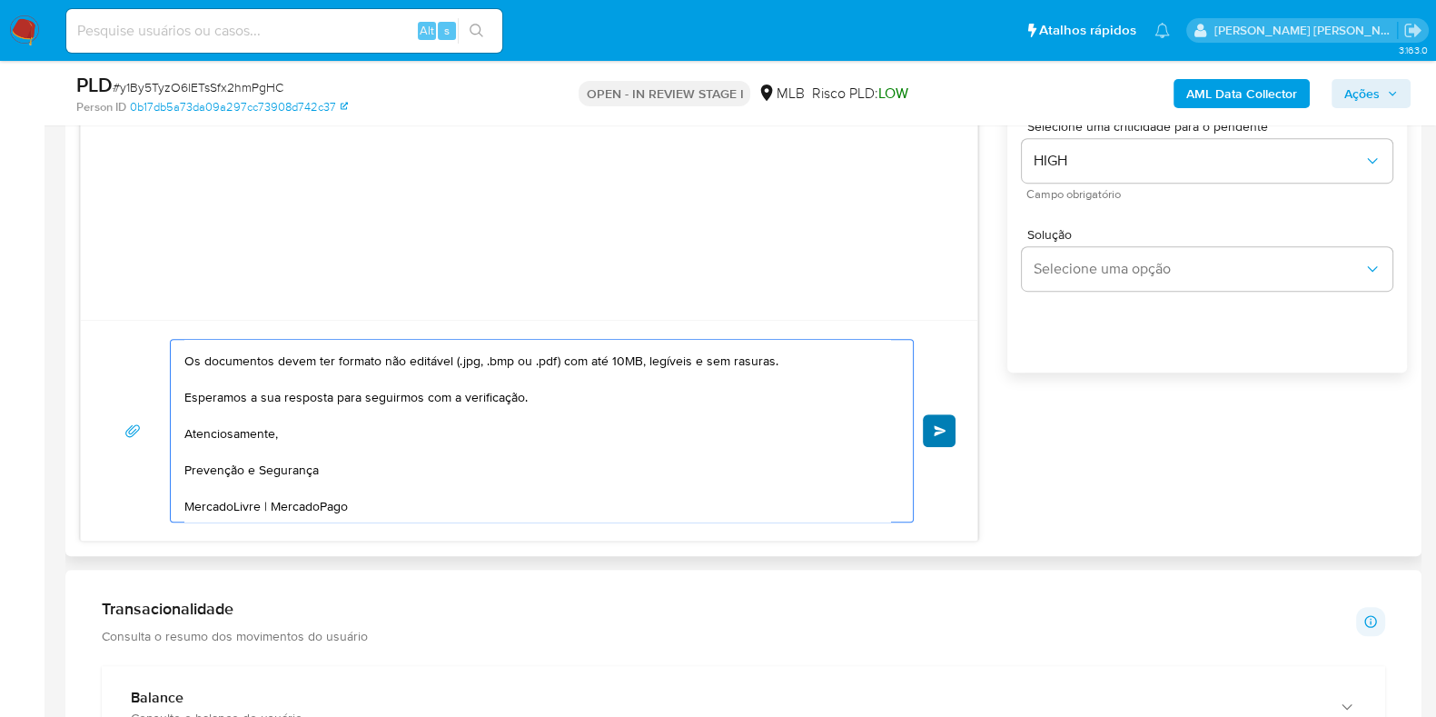
type textarea "Olá, Estamos realizando uma verificação adicional de segurança em contas de usu…"
click at [940, 425] on span "common.send" at bounding box center [940, 430] width 13 height 11
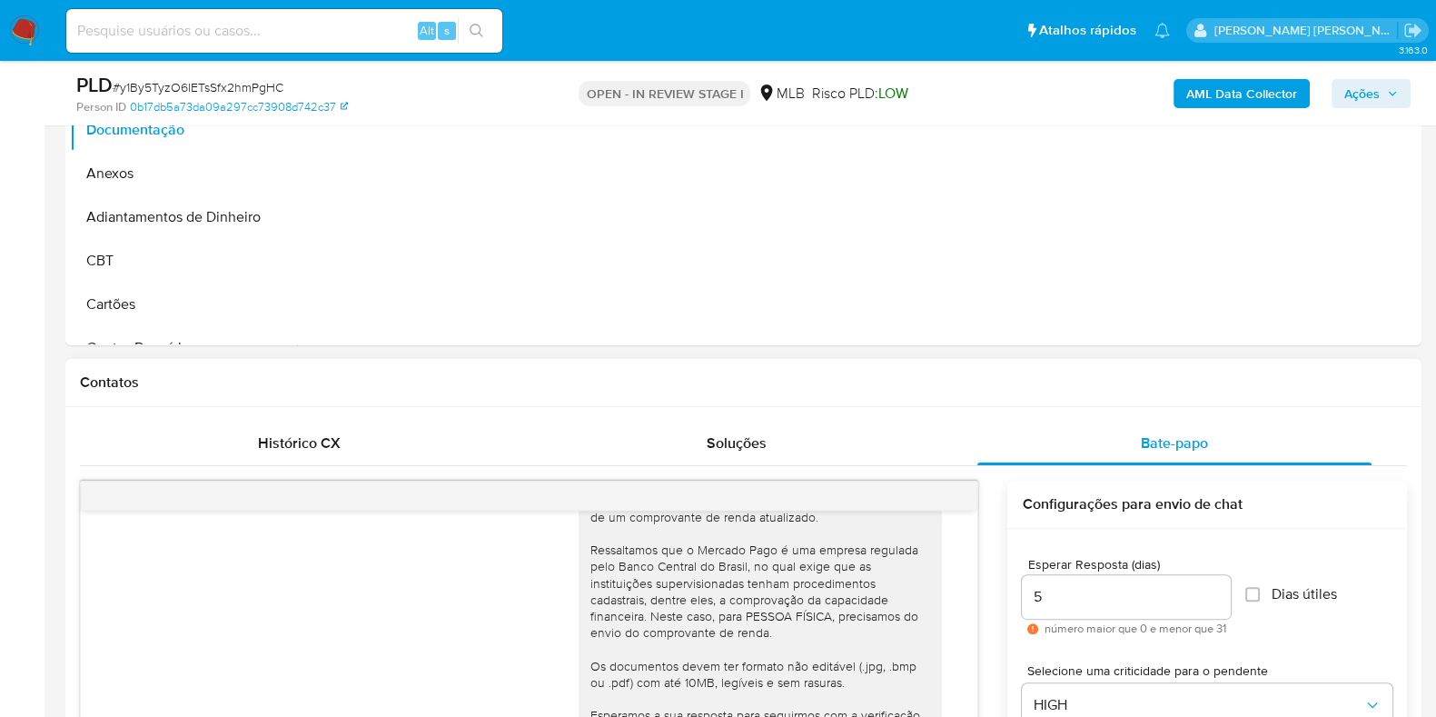
scroll to position [568, 0]
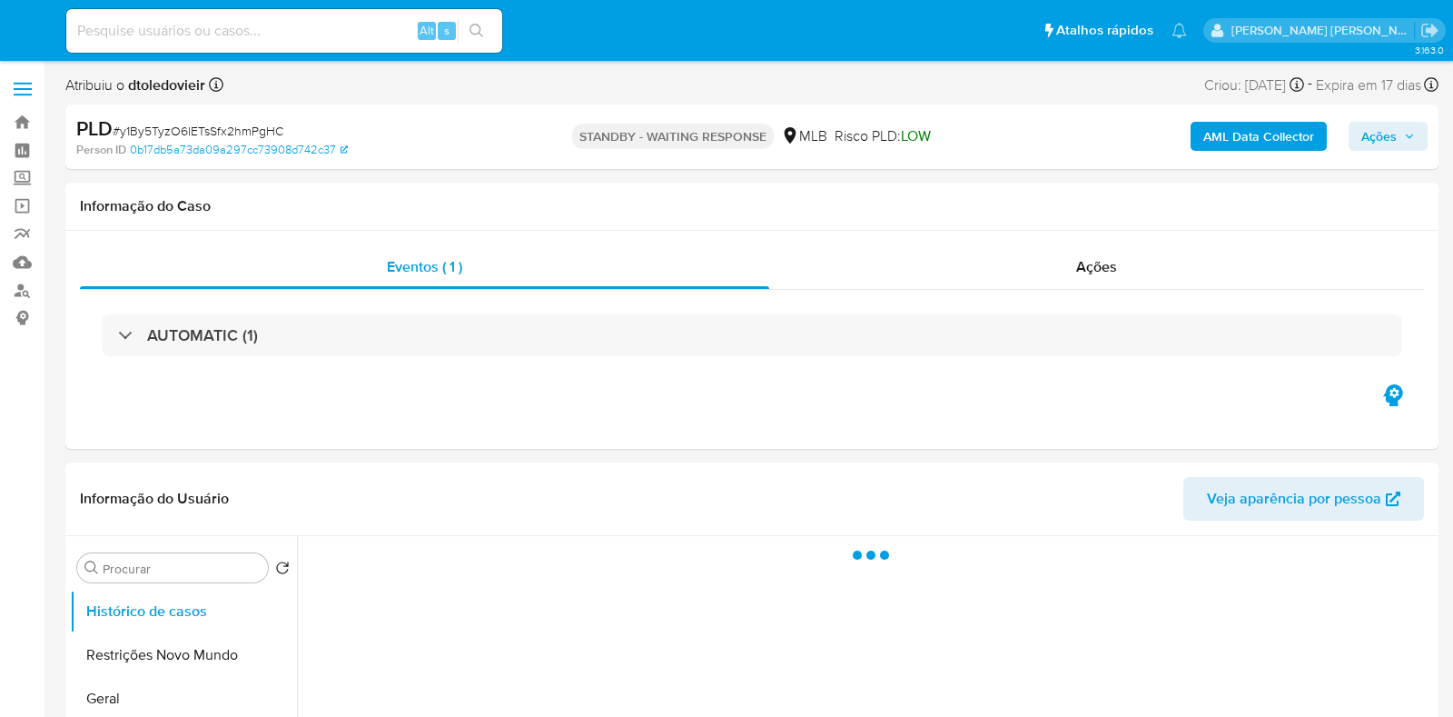
select select "10"
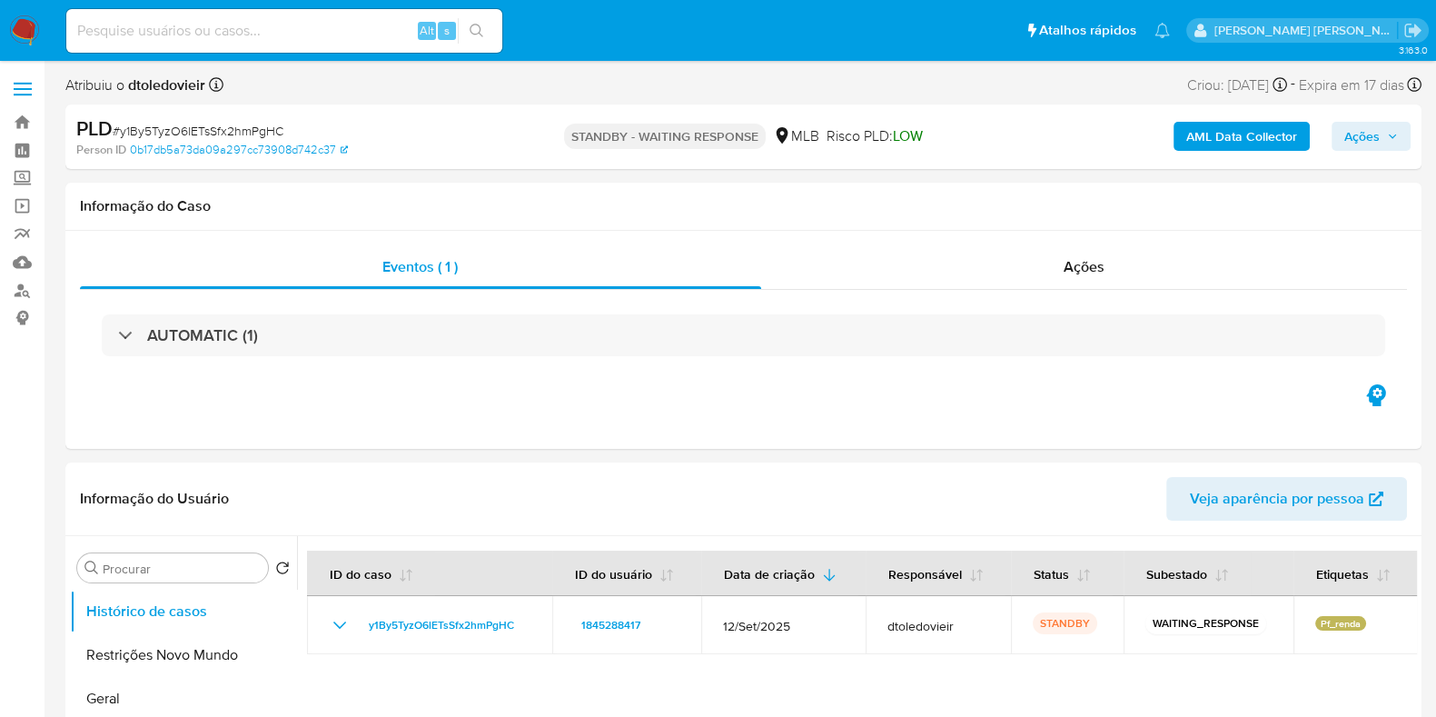
click at [287, 31] on input at bounding box center [284, 31] width 436 height 24
paste input "198916822"
type input "198916822"
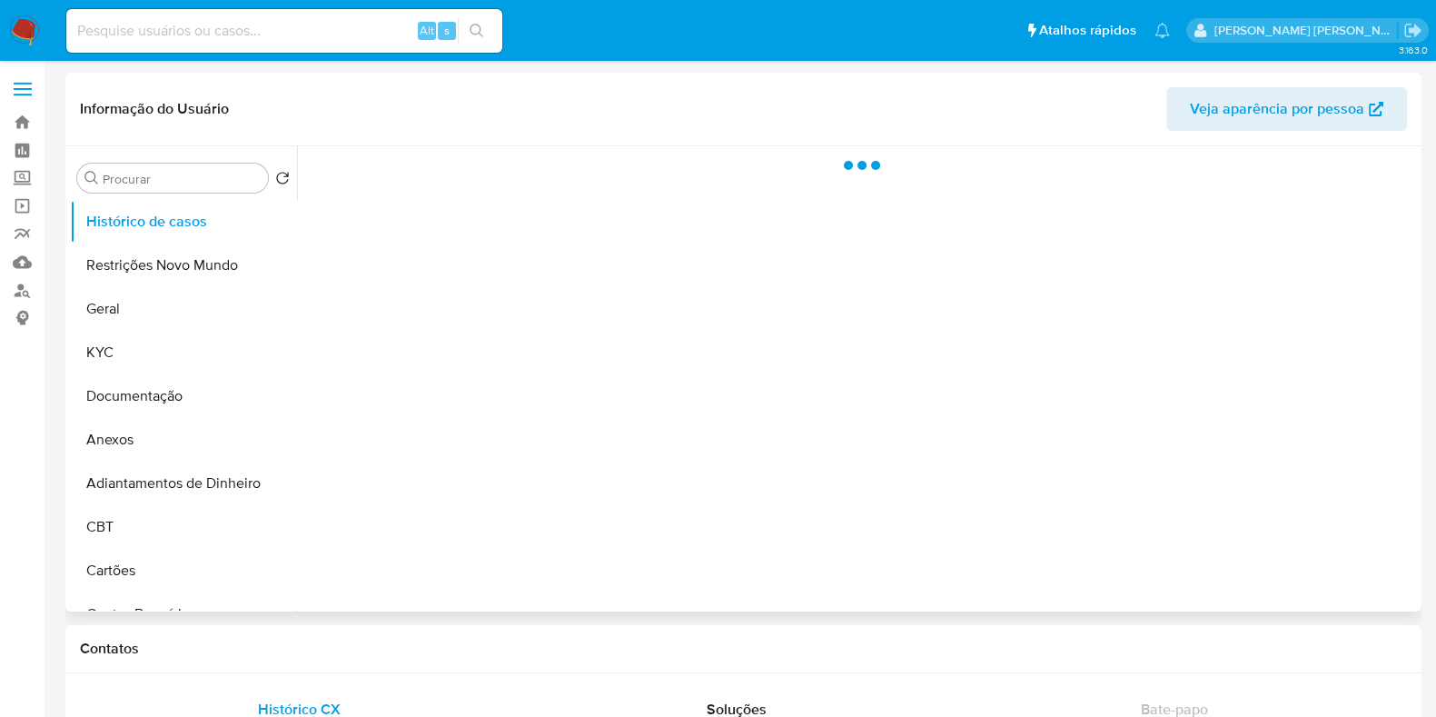
select select "10"
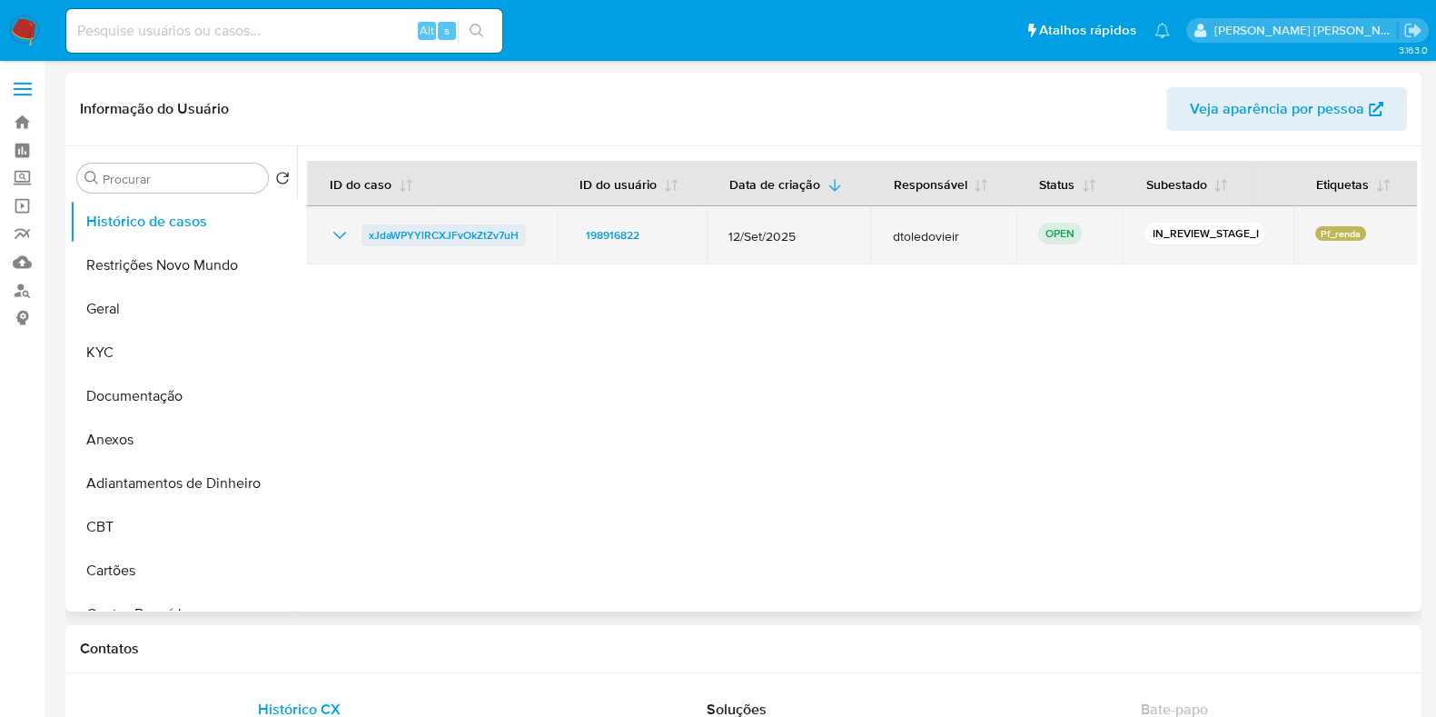
click at [491, 231] on span "xJdaWPYYlRCXJFvOkZtZv7uH" at bounding box center [444, 235] width 150 height 22
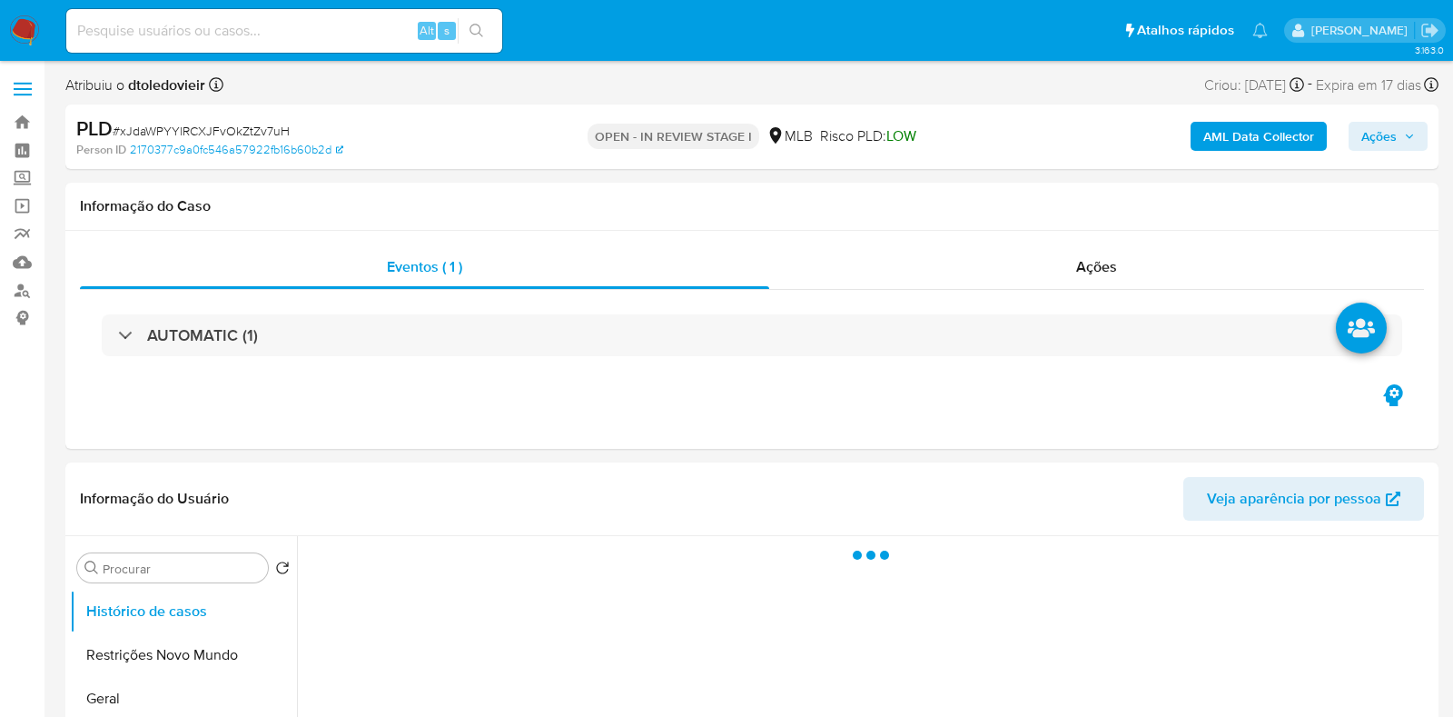
select select "10"
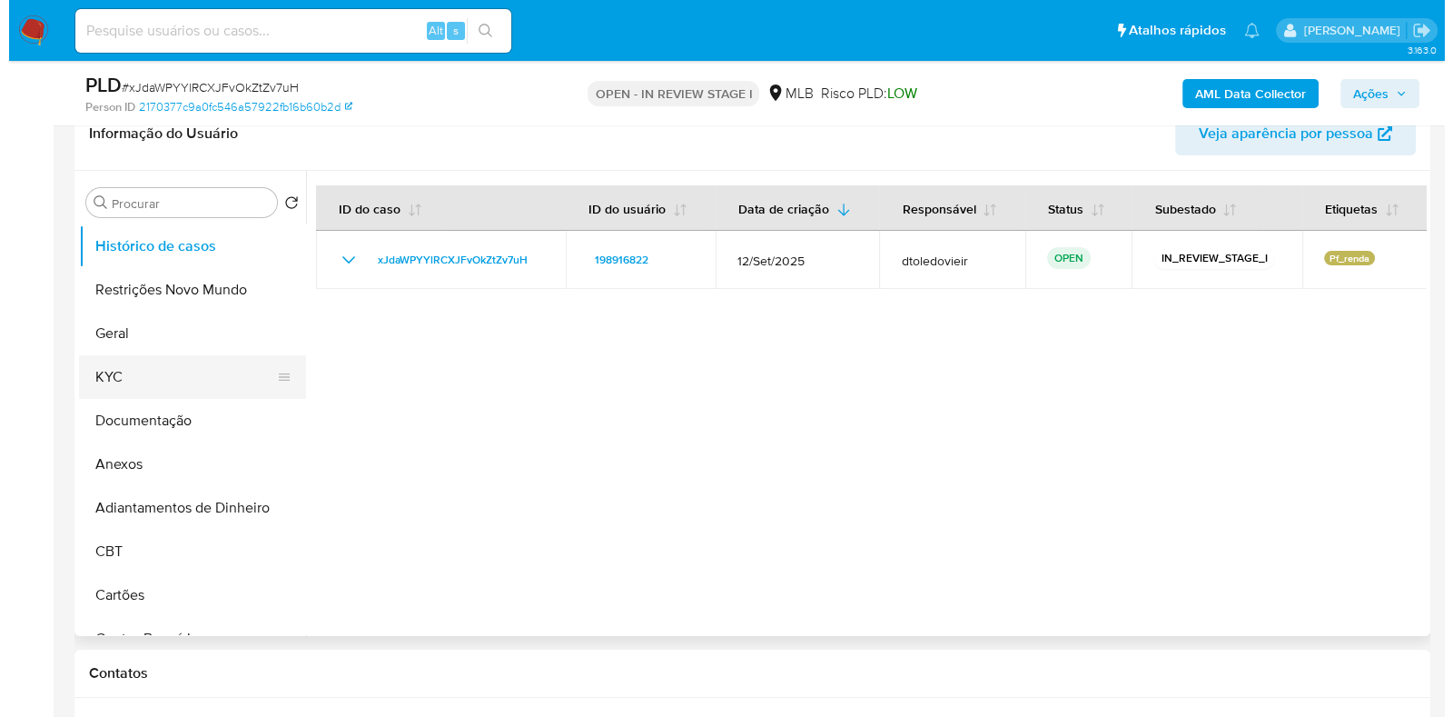
scroll to position [341, 0]
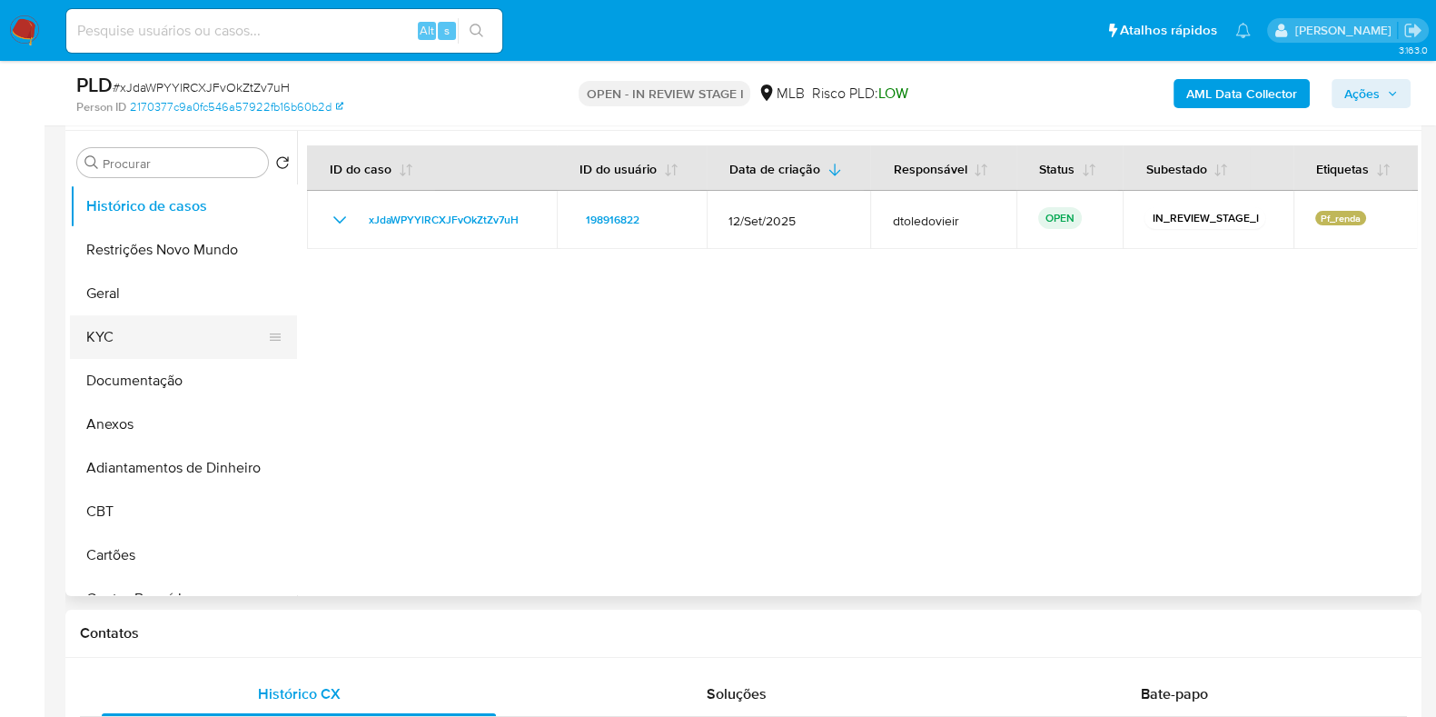
click at [168, 340] on button "KYC" at bounding box center [176, 337] width 213 height 44
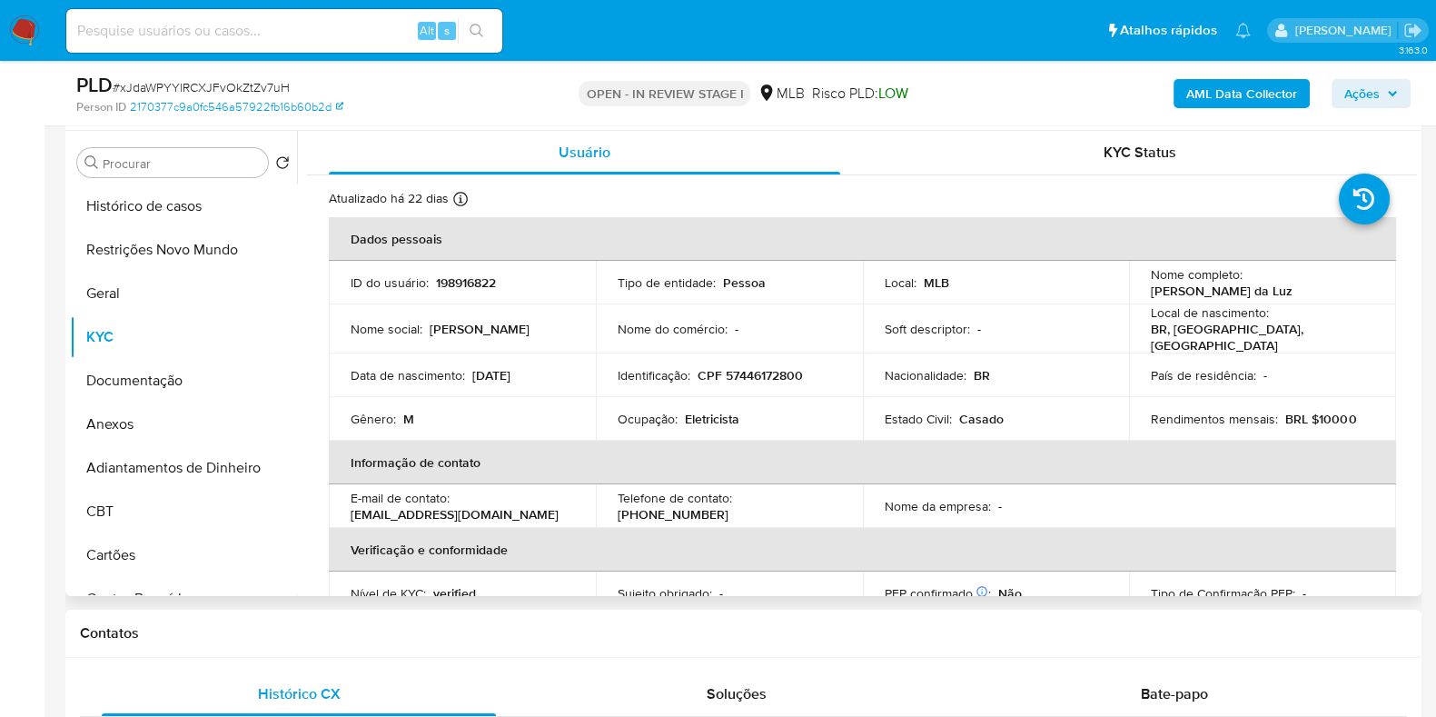
click at [716, 411] on p "Eletricista" at bounding box center [712, 419] width 55 height 16
copy p "Eletricista"
click at [157, 388] on button "Documentação" at bounding box center [176, 381] width 213 height 44
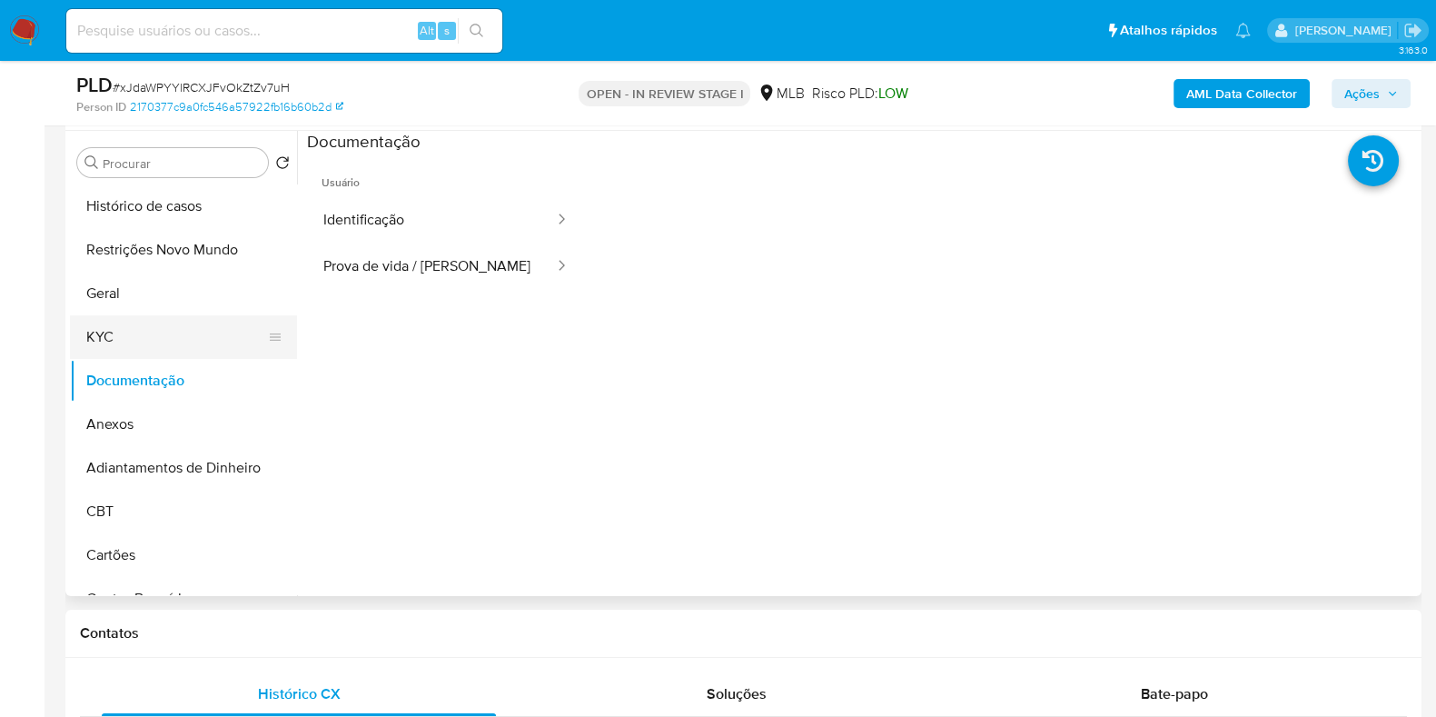
click at [146, 329] on button "KYC" at bounding box center [176, 337] width 213 height 44
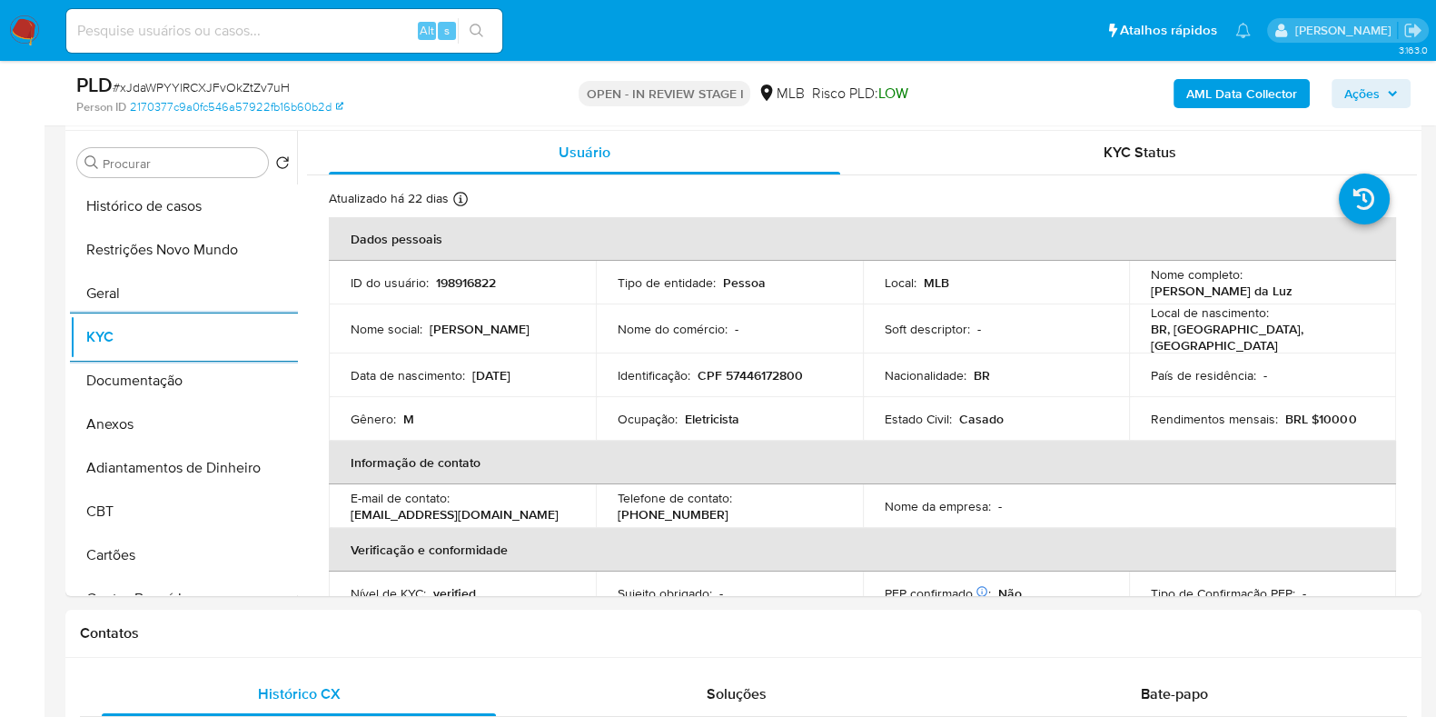
click at [1247, 101] on b "AML Data Collector" at bounding box center [1241, 93] width 111 height 29
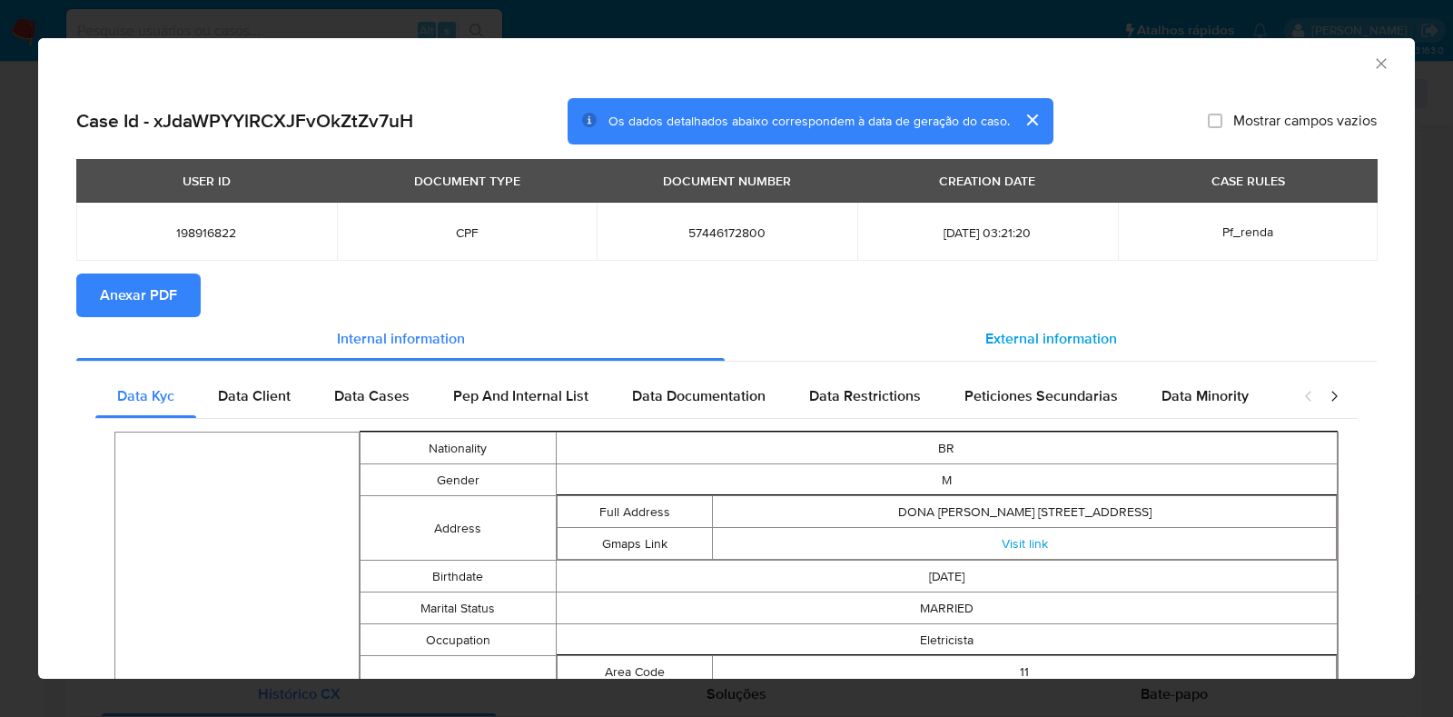
click at [1013, 320] on div "External information" at bounding box center [1051, 339] width 652 height 44
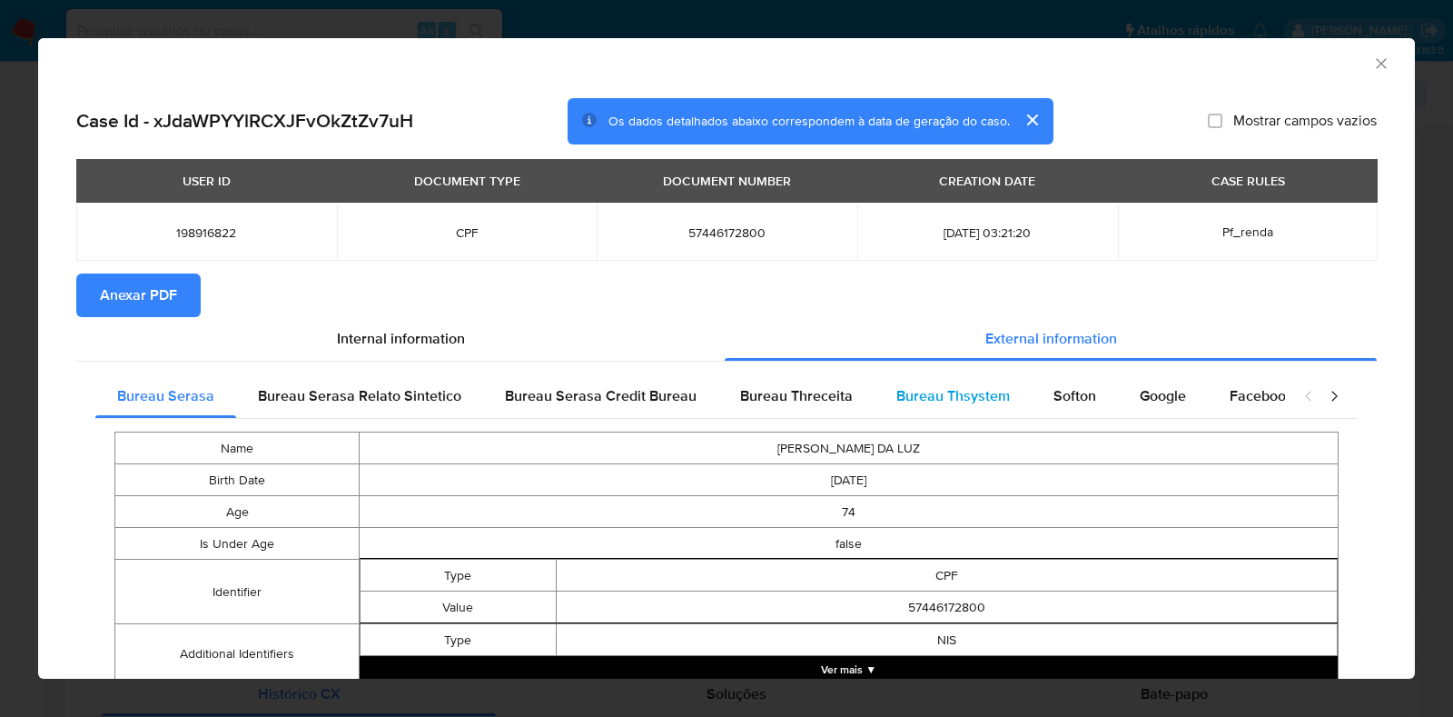
click at [982, 398] on span "Bureau Thsystem" at bounding box center [954, 395] width 114 height 21
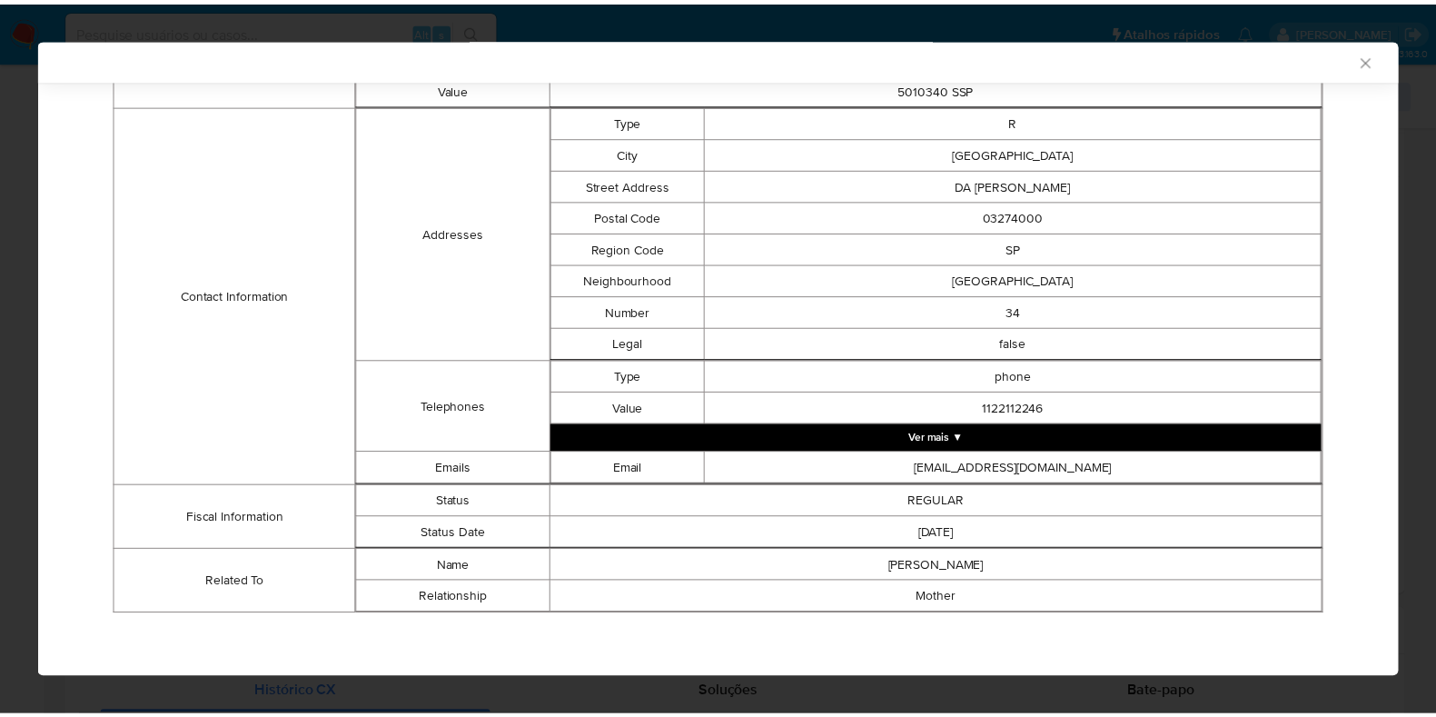
scroll to position [0, 0]
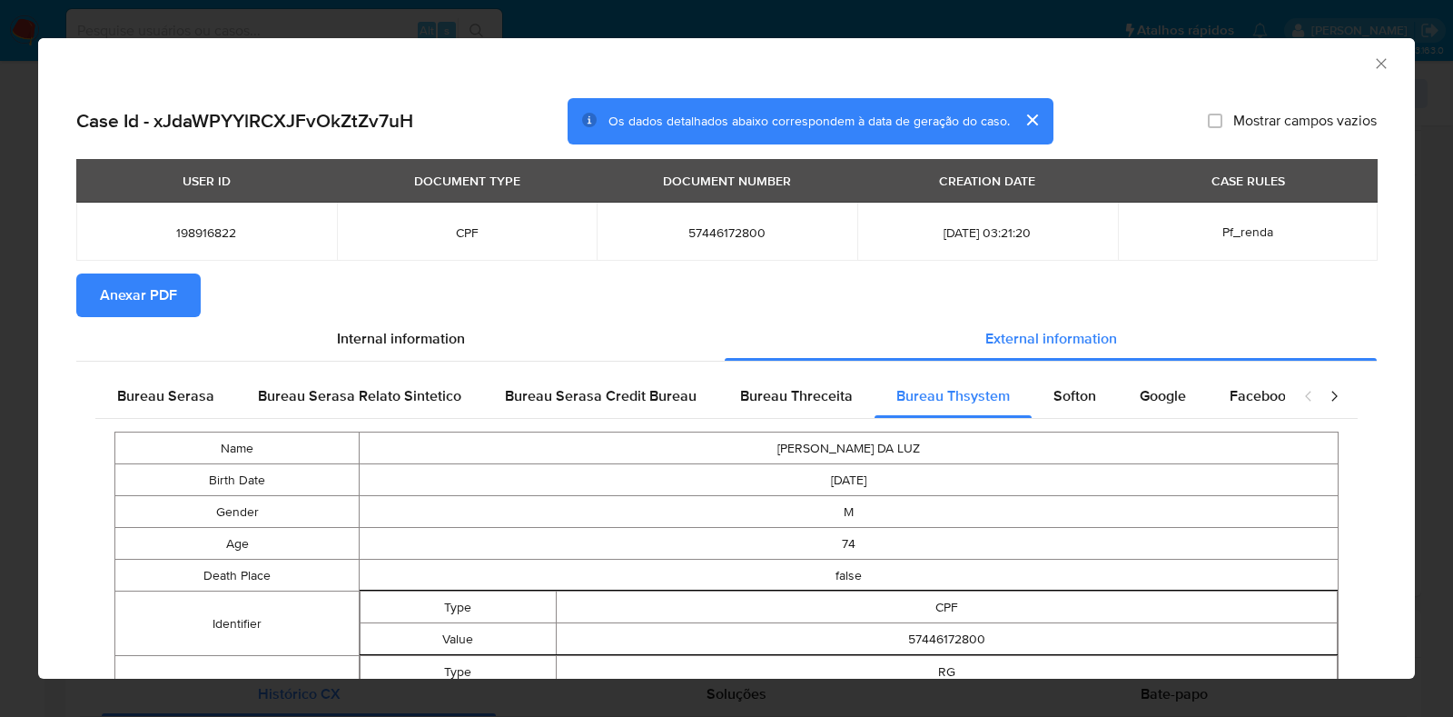
click at [725, 234] on span "57446172800" at bounding box center [727, 232] width 217 height 16
copy span "57446172800"
click at [0, 307] on div "AML Data Collector Case Id - xJdaWPYYlRCXJFvOkZtZv7uH Os dados detalhados abaix…" at bounding box center [726, 358] width 1453 height 717
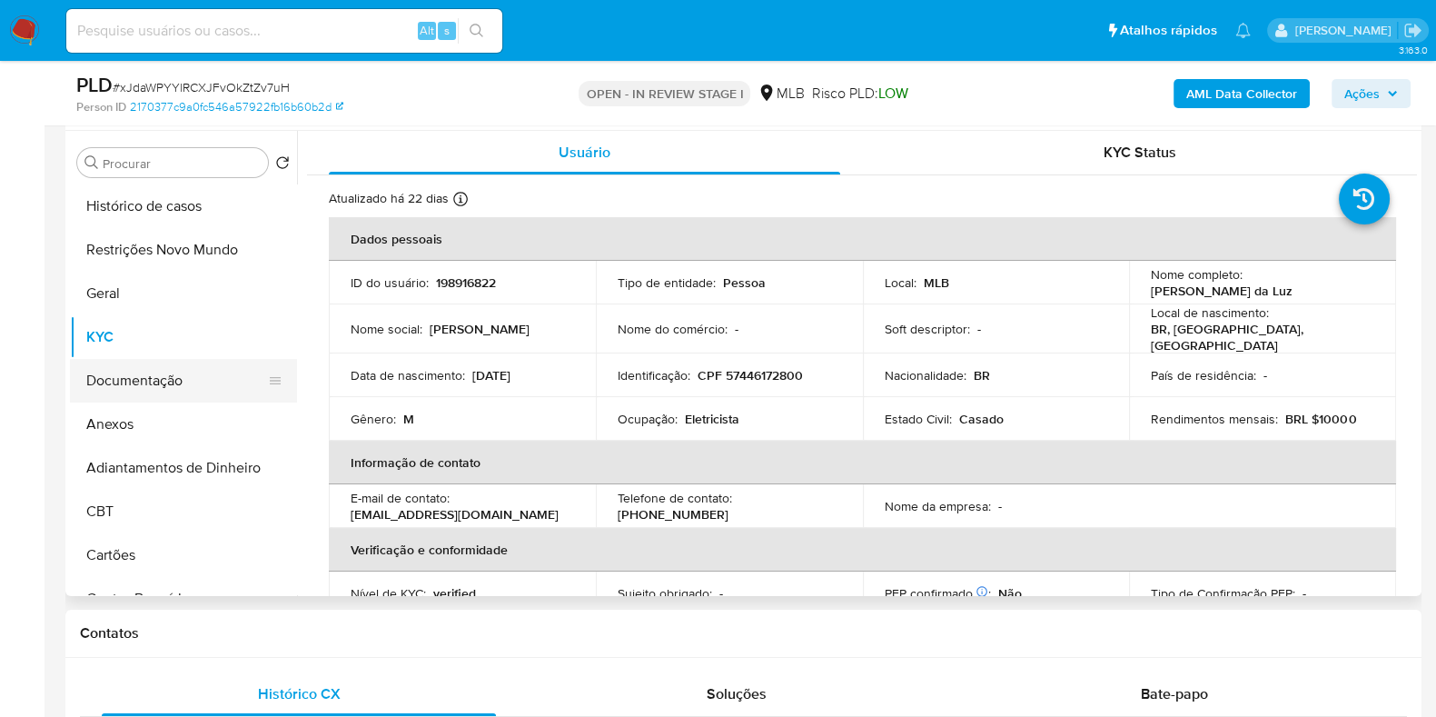
click at [134, 382] on button "Documentação" at bounding box center [176, 381] width 213 height 44
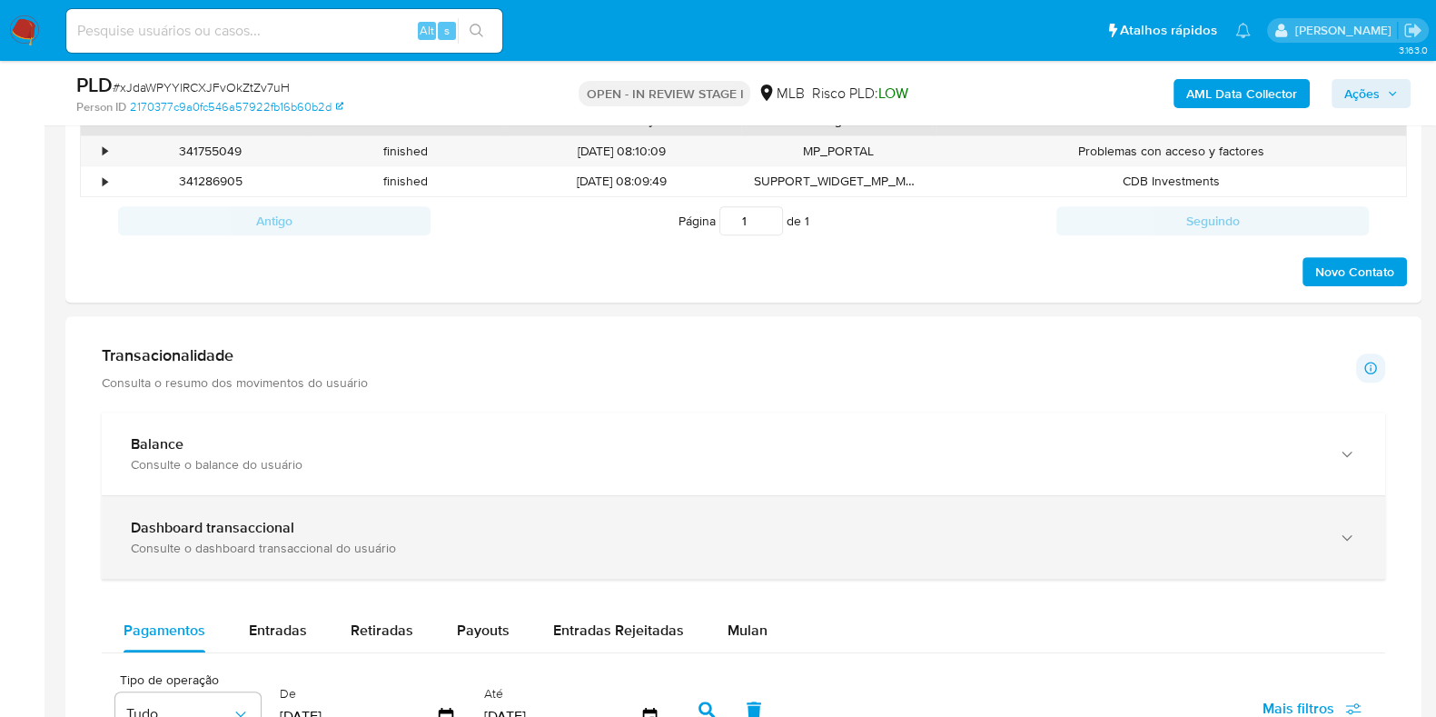
scroll to position [1135, 0]
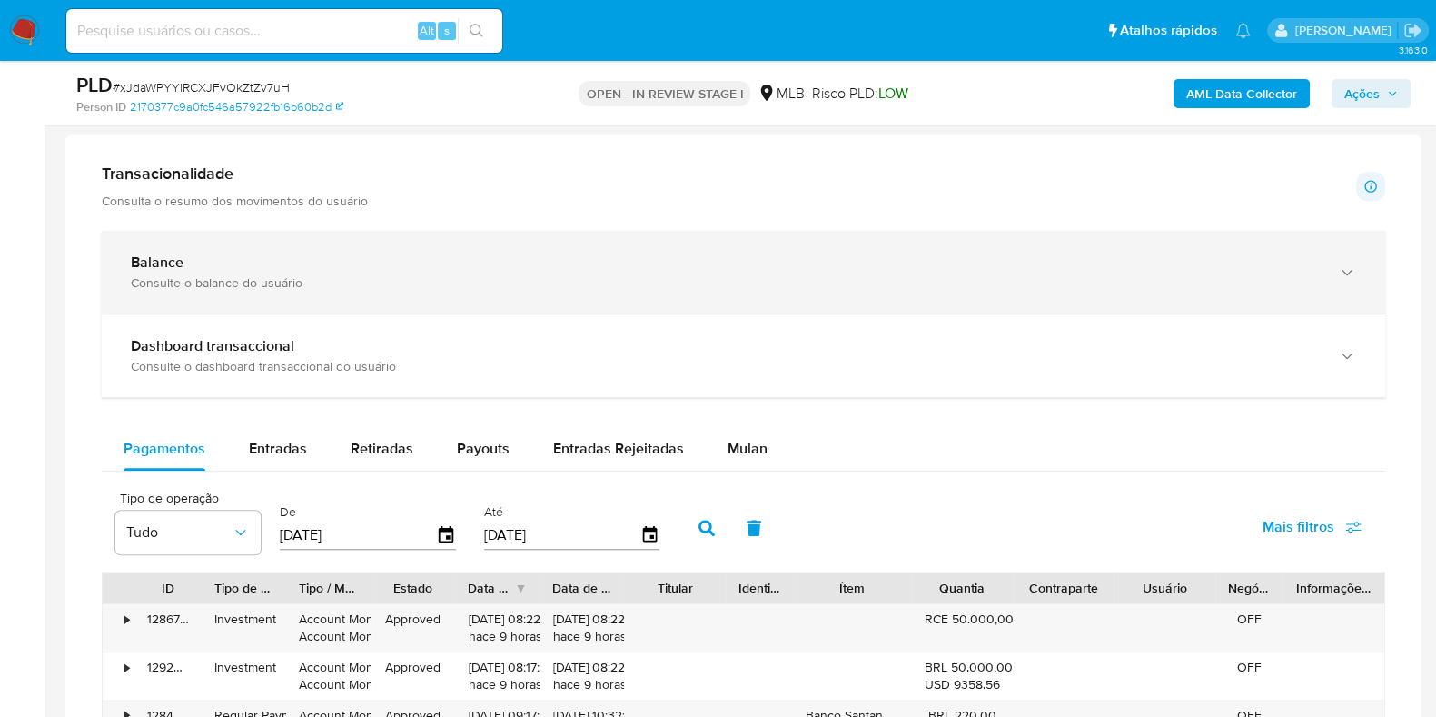
click at [414, 266] on div "Balance" at bounding box center [725, 262] width 1189 height 18
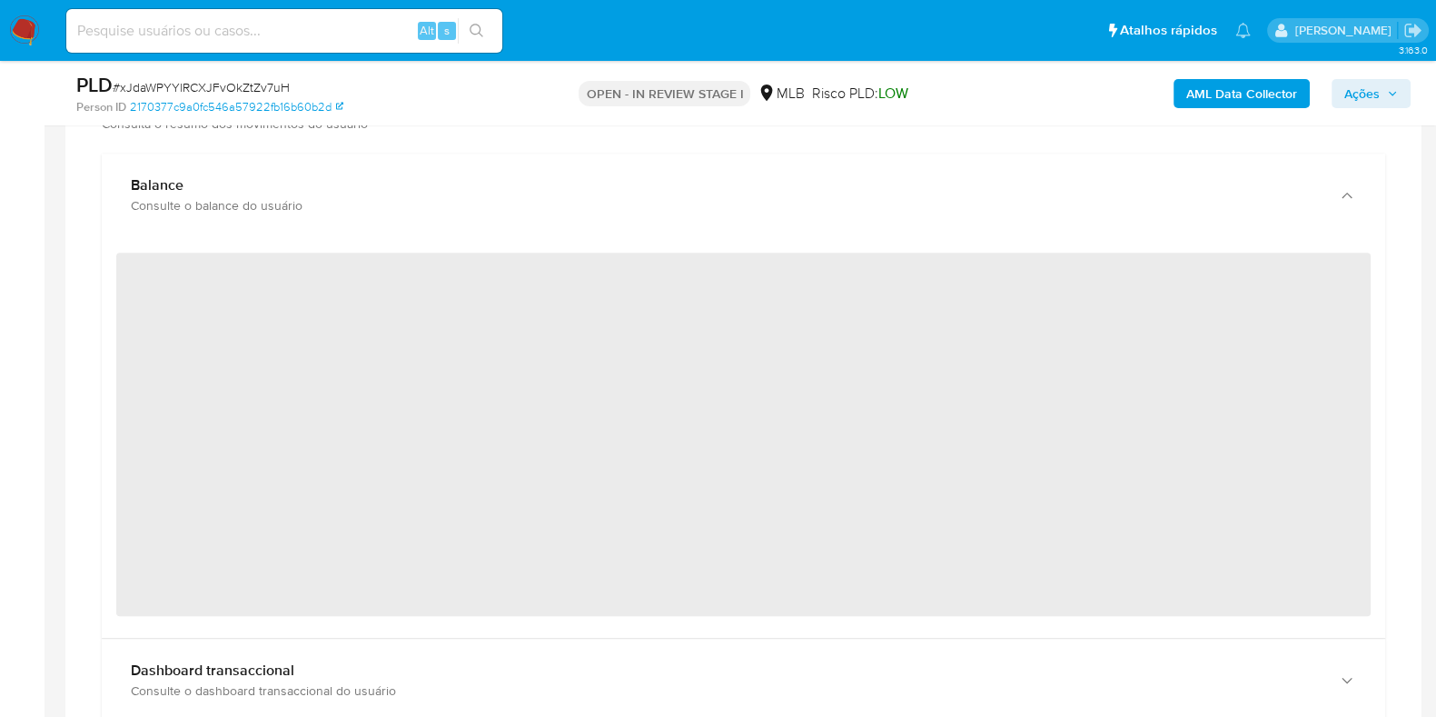
scroll to position [1249, 0]
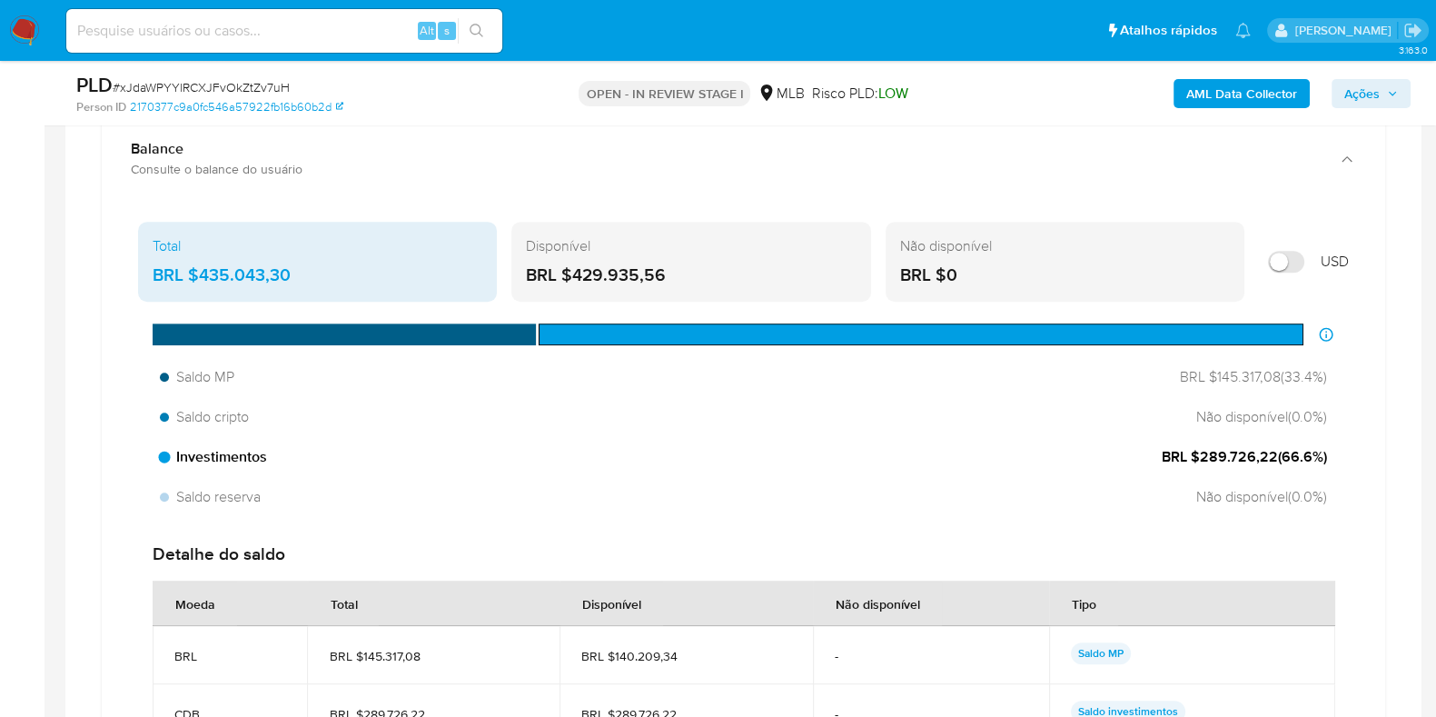
click at [1131, 452] on div "Investimentos BRL $289.726,22 ( 66.6 %)" at bounding box center [744, 457] width 1182 height 35
click at [1195, 452] on span "BRL $289.726,22 ( 66.6 %)" at bounding box center [1244, 457] width 165 height 20
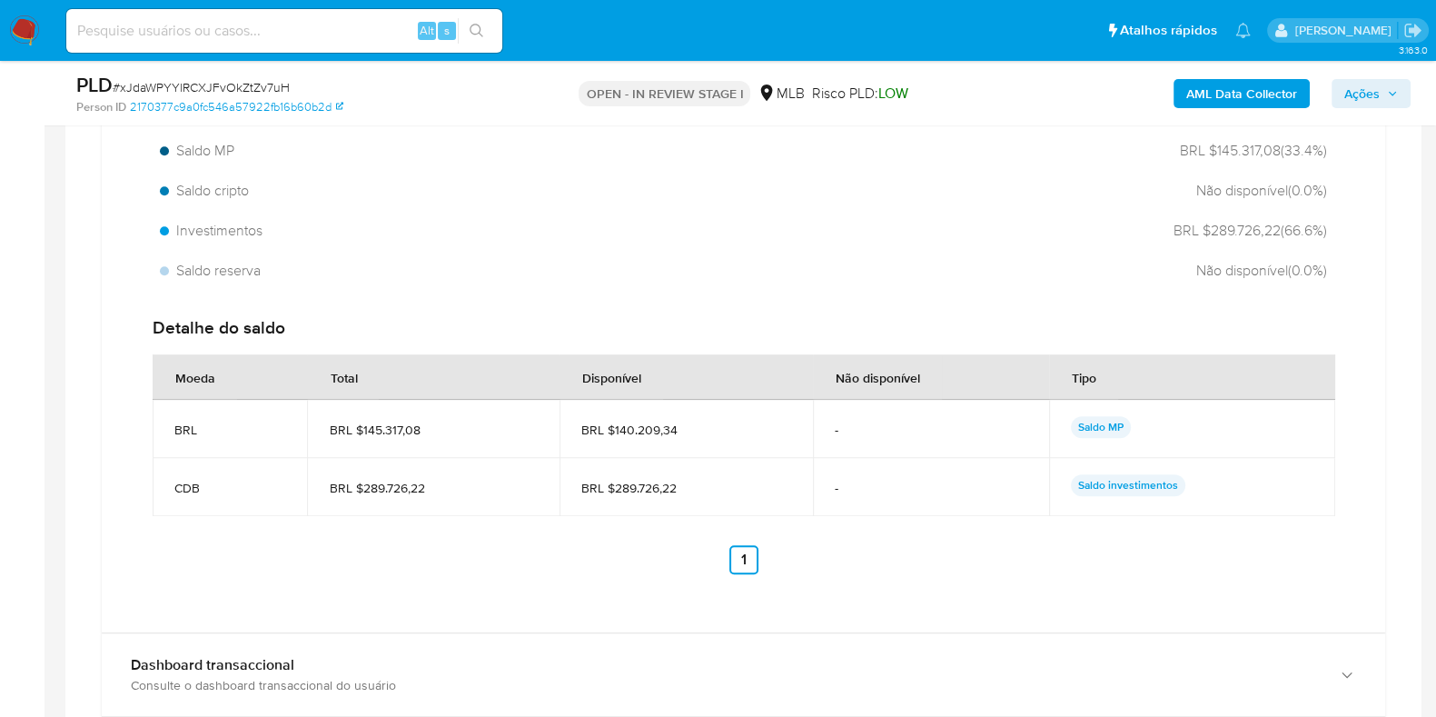
scroll to position [1363, 0]
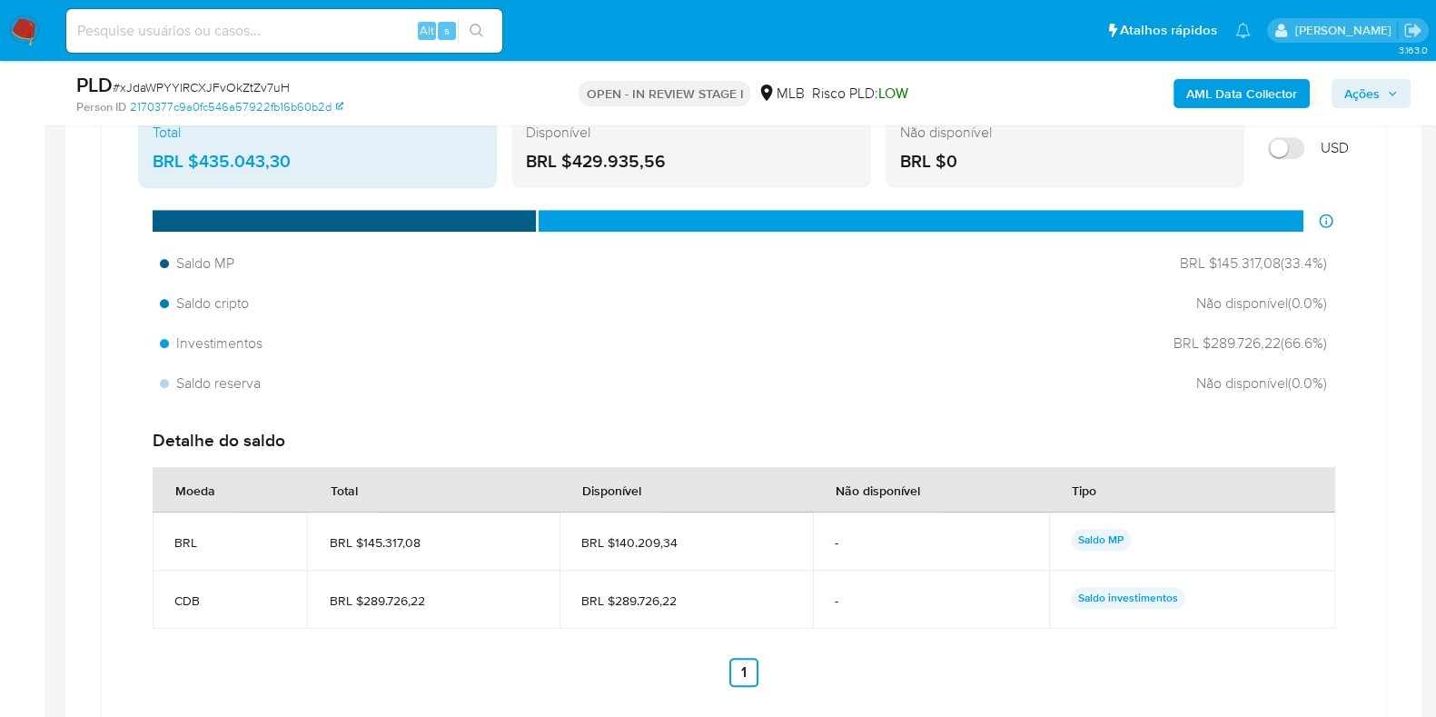
drag, startPoint x: 470, startPoint y: 549, endPoint x: 362, endPoint y: 544, distance: 108.2
click at [362, 544] on td "BRL $145.317,08" at bounding box center [433, 541] width 253 height 58
drag, startPoint x: 693, startPoint y: 542, endPoint x: 618, endPoint y: 547, distance: 75.5
click at [618, 547] on span "BRL $140.209,34" at bounding box center [686, 542] width 210 height 16
drag, startPoint x: 614, startPoint y: 547, endPoint x: 713, endPoint y: 544, distance: 99.0
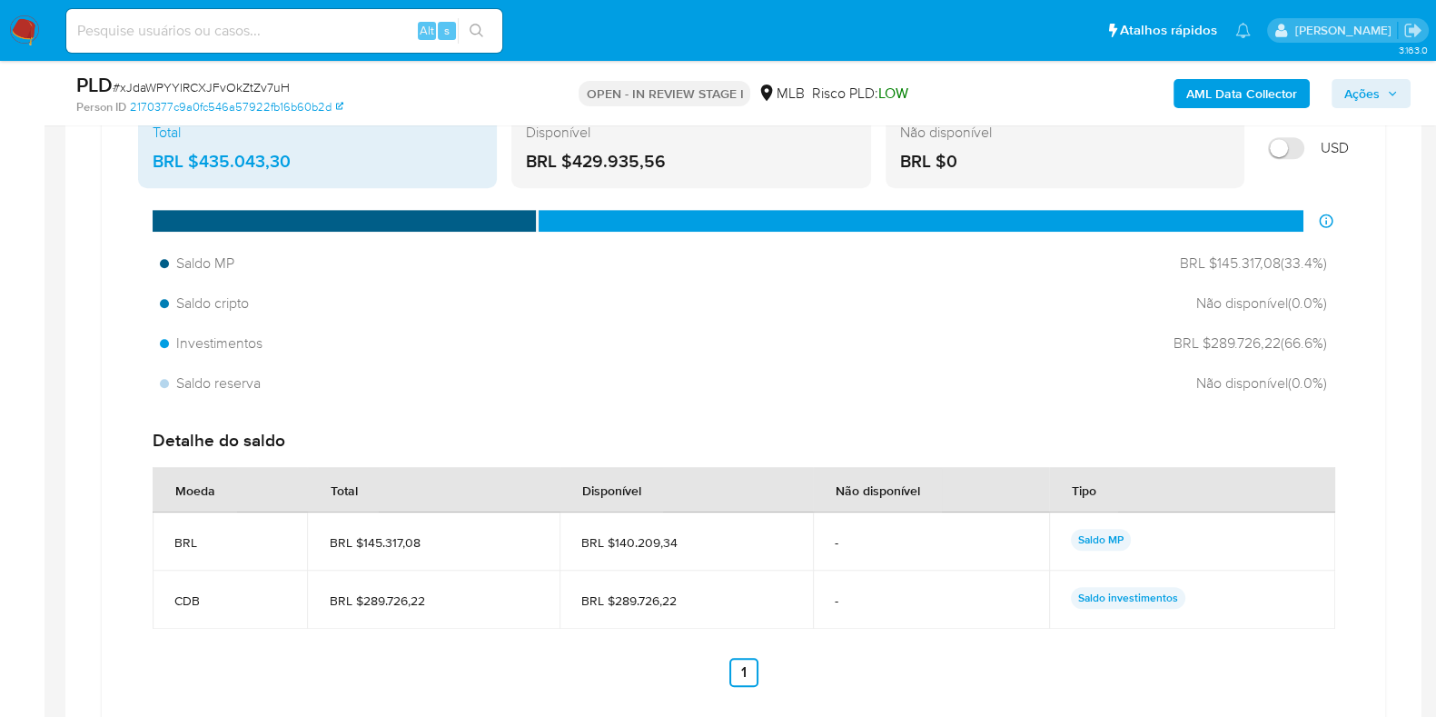
click at [713, 545] on span "BRL $140.209,34" at bounding box center [686, 542] width 210 height 16
drag, startPoint x: 691, startPoint y: 598, endPoint x: 617, endPoint y: 598, distance: 74.5
click at [617, 598] on span "BRL $289.726,22" at bounding box center [686, 600] width 210 height 16
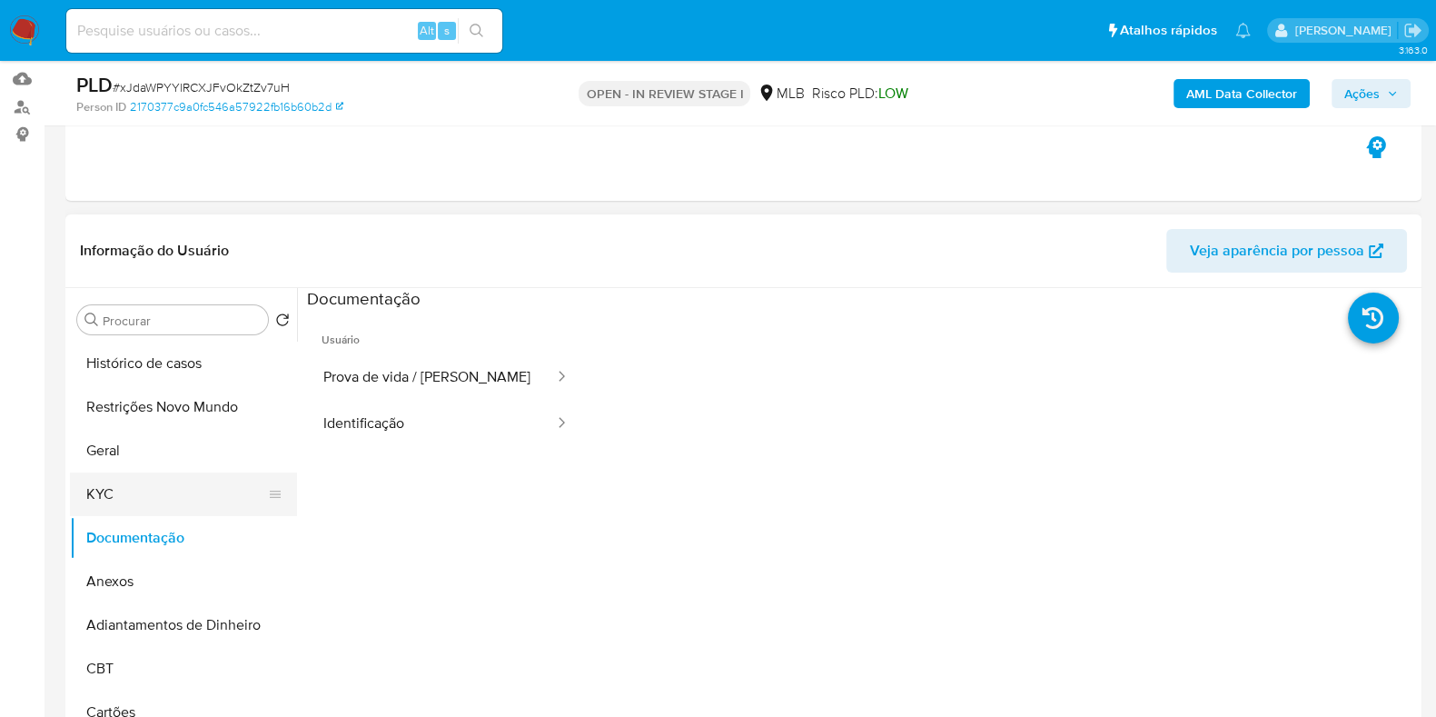
scroll to position [226, 0]
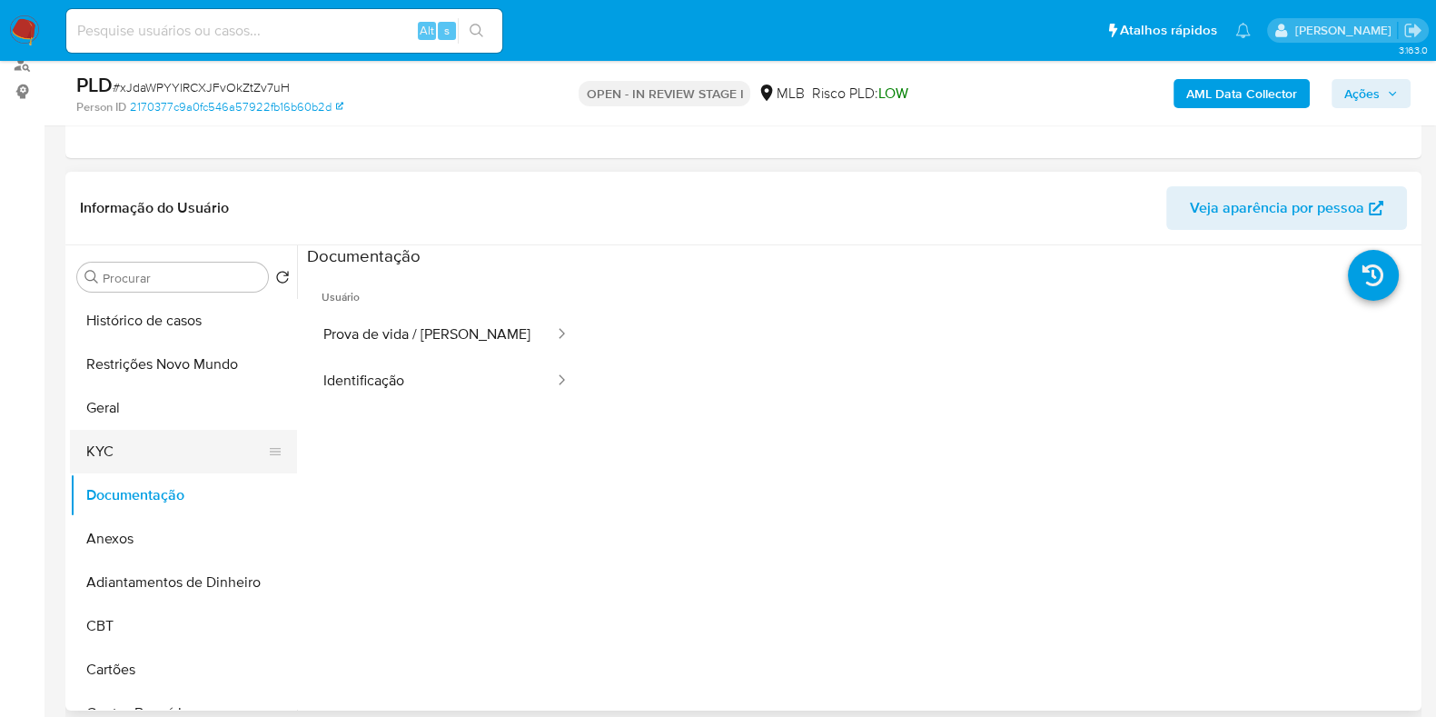
click at [176, 463] on button "KYC" at bounding box center [176, 452] width 213 height 44
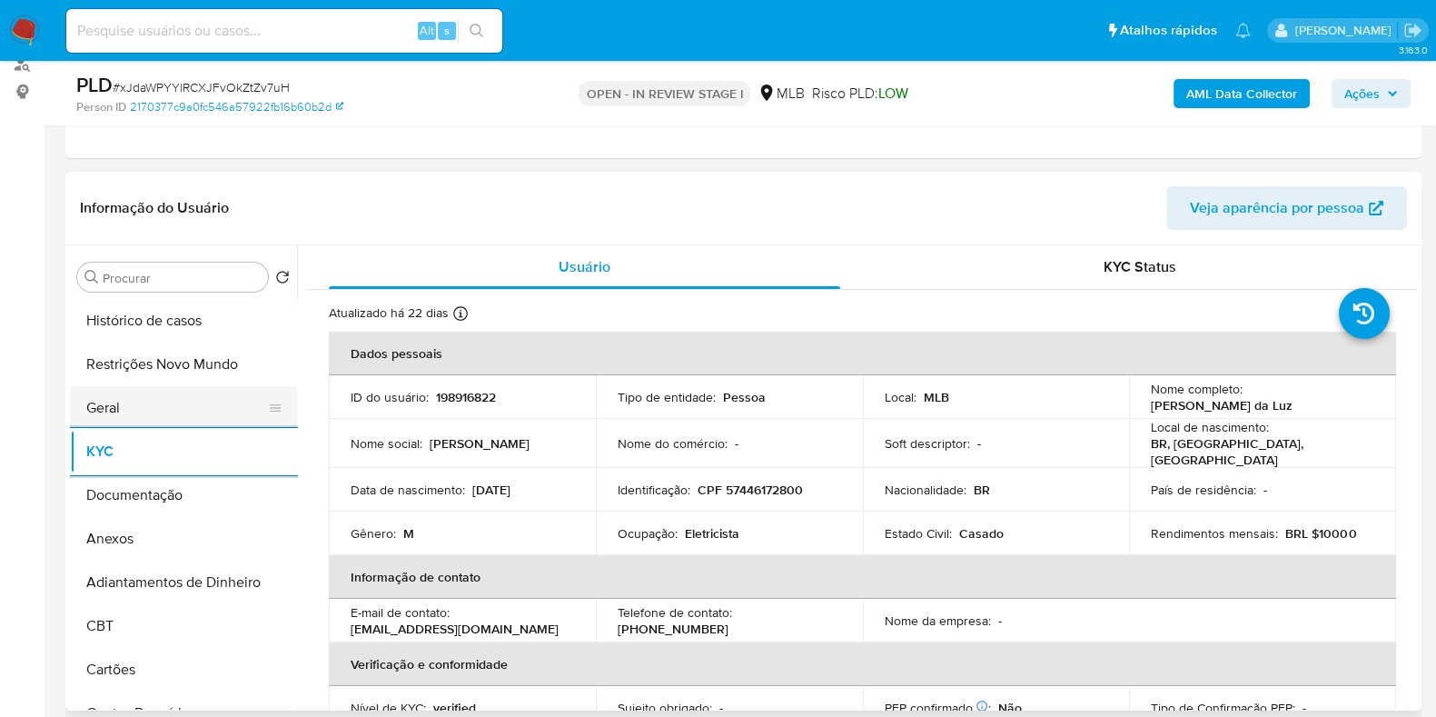
click at [150, 403] on button "Geral" at bounding box center [176, 408] width 213 height 44
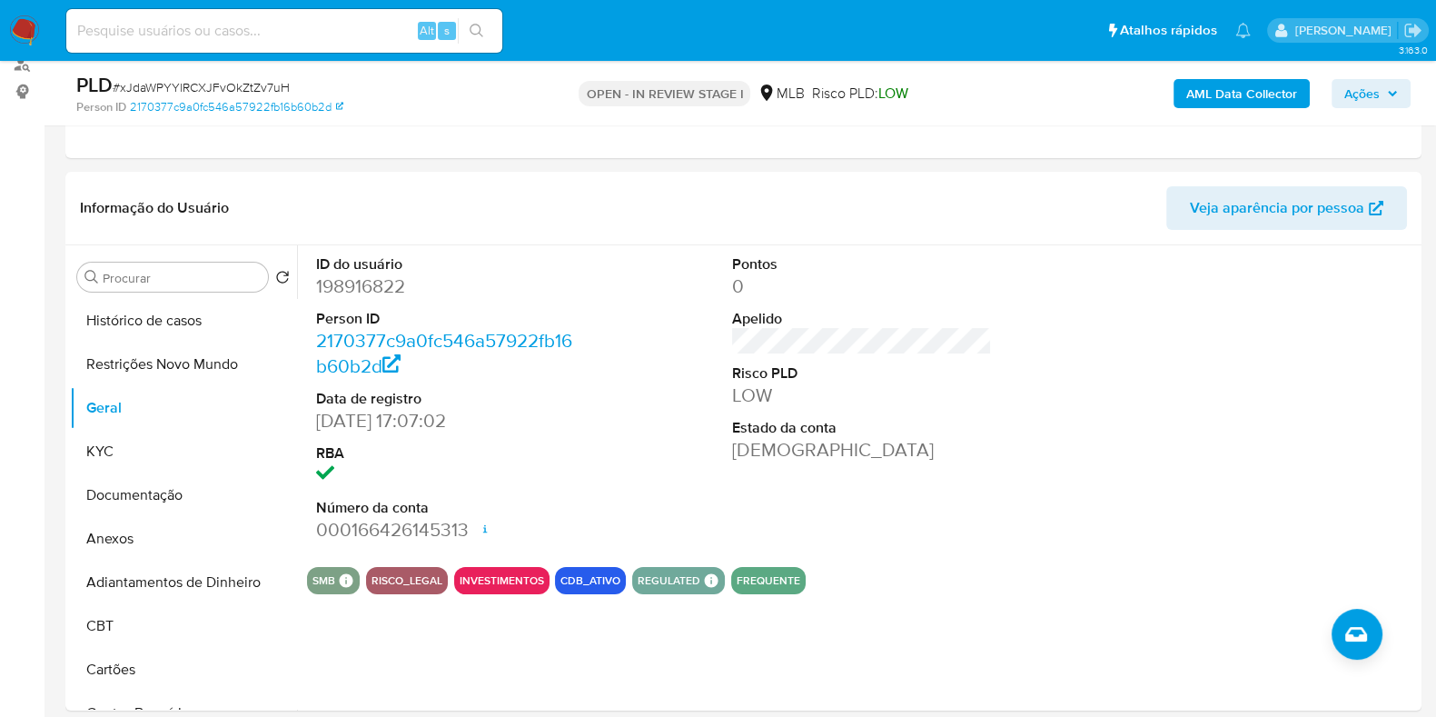
drag, startPoint x: 1371, startPoint y: 92, endPoint x: 1243, endPoint y: 111, distance: 129.5
click at [1372, 92] on span "Ações" at bounding box center [1361, 93] width 35 height 29
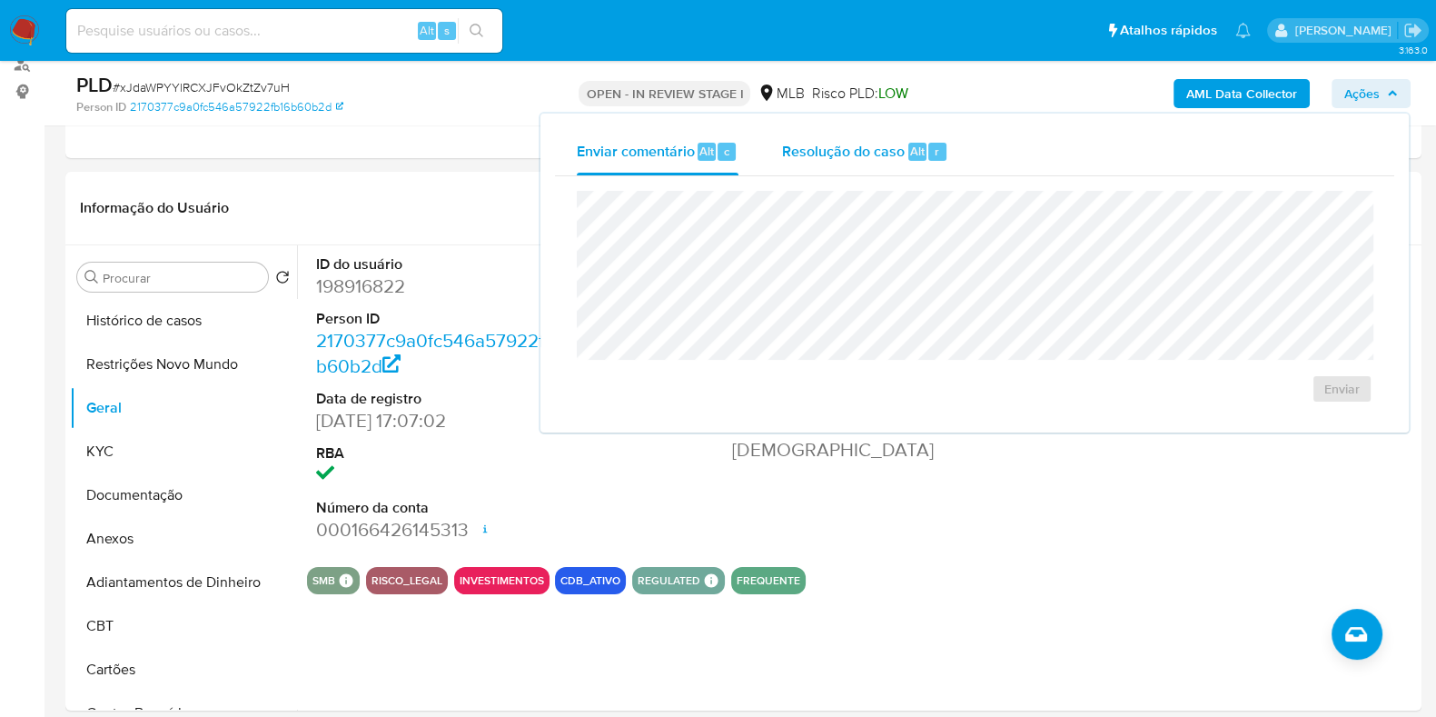
click at [805, 145] on span "Resolução do caso" at bounding box center [843, 150] width 123 height 21
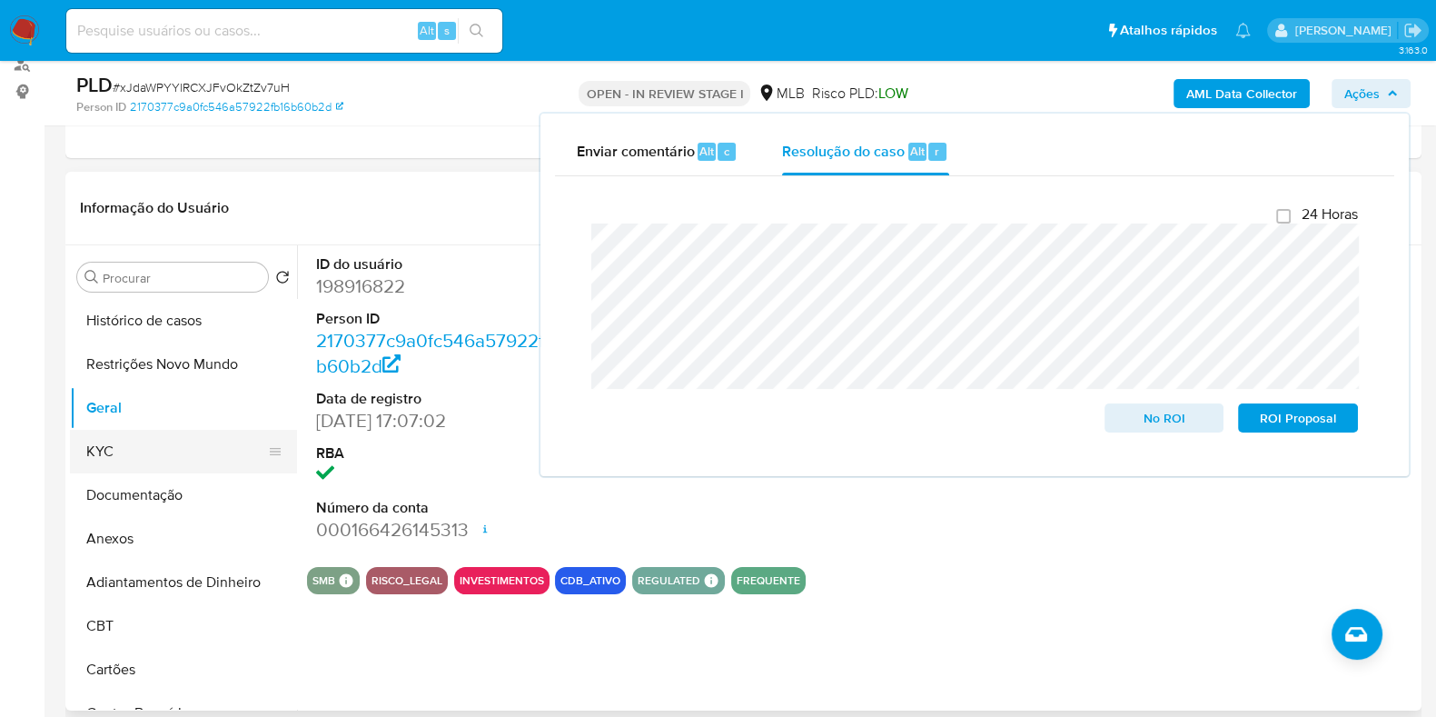
click at [98, 447] on button "KYC" at bounding box center [176, 452] width 213 height 44
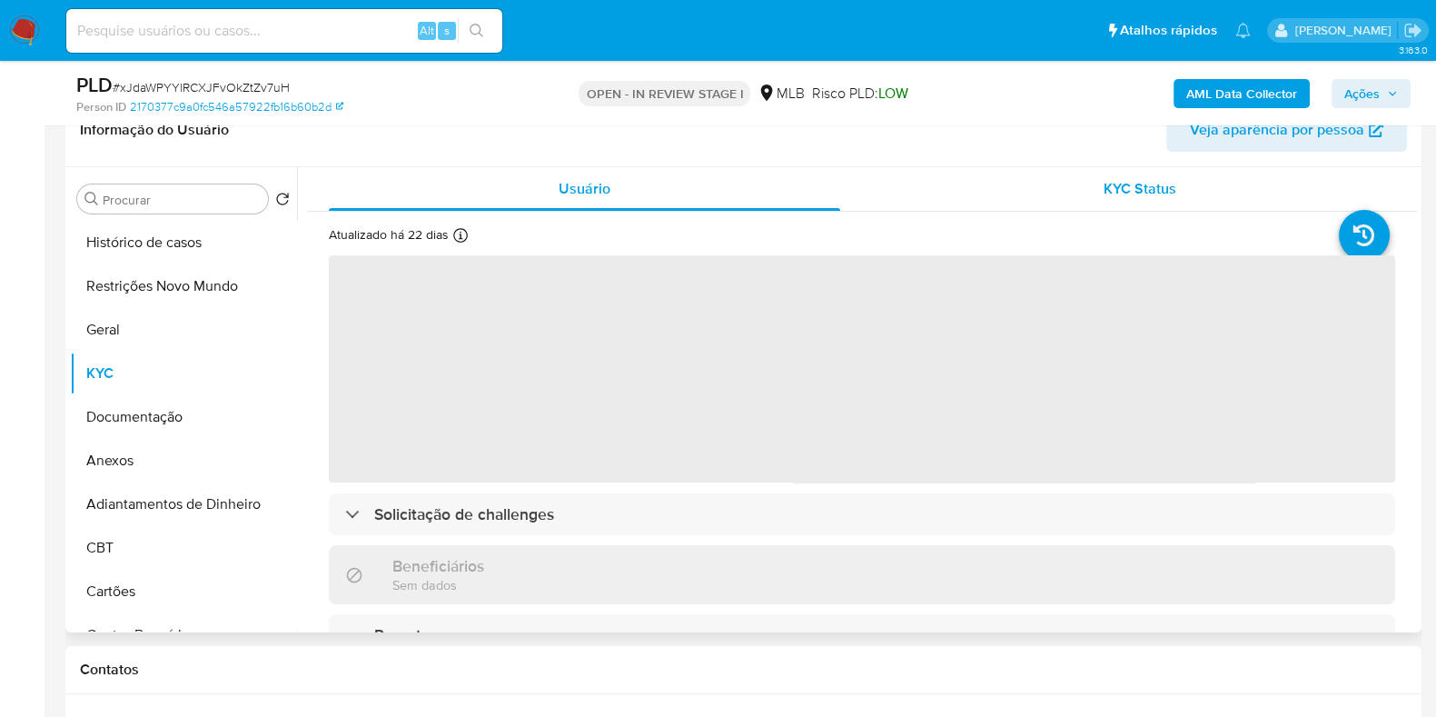
scroll to position [341, 0]
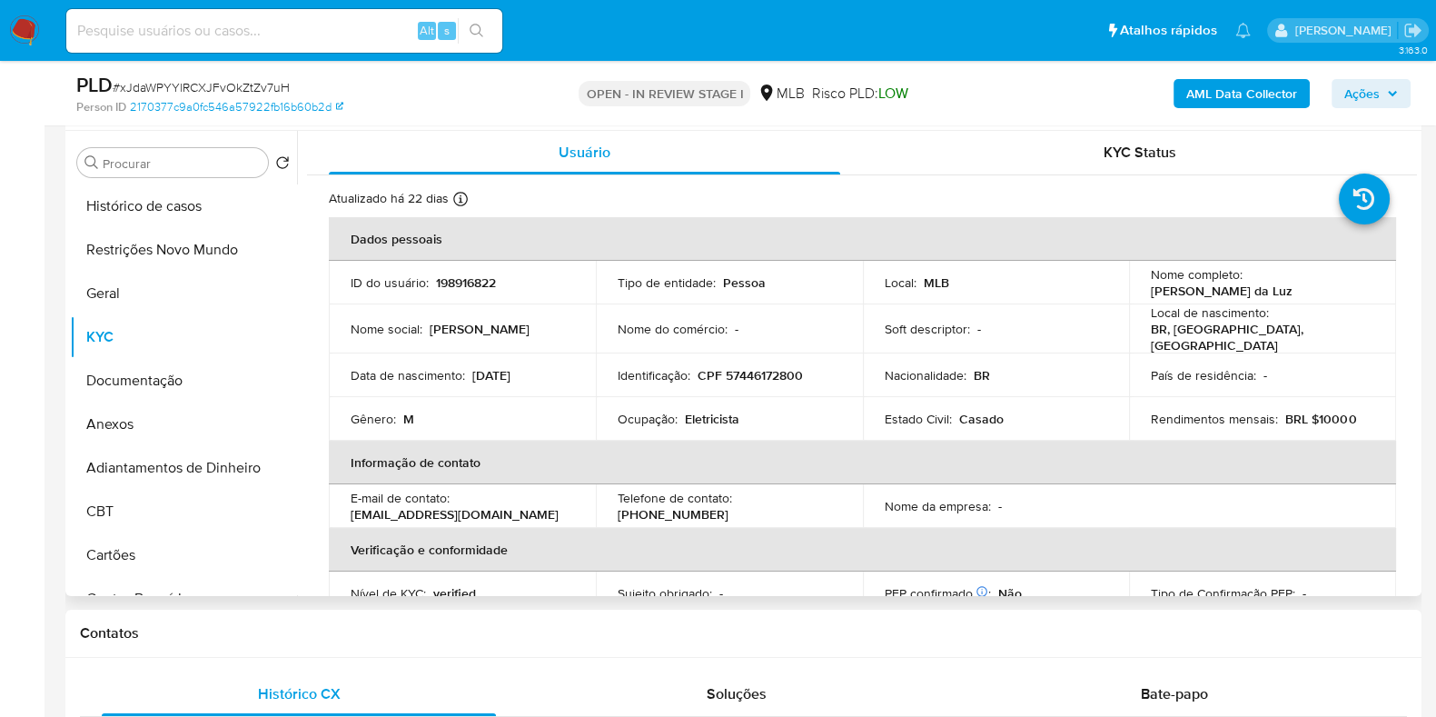
drag, startPoint x: 1290, startPoint y: 288, endPoint x: 1138, endPoint y: 295, distance: 151.9
click at [1138, 295] on td "Nome completo : Moacir Rodrigues da Luz" at bounding box center [1262, 283] width 267 height 44
copy p "Moacir Rodrigues da Luz"
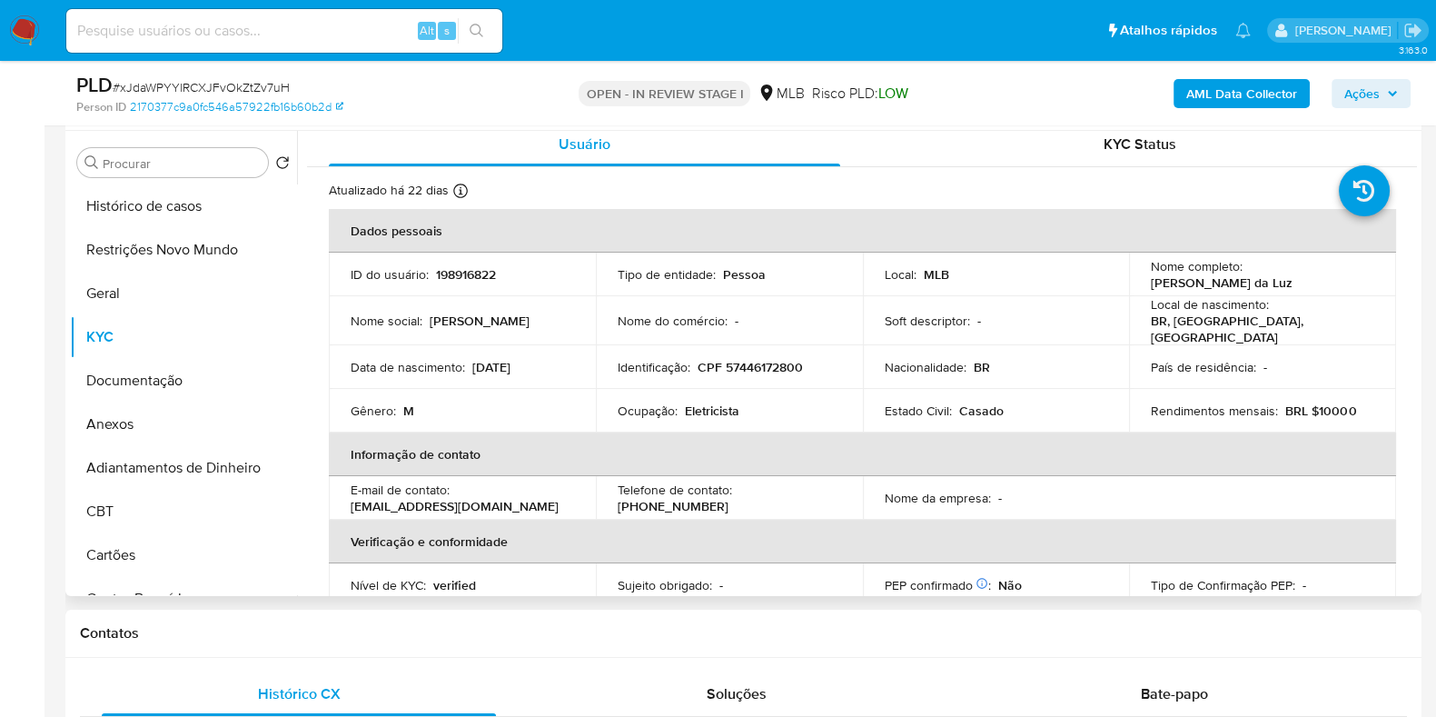
scroll to position [0, 0]
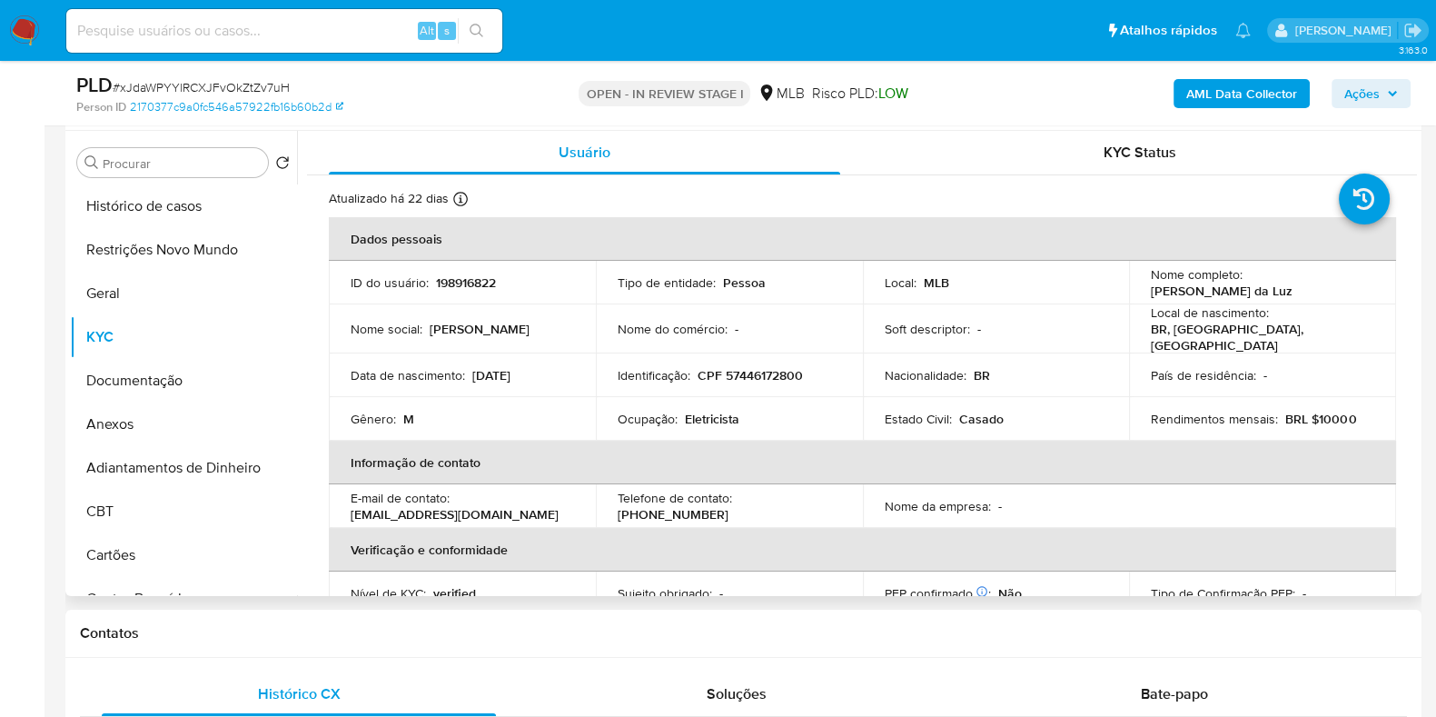
click at [750, 371] on p "CPF 57446172800" at bounding box center [750, 375] width 105 height 16
copy p "57446172800"
click at [125, 261] on button "Restrições Novo Mundo" at bounding box center [176, 250] width 213 height 44
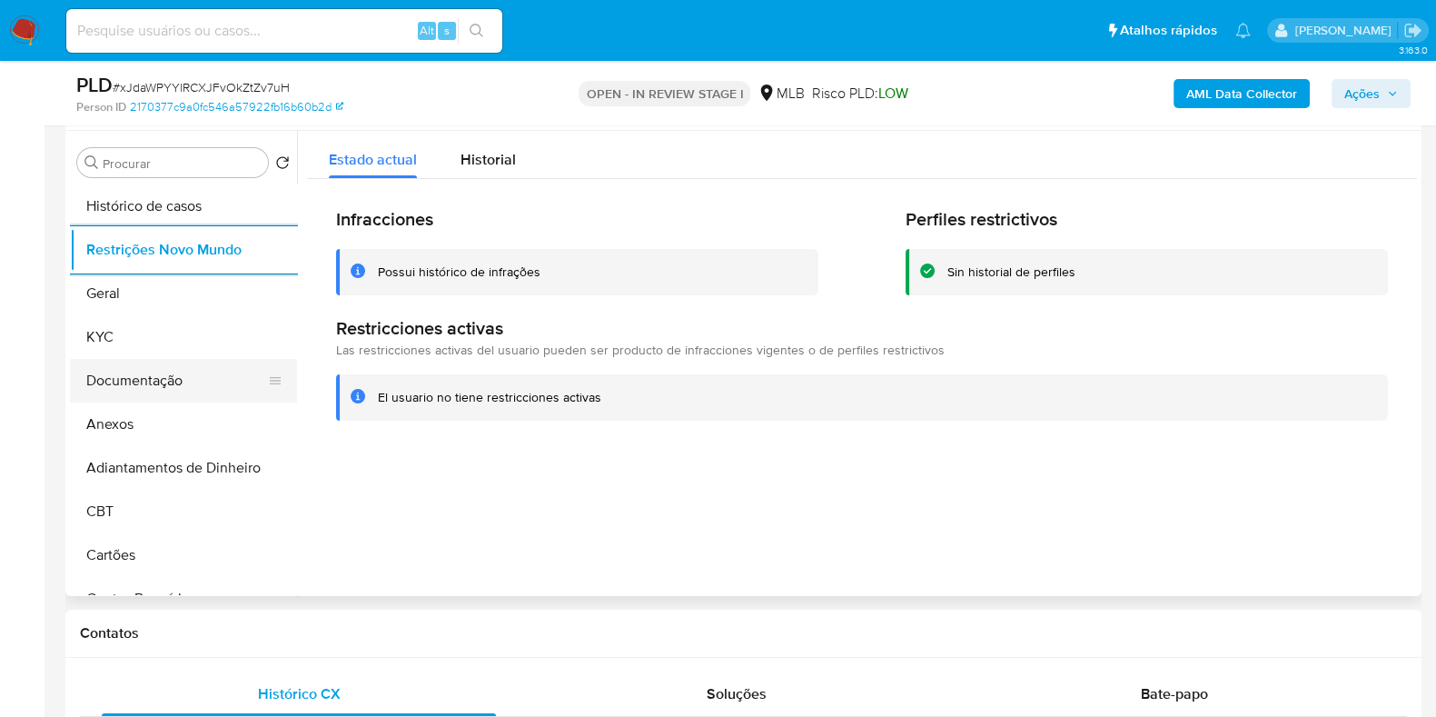
click at [174, 373] on button "Documentação" at bounding box center [176, 381] width 213 height 44
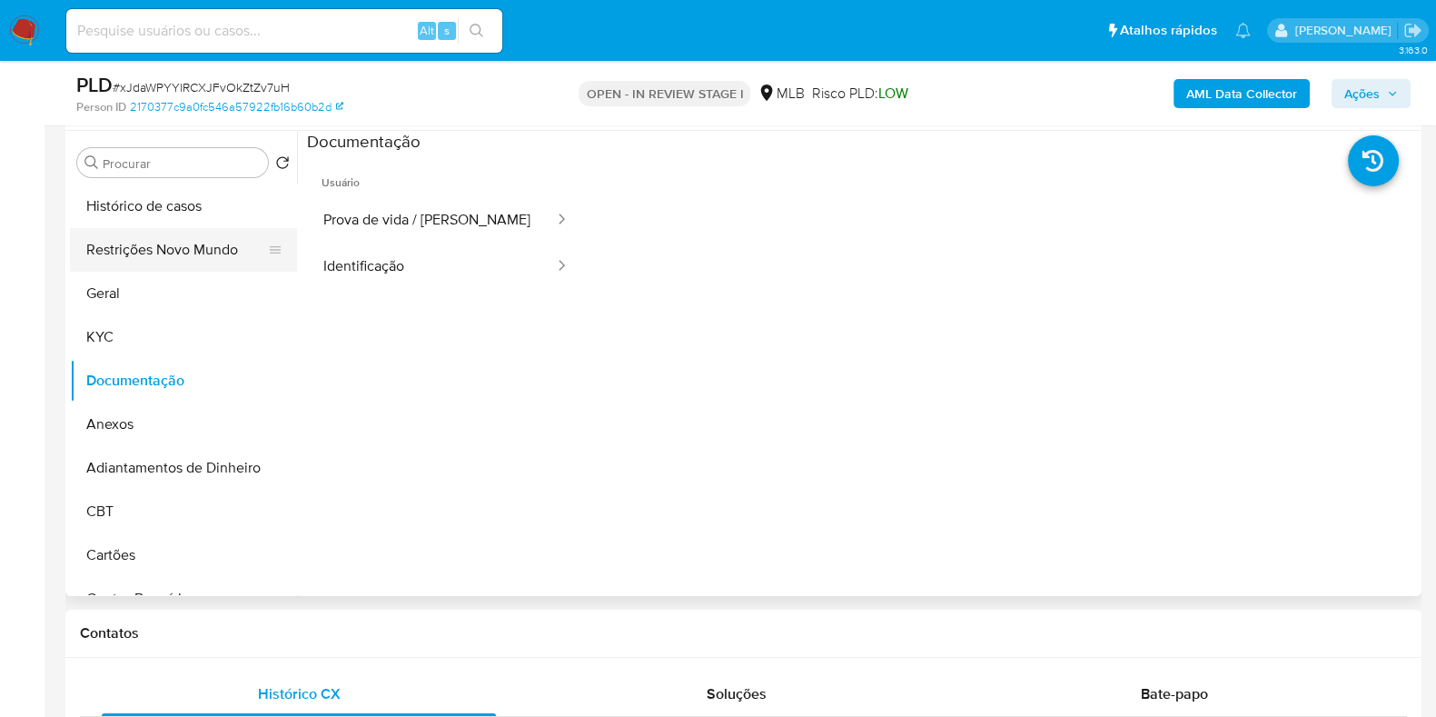
click at [157, 247] on button "Restrições Novo Mundo" at bounding box center [176, 250] width 213 height 44
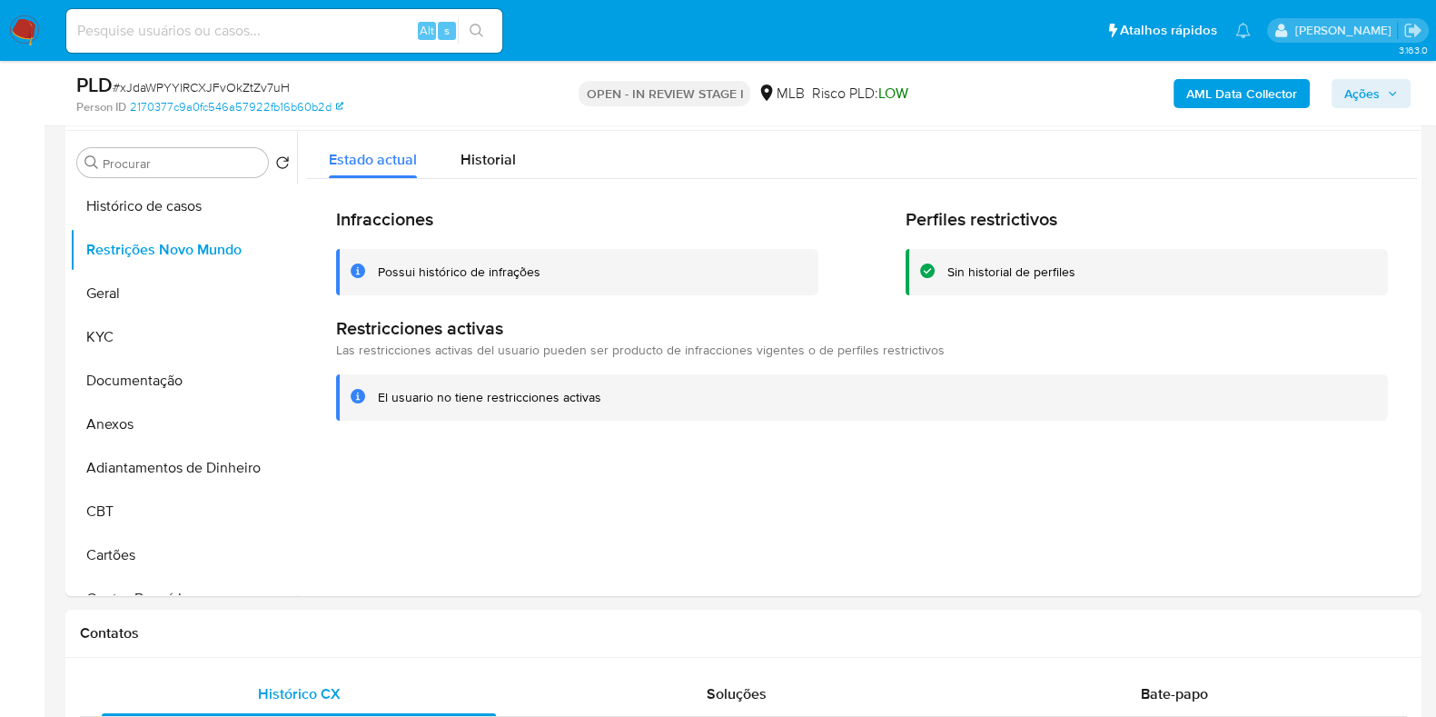
click at [1315, 101] on div "AML Data Collector Ações" at bounding box center [1191, 93] width 440 height 43
click at [1290, 101] on b "AML Data Collector" at bounding box center [1241, 93] width 111 height 29
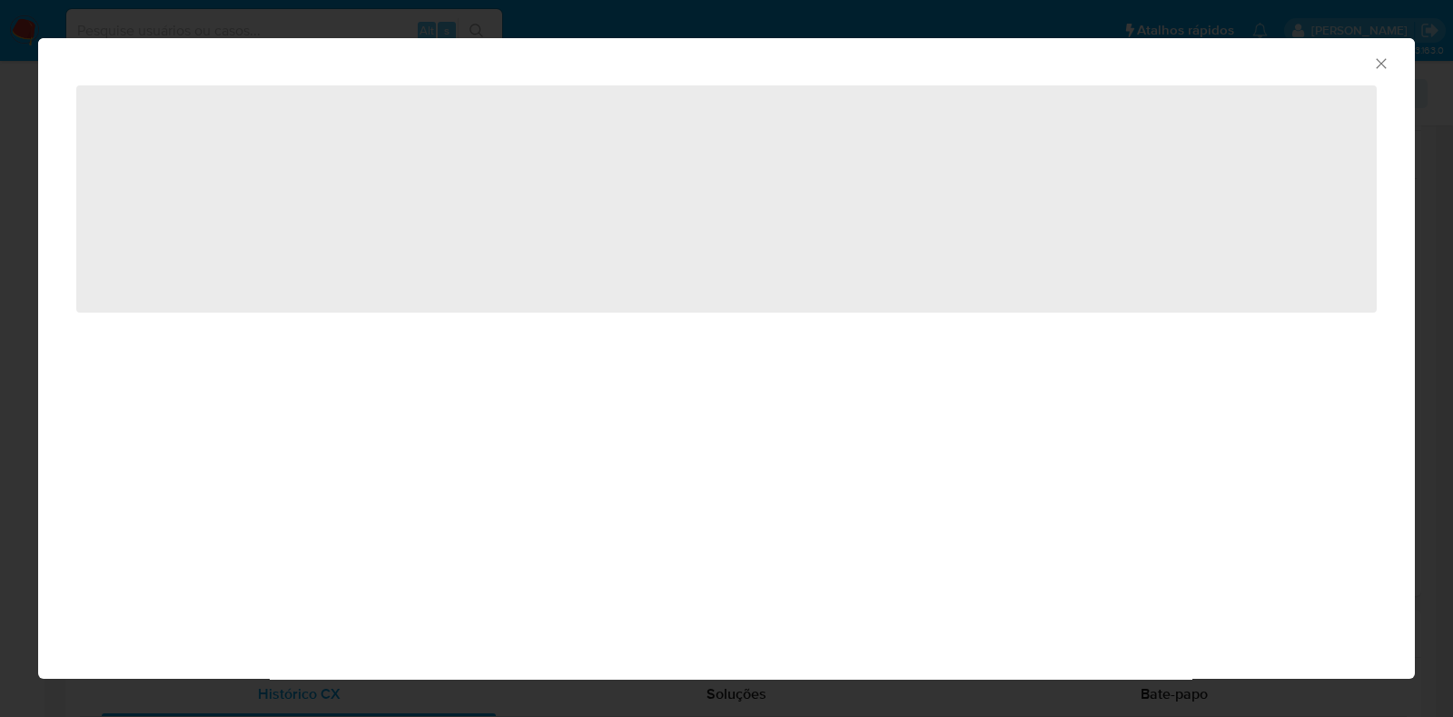
click at [1383, 64] on icon "Fechar a janela" at bounding box center [1381, 63] width 10 height 10
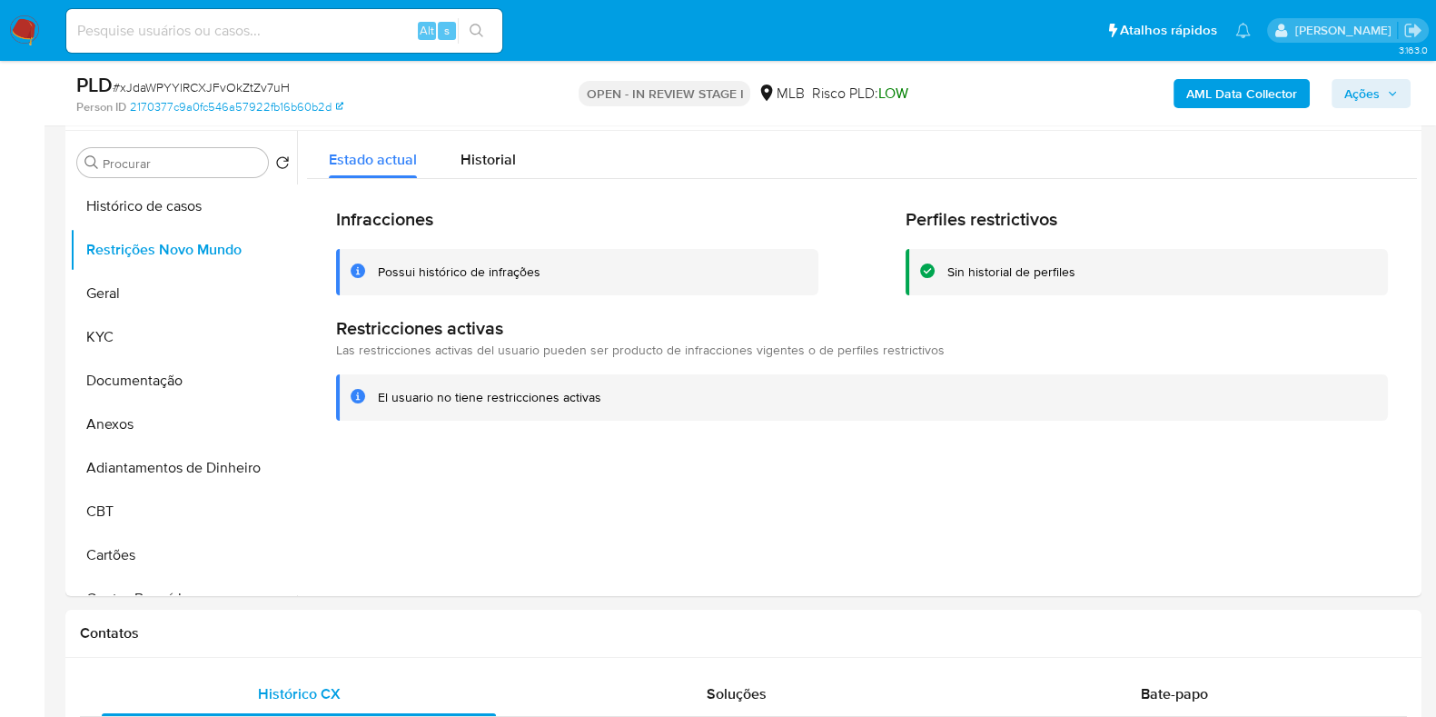
click at [1379, 89] on span "Ações" at bounding box center [1361, 93] width 35 height 29
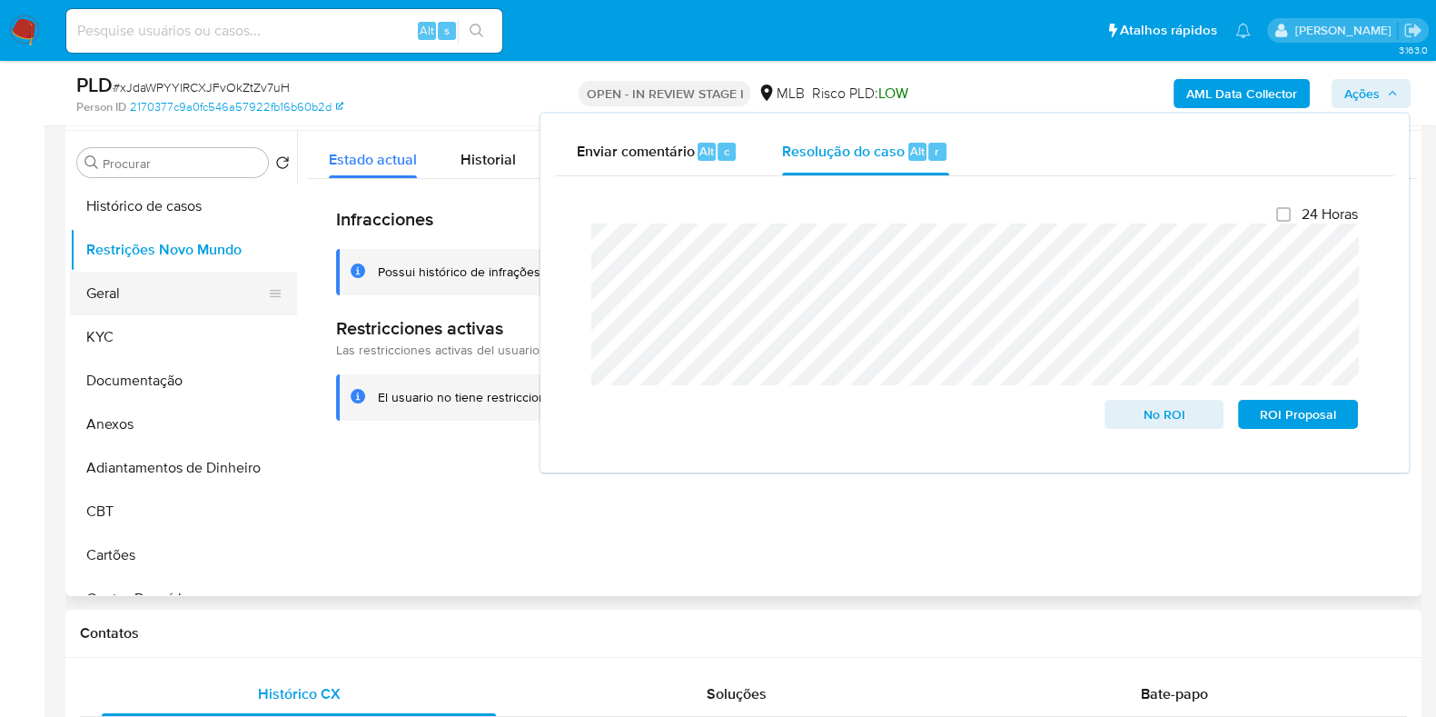
click at [102, 285] on button "Geral" at bounding box center [176, 294] width 213 height 44
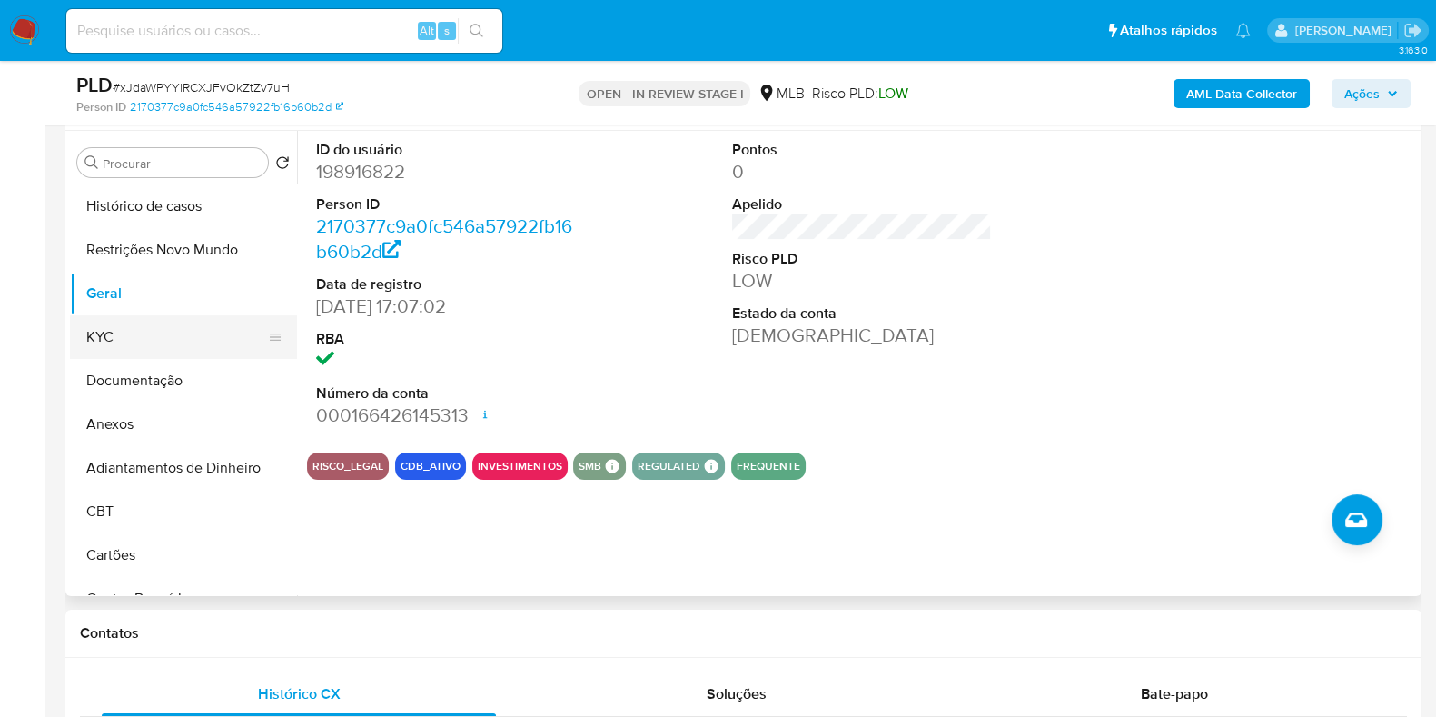
click at [136, 322] on button "KYC" at bounding box center [176, 337] width 213 height 44
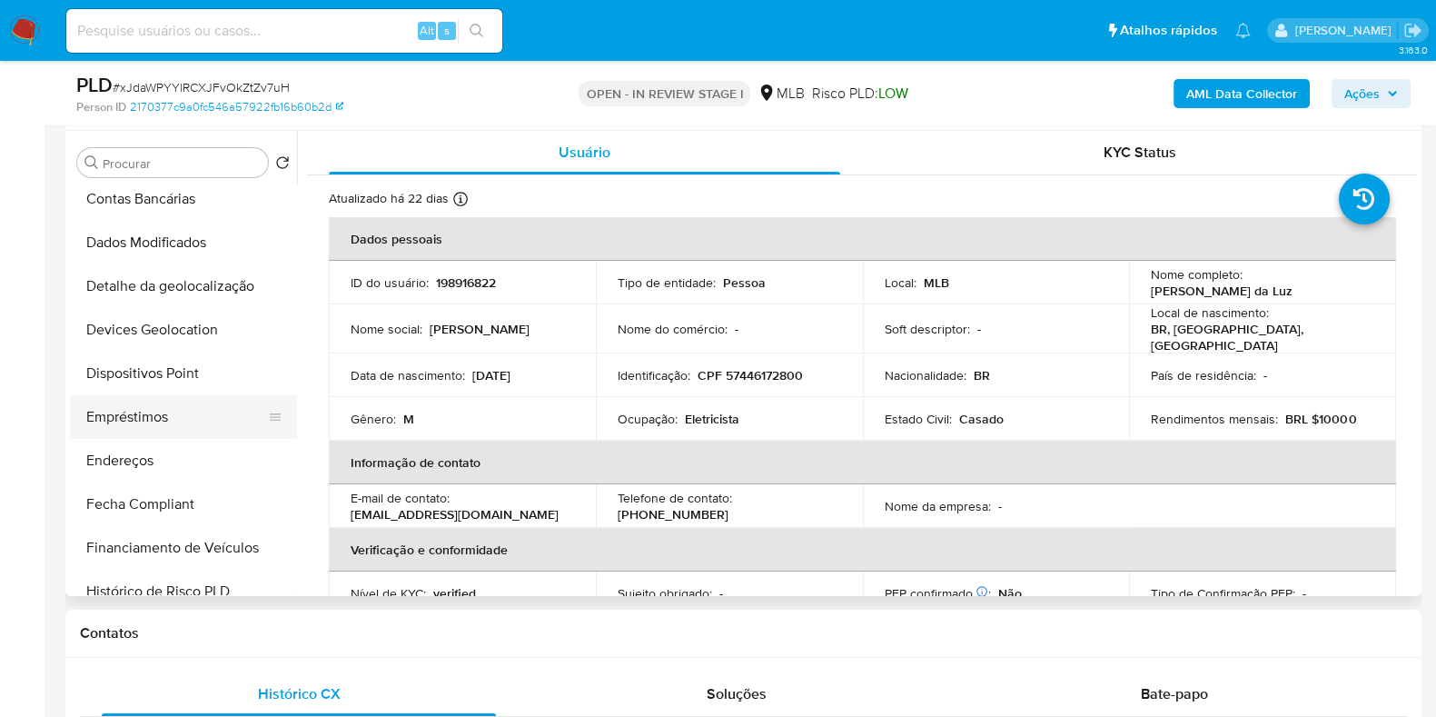
scroll to position [453, 0]
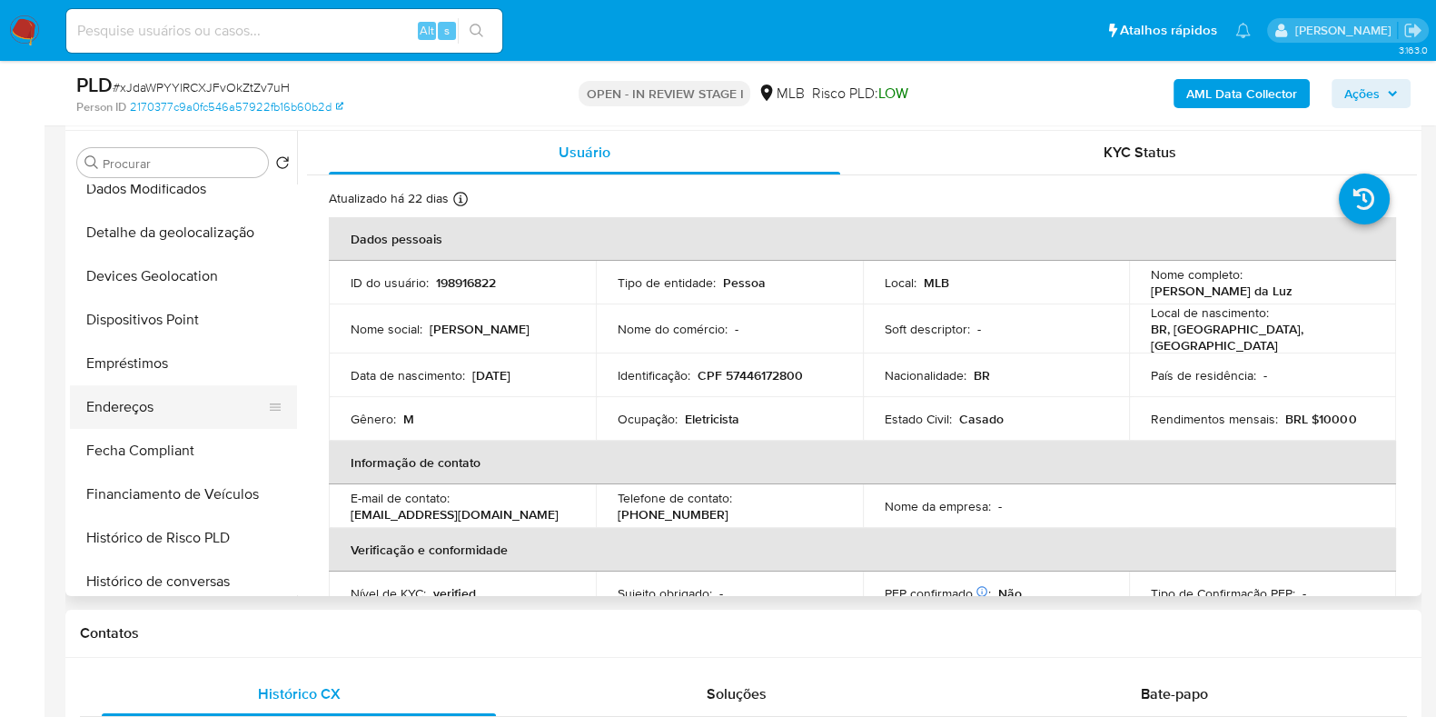
click at [159, 411] on button "Endereços" at bounding box center [176, 407] width 213 height 44
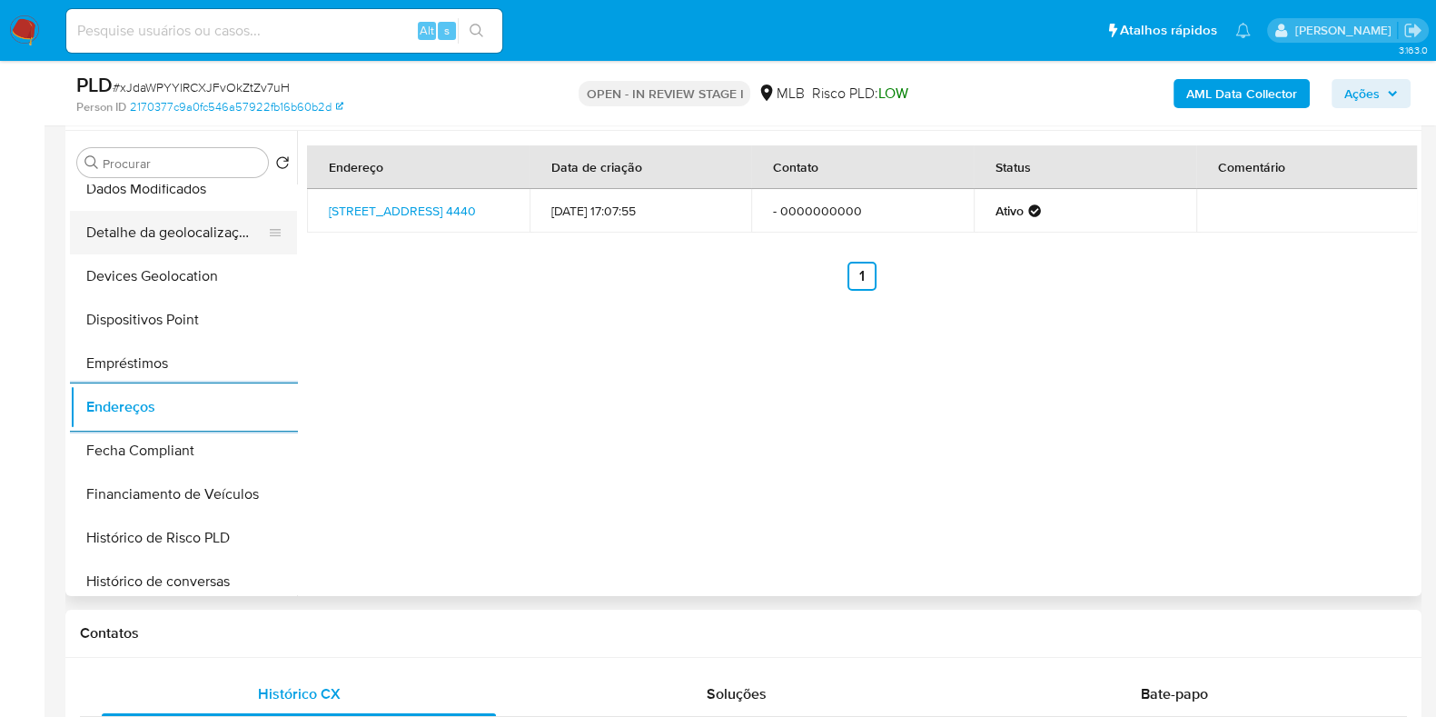
click at [197, 235] on button "Detalhe da geolocalização" at bounding box center [176, 233] width 213 height 44
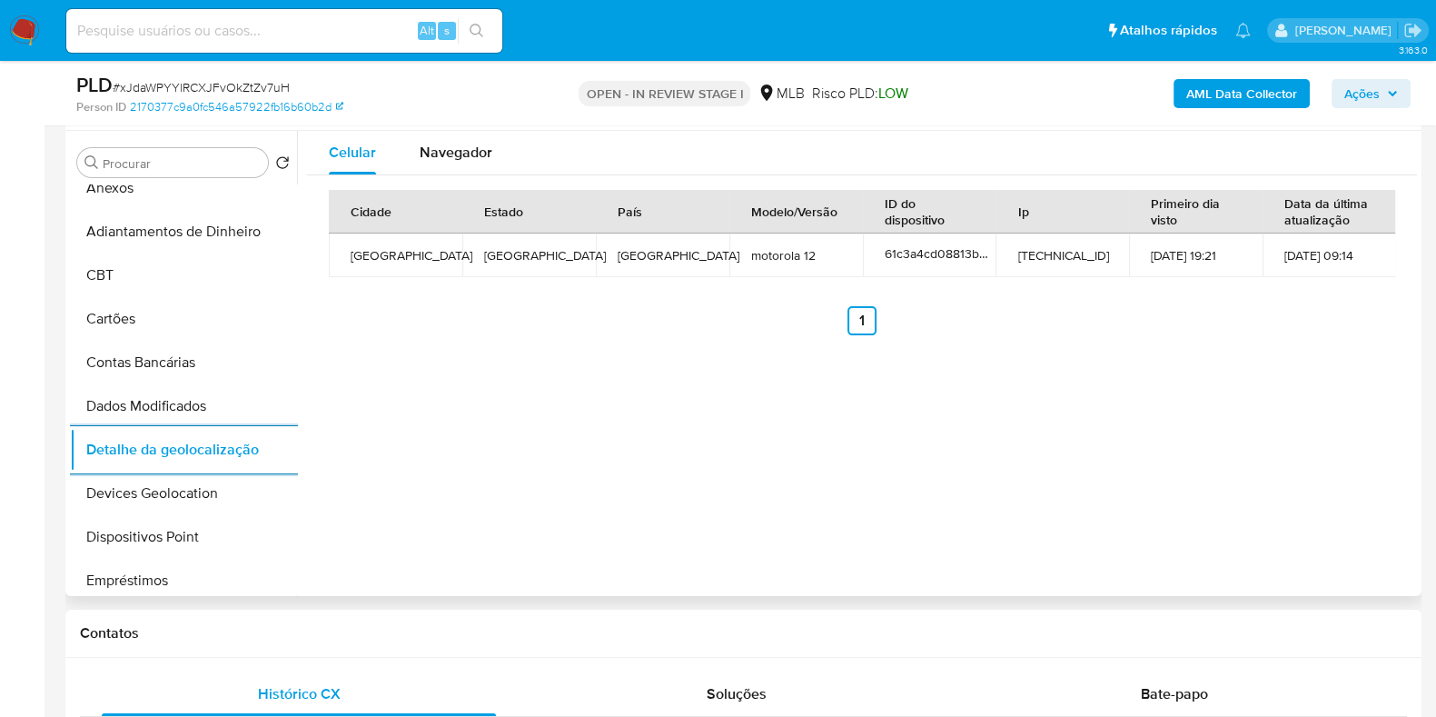
scroll to position [0, 0]
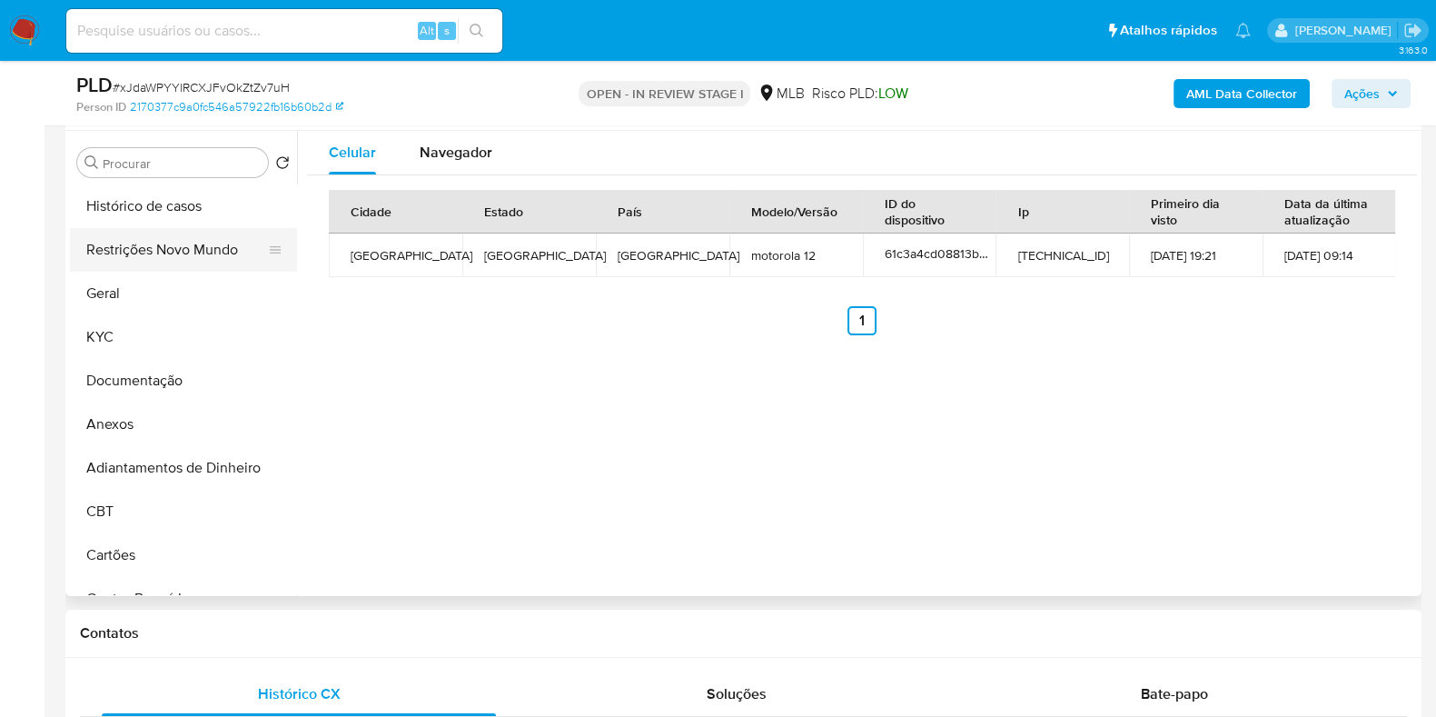
click at [183, 253] on button "Restrições Novo Mundo" at bounding box center [176, 250] width 213 height 44
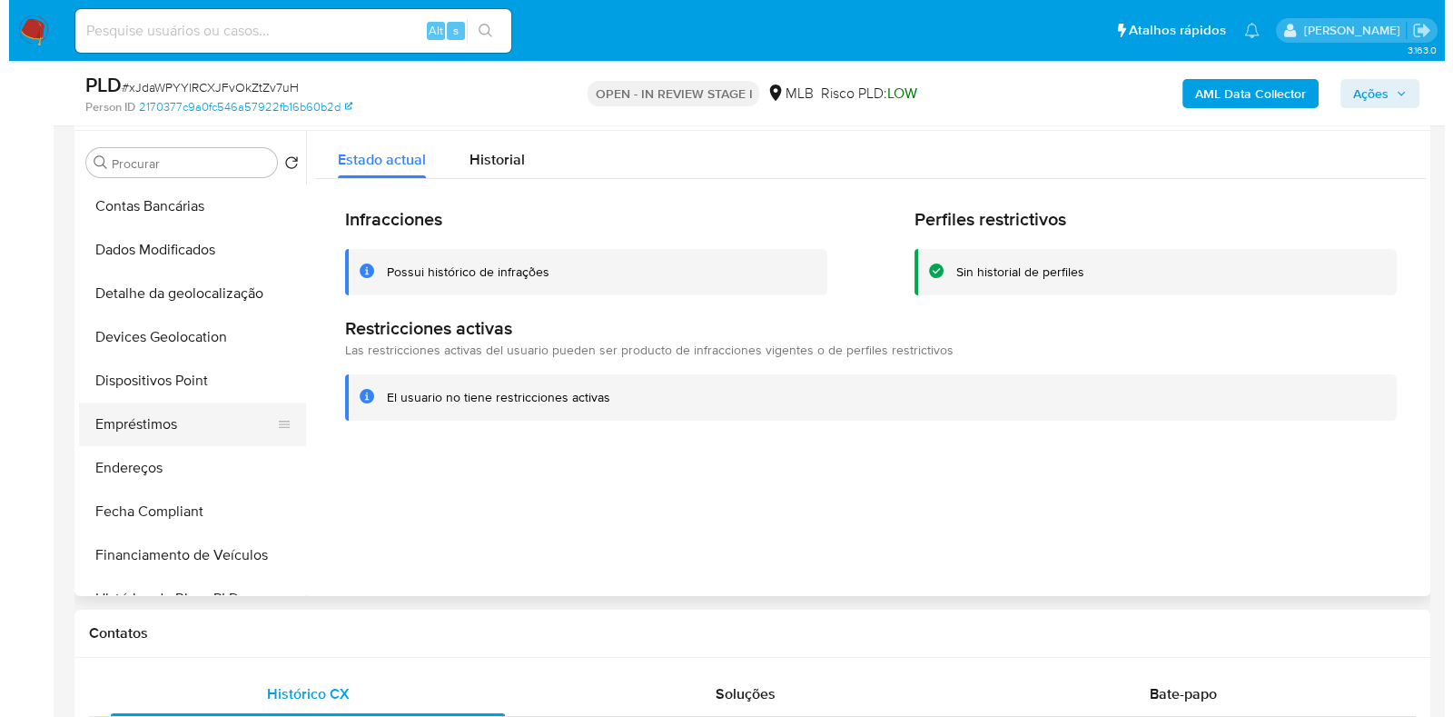
scroll to position [453, 0]
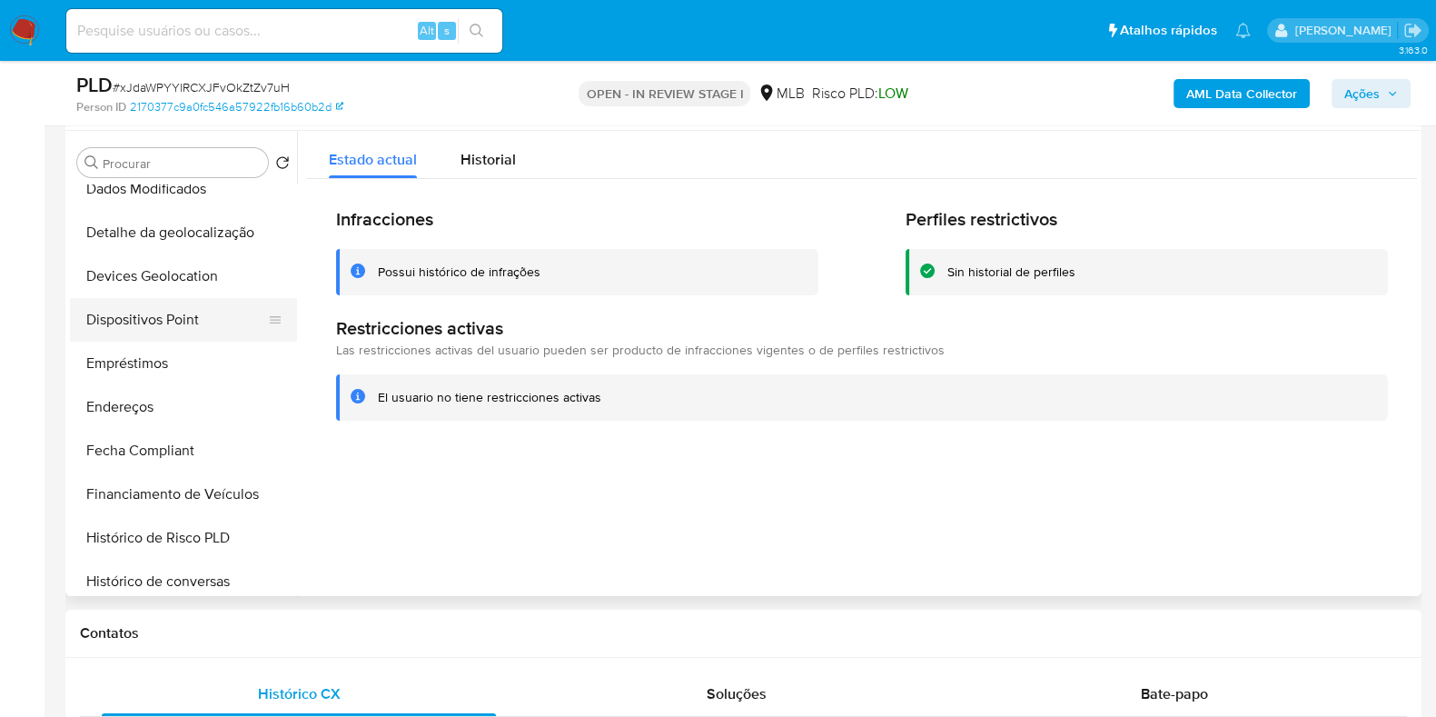
click at [184, 317] on button "Dispositivos Point" at bounding box center [176, 320] width 213 height 44
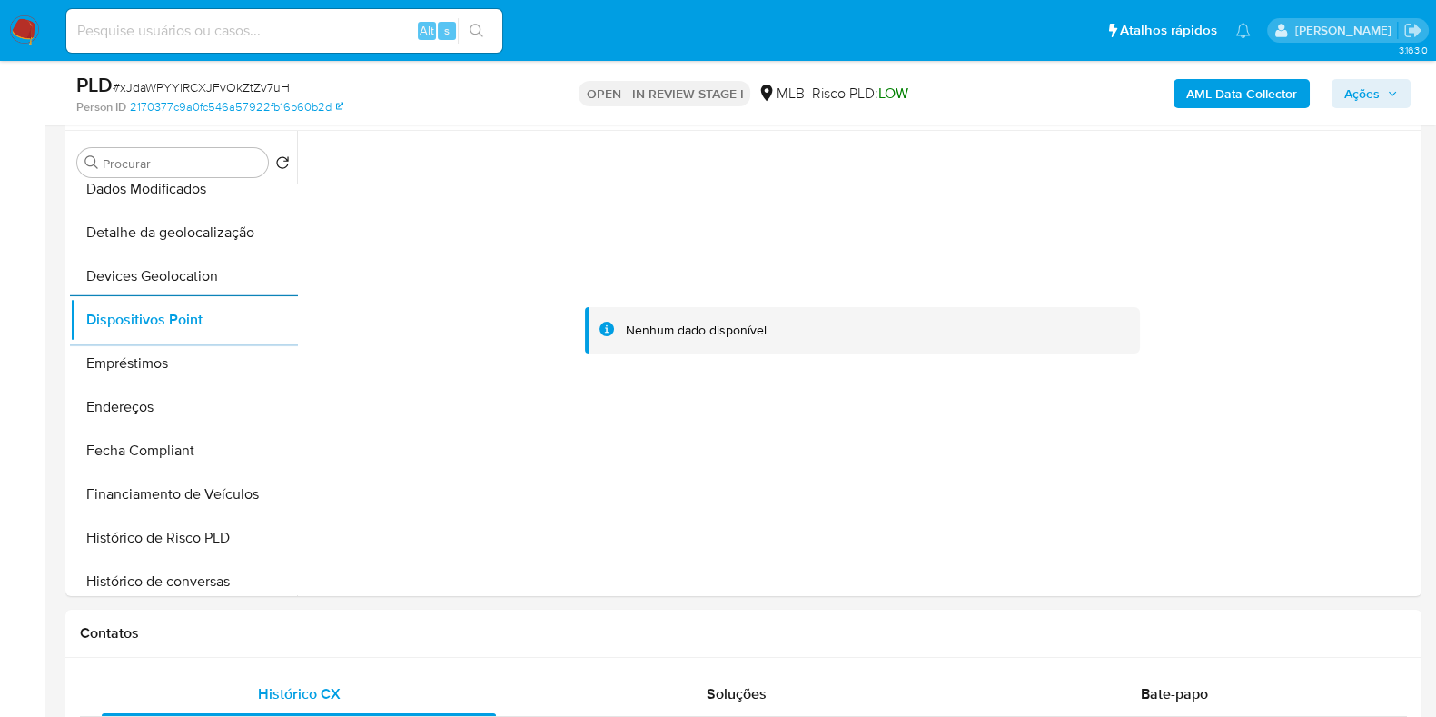
click at [1211, 102] on b "AML Data Collector" at bounding box center [1241, 93] width 111 height 29
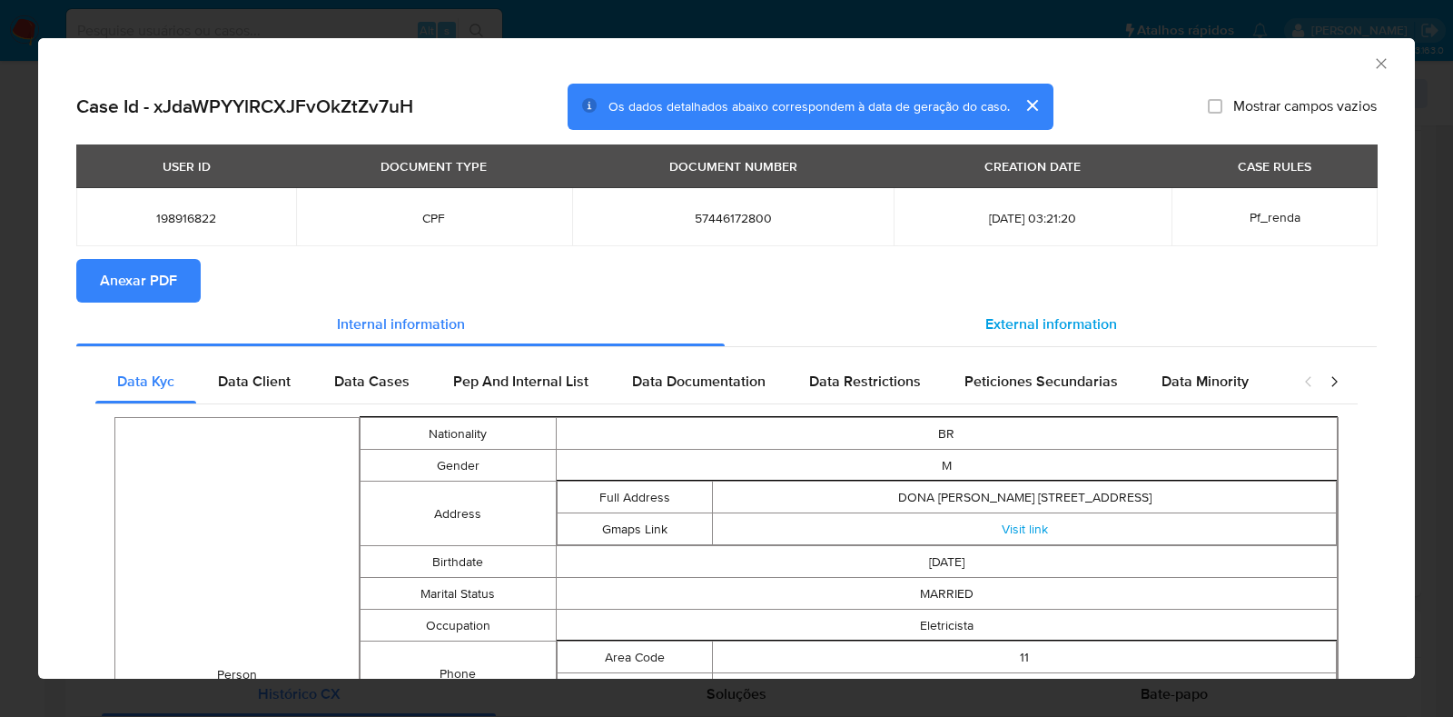
click at [1031, 315] on span "External information" at bounding box center [1052, 323] width 132 height 21
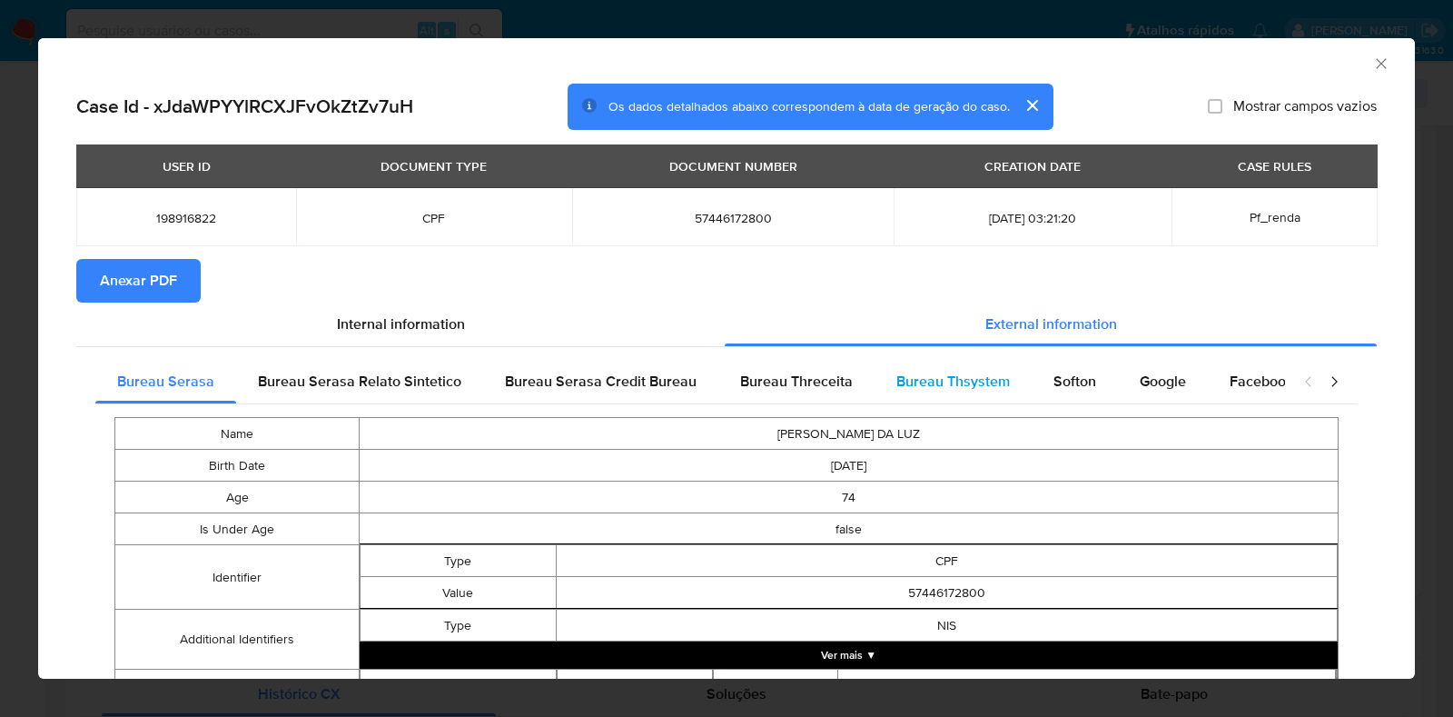
click at [1001, 388] on div "Bureau Thsystem" at bounding box center [953, 382] width 157 height 44
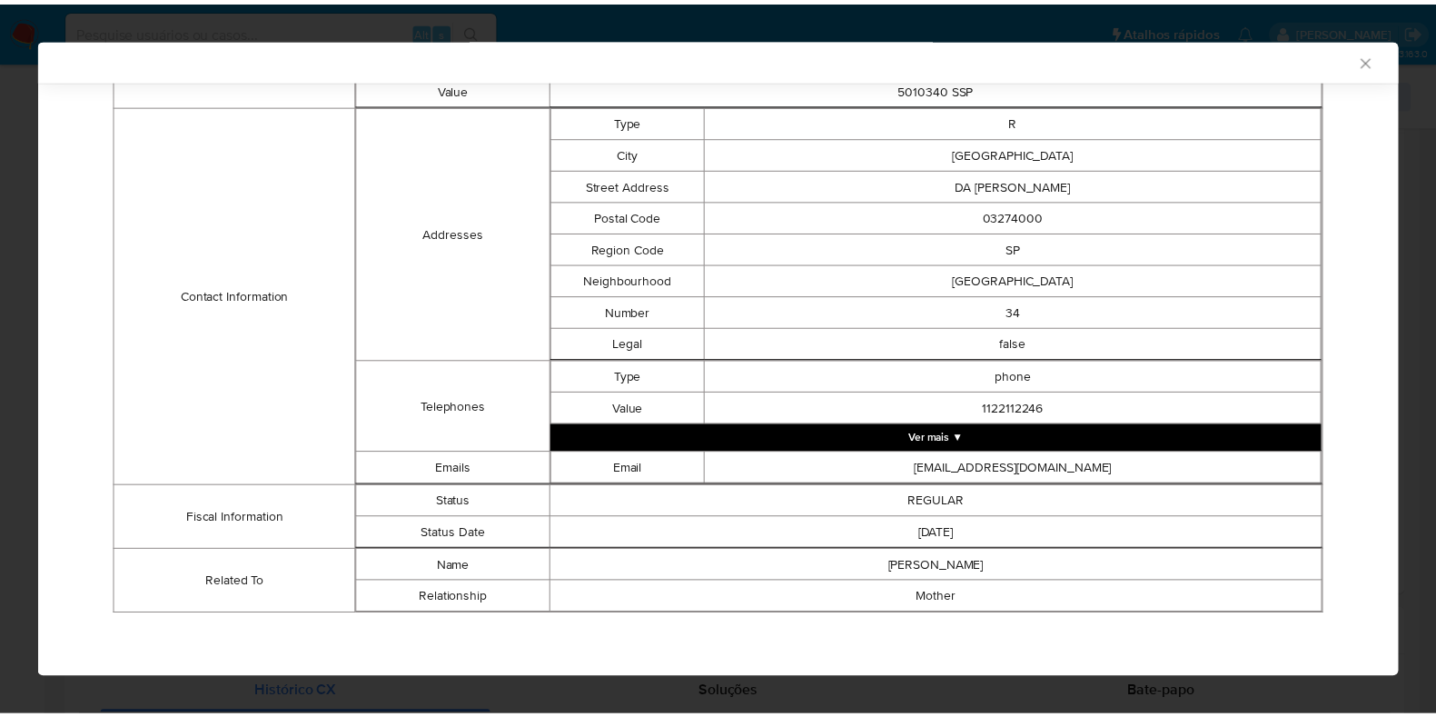
scroll to position [0, 0]
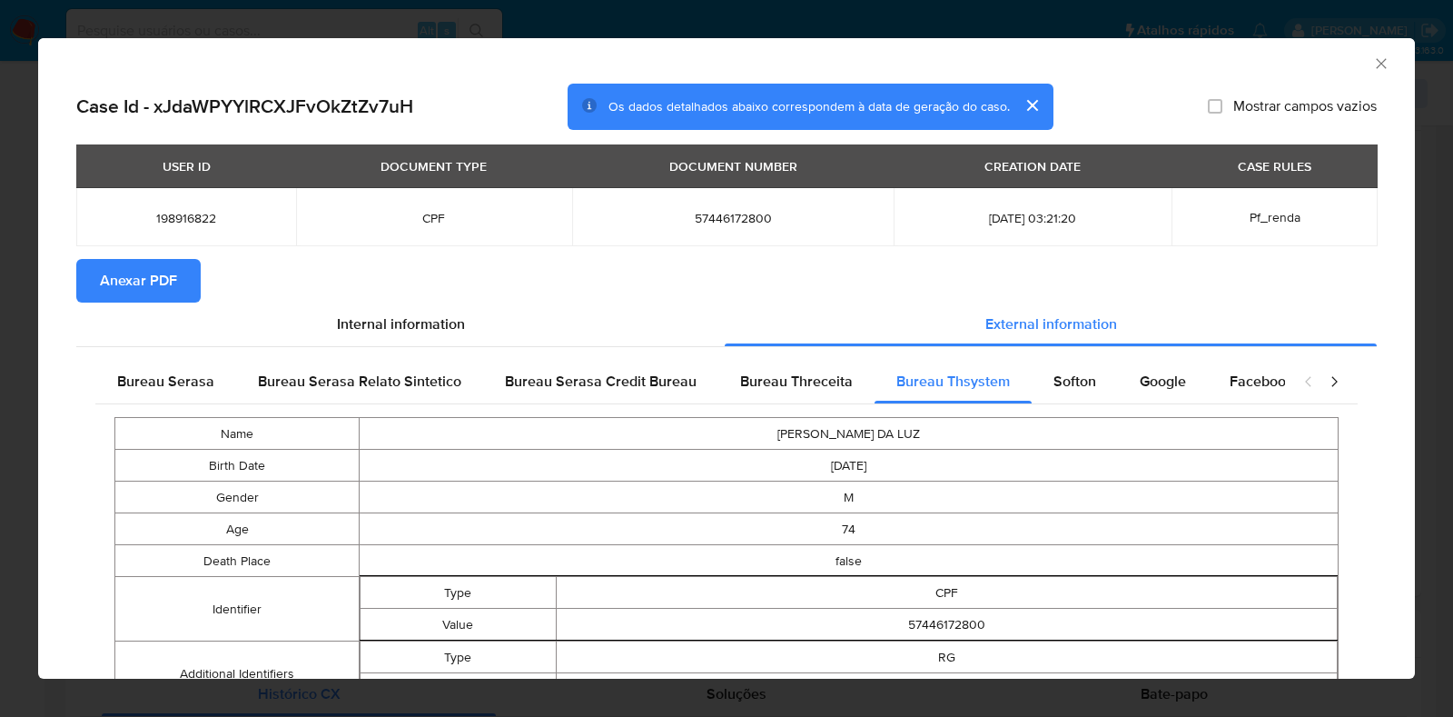
click at [168, 286] on span "Anexar PDF" at bounding box center [138, 281] width 77 height 40
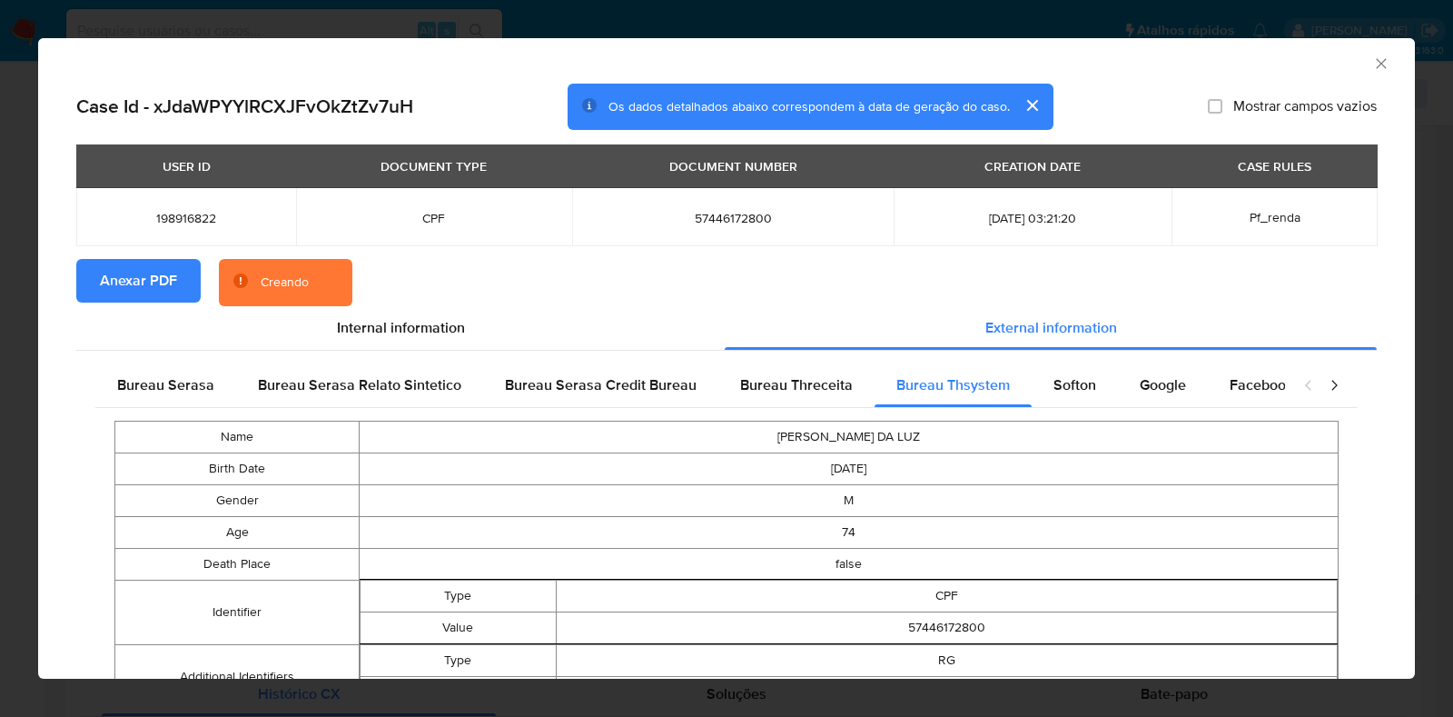
click at [0, 355] on div "AML Data Collector Case Id - xJdaWPYYlRCXJFvOkZtZv7uH Os dados detalhados abaix…" at bounding box center [726, 358] width 1453 height 717
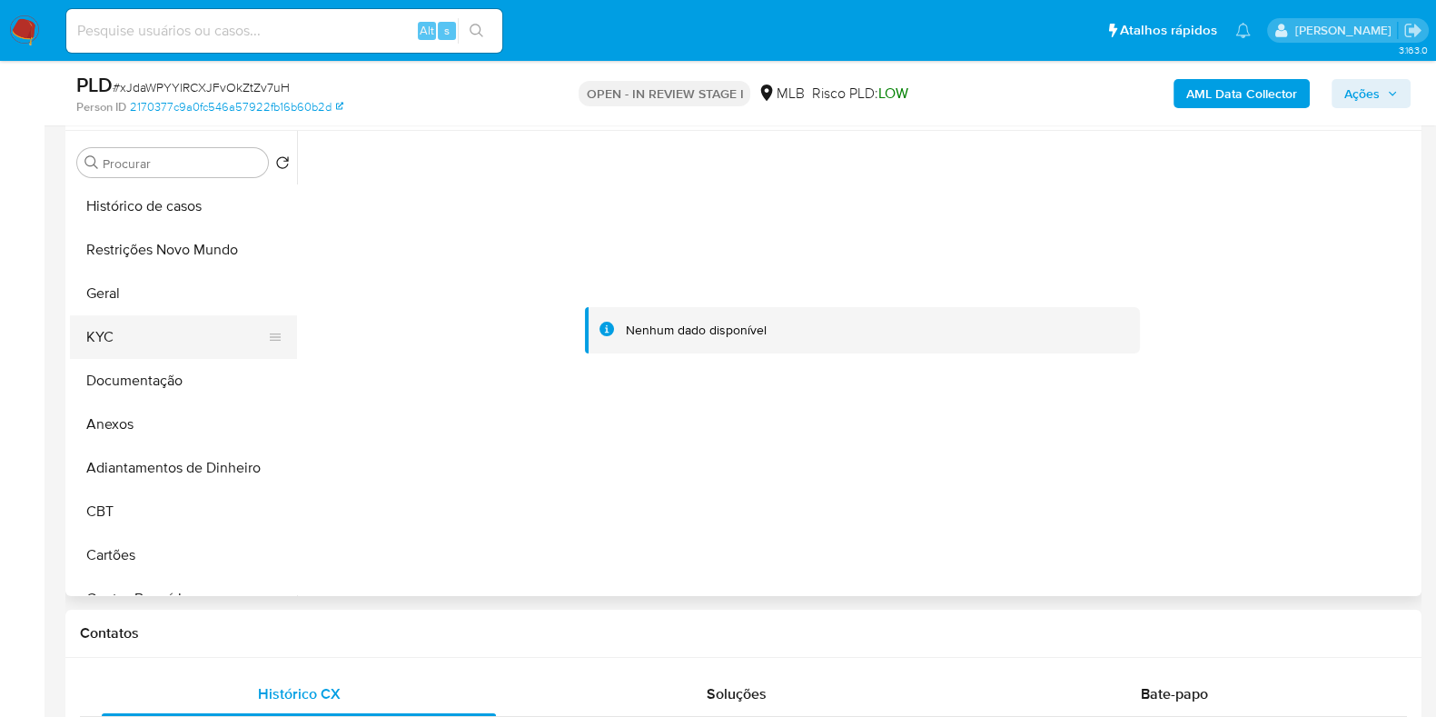
click at [118, 351] on button "KYC" at bounding box center [176, 337] width 213 height 44
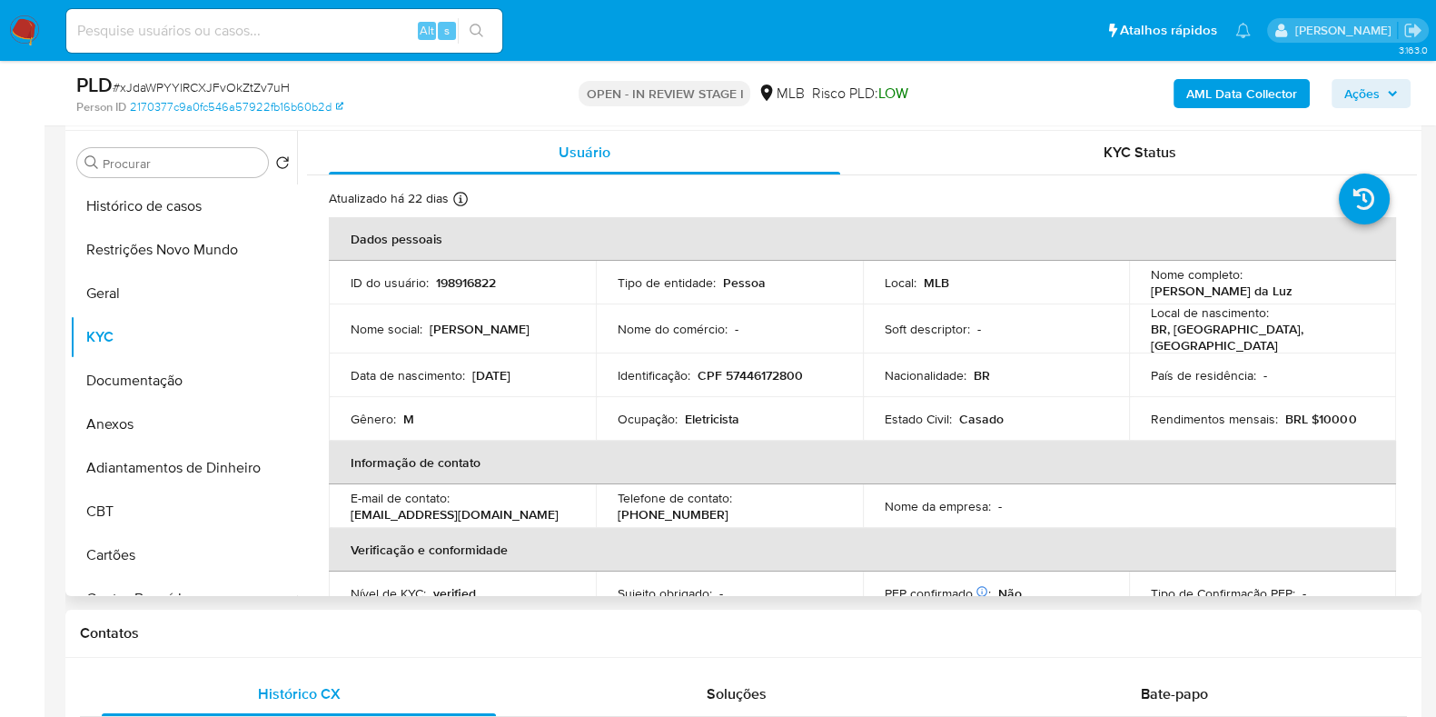
drag, startPoint x: 1296, startPoint y: 295, endPoint x: 1140, endPoint y: 298, distance: 156.3
click at [1140, 298] on td "Nome completo : Moacir Rodrigues da Luz" at bounding box center [1262, 283] width 267 height 44
copy p "Moacir Rodrigues da Luz"
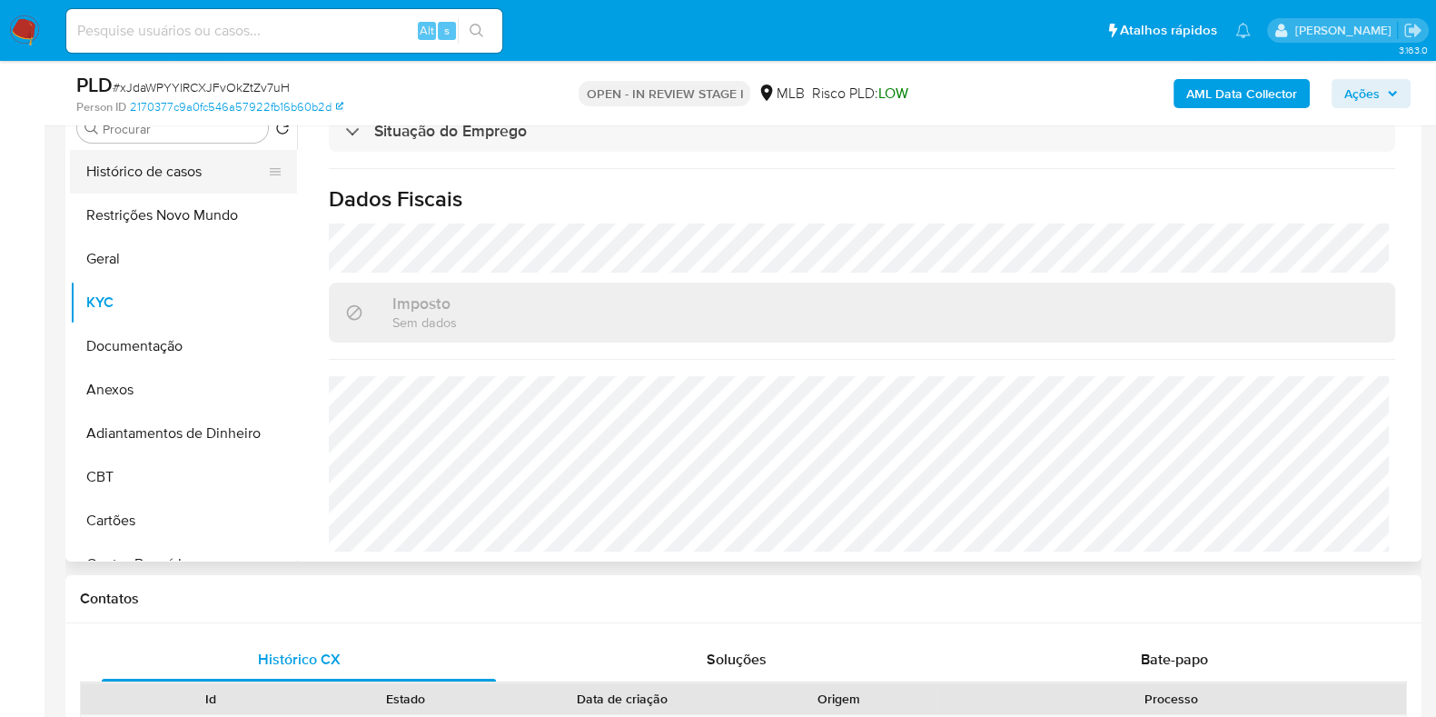
scroll to position [341, 0]
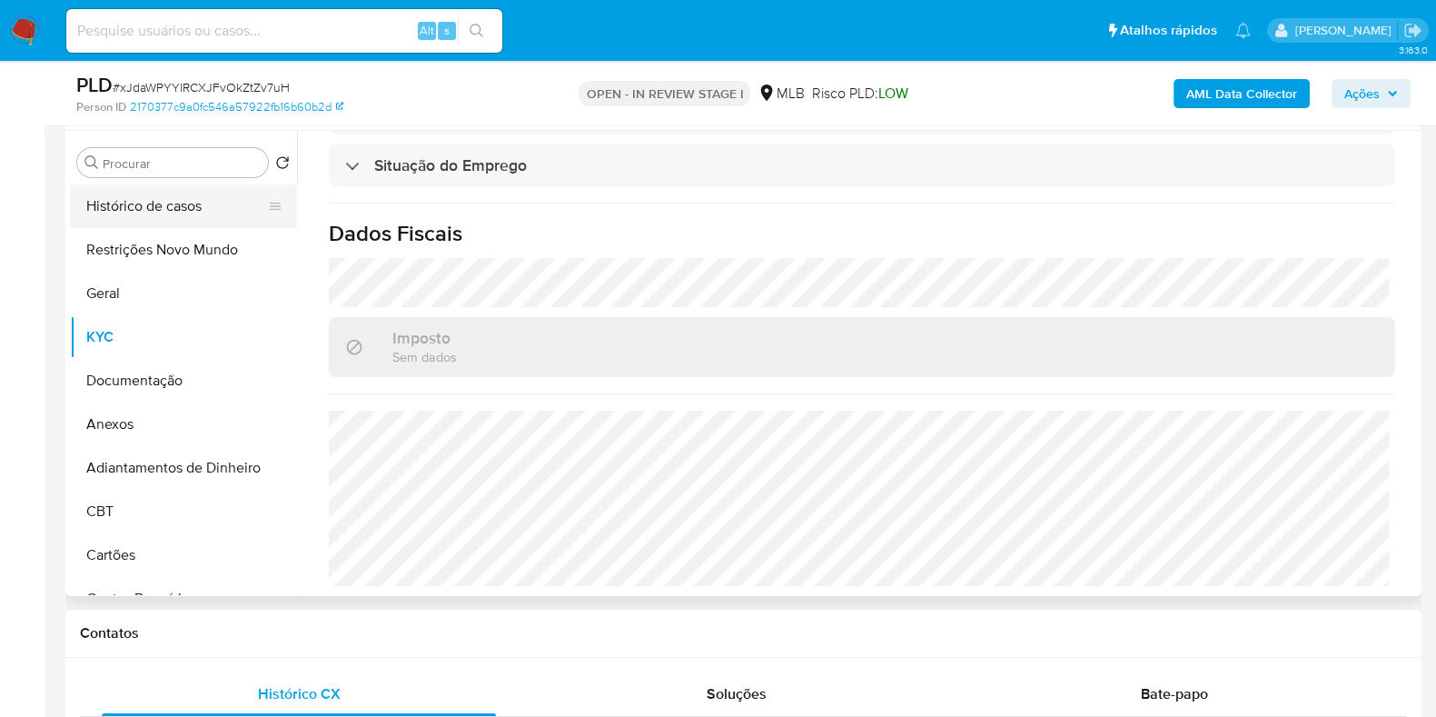
click at [153, 200] on button "Histórico de casos" at bounding box center [176, 206] width 213 height 44
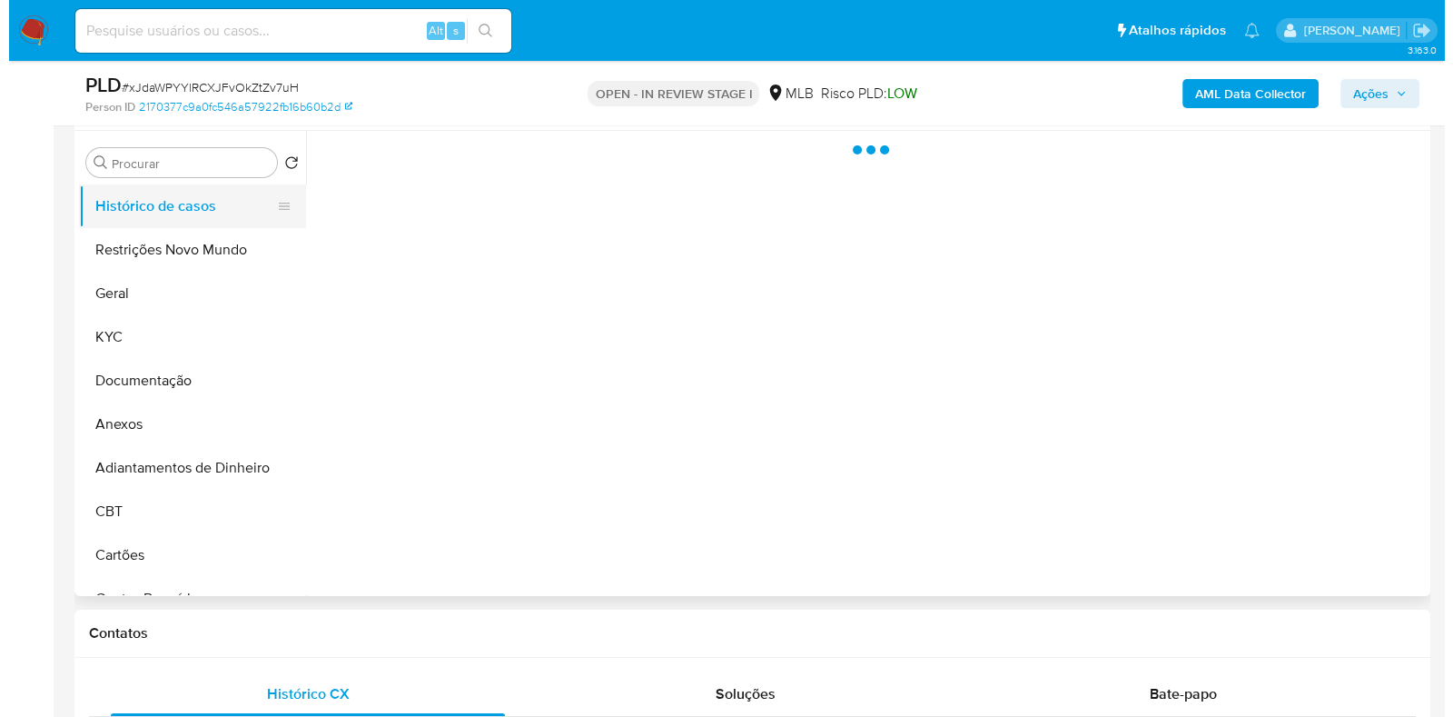
scroll to position [0, 0]
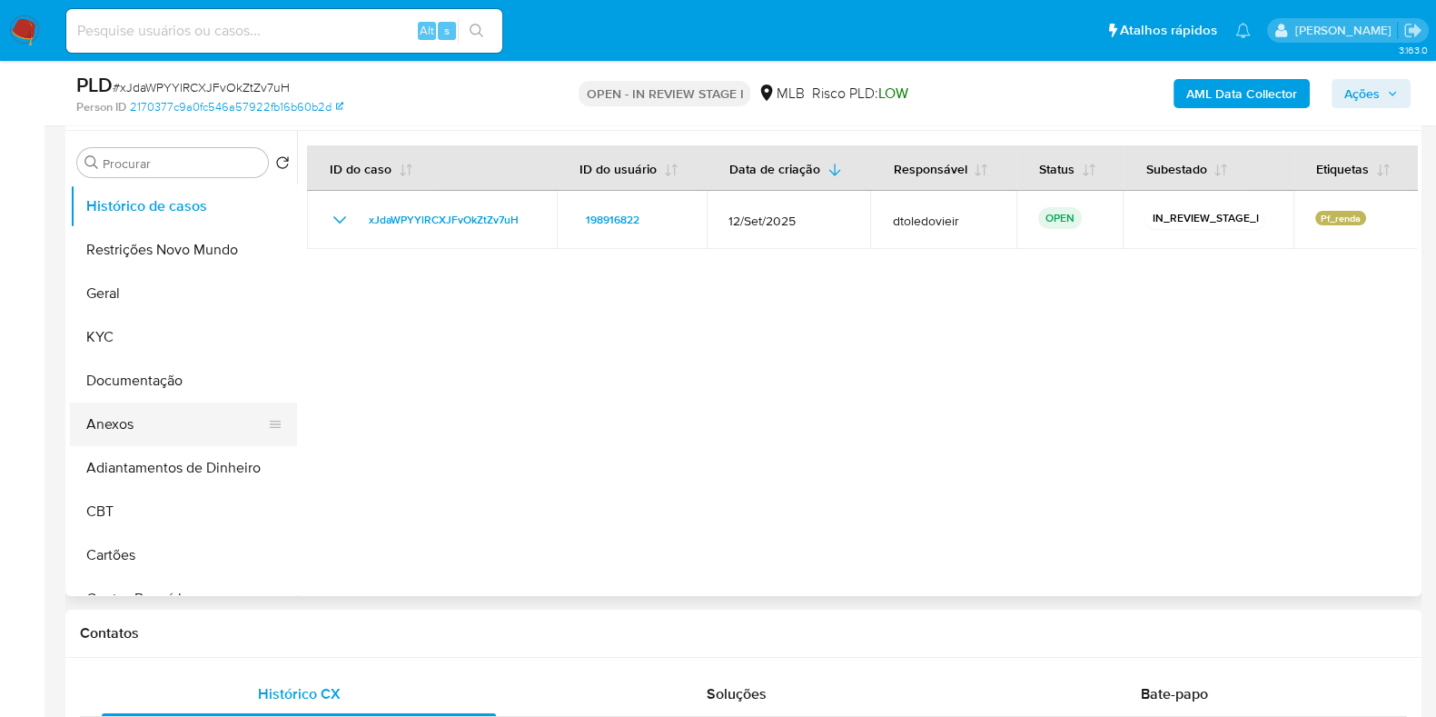
click at [117, 431] on button "Anexos" at bounding box center [176, 424] width 213 height 44
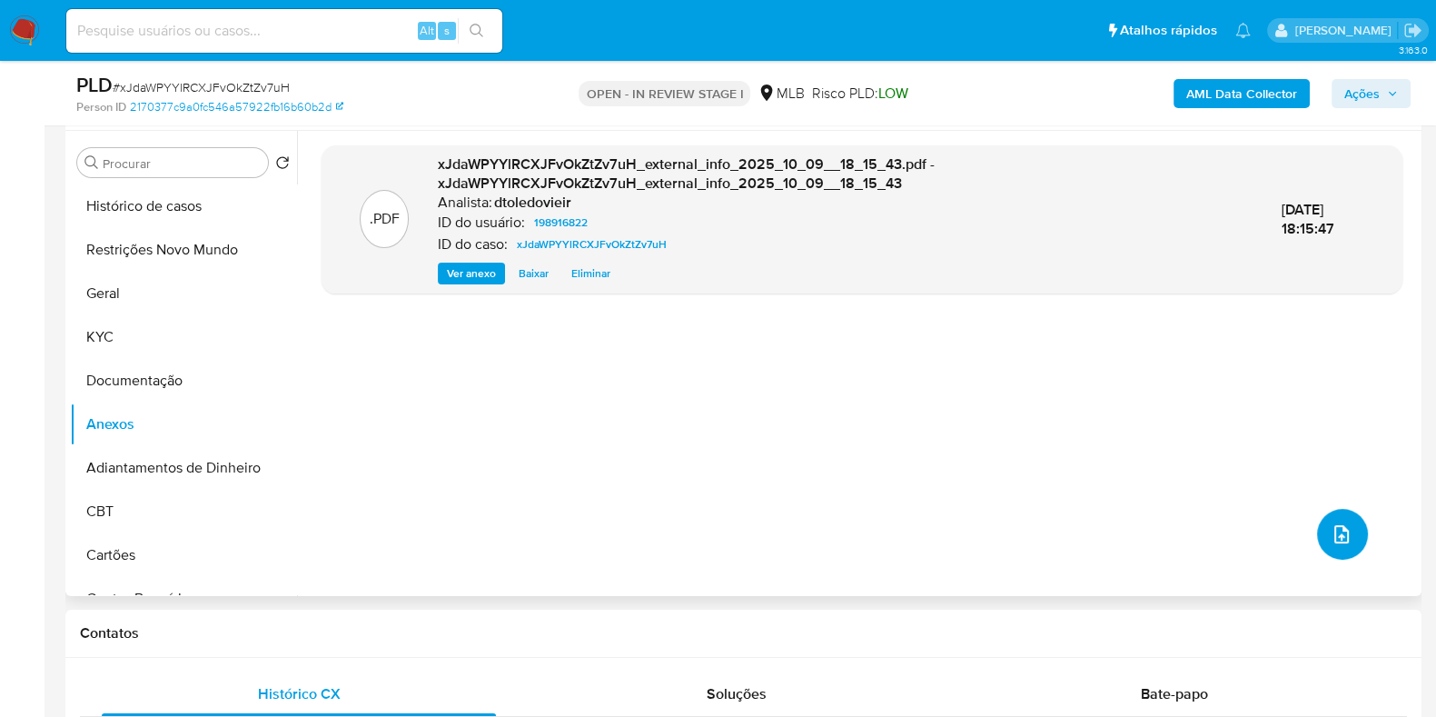
click at [1343, 543] on span "upload-file" at bounding box center [1342, 534] width 22 height 22
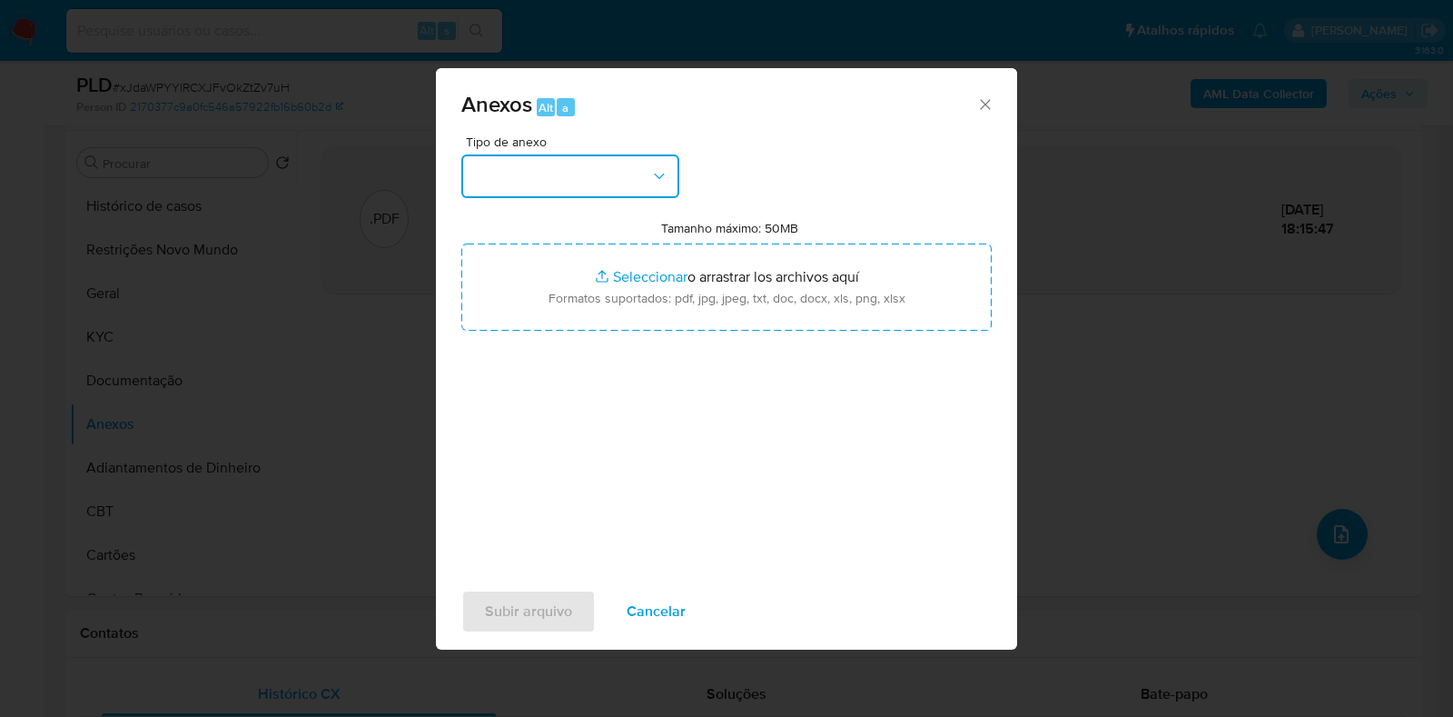
click at [599, 173] on button "button" at bounding box center [570, 176] width 218 height 44
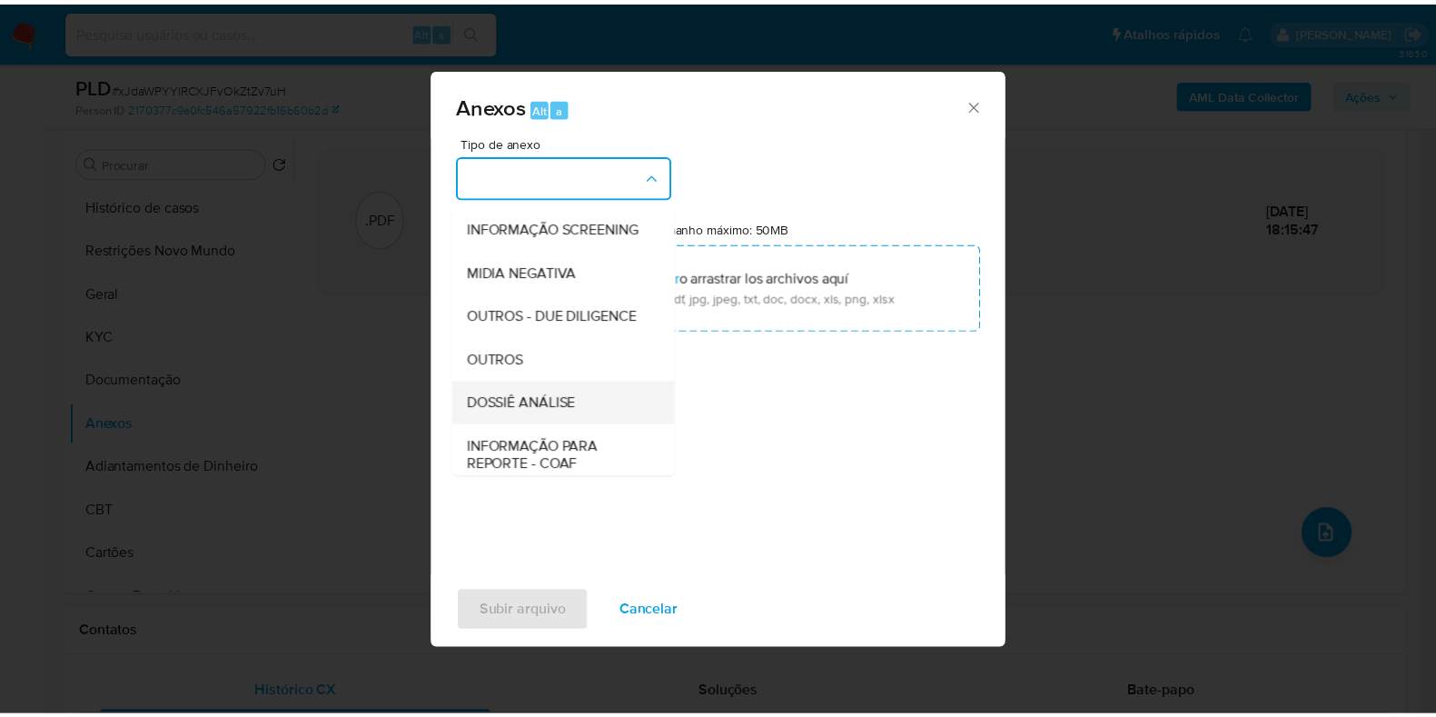
scroll to position [280, 0]
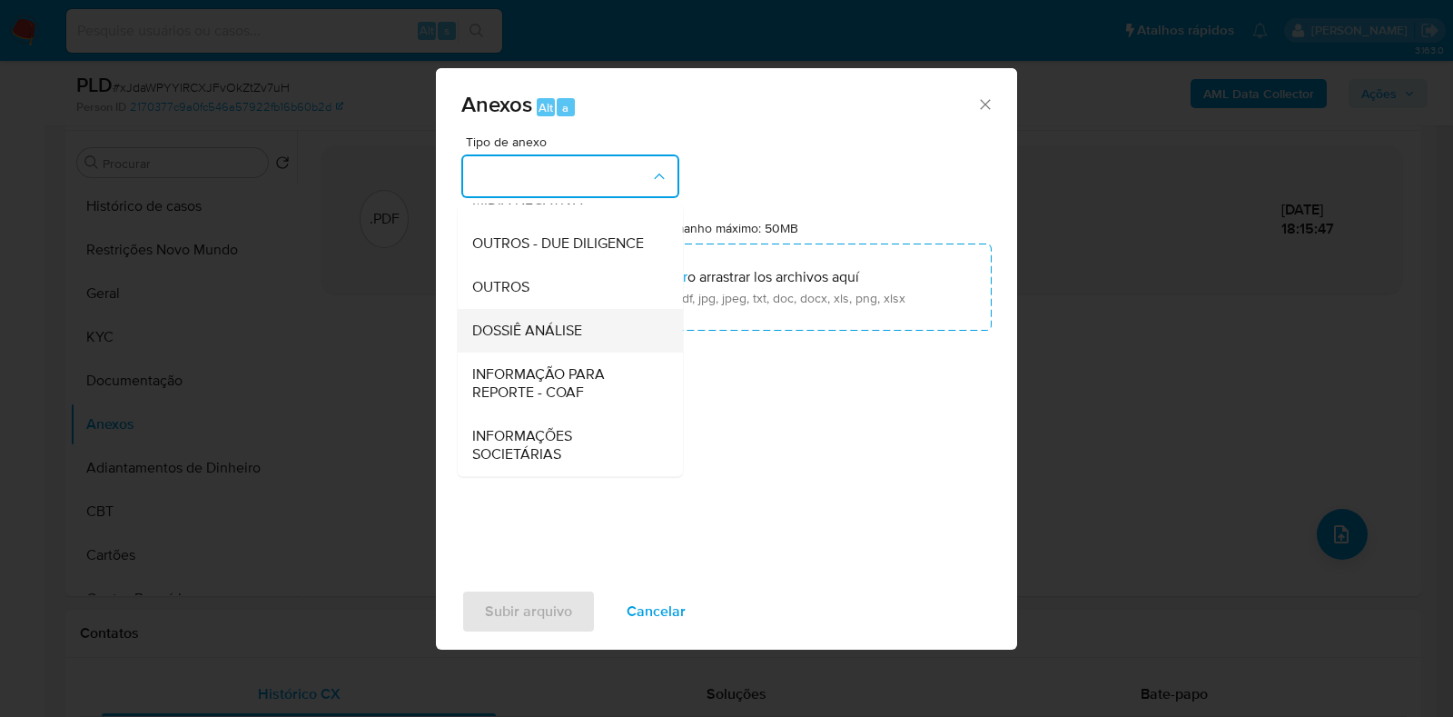
click at [571, 331] on span "DOSSIÊ ANÁLISE" at bounding box center [527, 331] width 110 height 18
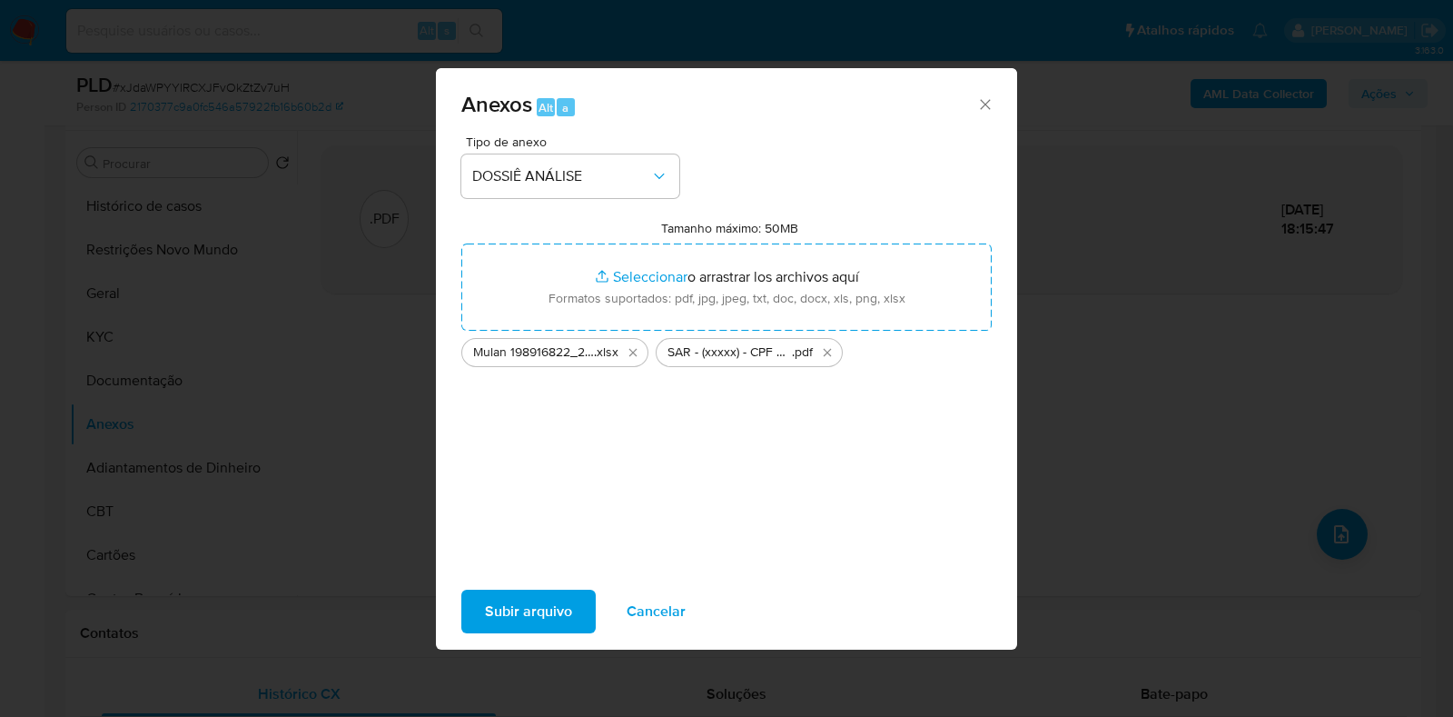
click at [513, 600] on span "Subir arquivo" at bounding box center [528, 611] width 87 height 40
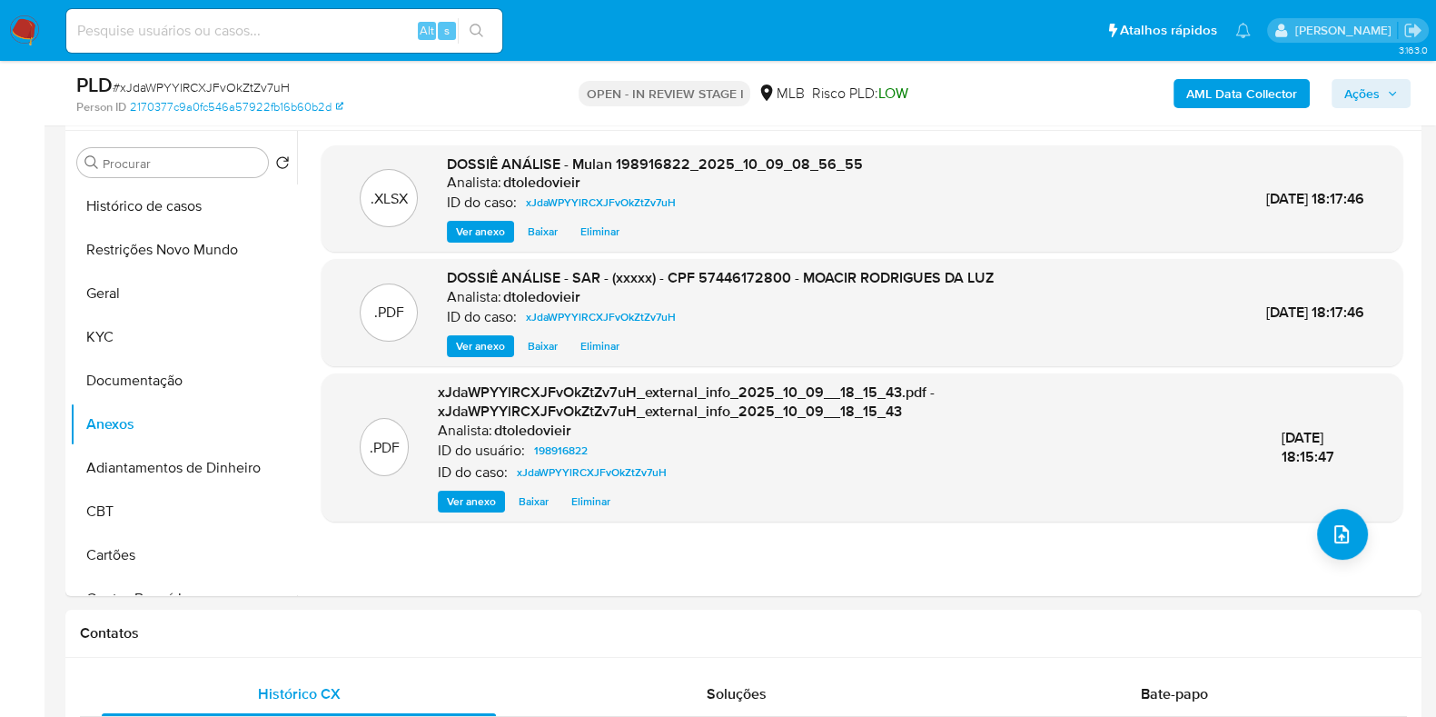
click at [1369, 93] on span "Ações" at bounding box center [1361, 93] width 35 height 29
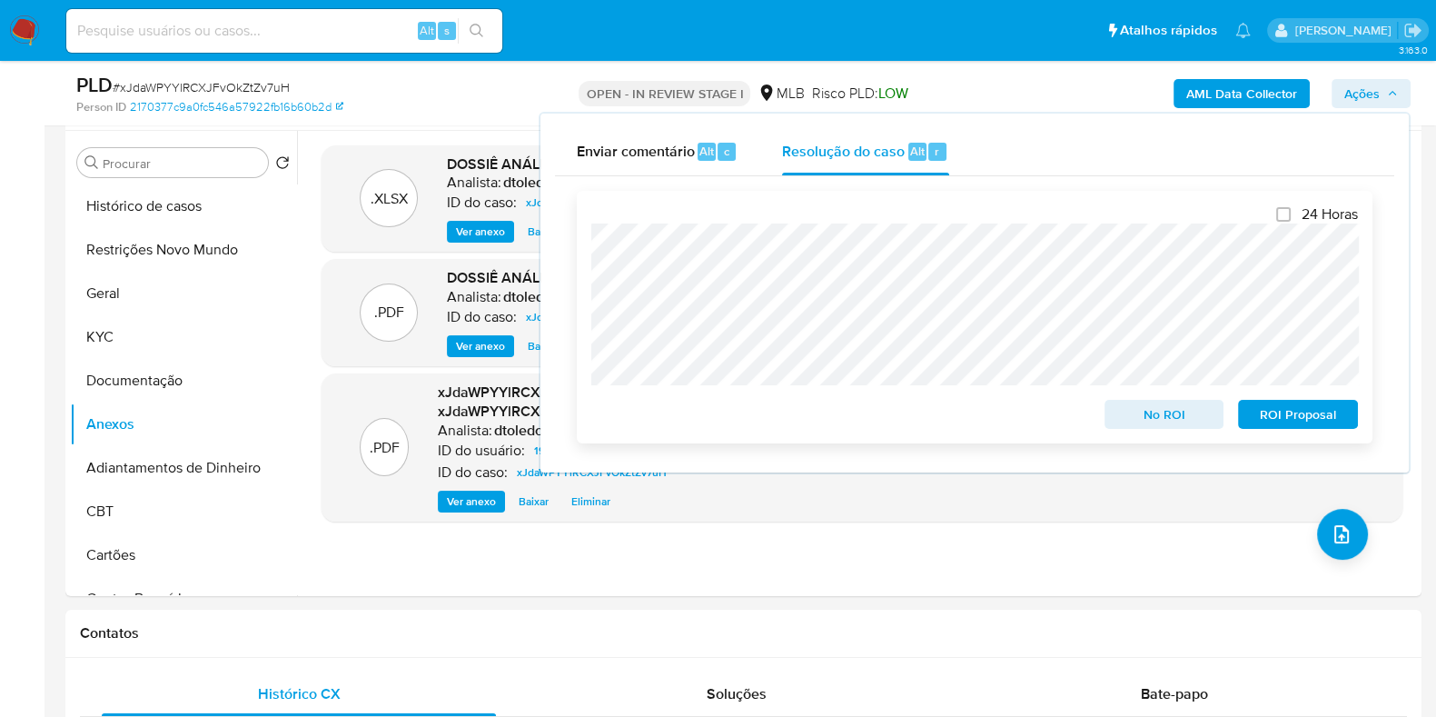
click at [1274, 421] on span "ROI Proposal" at bounding box center [1298, 413] width 94 height 25
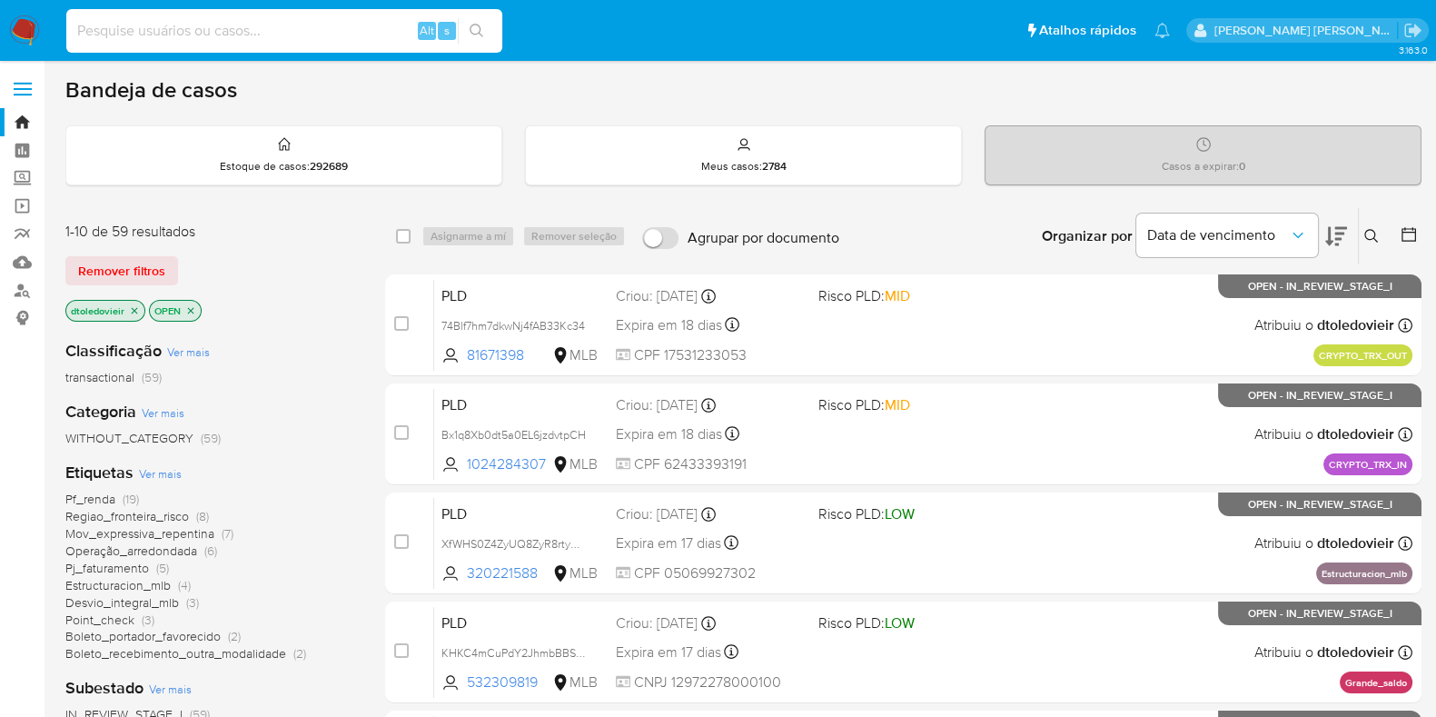
click at [323, 35] on input at bounding box center [284, 31] width 436 height 24
paste input "96784004"
type input "96784004"
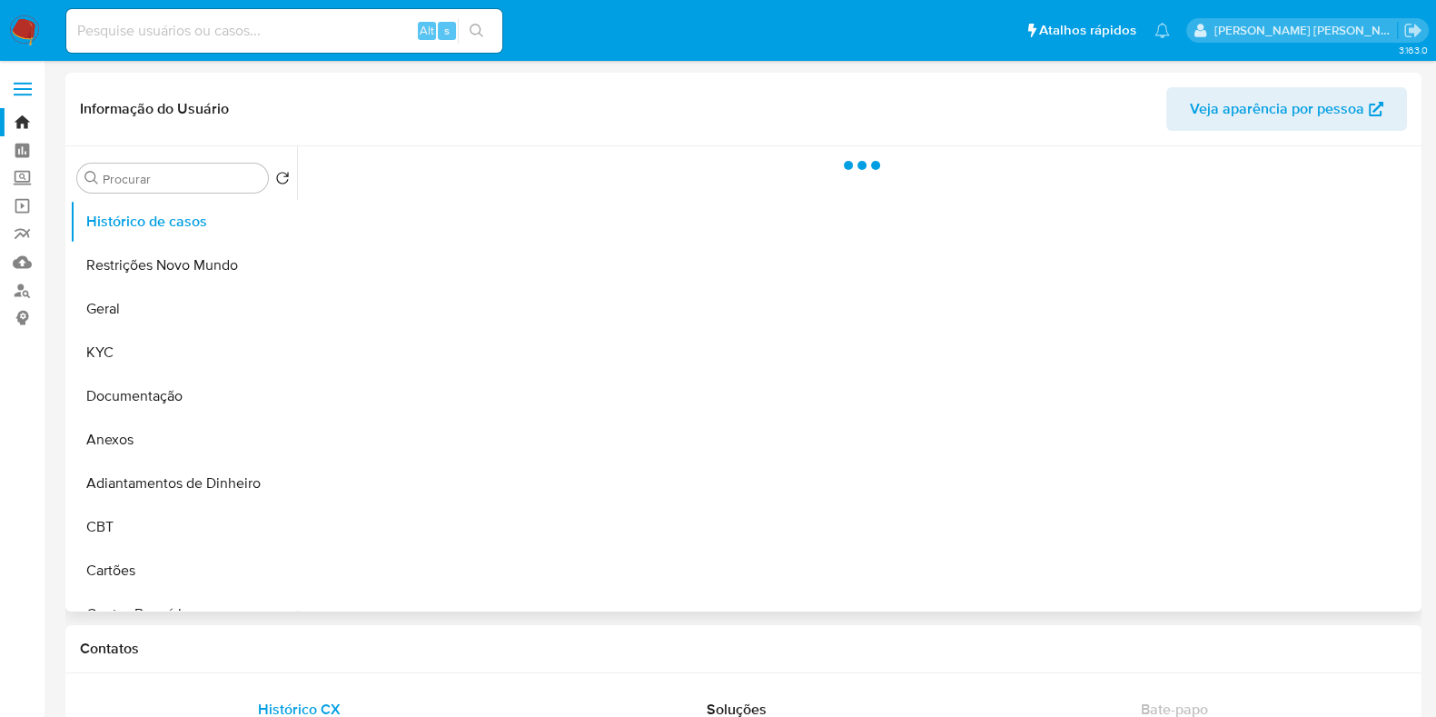
select select "10"
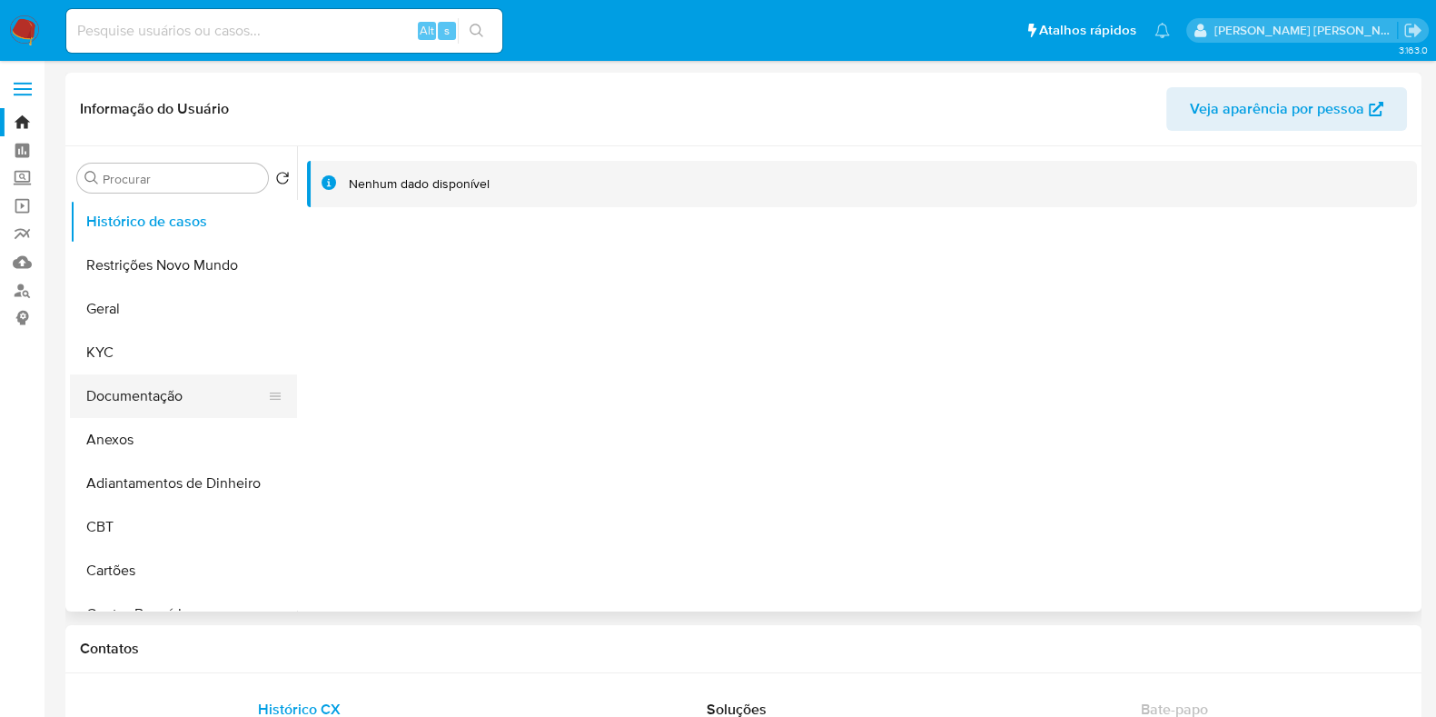
click at [149, 403] on button "Documentação" at bounding box center [176, 396] width 213 height 44
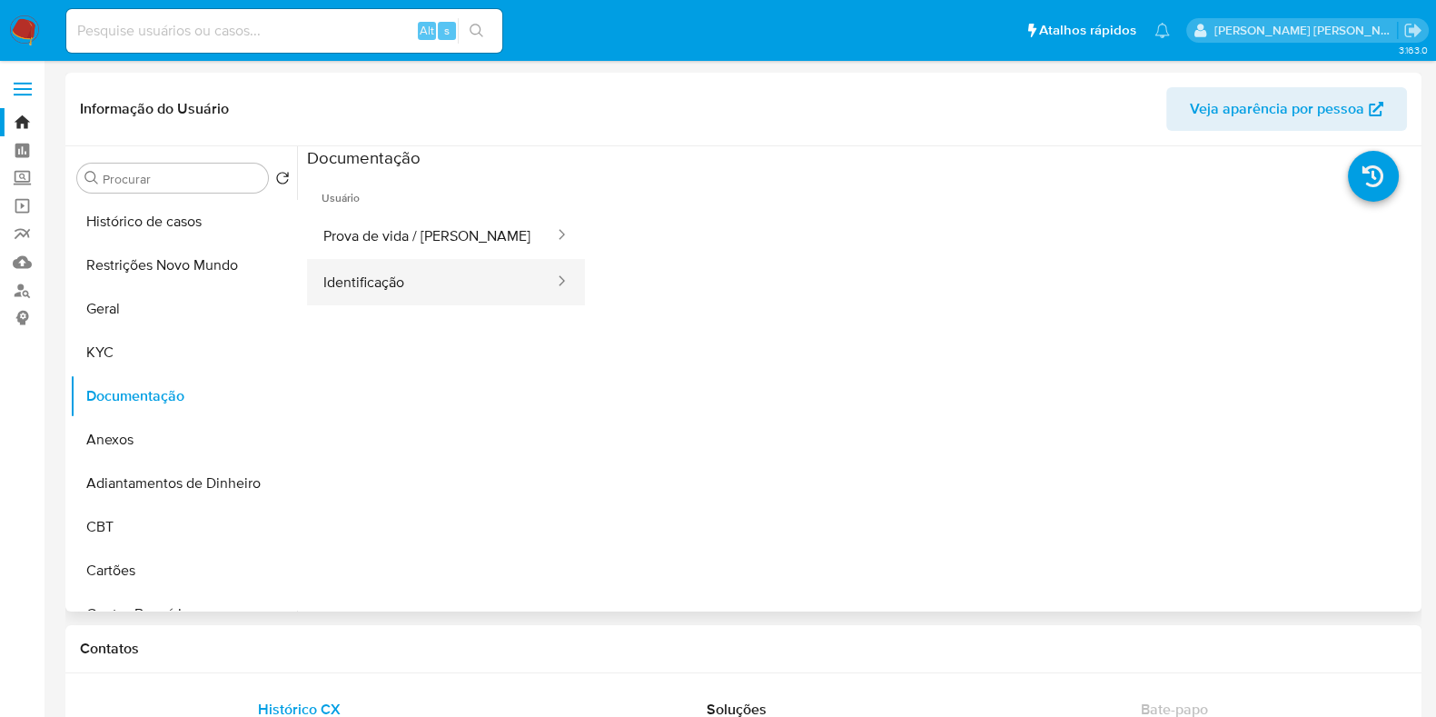
drag, startPoint x: 442, startPoint y: 233, endPoint x: 415, endPoint y: 294, distance: 67.5
click at [442, 237] on button "Prova de vida / [PERSON_NAME]" at bounding box center [431, 236] width 249 height 46
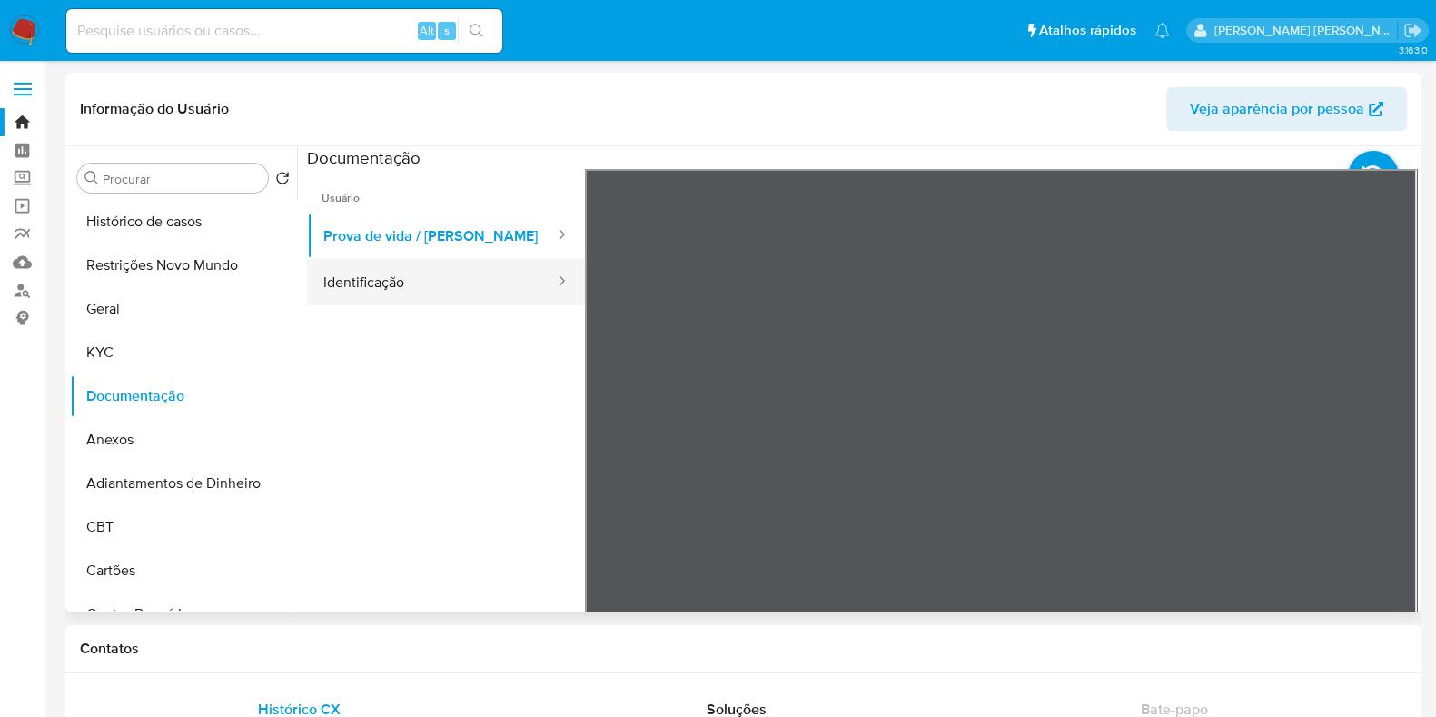
click at [415, 294] on button "Identificação" at bounding box center [431, 282] width 249 height 46
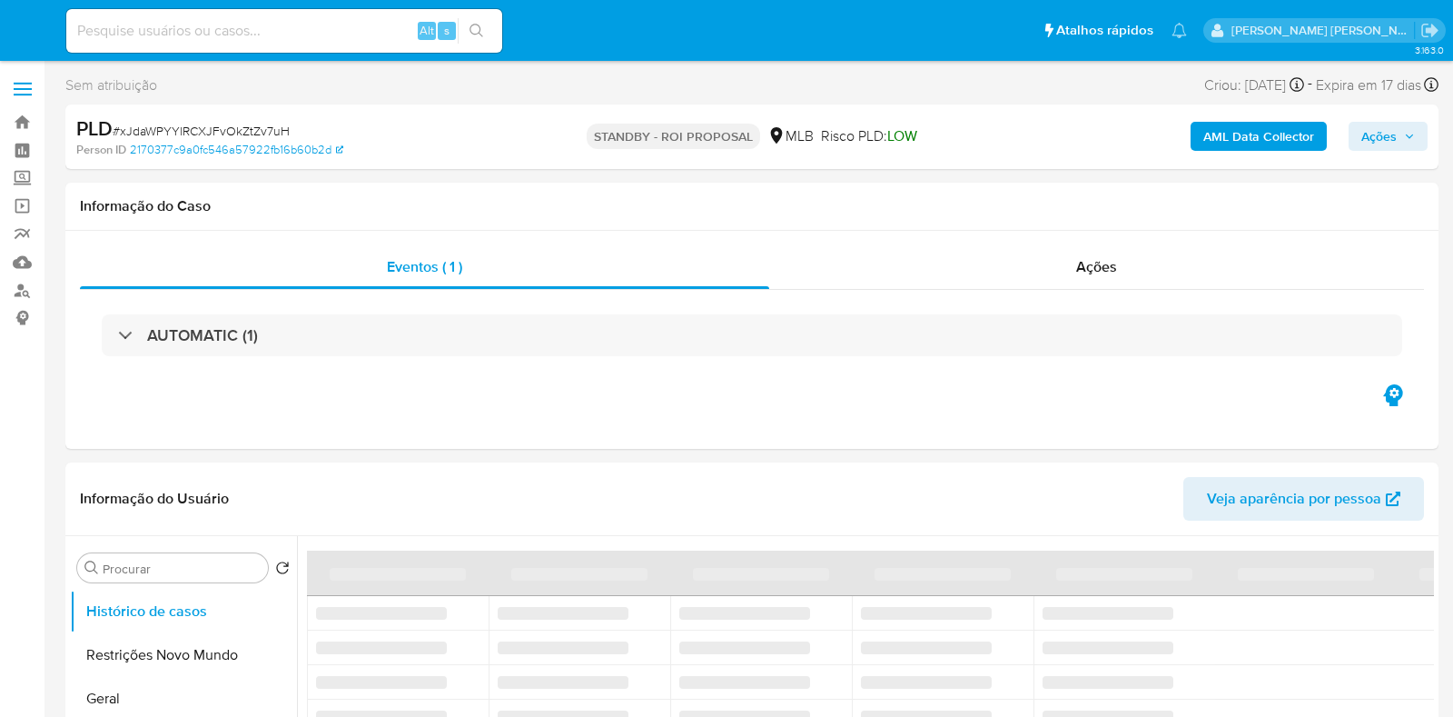
select select "10"
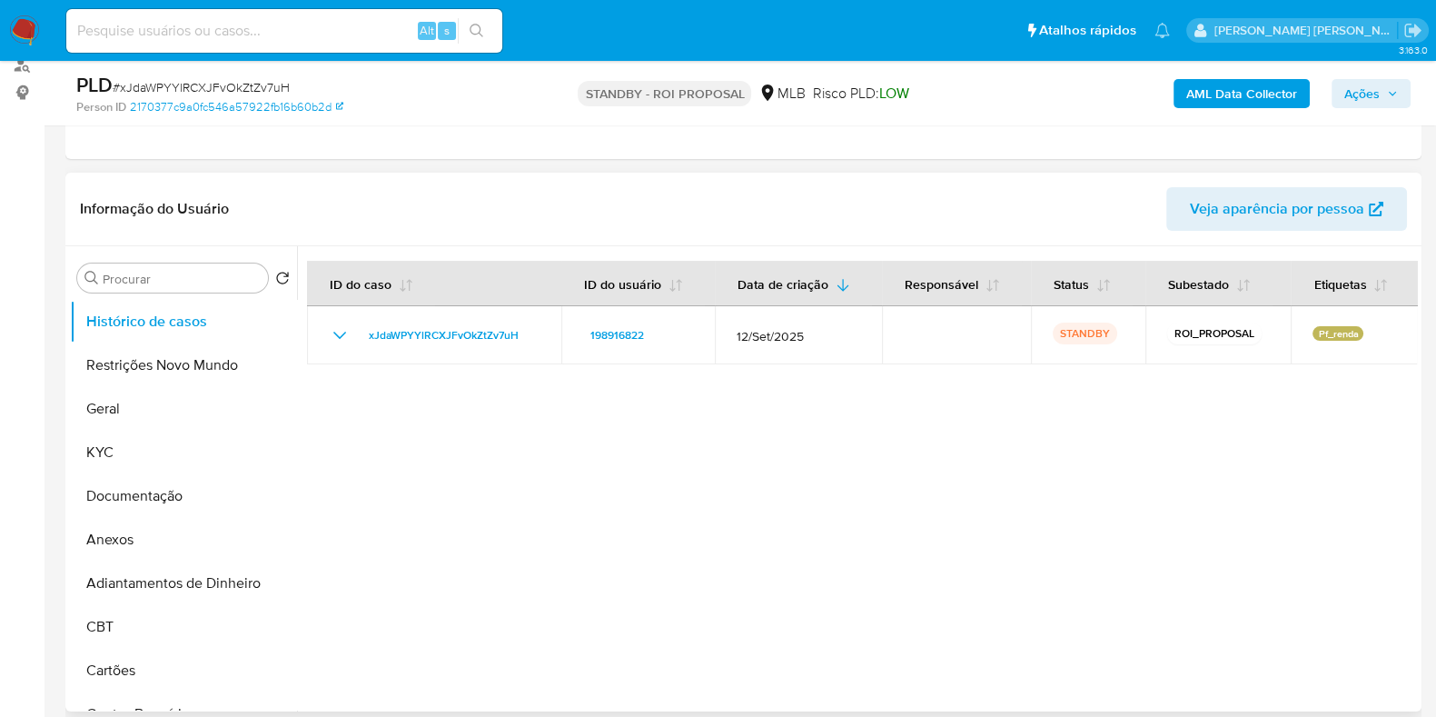
scroll to position [226, 0]
click at [149, 400] on button "Geral" at bounding box center [176, 408] width 213 height 44
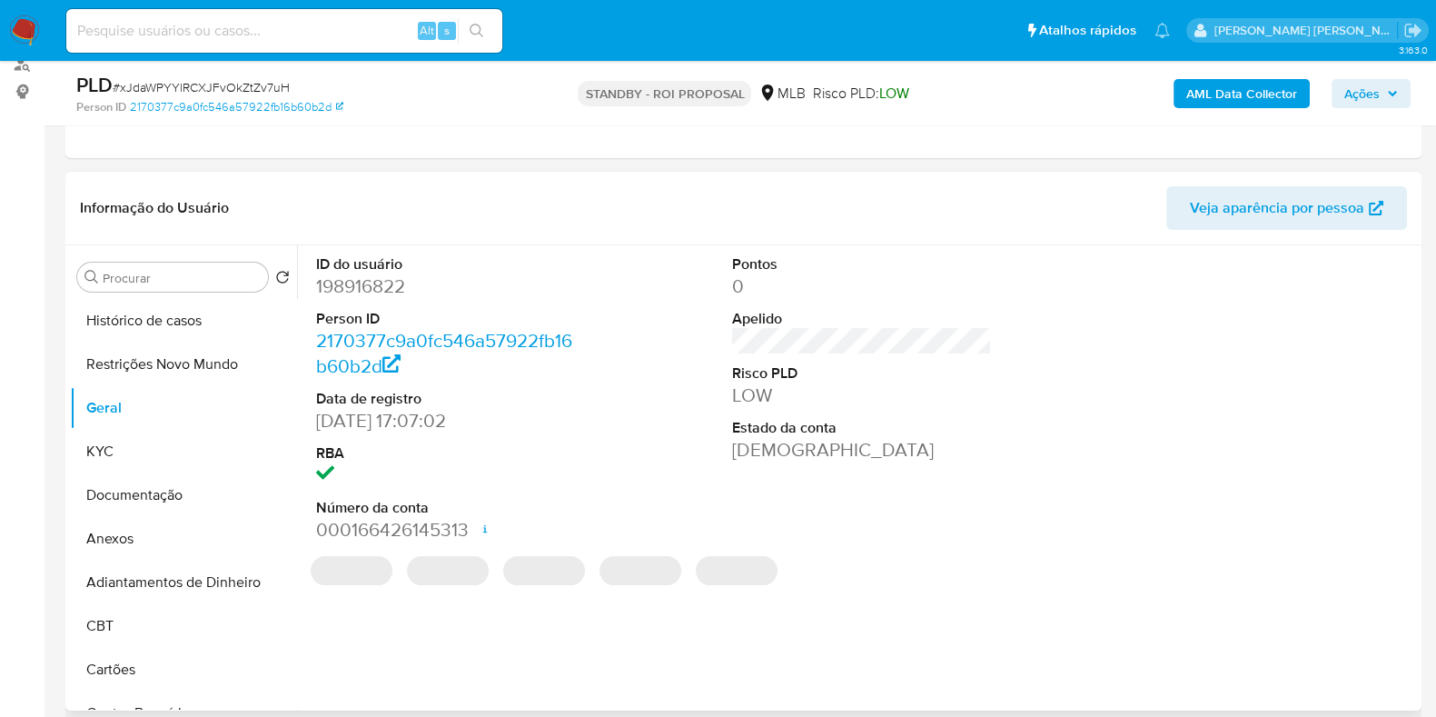
click at [373, 288] on dd "198916822" at bounding box center [446, 285] width 260 height 25
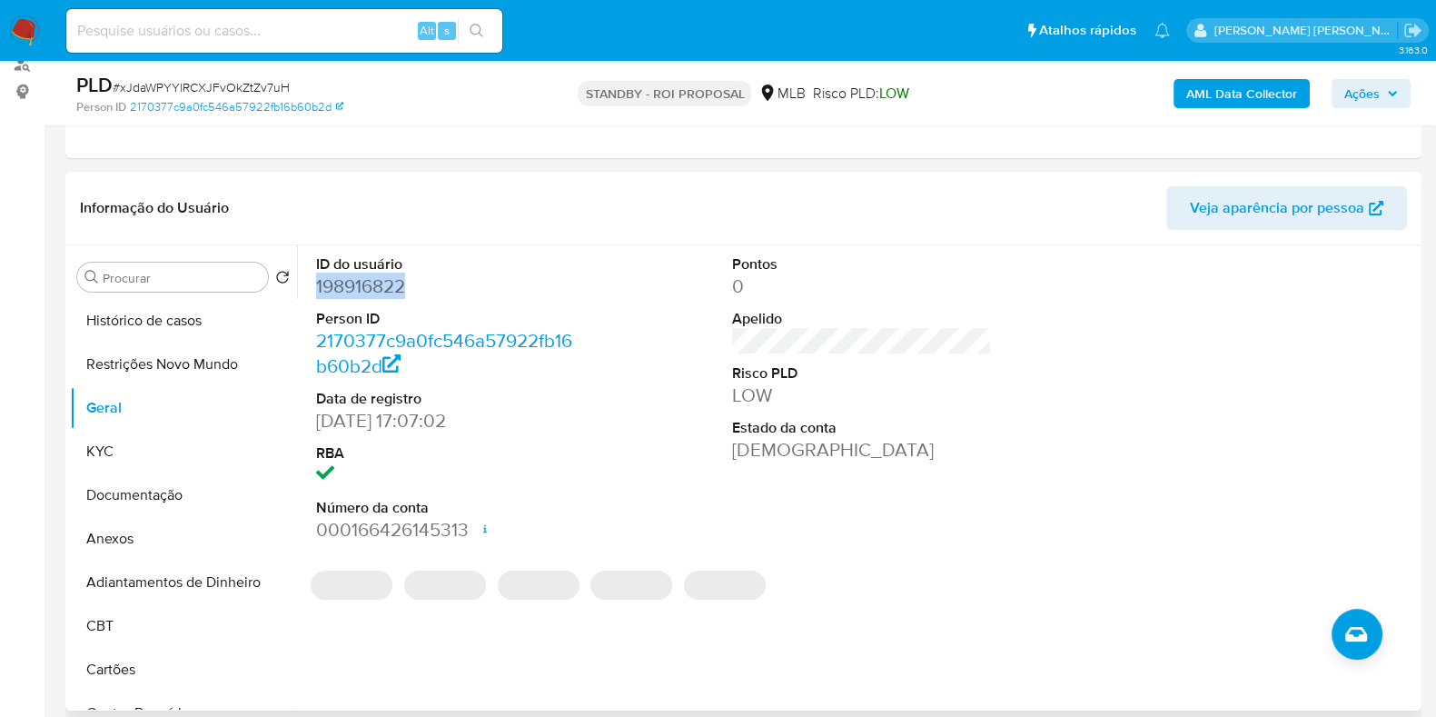
copy dd "198916822"
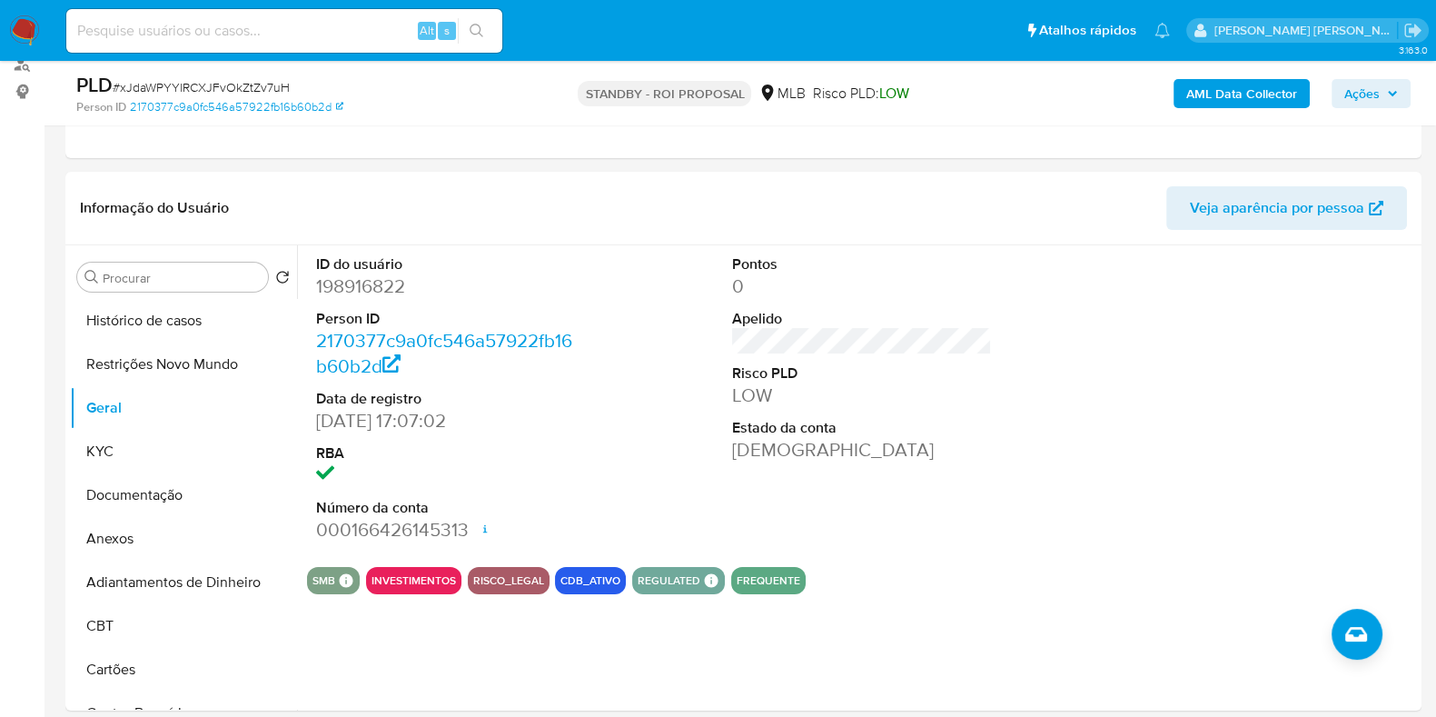
click at [365, 35] on input at bounding box center [284, 31] width 436 height 24
paste input "190724026"
type input "190724026"
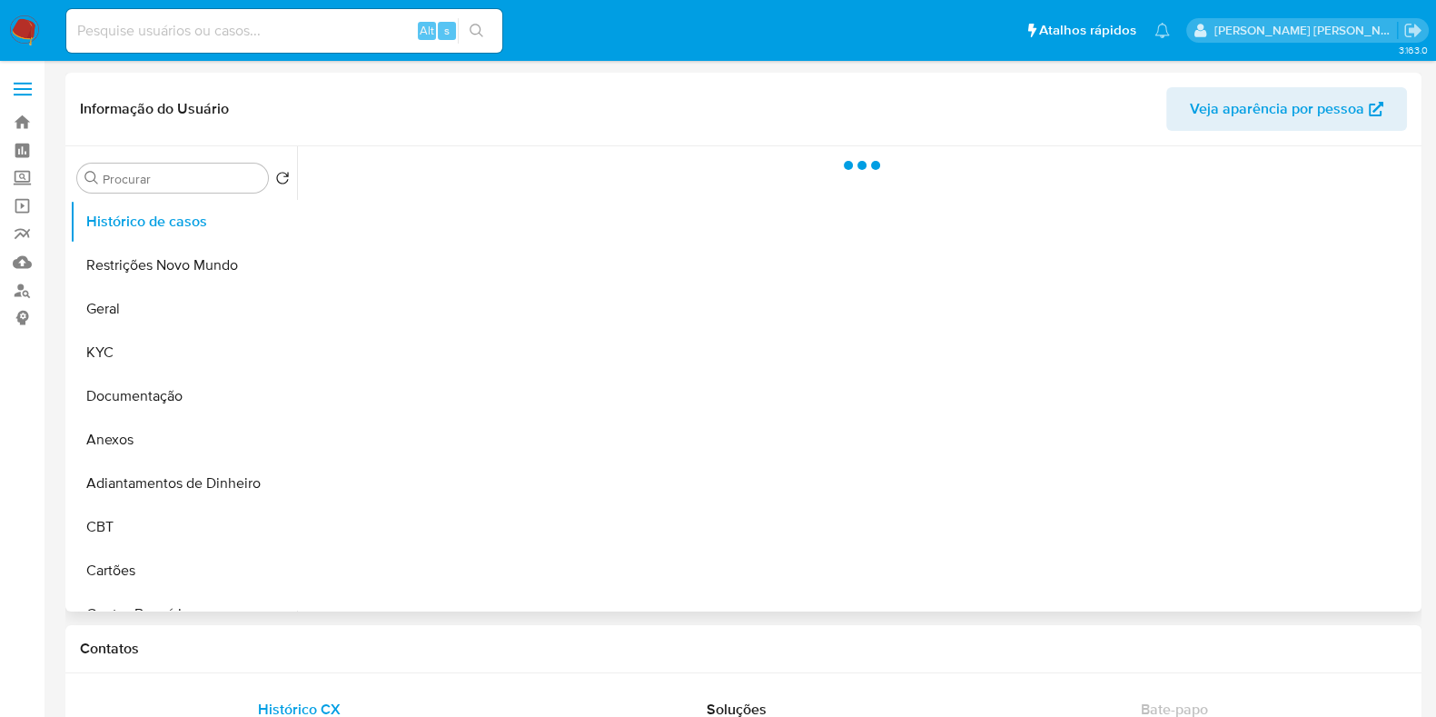
select select "10"
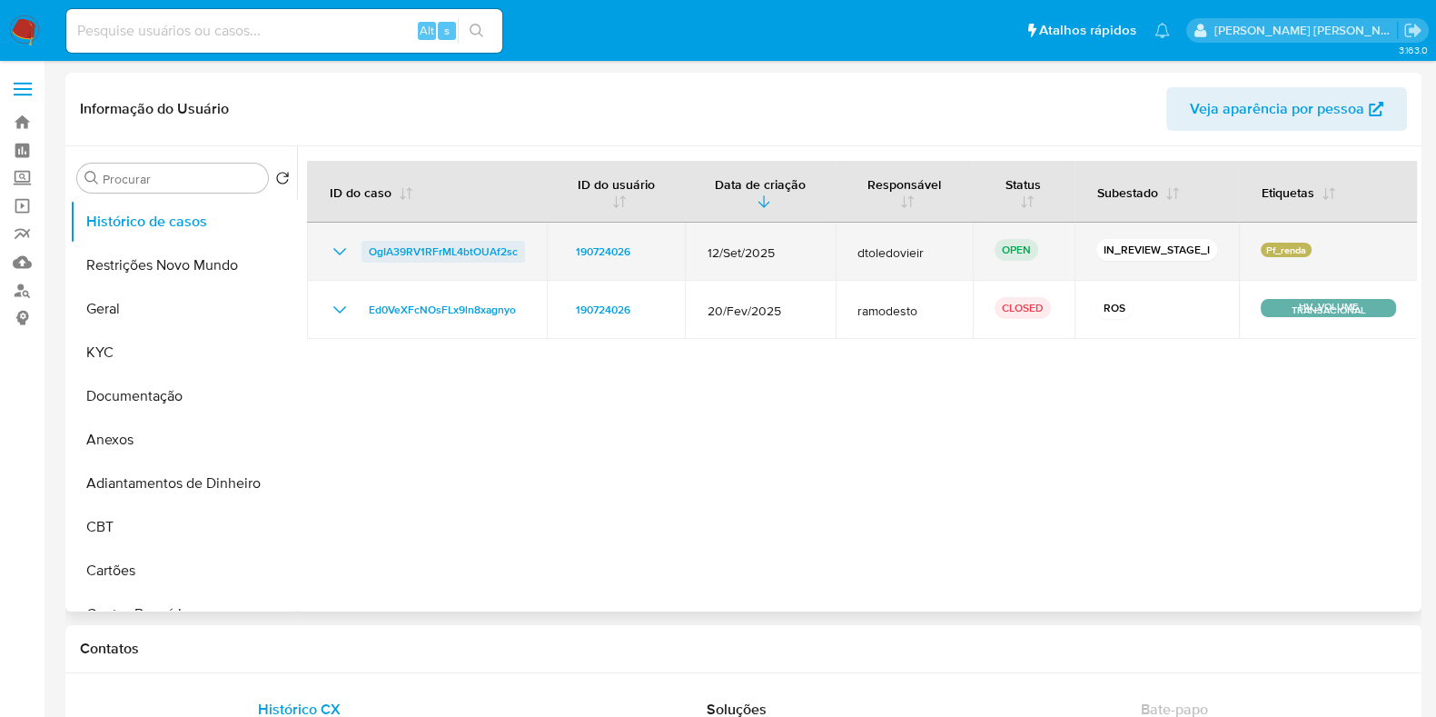
click at [462, 244] on span "OgIA39RV1RFrML4btOUAf2sc" at bounding box center [443, 252] width 149 height 22
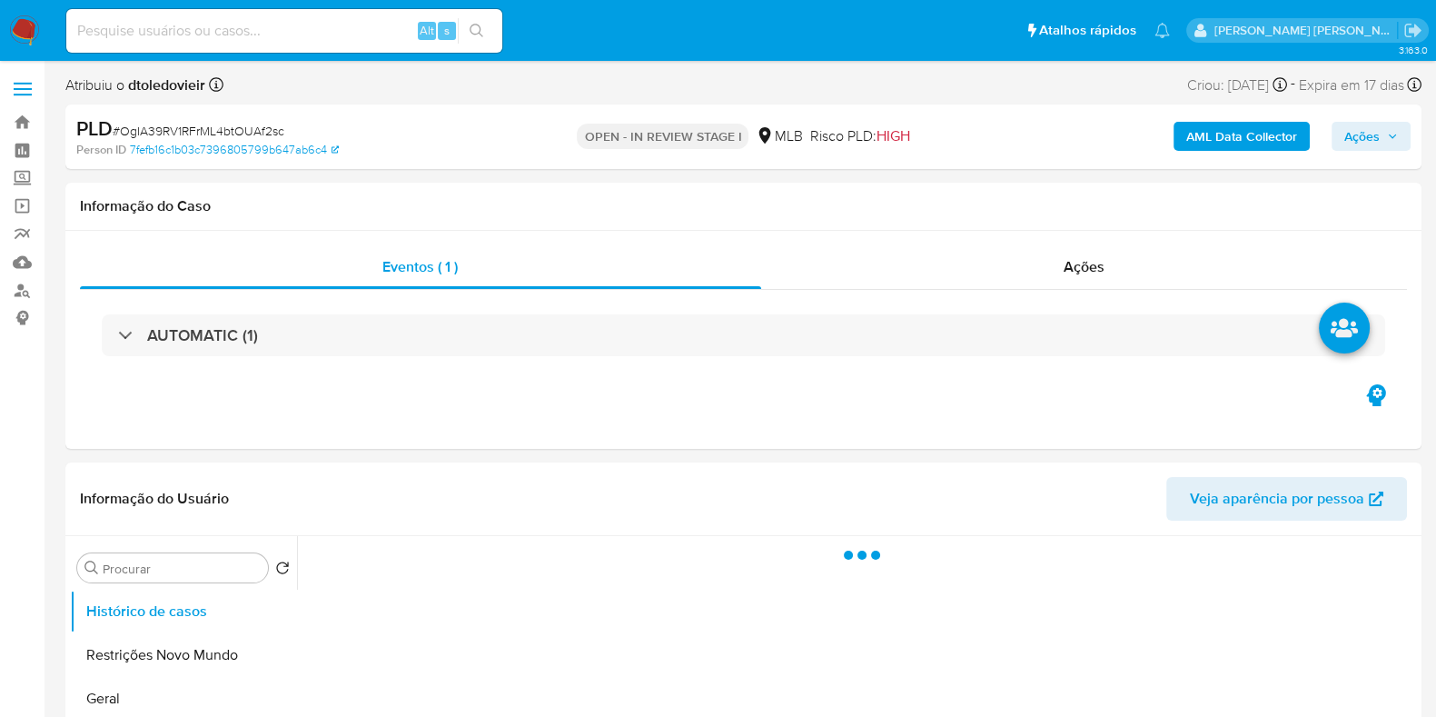
select select "10"
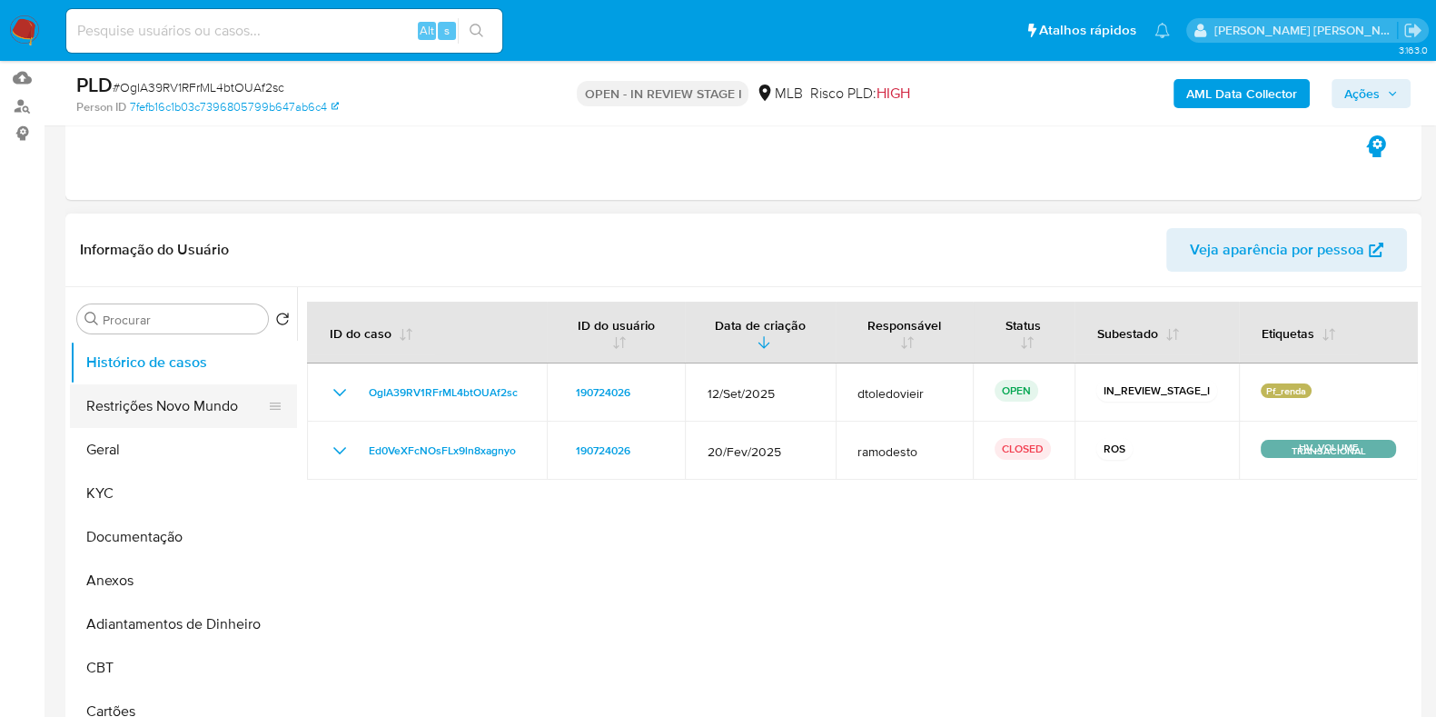
scroll to position [226, 0]
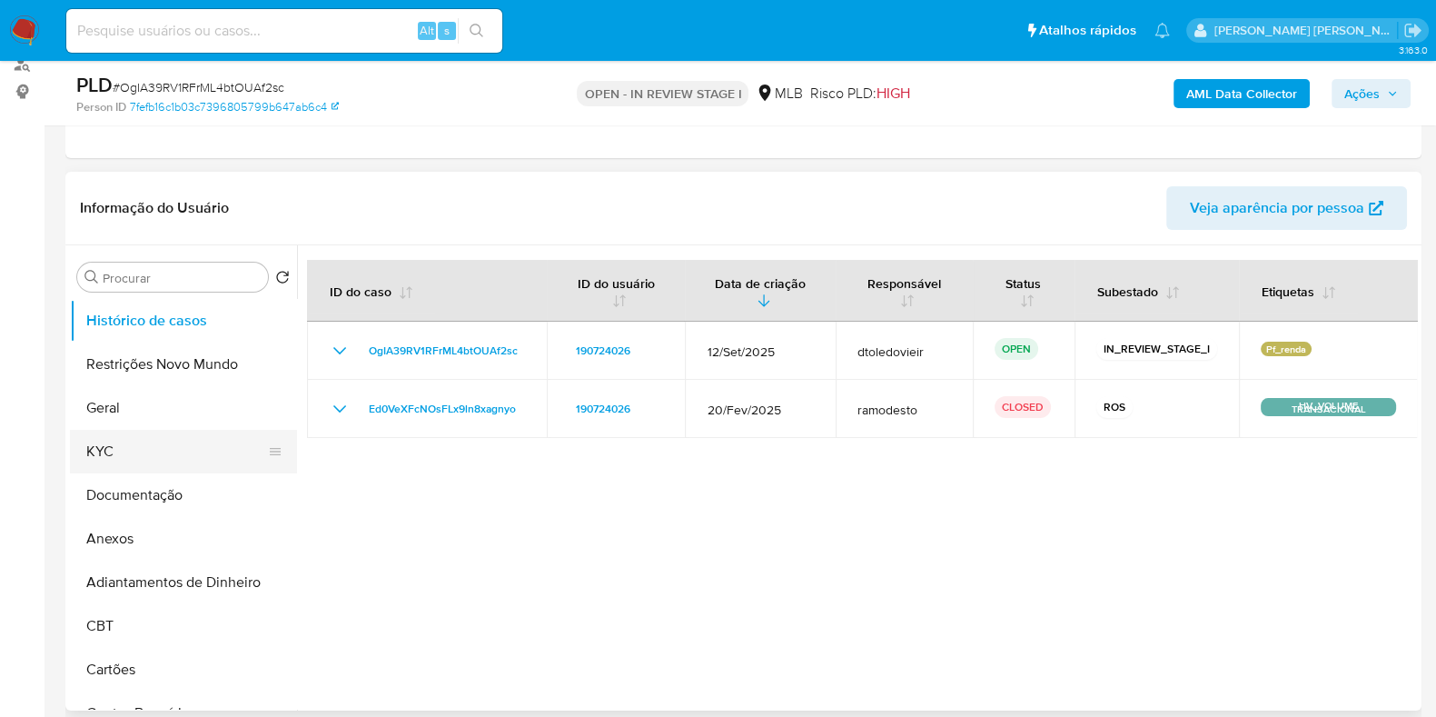
click at [141, 450] on button "KYC" at bounding box center [176, 452] width 213 height 44
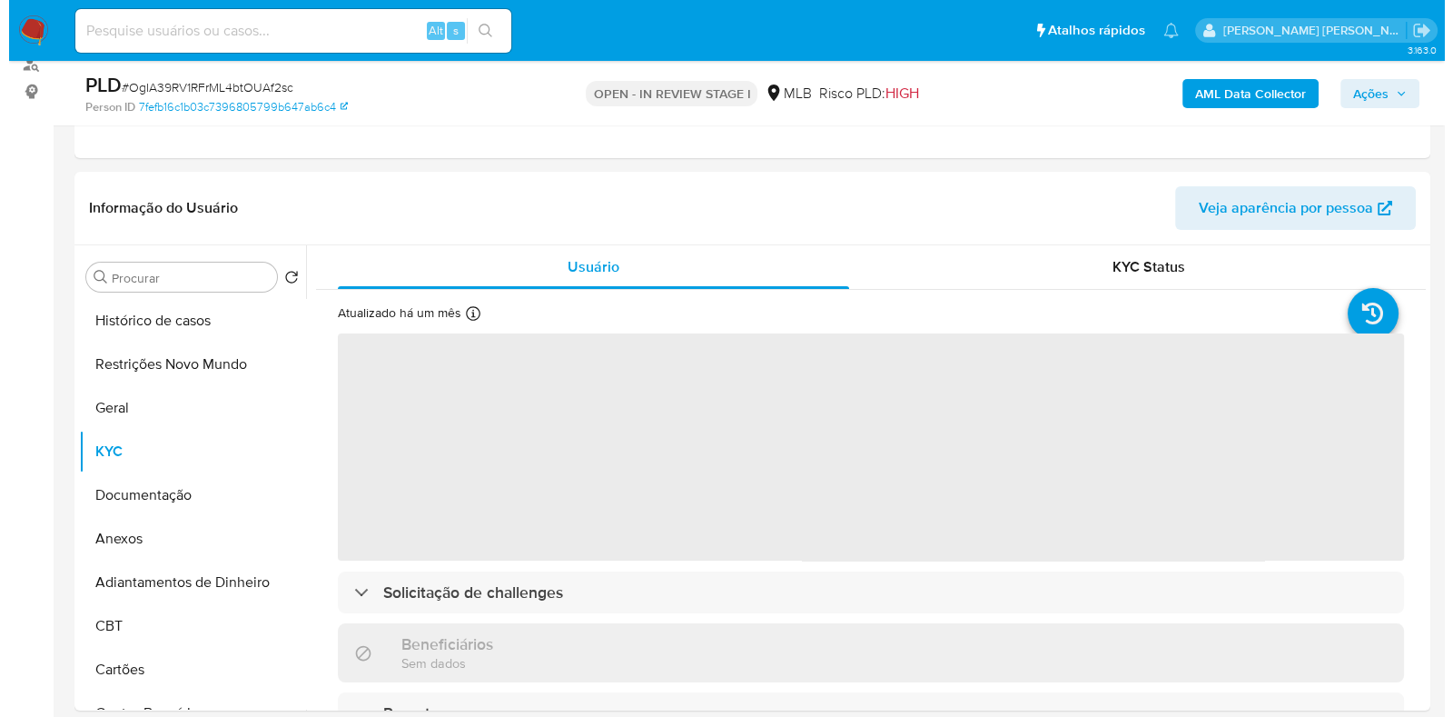
scroll to position [341, 0]
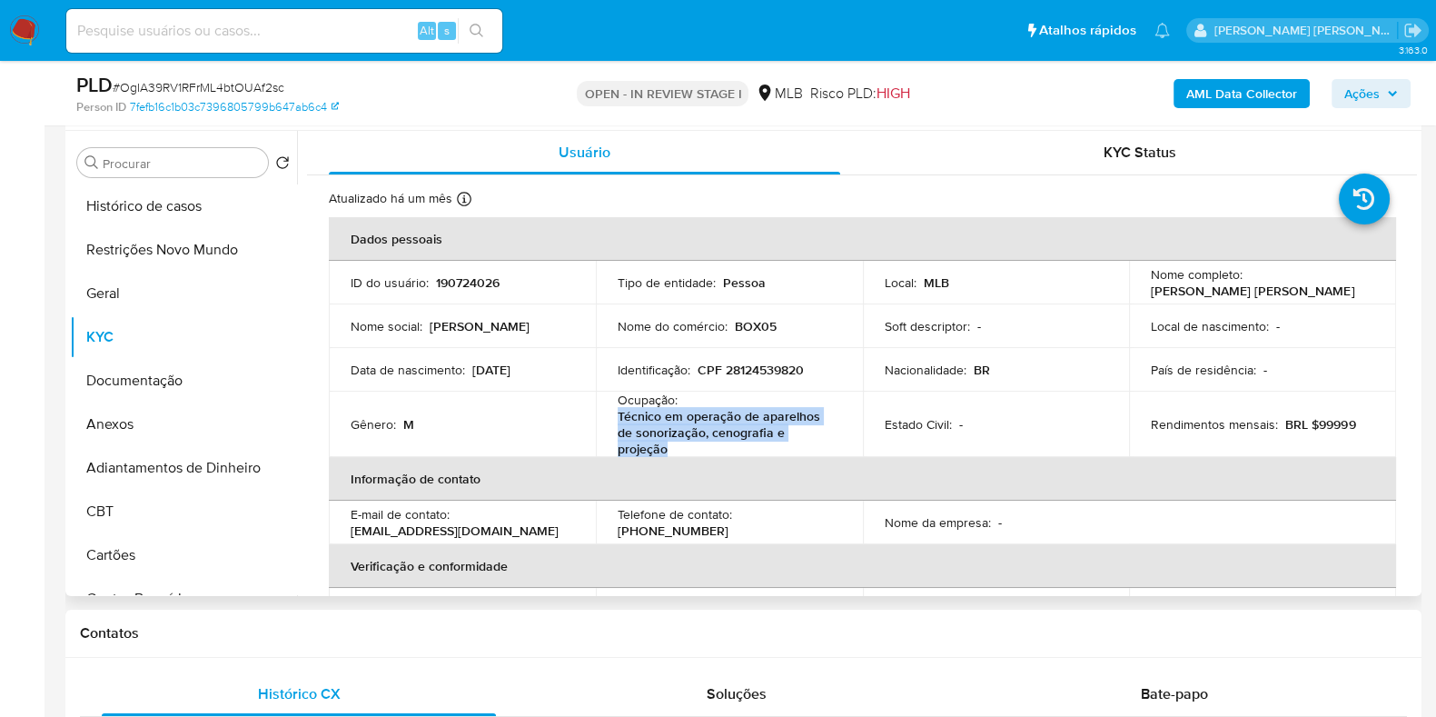
drag, startPoint x: 672, startPoint y: 454, endPoint x: 613, endPoint y: 420, distance: 68.4
click at [613, 420] on td "Ocupação : Técnico em operação de aparelhos de sonorização, cenografia e projeç…" at bounding box center [729, 424] width 267 height 65
copy p "Técnico em operação de aparelhos de sonorização, cenografia e projeção"
click at [132, 369] on button "Documentação" at bounding box center [176, 381] width 213 height 44
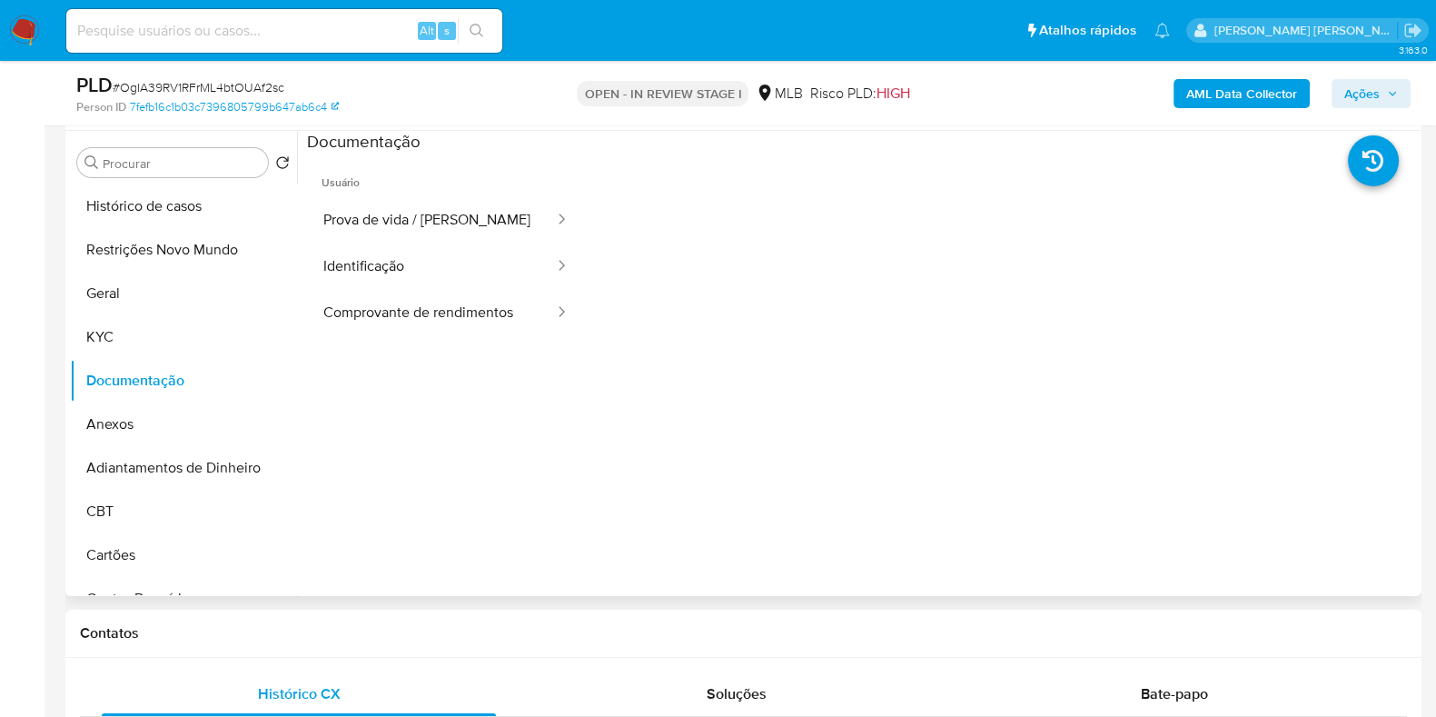
click at [413, 342] on ul "Usuário Prova de vida / Selfie Identificação Comprovante de rendimentos" at bounding box center [446, 415] width 278 height 523
click at [433, 333] on button "Comprovante de rendimentos" at bounding box center [431, 313] width 249 height 46
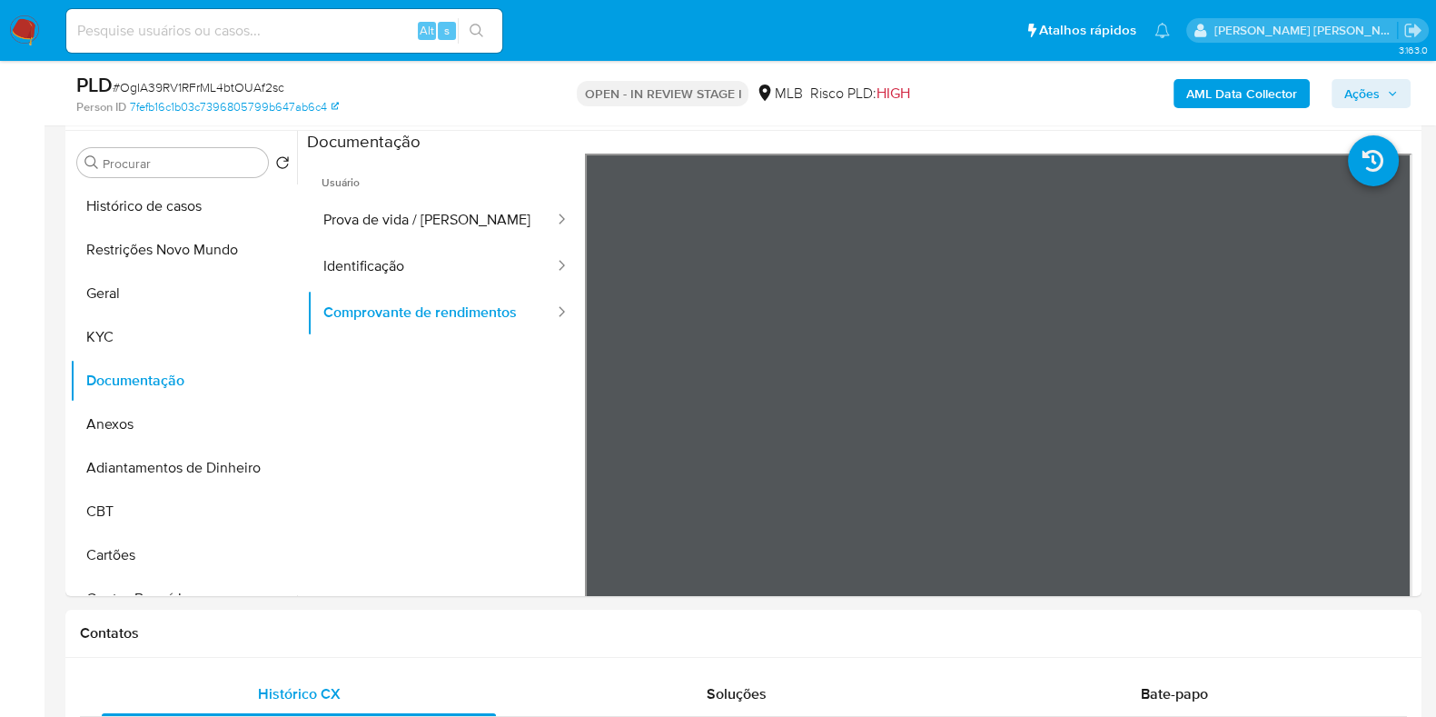
click at [1234, 94] on b "AML Data Collector" at bounding box center [1241, 93] width 111 height 29
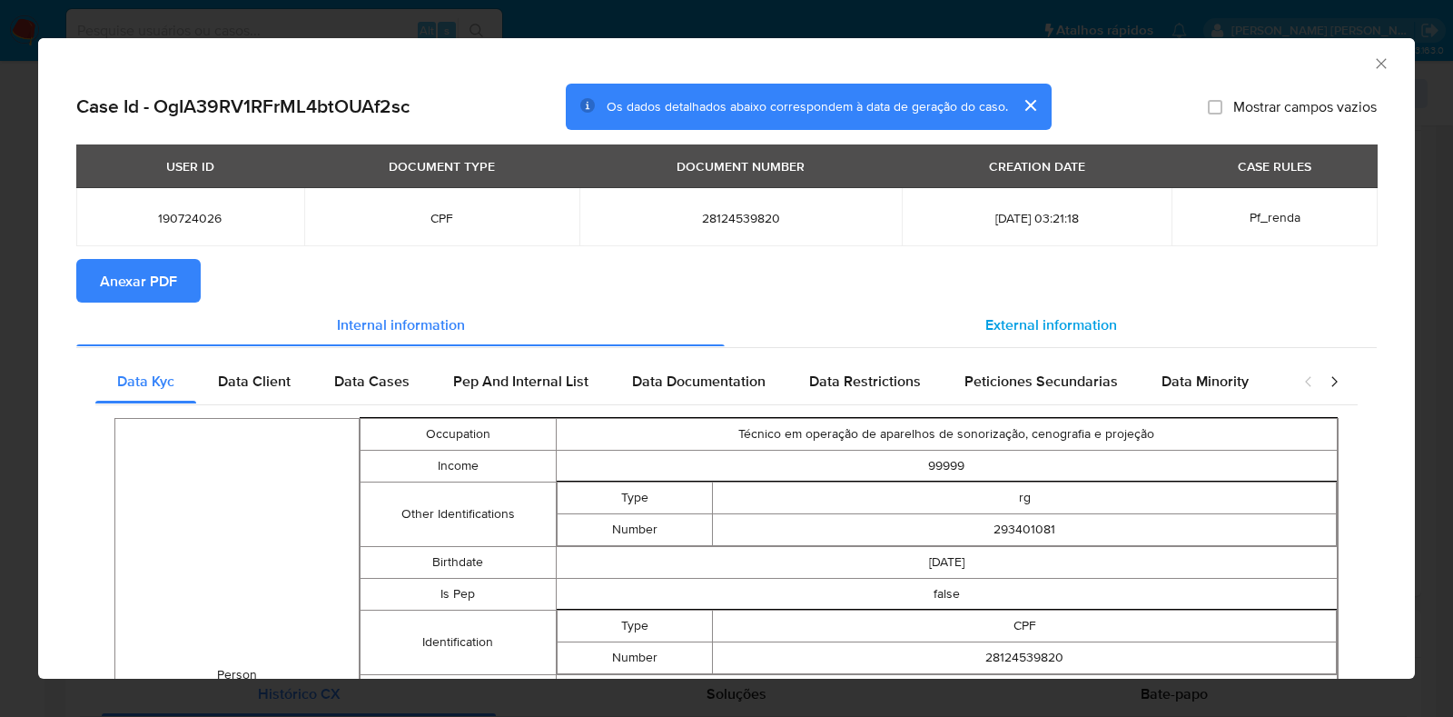
click at [998, 322] on span "External information" at bounding box center [1052, 323] width 132 height 21
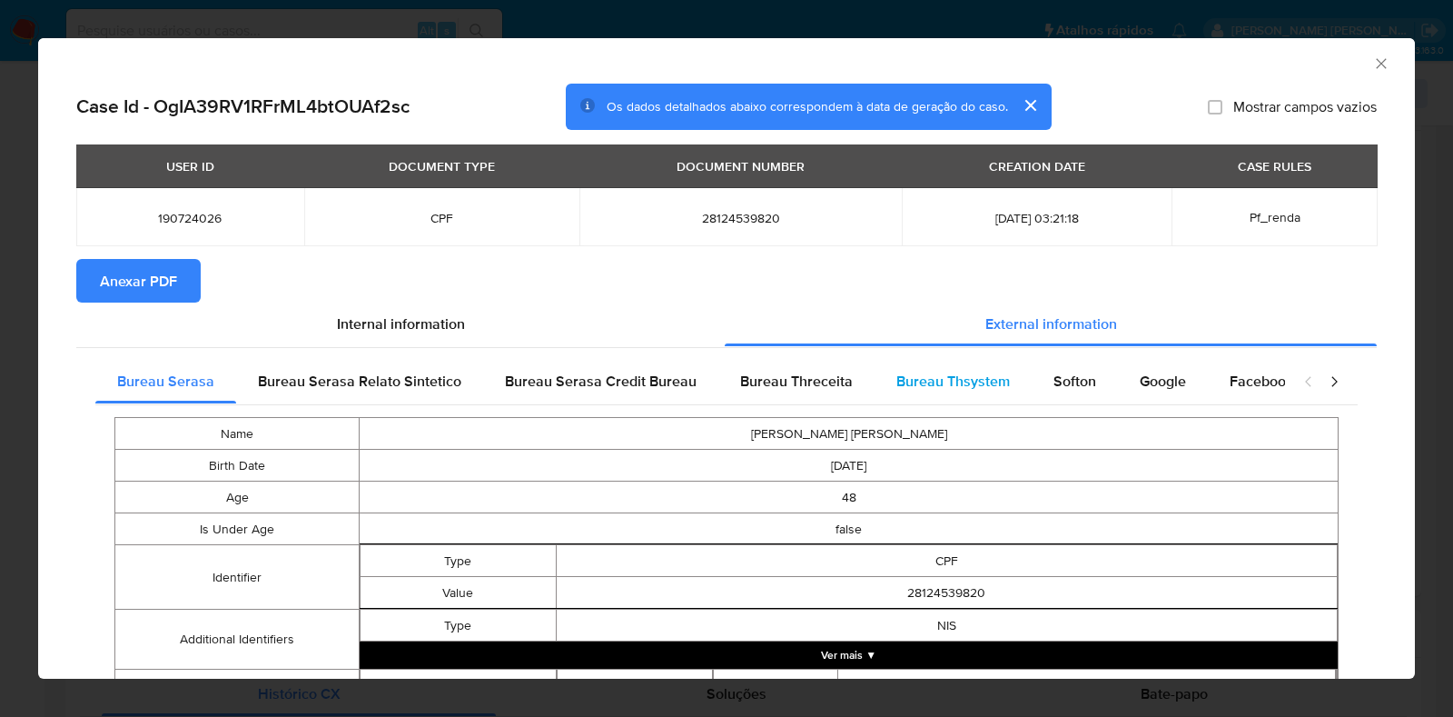
click at [957, 373] on span "Bureau Thsystem" at bounding box center [954, 381] width 114 height 21
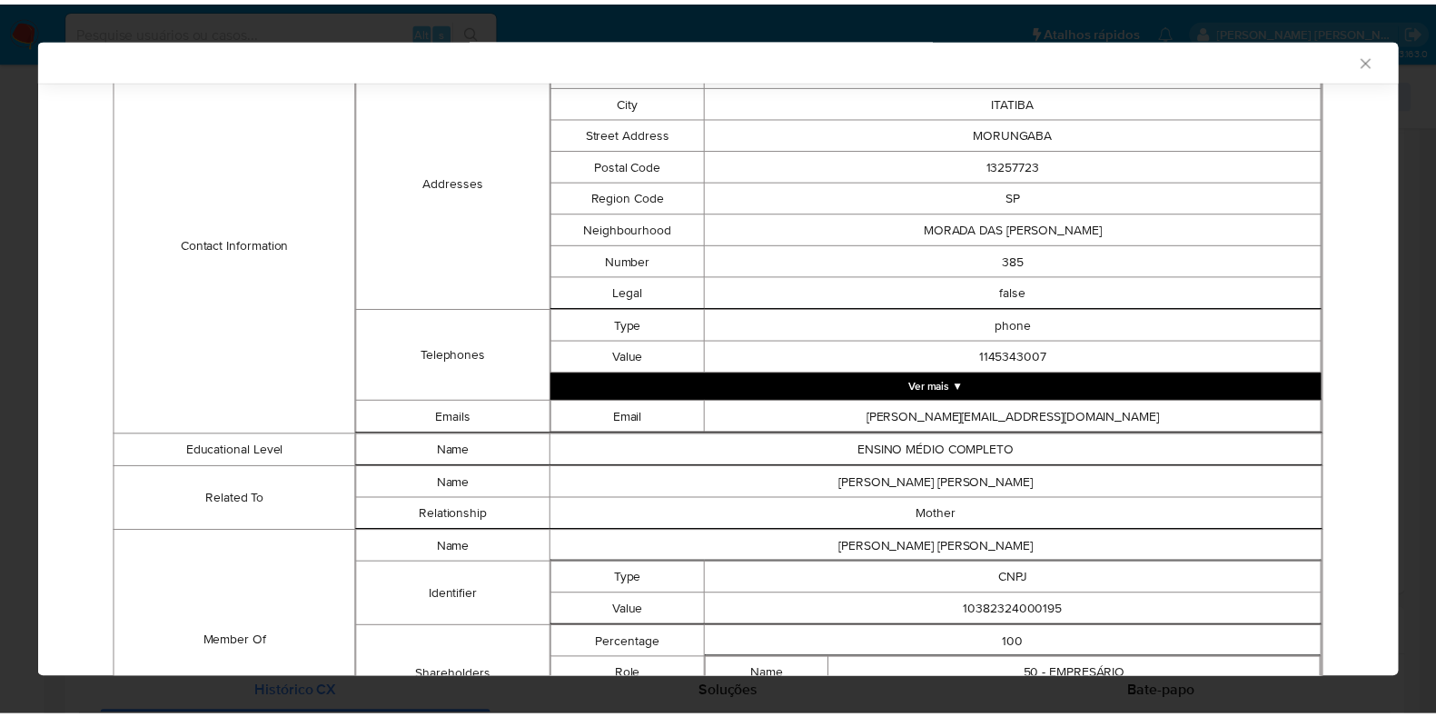
scroll to position [887, 0]
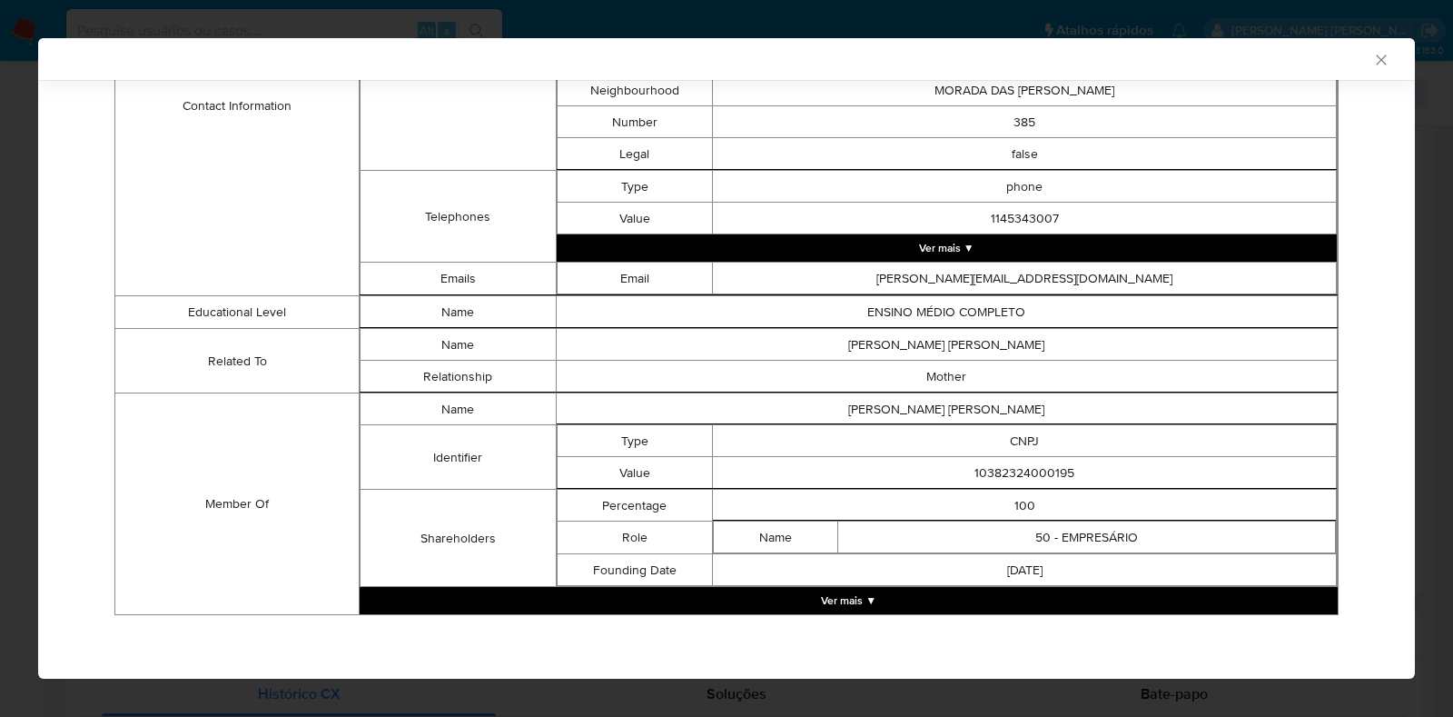
click at [985, 466] on td "10382324000195" at bounding box center [1025, 473] width 624 height 32
copy td "10382324000195"
click at [5, 270] on div "AML Data Collector Case Id - OgIA39RV1RFrML4btOUAf2sc Os dados detalhados abaix…" at bounding box center [726, 358] width 1453 height 717
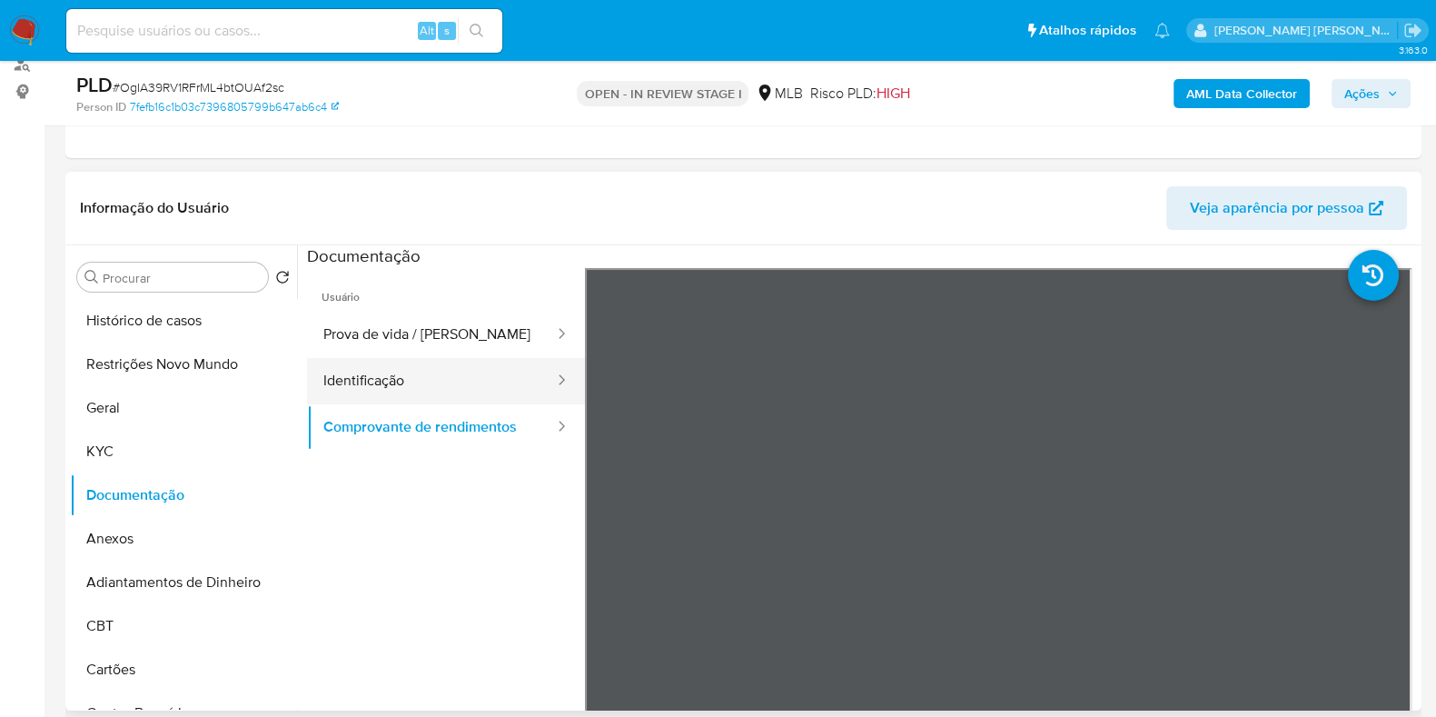
scroll to position [226, 0]
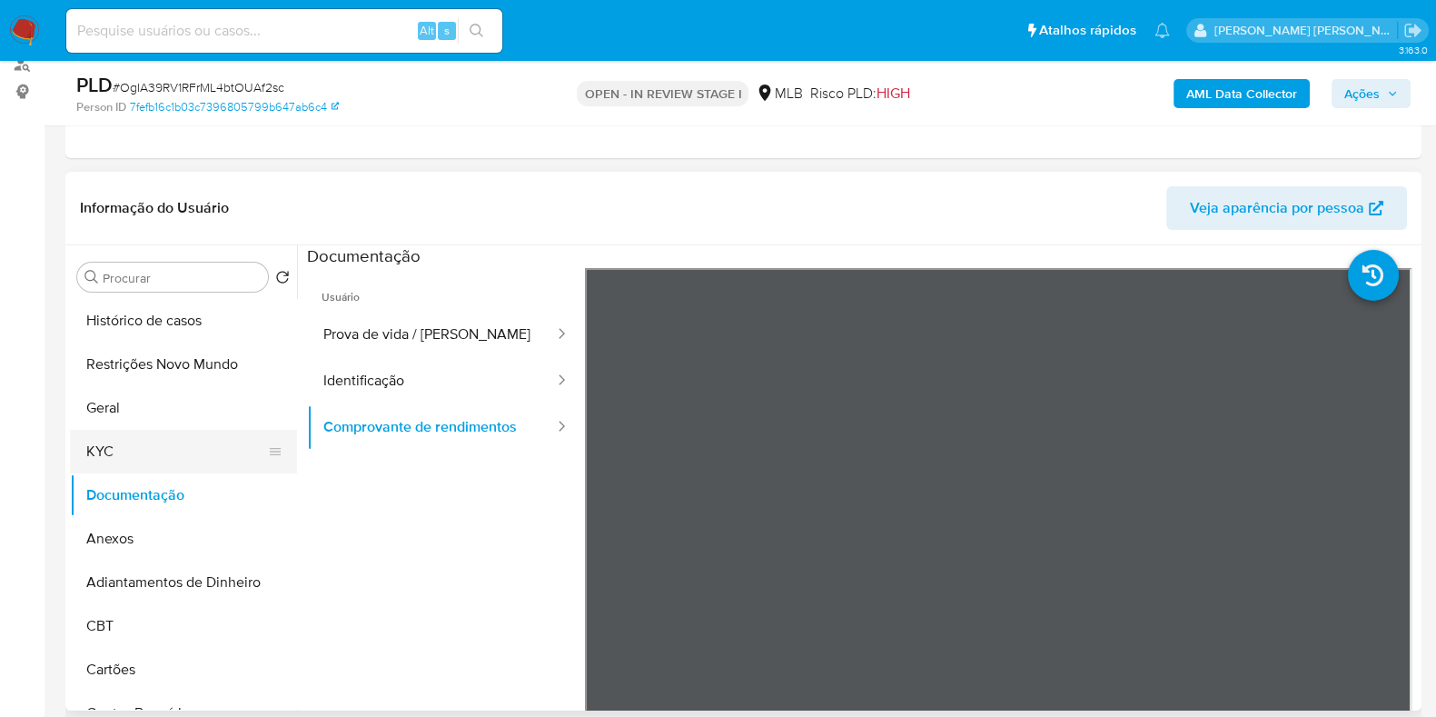
click at [167, 456] on button "KYC" at bounding box center [176, 452] width 213 height 44
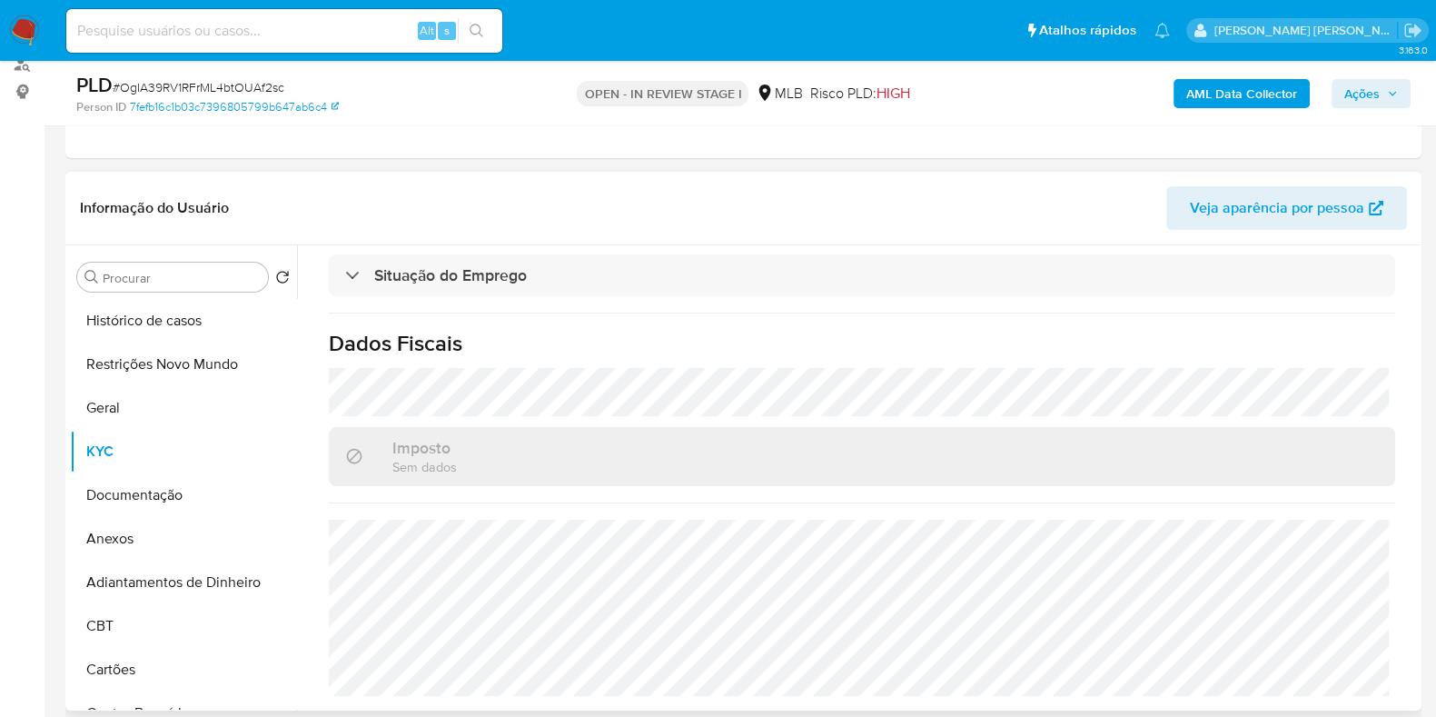
scroll to position [810, 0]
click at [131, 347] on button "Restrições Novo Mundo" at bounding box center [176, 364] width 213 height 44
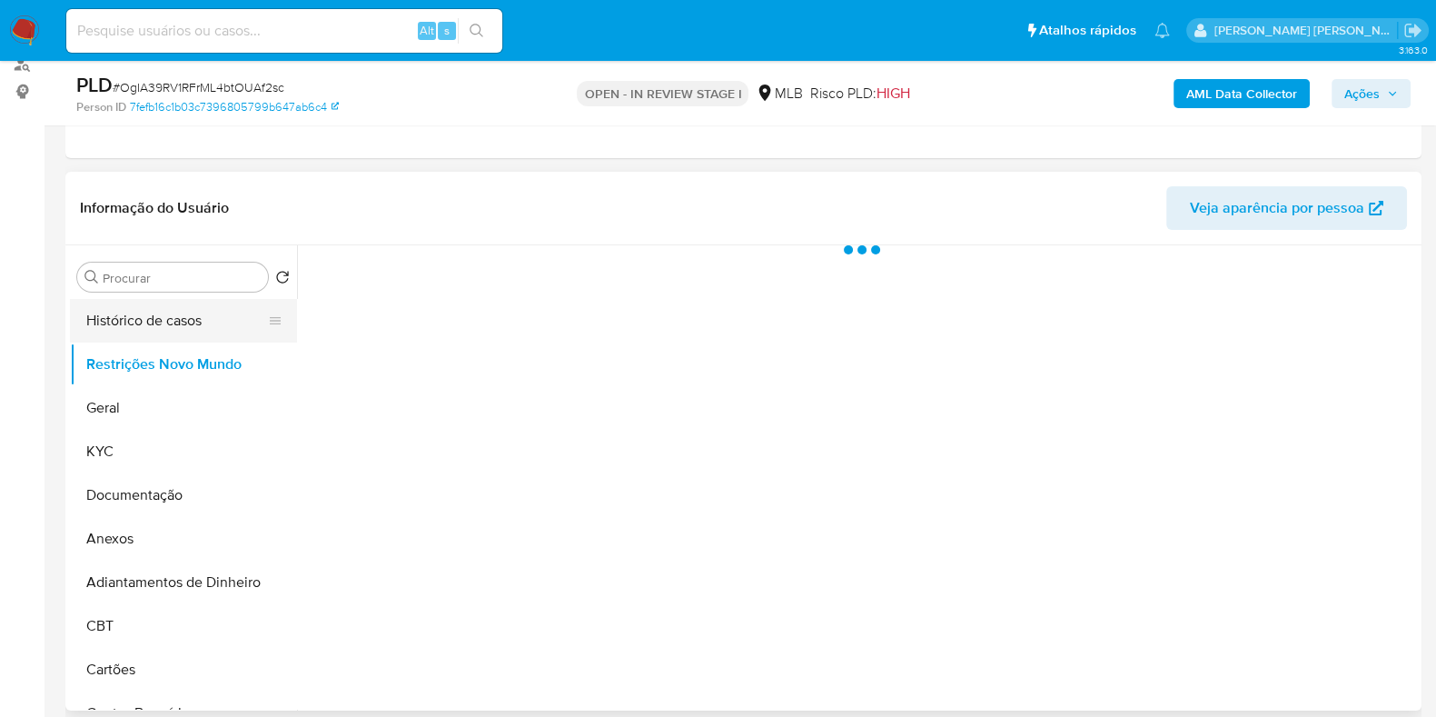
click at [106, 326] on button "Histórico de casos" at bounding box center [176, 321] width 213 height 44
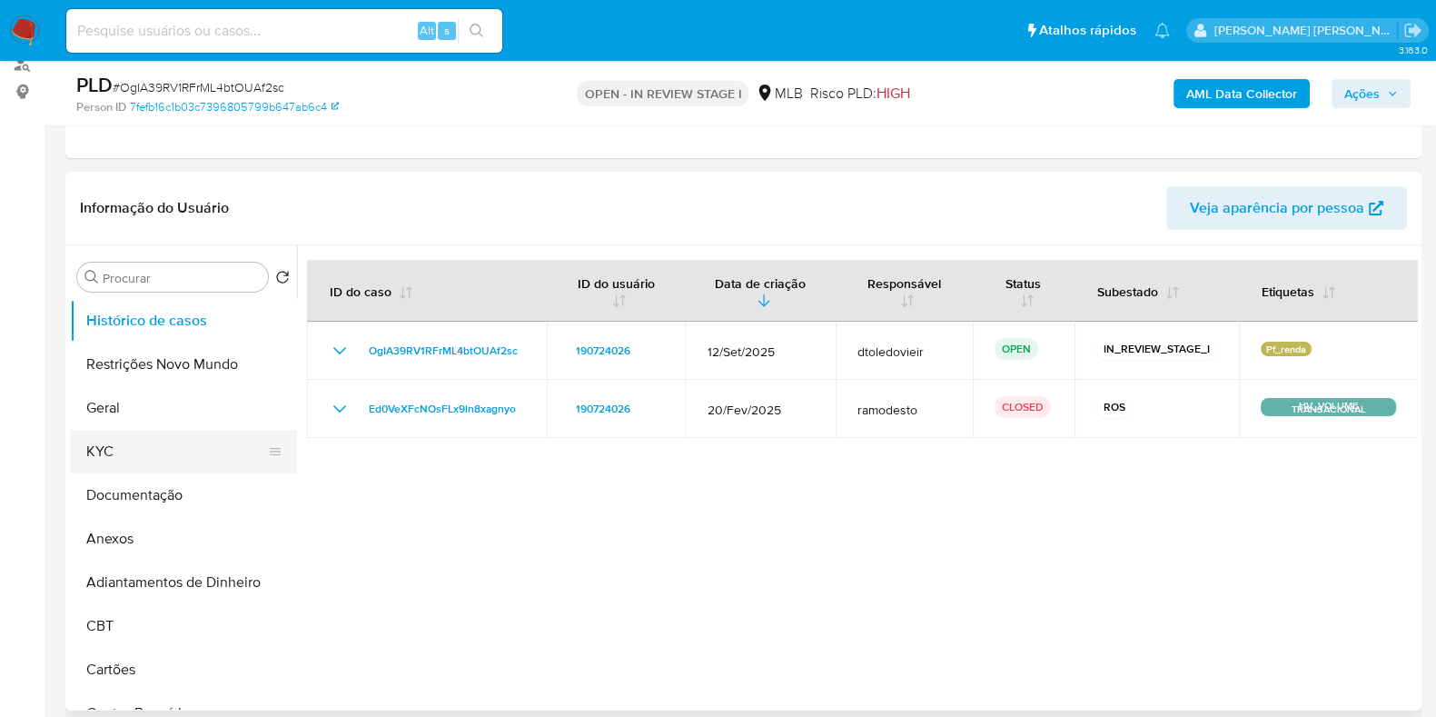
click at [117, 461] on button "KYC" at bounding box center [176, 452] width 213 height 44
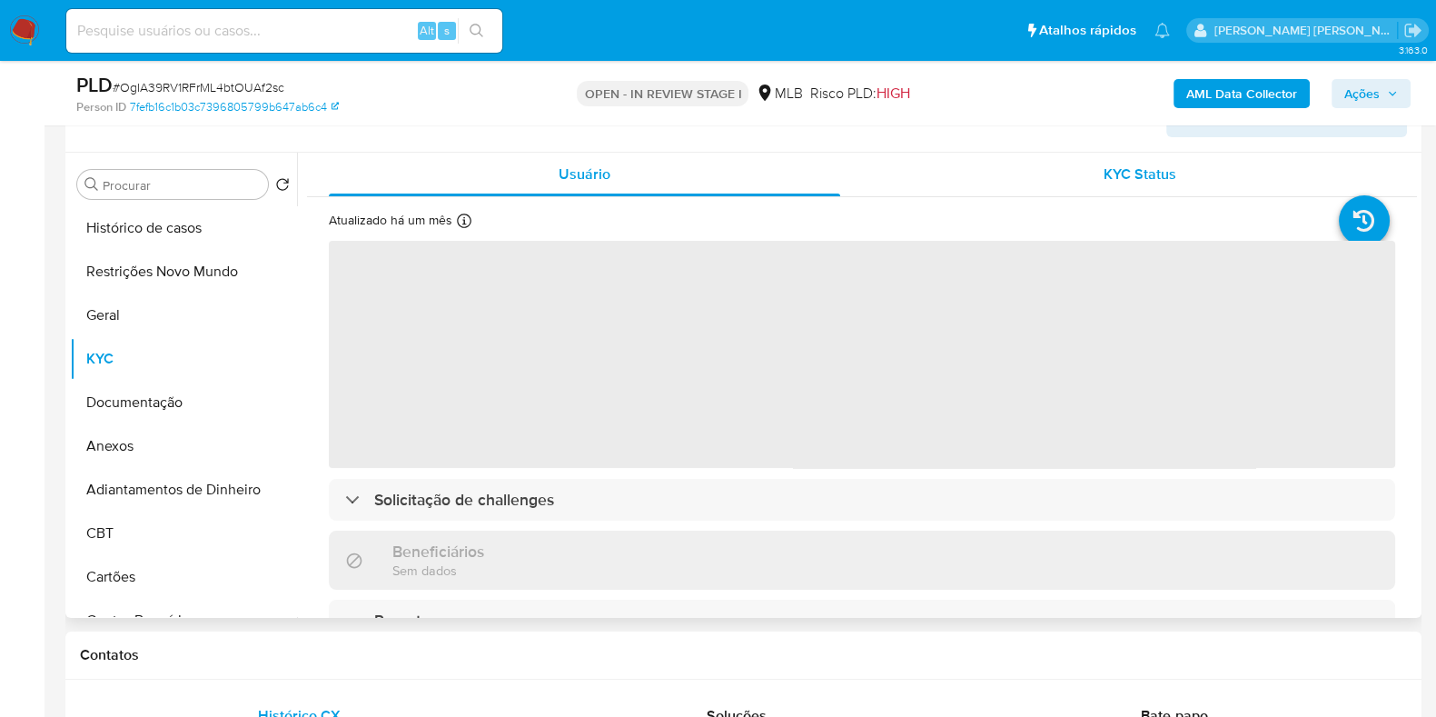
scroll to position [341, 0]
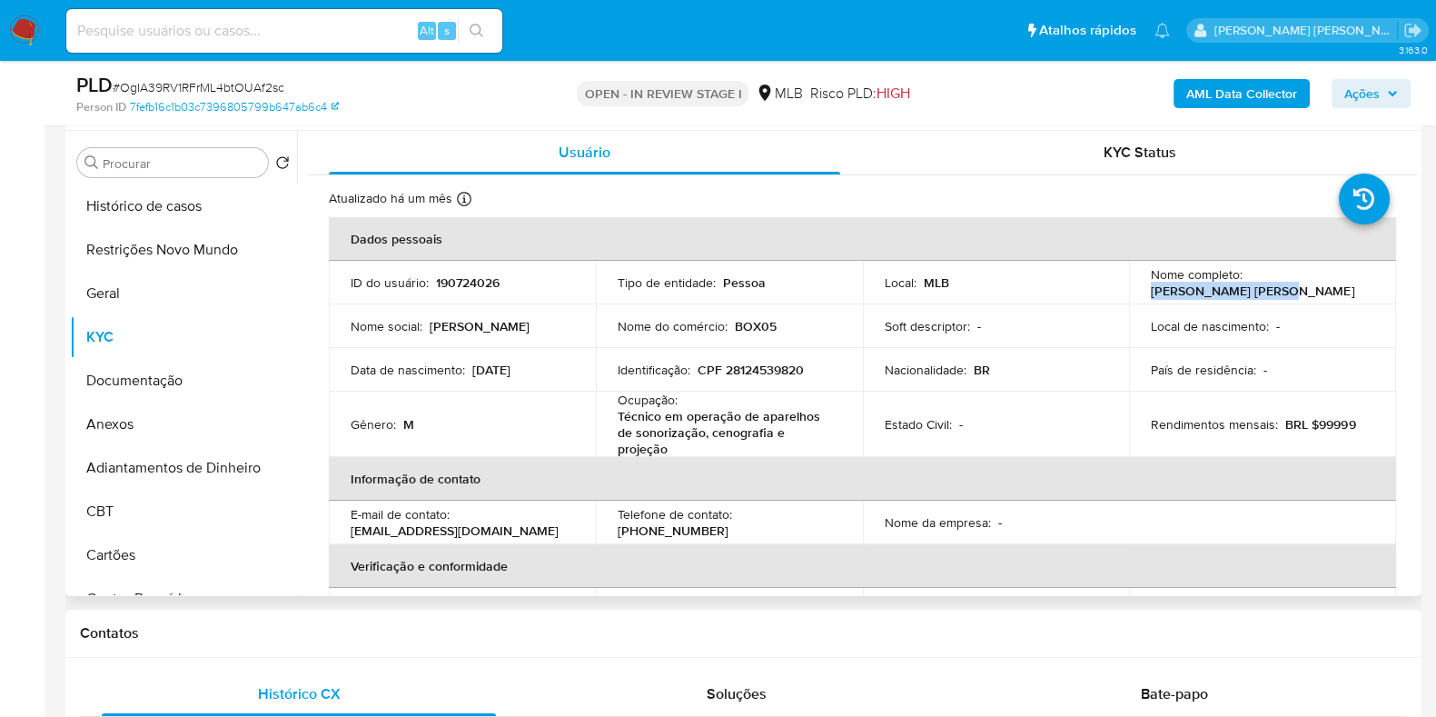
drag, startPoint x: 1295, startPoint y: 288, endPoint x: 1131, endPoint y: 295, distance: 164.6
click at [1131, 295] on td "Nome completo : Marcos Paulo Bragato" at bounding box center [1262, 283] width 267 height 44
copy p "[PERSON_NAME] [PERSON_NAME]"
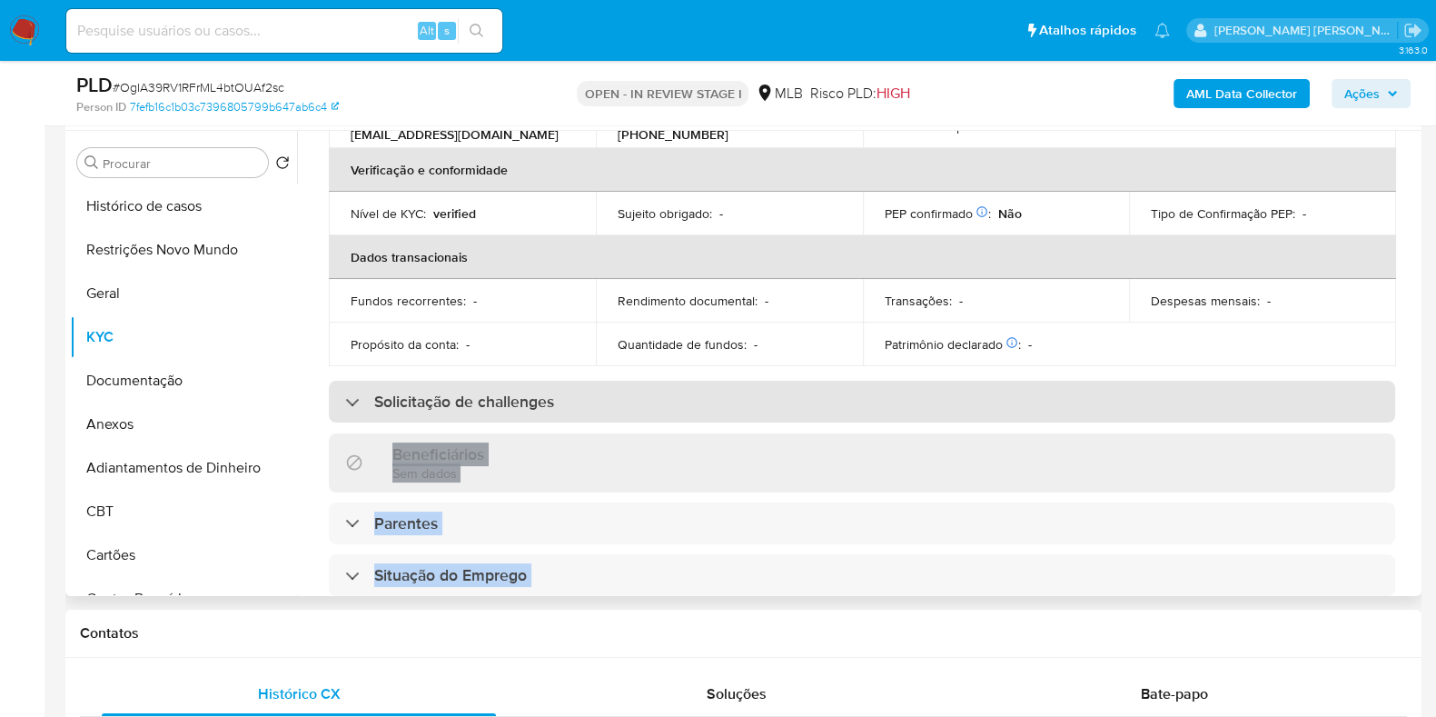
scroll to position [0, 0]
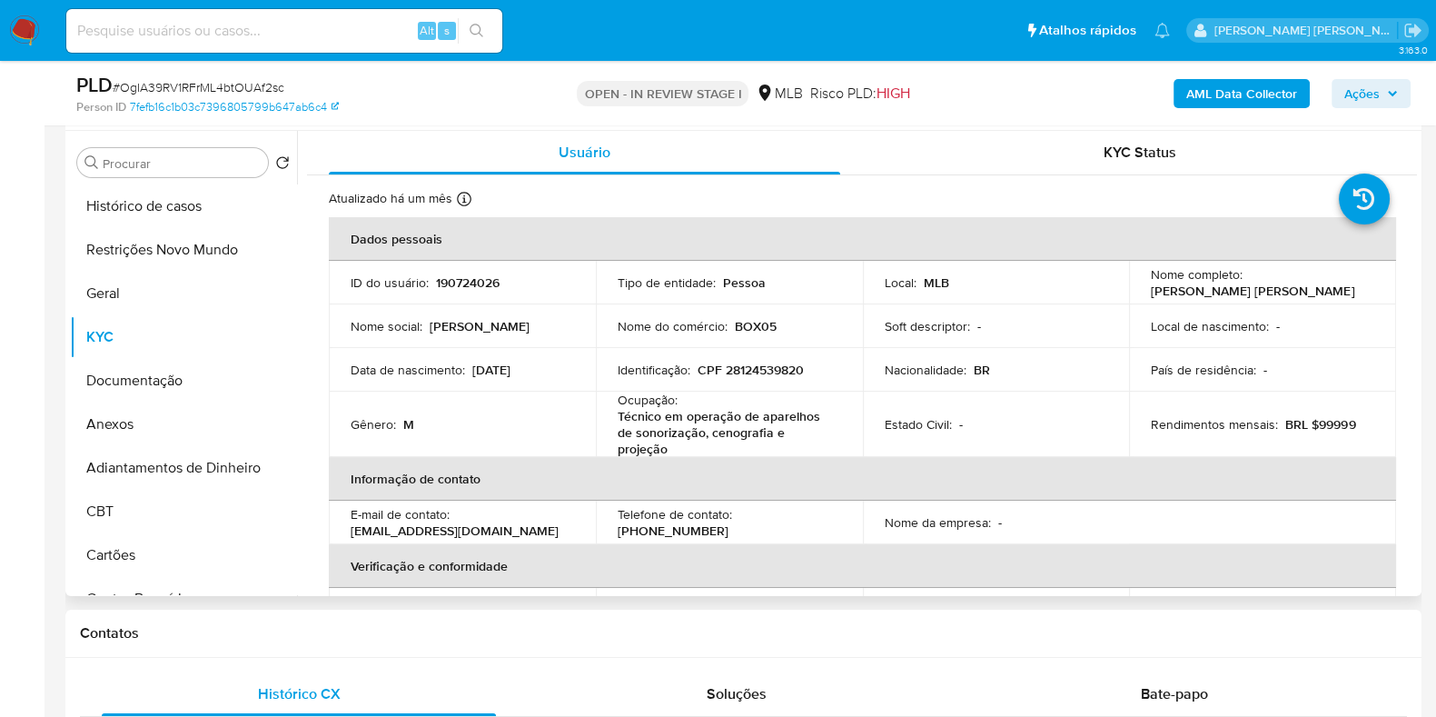
click at [786, 365] on p "CPF 28124539820" at bounding box center [751, 370] width 106 height 16
copy p "28124539820"
click at [175, 237] on button "Restrições Novo Mundo" at bounding box center [176, 250] width 213 height 44
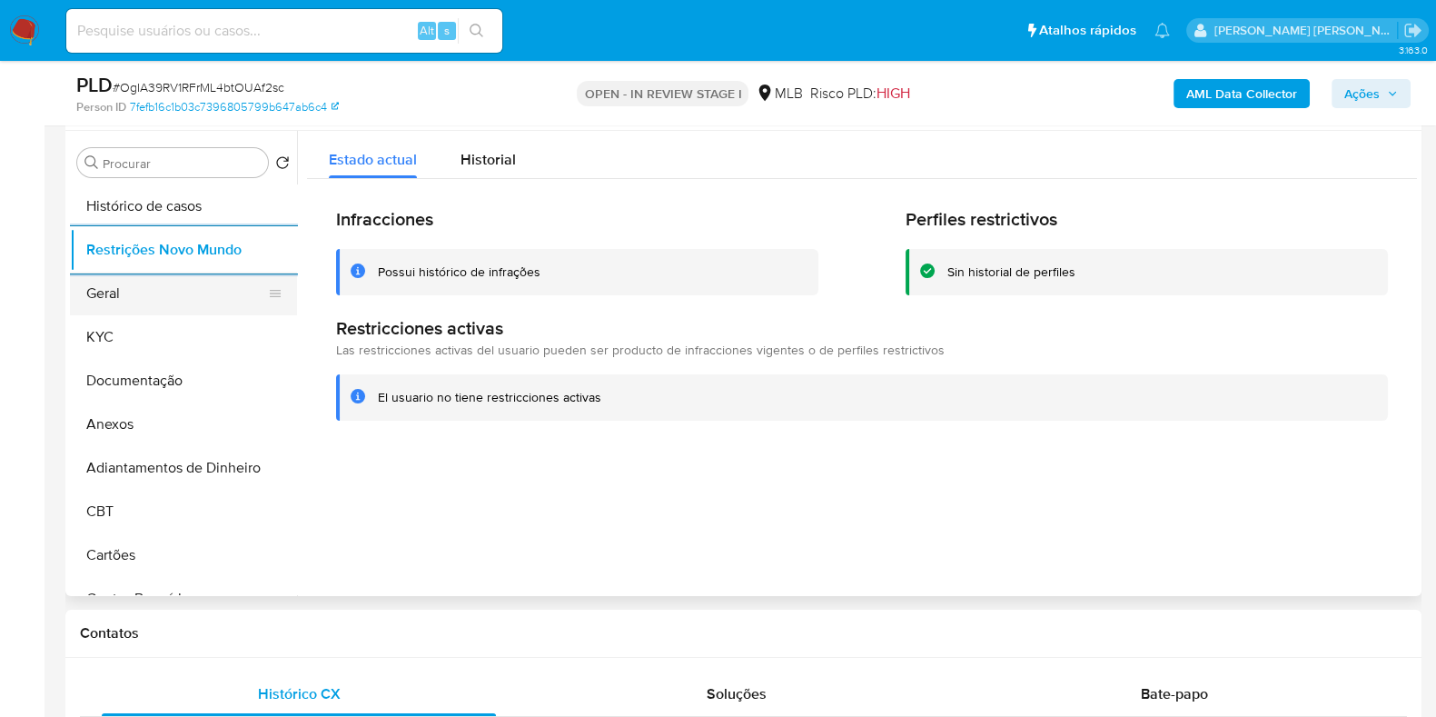
drag, startPoint x: 125, startPoint y: 279, endPoint x: 193, endPoint y: 296, distance: 69.4
click at [125, 279] on button "Geral" at bounding box center [176, 294] width 213 height 44
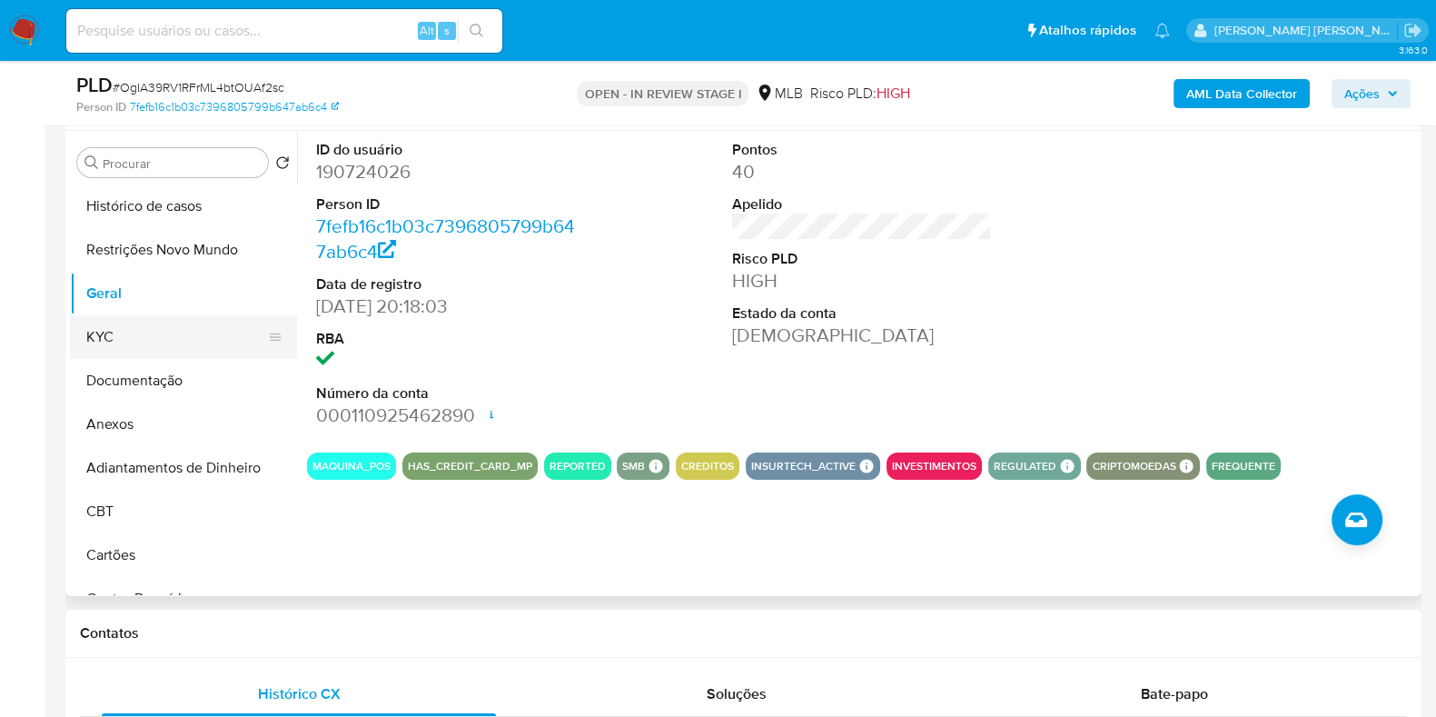
click at [141, 336] on button "KYC" at bounding box center [176, 337] width 213 height 44
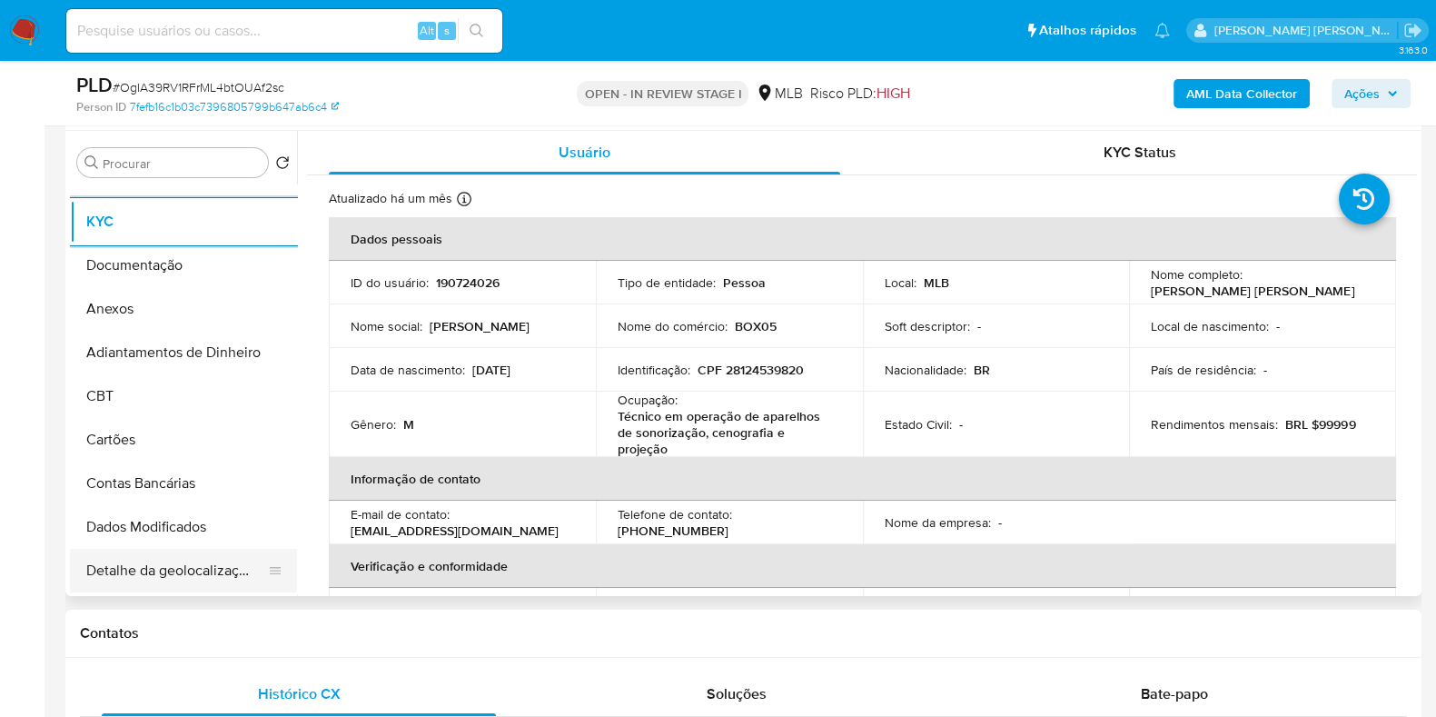
scroll to position [341, 0]
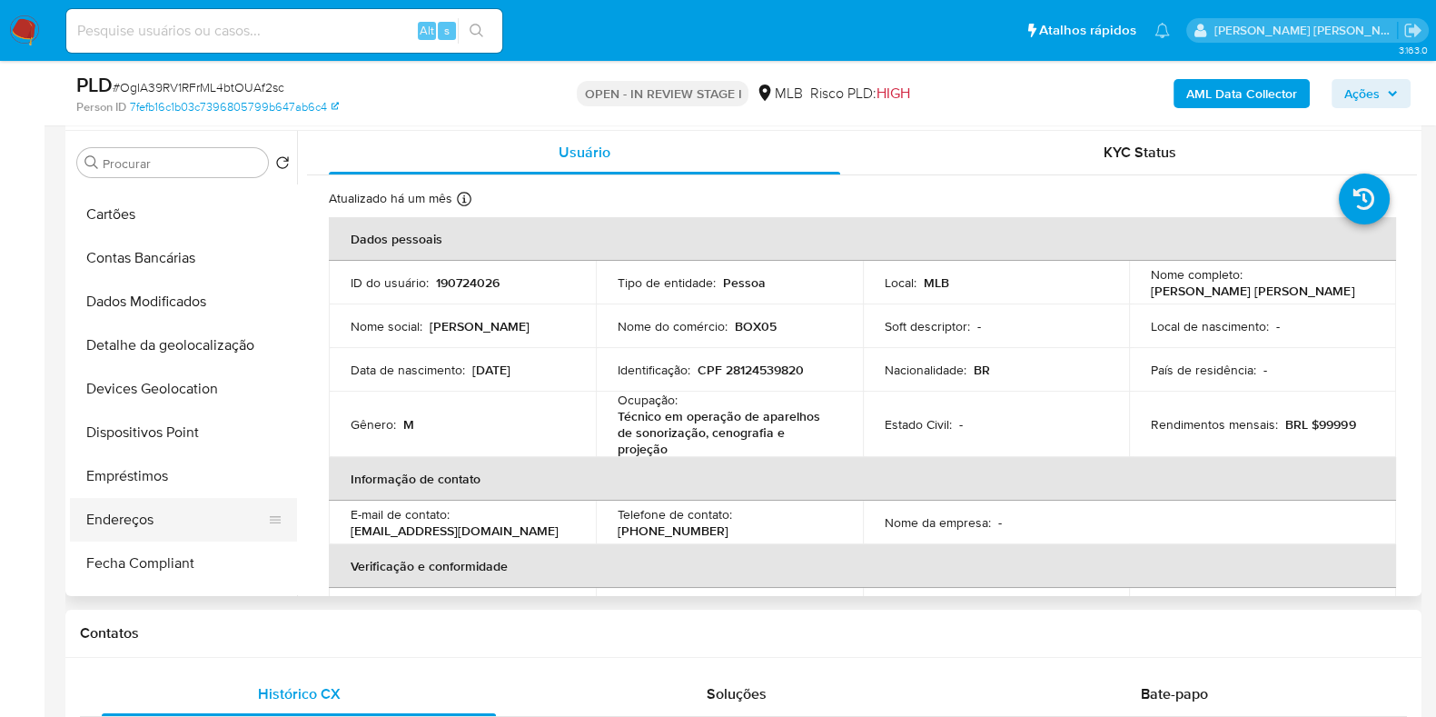
click at [126, 527] on button "Endereços" at bounding box center [176, 520] width 213 height 44
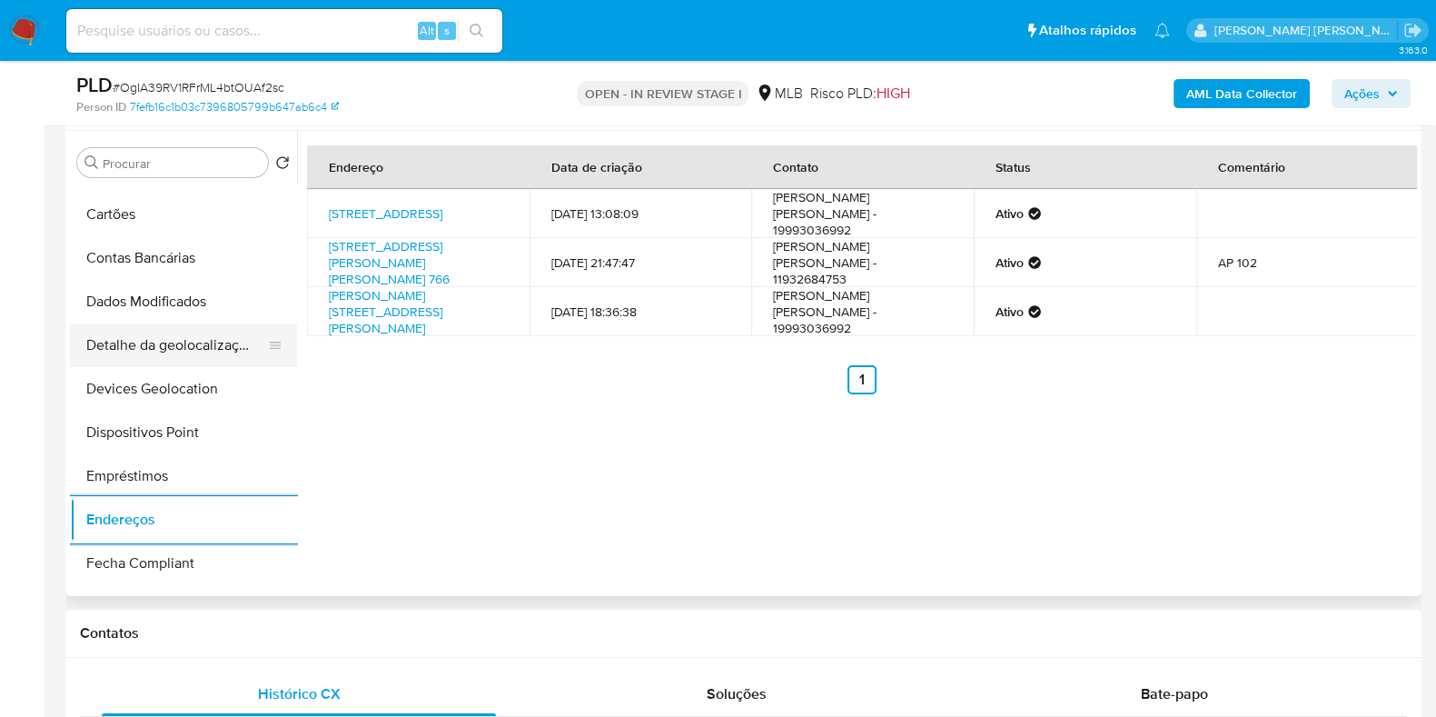
click at [173, 332] on button "Detalhe da geolocalização" at bounding box center [176, 345] width 213 height 44
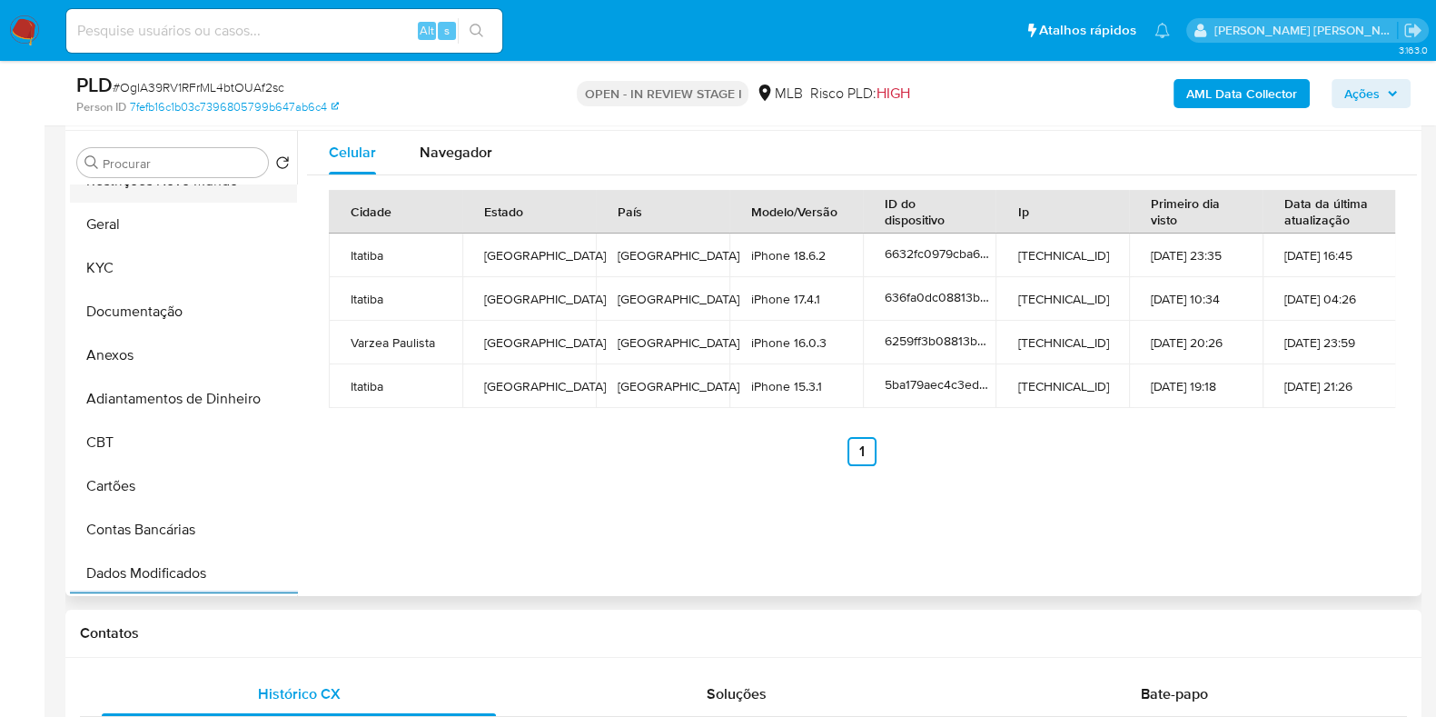
scroll to position [0, 0]
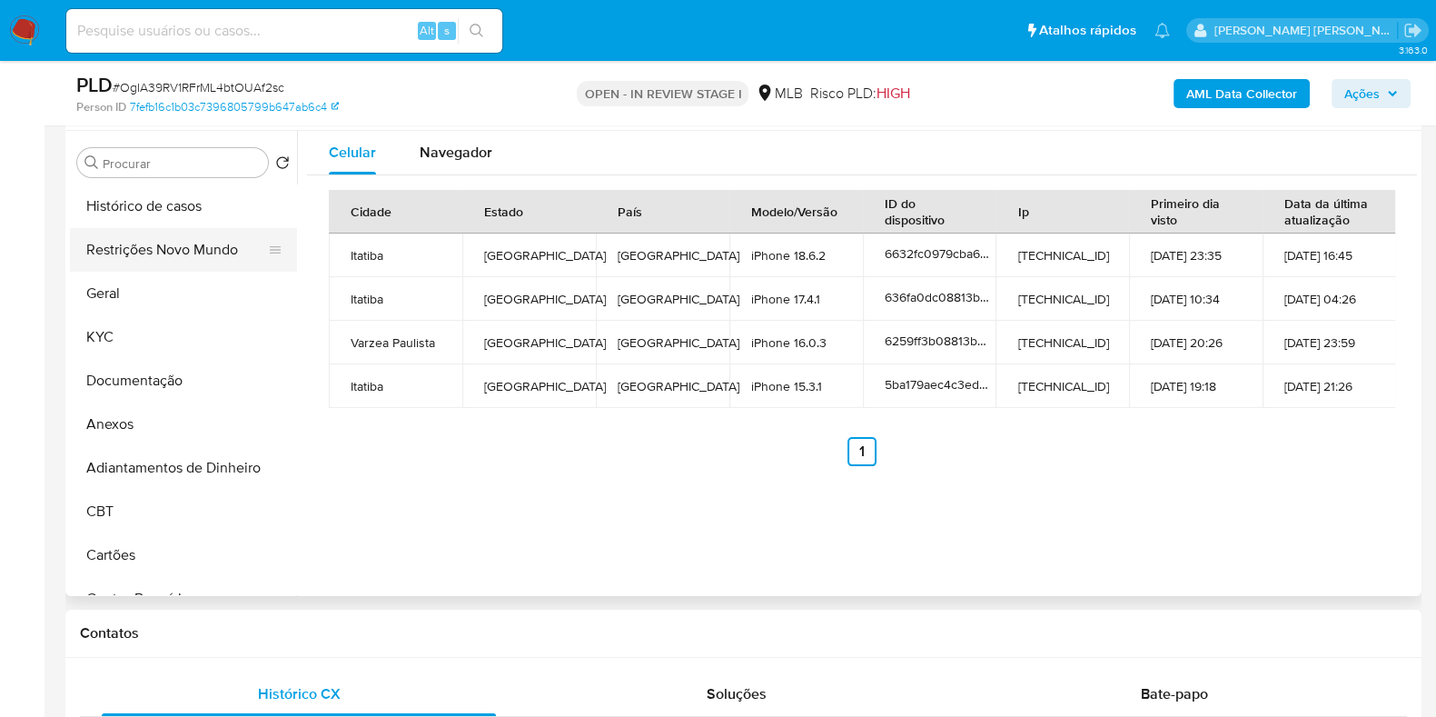
click at [141, 243] on button "Restrições Novo Mundo" at bounding box center [176, 250] width 213 height 44
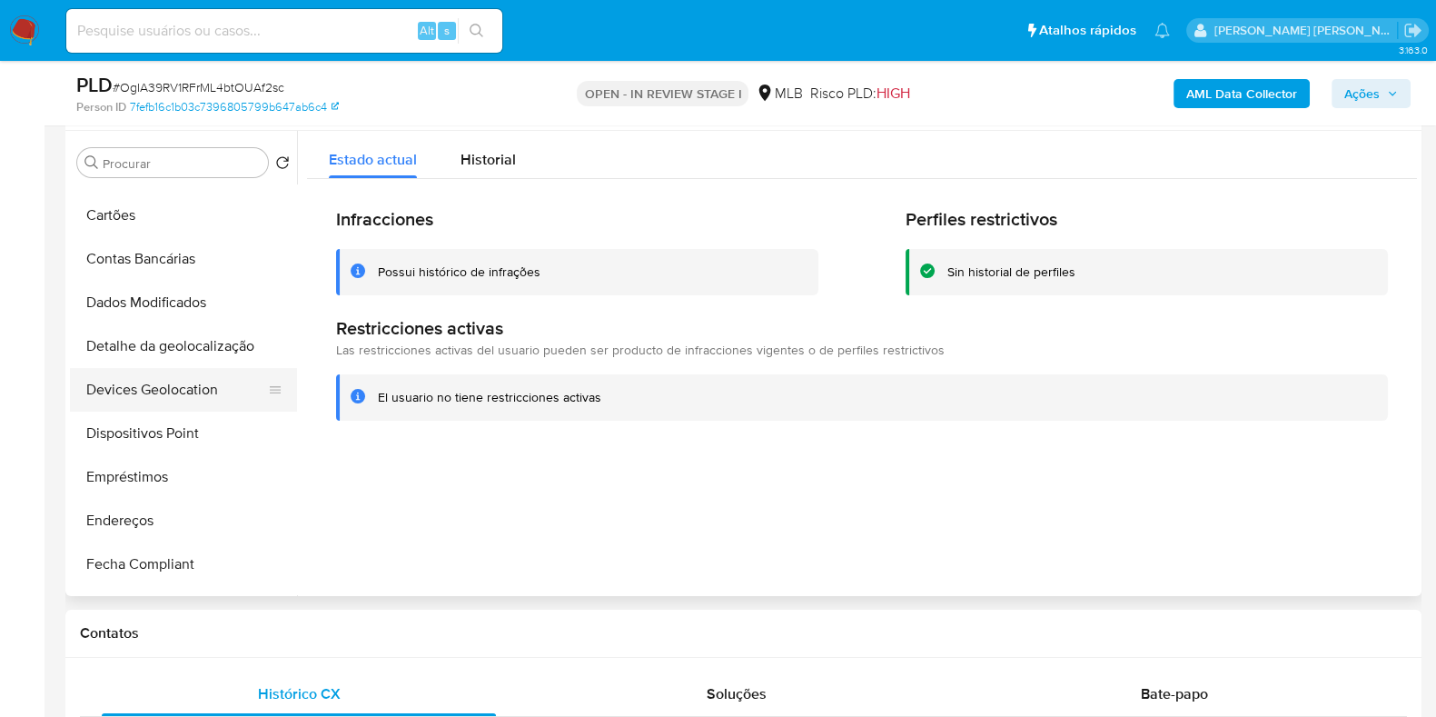
scroll to position [341, 0]
click at [189, 422] on button "Dispositivos Point" at bounding box center [176, 433] width 213 height 44
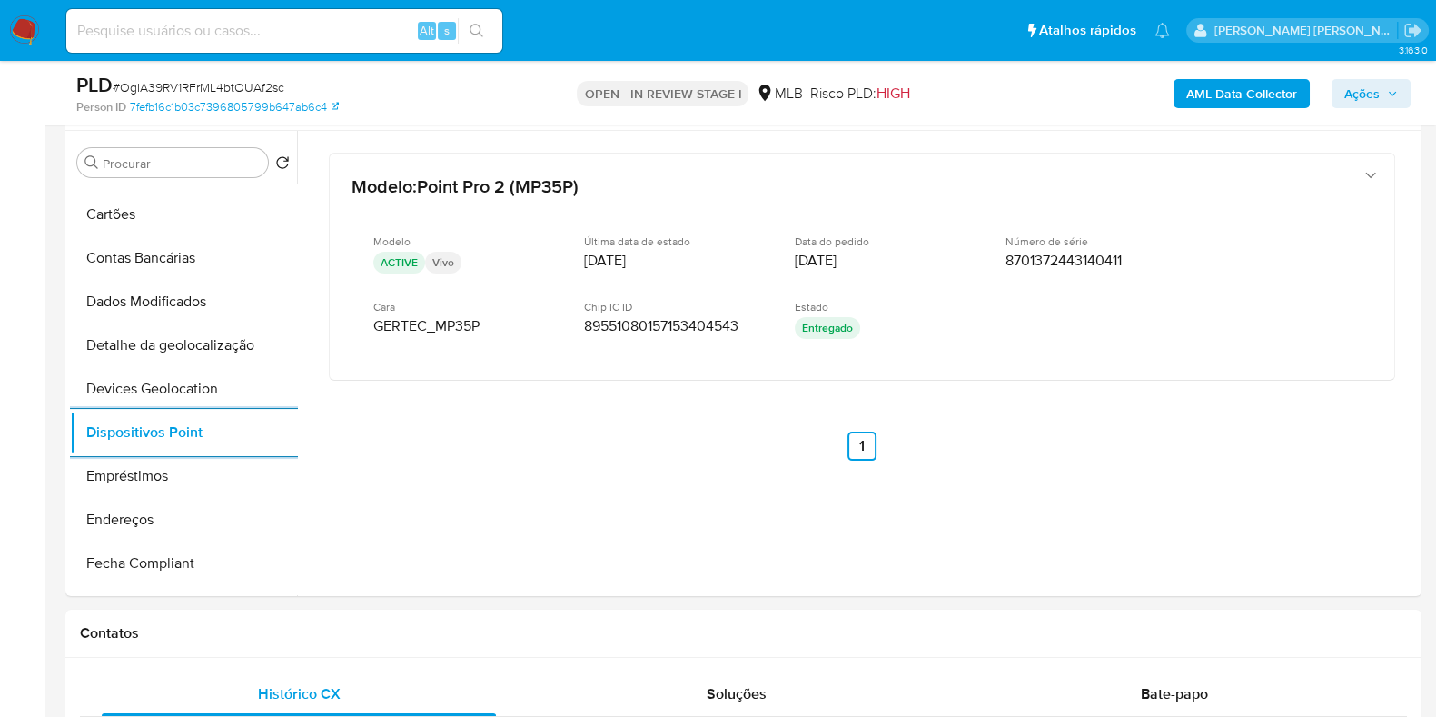
click at [1213, 98] on b "AML Data Collector" at bounding box center [1241, 93] width 111 height 29
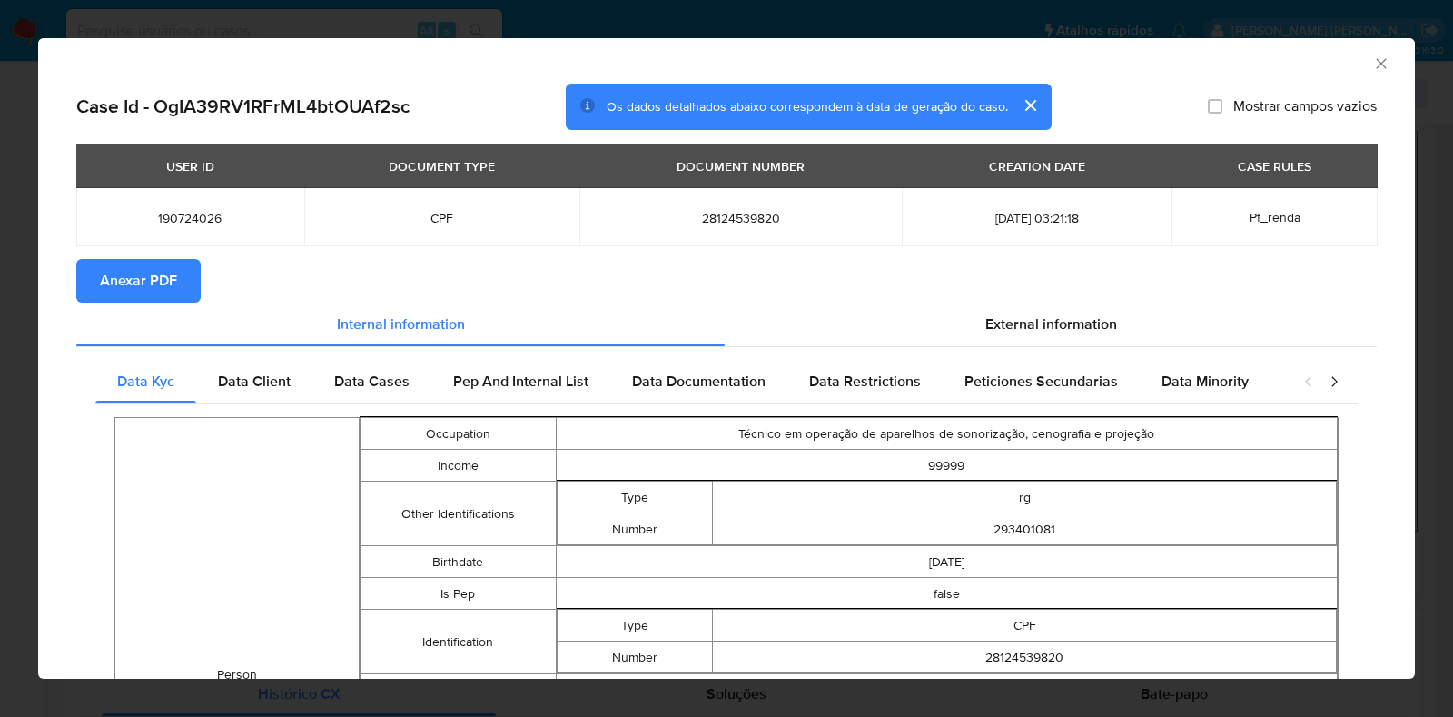
click at [134, 270] on span "Anexar PDF" at bounding box center [138, 281] width 77 height 40
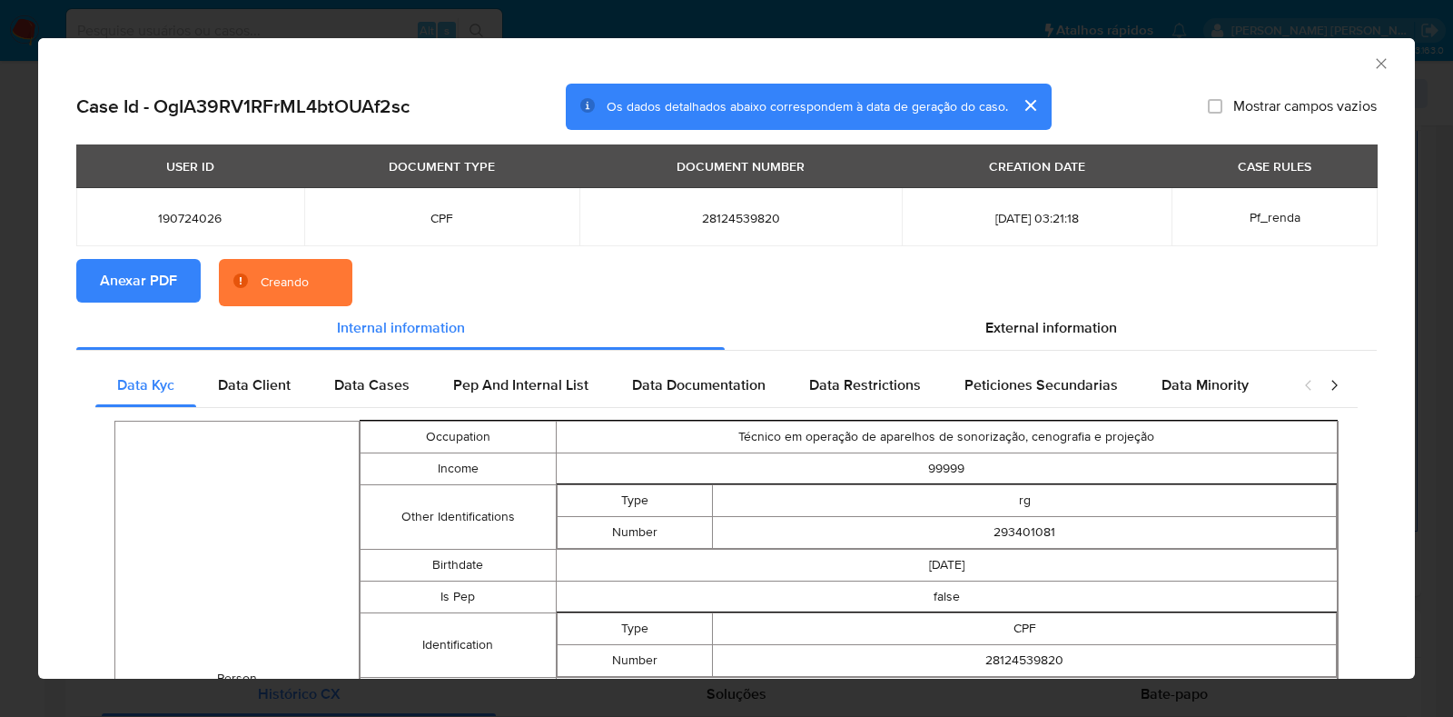
click at [0, 281] on div "AML Data Collector Case Id - OgIA39RV1RFrML4btOUAf2sc Os dados detalhados abaix…" at bounding box center [726, 358] width 1453 height 717
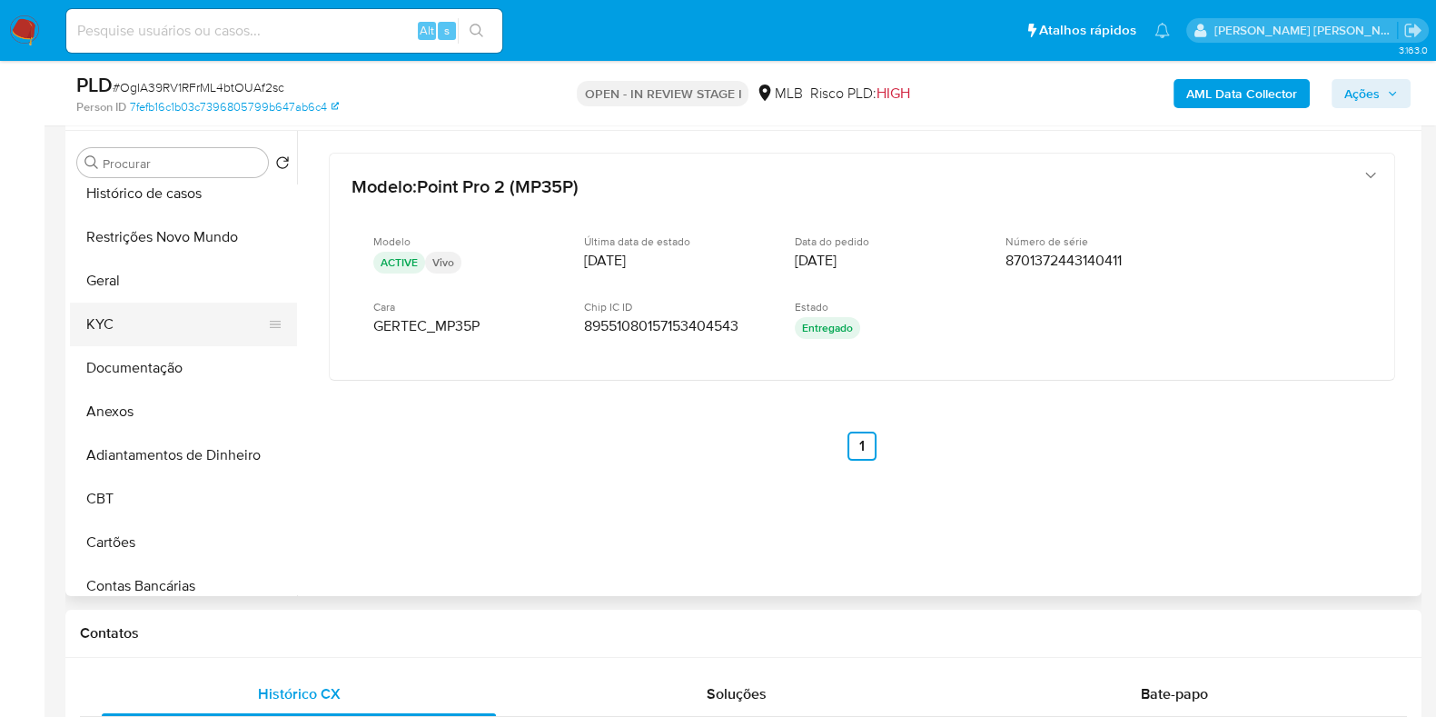
scroll to position [0, 0]
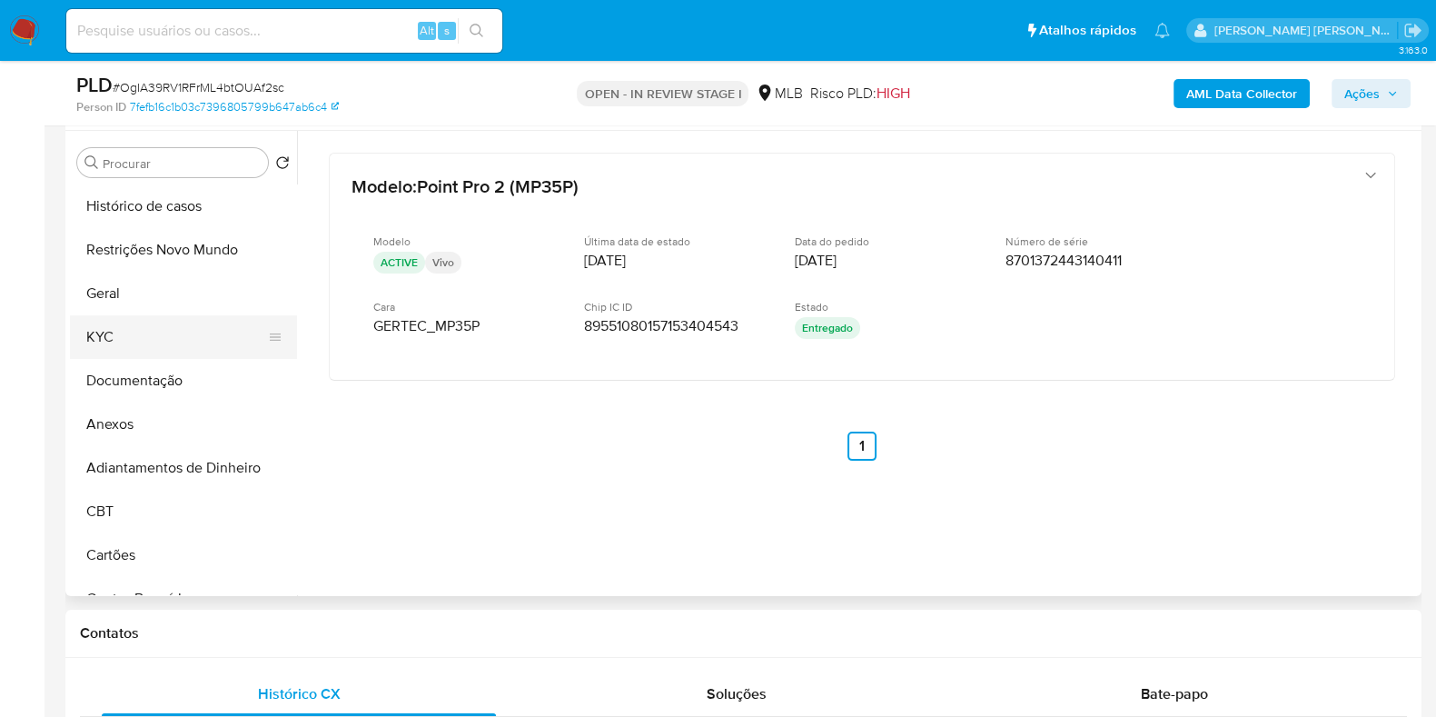
click at [165, 336] on button "KYC" at bounding box center [176, 337] width 213 height 44
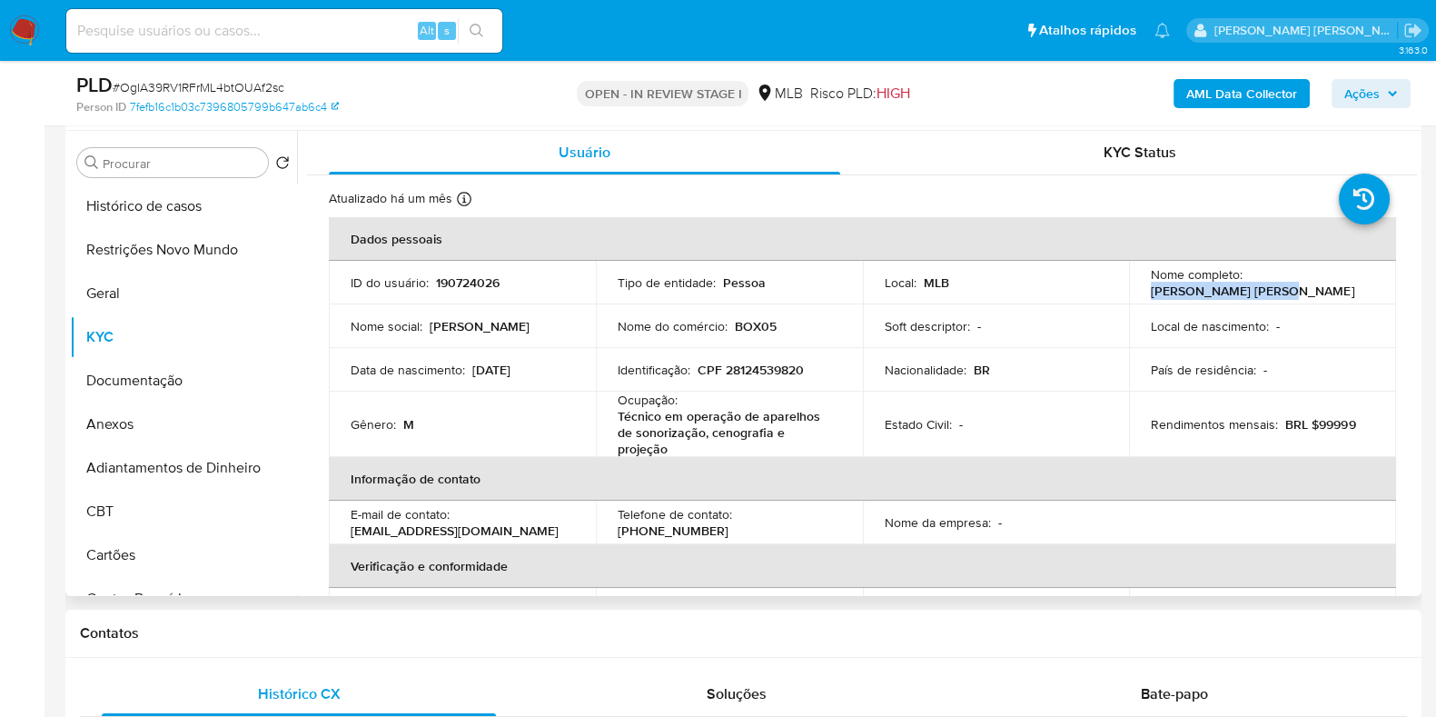
drag, startPoint x: 1281, startPoint y: 292, endPoint x: 1136, endPoint y: 301, distance: 144.7
click at [1136, 301] on td "Nome completo : Marcos Paulo Bragato" at bounding box center [1262, 283] width 267 height 44
copy p "Marcos Paulo Bragato"
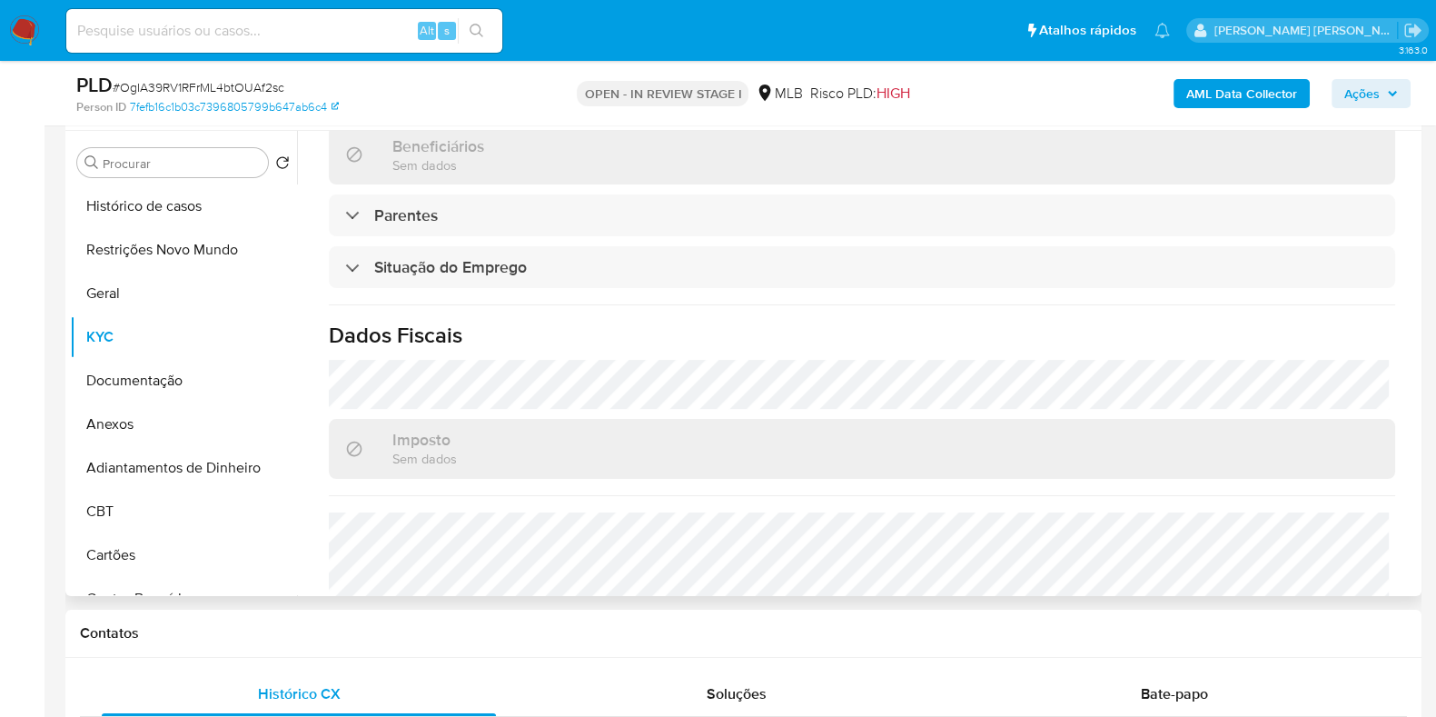
scroll to position [810, 0]
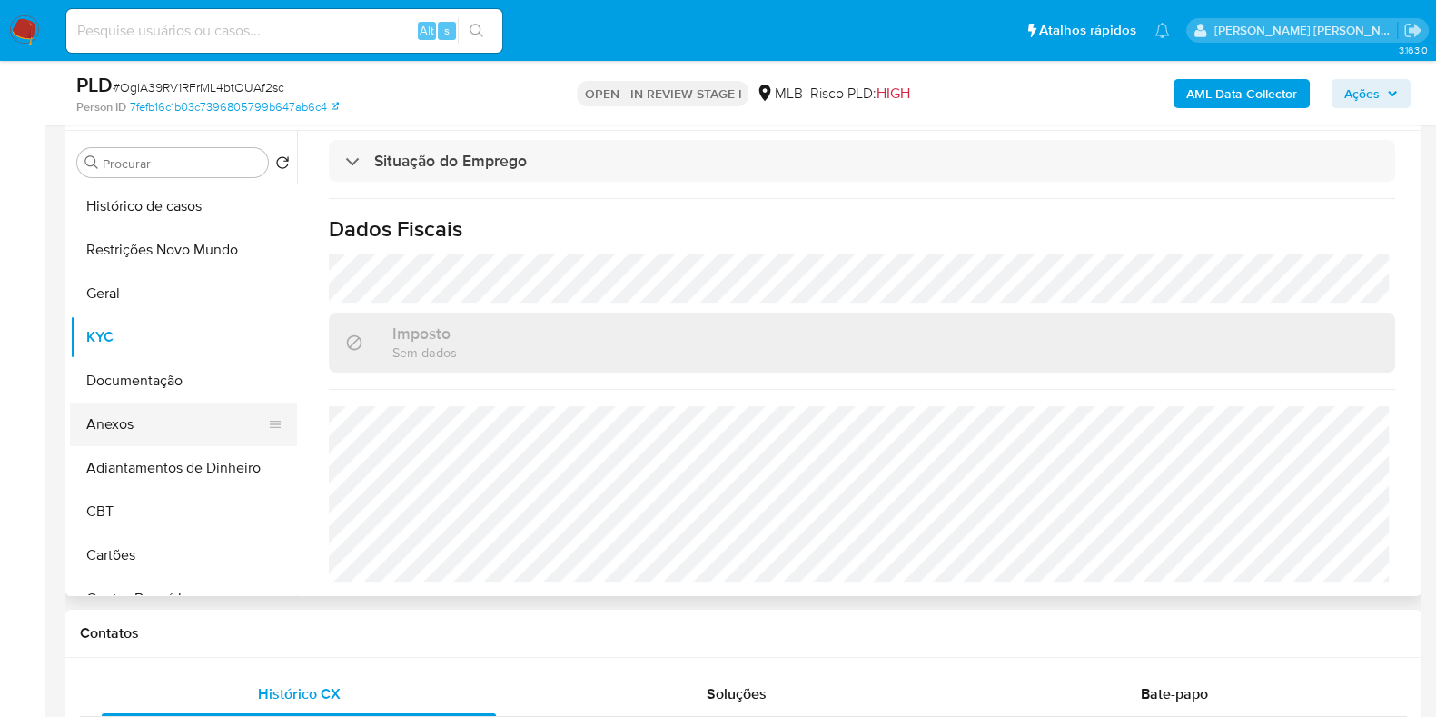
drag, startPoint x: 114, startPoint y: 430, endPoint x: 200, endPoint y: 423, distance: 86.5
click at [114, 431] on button "Anexos" at bounding box center [176, 424] width 213 height 44
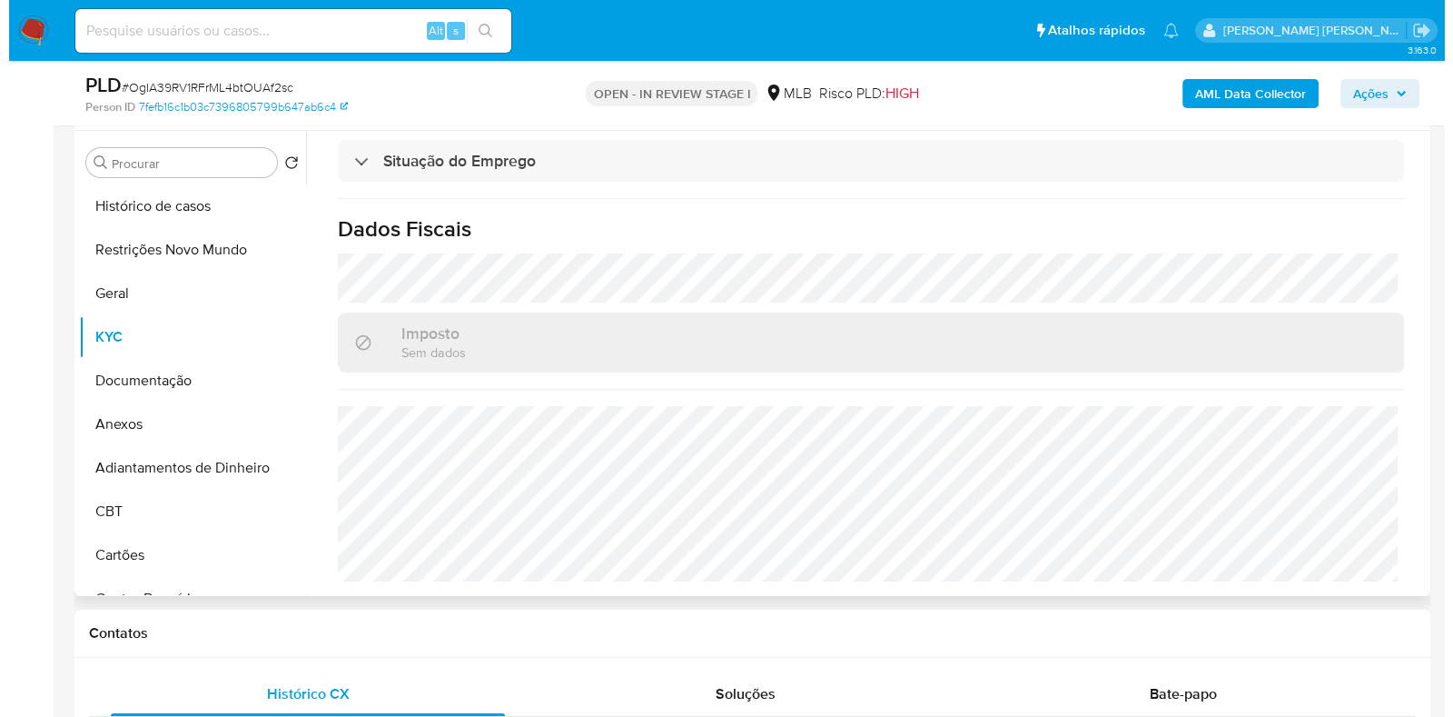
scroll to position [0, 0]
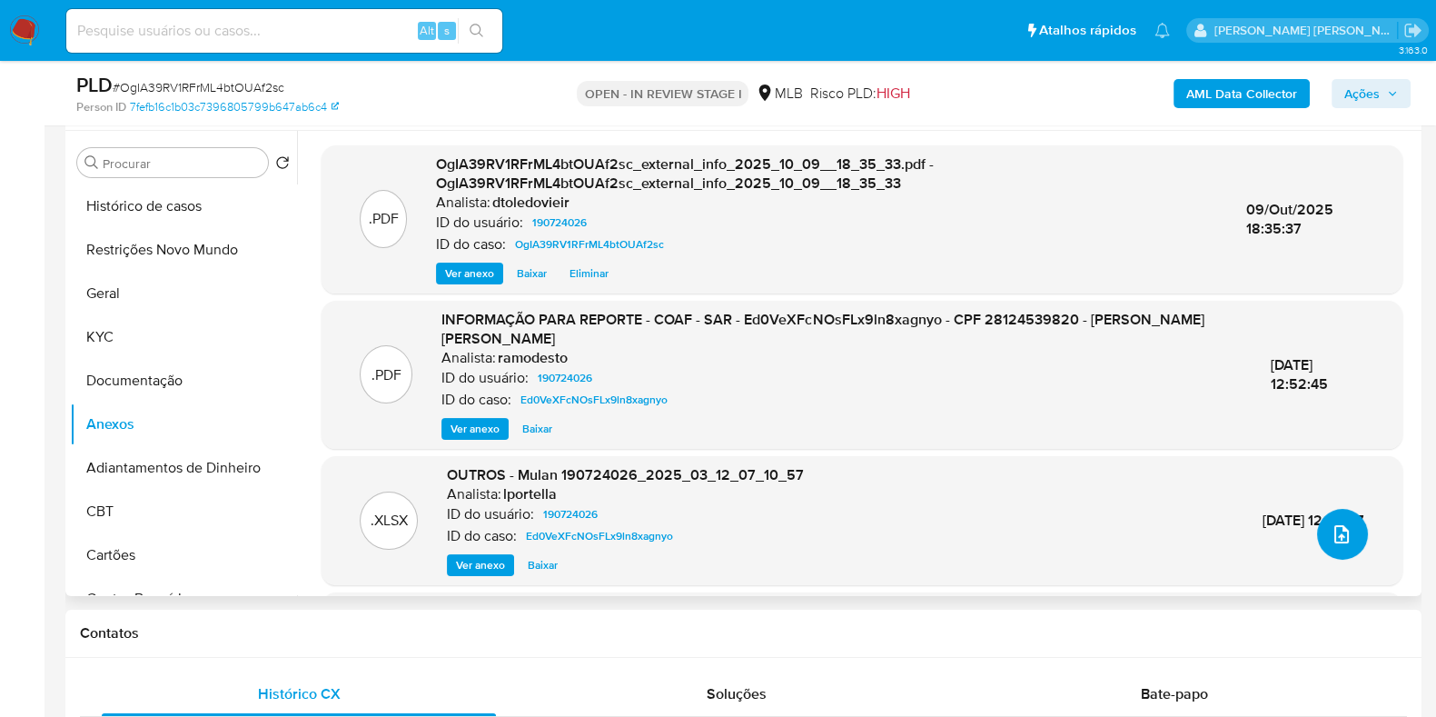
click at [1332, 539] on icon "upload-file" at bounding box center [1342, 534] width 22 height 22
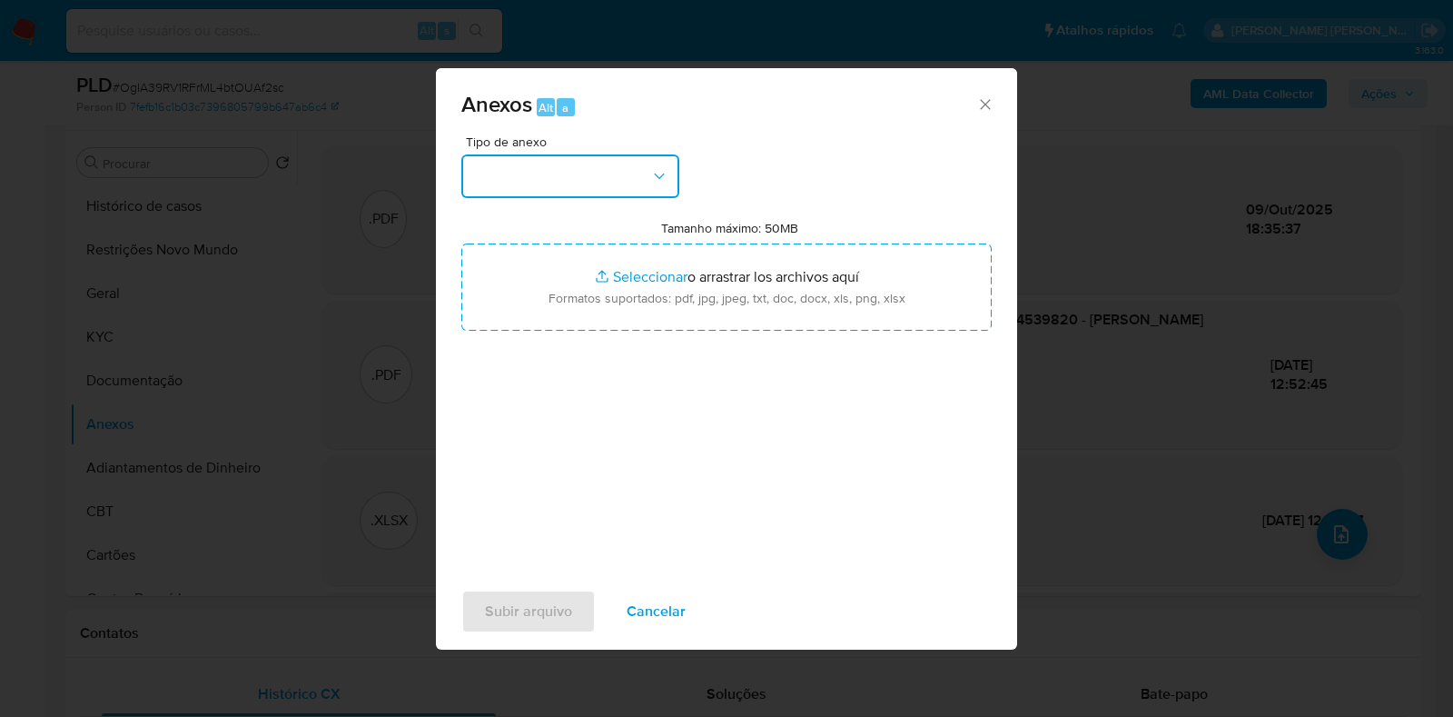
click at [600, 179] on button "button" at bounding box center [570, 176] width 218 height 44
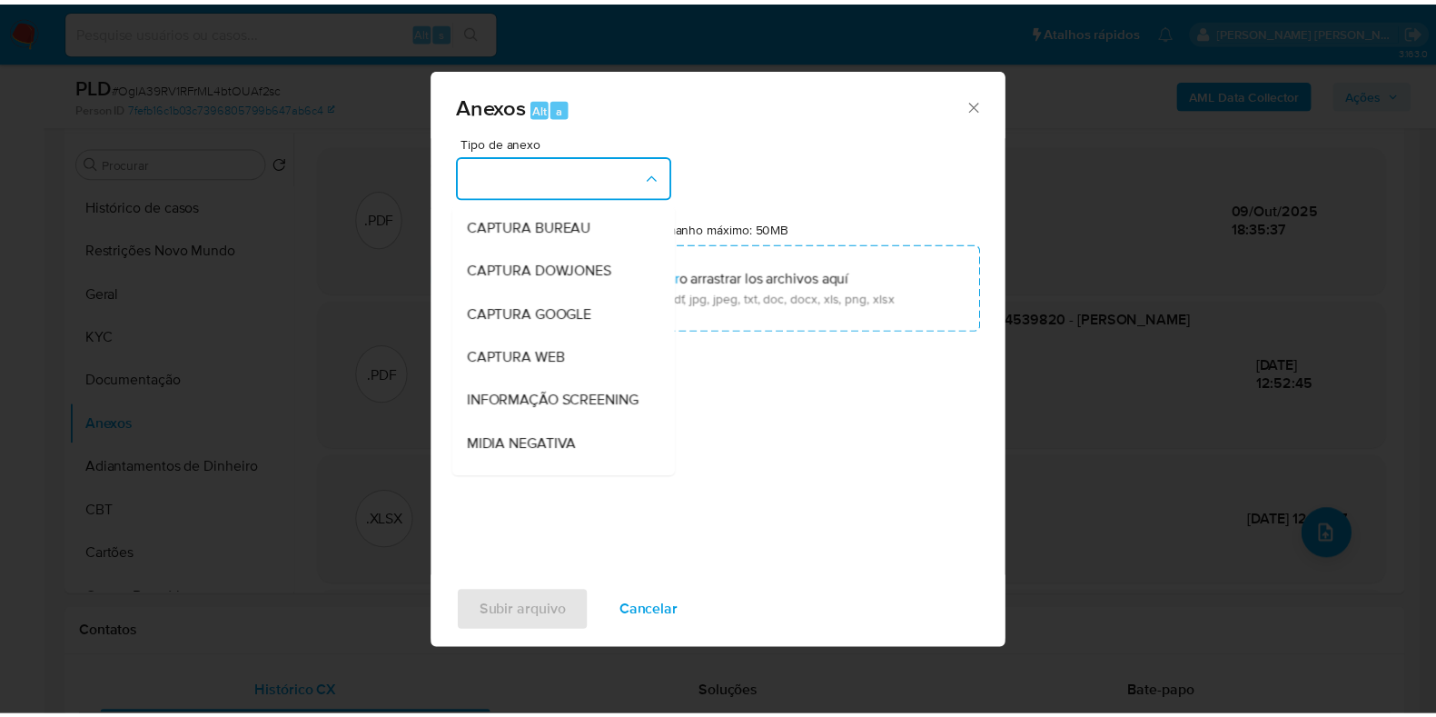
scroll to position [280, 0]
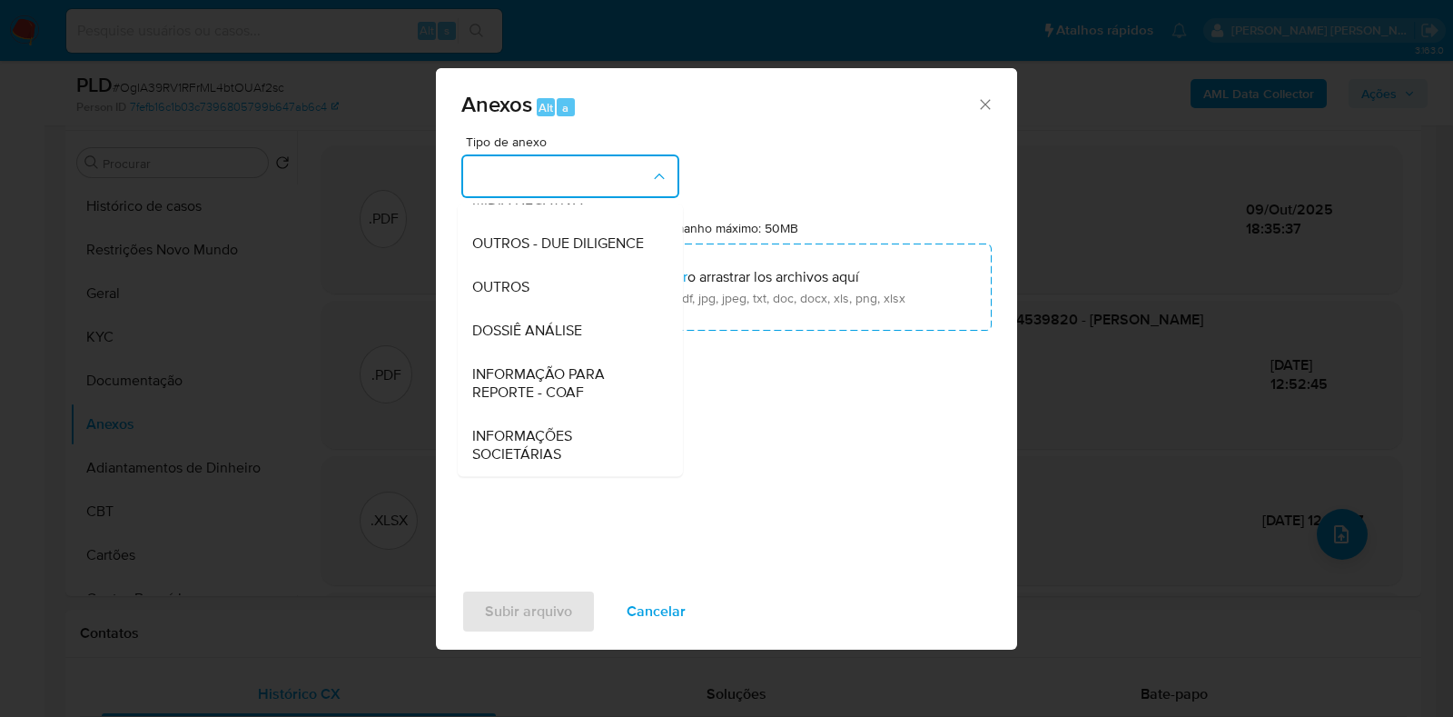
drag, startPoint x: 553, startPoint y: 330, endPoint x: 774, endPoint y: 229, distance: 242.7
click at [553, 330] on span "DOSSIÊ ANÁLISE" at bounding box center [527, 331] width 110 height 18
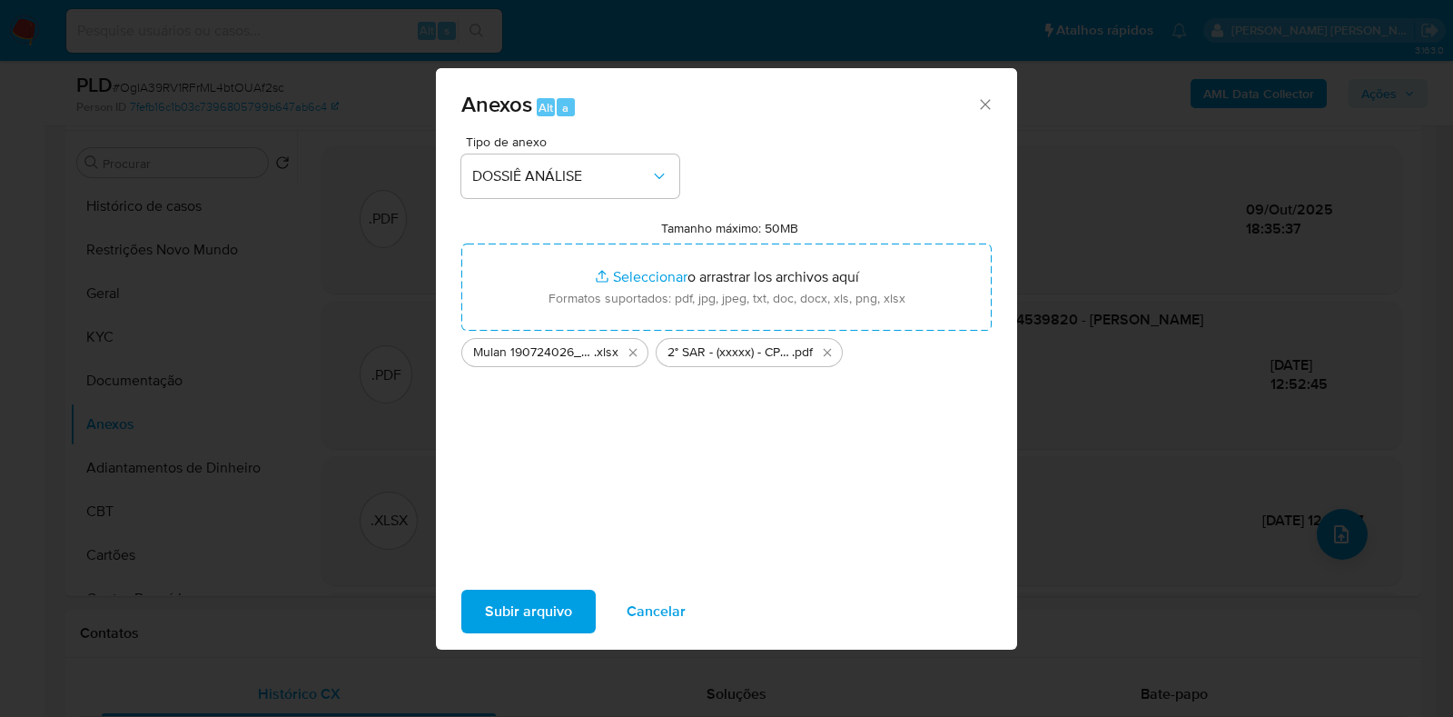
click at [531, 600] on span "Subir arquivo" at bounding box center [528, 611] width 87 height 40
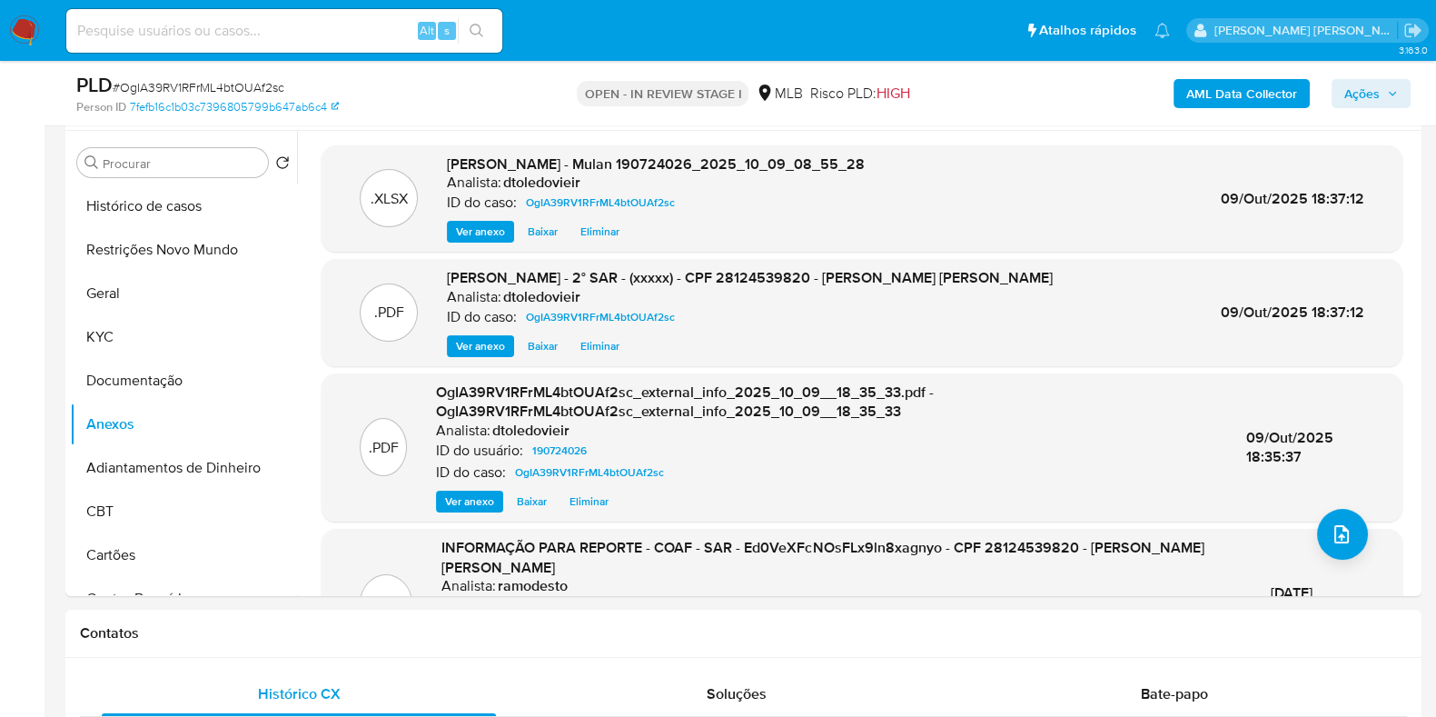
click at [1345, 98] on span "Ações" at bounding box center [1361, 93] width 35 height 29
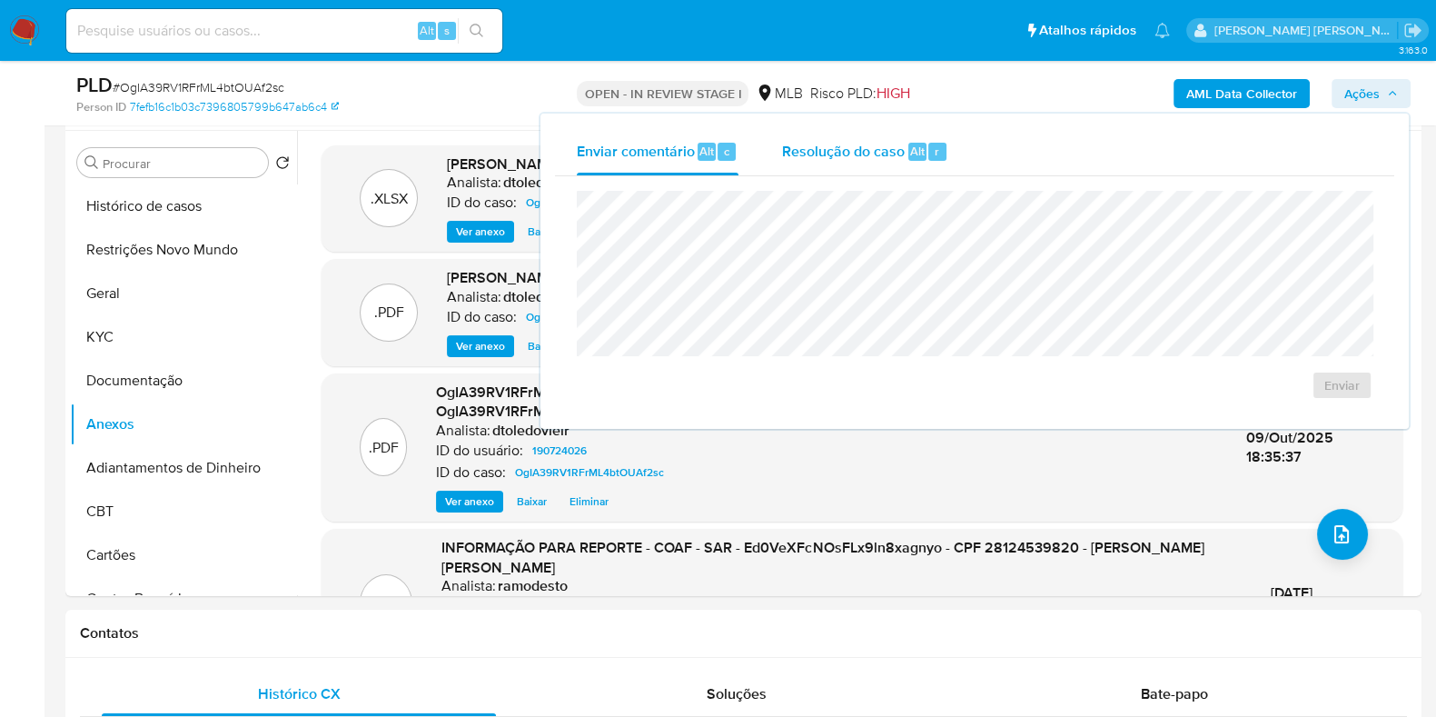
click at [890, 146] on span "Resolução do caso" at bounding box center [843, 150] width 123 height 21
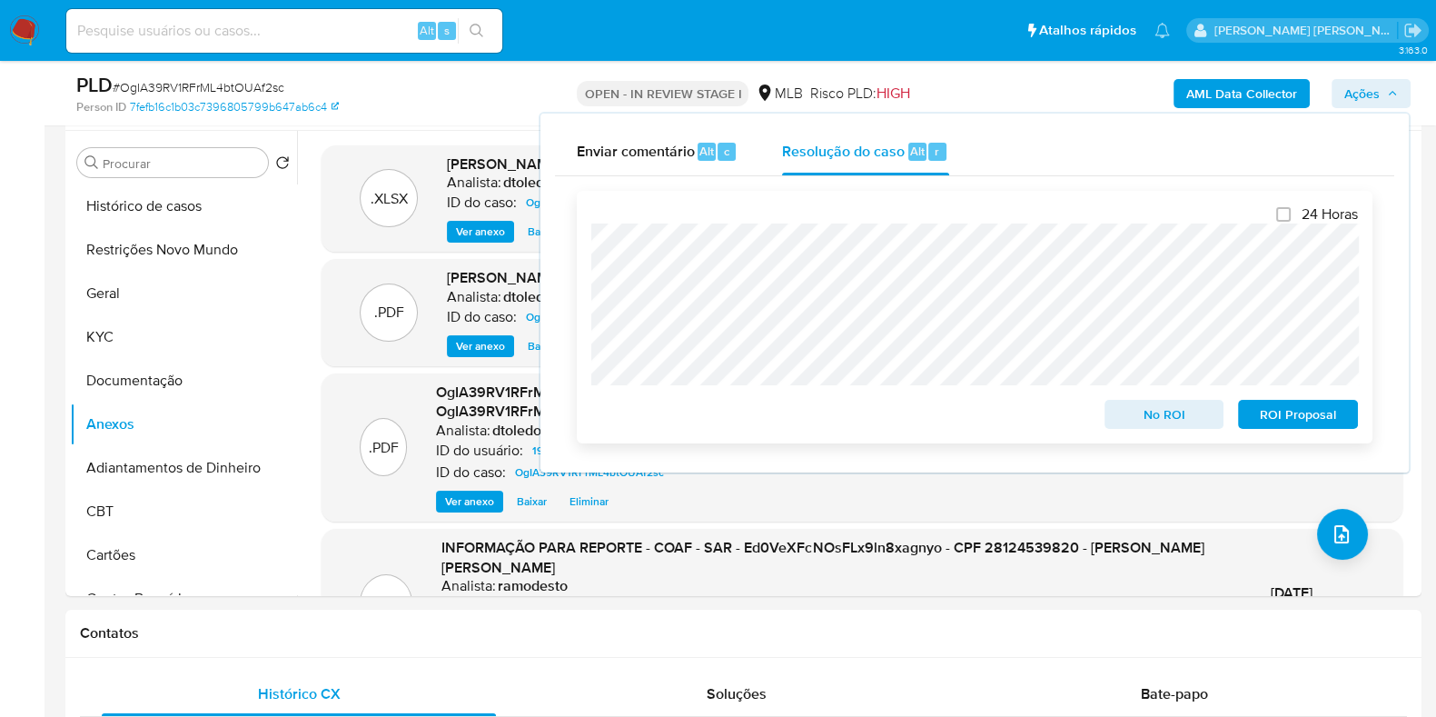
click at [1271, 416] on span "ROI Proposal" at bounding box center [1298, 413] width 94 height 25
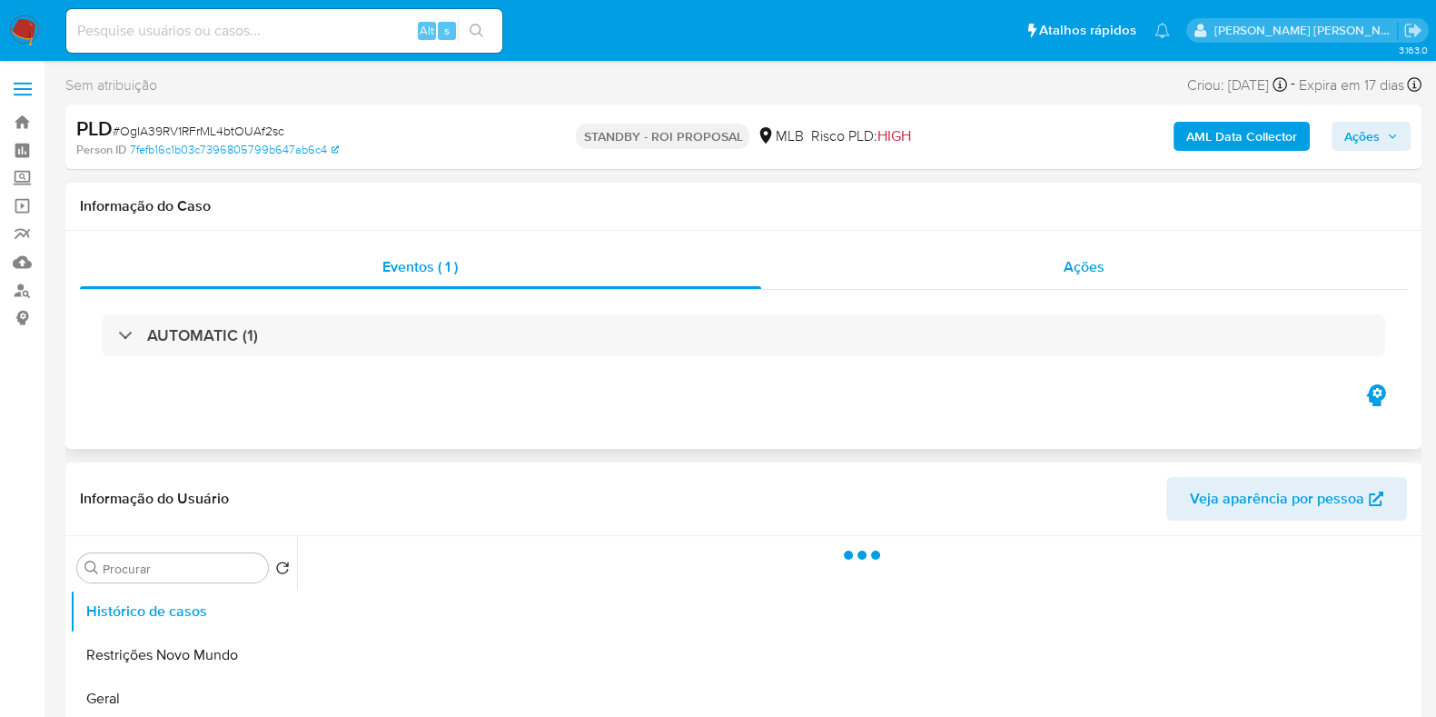
select select "10"
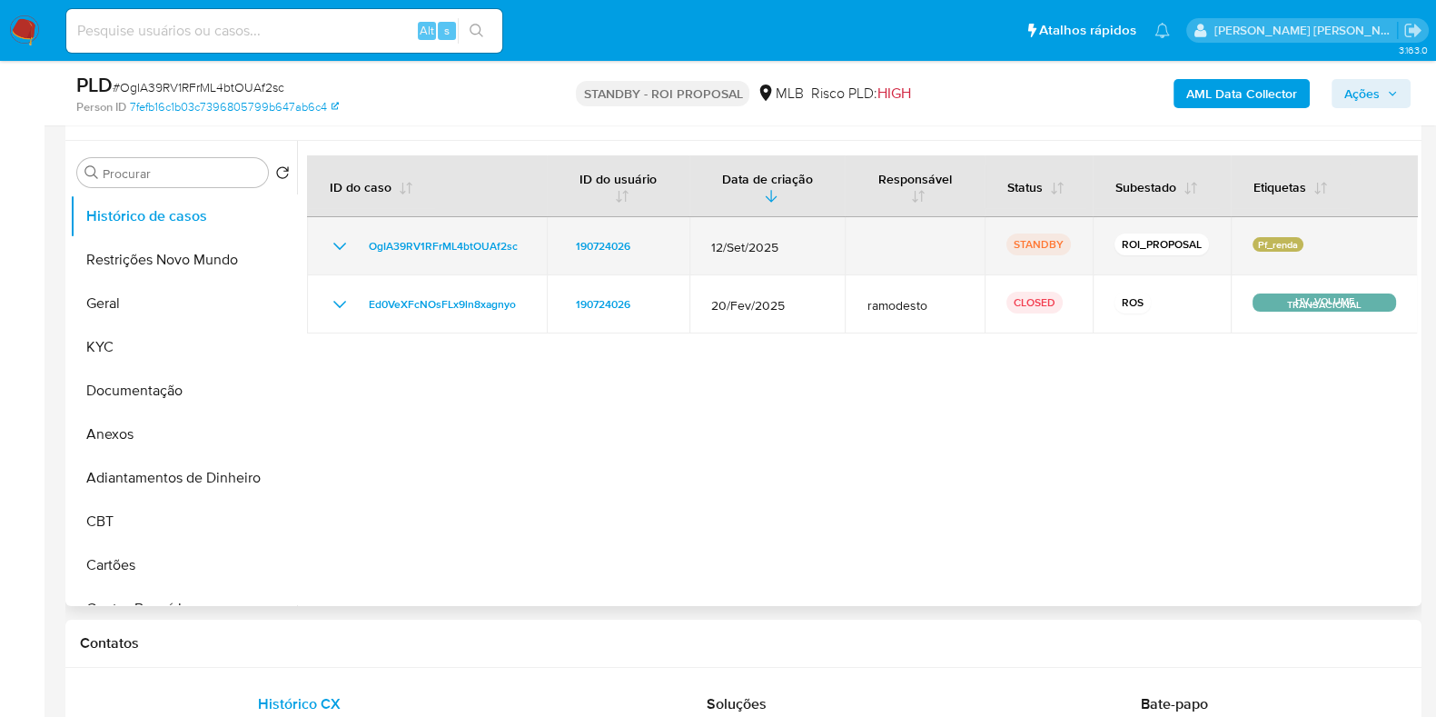
scroll to position [341, 0]
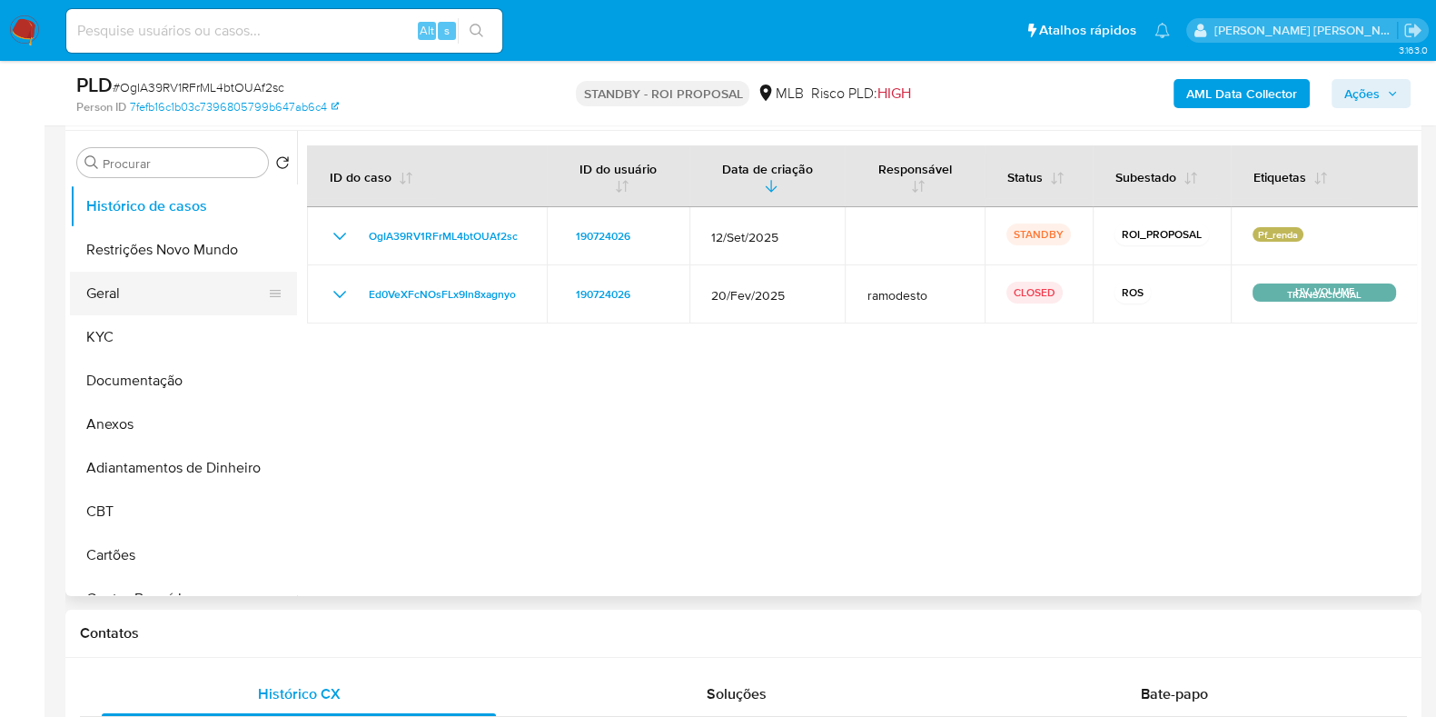
click at [109, 288] on button "Geral" at bounding box center [176, 294] width 213 height 44
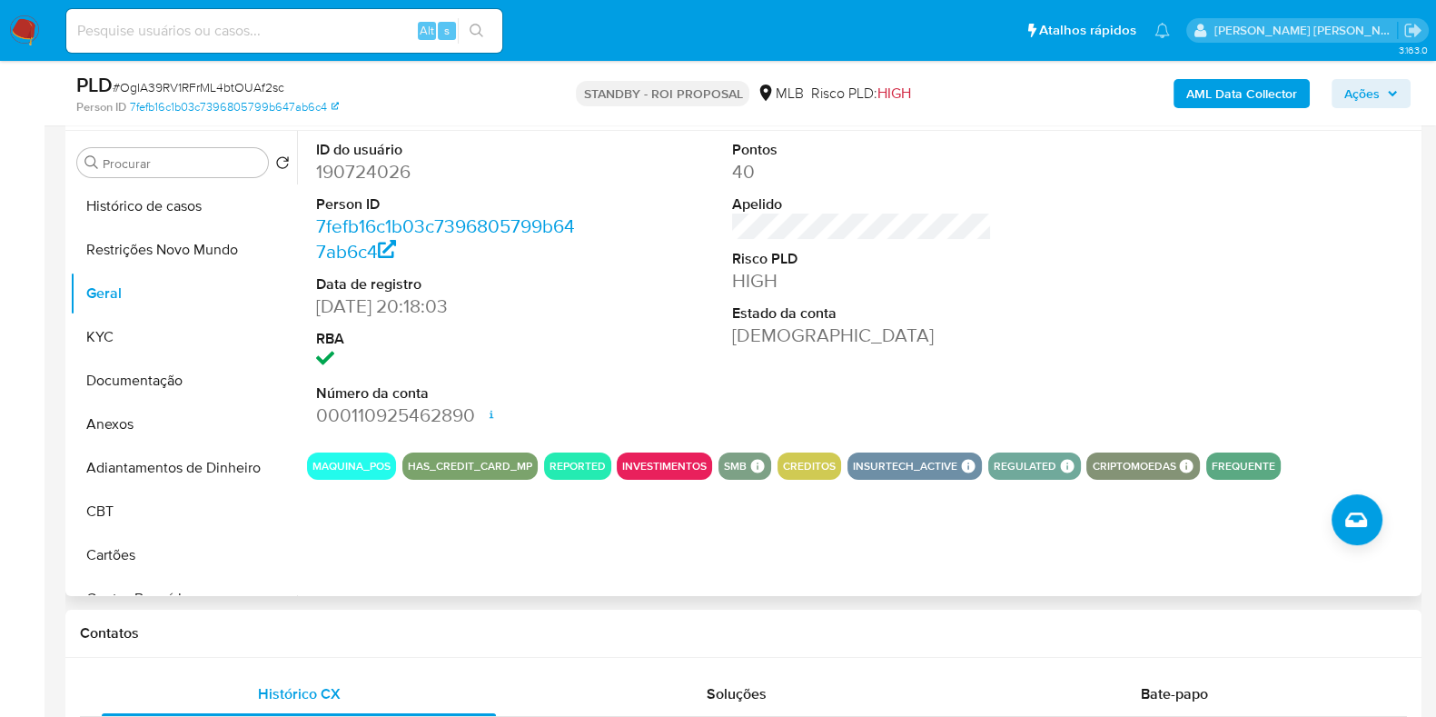
click at [354, 163] on dd "190724026" at bounding box center [446, 171] width 260 height 25
copy dd "190724026"
click at [333, 34] on input at bounding box center [284, 31] width 436 height 24
paste input "1082103173"
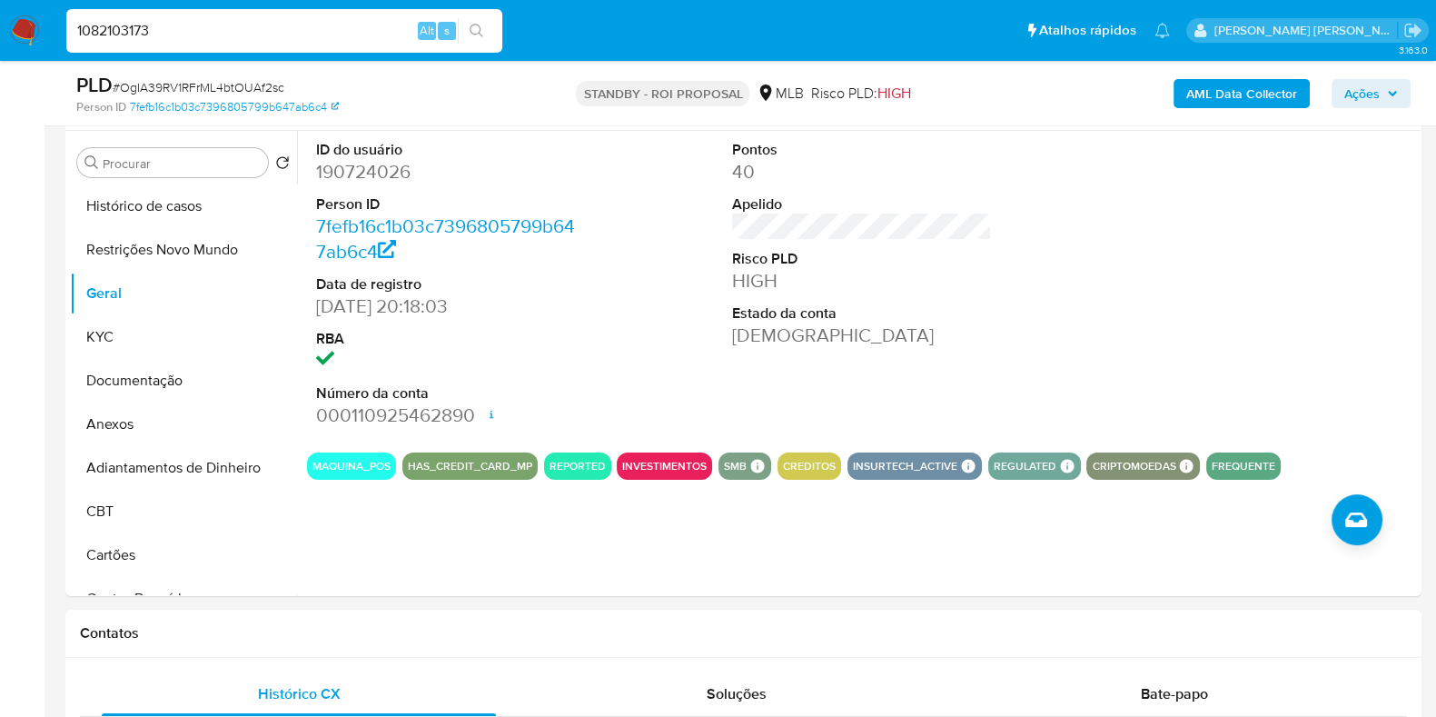
type input "1082103173"
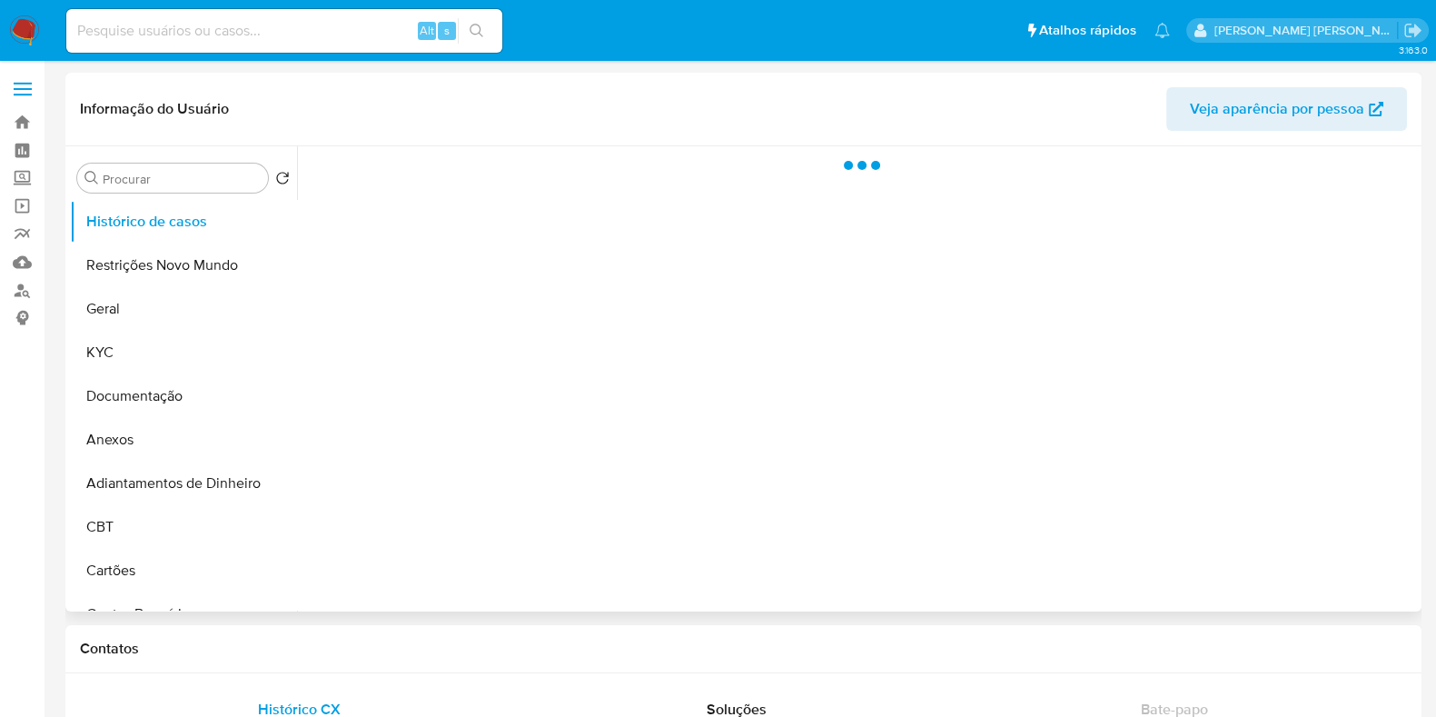
select select "10"
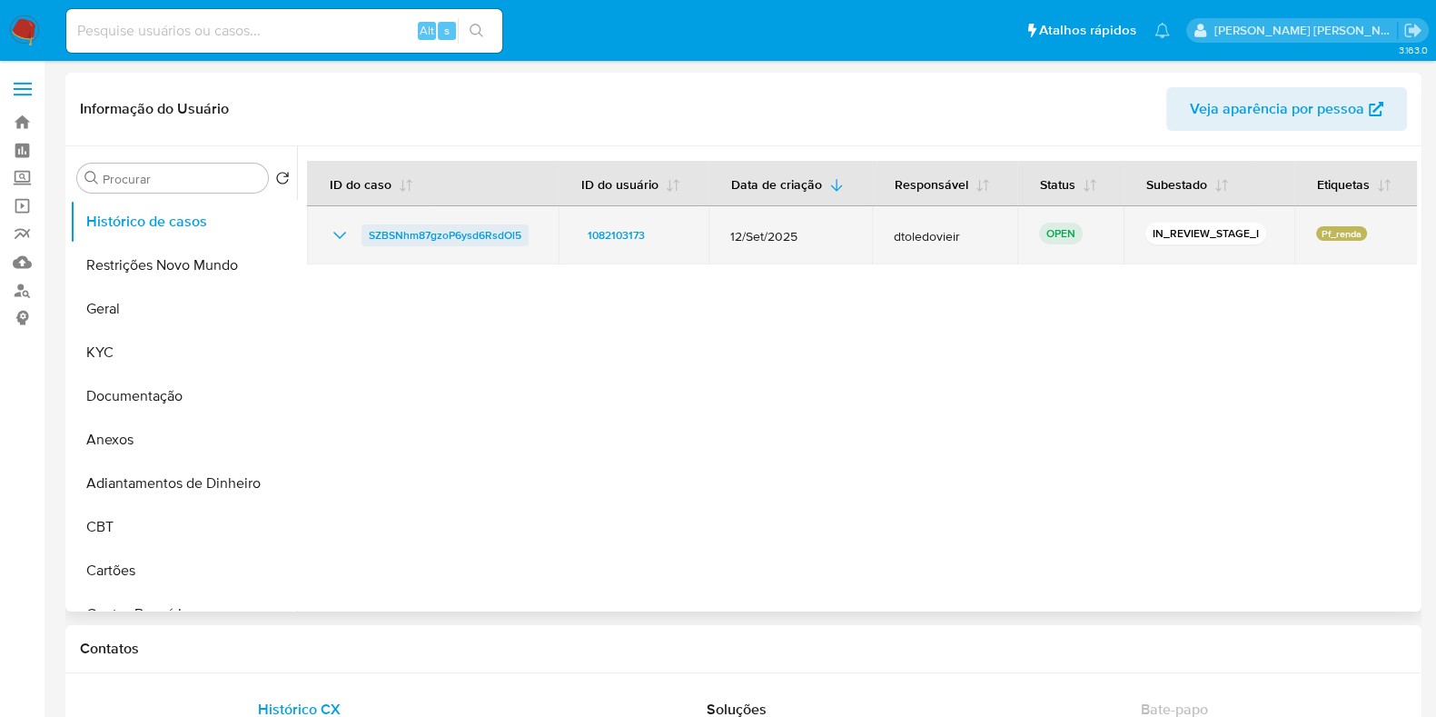
click at [491, 228] on span "SZBSNhm87gzoP6ysd6RsdOl5" at bounding box center [445, 235] width 153 height 22
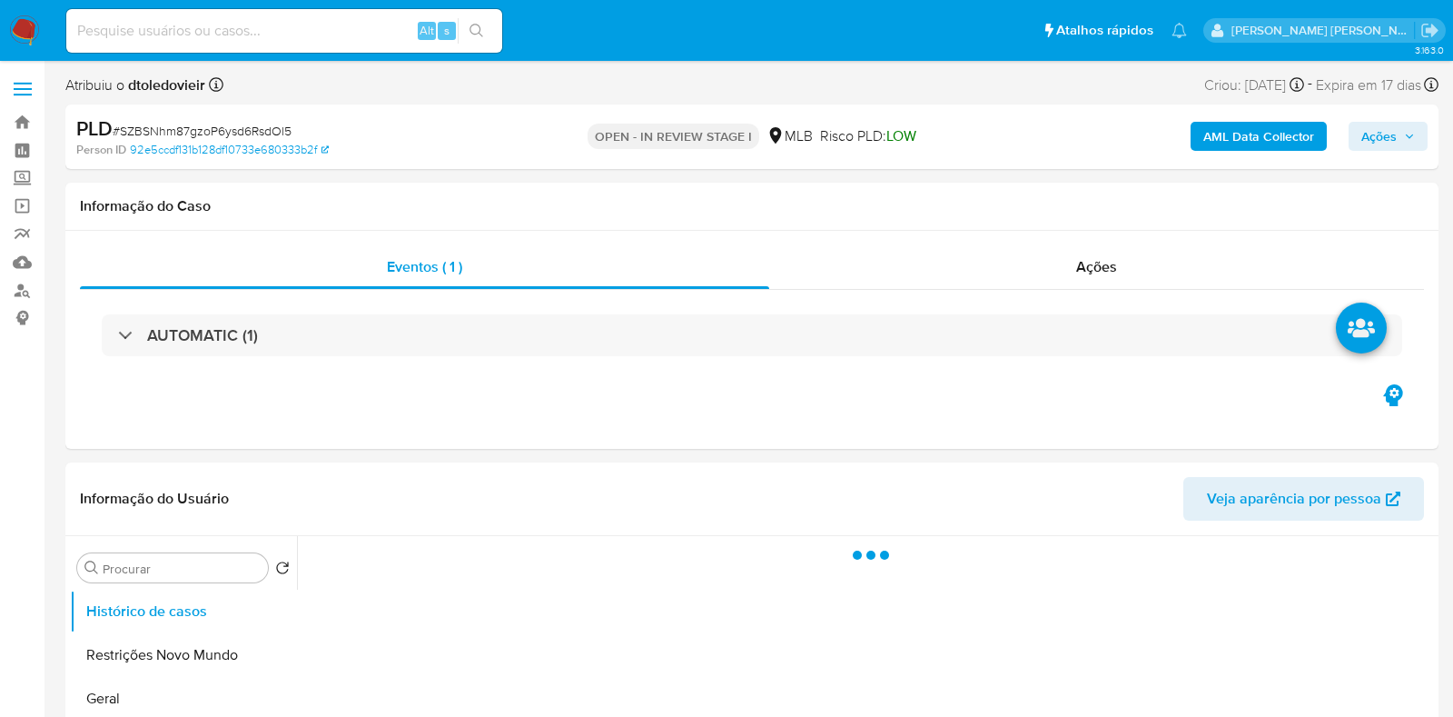
select select "10"
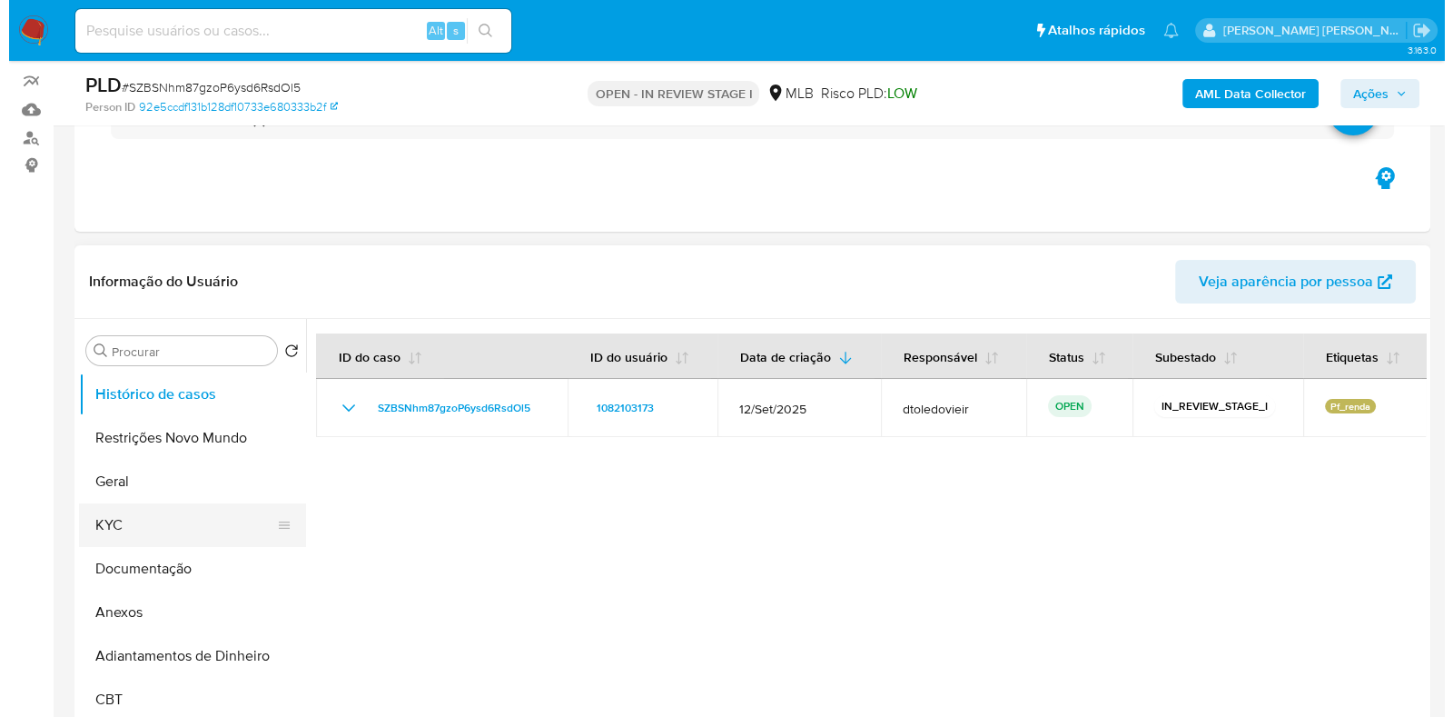
scroll to position [341, 0]
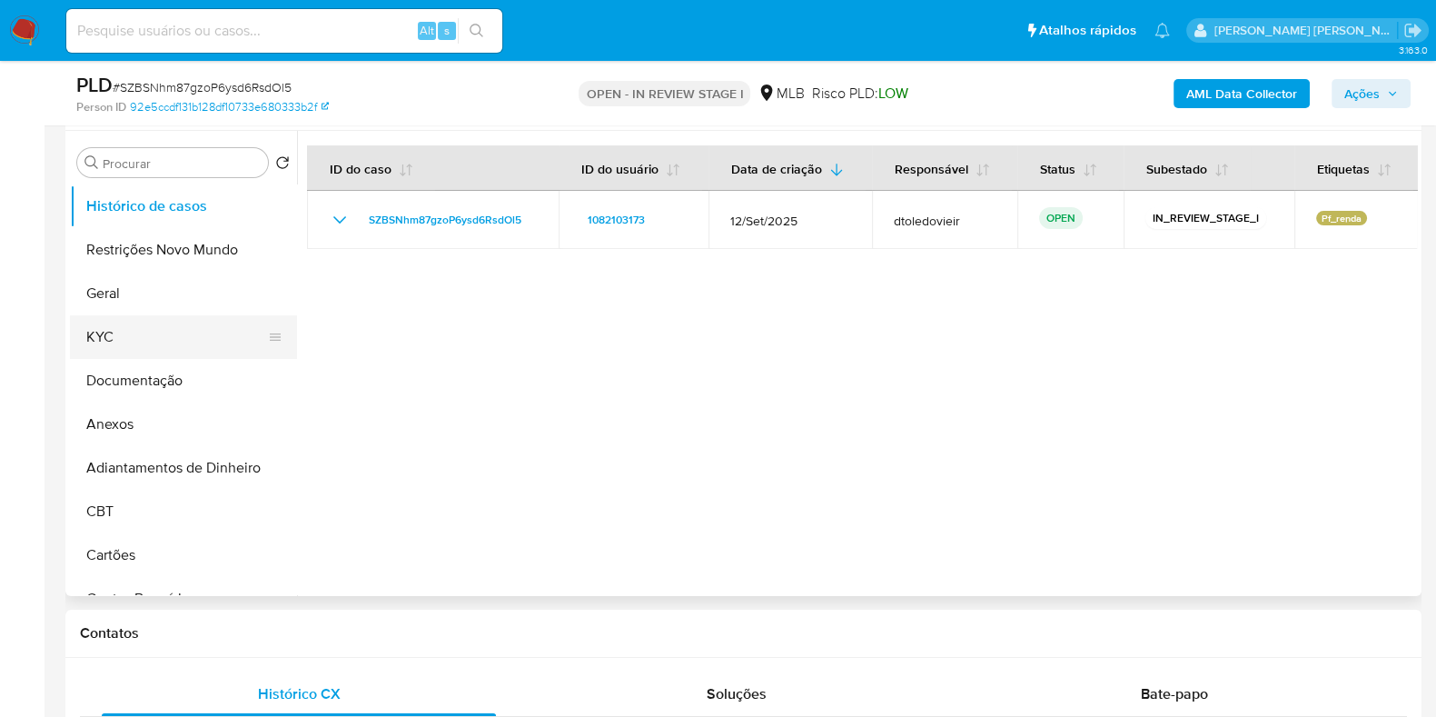
click at [188, 355] on button "KYC" at bounding box center [176, 337] width 213 height 44
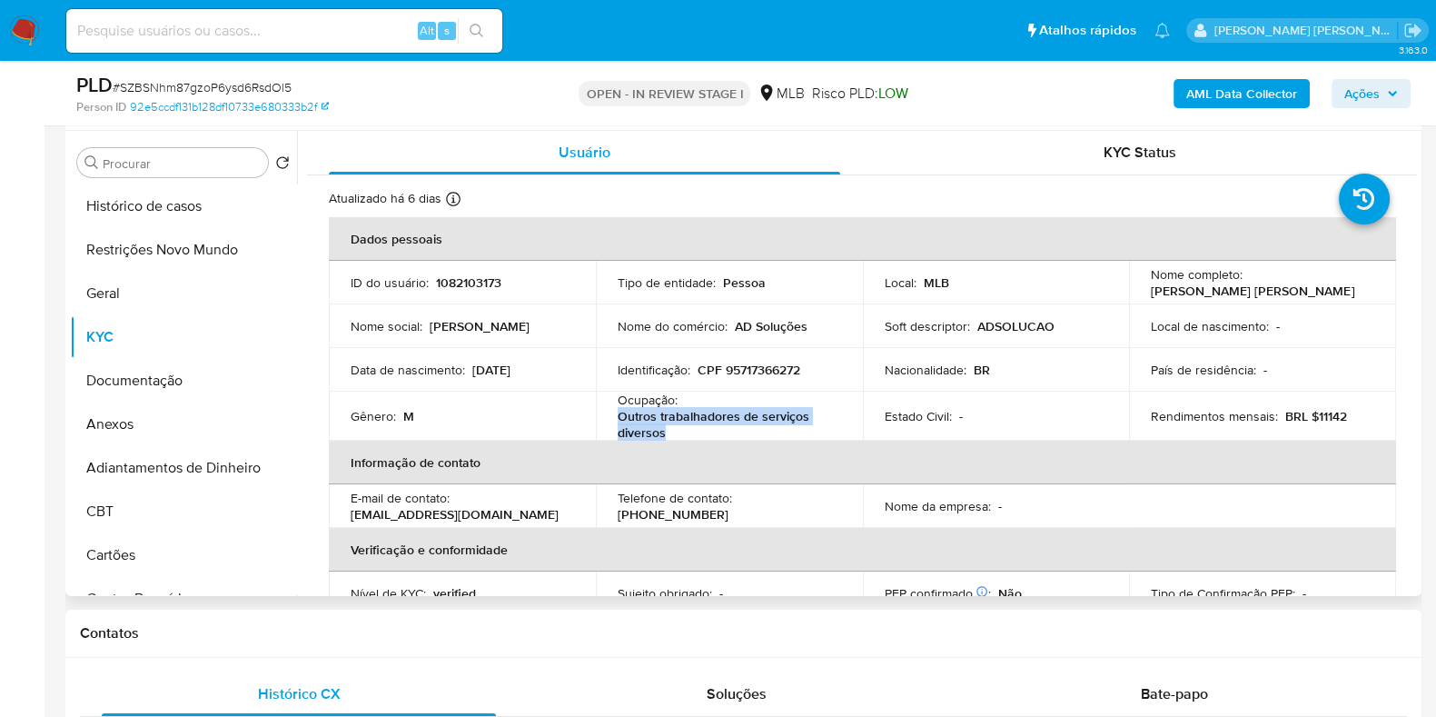
drag, startPoint x: 648, startPoint y: 425, endPoint x: 618, endPoint y: 421, distance: 30.3
click at [618, 421] on p "Outros trabalhadores de serviços diversos" at bounding box center [726, 424] width 216 height 33
copy p "Outros trabalhadores de serviços diversos"
click at [118, 383] on button "Documentação" at bounding box center [176, 381] width 213 height 44
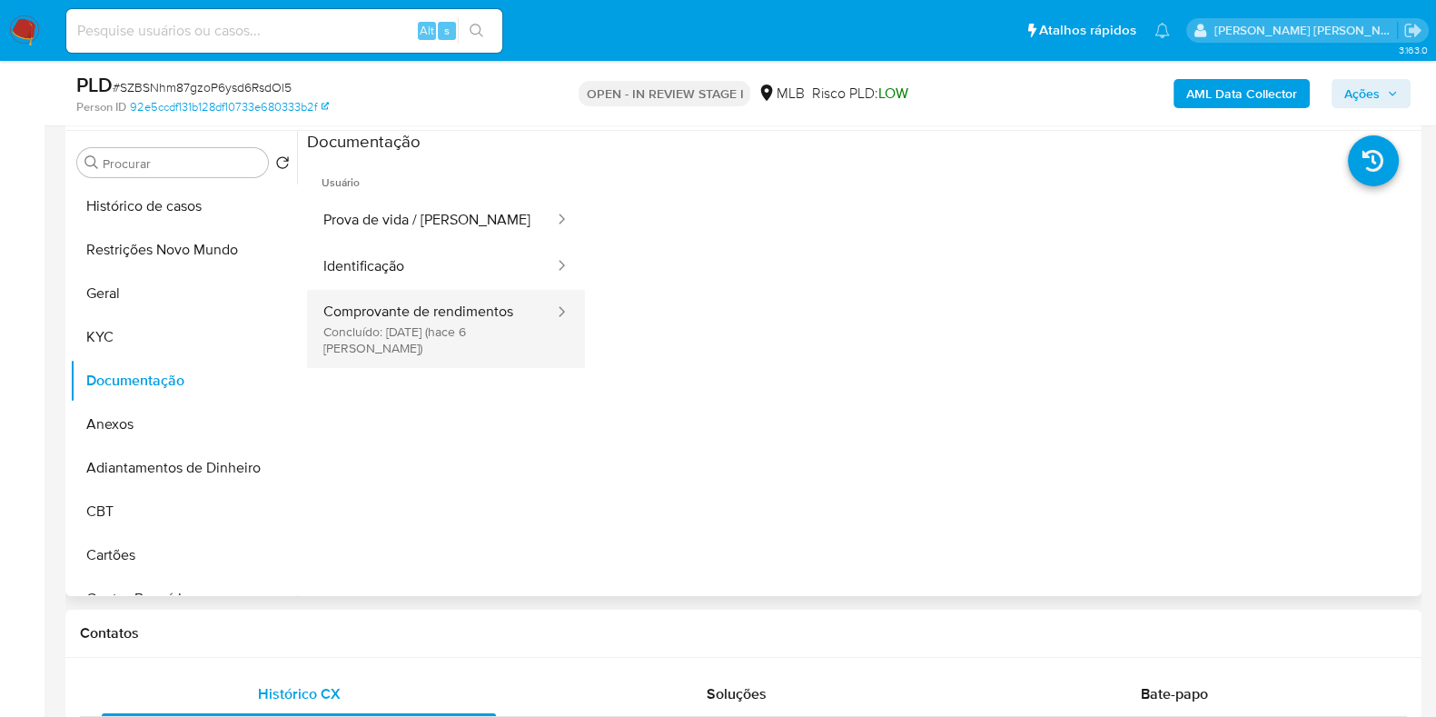
click at [440, 319] on button "Comprovante de rendimentos Concluído: [DATE] (hace 6 [PERSON_NAME])" at bounding box center [431, 329] width 249 height 78
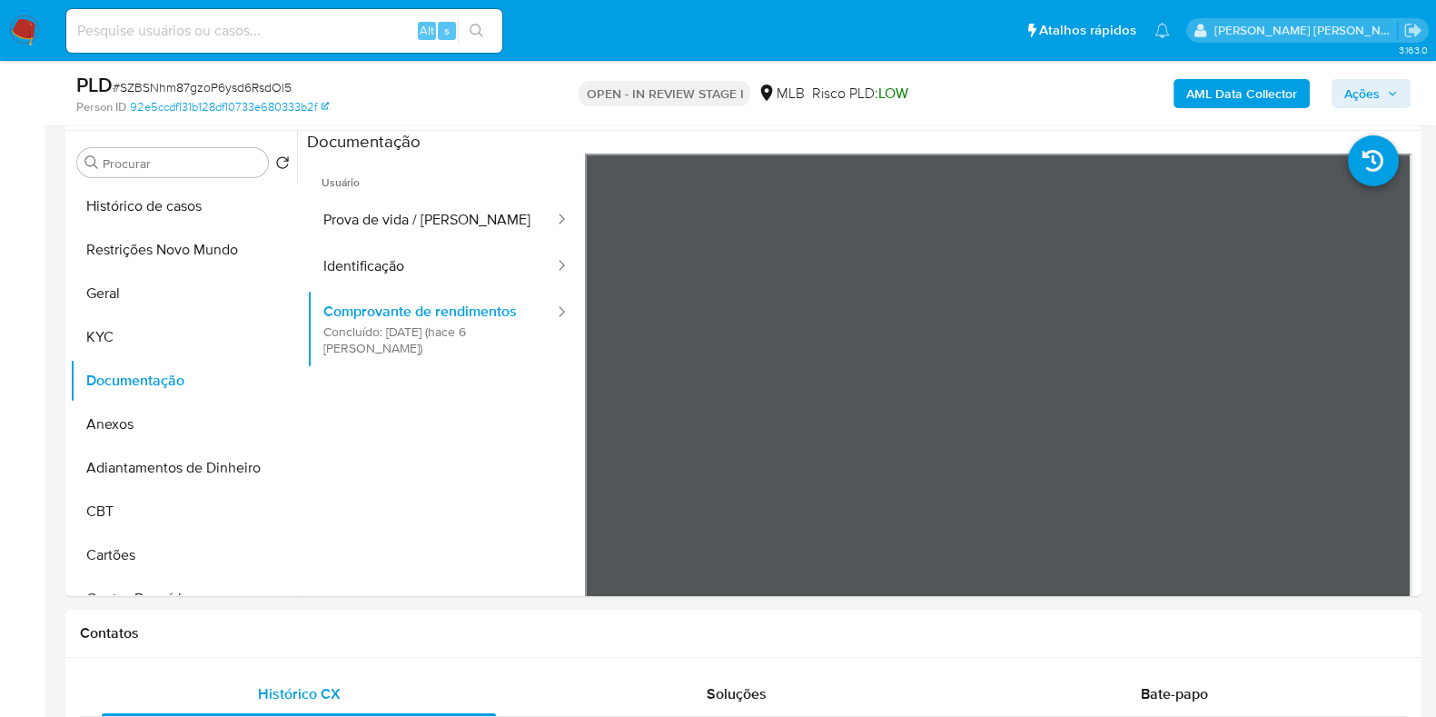
click at [1264, 106] on b "AML Data Collector" at bounding box center [1241, 93] width 111 height 29
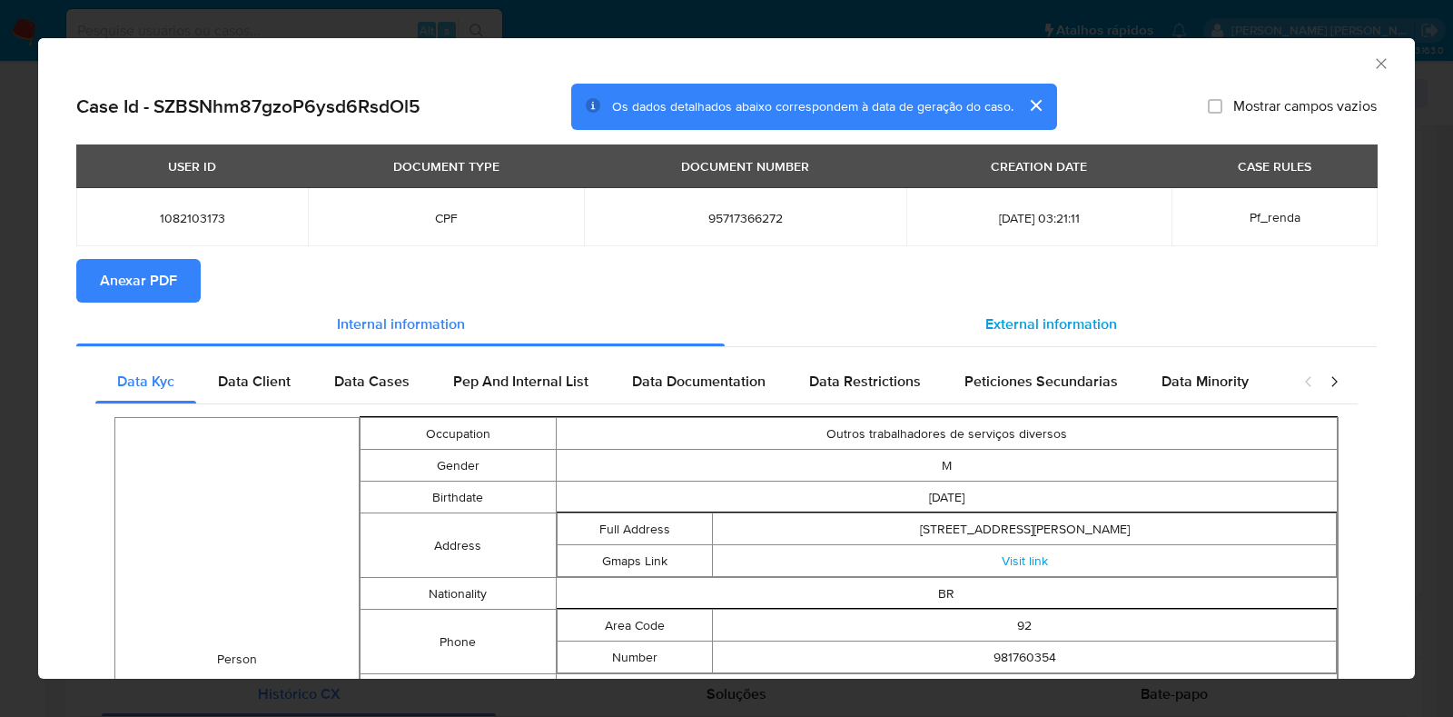
click at [968, 332] on div "External information" at bounding box center [1051, 324] width 652 height 44
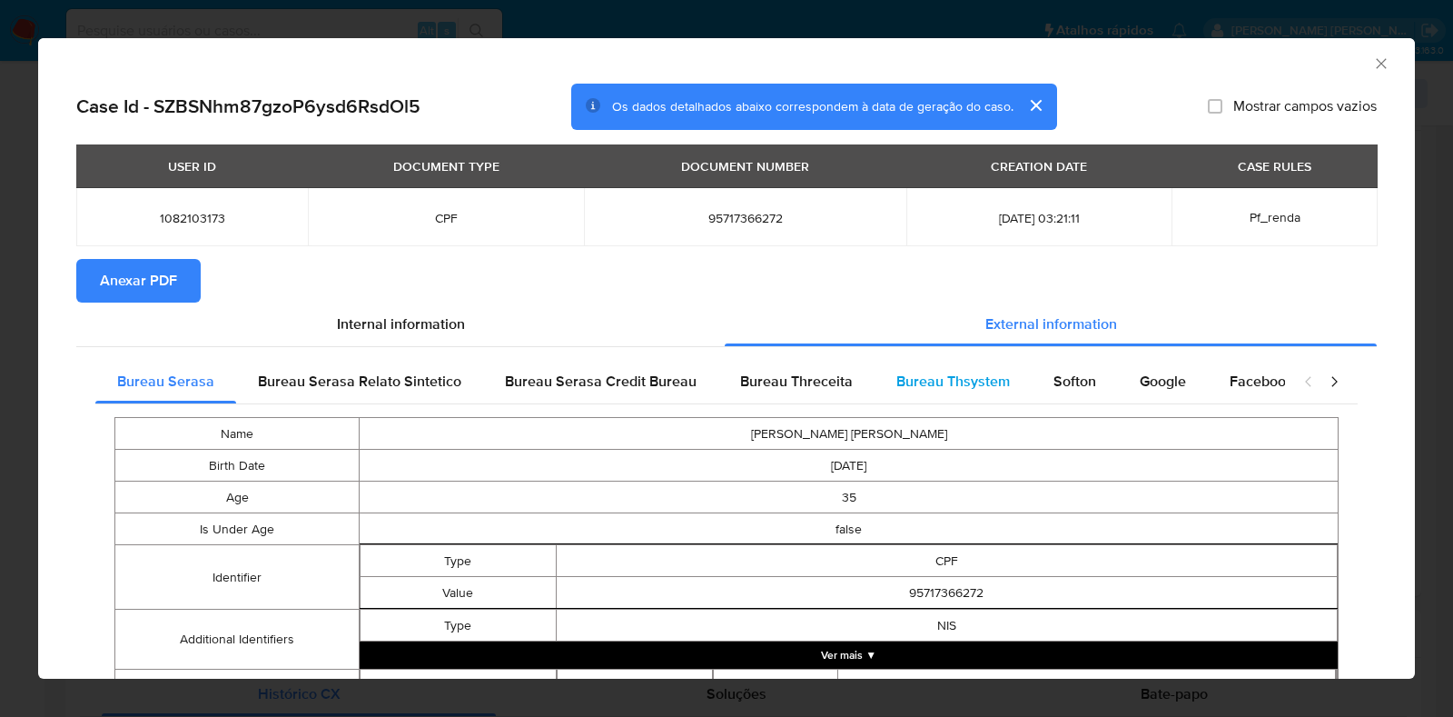
click at [940, 387] on span "Bureau Thsystem" at bounding box center [954, 381] width 114 height 21
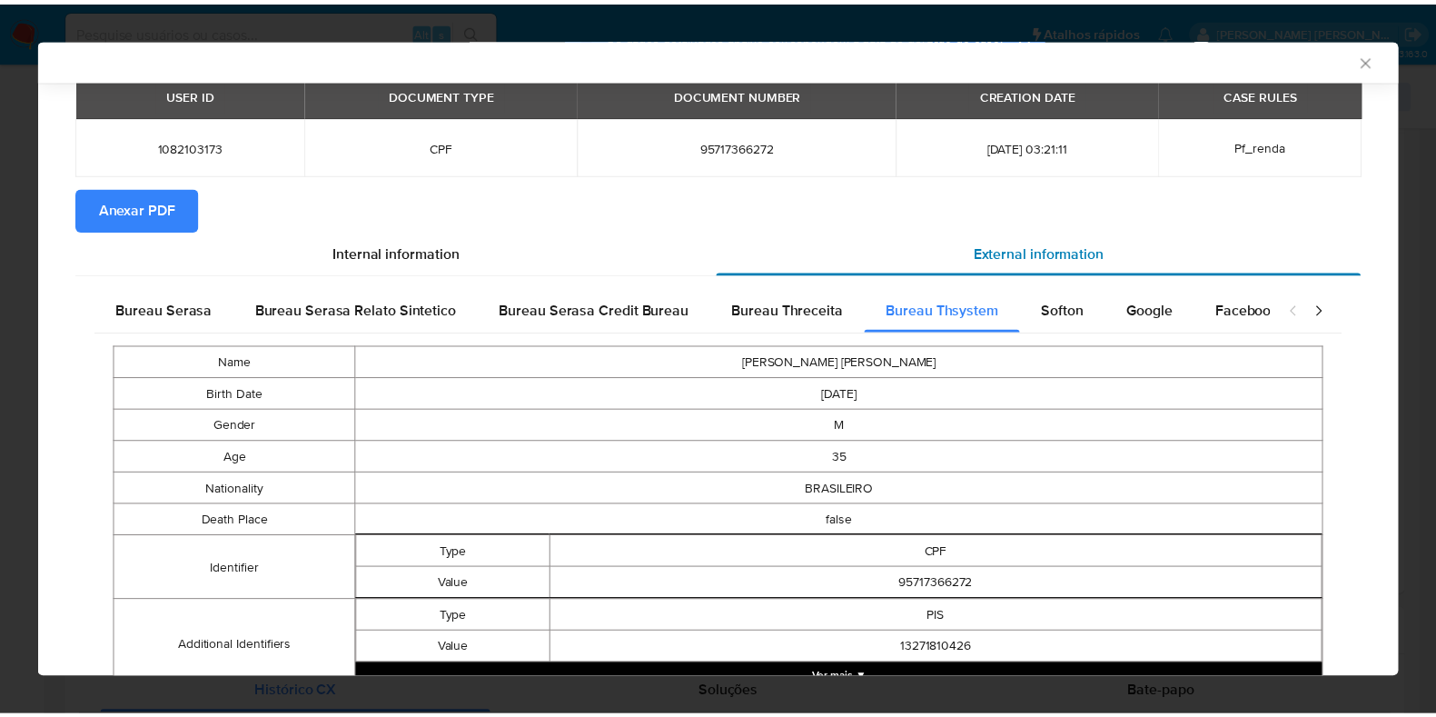
scroll to position [0, 0]
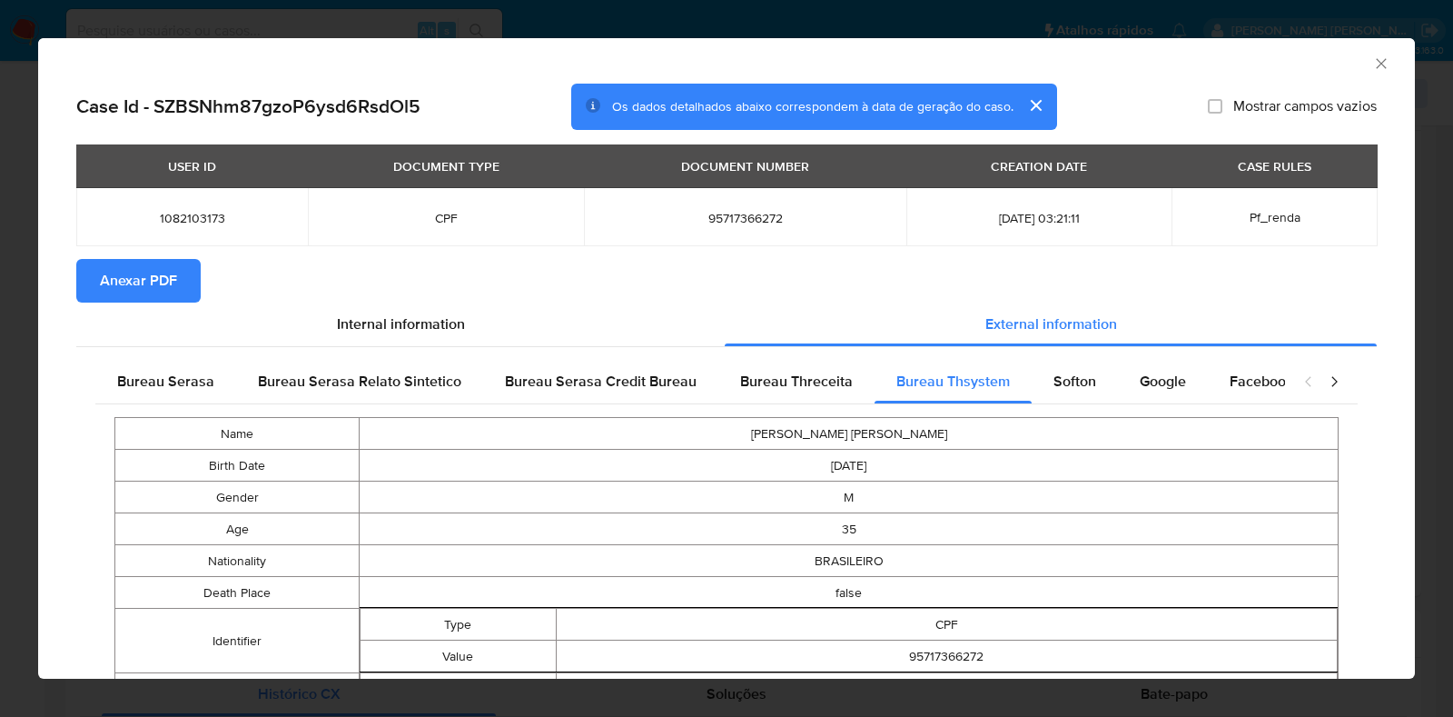
click at [734, 213] on span "95717366272" at bounding box center [745, 218] width 279 height 16
click at [720, 216] on span "95717366272" at bounding box center [745, 218] width 279 height 16
copy span "95717366272"
click at [845, 21] on div "AML Data Collector Case Id - SZBSNhm87gzoP6ysd6RsdOl5 Os dados detalhados abaix…" at bounding box center [726, 358] width 1453 height 717
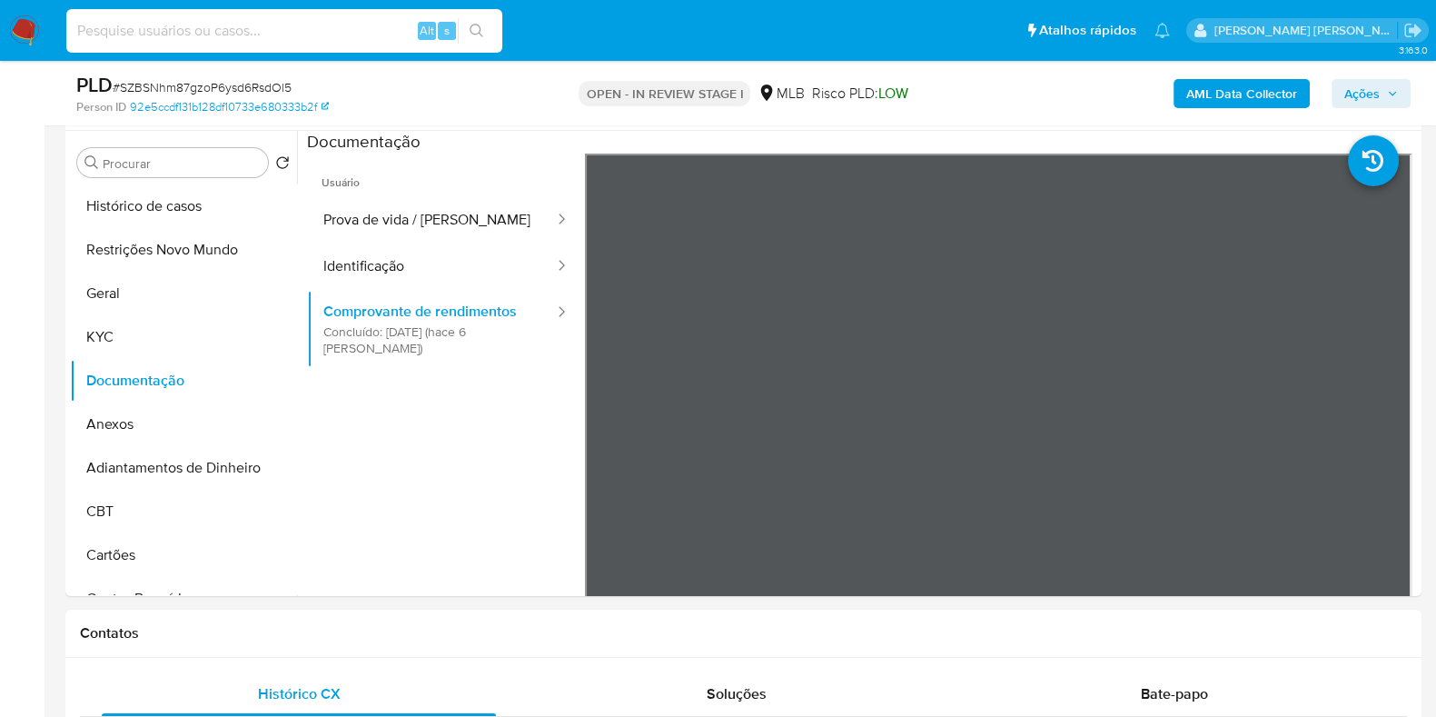
click at [345, 23] on input at bounding box center [284, 31] width 436 height 24
paste input "1064473292"
type input "1064473292"
click at [1381, 93] on span "Ações" at bounding box center [1371, 93] width 54 height 25
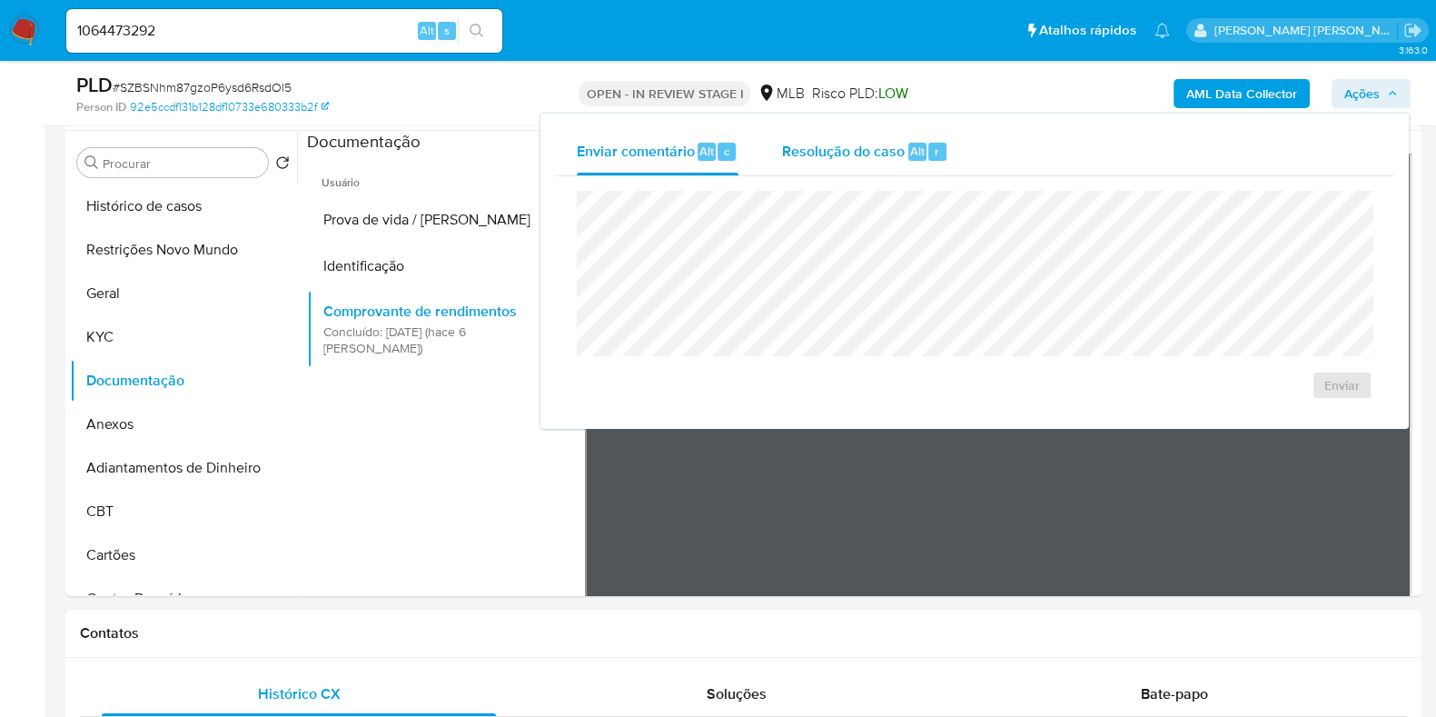
click at [848, 153] on span "Resolução do caso" at bounding box center [843, 150] width 123 height 21
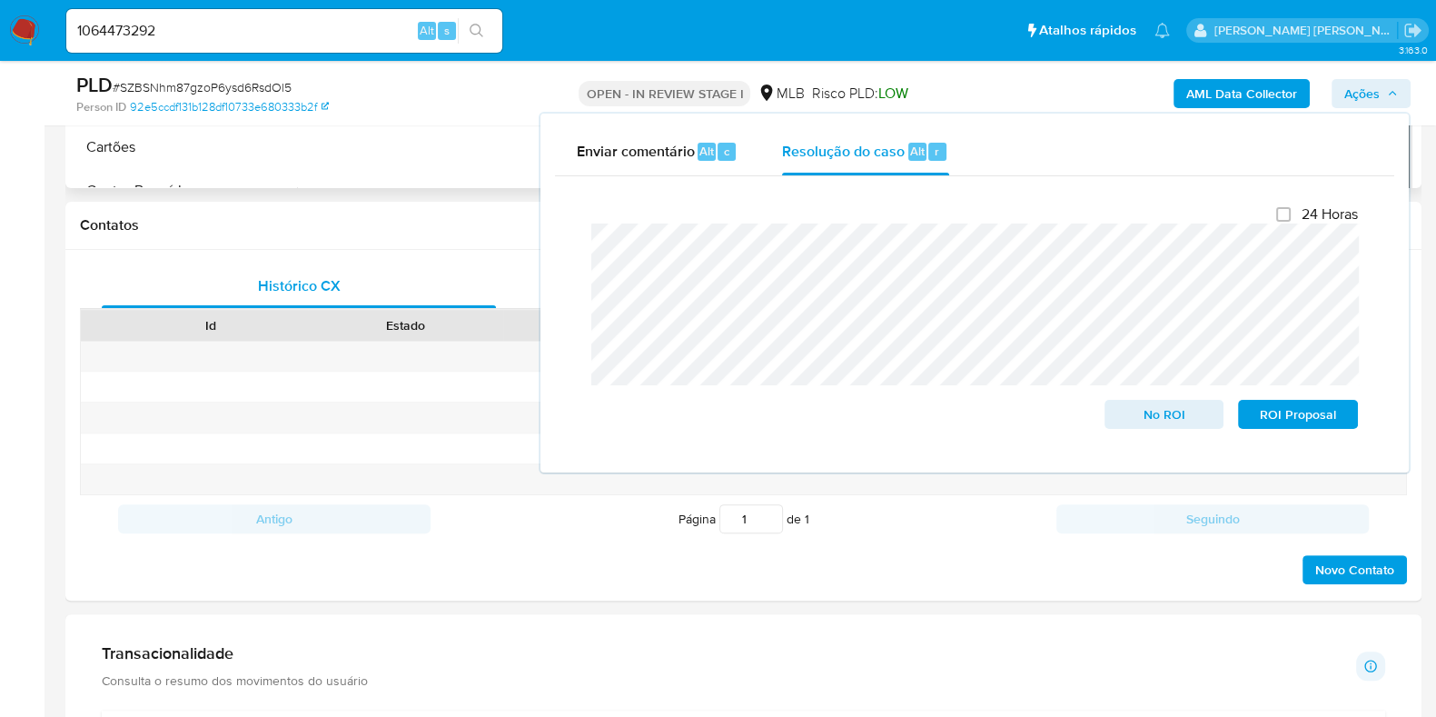
scroll to position [453, 0]
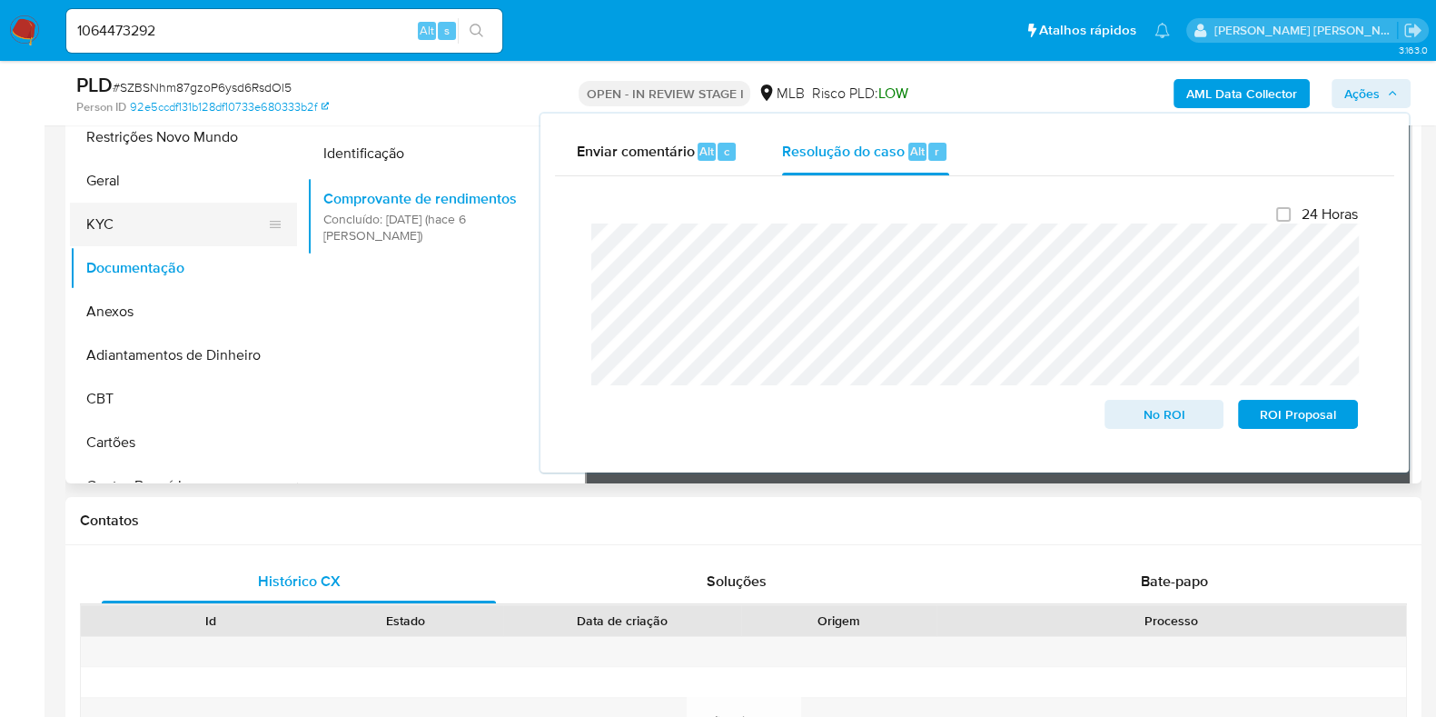
click at [143, 228] on button "KYC" at bounding box center [176, 225] width 213 height 44
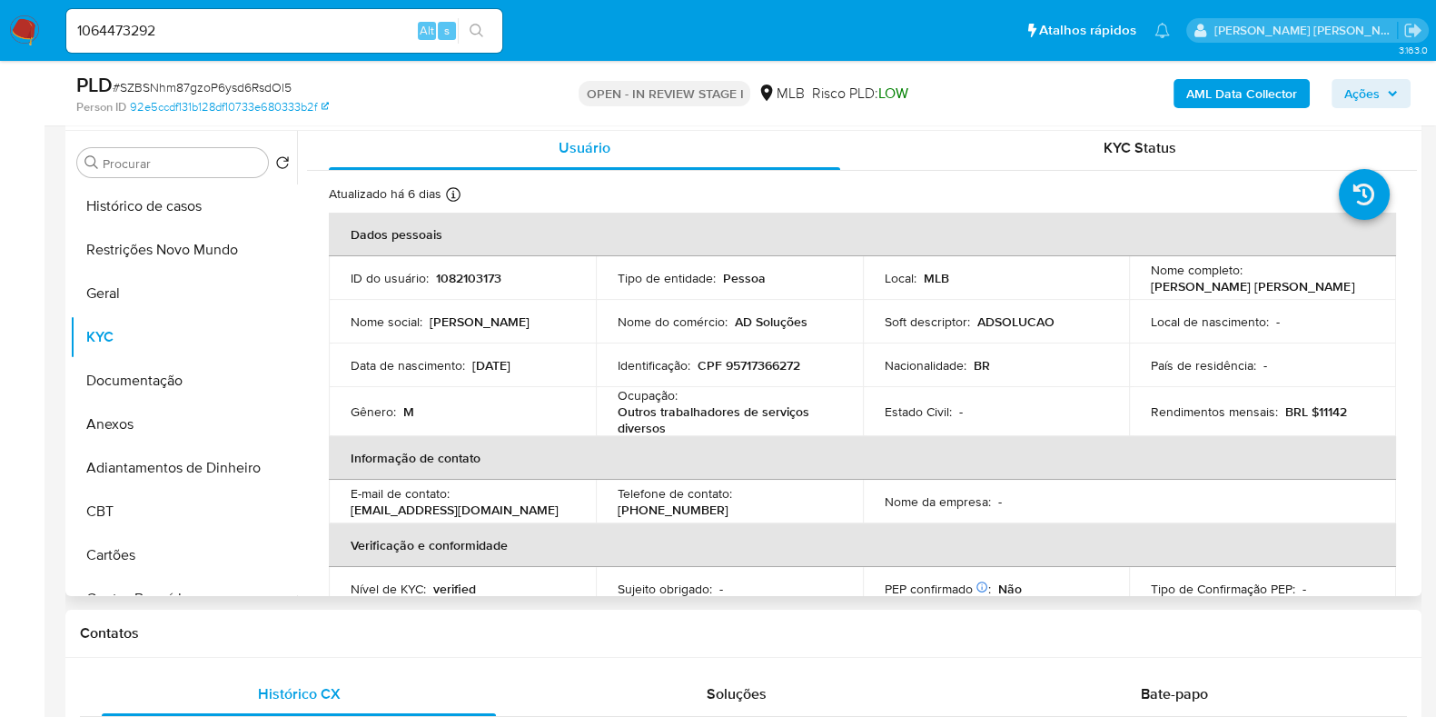
scroll to position [0, 0]
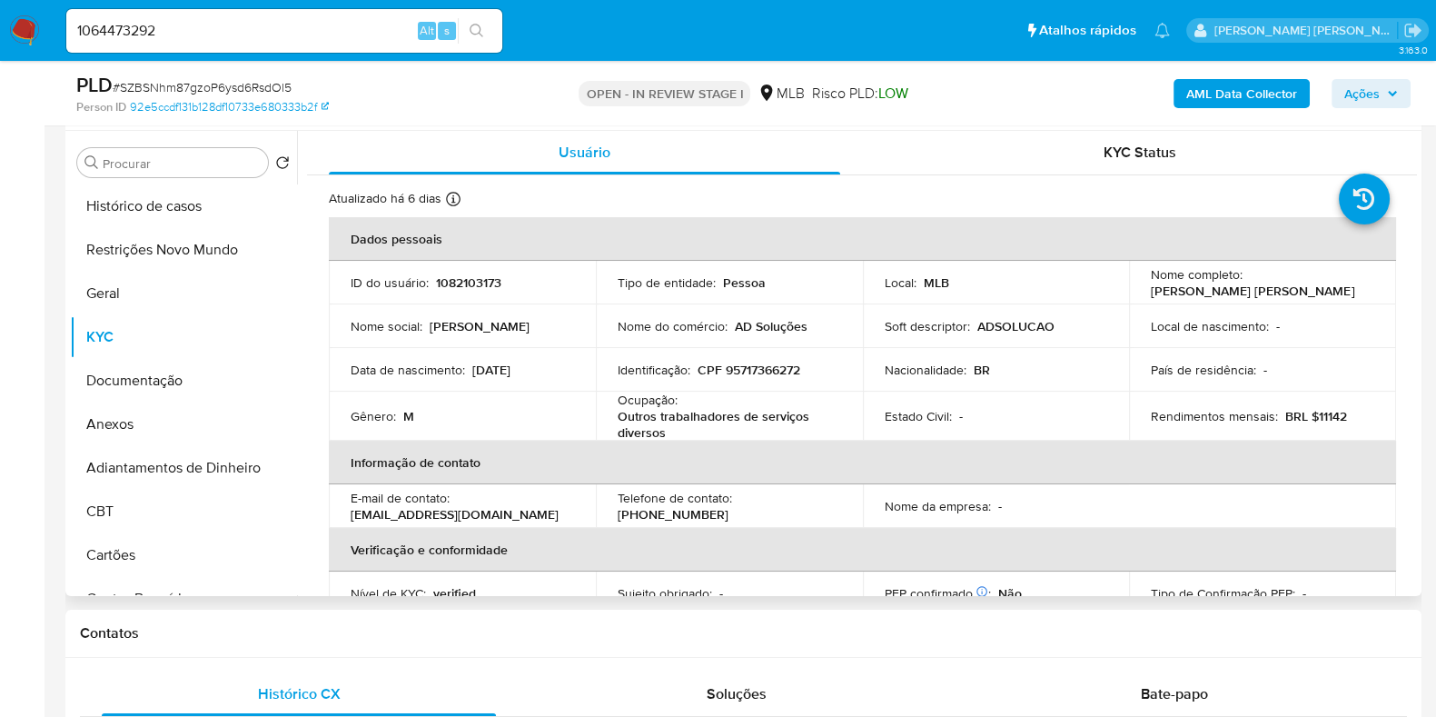
click at [763, 369] on p "CPF 95717366272" at bounding box center [749, 370] width 103 height 16
click at [762, 370] on p "CPF 95717366272" at bounding box center [749, 370] width 103 height 16
copy p "95717366272"
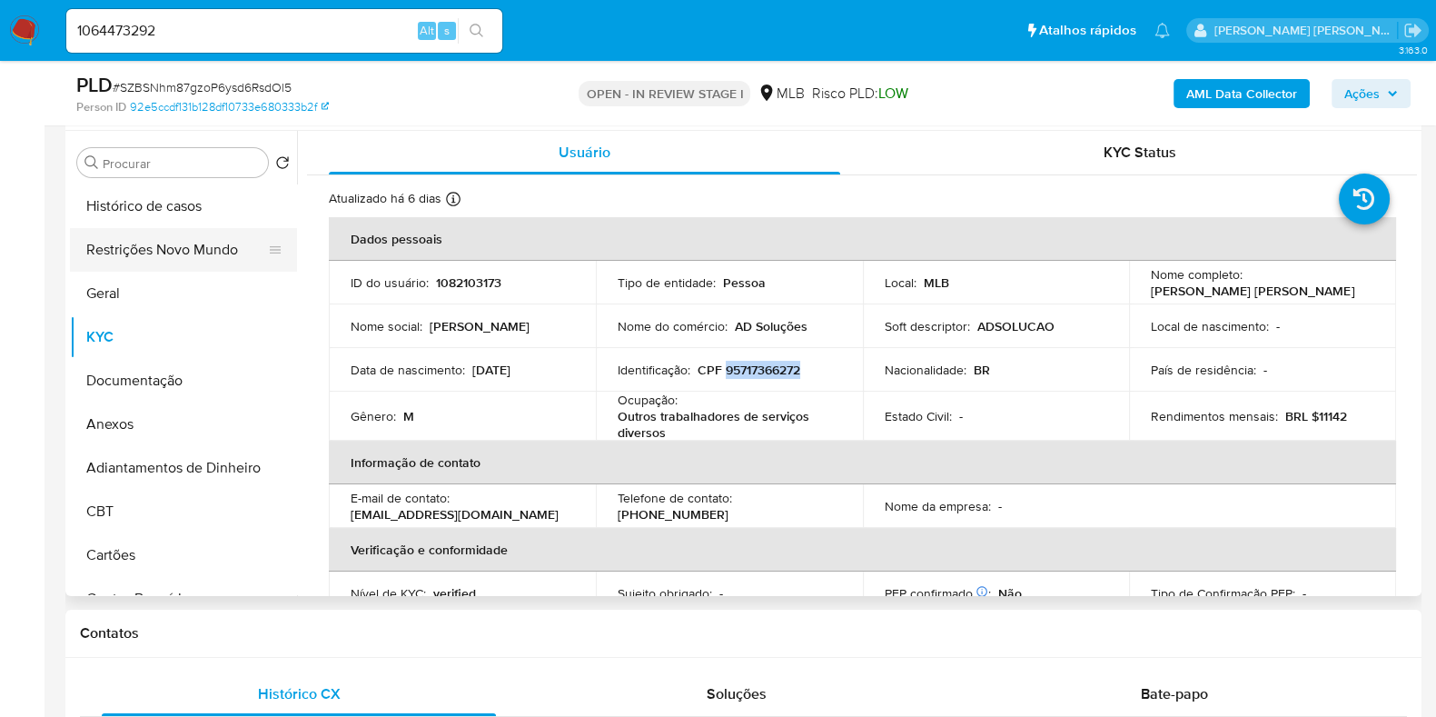
click at [204, 253] on button "Restrições Novo Mundo" at bounding box center [176, 250] width 213 height 44
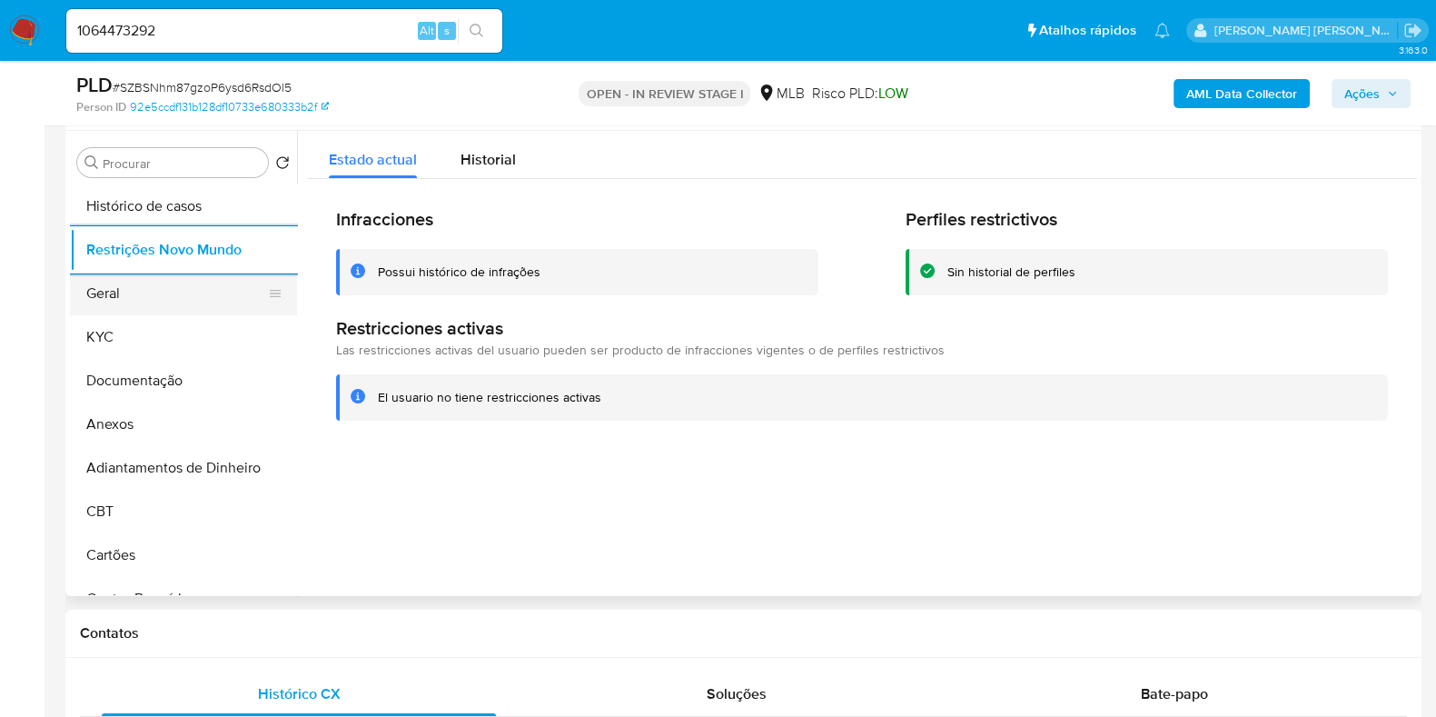
click at [146, 295] on button "Geral" at bounding box center [176, 294] width 213 height 44
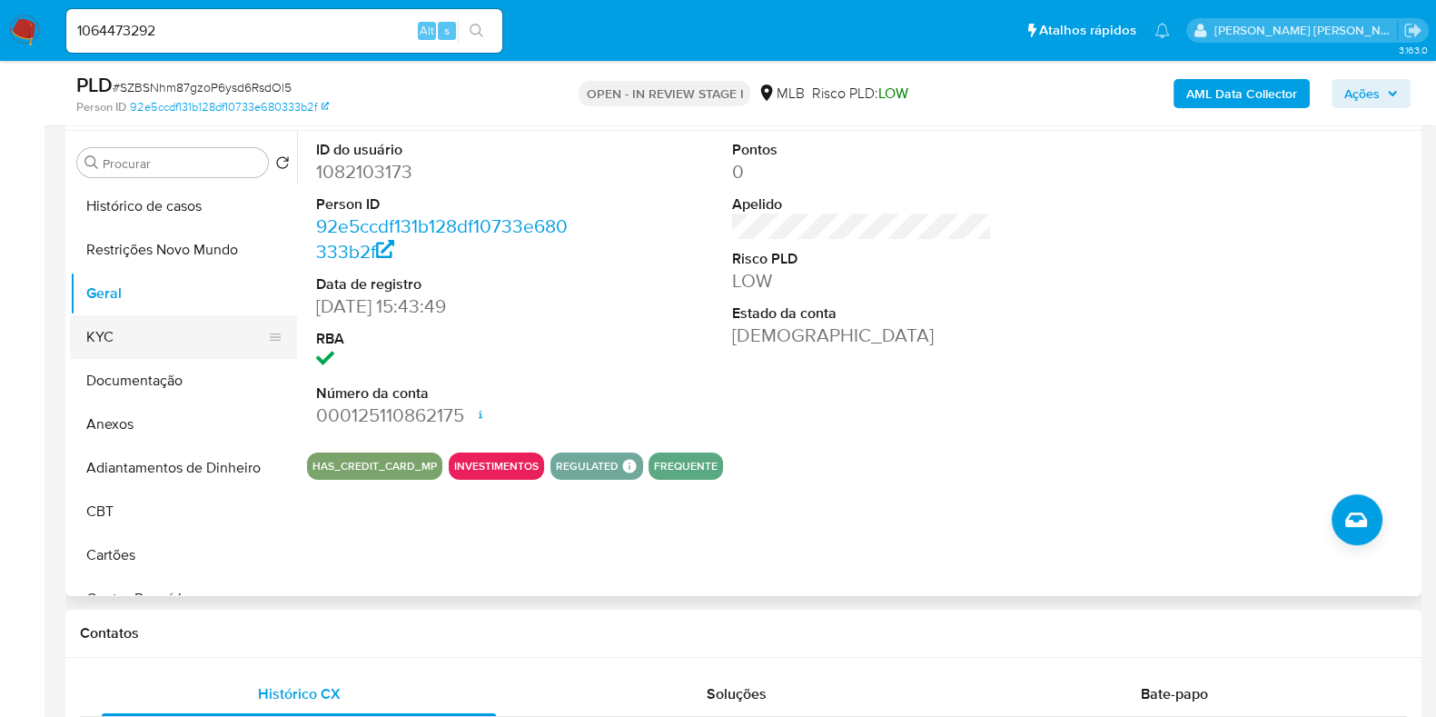
click at [114, 351] on button "KYC" at bounding box center [176, 337] width 213 height 44
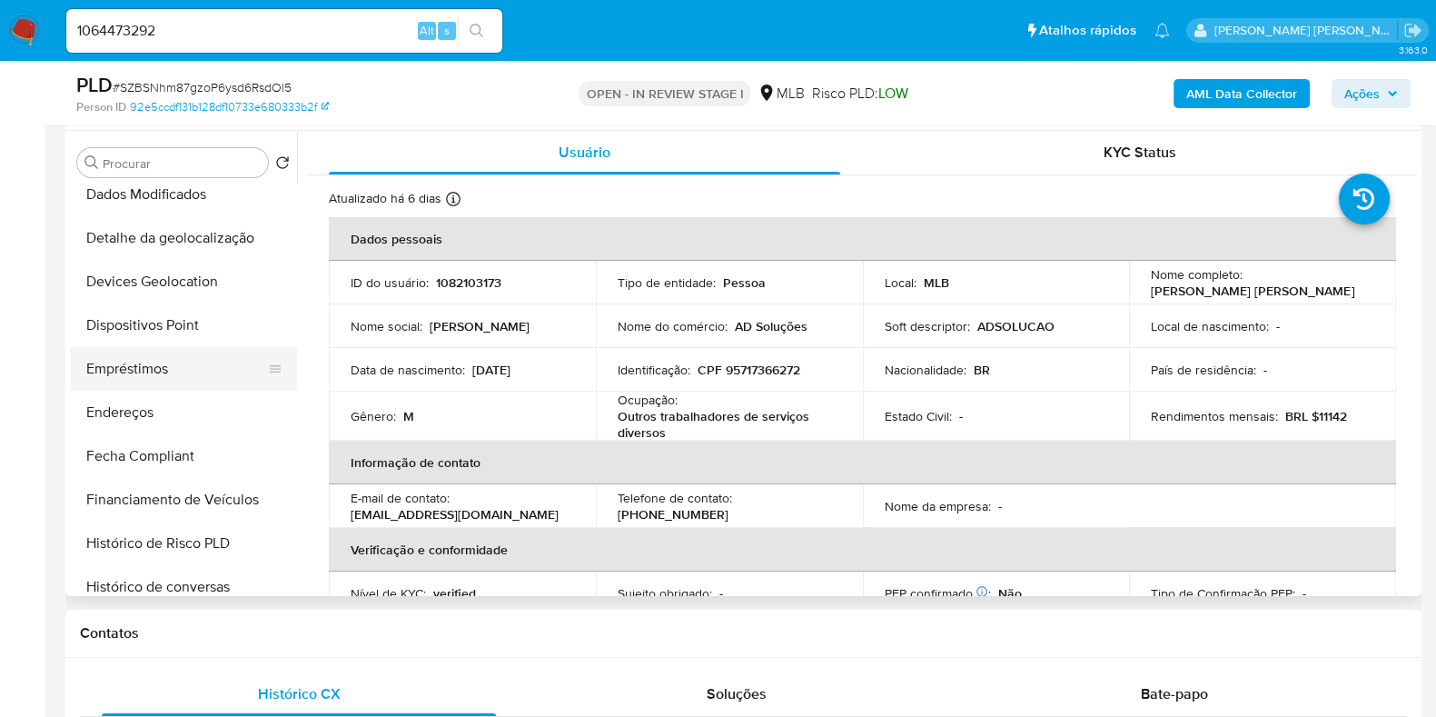
scroll to position [453, 0]
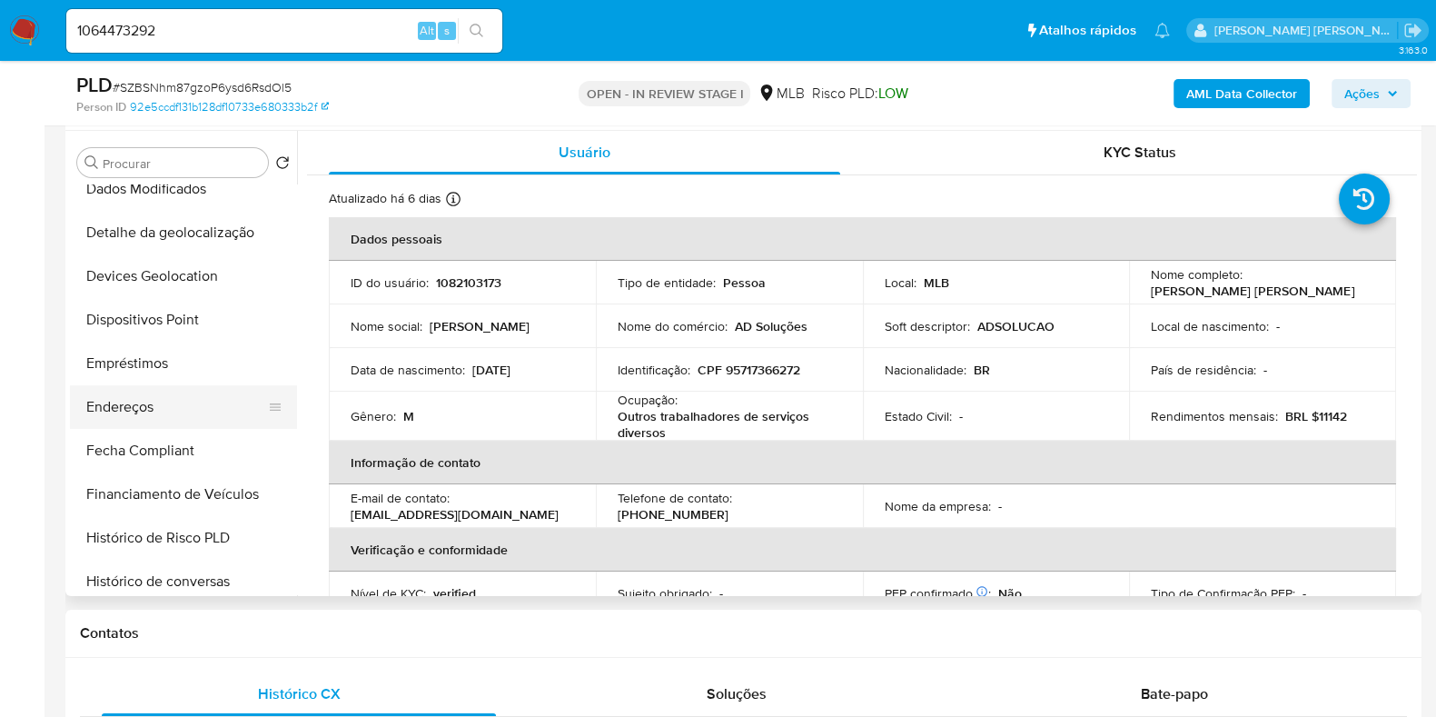
click at [151, 415] on button "Endereços" at bounding box center [176, 407] width 213 height 44
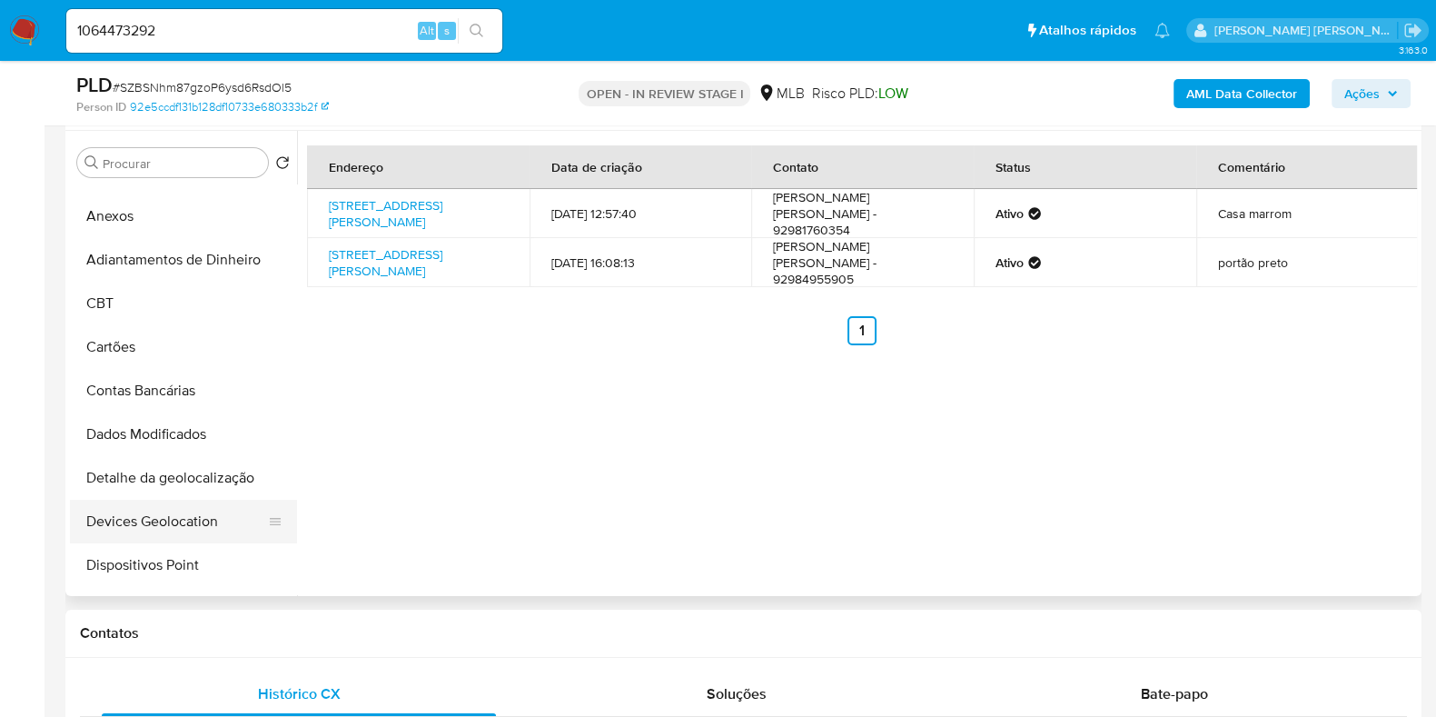
scroll to position [341, 0]
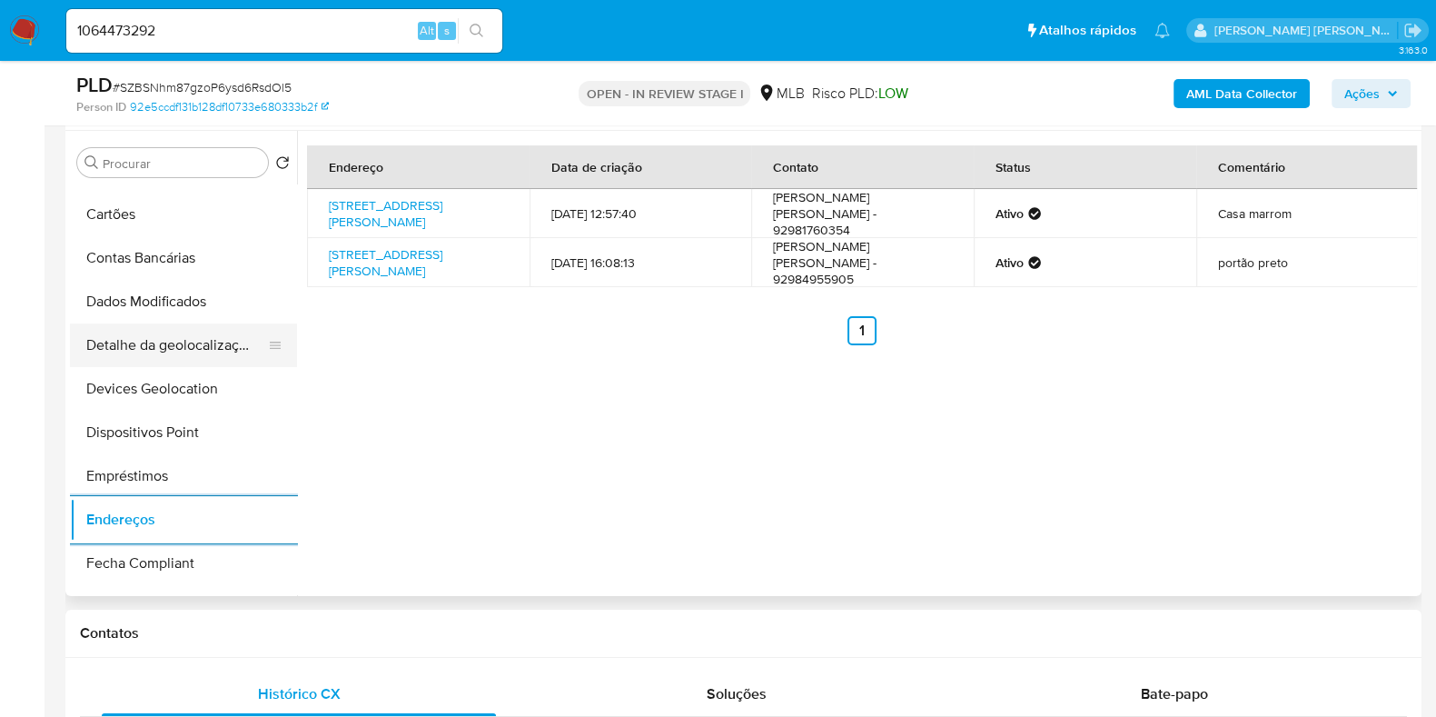
click at [204, 354] on button "Detalhe da geolocalização" at bounding box center [176, 345] width 213 height 44
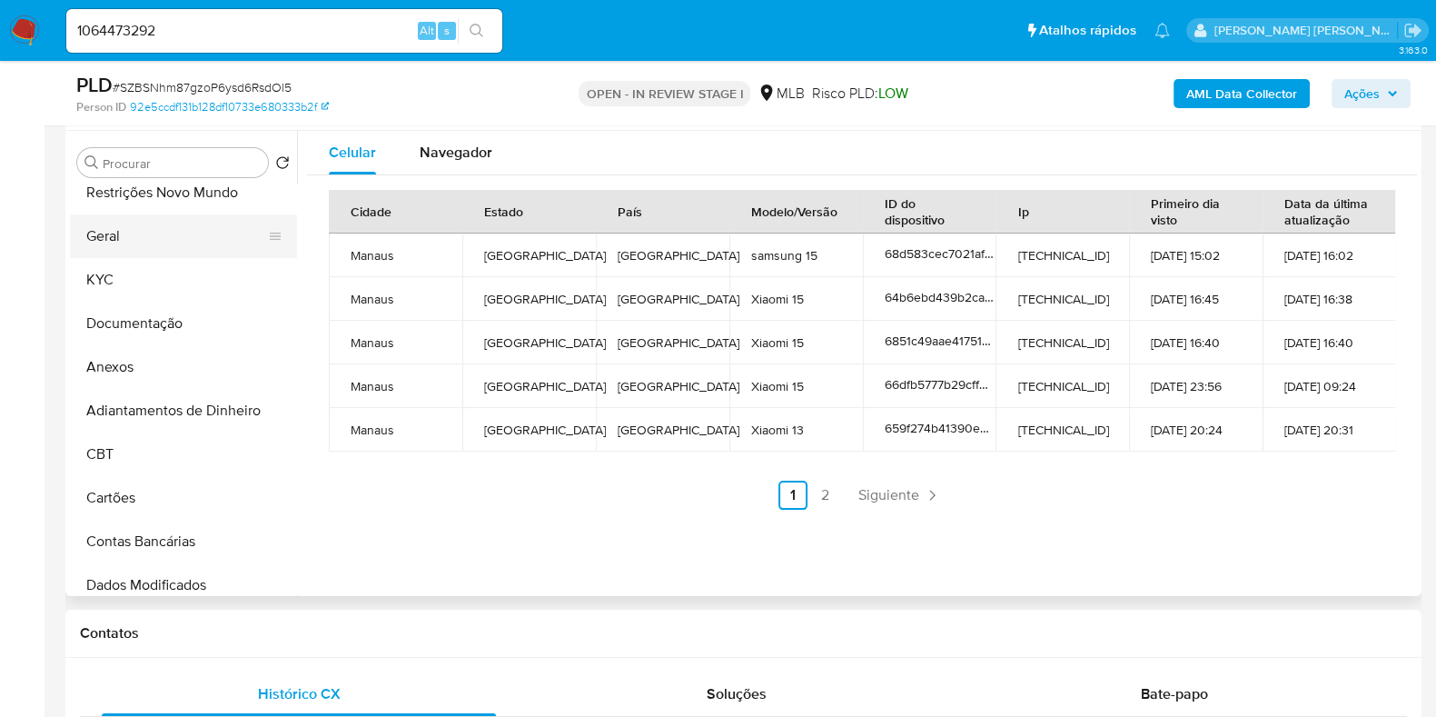
scroll to position [0, 0]
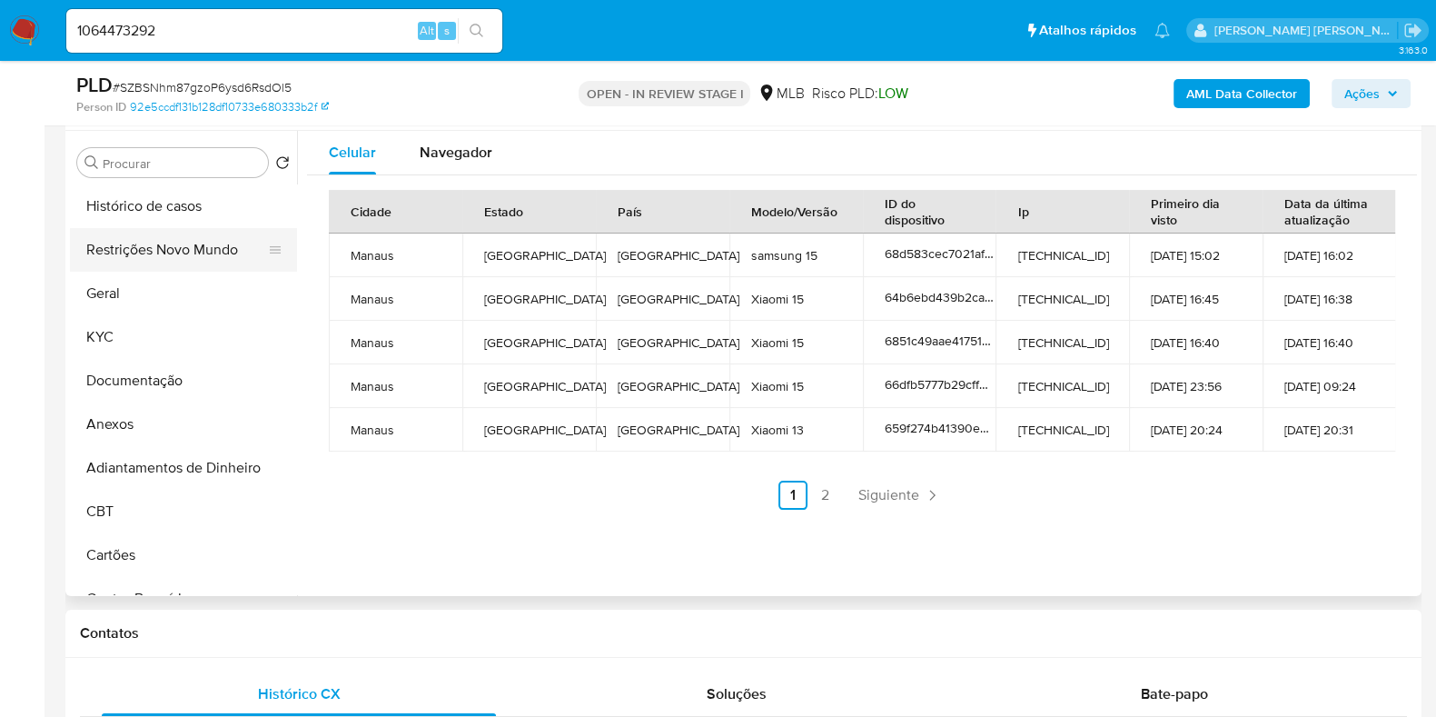
click at [191, 261] on button "Restrições Novo Mundo" at bounding box center [176, 250] width 213 height 44
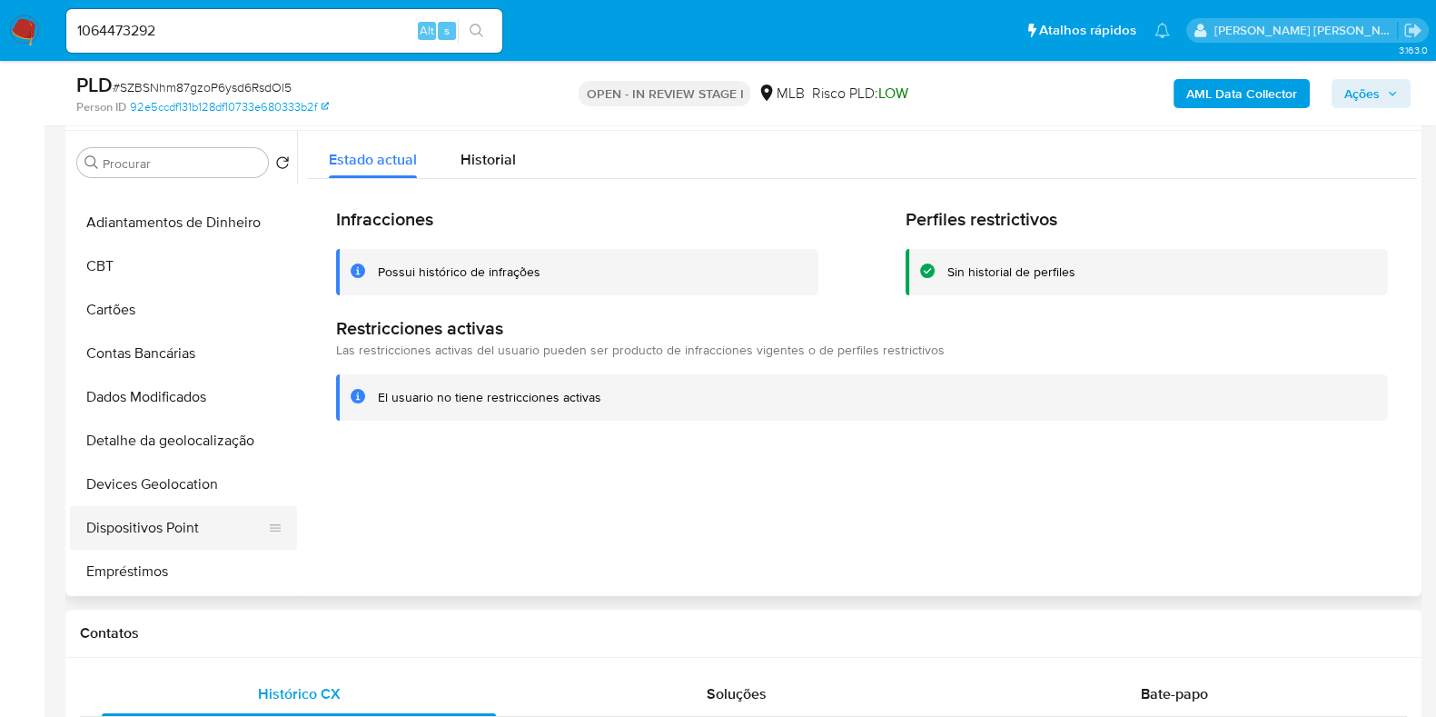
scroll to position [453, 0]
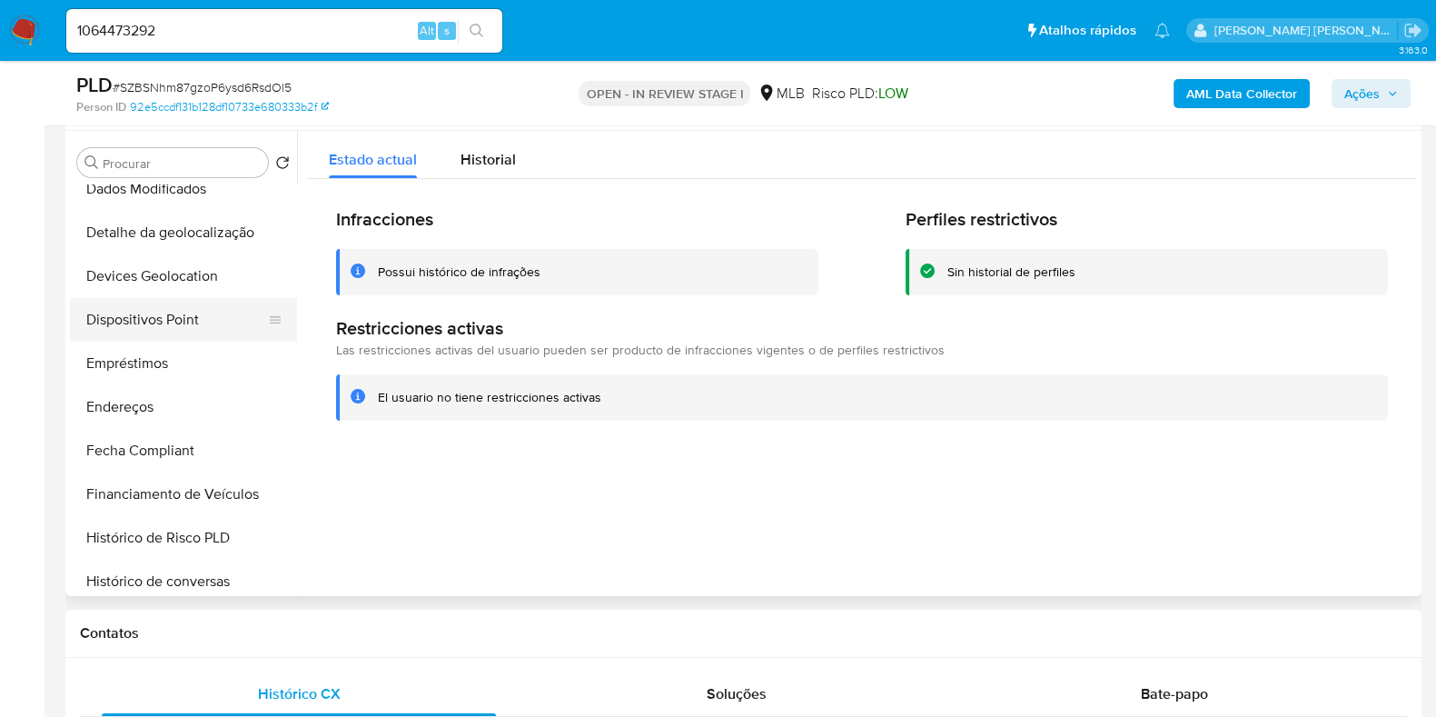
click at [185, 320] on button "Dispositivos Point" at bounding box center [176, 320] width 213 height 44
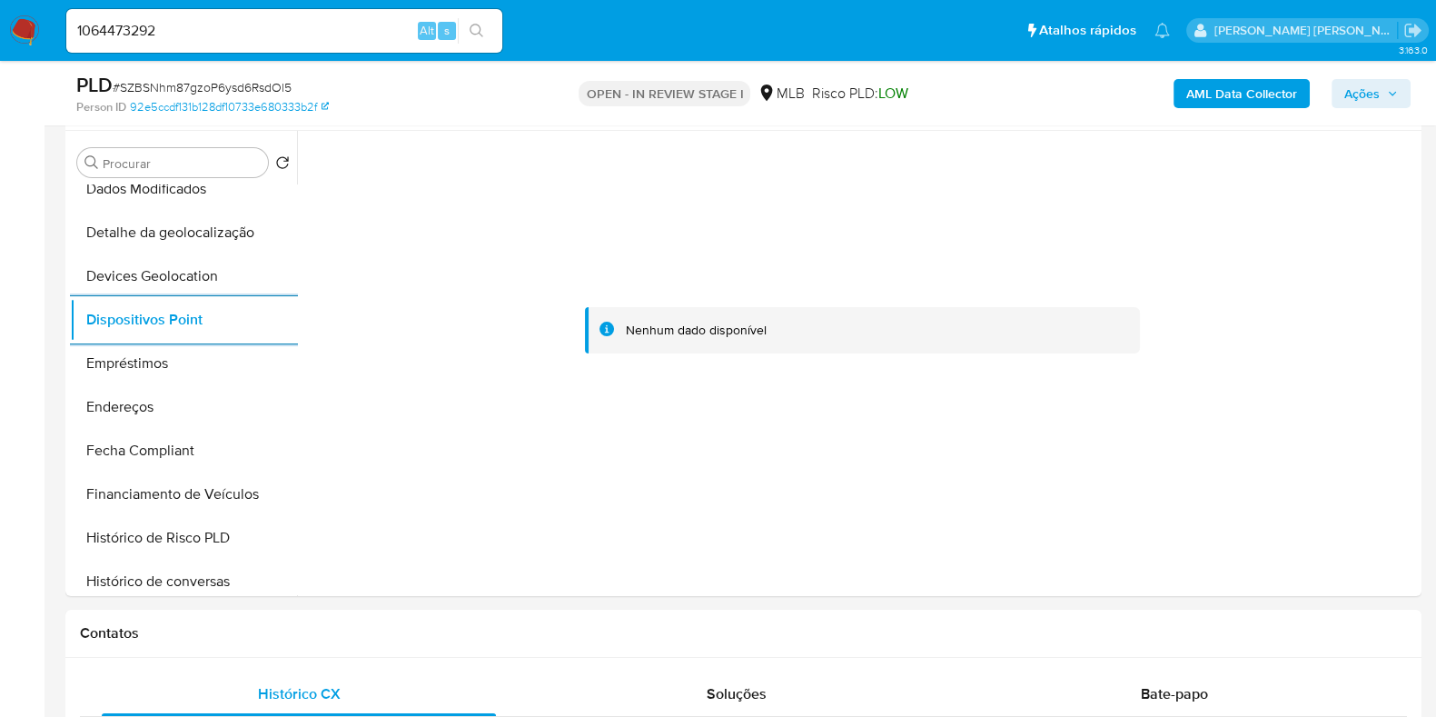
click at [1197, 87] on b "AML Data Collector" at bounding box center [1241, 93] width 111 height 29
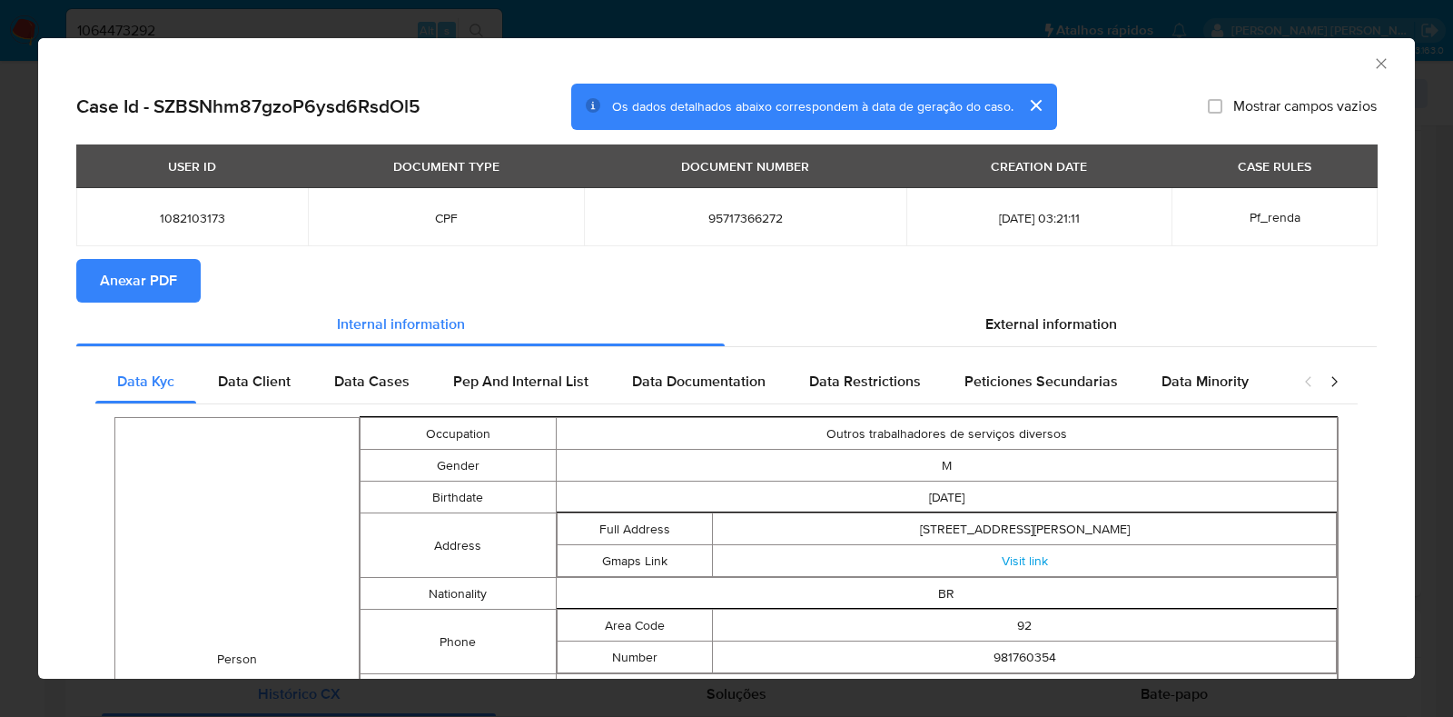
click at [109, 281] on span "Anexar PDF" at bounding box center [138, 281] width 77 height 40
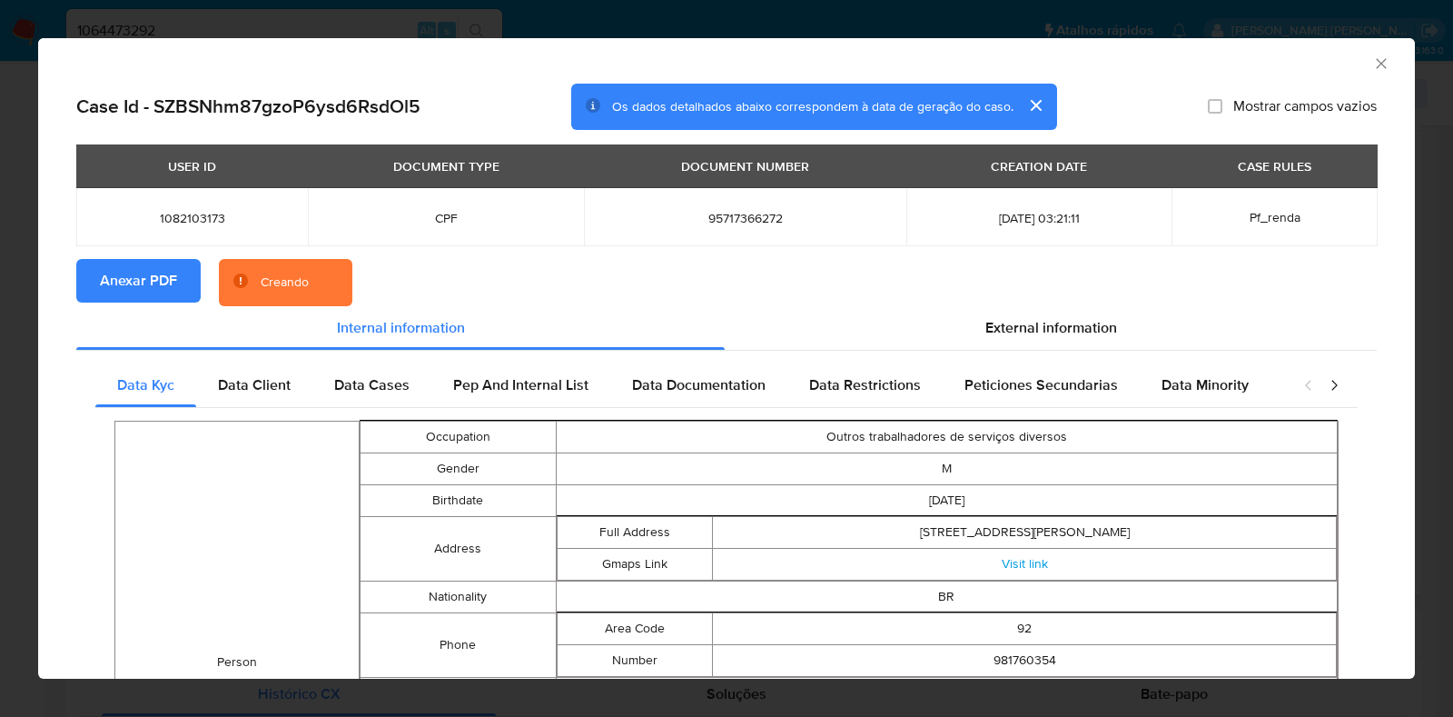
click at [0, 324] on div "AML Data Collector Case Id - SZBSNhm87gzoP6ysd6RsdOl5 Os dados detalhados abaix…" at bounding box center [726, 358] width 1453 height 717
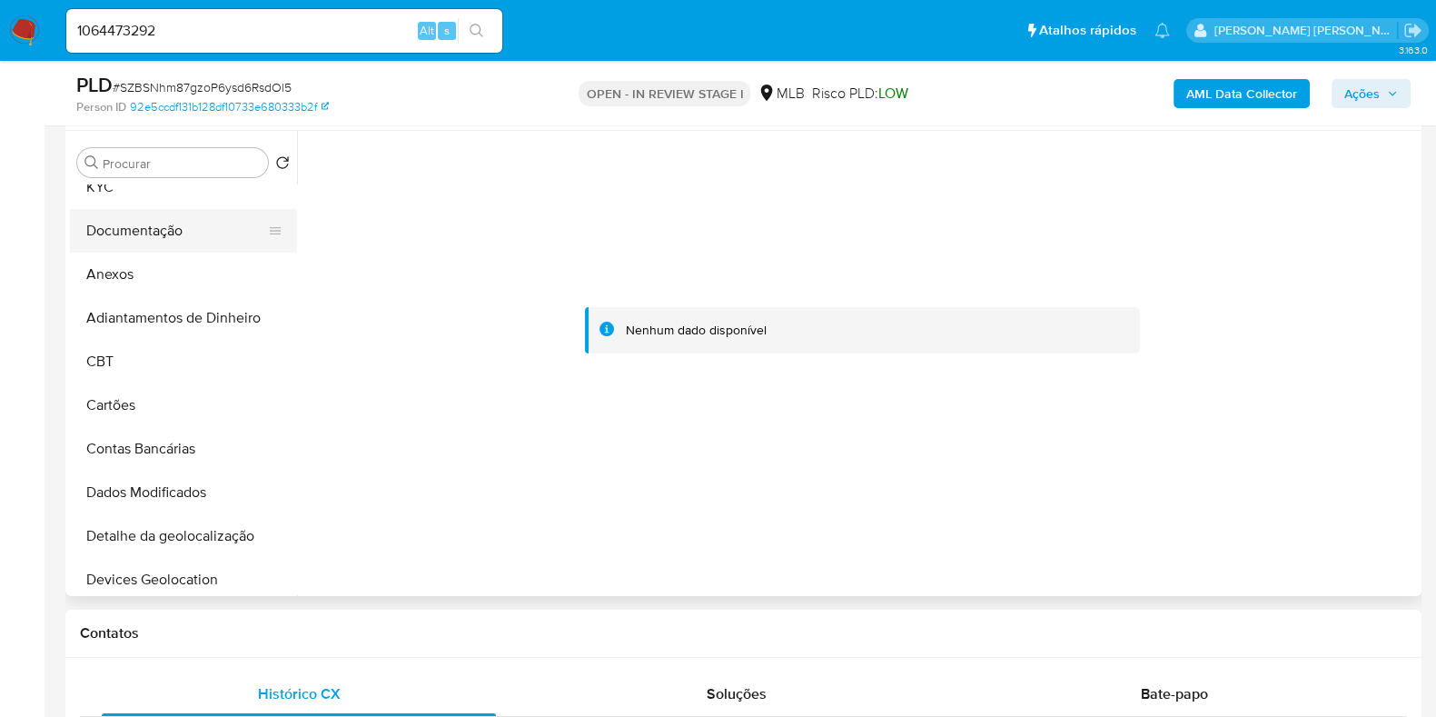
scroll to position [0, 0]
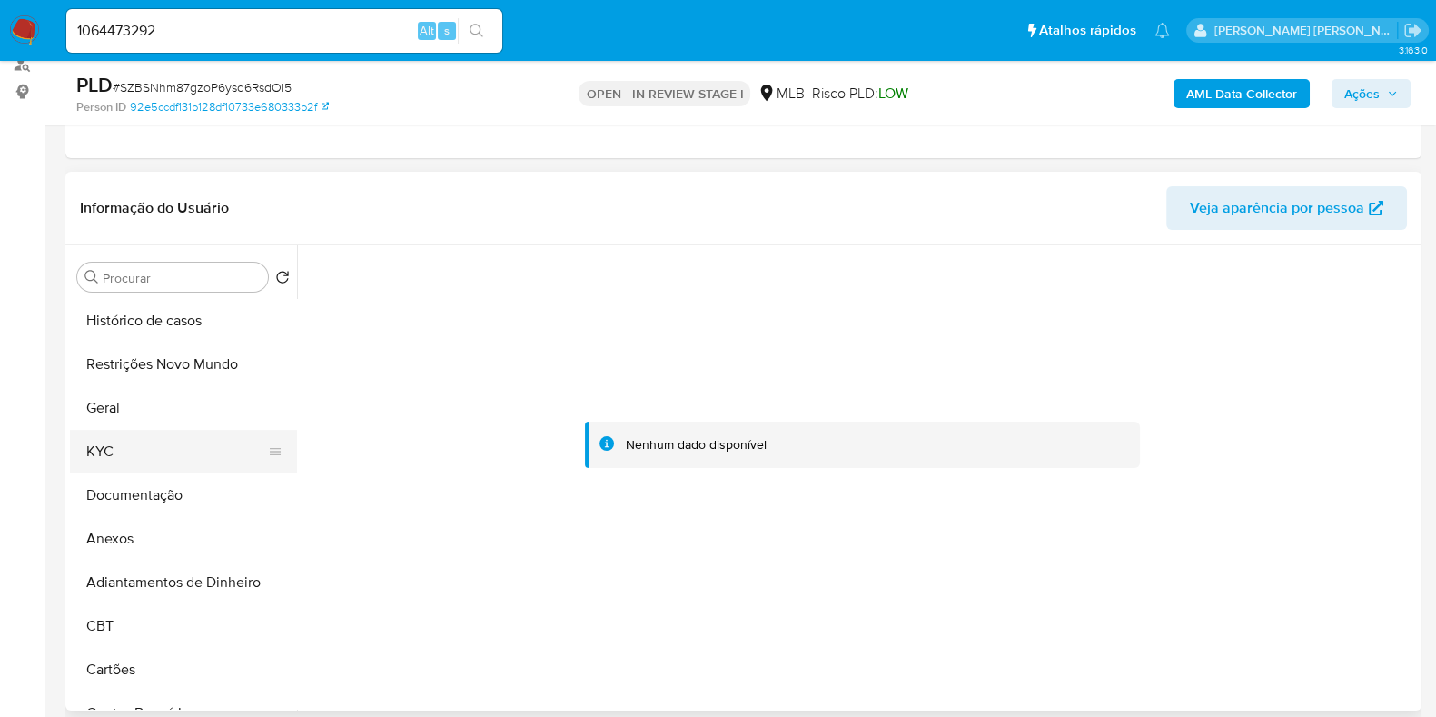
click at [121, 442] on button "KYC" at bounding box center [176, 452] width 213 height 44
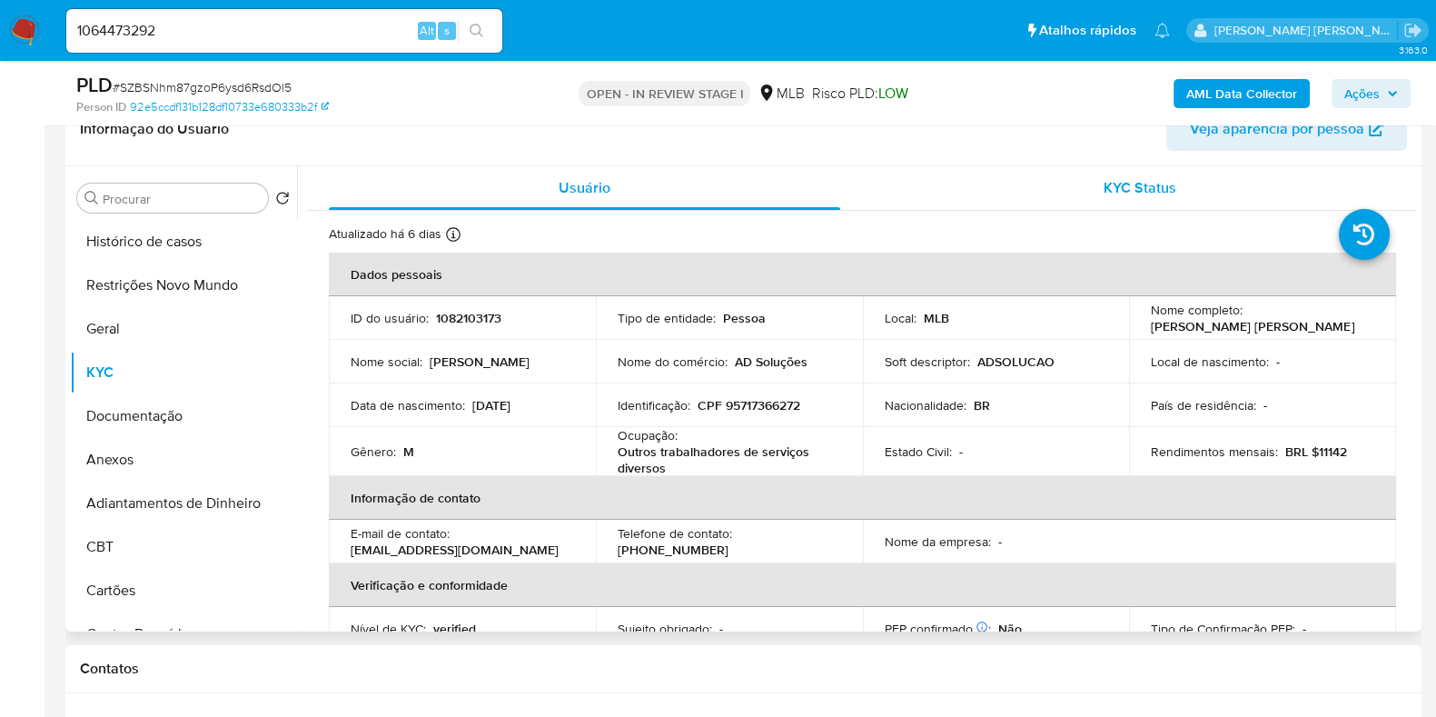
scroll to position [341, 0]
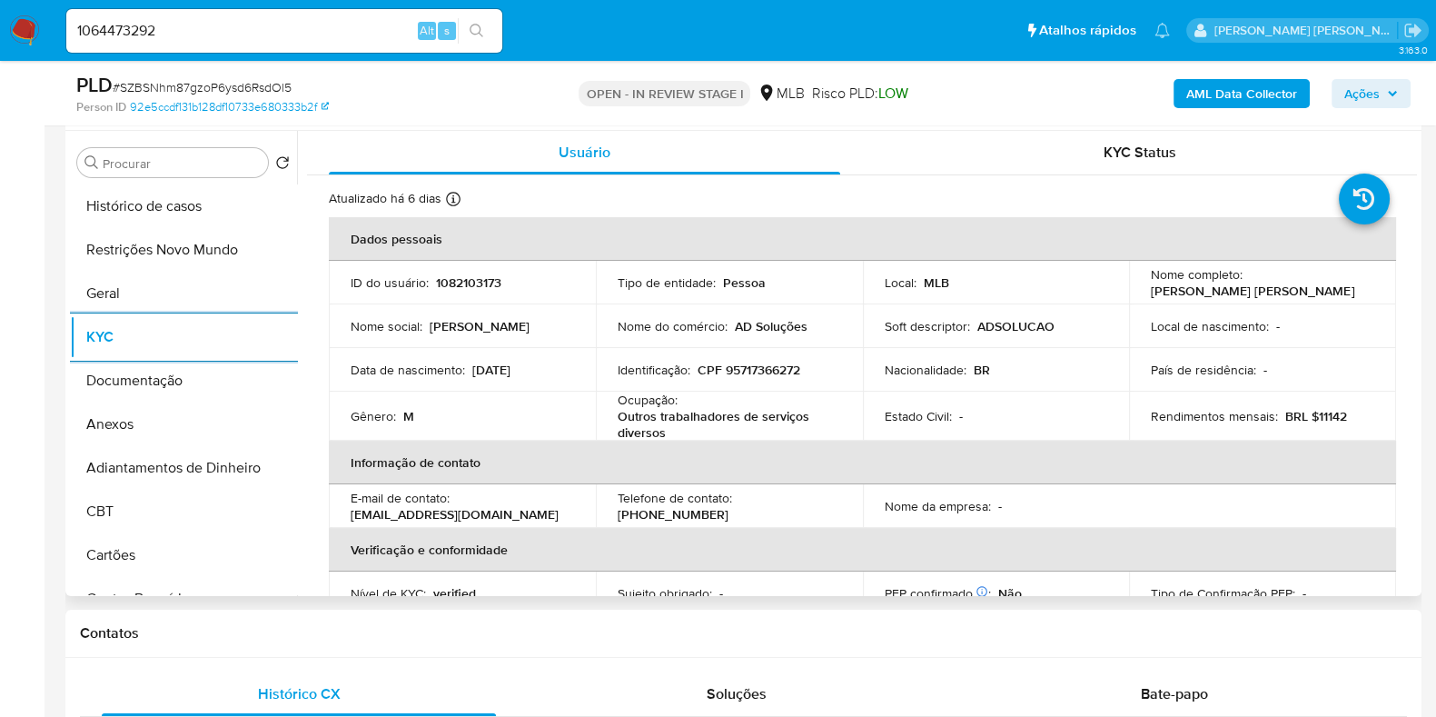
click at [1281, 287] on p "Almir de Oliveira Duarte" at bounding box center [1252, 291] width 203 height 16
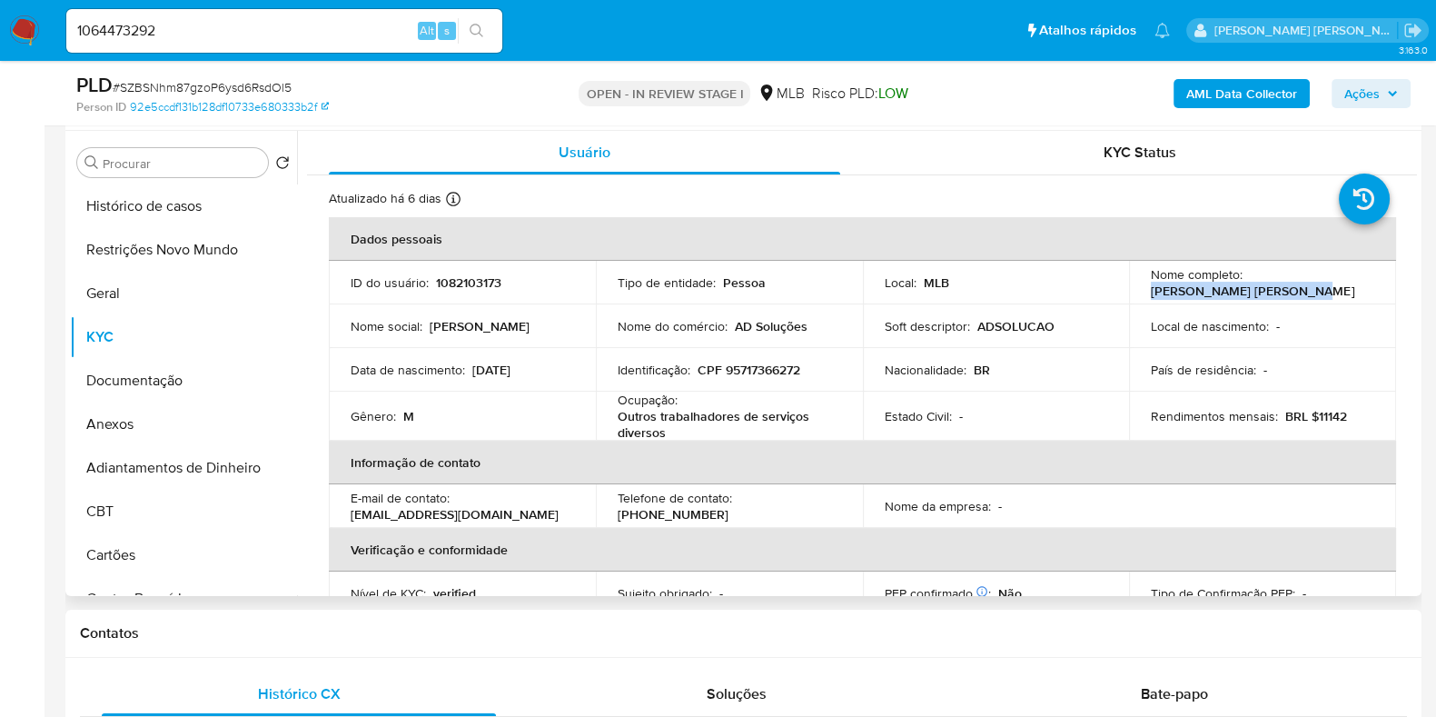
drag, startPoint x: 1289, startPoint y: 289, endPoint x: 1127, endPoint y: 292, distance: 161.7
click at [1129, 292] on td "Nome completo : Almir de Oliveira Duarte" at bounding box center [1262, 283] width 267 height 44
copy p "Almir de Oliveira Duarte"
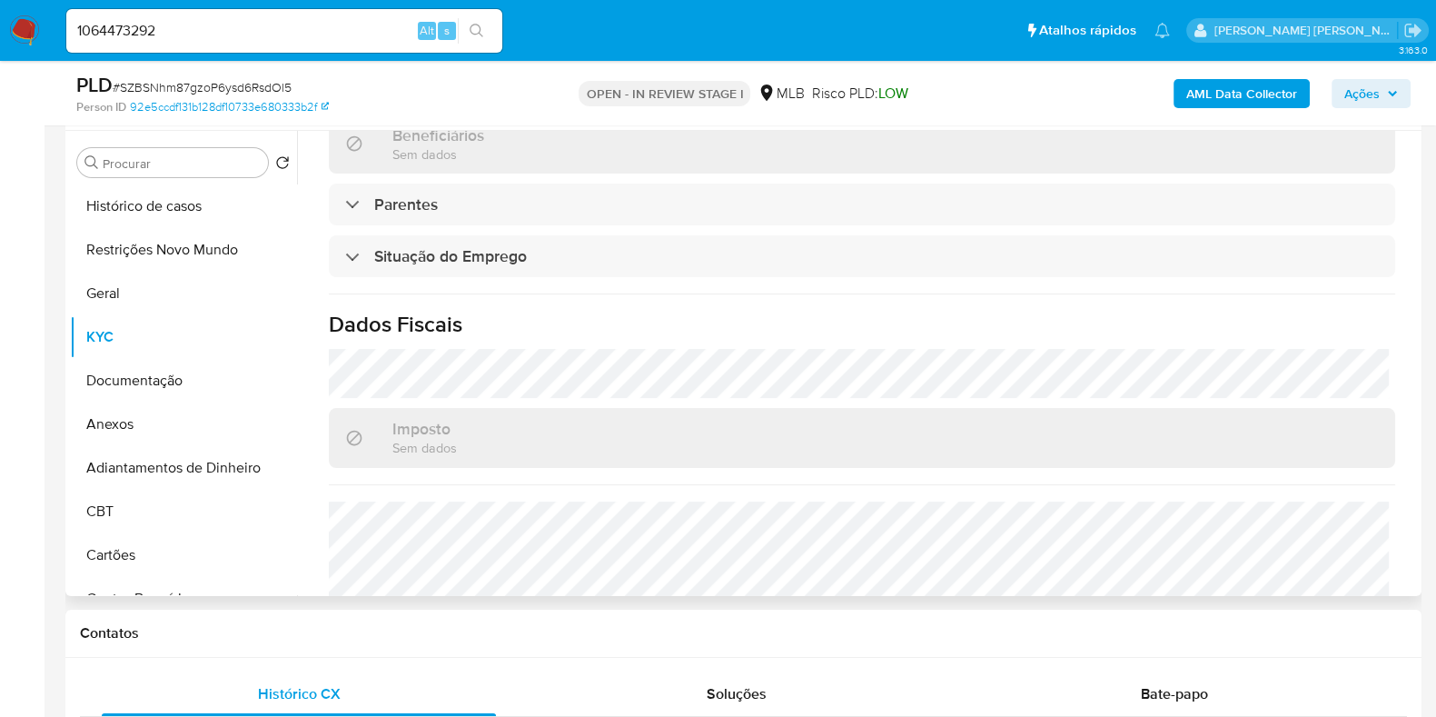
scroll to position [794, 0]
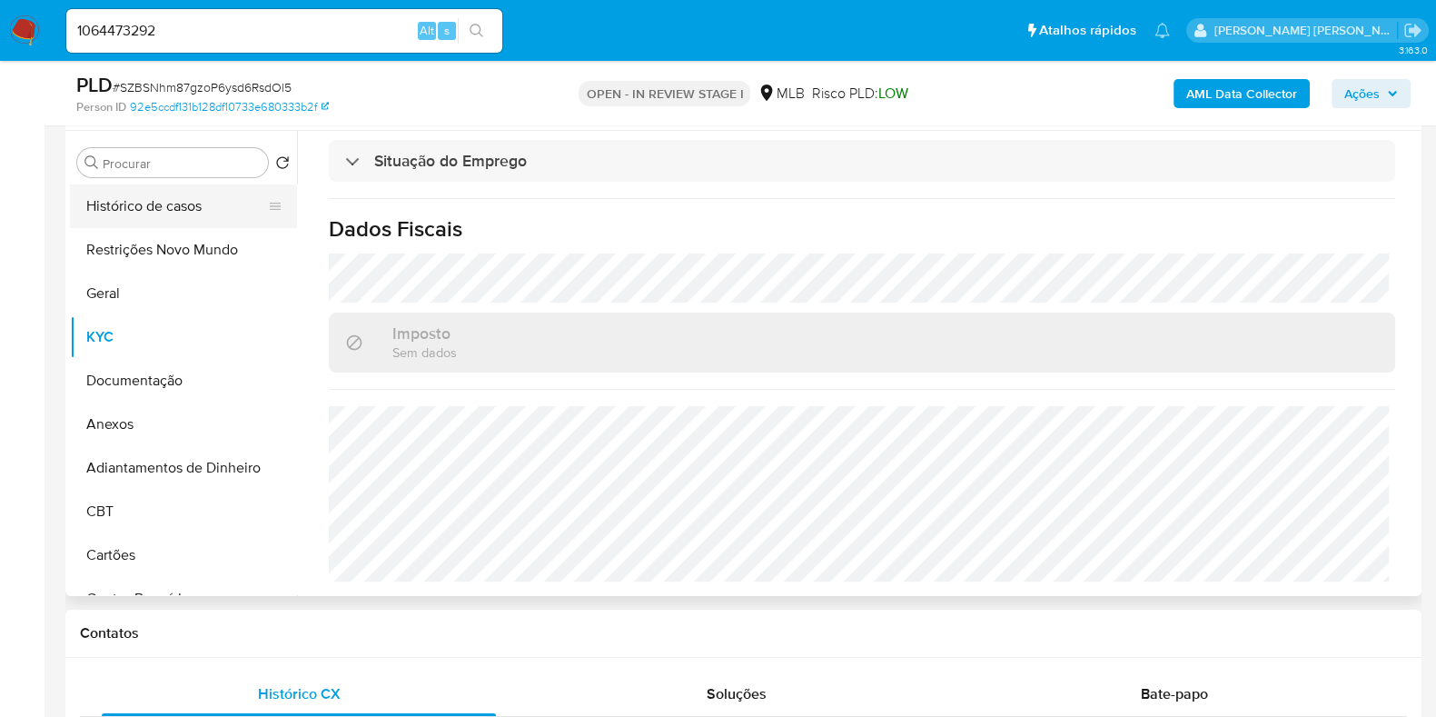
click at [160, 218] on button "Histórico de casos" at bounding box center [176, 206] width 213 height 44
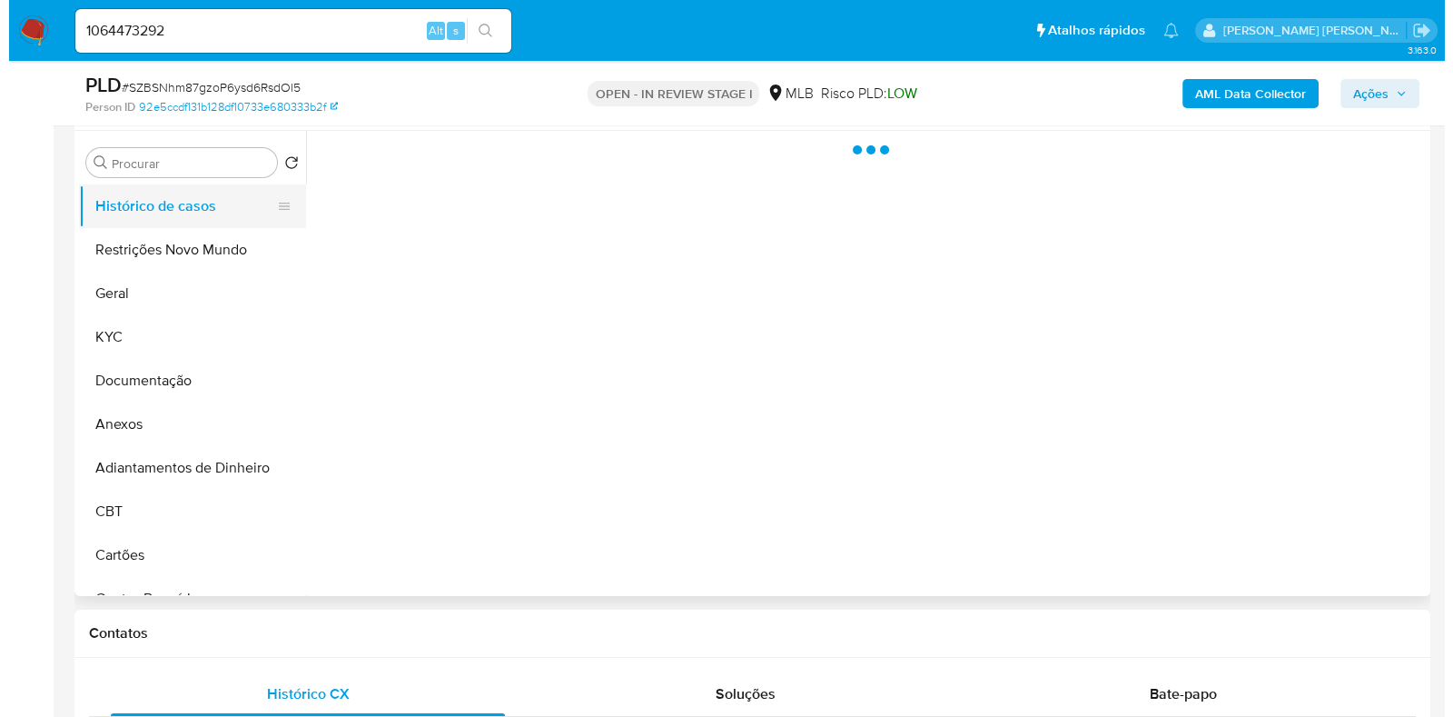
scroll to position [0, 0]
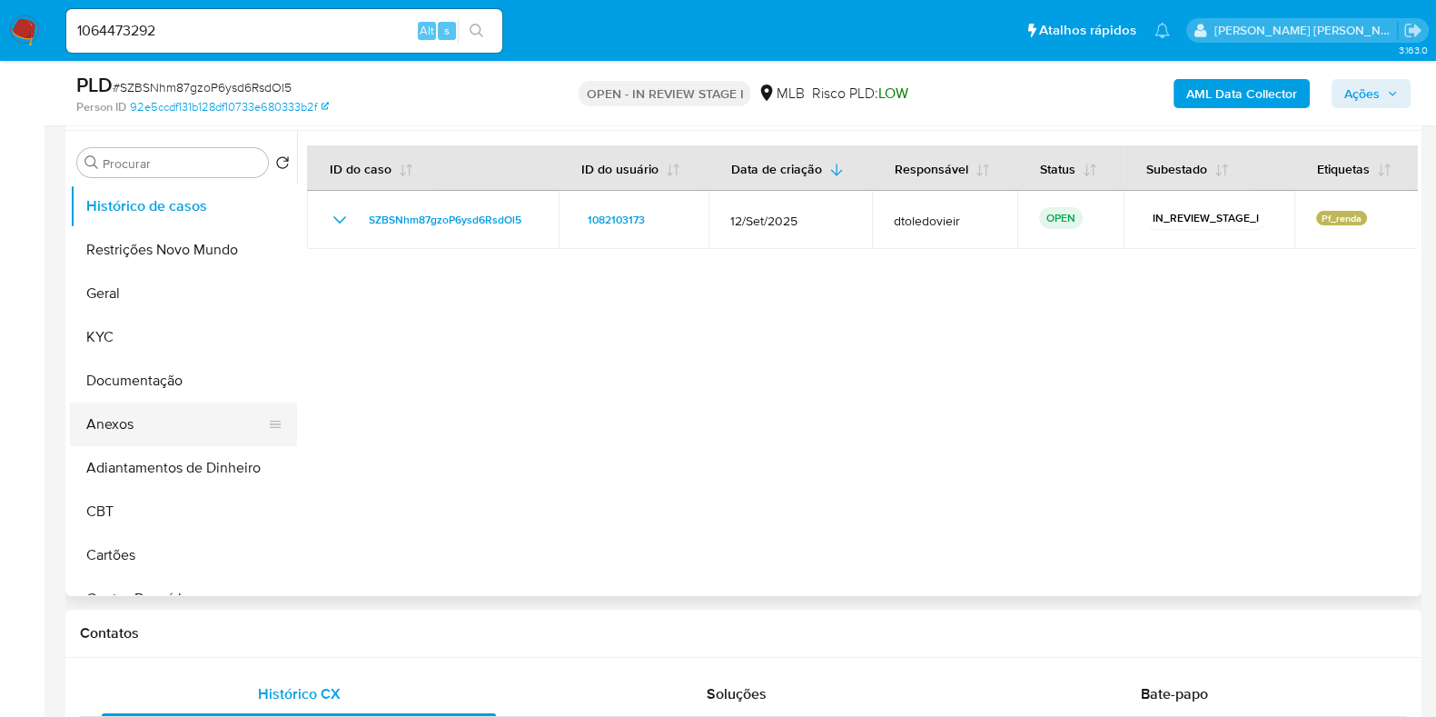
click at [173, 424] on button "Anexos" at bounding box center [176, 424] width 213 height 44
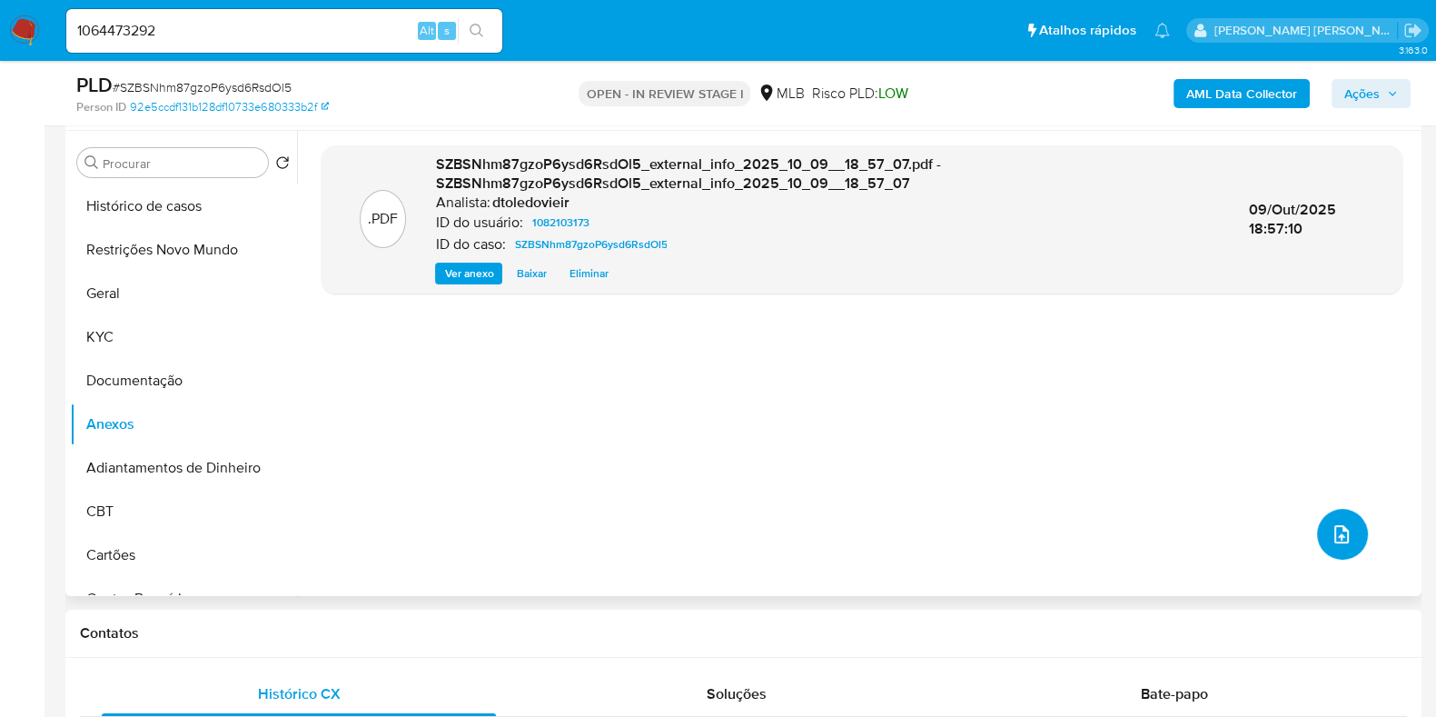
click at [1334, 535] on icon "upload-file" at bounding box center [1341, 534] width 15 height 18
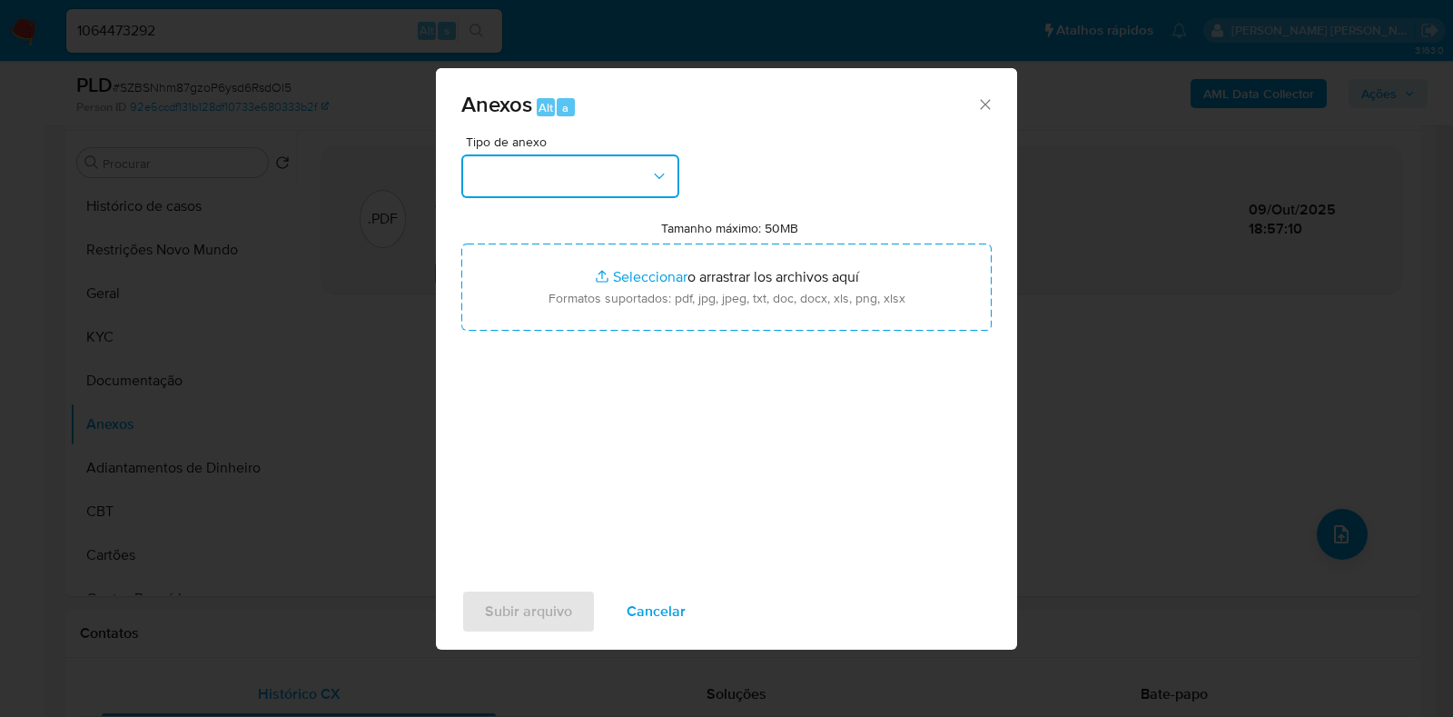
click at [543, 177] on button "button" at bounding box center [570, 176] width 218 height 44
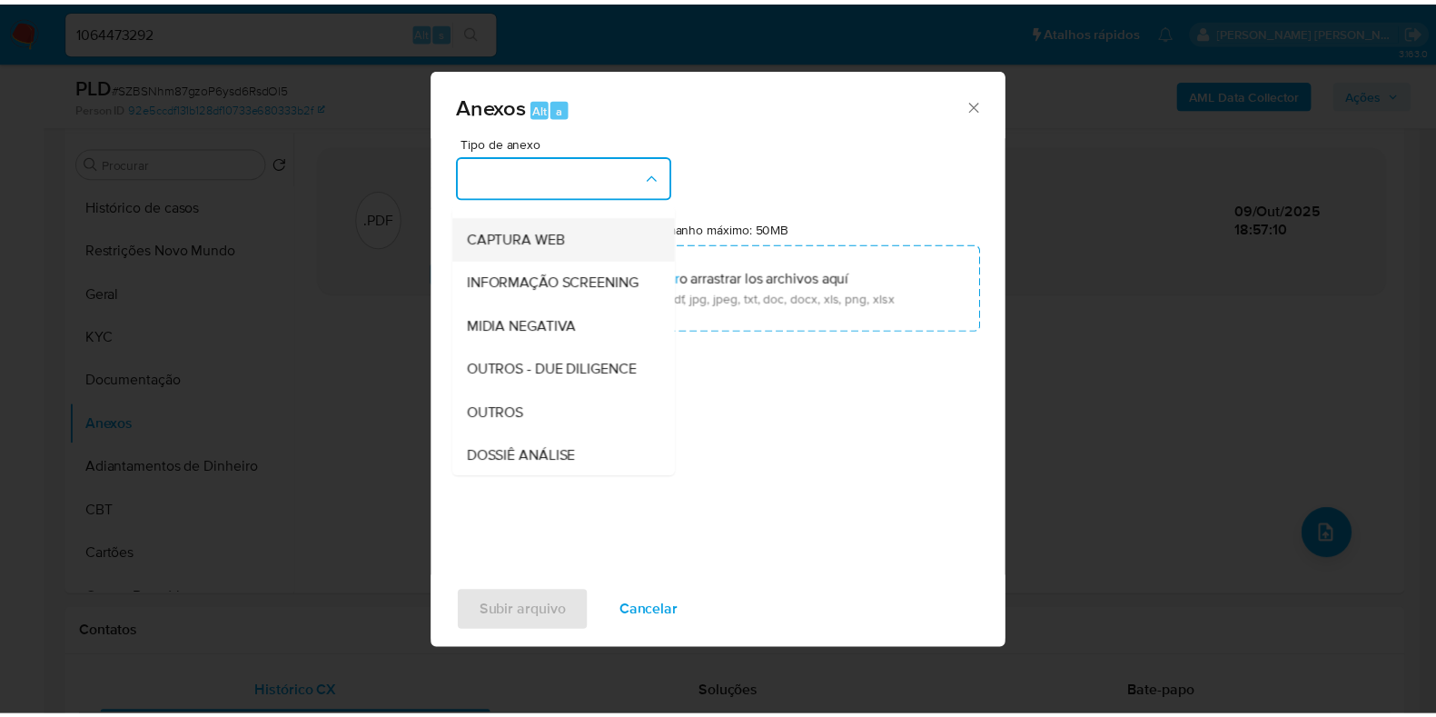
scroll to position [280, 0]
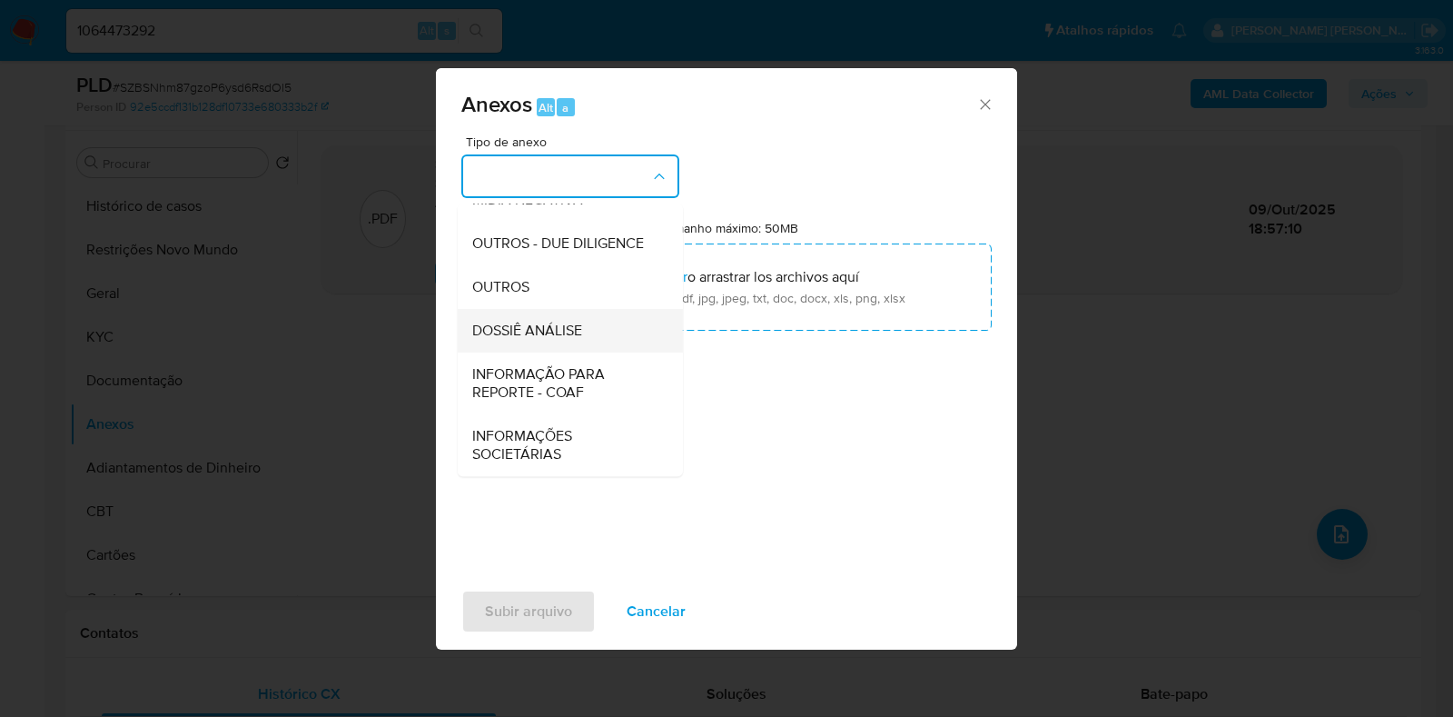
click at [570, 330] on span "DOSSIÊ ANÁLISE" at bounding box center [527, 331] width 110 height 18
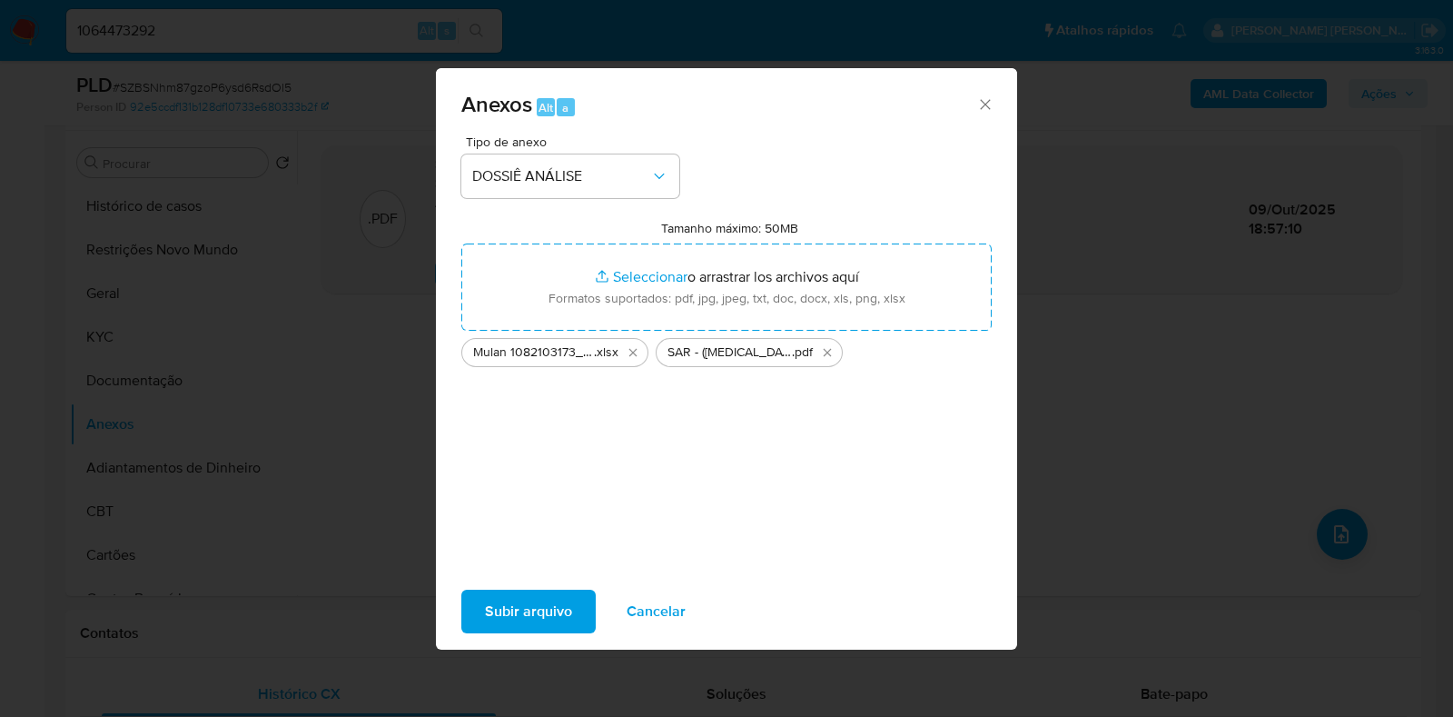
click at [507, 603] on span "Subir arquivo" at bounding box center [528, 611] width 87 height 40
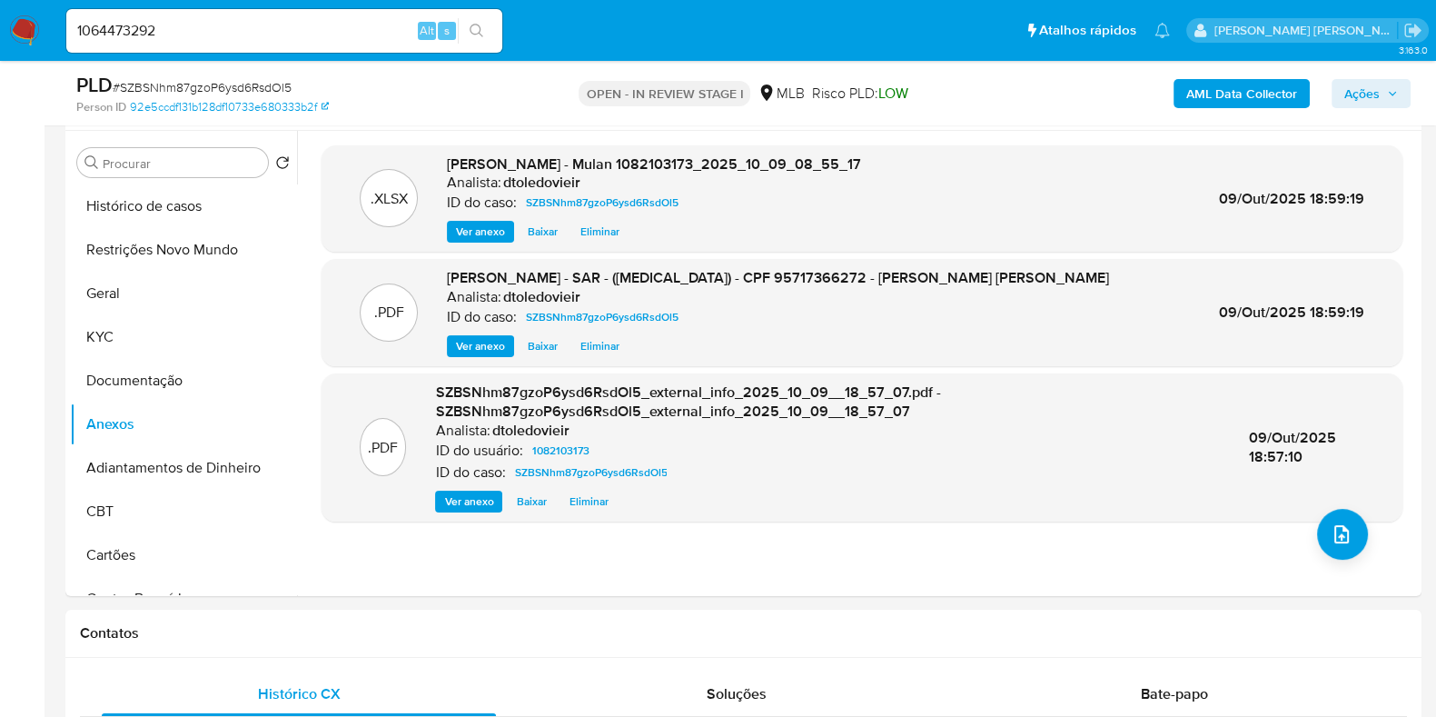
click at [1376, 108] on div "AML Data Collector Ações" at bounding box center [1191, 93] width 440 height 43
click at [1385, 99] on span "Ações" at bounding box center [1371, 93] width 54 height 25
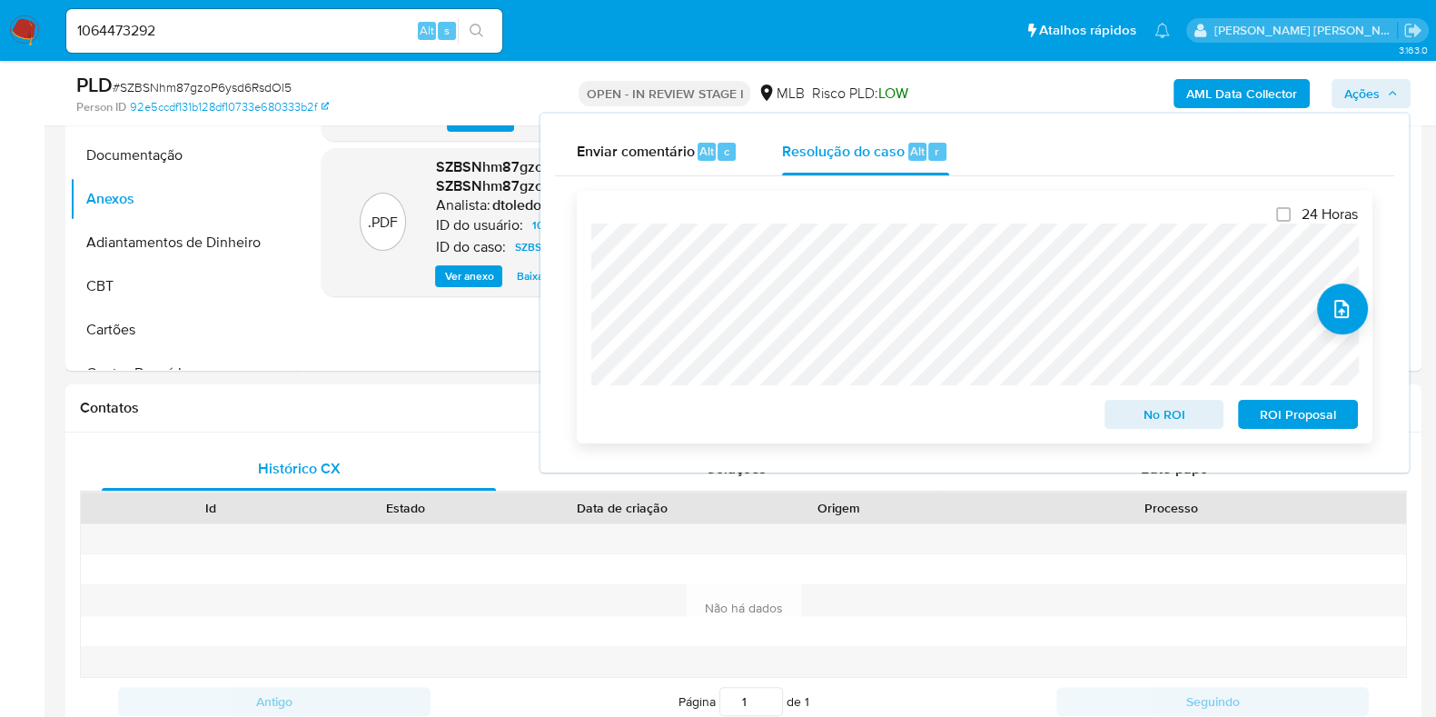
scroll to position [568, 0]
click at [1274, 423] on span "ROI Proposal" at bounding box center [1298, 413] width 94 height 25
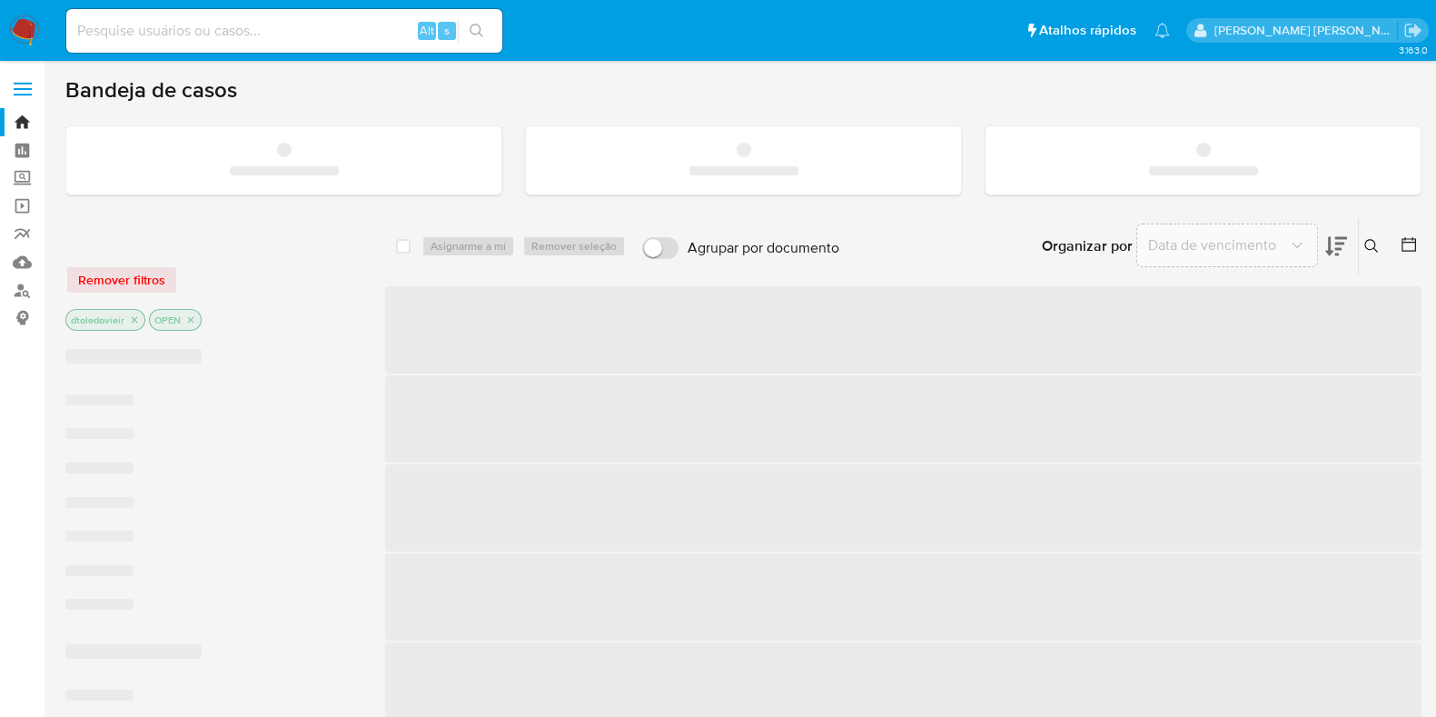
click at [274, 28] on input at bounding box center [284, 31] width 436 height 24
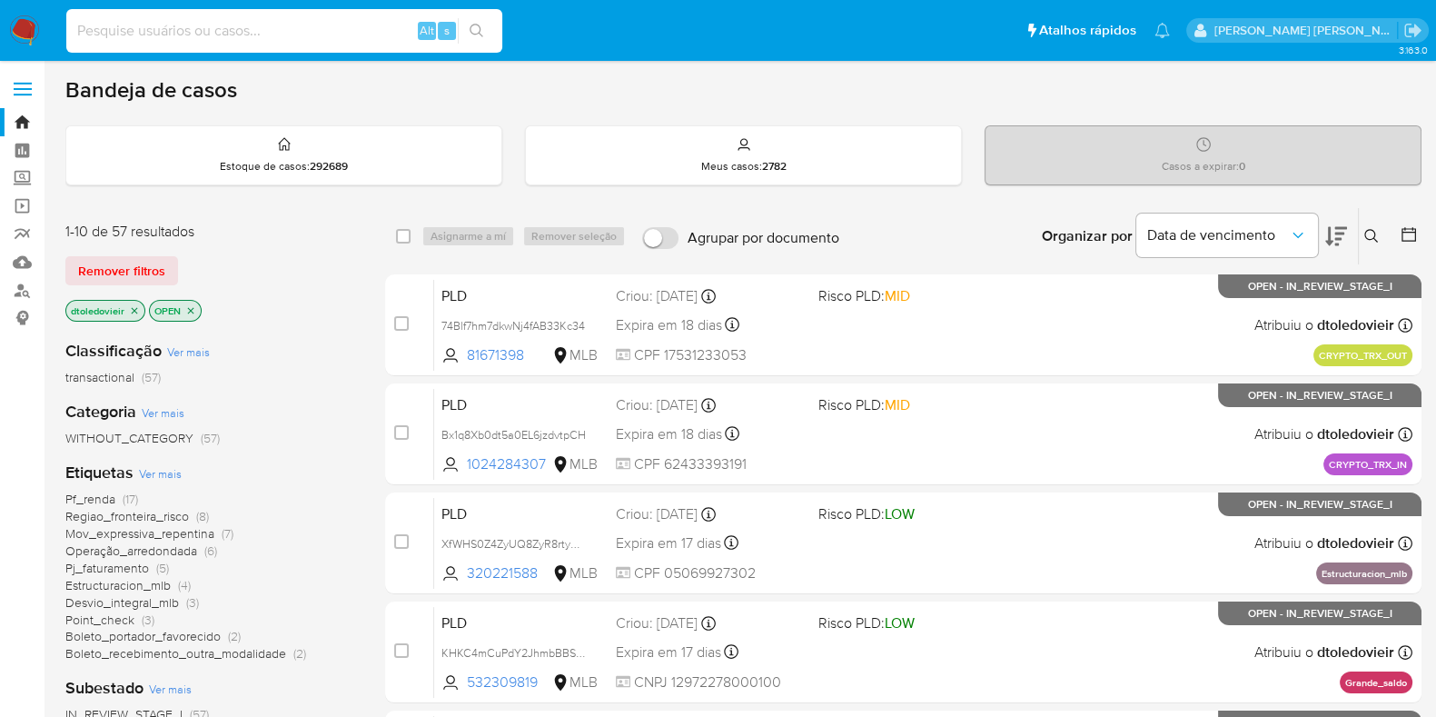
paste input "1064473292"
type input "1064473292"
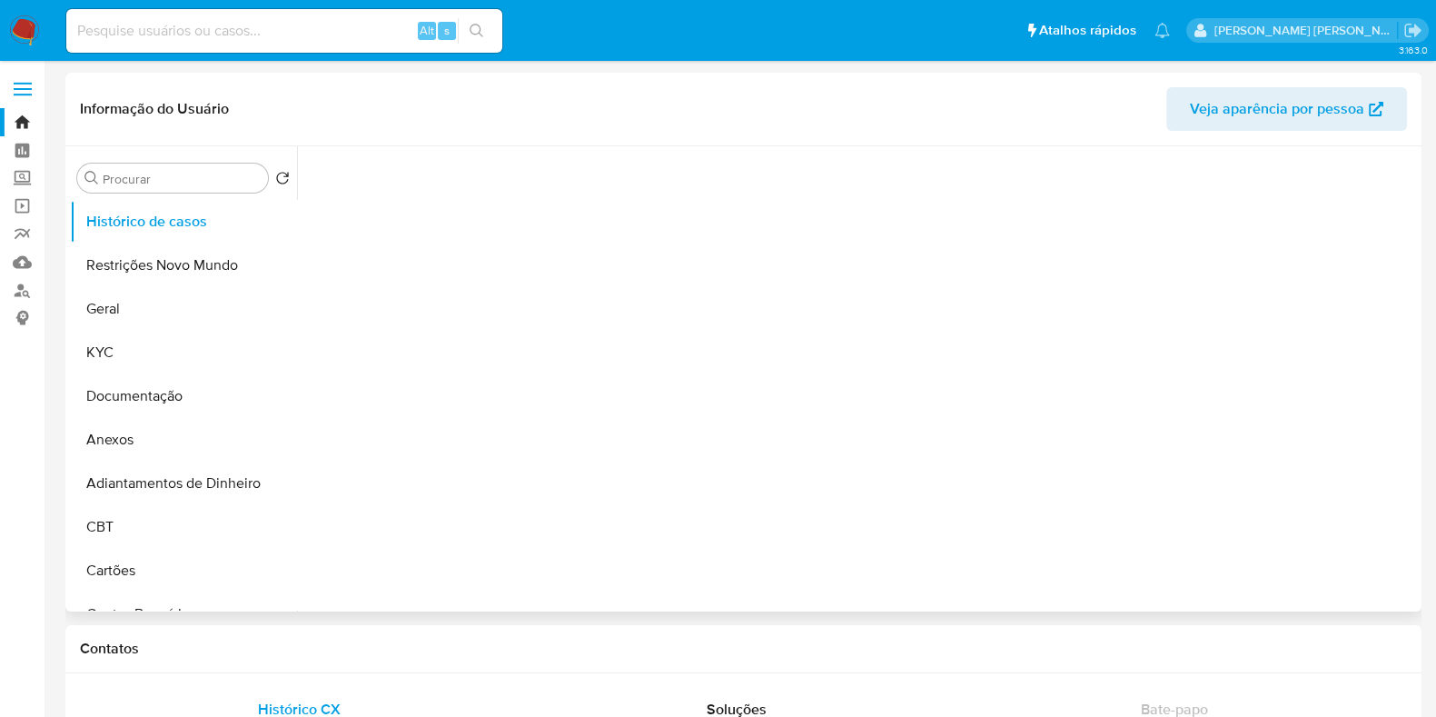
select select "10"
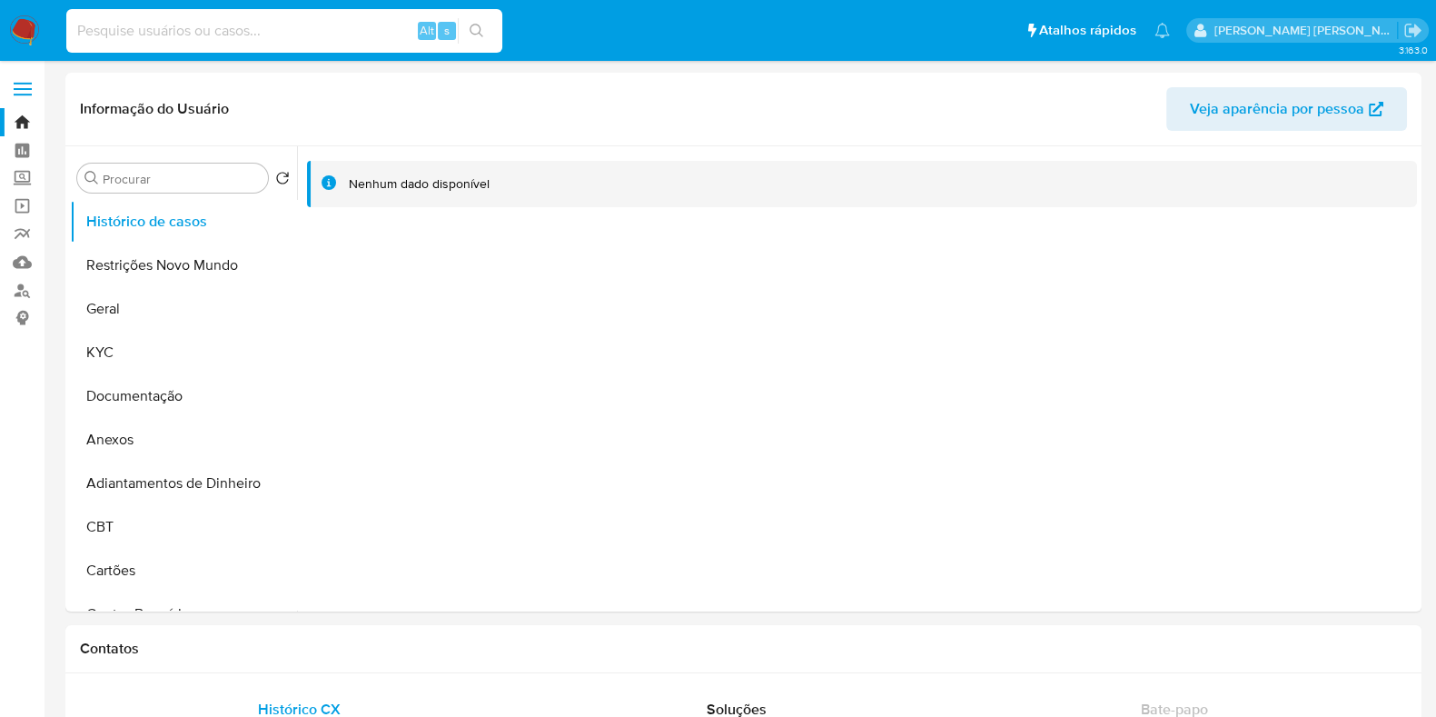
click at [289, 39] on input at bounding box center [284, 31] width 436 height 24
paste input "631047215"
type input "631047215"
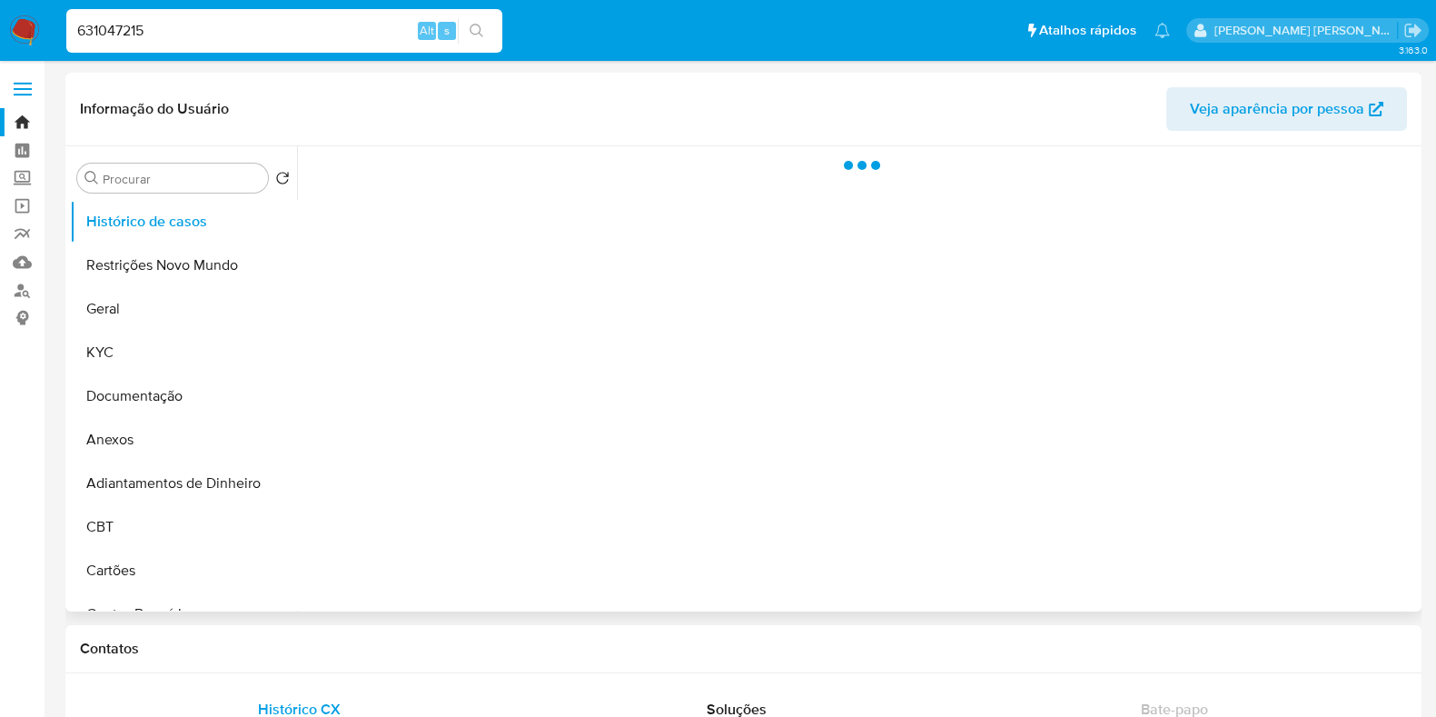
select select "10"
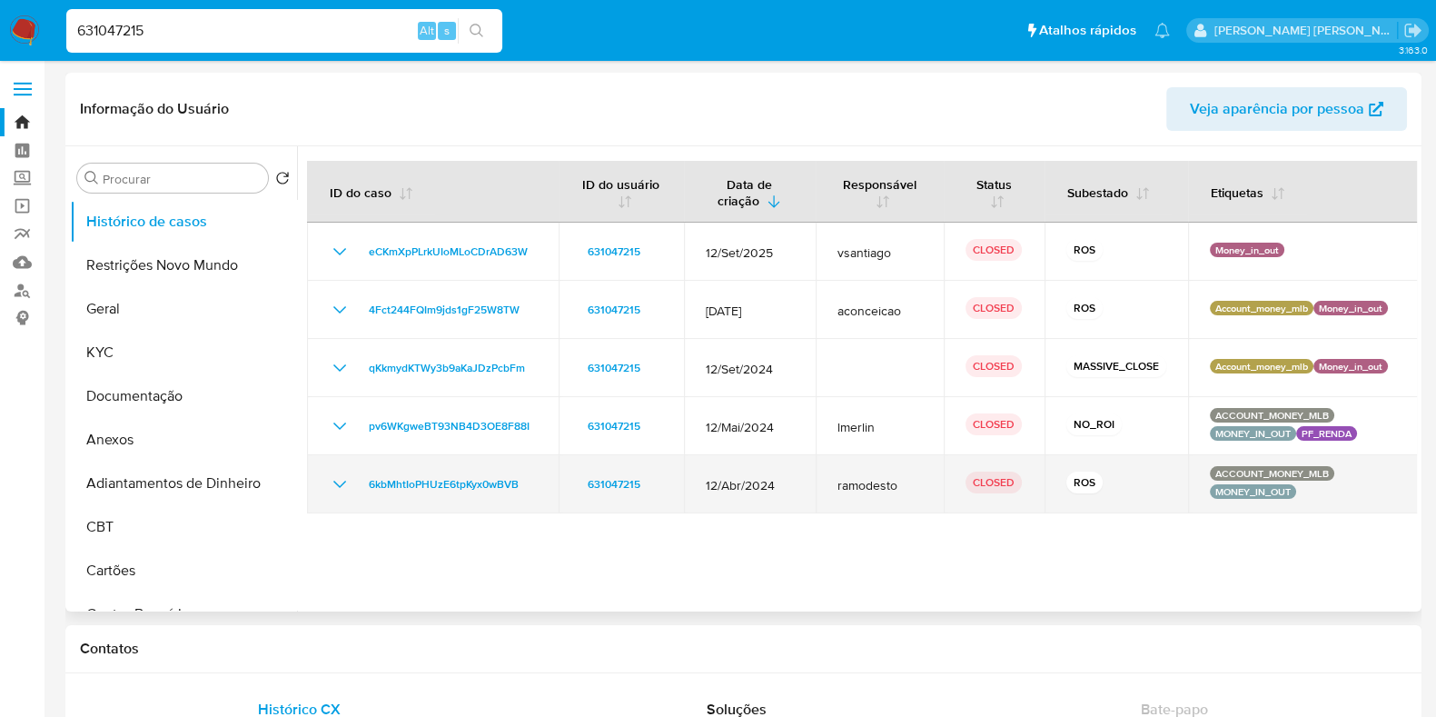
drag, startPoint x: 335, startPoint y: 486, endPoint x: 345, endPoint y: 486, distance: 10.0
click at [335, 486] on icon "Mostrar/Ocultar" at bounding box center [340, 484] width 22 height 22
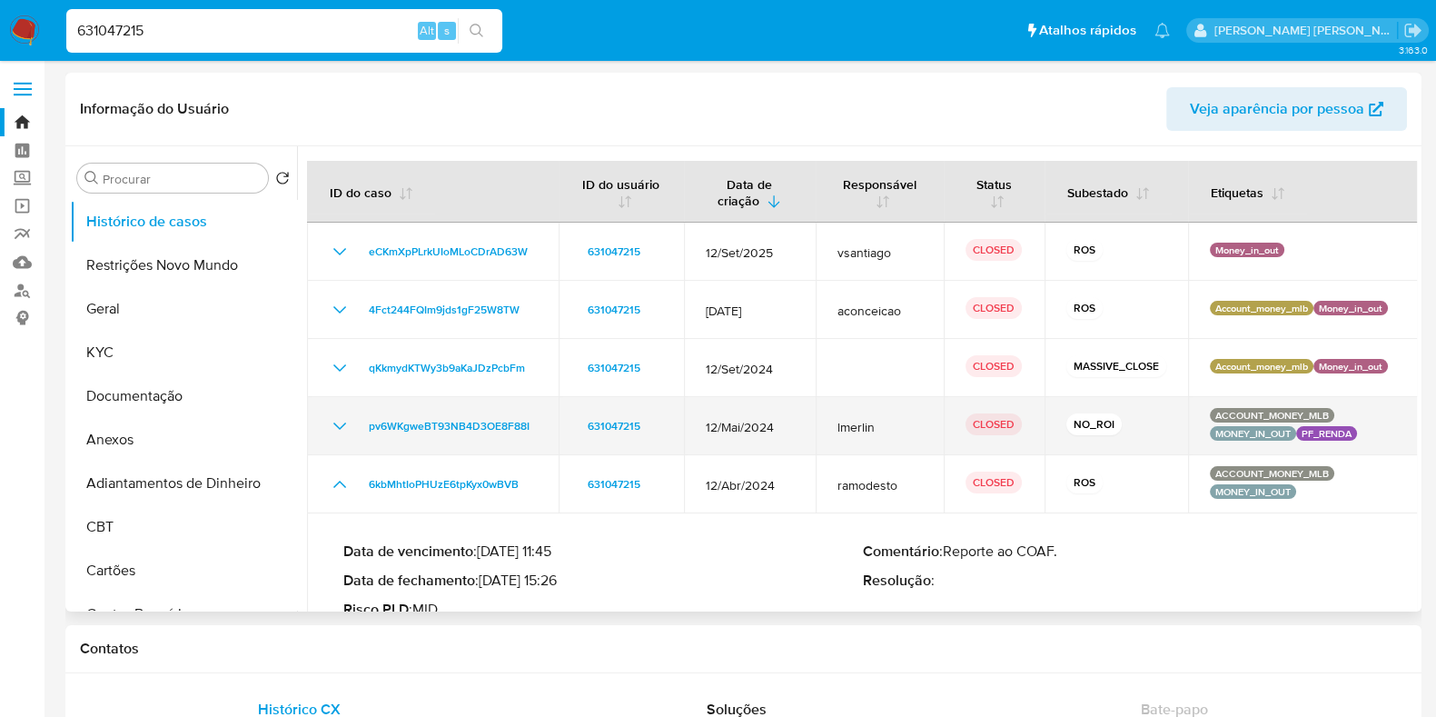
scroll to position [45, 0]
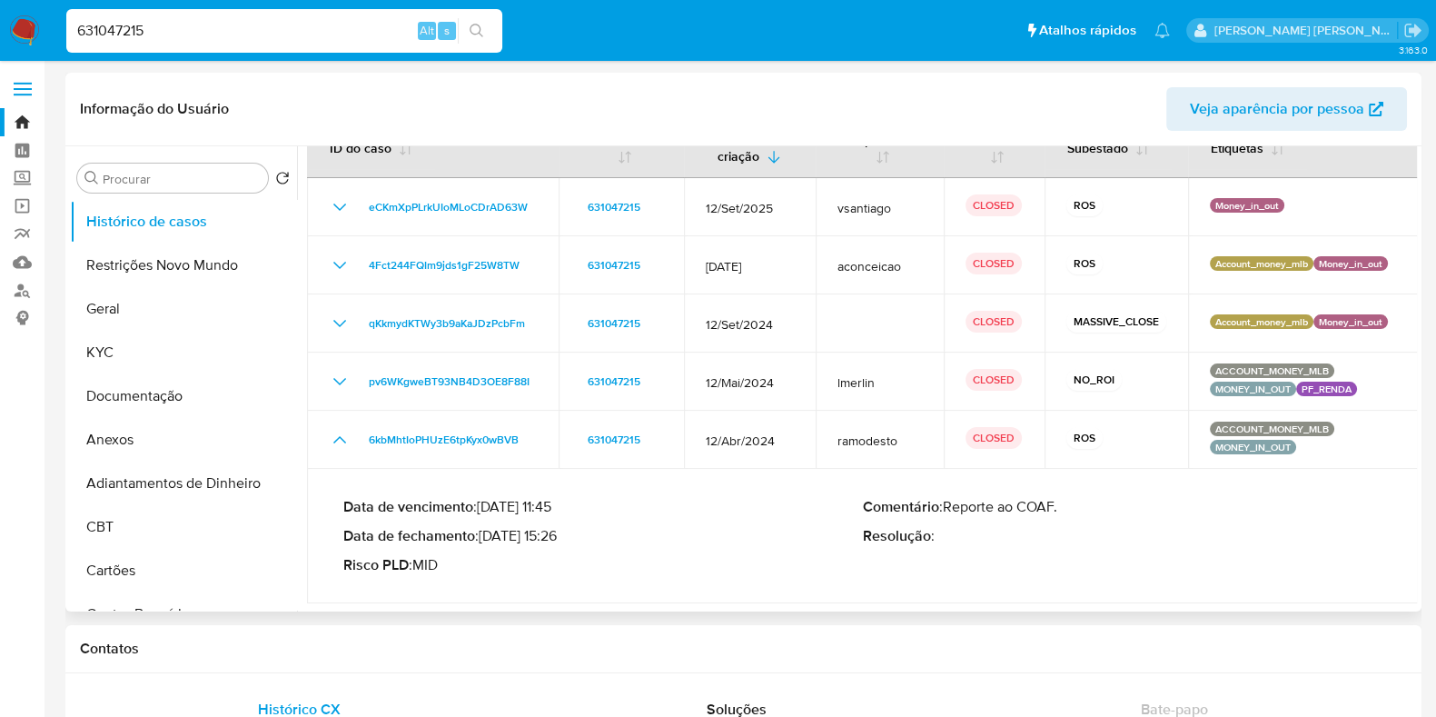
drag, startPoint x: 560, startPoint y: 529, endPoint x: 485, endPoint y: 535, distance: 75.7
click at [485, 535] on p "Data de fechamento : [DATE] 15:26" at bounding box center [603, 536] width 520 height 18
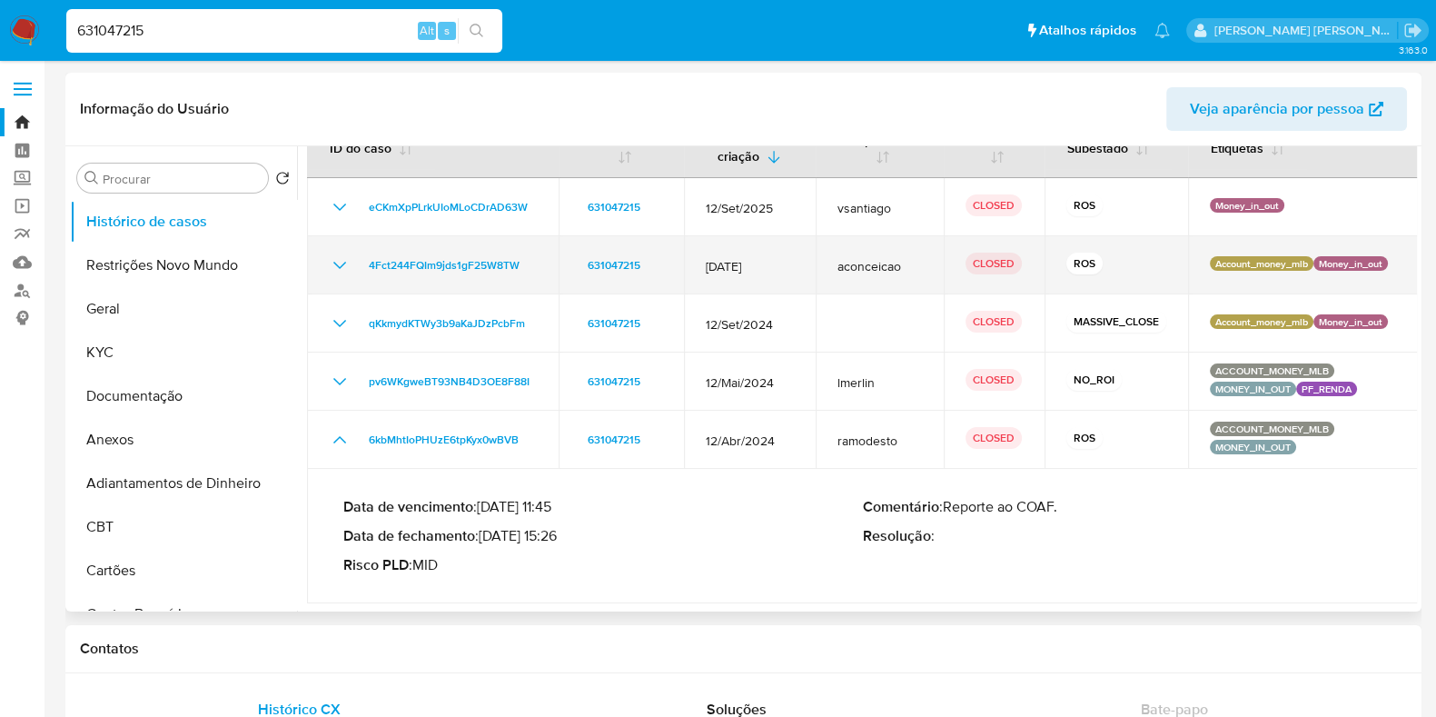
click at [350, 263] on div "4Fct244FQIm9jds1gF25W8TW" at bounding box center [433, 265] width 208 height 22
click at [342, 262] on icon "Mostrar/Ocultar" at bounding box center [340, 265] width 22 height 22
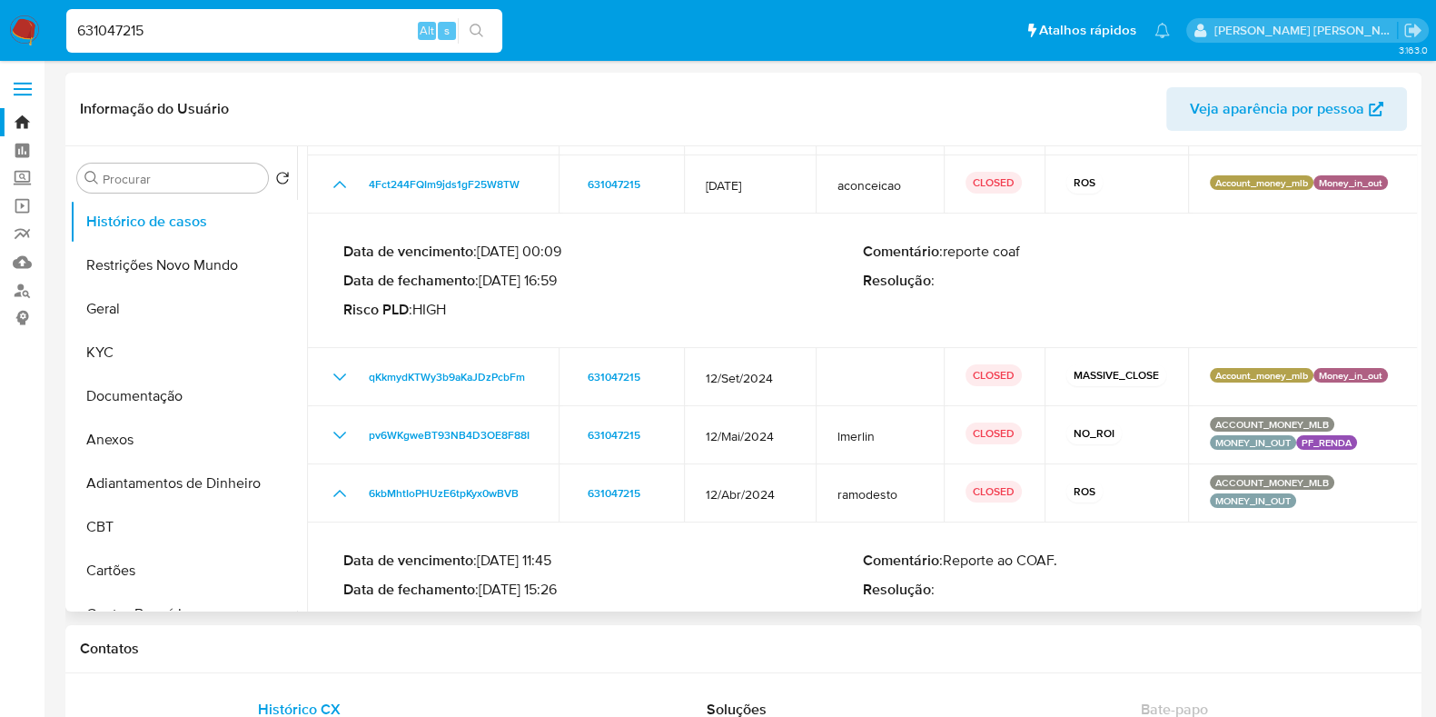
scroll to position [159, 0]
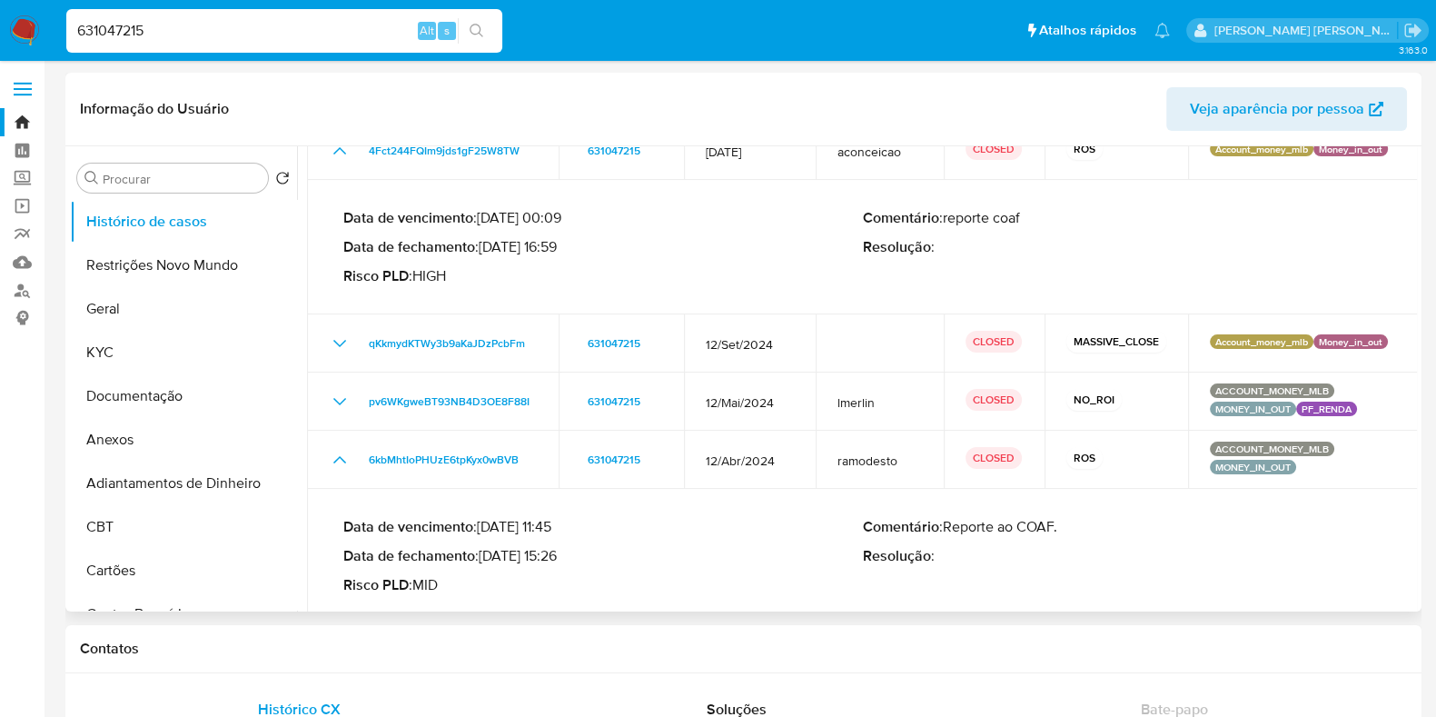
drag, startPoint x: 559, startPoint y: 250, endPoint x: 486, endPoint y: 250, distance: 72.7
click at [486, 250] on p "Data de fechamento : [DATE] 16:59" at bounding box center [603, 247] width 520 height 18
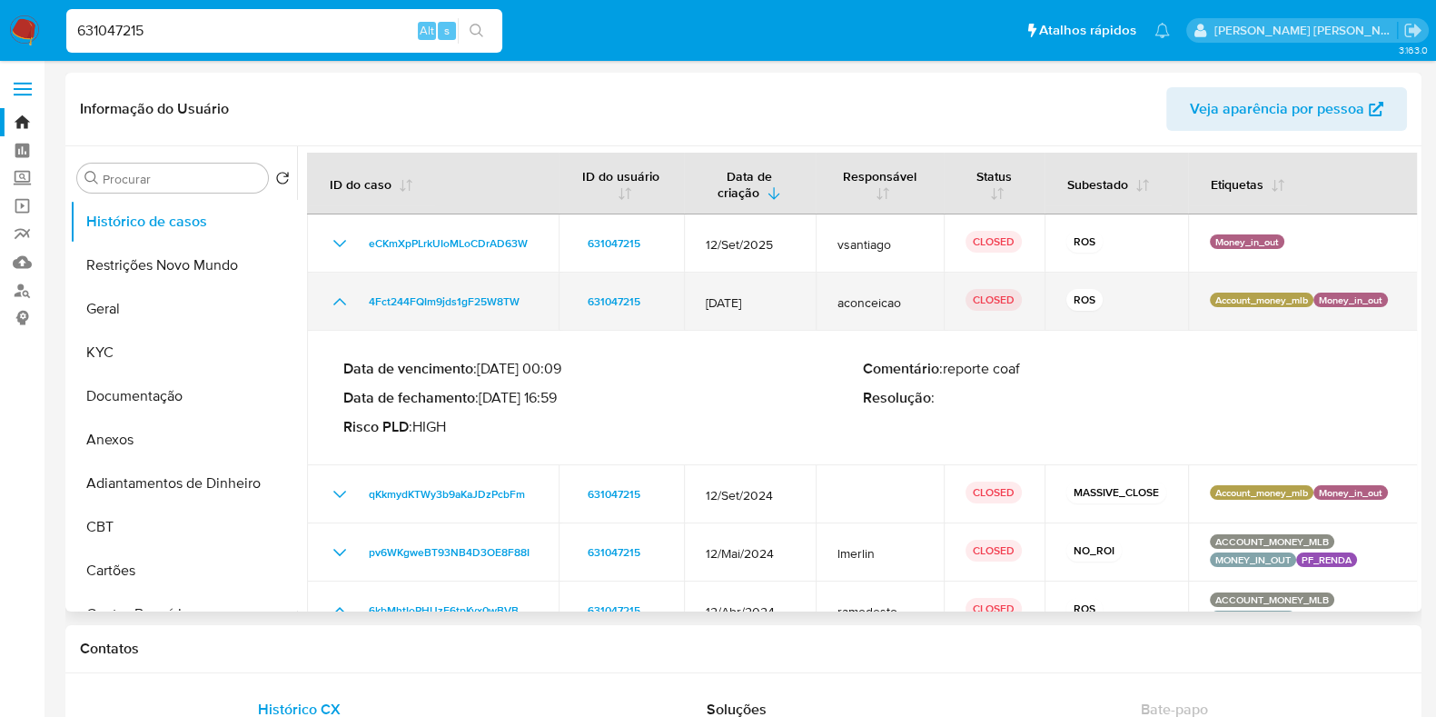
scroll to position [0, 0]
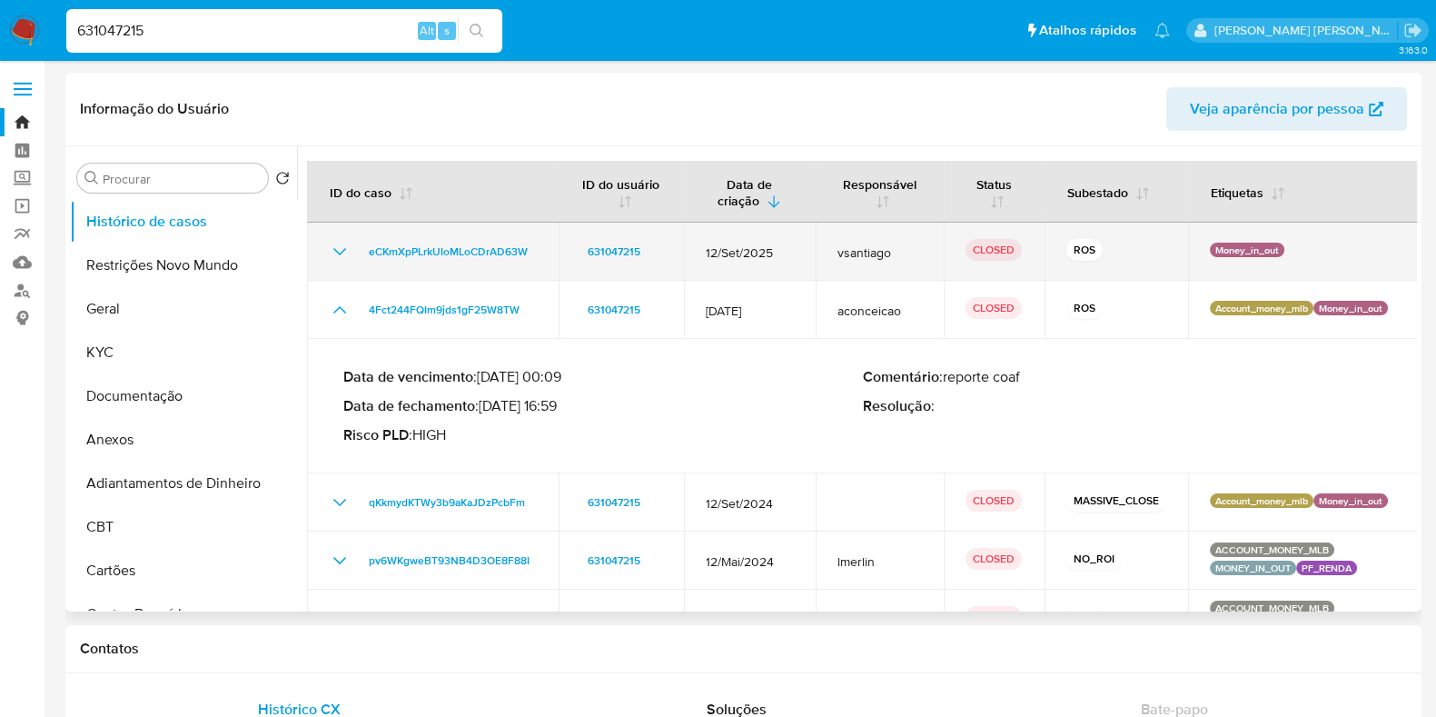
click at [334, 253] on icon "Mostrar/Ocultar" at bounding box center [340, 252] width 22 height 22
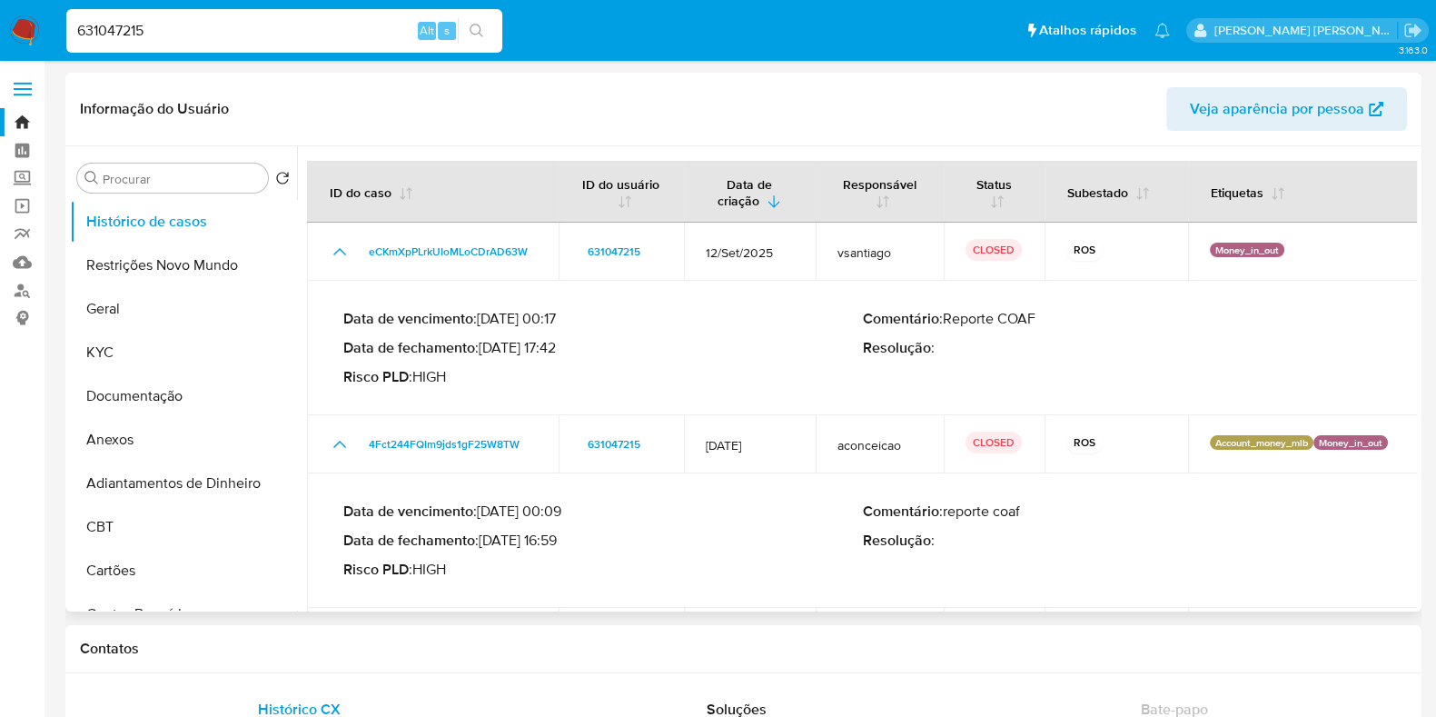
drag, startPoint x: 559, startPoint y: 348, endPoint x: 484, endPoint y: 347, distance: 74.5
click at [484, 347] on p "Data de fechamento : [DATE] 17:42" at bounding box center [603, 348] width 520 height 18
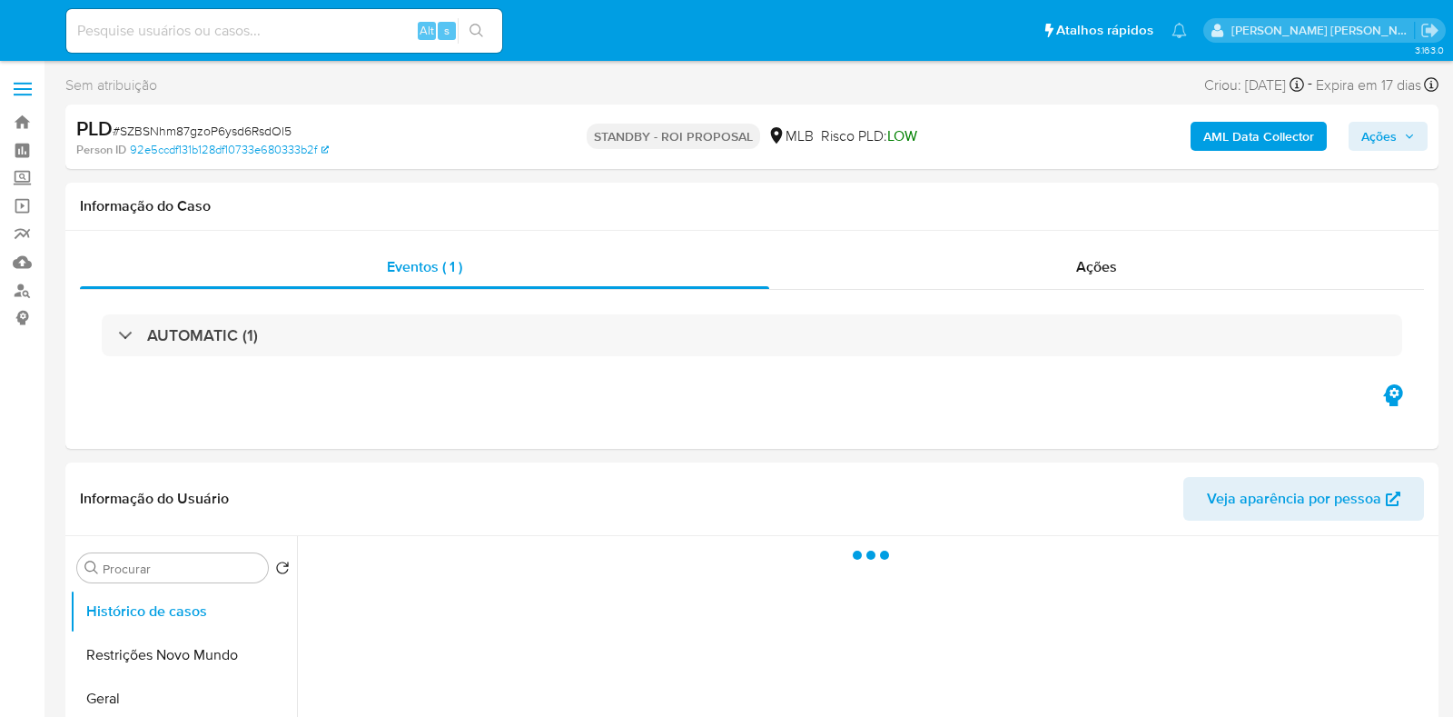
select select "10"
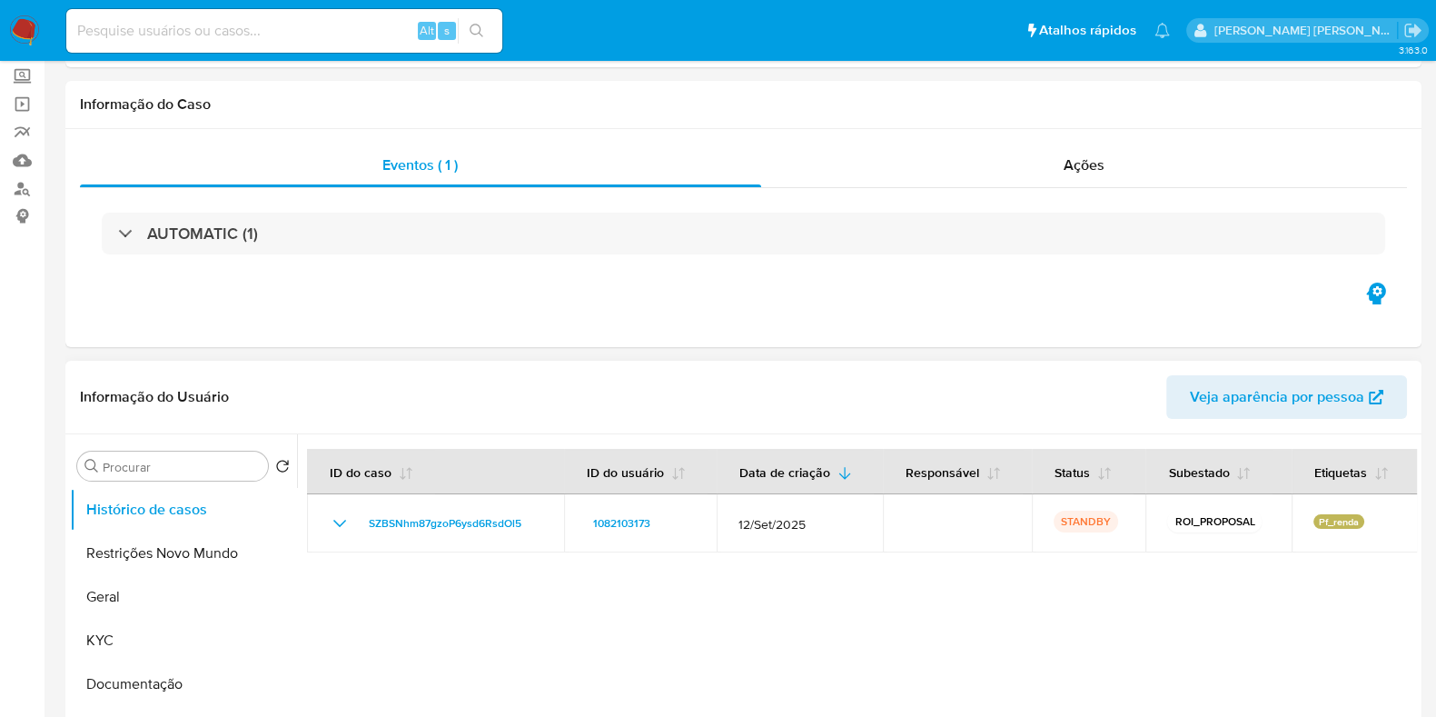
scroll to position [226, 0]
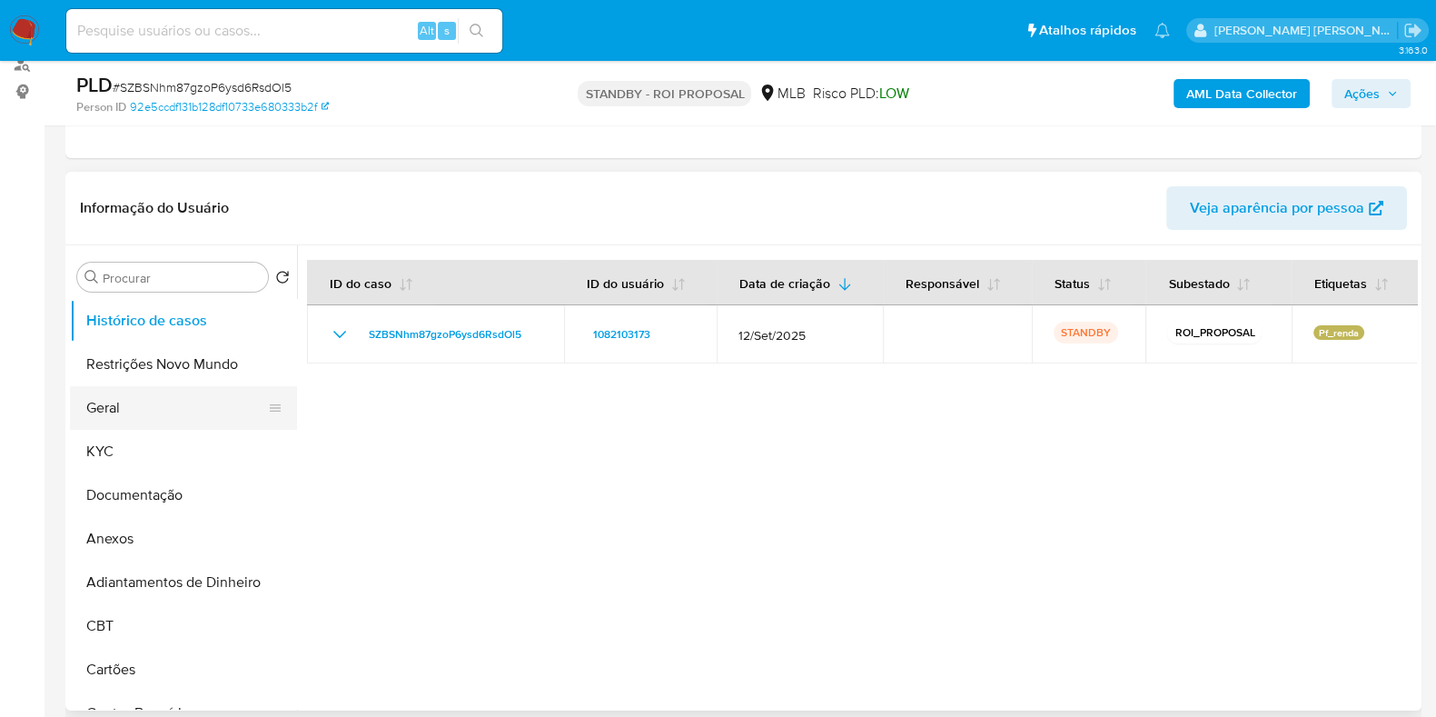
click at [168, 404] on button "Geral" at bounding box center [176, 408] width 213 height 44
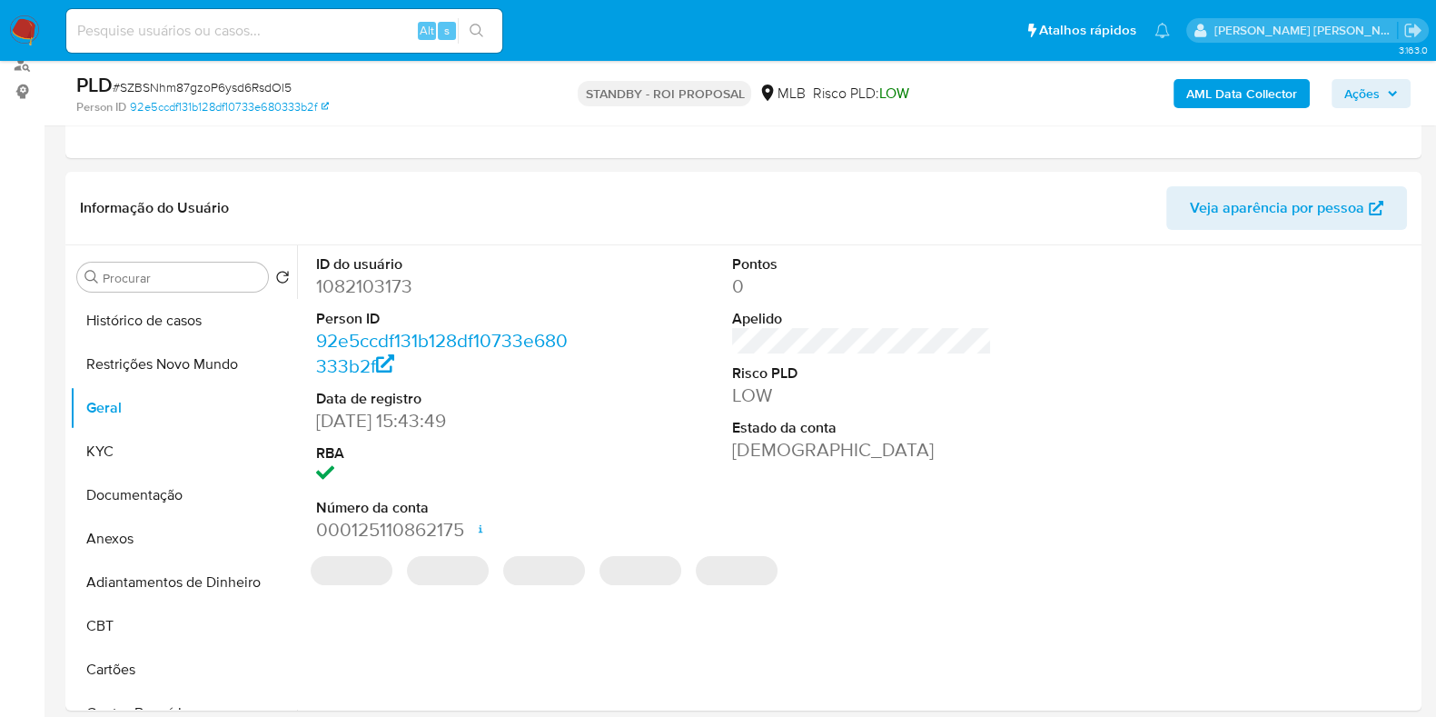
click at [360, 274] on dd "1082103173" at bounding box center [446, 285] width 260 height 25
copy dd "1082103173"
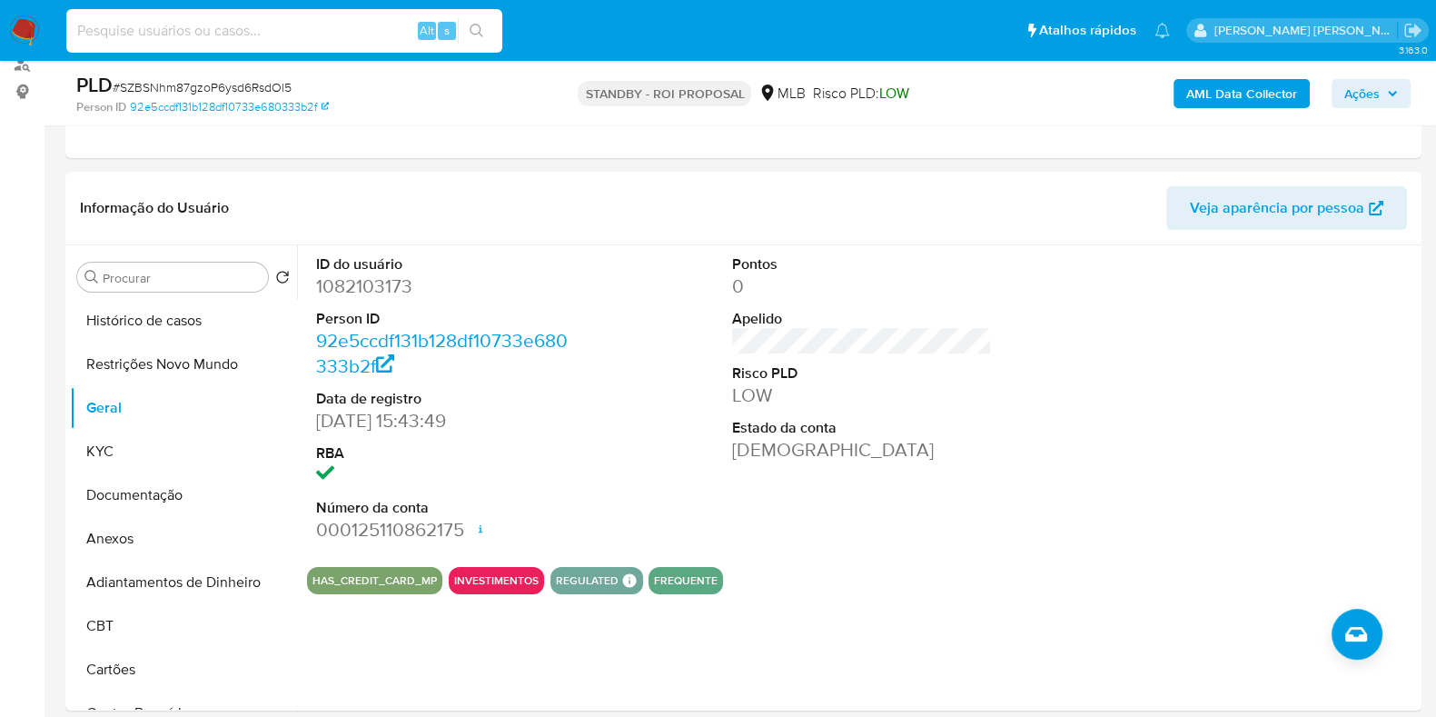
click at [180, 31] on input at bounding box center [284, 31] width 436 height 24
paste input "211264061"
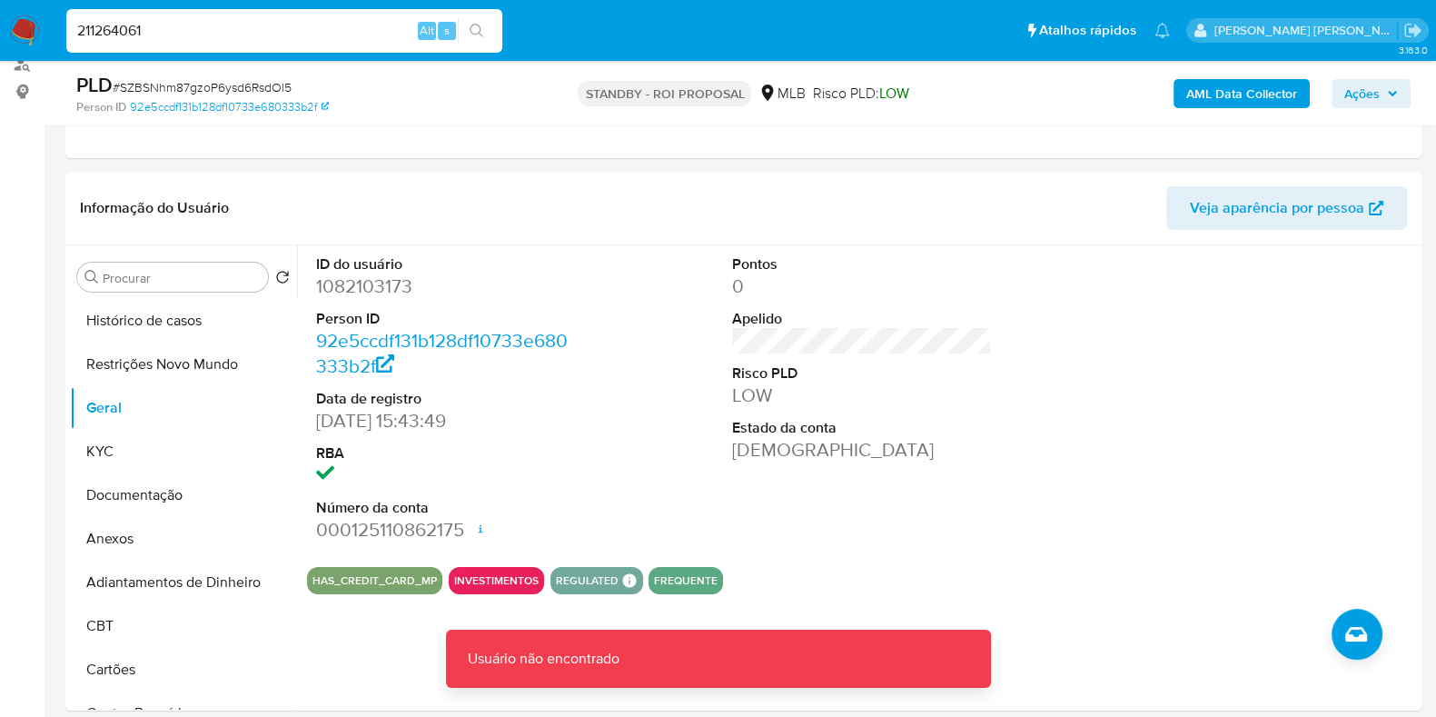
click at [268, 31] on input "211264061" at bounding box center [284, 31] width 436 height 24
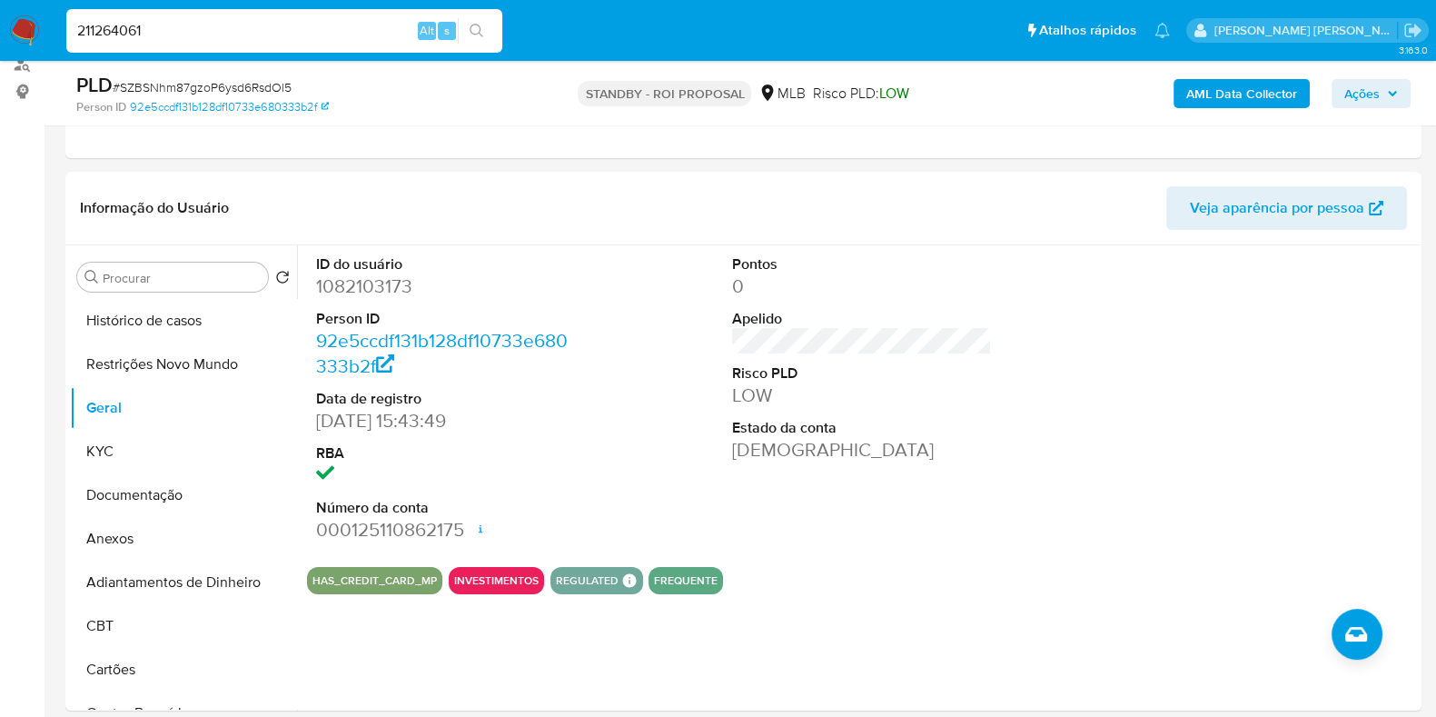
type input "211264061"
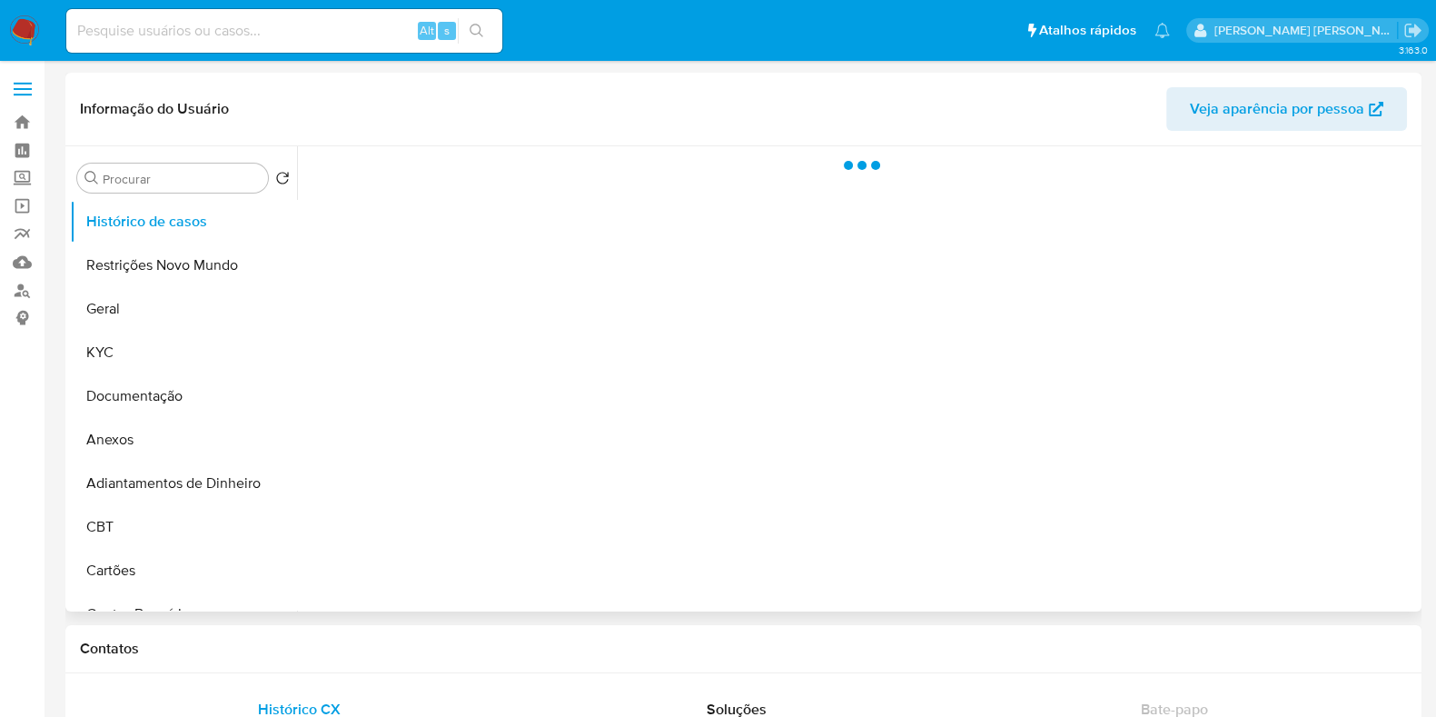
select select "10"
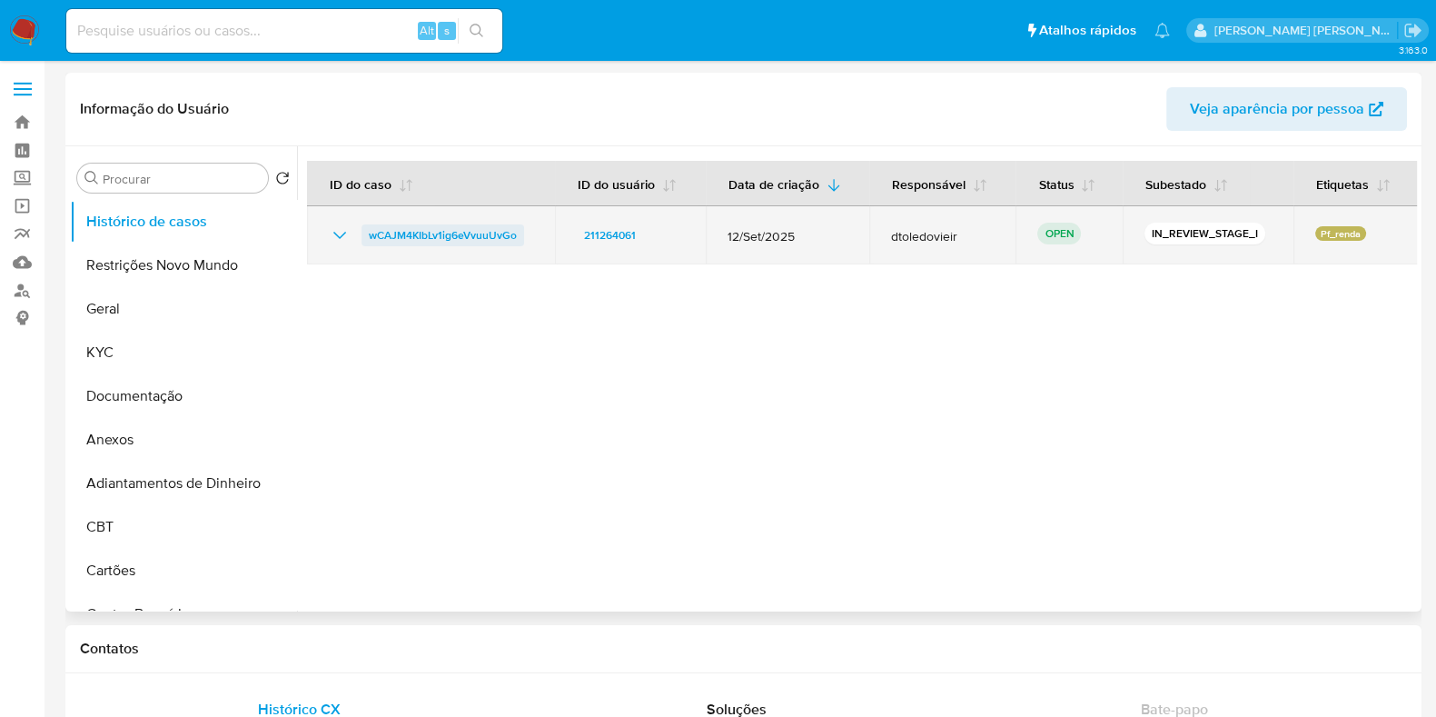
click at [445, 233] on span "wCAJM4KIbLv1ig6eVvuuUvGo" at bounding box center [443, 235] width 148 height 22
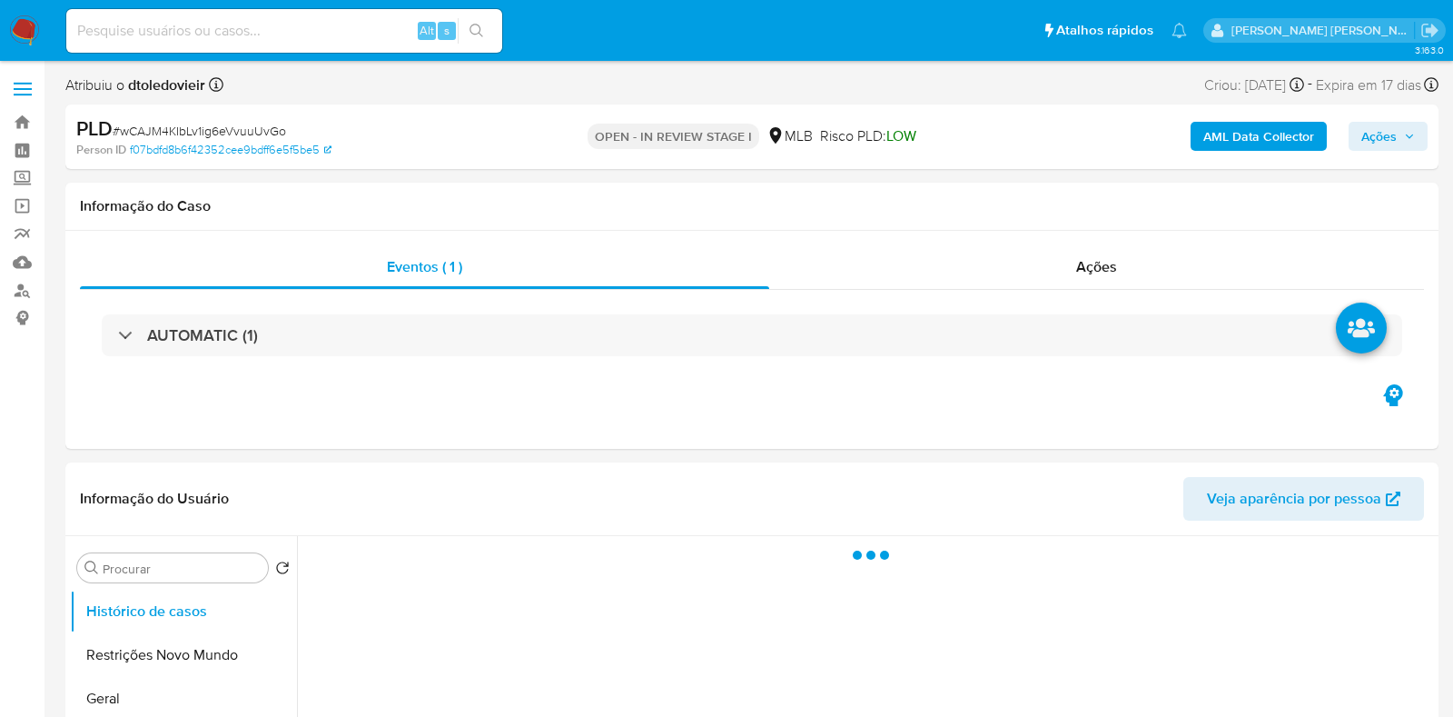
select select "10"
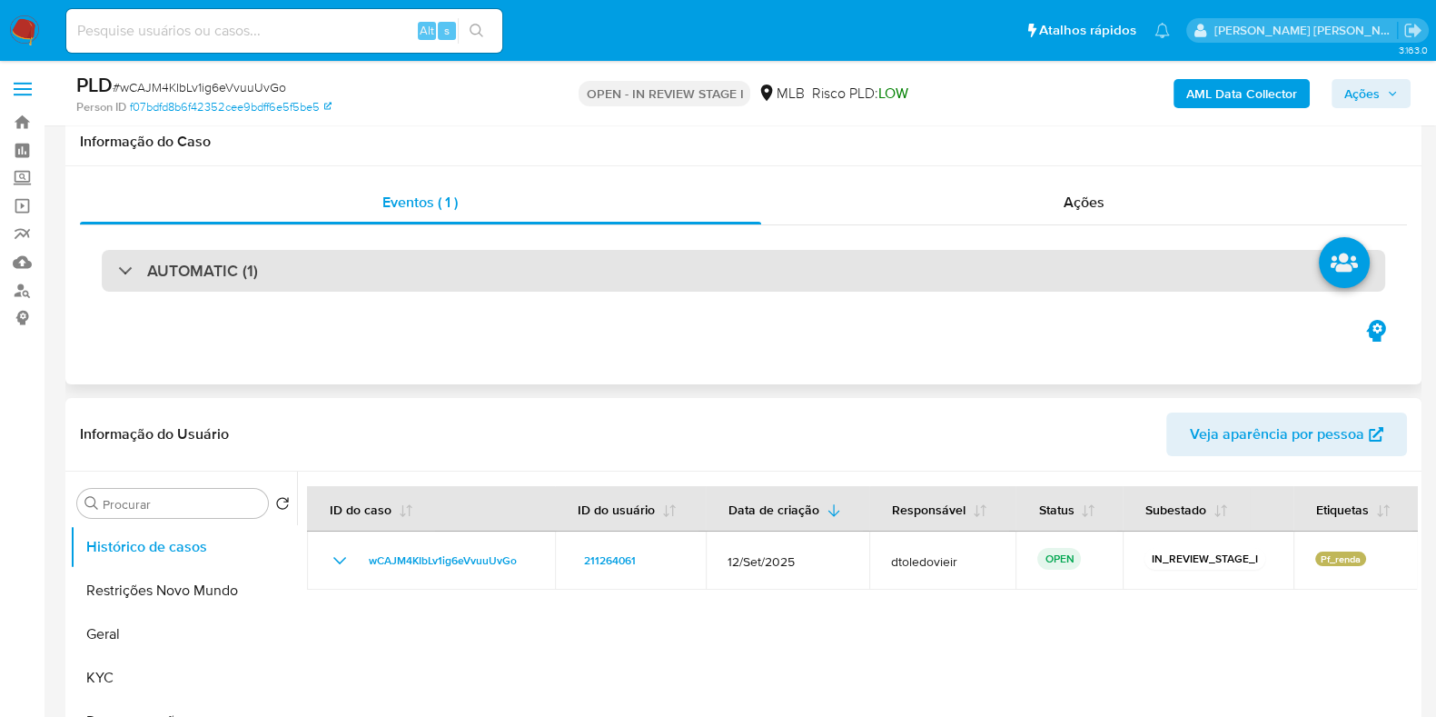
scroll to position [453, 0]
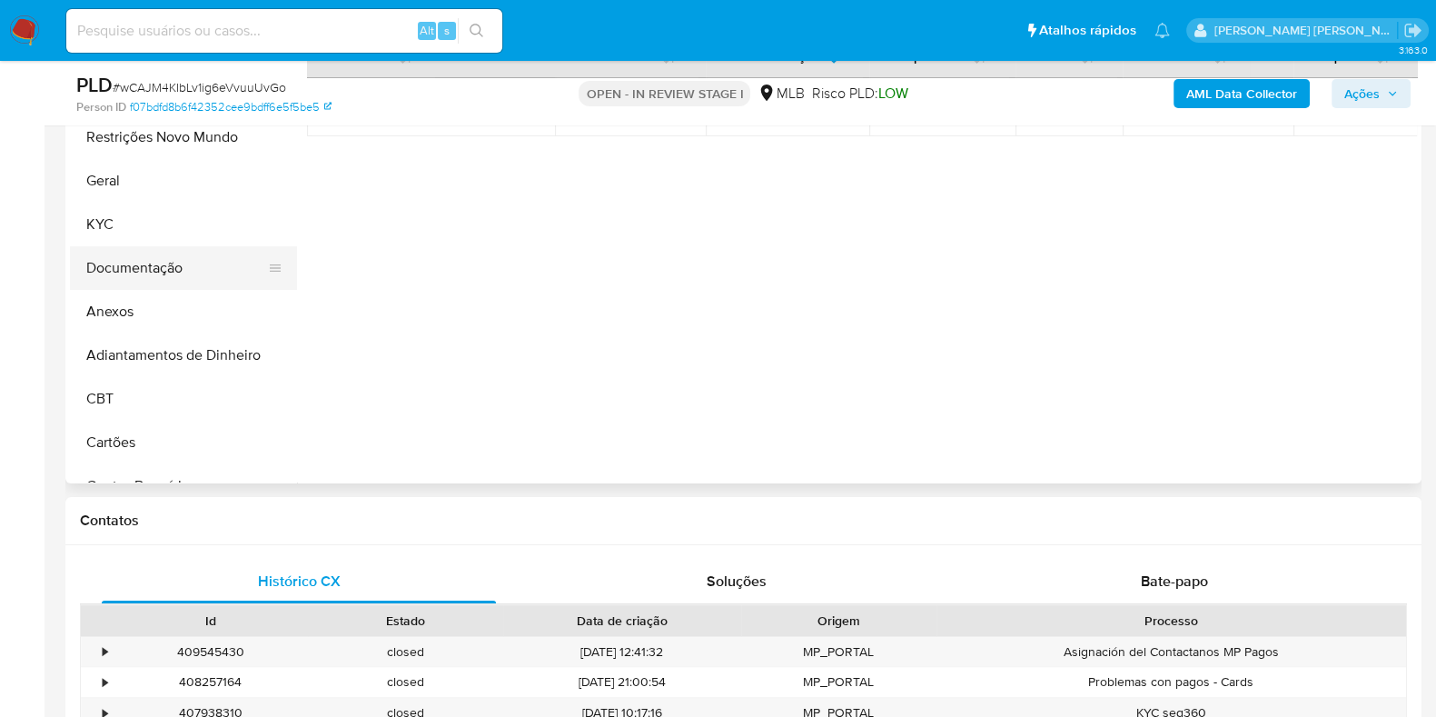
click at [151, 258] on button "Documentação" at bounding box center [176, 268] width 213 height 44
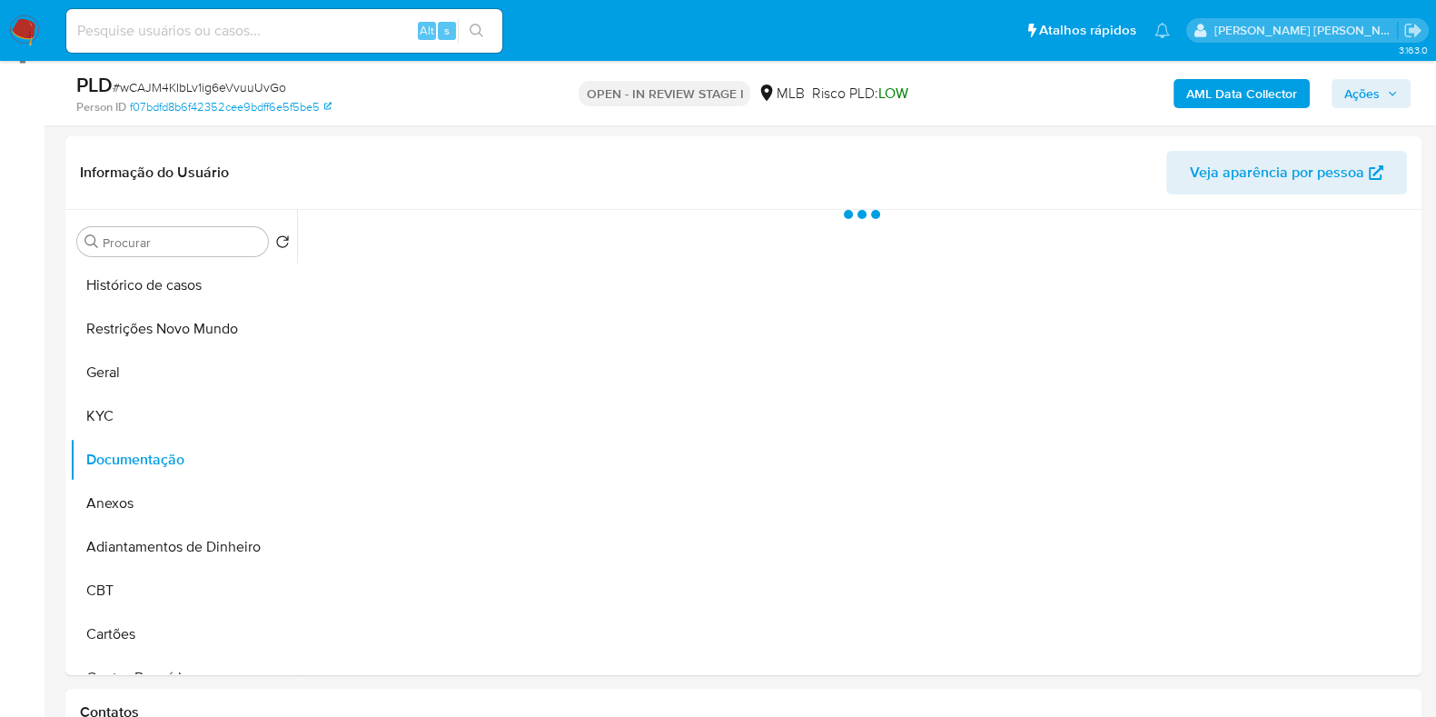
scroll to position [226, 0]
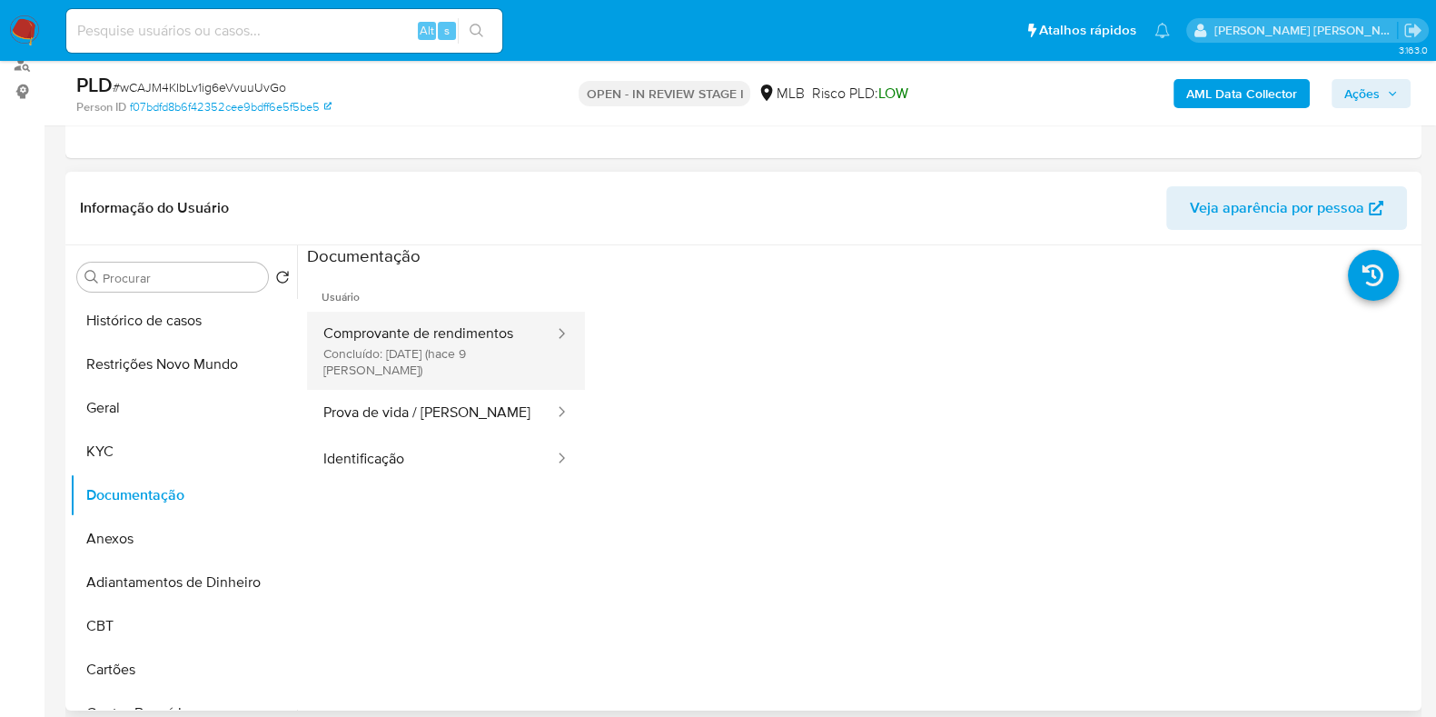
click at [457, 343] on button "Comprovante de rendimentos Concluído: 30/09/2025 (hace 9 días)" at bounding box center [431, 351] width 249 height 78
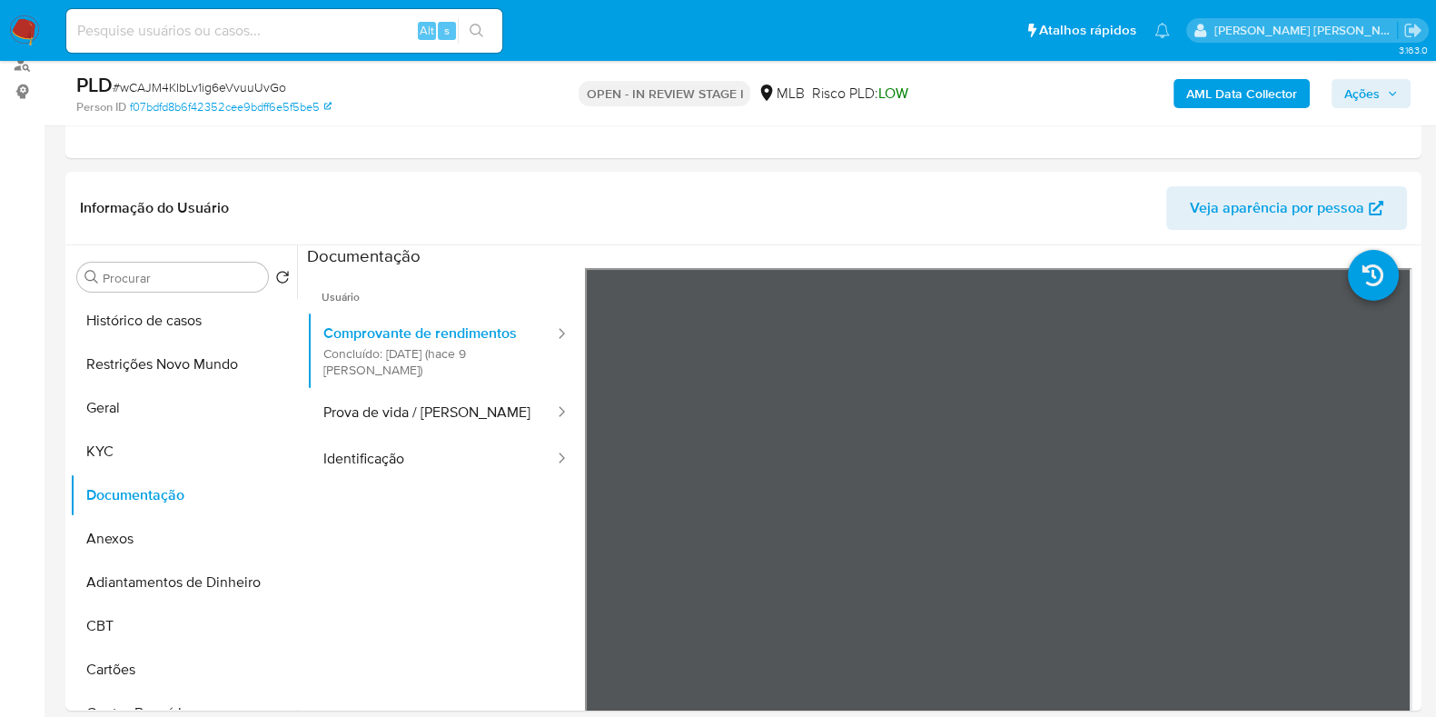
click at [30, 25] on img at bounding box center [24, 30] width 31 height 31
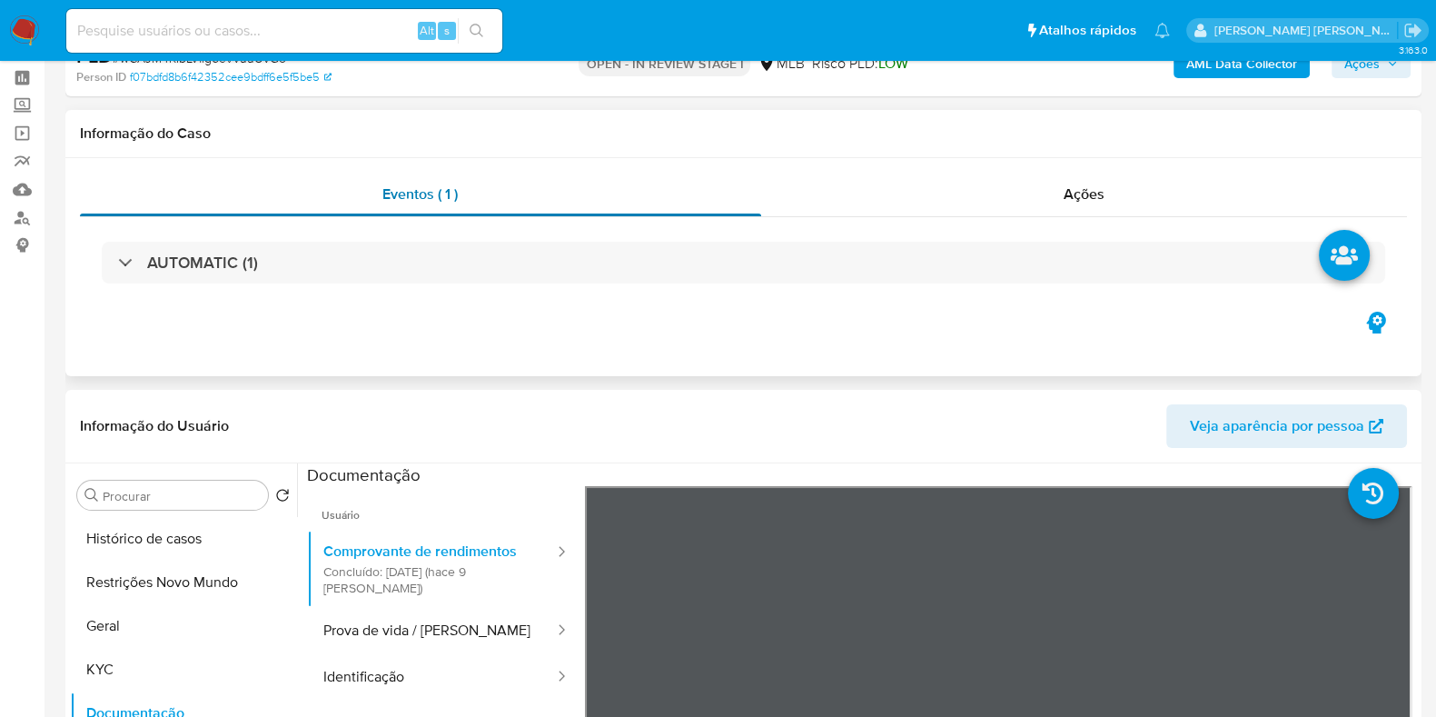
scroll to position [0, 0]
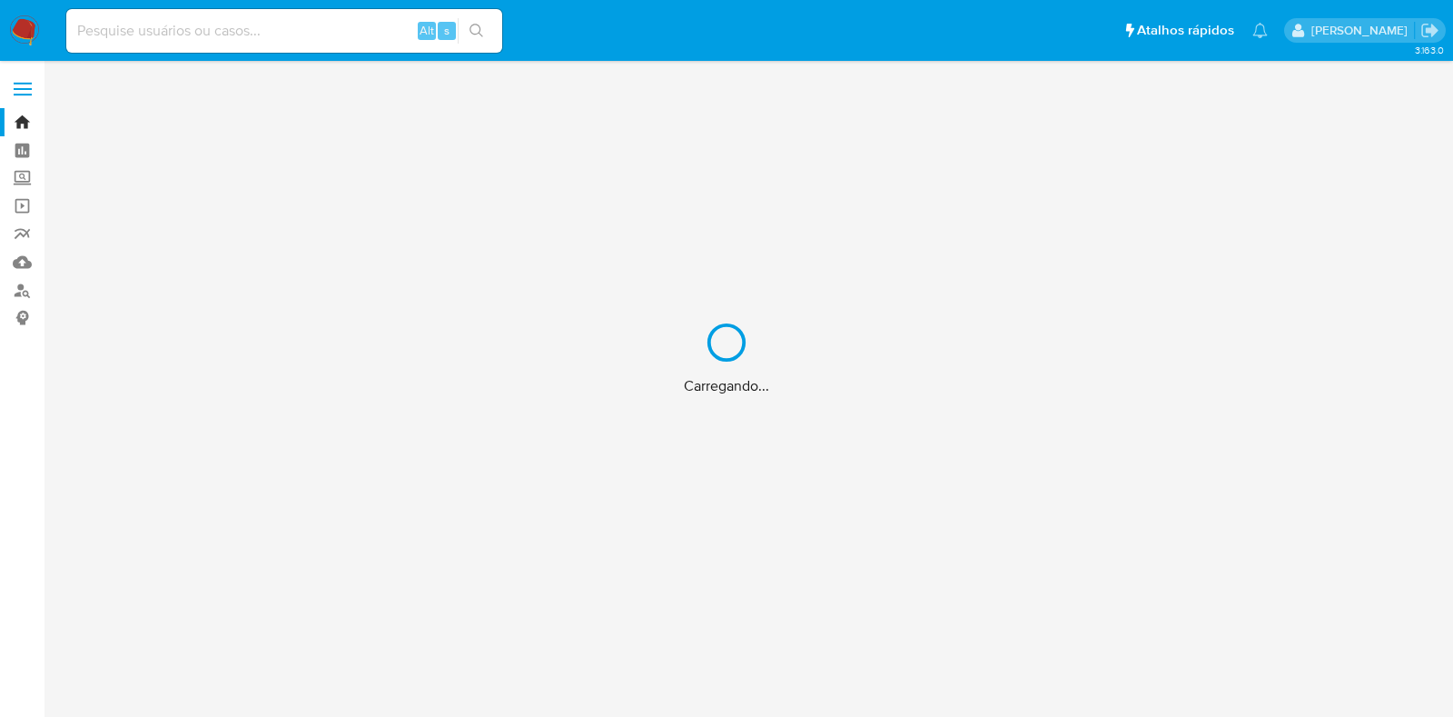
click at [18, 149] on div "Carregando..." at bounding box center [726, 358] width 1453 height 717
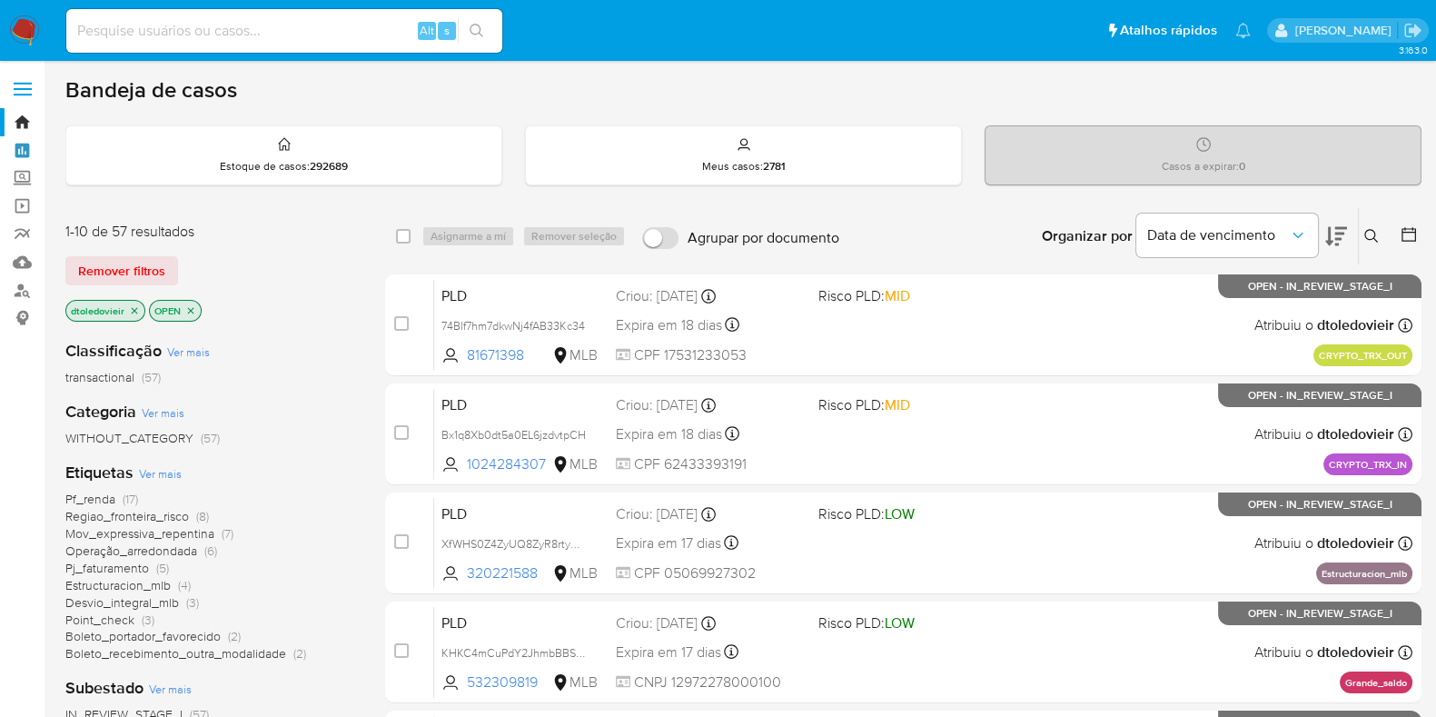
click at [18, 149] on link "Painel" at bounding box center [108, 150] width 216 height 28
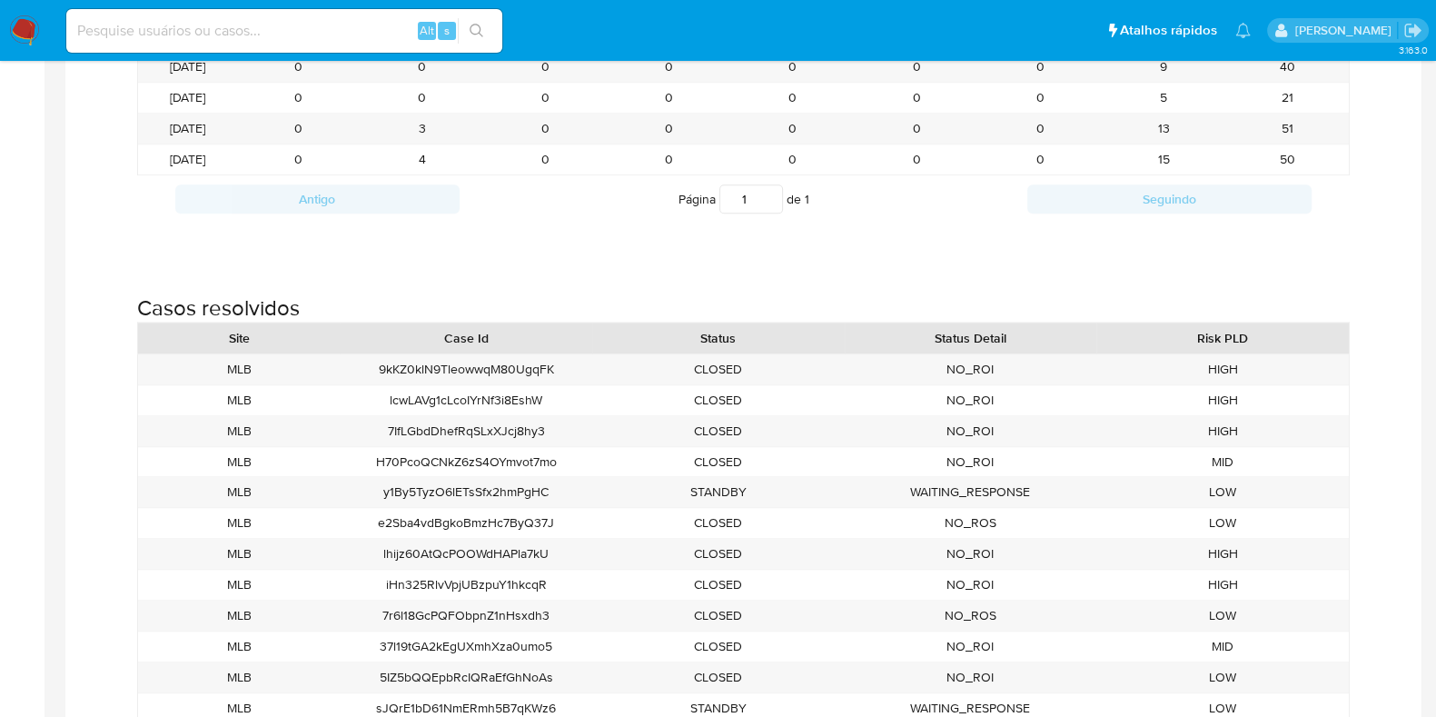
scroll to position [1930, 0]
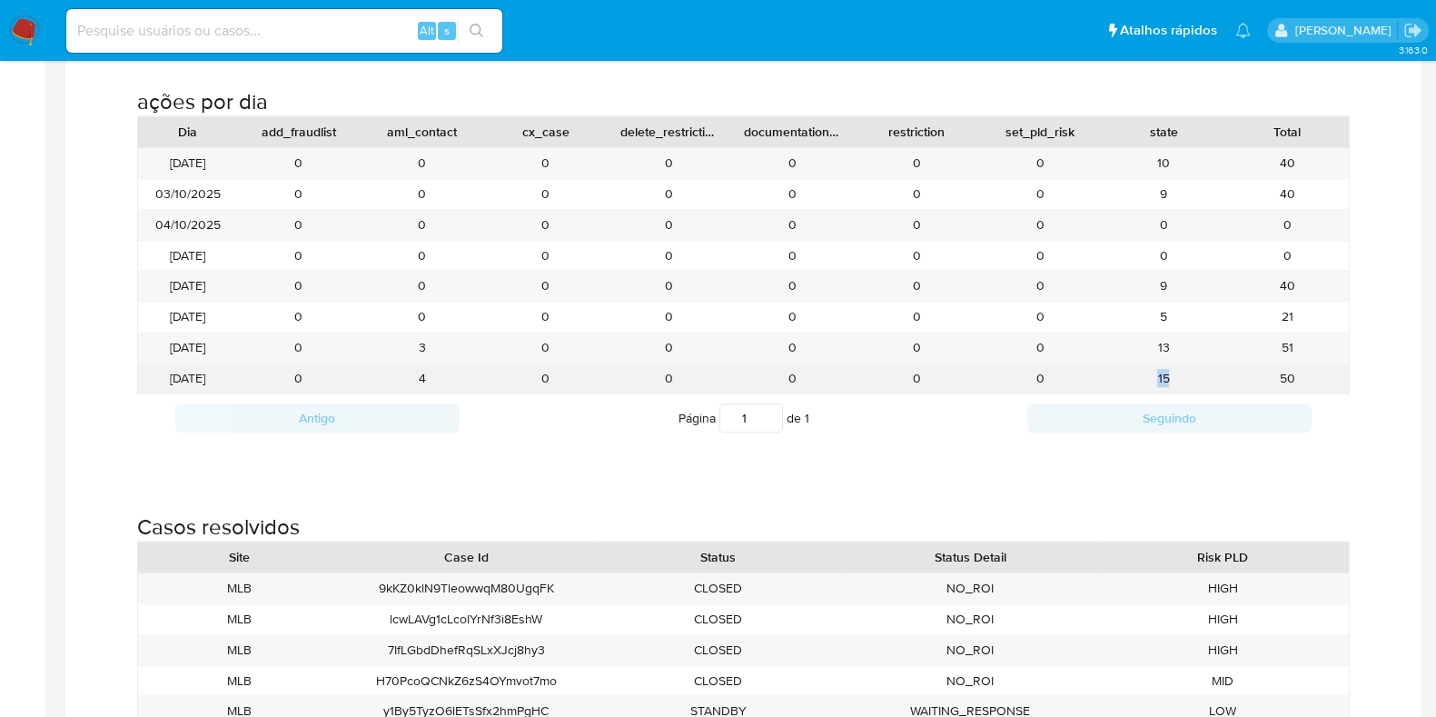
drag, startPoint x: 1185, startPoint y: 378, endPoint x: 1152, endPoint y: 380, distance: 33.7
click at [1153, 380] on div "15" at bounding box center [1164, 378] width 124 height 30
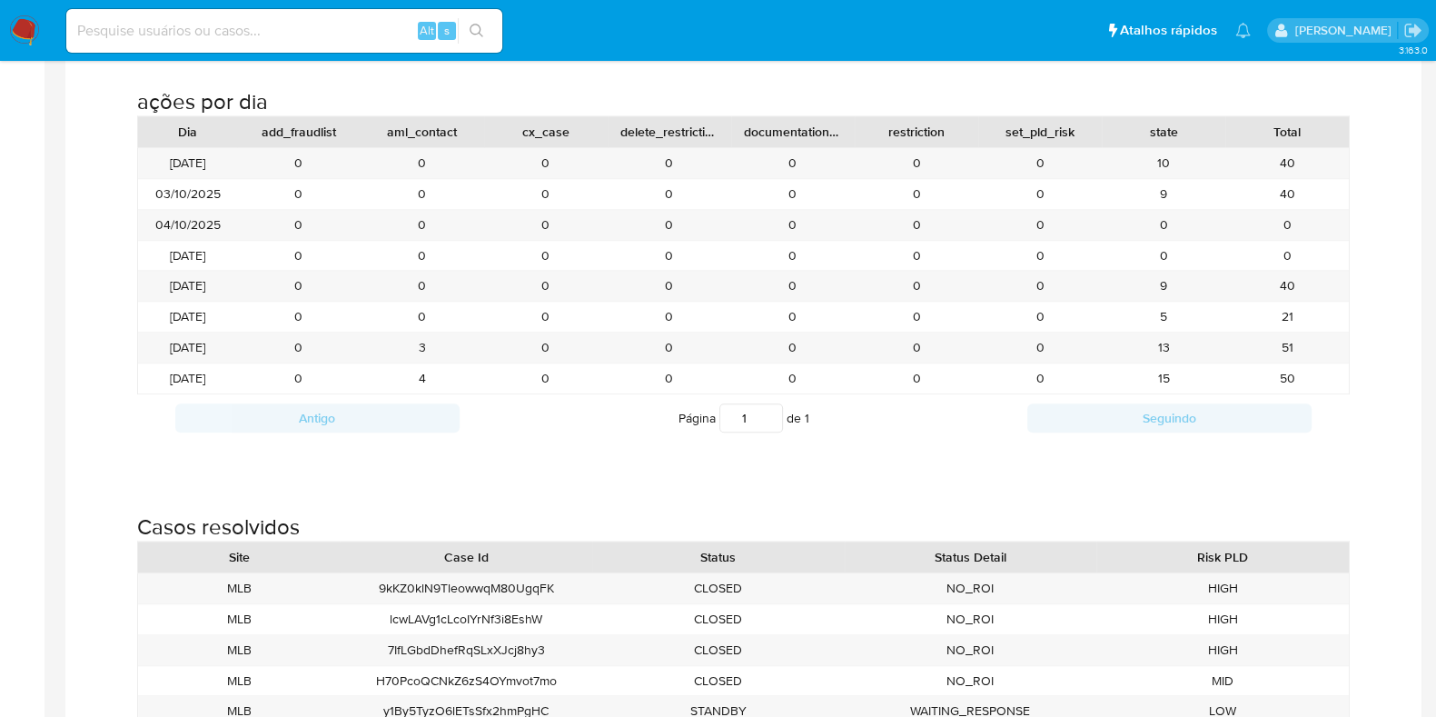
click at [1102, 465] on div "ações por dia Dia add_fraudlist aml_contact cx_case delete_restriction document…" at bounding box center [743, 257] width 1327 height 425
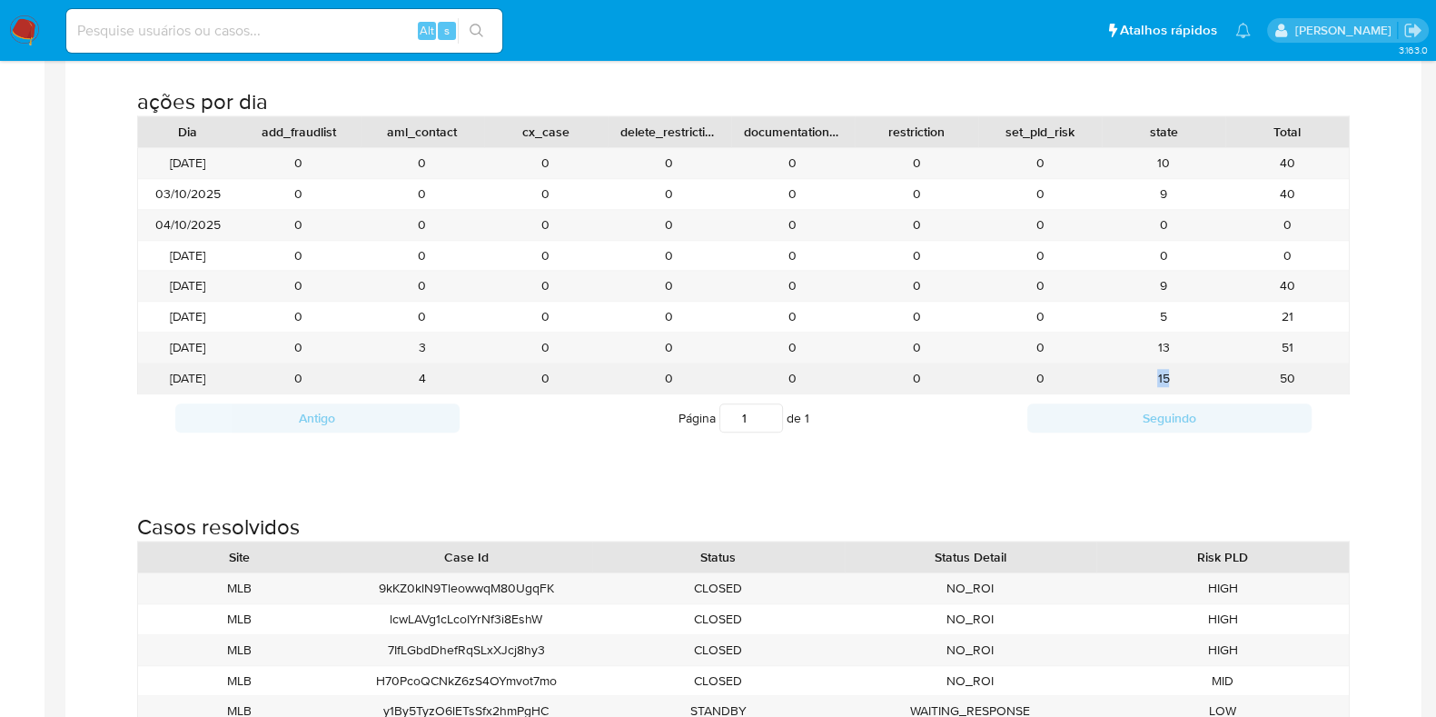
drag, startPoint x: 1154, startPoint y: 374, endPoint x: 1194, endPoint y: 372, distance: 41.0
click at [1194, 372] on div "15" at bounding box center [1164, 378] width 124 height 30
